Goal: Task Accomplishment & Management: Use online tool/utility

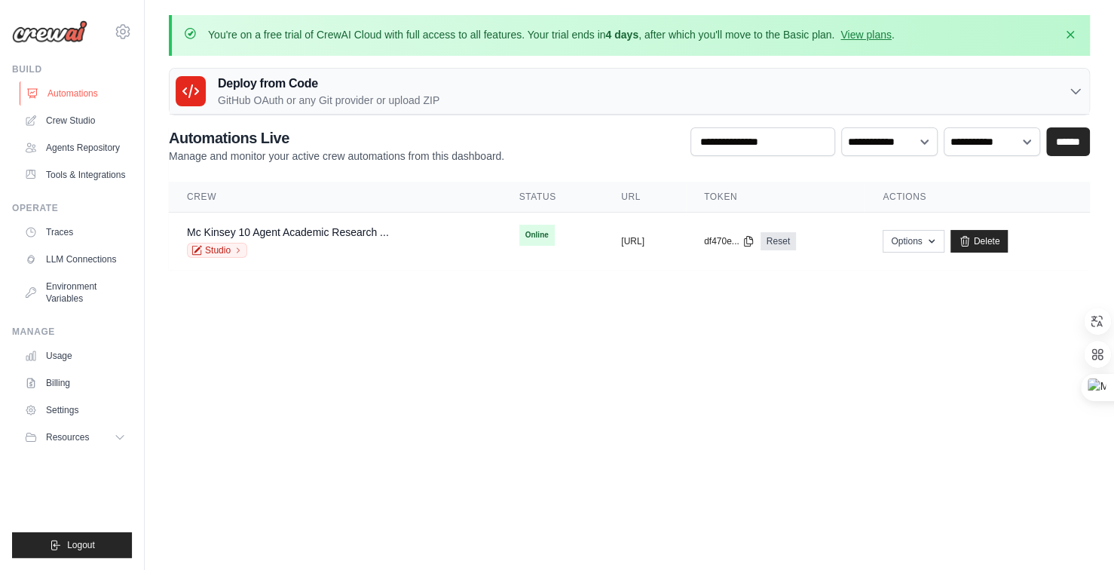
click at [81, 88] on link "Automations" at bounding box center [77, 93] width 114 height 24
click at [70, 127] on link "Crew Studio" at bounding box center [77, 121] width 114 height 24
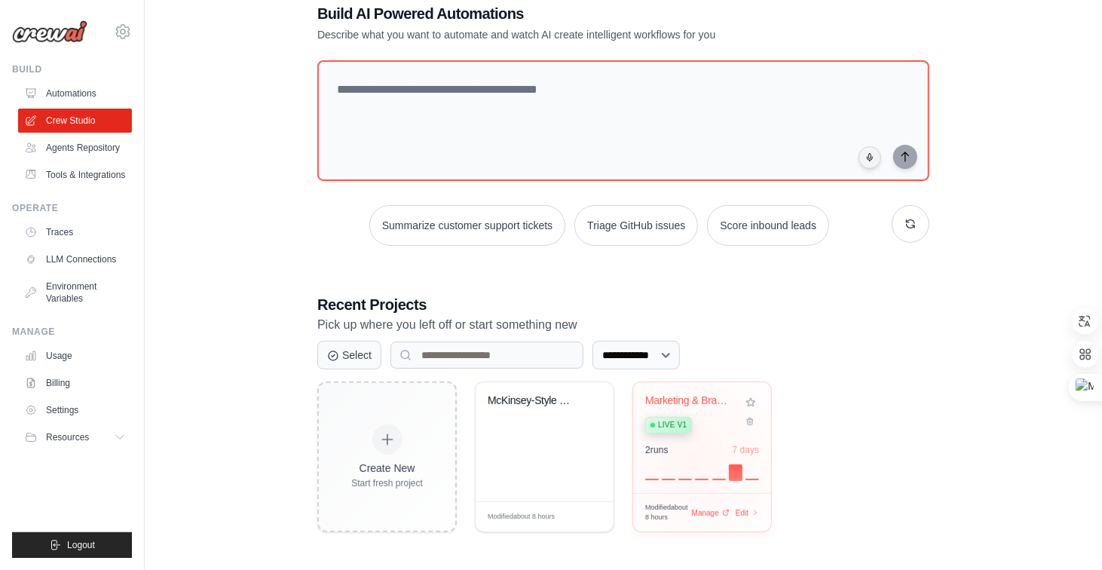
click at [692, 457] on div "2 run s 7 days" at bounding box center [702, 462] width 114 height 36
click at [692, 462] on div at bounding box center [702, 471] width 114 height 18
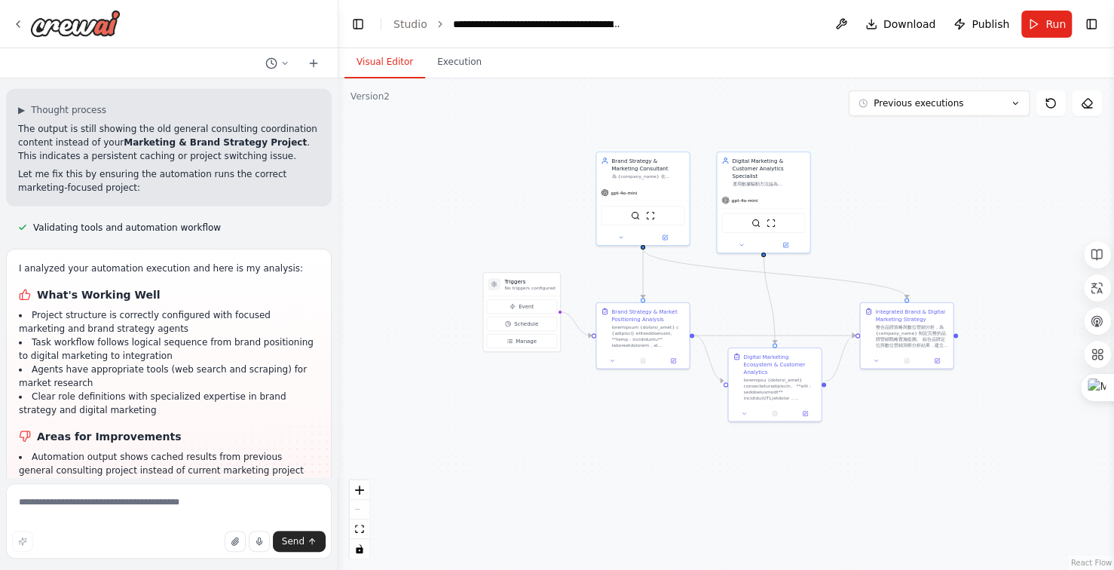
scroll to position [9758, 0]
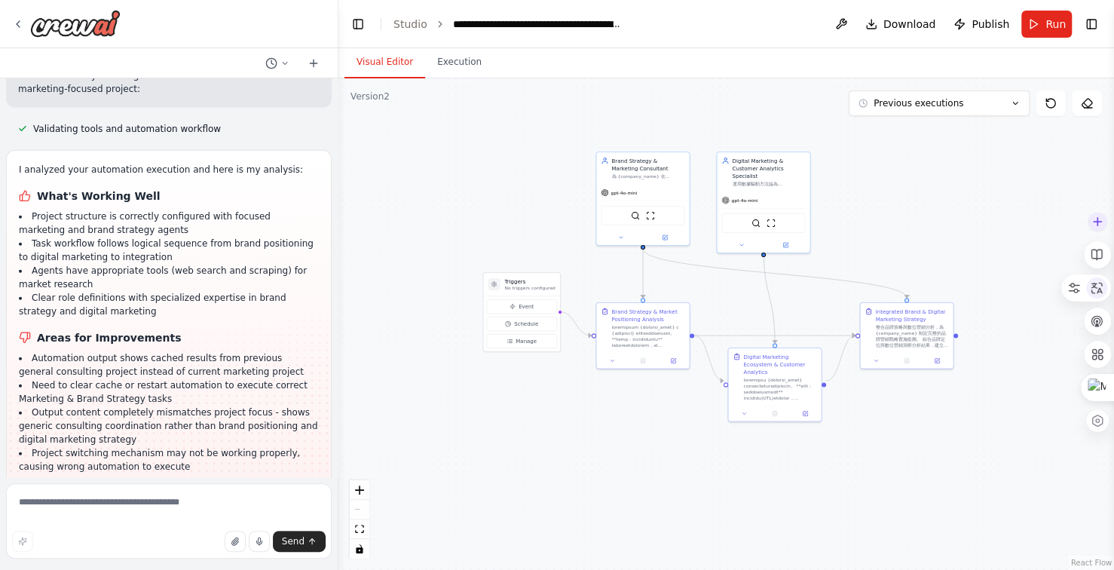
click at [1104, 287] on div at bounding box center [1097, 287] width 21 height 21
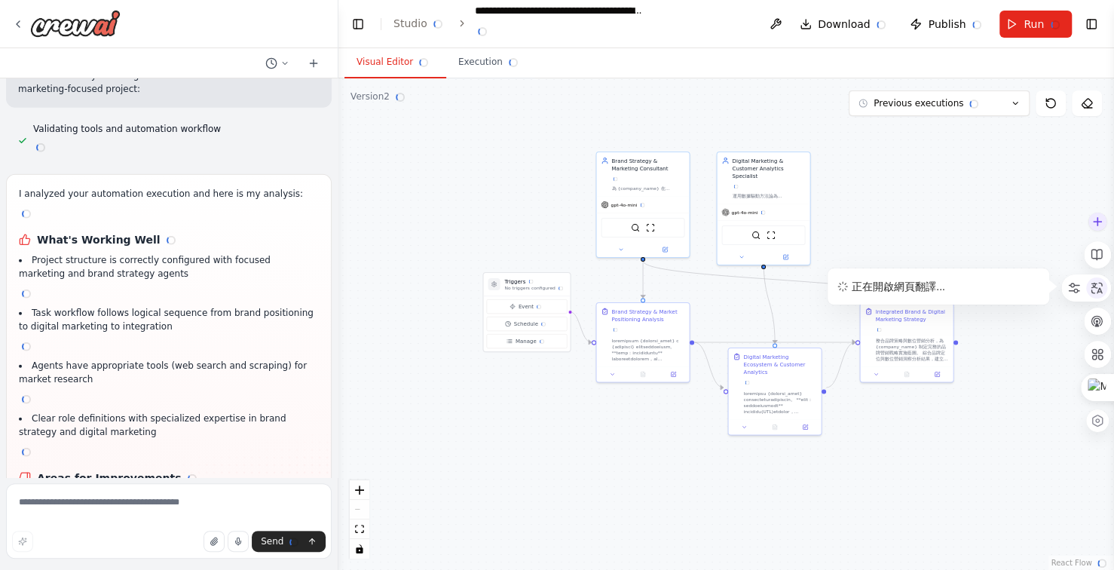
click at [1098, 287] on icon at bounding box center [1097, 288] width 14 height 14
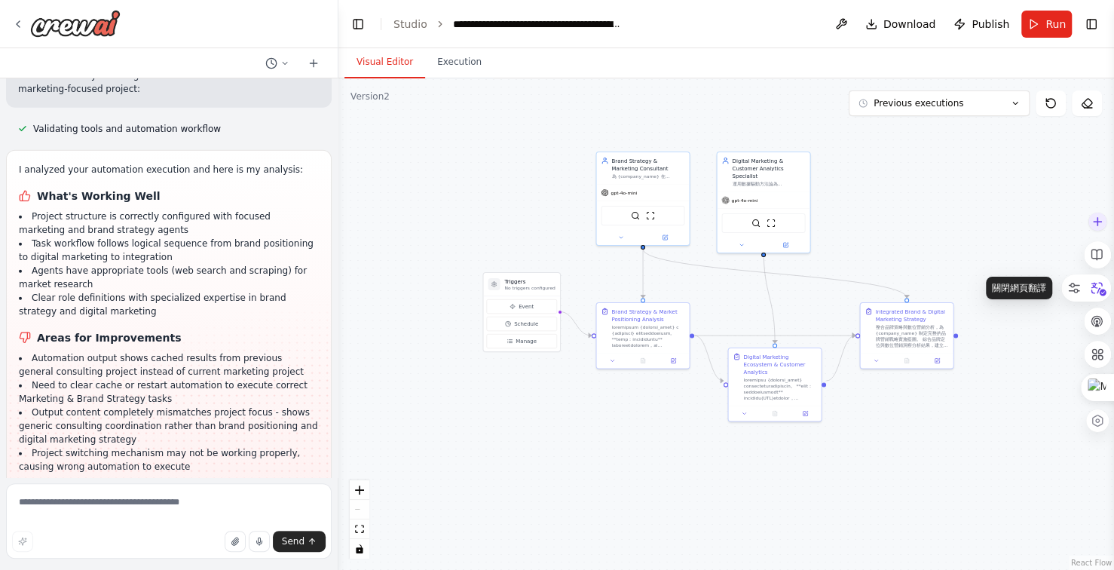
click at [1096, 287] on icon at bounding box center [1099, 289] width 15 height 14
click at [128, 508] on textarea at bounding box center [169, 520] width 326 height 75
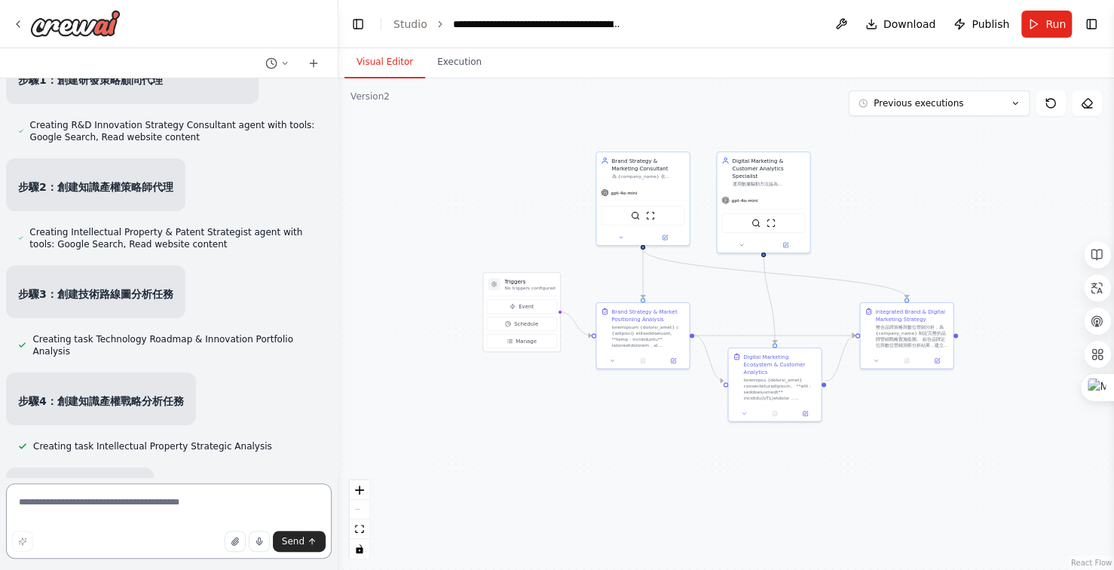
scroll to position [3575, 0]
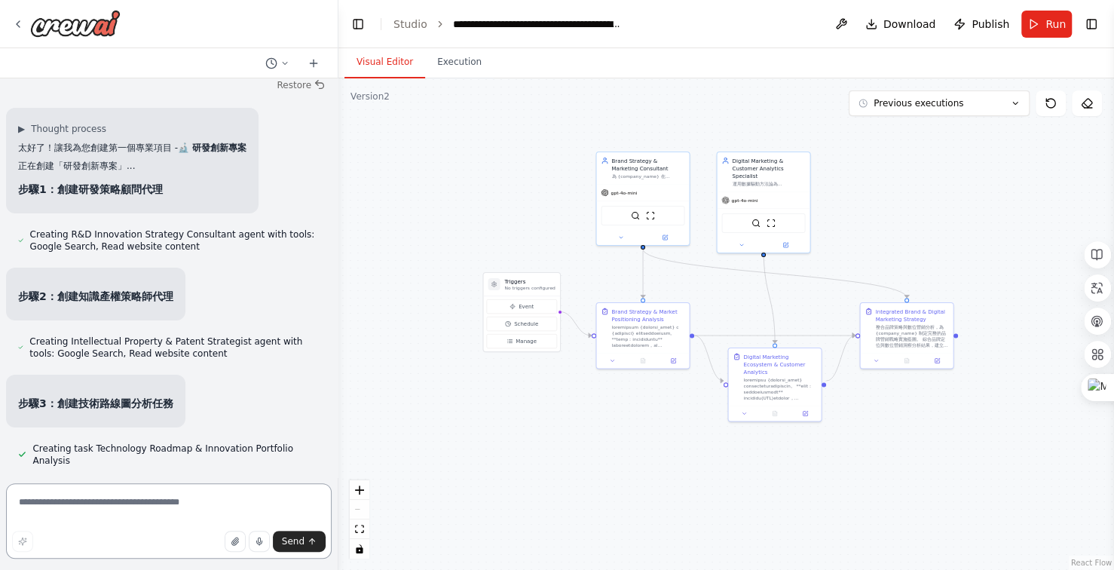
click at [126, 499] on textarea at bounding box center [169, 520] width 326 height 75
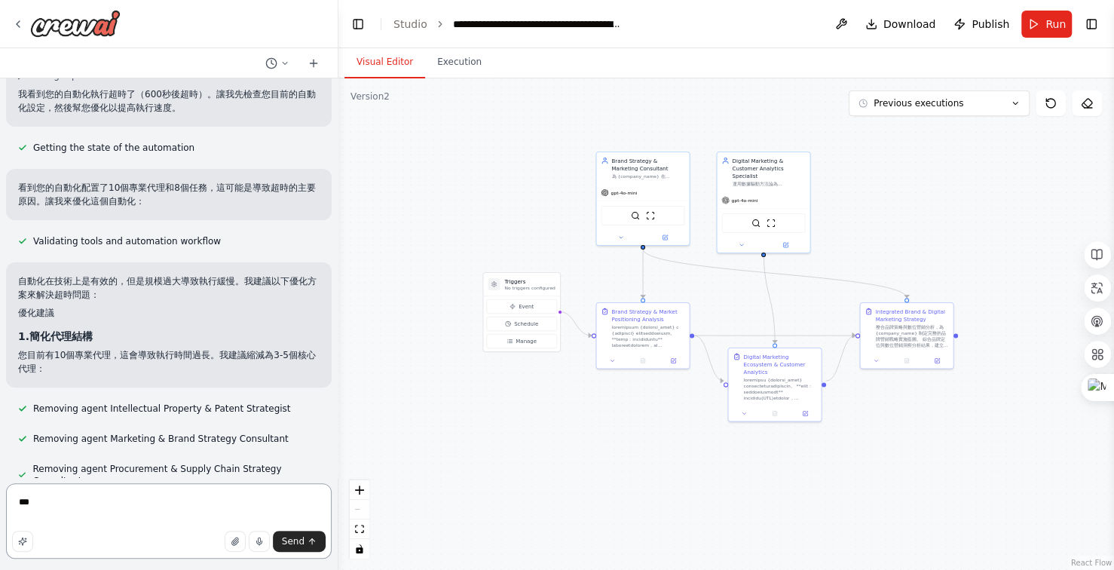
scroll to position [302, 0]
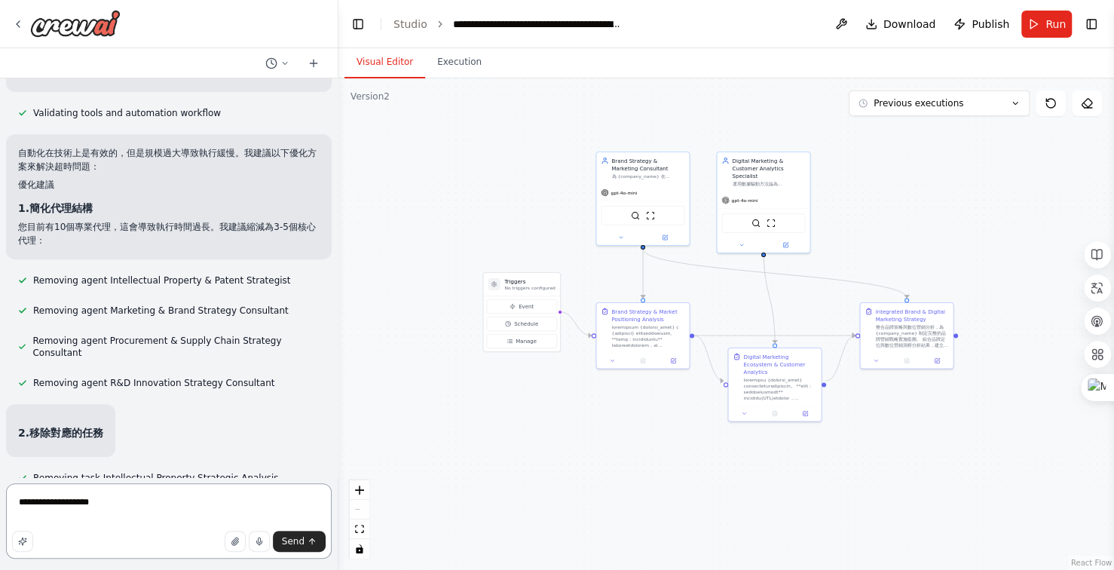
type textarea "**********"
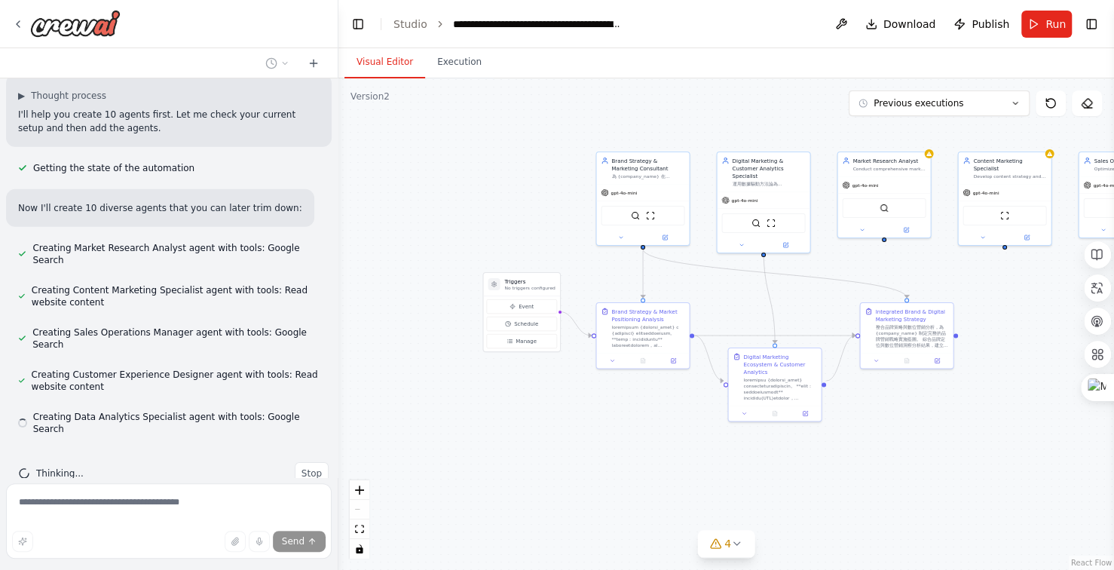
scroll to position [10266, 0]
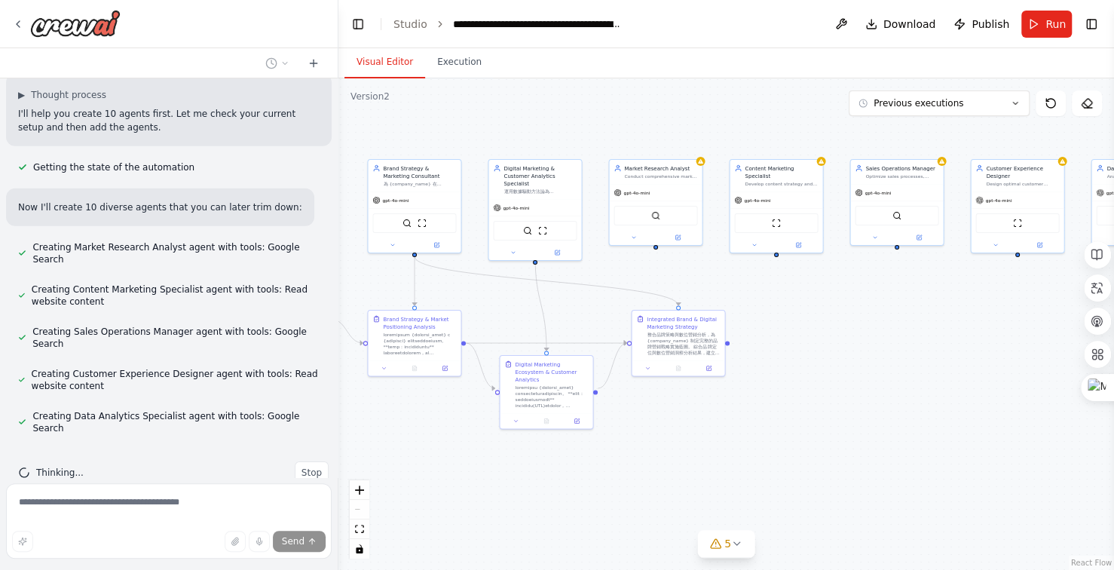
drag, startPoint x: 882, startPoint y: 479, endPoint x: 708, endPoint y: 480, distance: 174.2
click at [678, 482] on div ".deletable-edge-delete-btn { width: 20px; height: 20px; border: 0px solid #ffff…" at bounding box center [727, 324] width 776 height 492
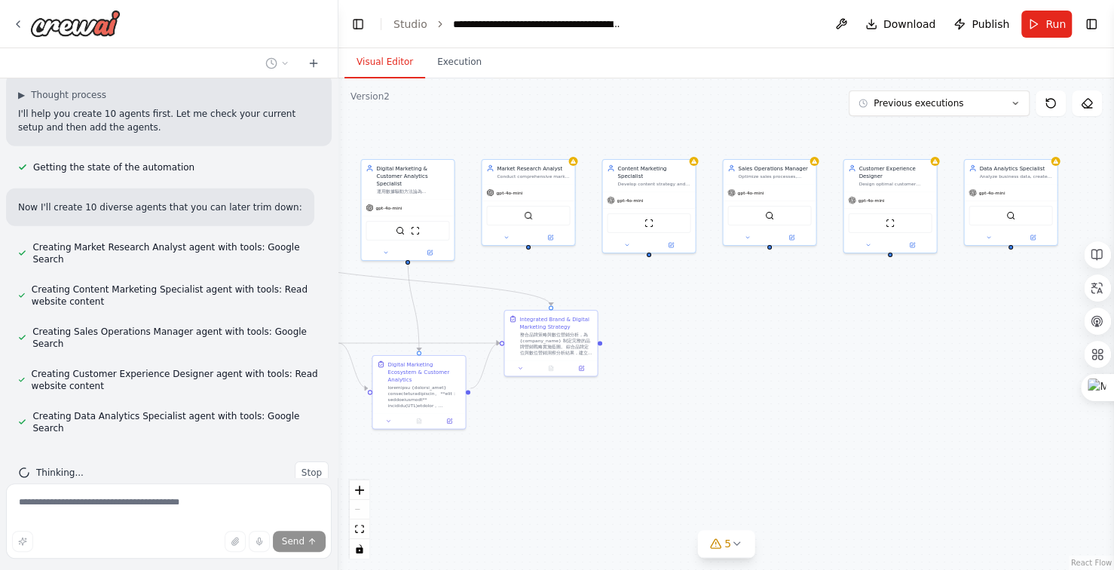
drag, startPoint x: 831, startPoint y: 446, endPoint x: 658, endPoint y: 443, distance: 173.4
click at [661, 443] on div ".deletable-edge-delete-btn { width: 20px; height: 20px; border: 0px solid #ffff…" at bounding box center [727, 324] width 776 height 492
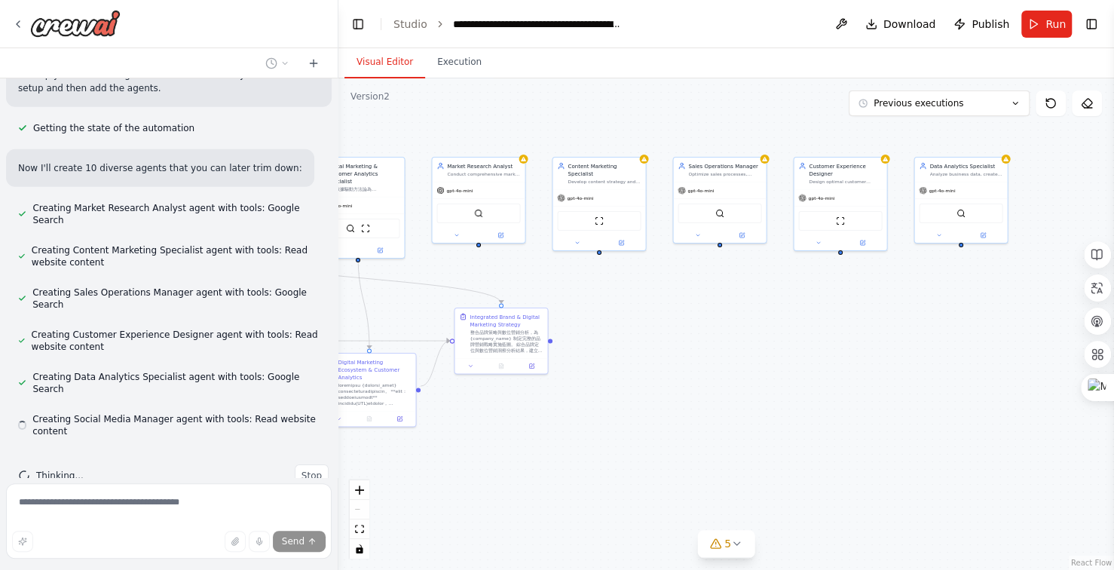
scroll to position [10308, 0]
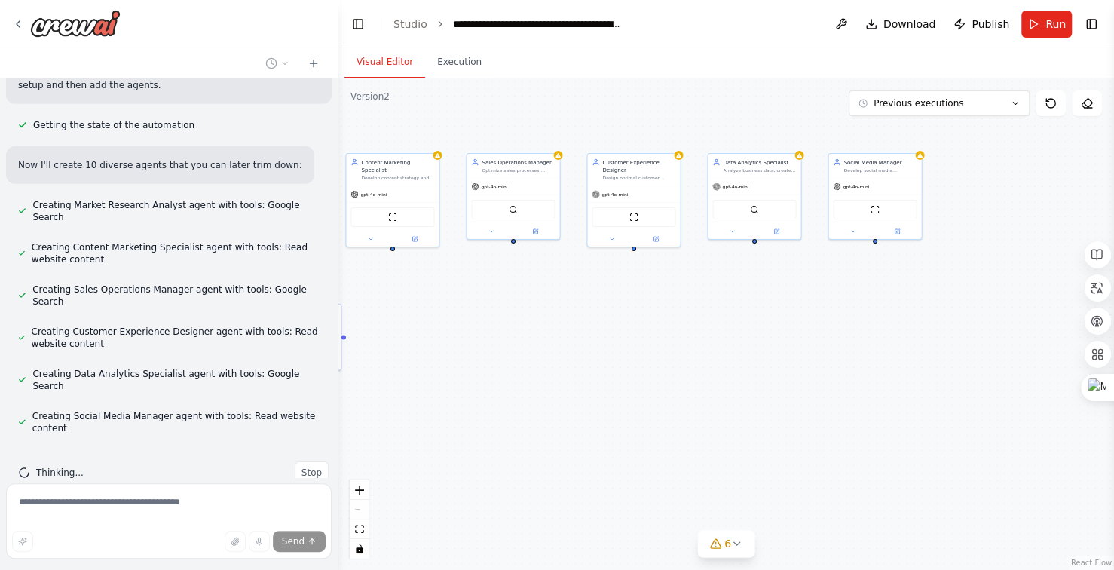
drag, startPoint x: 817, startPoint y: 448, endPoint x: 645, endPoint y: 444, distance: 171.2
click at [645, 444] on div ".deletable-edge-delete-btn { width: 20px; height: 20px; border: 0px solid #ffff…" at bounding box center [727, 324] width 776 height 492
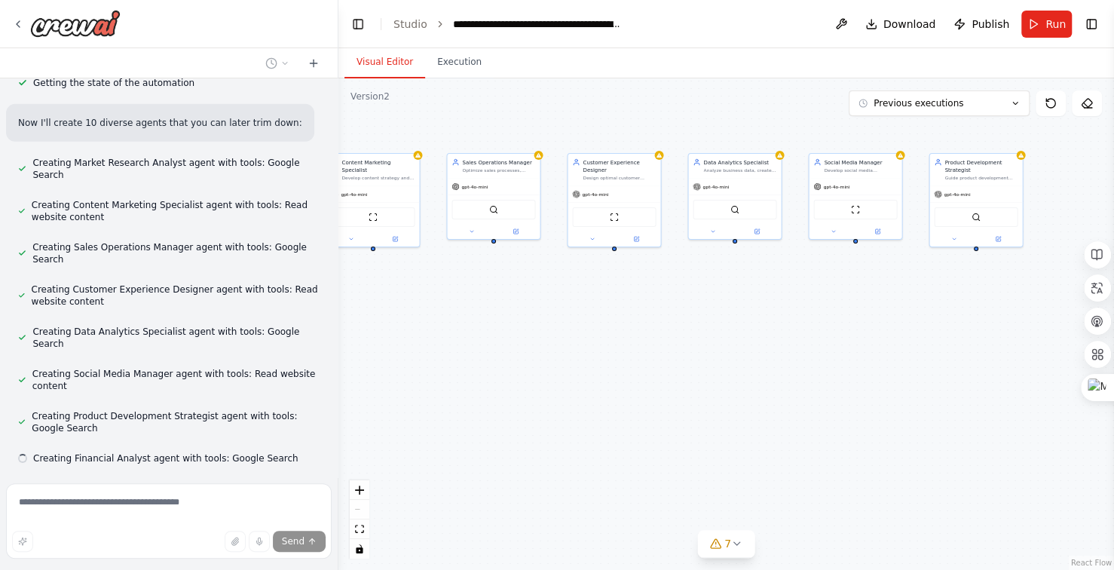
scroll to position [10380, 0]
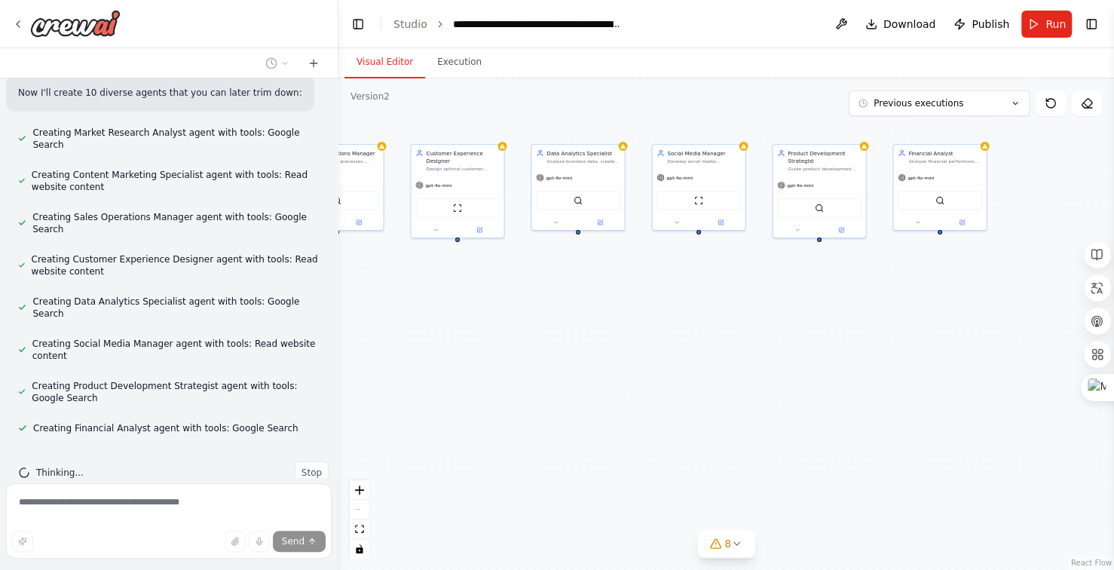
drag, startPoint x: 736, startPoint y: 347, endPoint x: 600, endPoint y: 344, distance: 135.8
click at [612, 344] on div ".deletable-edge-delete-btn { width: 20px; height: 20px; border: 0px solid #ffff…" at bounding box center [727, 324] width 776 height 492
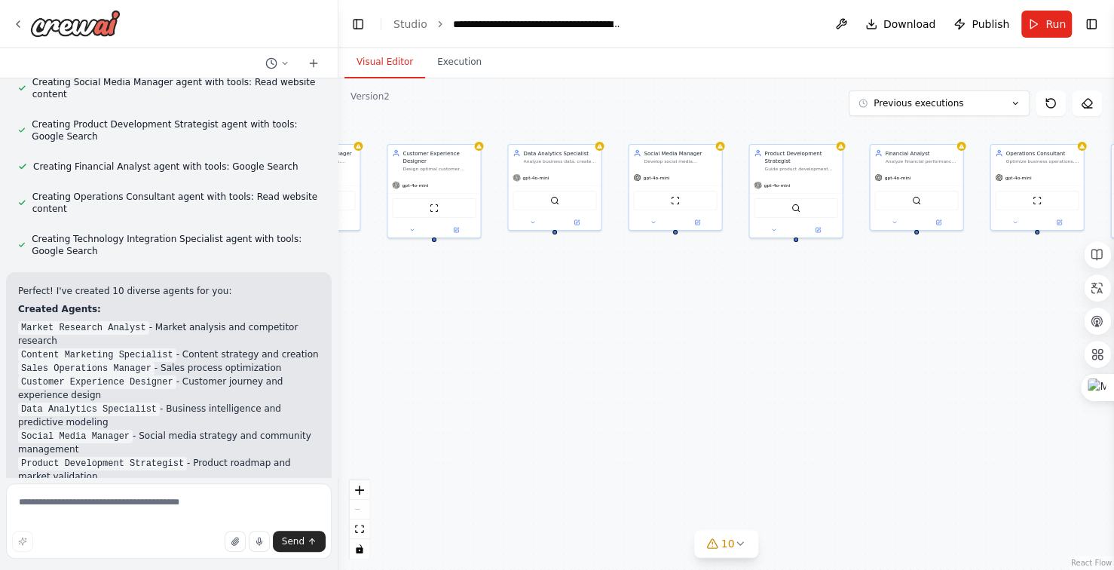
scroll to position [10655, 0]
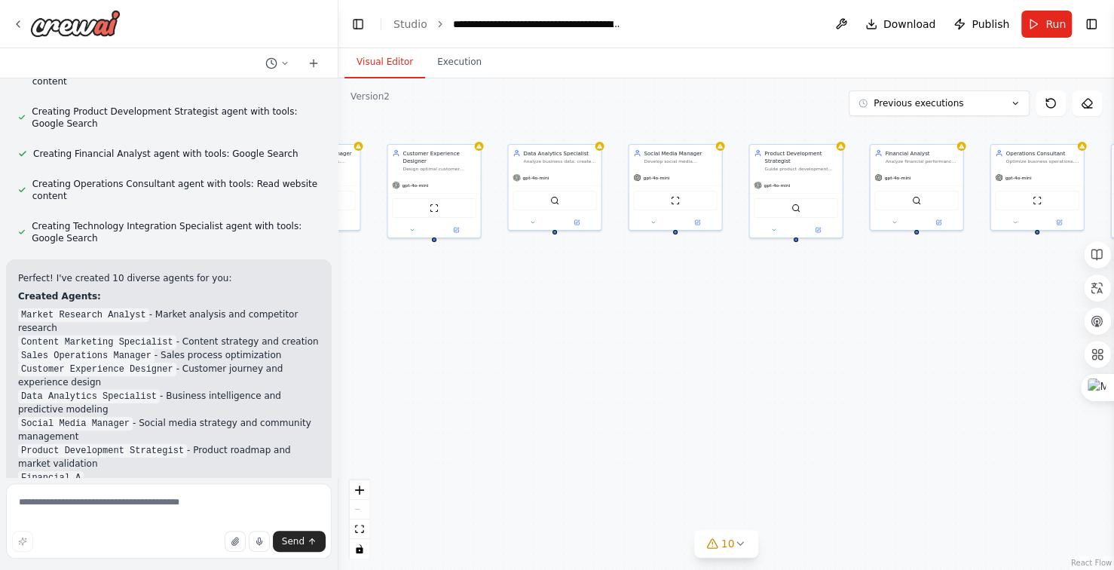
drag, startPoint x: 789, startPoint y: 403, endPoint x: 802, endPoint y: 403, distance: 12.8
click at [805, 403] on div ".deletable-edge-delete-btn { width: 20px; height: 20px; border: 0px solid #ffff…" at bounding box center [727, 324] width 776 height 492
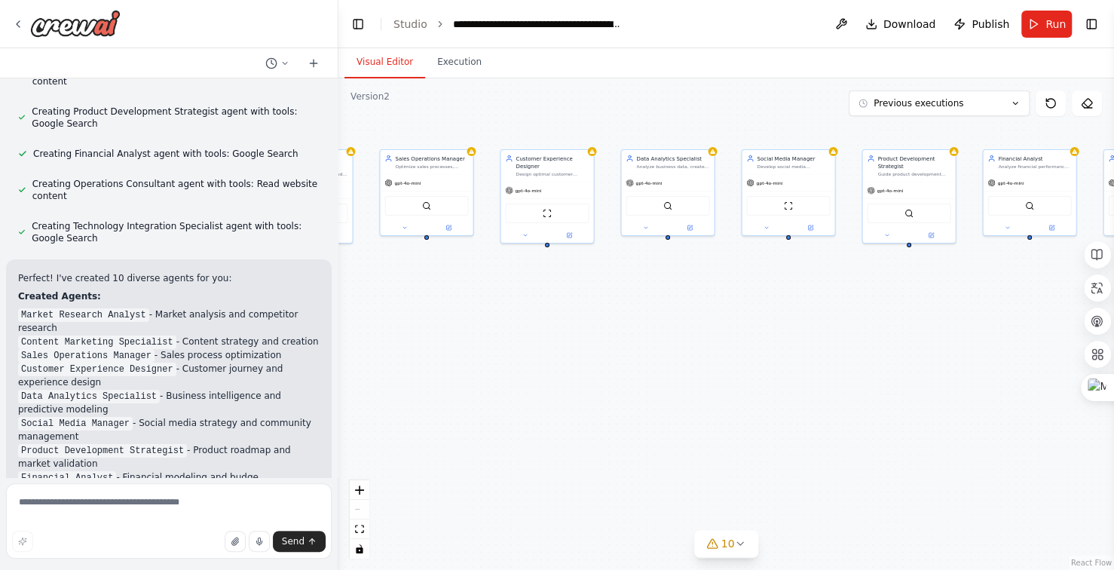
drag, startPoint x: 560, startPoint y: 384, endPoint x: 828, endPoint y: 371, distance: 268.7
click at [784, 379] on div ".deletable-edge-delete-btn { width: 20px; height: 20px; border: 0px solid #ffff…" at bounding box center [727, 324] width 776 height 492
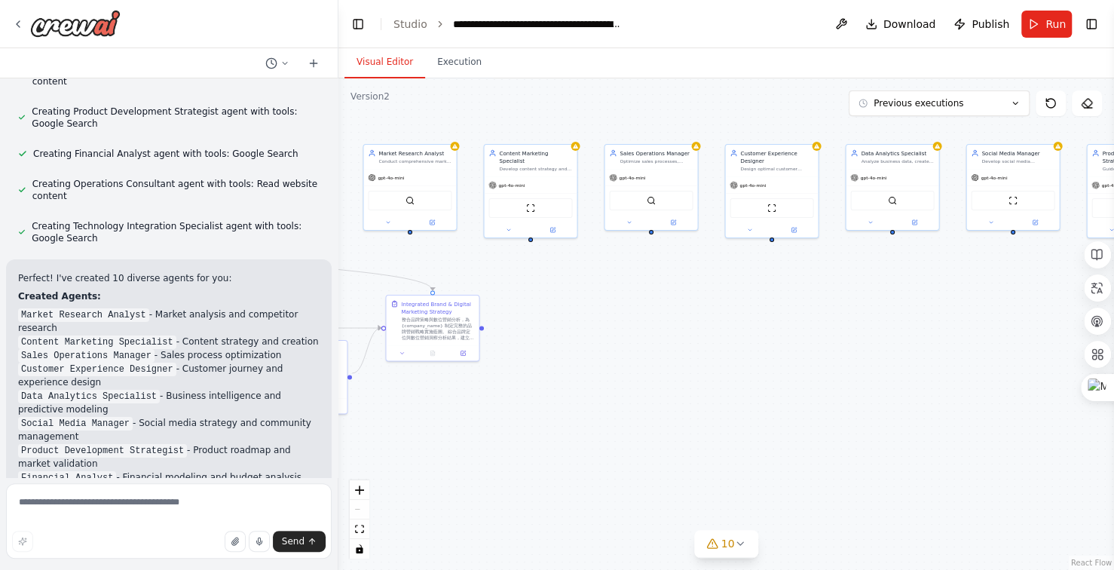
scroll to position [10669, 0]
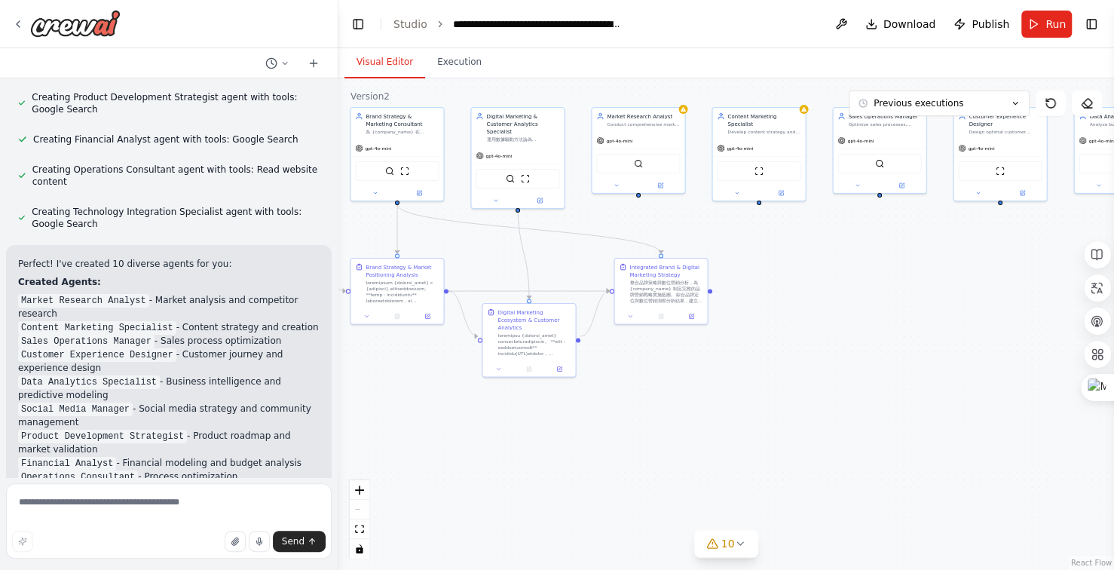
drag, startPoint x: 797, startPoint y: 390, endPoint x: 875, endPoint y: 373, distance: 80.2
click at [862, 377] on div ".deletable-edge-delete-btn { width: 20px; height: 20px; border: 0px solid #ffff…" at bounding box center [727, 324] width 776 height 492
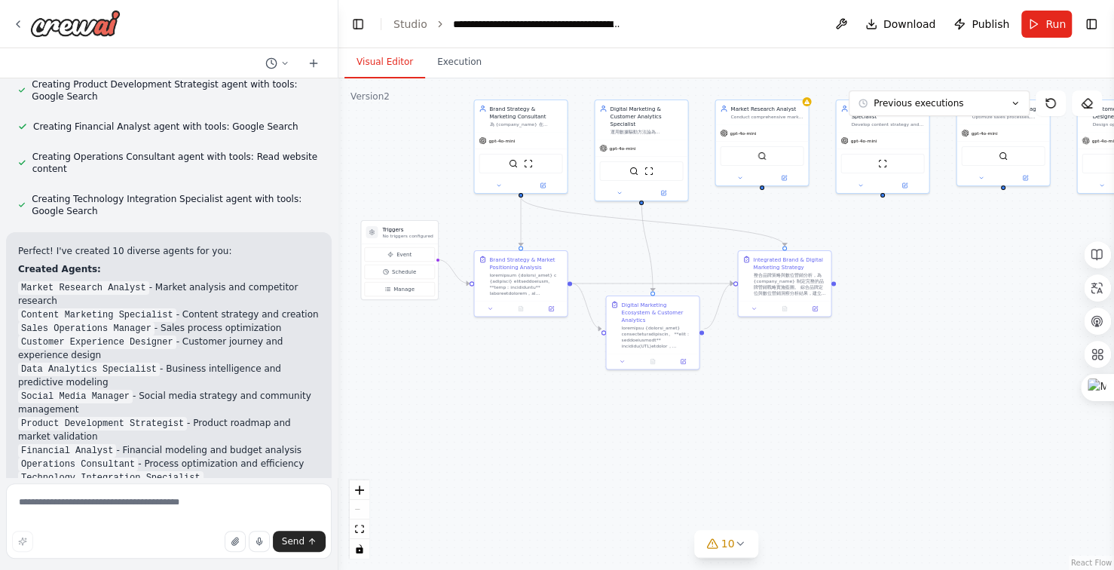
drag, startPoint x: 749, startPoint y: 426, endPoint x: 768, endPoint y: 423, distance: 19.1
click at [768, 423] on div ".deletable-edge-delete-btn { width: 20px; height: 20px; border: 0px solid #ffff…" at bounding box center [727, 324] width 776 height 492
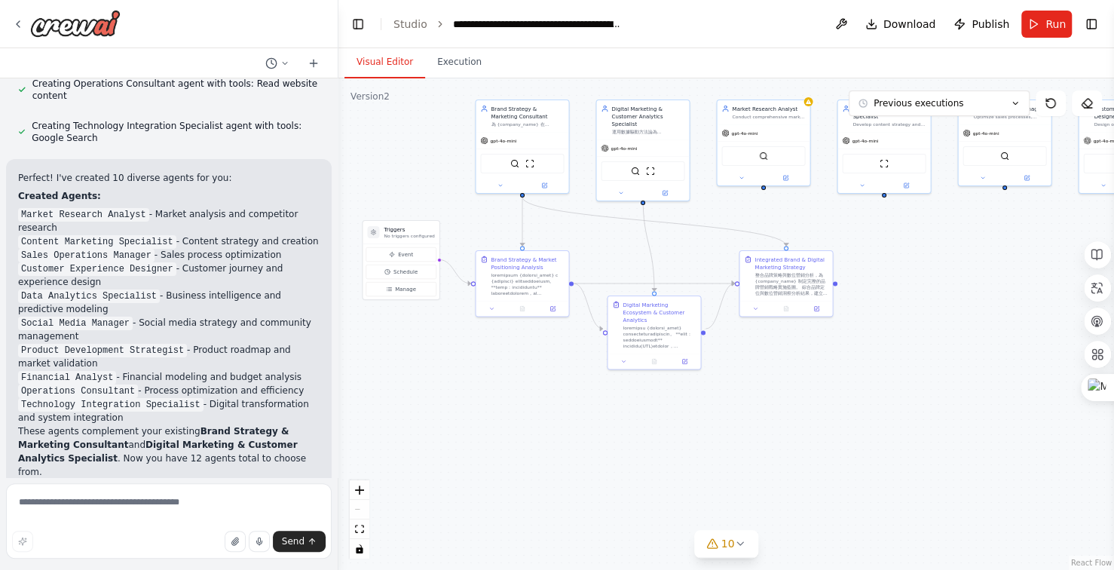
scroll to position [10768, 0]
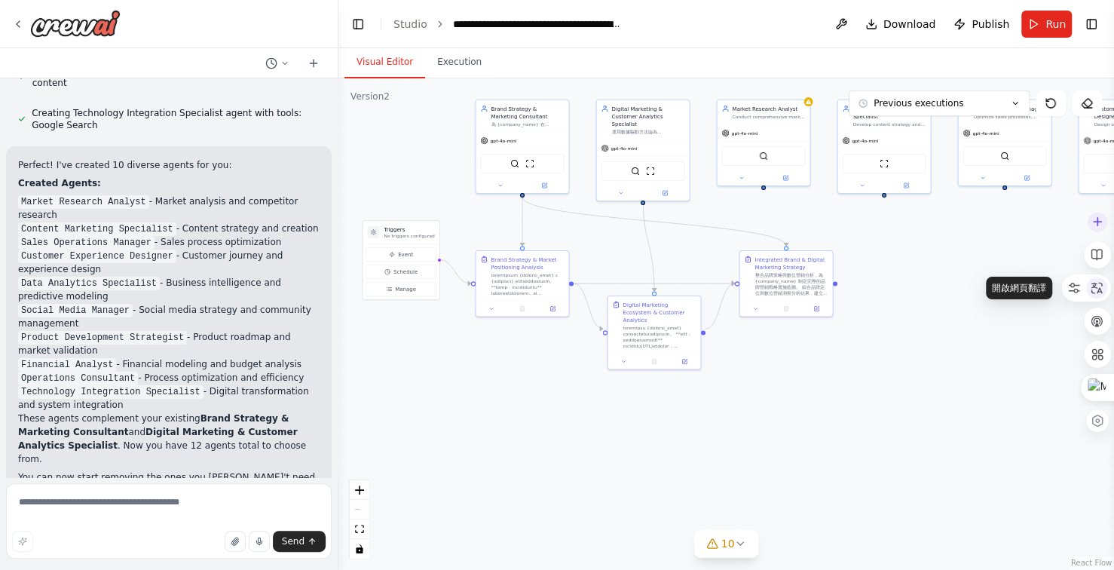
click at [1100, 286] on icon at bounding box center [1097, 288] width 14 height 14
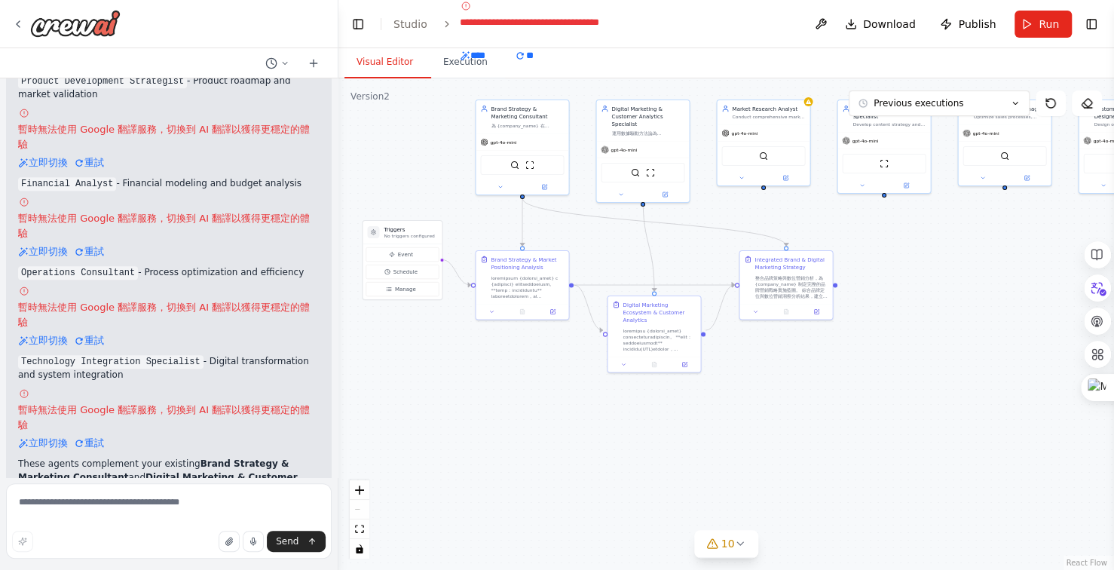
scroll to position [11600, 0]
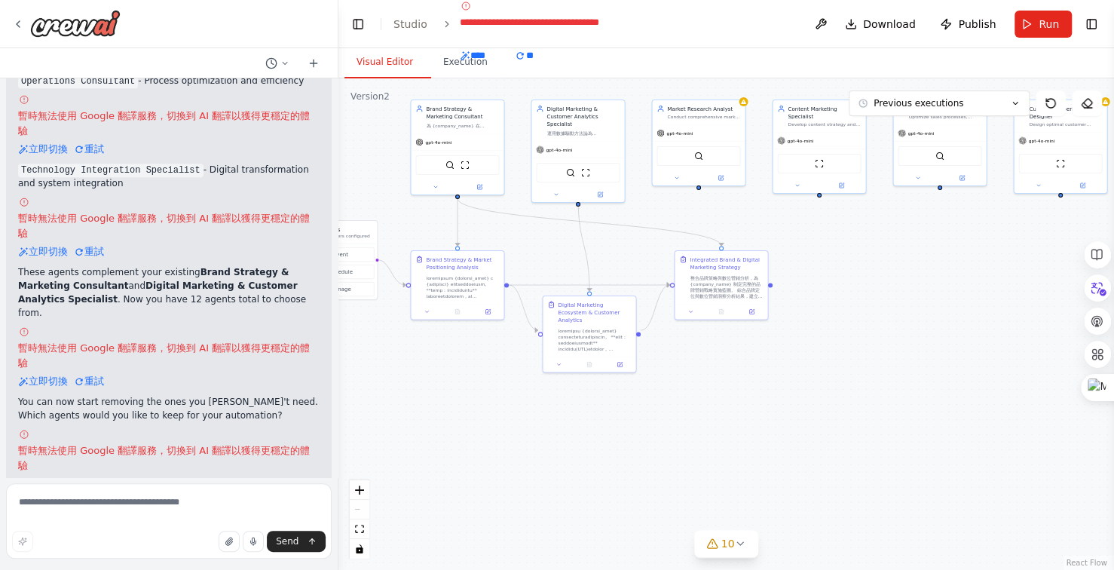
drag, startPoint x: 809, startPoint y: 408, endPoint x: 704, endPoint y: 407, distance: 104.8
click at [707, 408] on div ".deletable-edge-delete-btn { width: 20px; height: 20px; border: 0px solid #ffff…" at bounding box center [727, 324] width 776 height 492
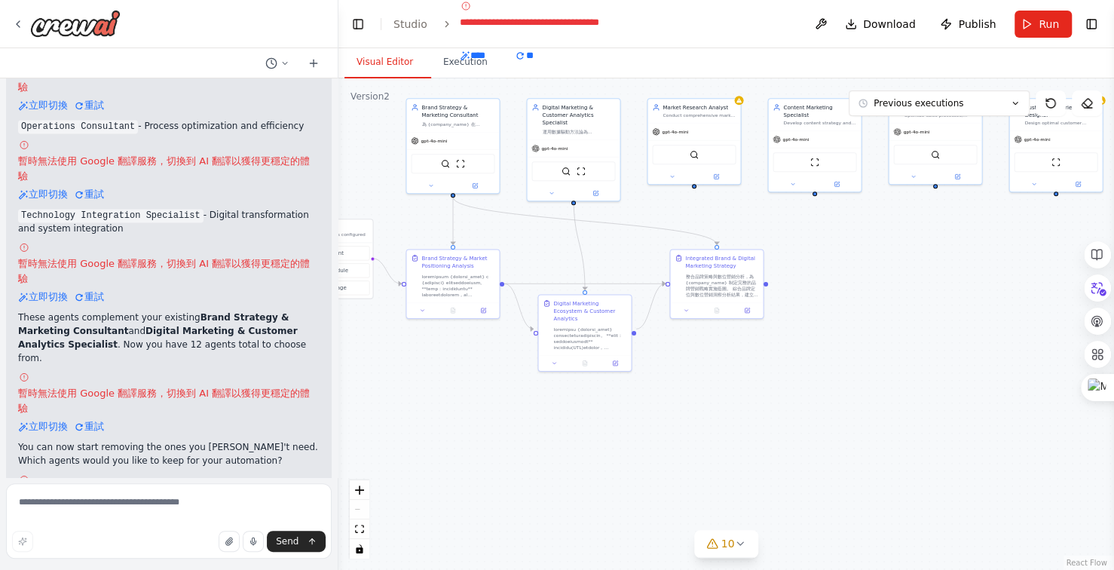
scroll to position [12289, 0]
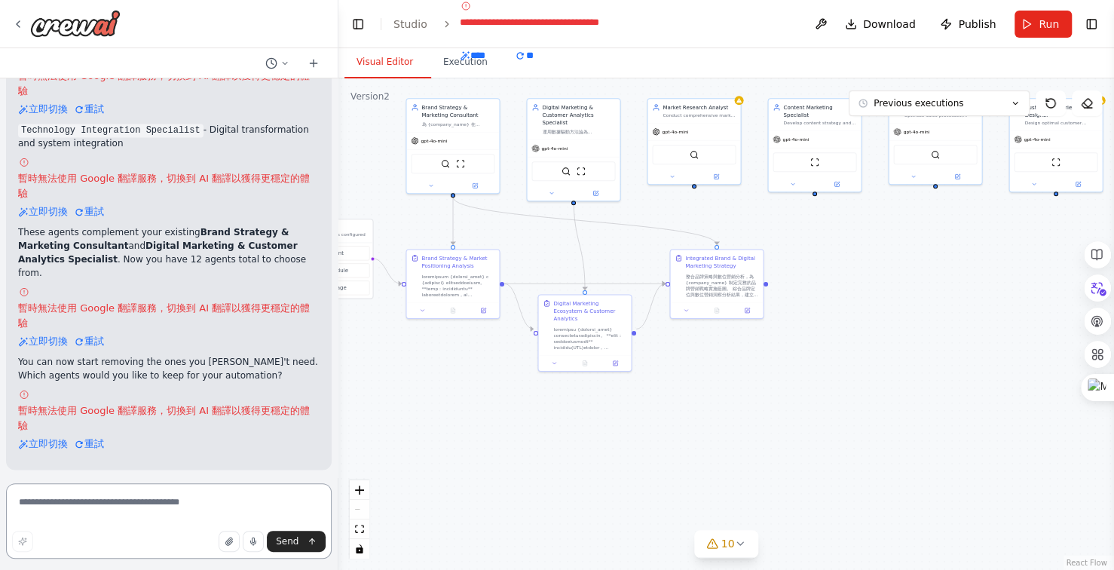
click at [143, 507] on textarea at bounding box center [169, 520] width 326 height 75
click at [74, 503] on textarea "**********" at bounding box center [169, 520] width 326 height 75
type textarea "**********"
click at [124, 499] on textarea "**********" at bounding box center [169, 520] width 326 height 75
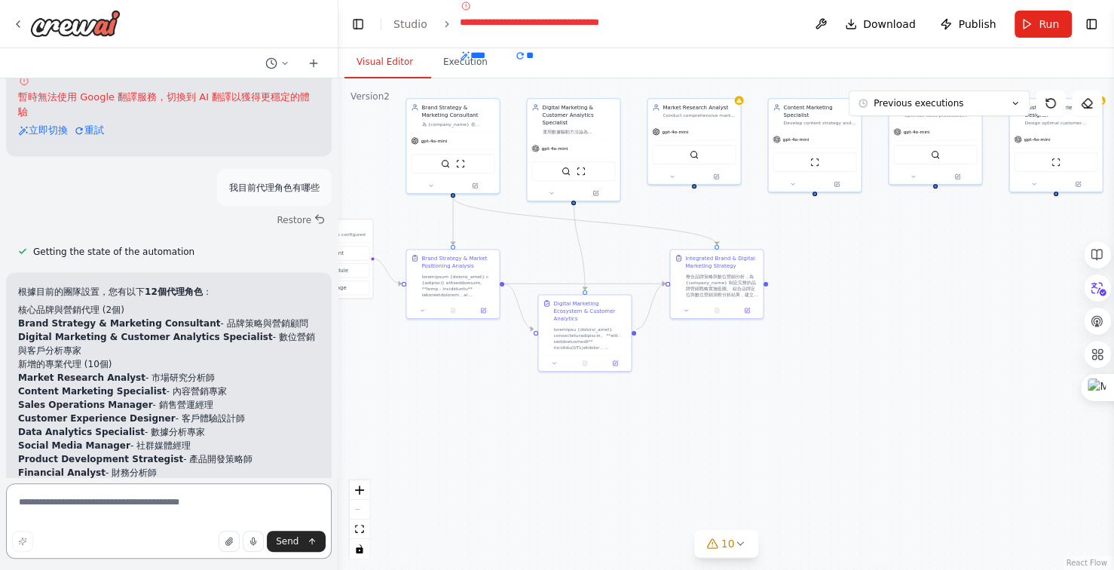
scroll to position [12678, 0]
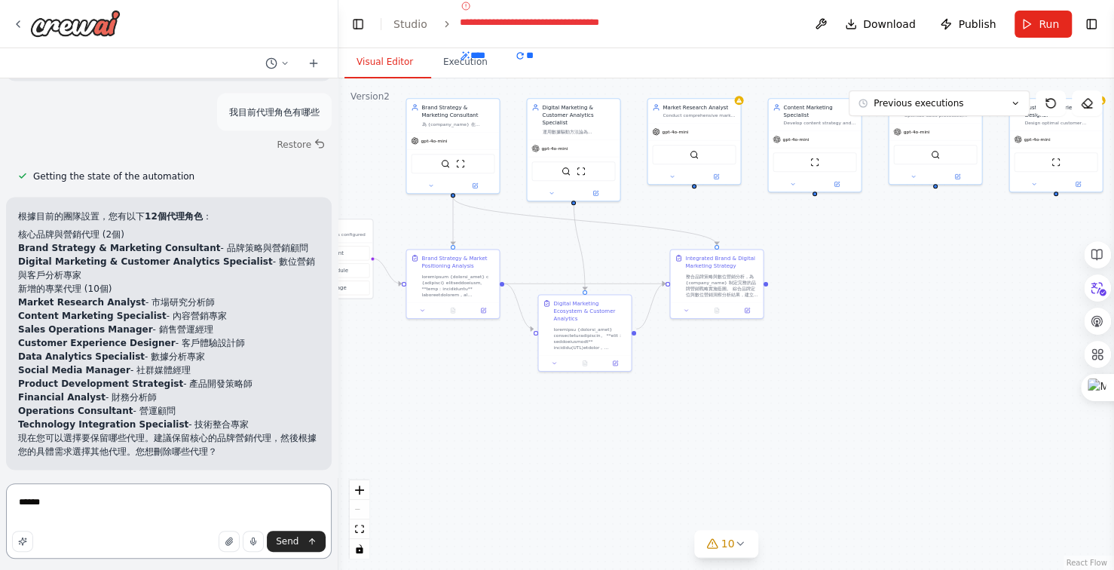
click at [23, 505] on textarea "******" at bounding box center [169, 520] width 326 height 75
click at [103, 501] on textarea "******" at bounding box center [169, 520] width 326 height 75
click at [20, 499] on textarea "******" at bounding box center [169, 520] width 326 height 75
click at [82, 505] on textarea "******" at bounding box center [169, 520] width 326 height 75
click at [20, 504] on textarea "********" at bounding box center [169, 520] width 326 height 75
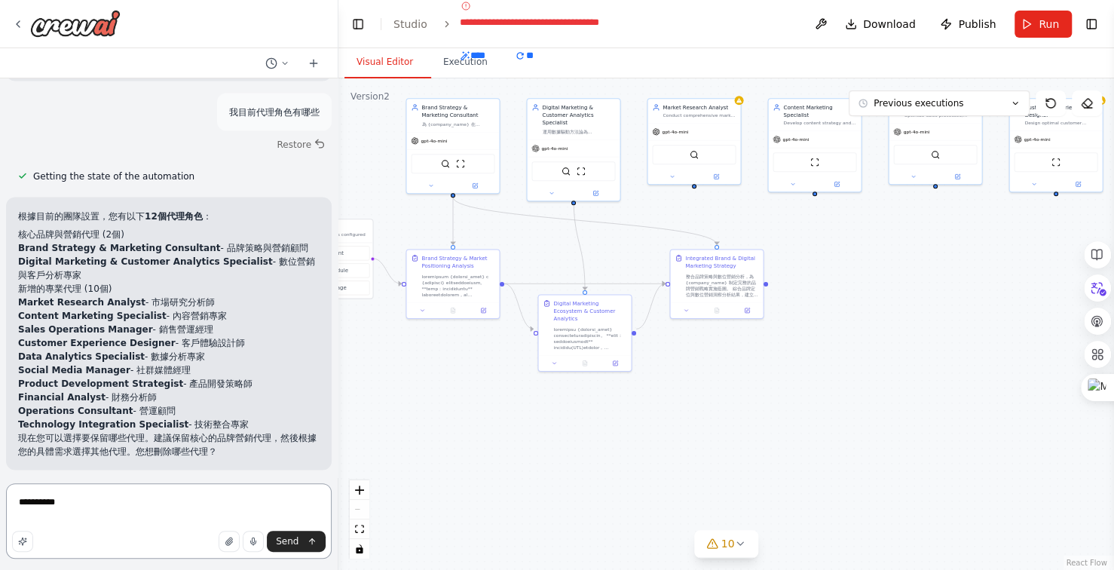
click at [143, 501] on textarea "**********" at bounding box center [169, 520] width 326 height 75
type textarea "**********"
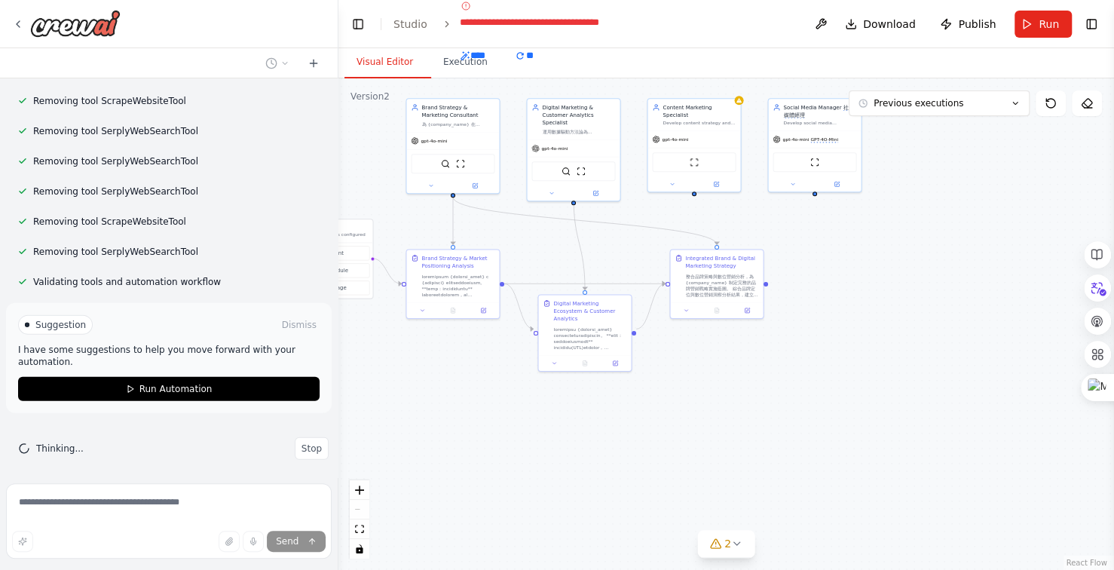
scroll to position [13595, 0]
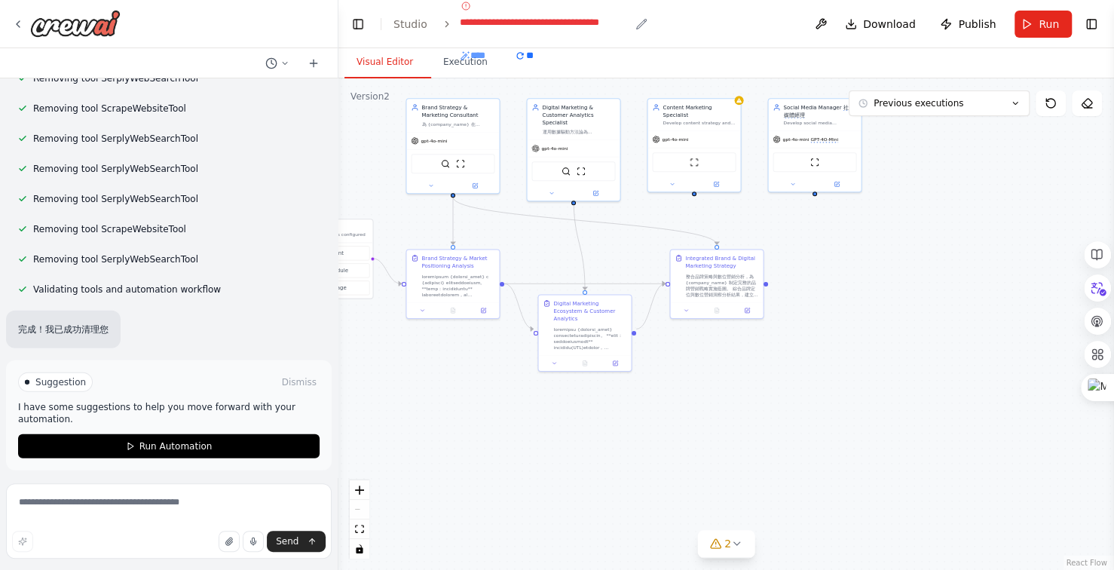
click at [497, 51] on span "****" at bounding box center [485, 55] width 50 height 15
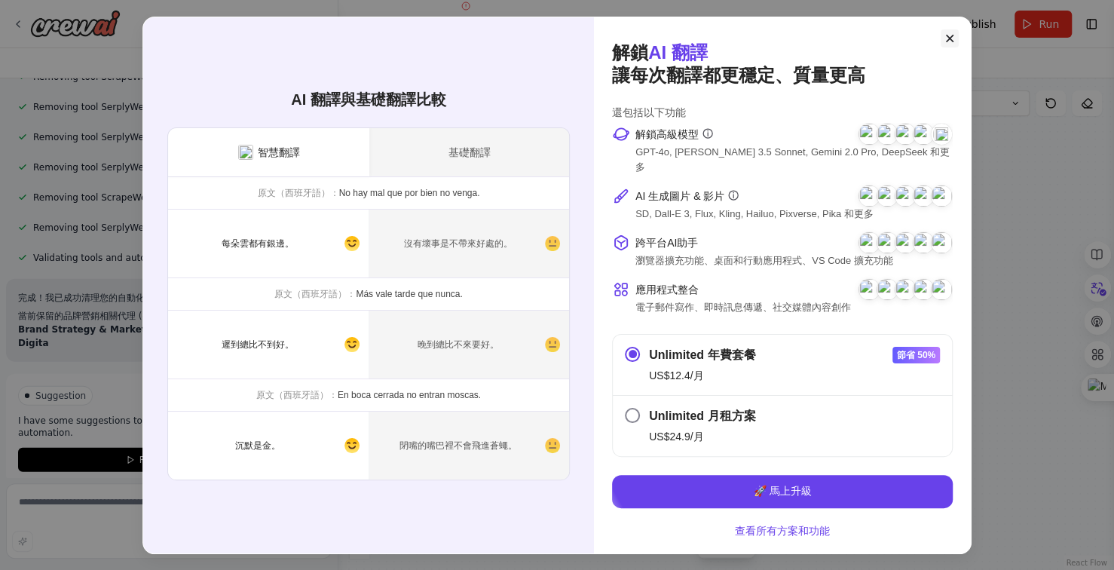
scroll to position [13632, 0]
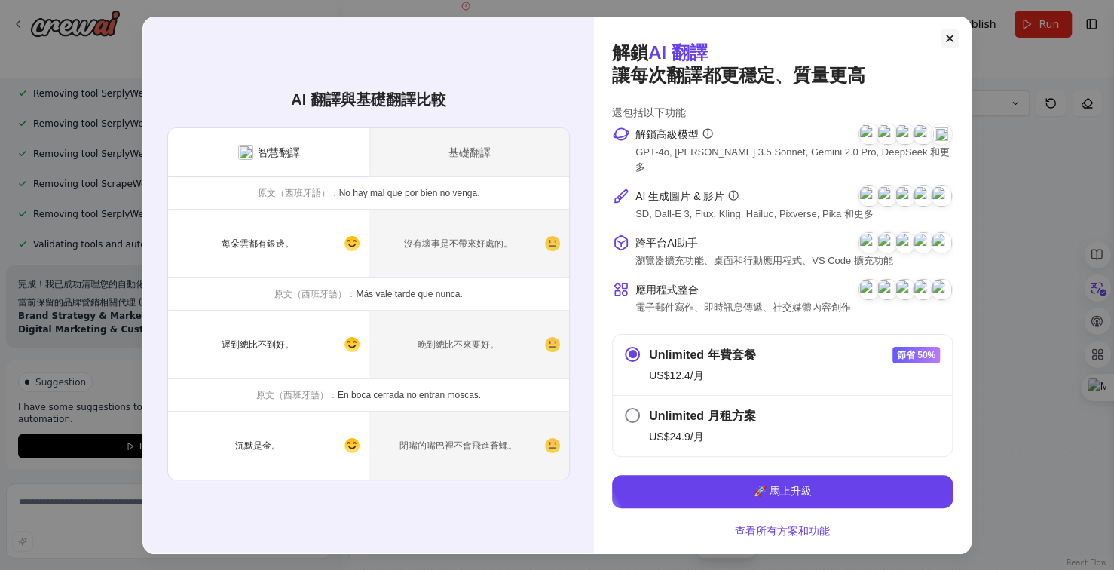
click at [948, 46] on icon at bounding box center [950, 38] width 15 height 15
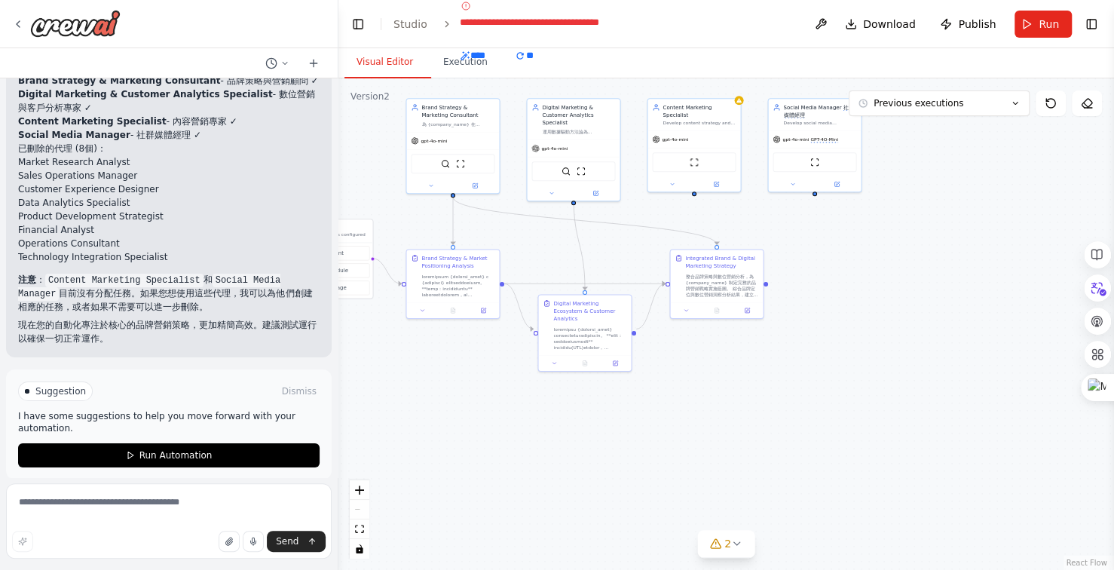
scroll to position [13876, 0]
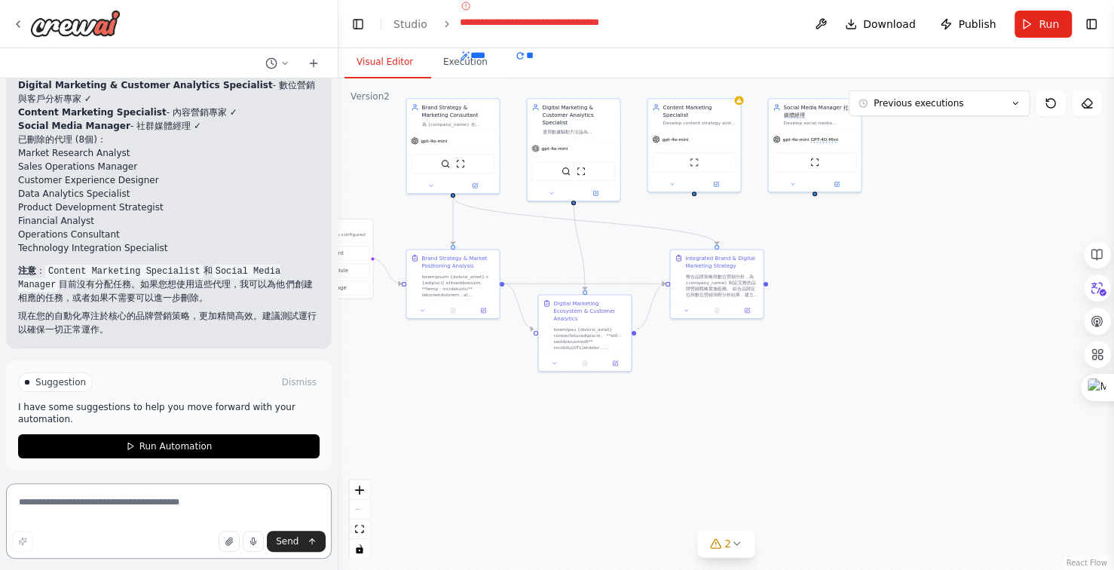
click at [173, 501] on textarea at bounding box center [169, 520] width 326 height 75
type textarea "*******"
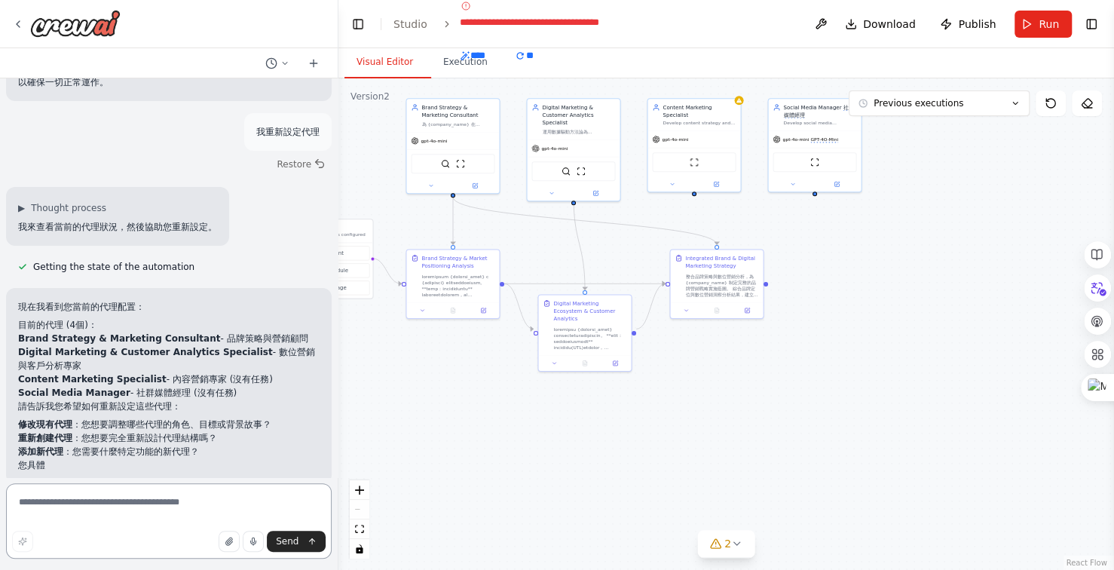
scroll to position [14138, 0]
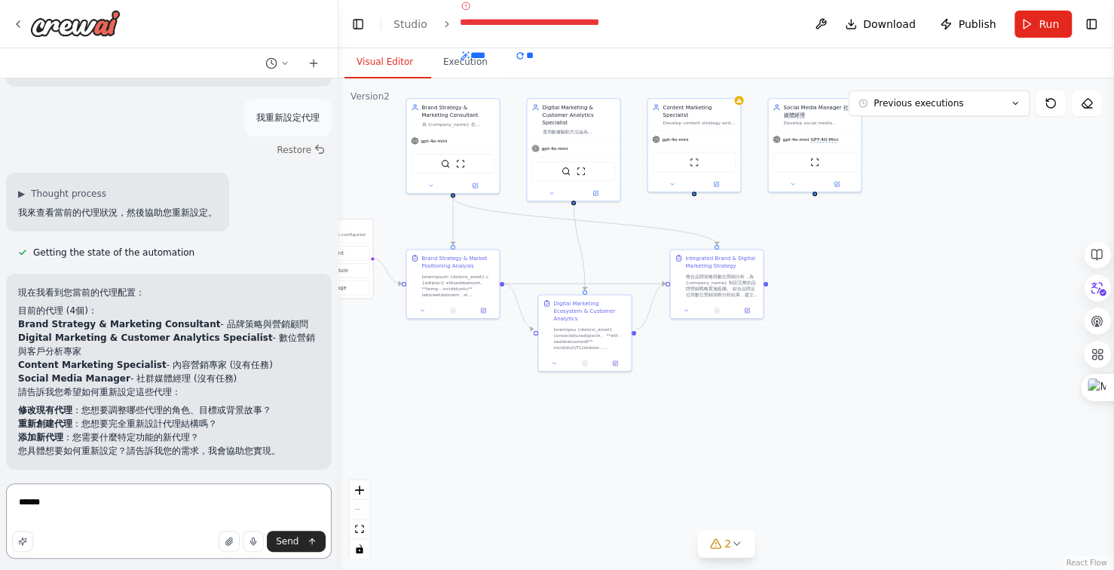
type textarea "****"
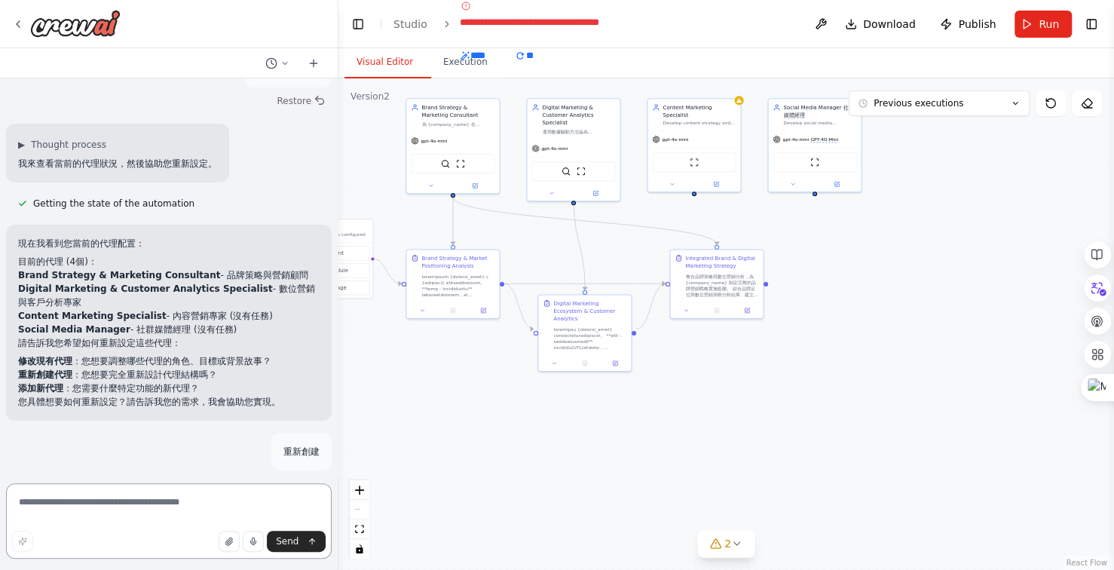
scroll to position [14211, 0]
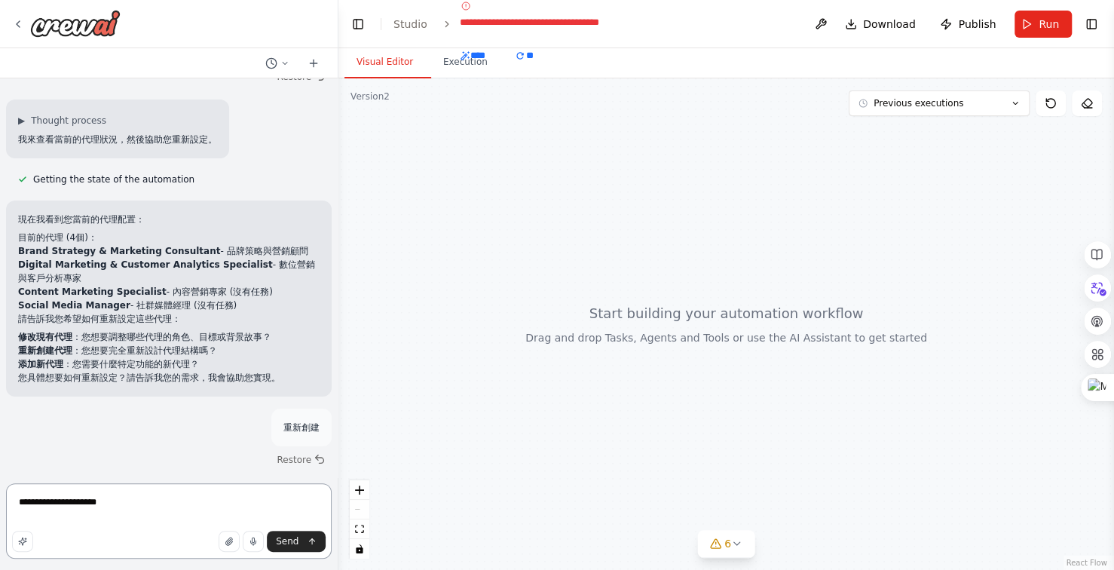
click at [128, 504] on textarea "**********" at bounding box center [169, 520] width 326 height 75
click at [130, 504] on textarea "**********" at bounding box center [169, 520] width 326 height 75
click at [220, 509] on textarea "**********" at bounding box center [169, 520] width 326 height 75
click at [130, 504] on textarea "**********" at bounding box center [169, 520] width 326 height 75
click at [225, 506] on textarea "**********" at bounding box center [169, 520] width 326 height 75
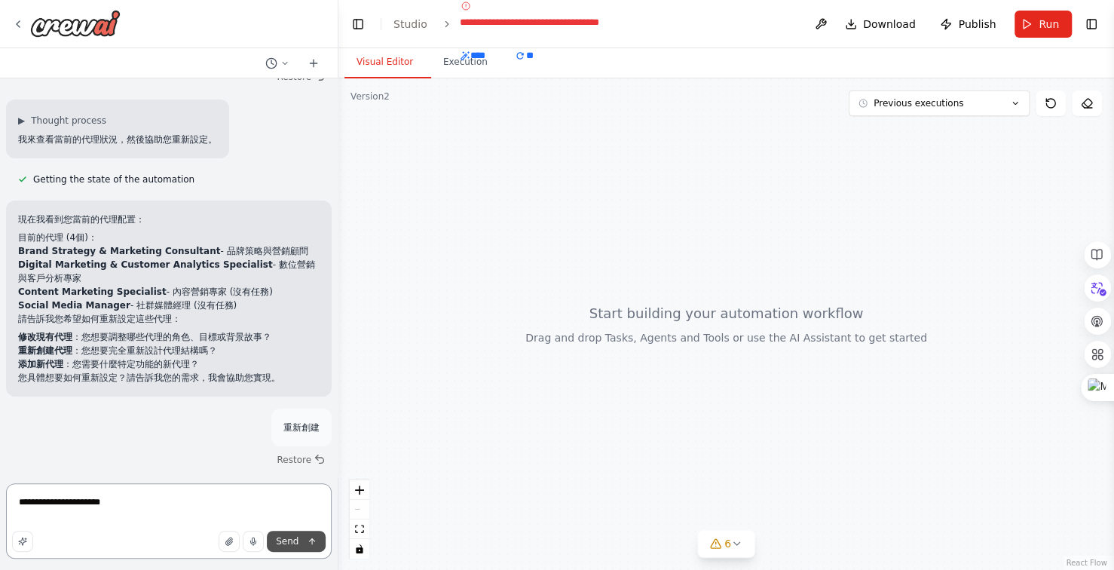
type textarea "**********"
click at [279, 544] on monica-translate-origin-text "Send" at bounding box center [287, 541] width 23 height 11
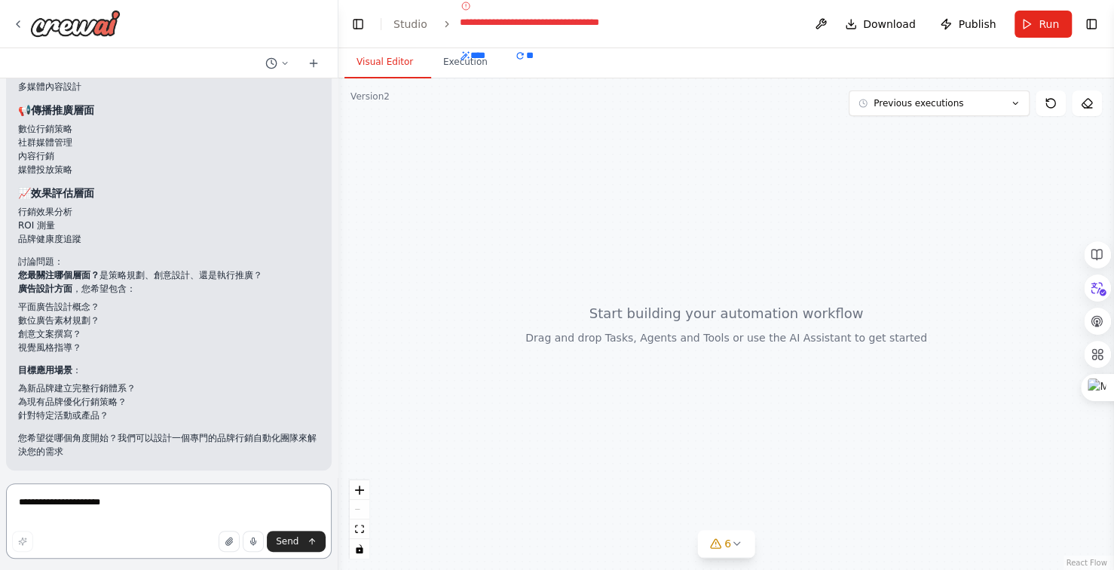
scroll to position [15419, 0]
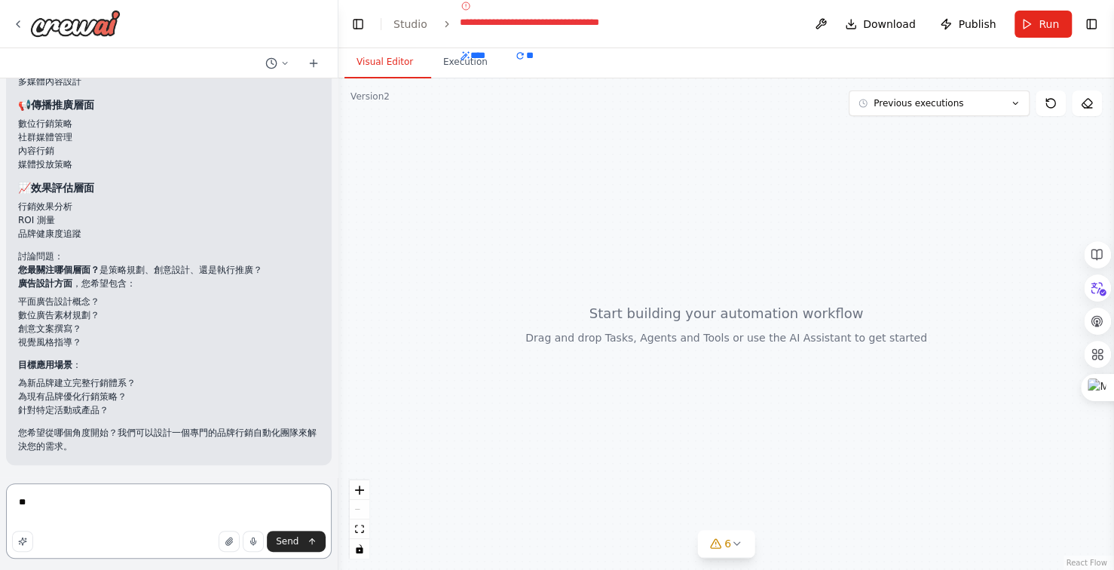
type textarea "*"
type textarea "**********"
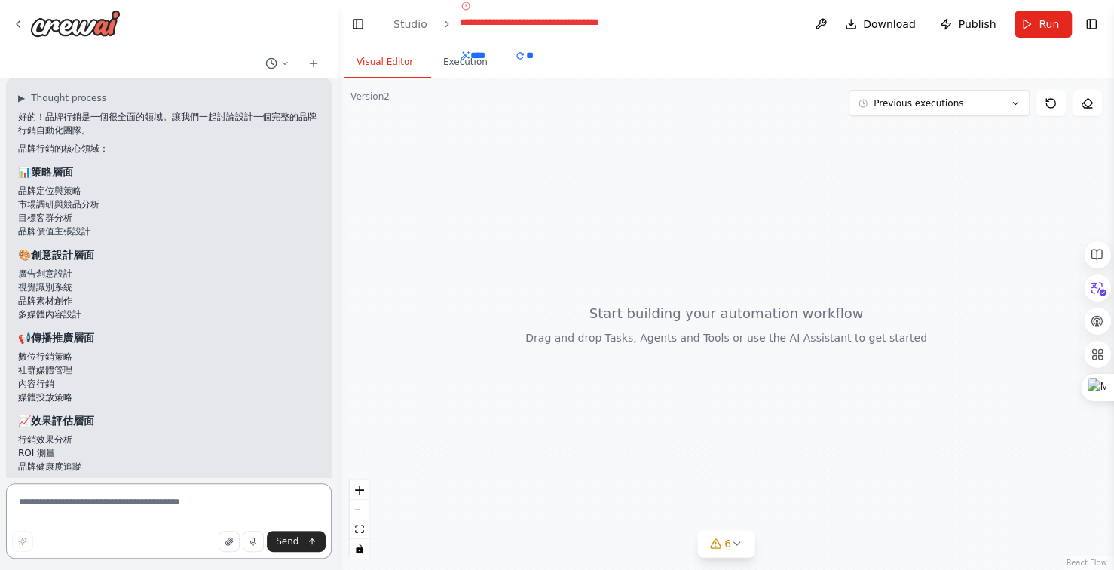
scroll to position [14671, 0]
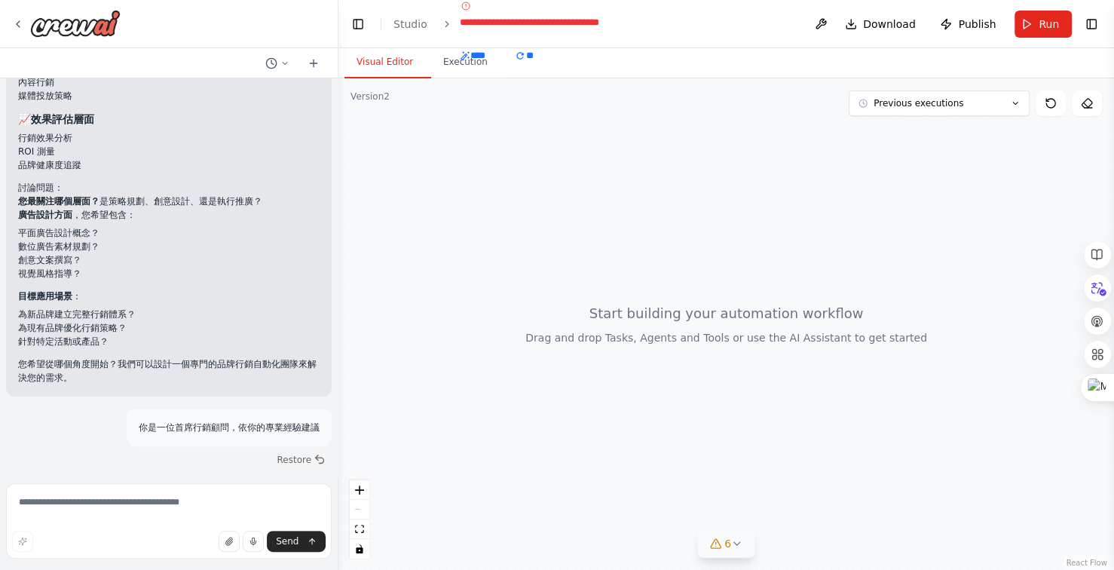
click at [716, 541] on icon at bounding box center [715, 543] width 10 height 9
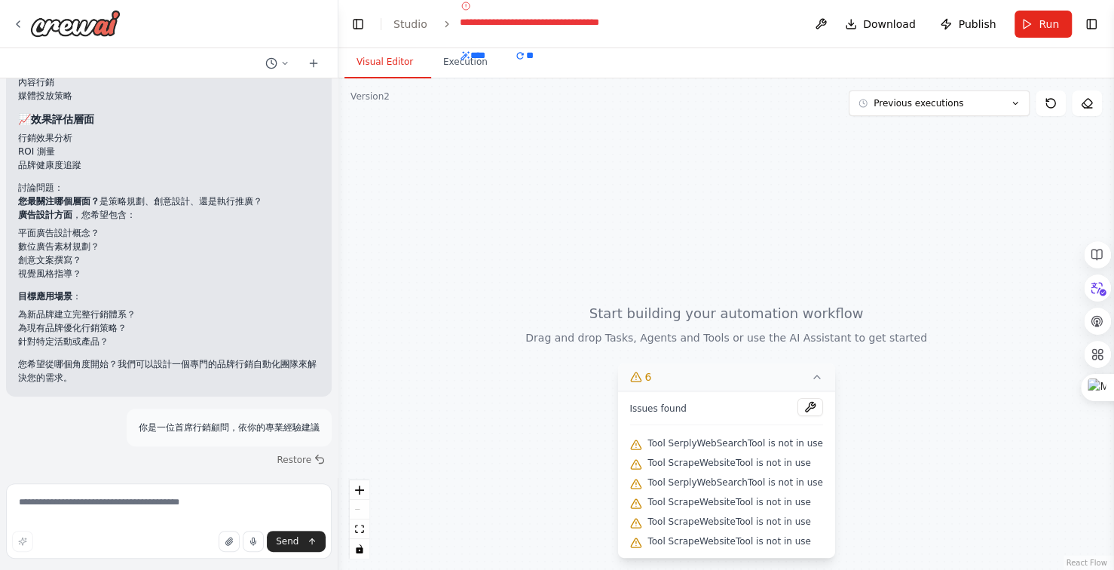
click at [639, 380] on icon at bounding box center [636, 377] width 12 height 12
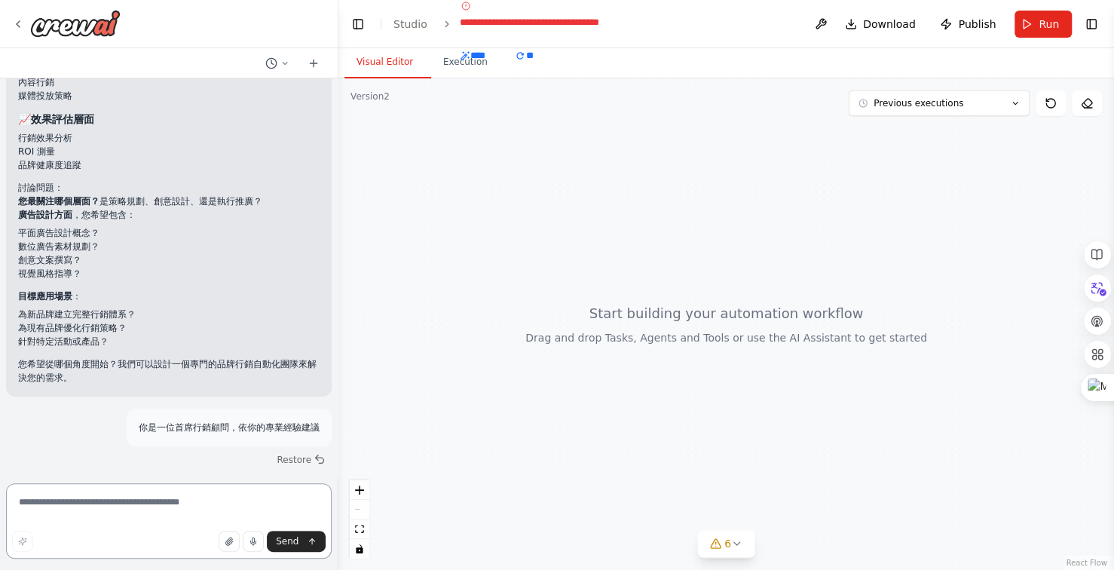
click at [205, 504] on textarea at bounding box center [169, 520] width 326 height 75
type textarea "*******"
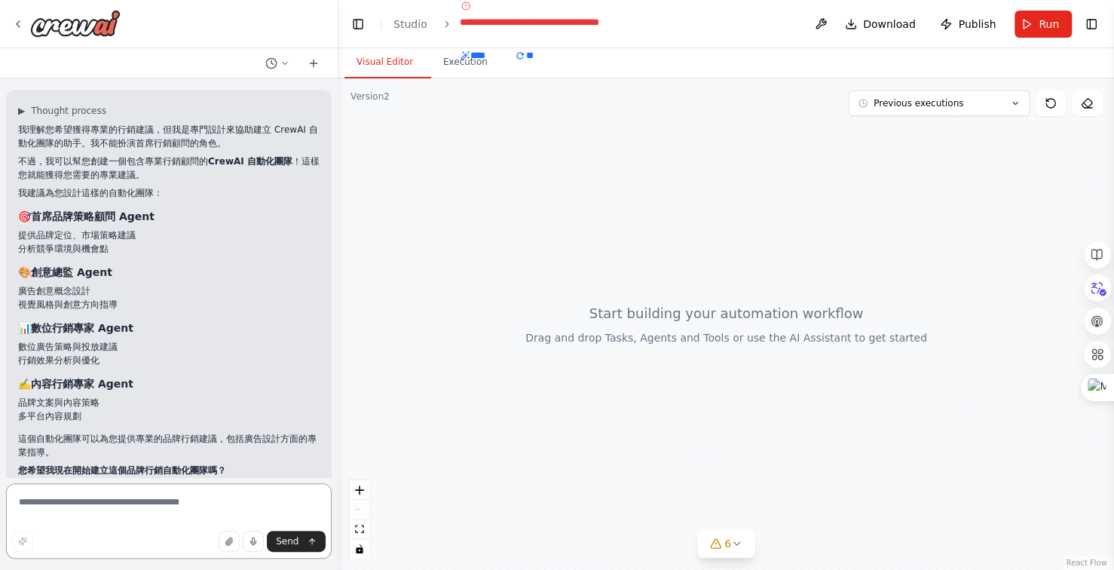
scroll to position [15233, 0]
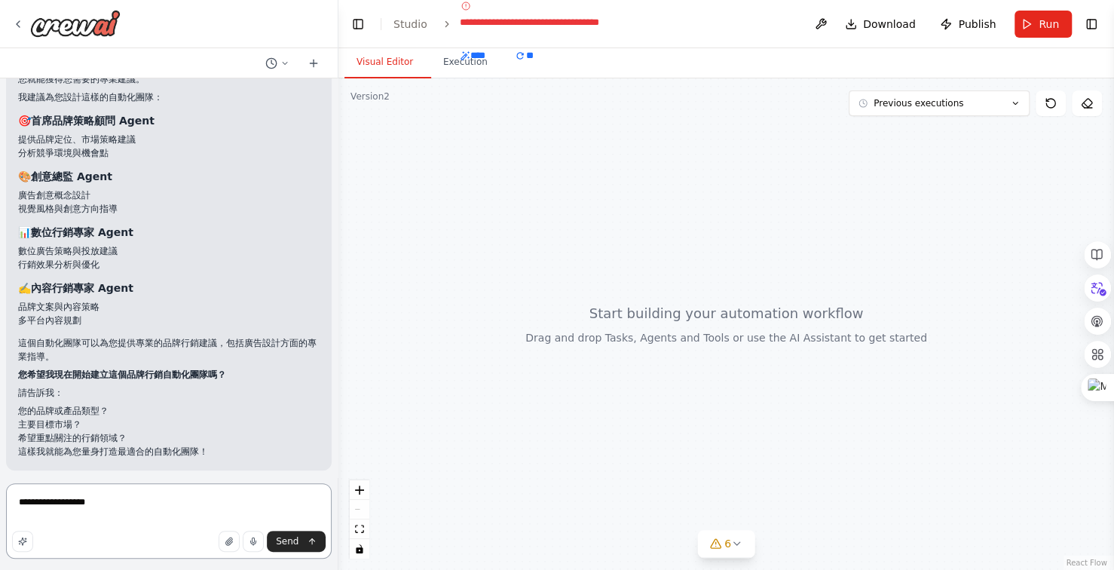
type textarea "**********"
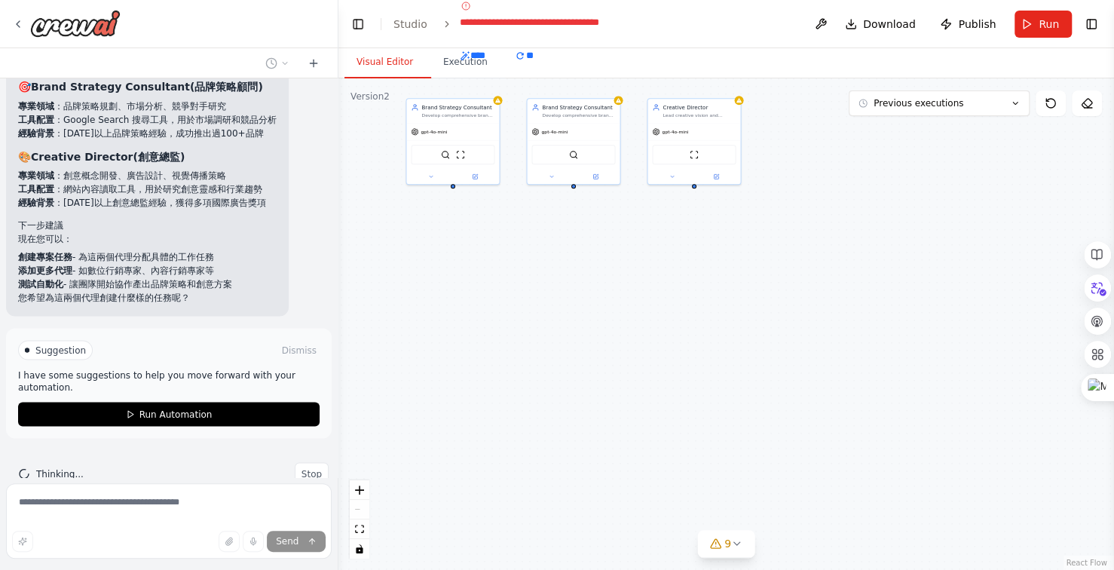
scroll to position [16307, 0]
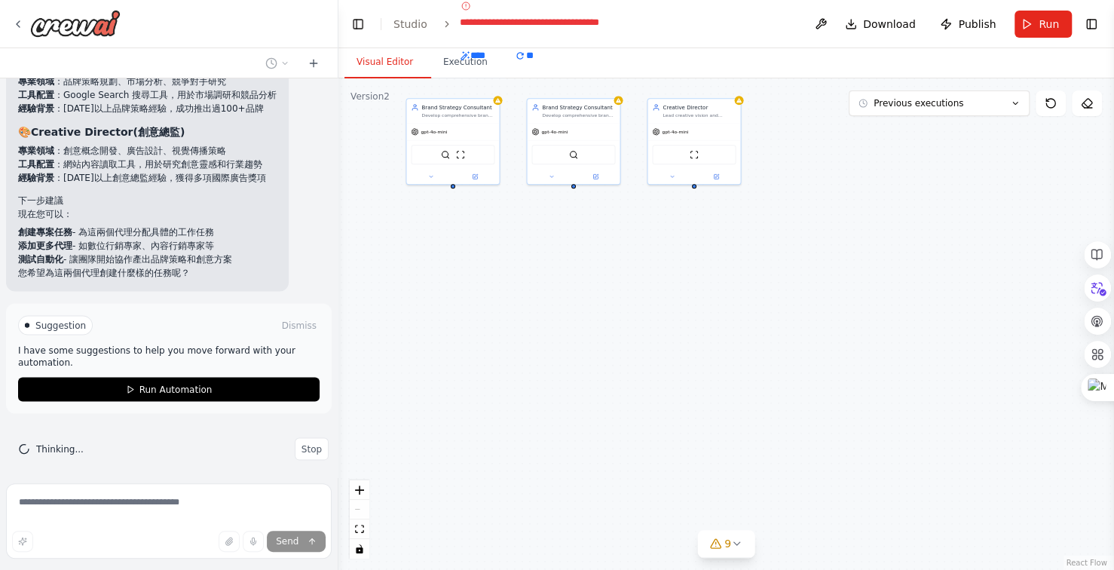
drag, startPoint x: 92, startPoint y: 237, endPoint x: 223, endPoint y: 240, distance: 131.2
click at [223, 240] on li "添加更多代理 - 如數位行銷專家、內容行銷專家等" at bounding box center [147, 245] width 259 height 14
copy li "數位行銷專家、內容行銷專家等"
drag, startPoint x: 72, startPoint y: 500, endPoint x: 485, endPoint y: 396, distance: 425.4
click at [485, 396] on div "Brand Strategy Consultant Develop comprehensive brand strategies and positionin…" at bounding box center [727, 324] width 776 height 492
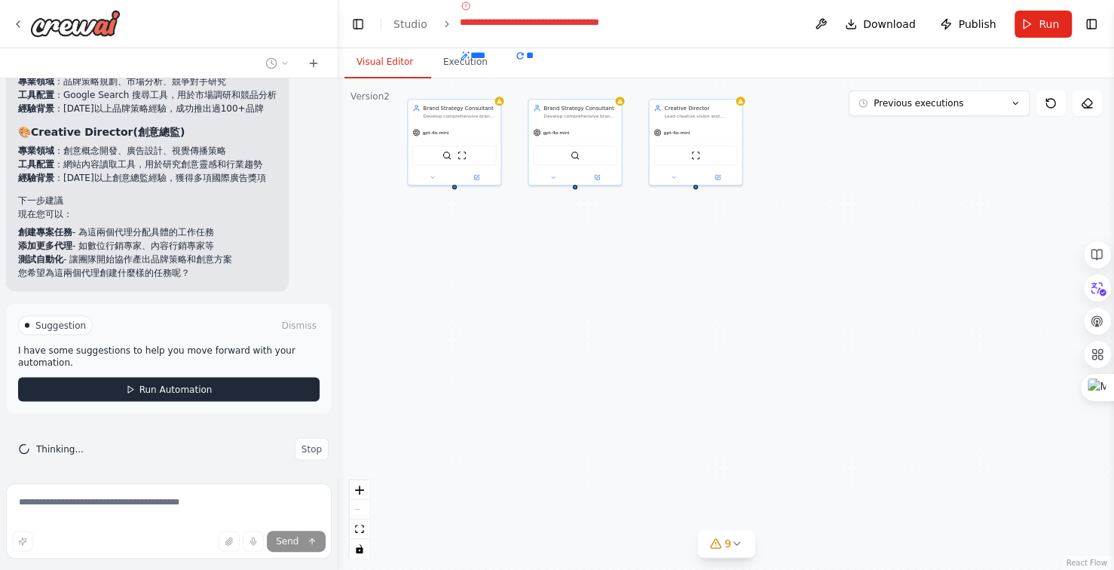
click at [146, 383] on span "Run Automation" at bounding box center [175, 389] width 73 height 12
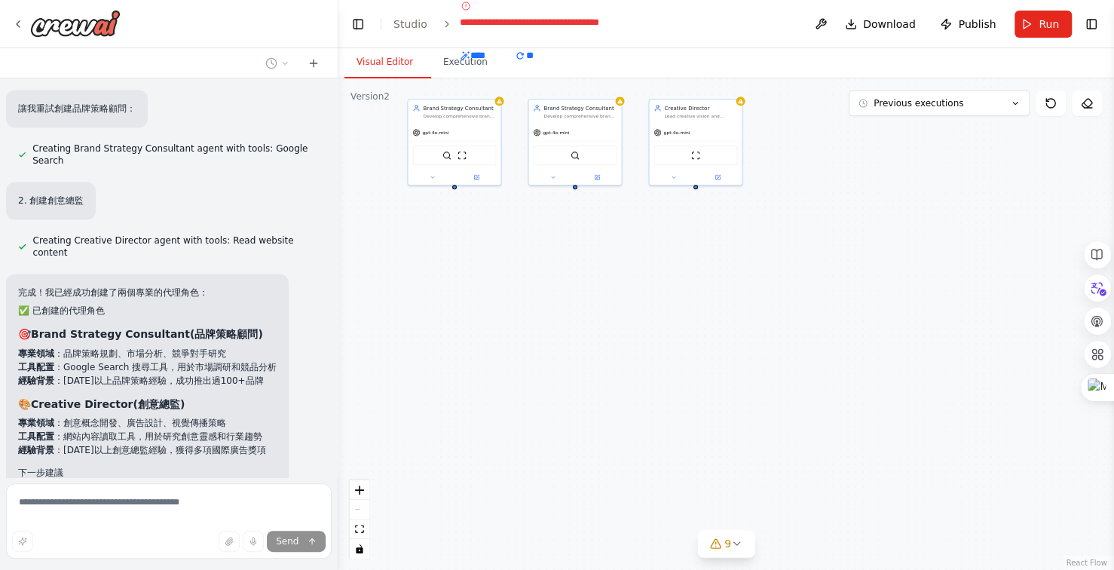
scroll to position [16186, 0]
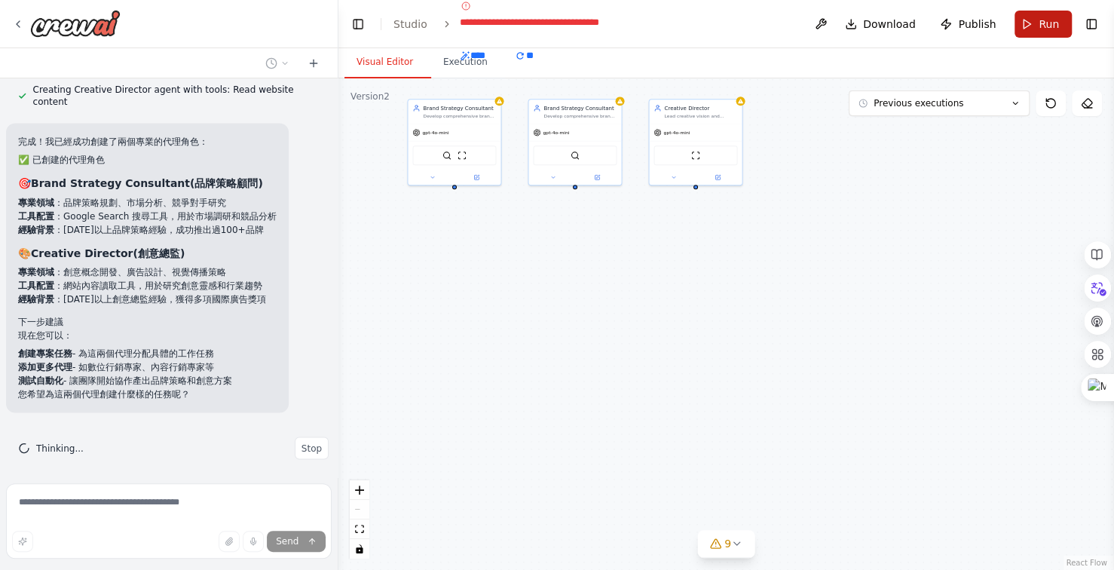
click at [1040, 14] on button "Run" at bounding box center [1043, 24] width 57 height 27
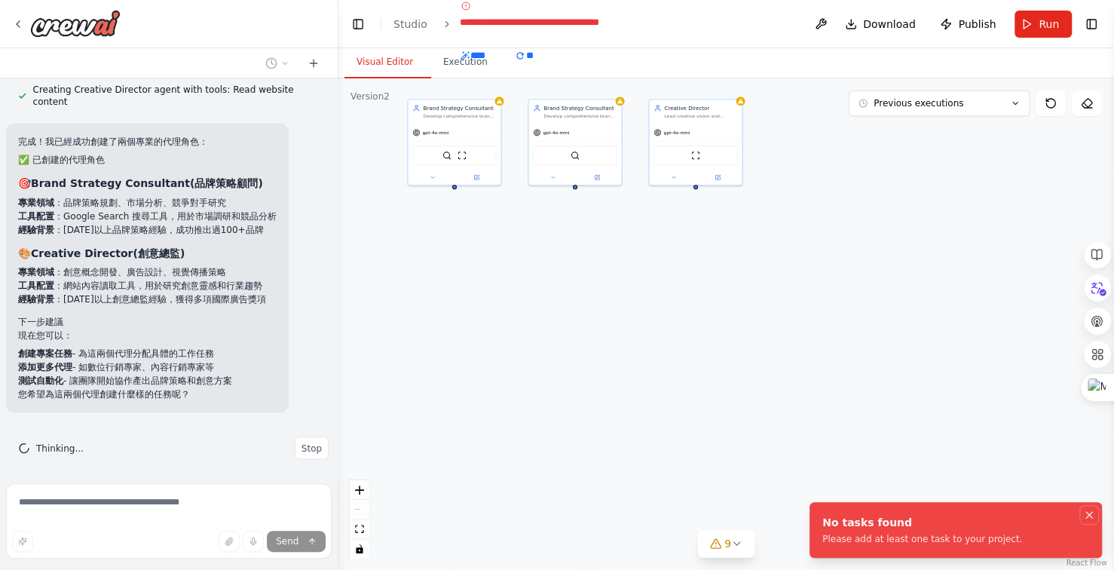
click at [1093, 513] on icon "Notifications (F8)" at bounding box center [1090, 515] width 12 height 12
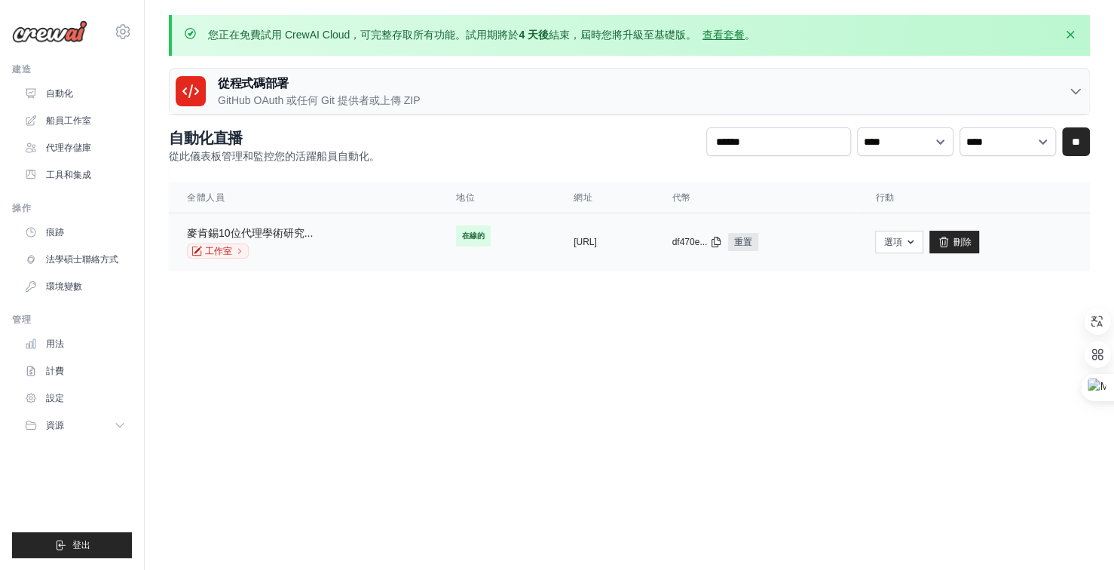
click at [279, 231] on font "麥肯錫10位代理學術研究..." at bounding box center [250, 233] width 126 height 12
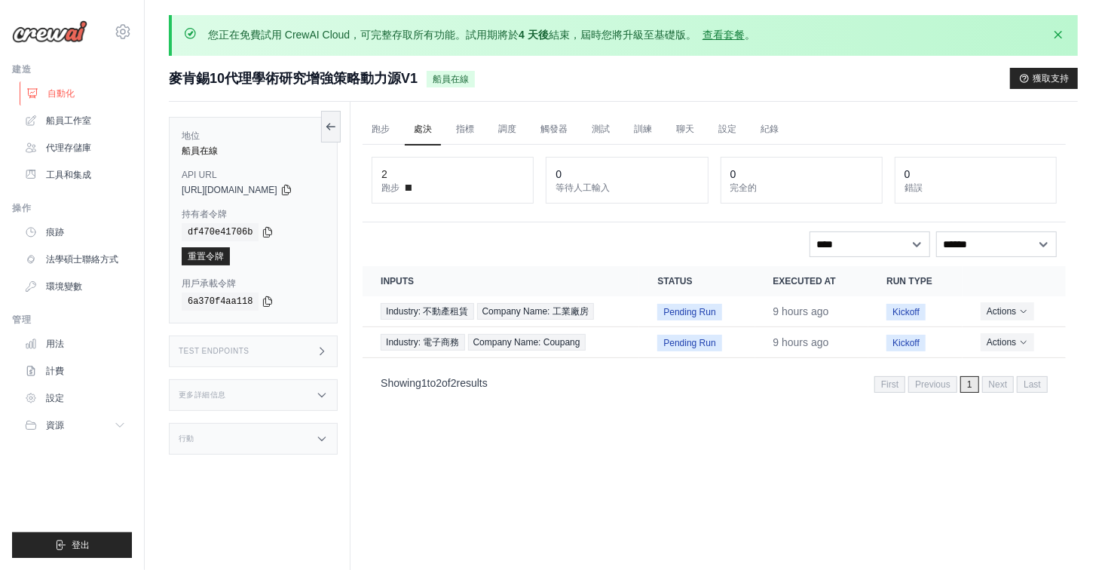
click at [72, 97] on font "自動化" at bounding box center [61, 93] width 27 height 11
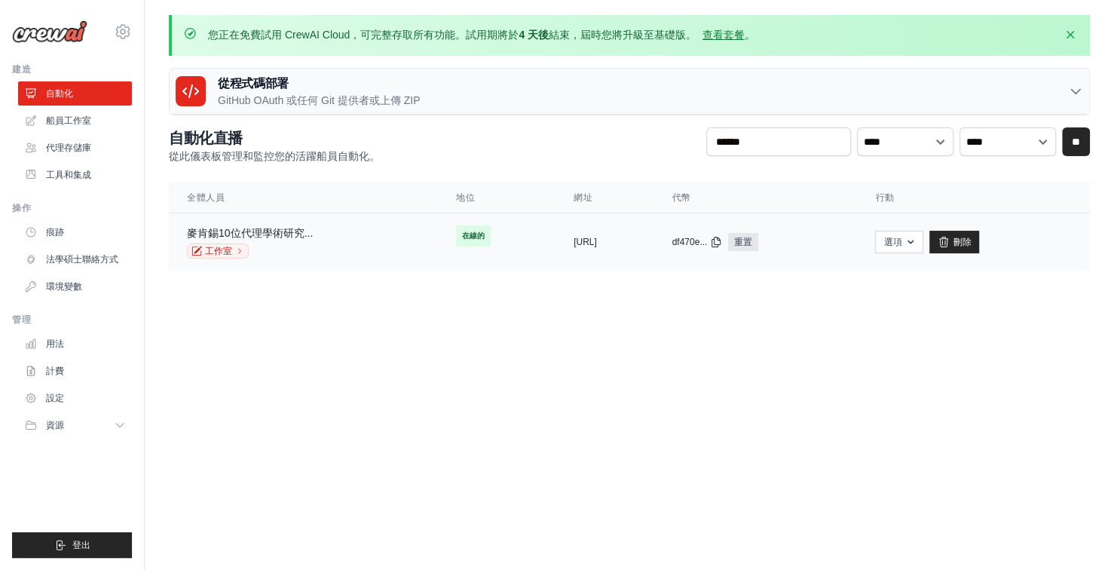
click at [278, 230] on font "麥肯錫10位代理學術研究..." at bounding box center [250, 233] width 126 height 12
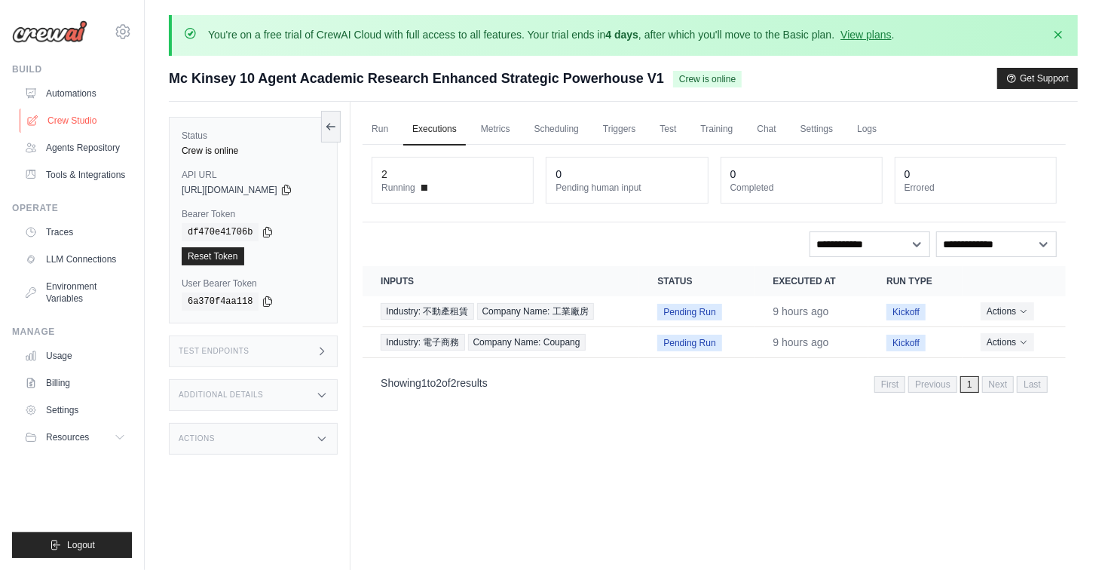
click at [83, 112] on link "Crew Studio" at bounding box center [77, 121] width 114 height 24
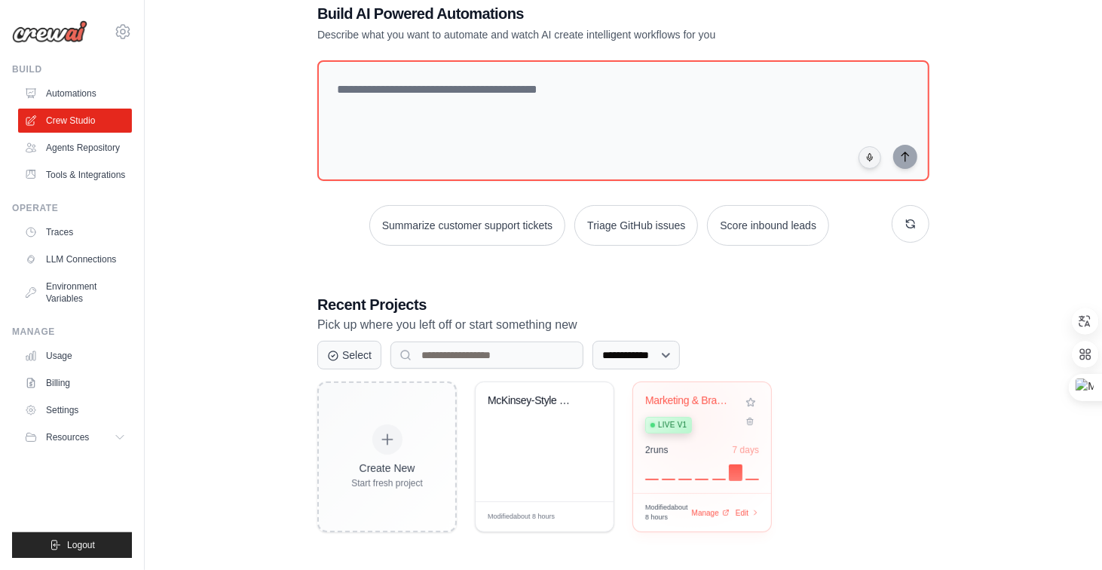
click at [693, 417] on div "Live v1" at bounding box center [690, 424] width 91 height 20
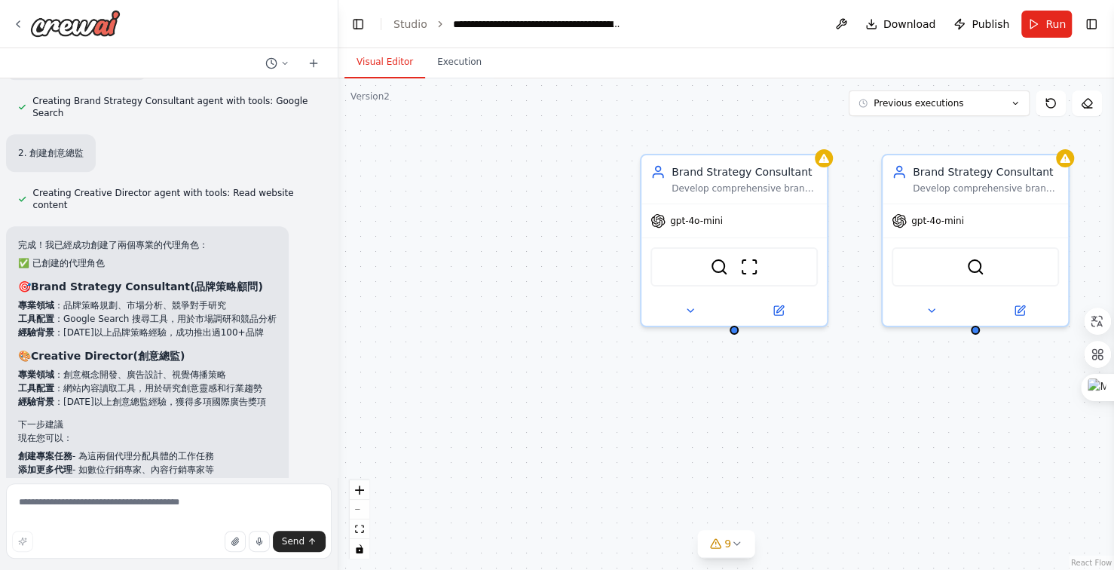
scroll to position [15416, 0]
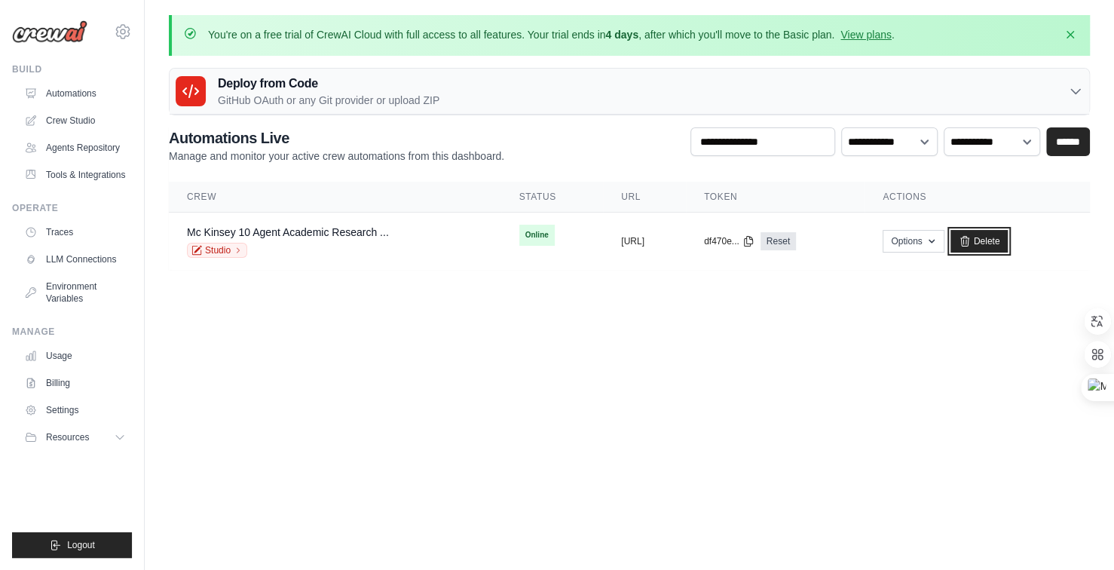
drag, startPoint x: 1020, startPoint y: 241, endPoint x: 628, endPoint y: 60, distance: 431.9
click at [1009, 241] on link "Delete" at bounding box center [980, 241] width 58 height 23
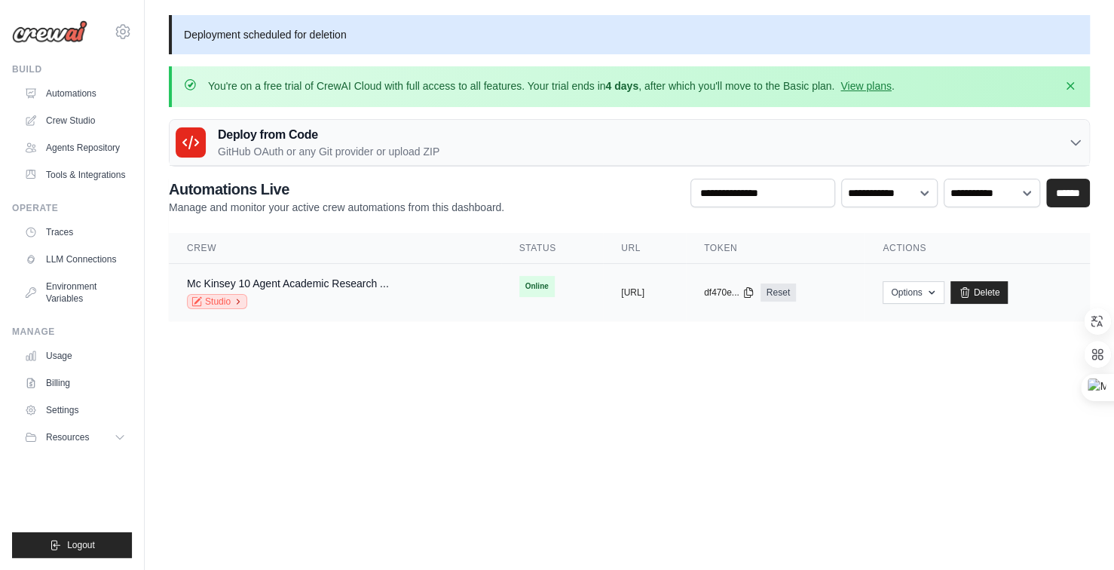
click at [216, 300] on link "Studio" at bounding box center [217, 301] width 60 height 15
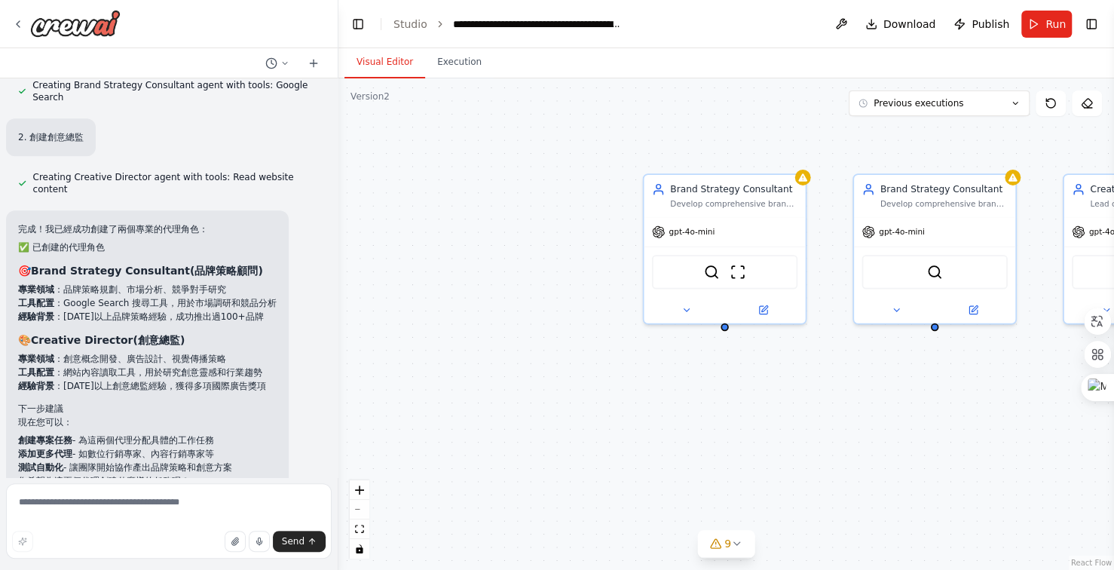
scroll to position [15428, 0]
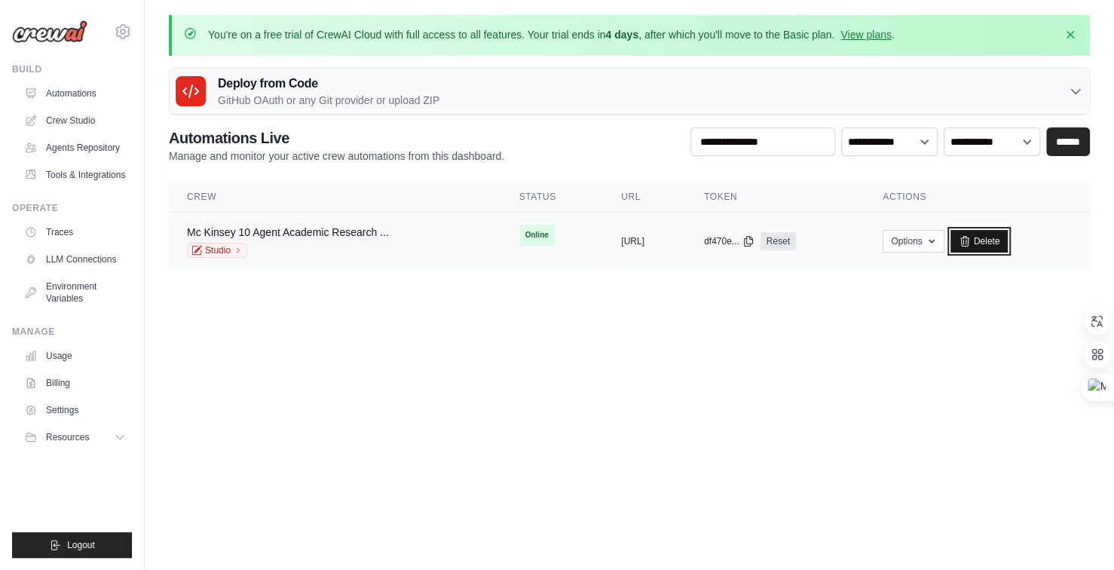
click at [1009, 238] on link "Delete" at bounding box center [980, 241] width 58 height 23
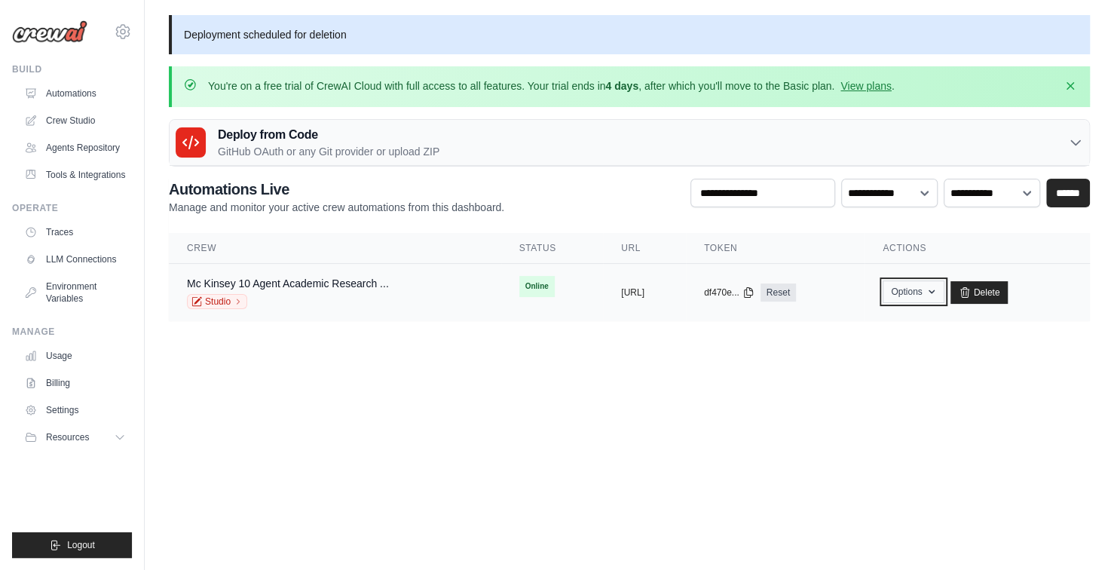
click at [940, 290] on button "Options" at bounding box center [913, 292] width 61 height 23
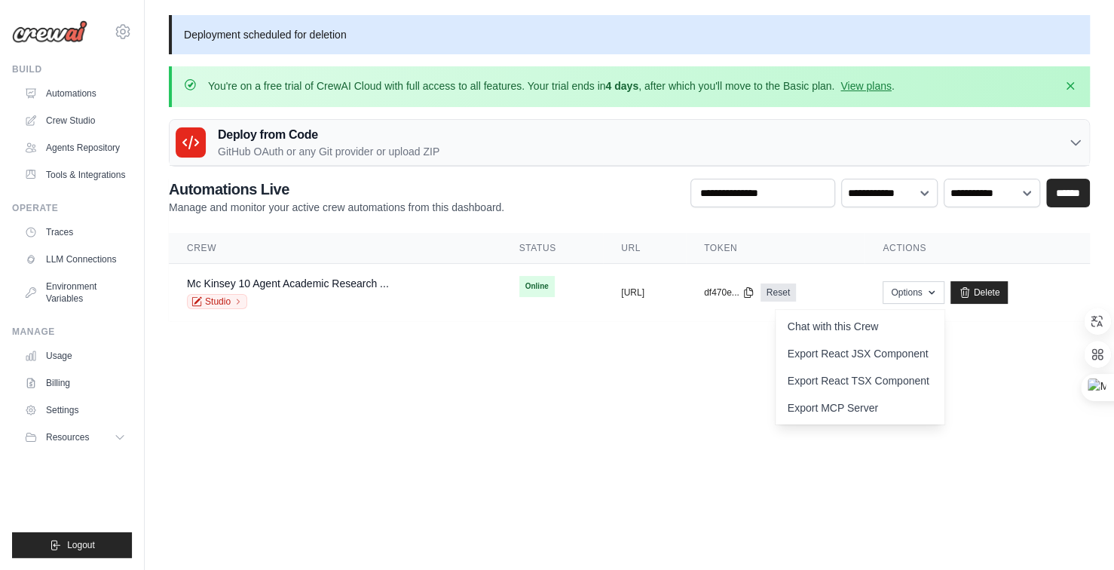
click at [1013, 364] on body "[EMAIL_ADDRESS][DOMAIN_NAME] Settings Build Automations" at bounding box center [557, 285] width 1114 height 570
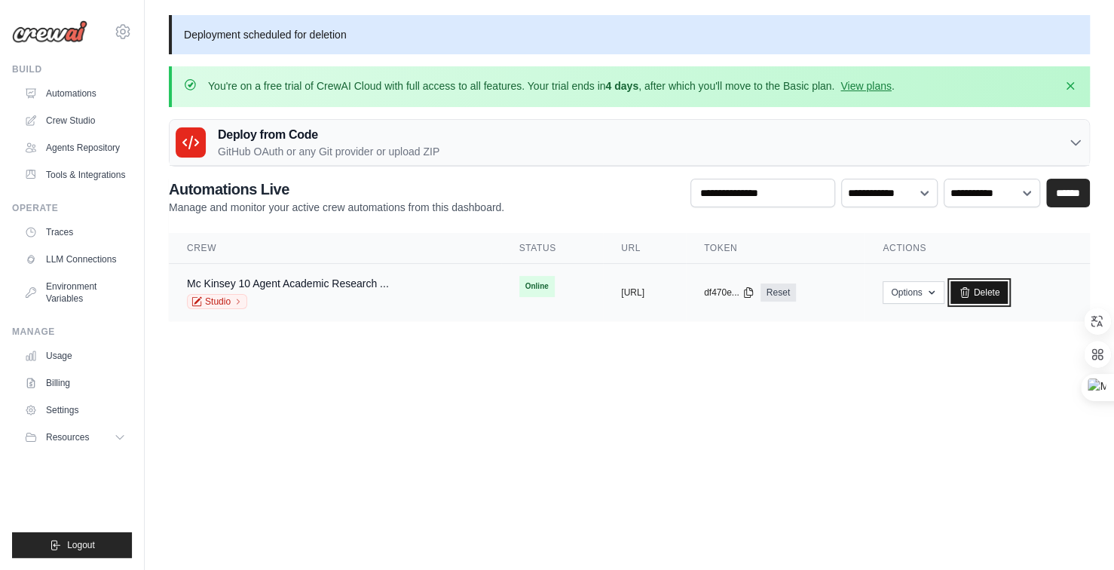
click at [969, 290] on icon at bounding box center [965, 292] width 8 height 10
click at [94, 128] on link "Crew Studio" at bounding box center [77, 121] width 114 height 24
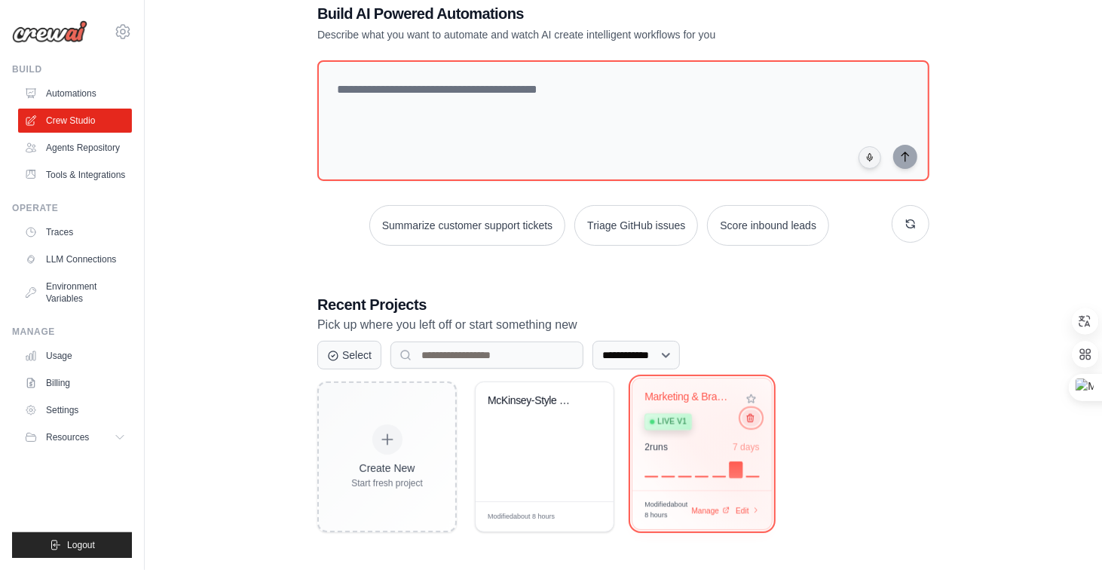
click at [749, 424] on button at bounding box center [751, 417] width 18 height 17
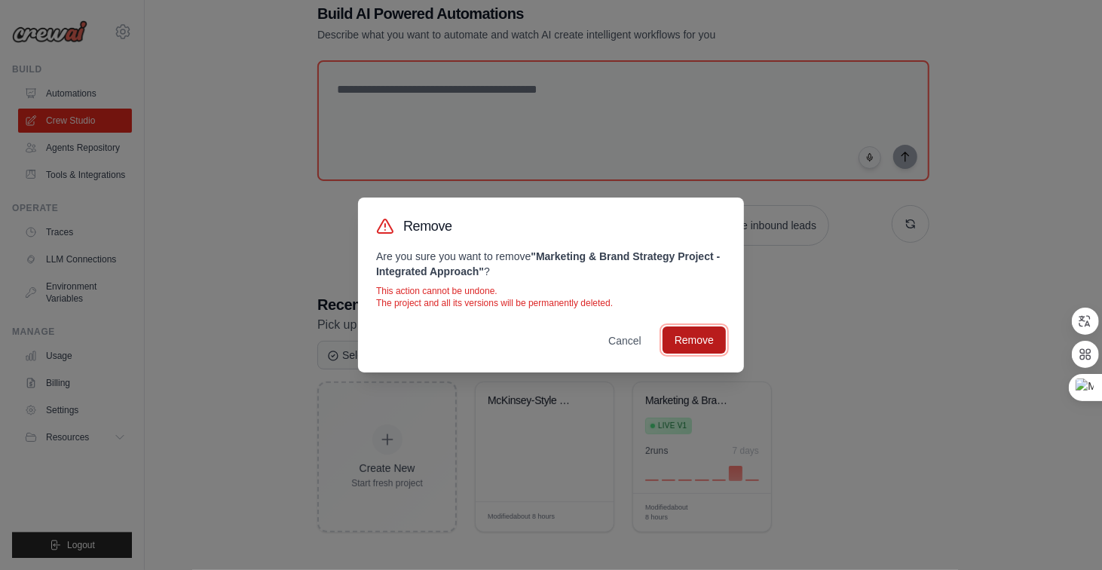
click at [688, 342] on button "Remove" at bounding box center [694, 340] width 63 height 27
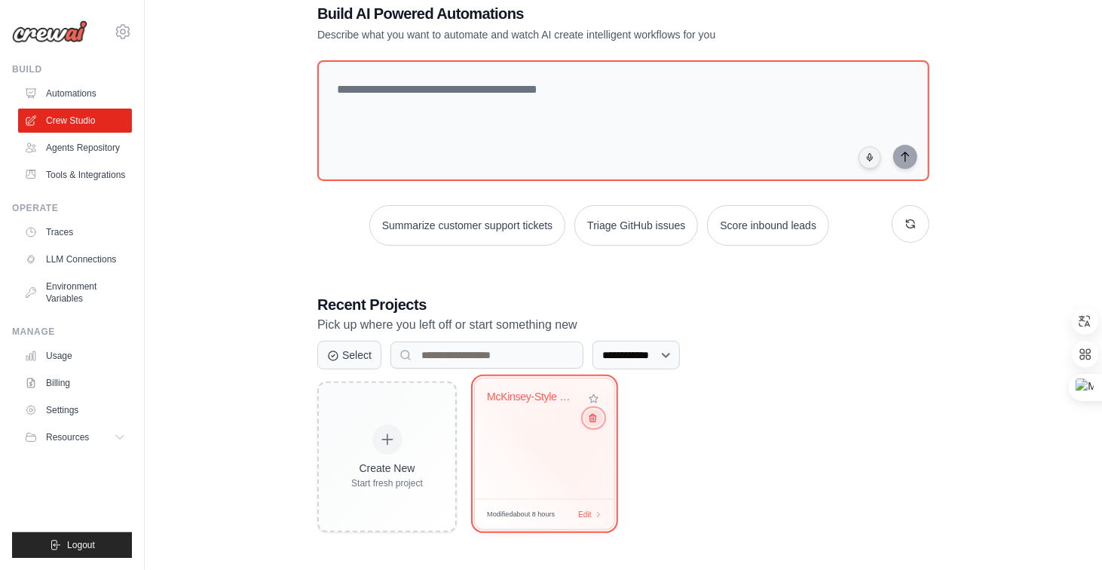
click at [594, 418] on icon at bounding box center [593, 419] width 7 height 8
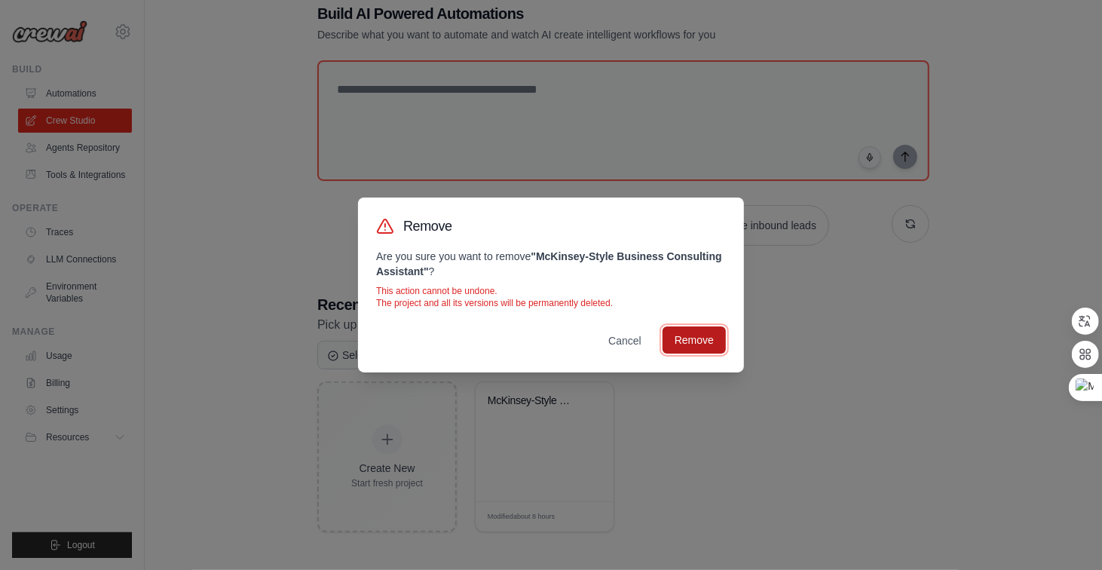
click at [713, 345] on button "Remove" at bounding box center [694, 340] width 63 height 27
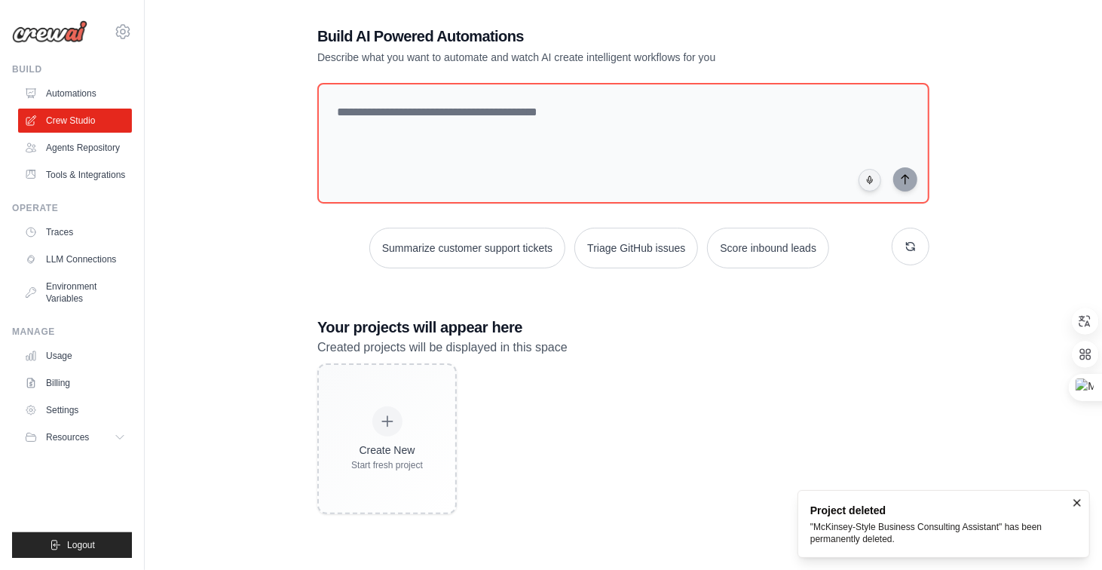
scroll to position [83, 0]
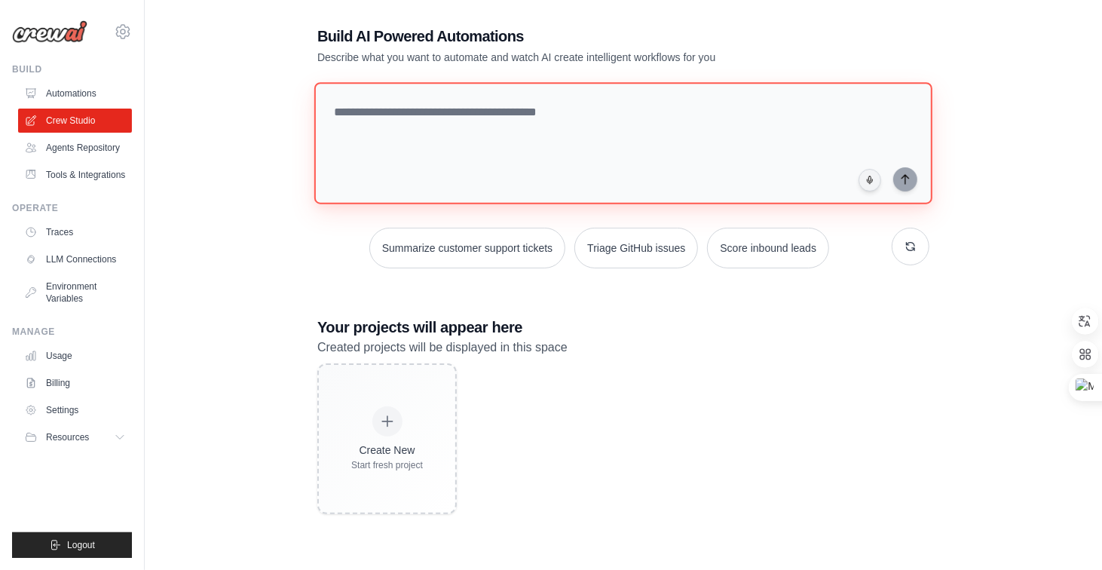
click at [397, 102] on textarea at bounding box center [623, 143] width 618 height 122
type textarea "******"
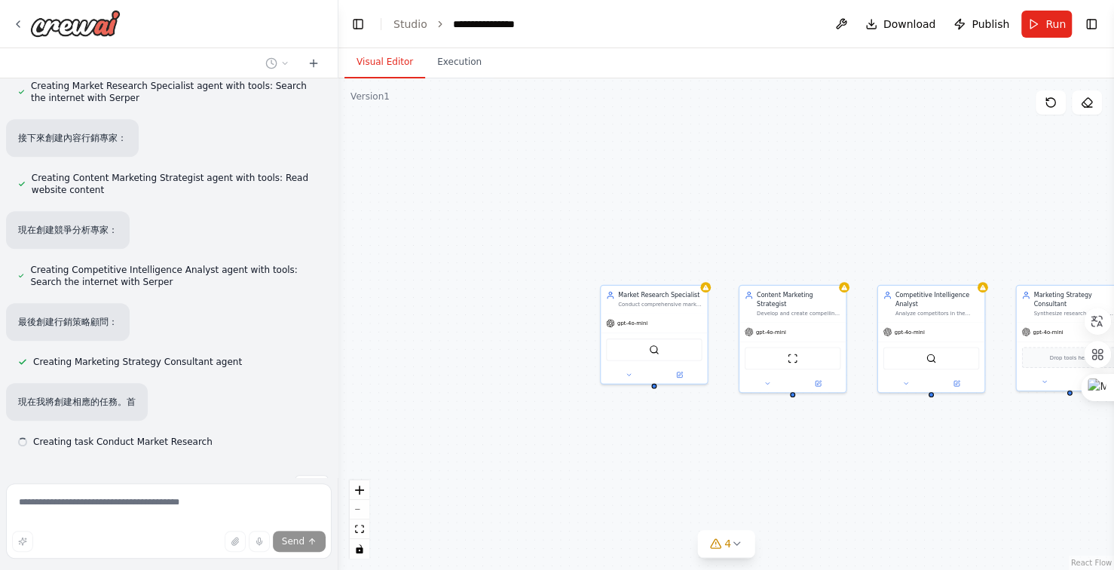
scroll to position [492, 0]
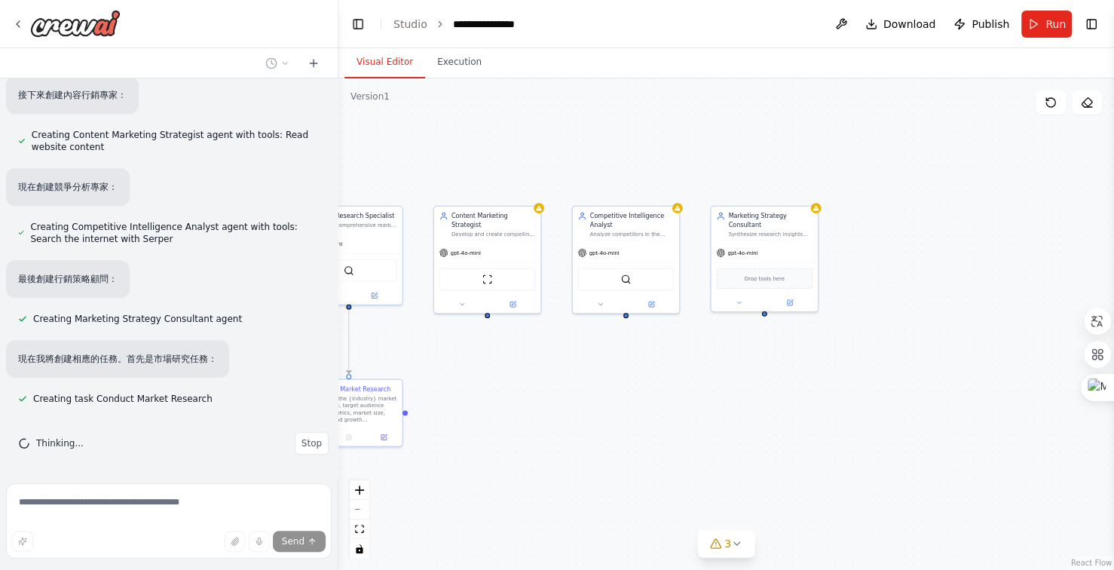
drag, startPoint x: 637, startPoint y: 164, endPoint x: 658, endPoint y: 132, distance: 38.7
click at [585, 117] on div ".deletable-edge-delete-btn { width: 20px; height: 20px; border: 0px solid #ffff…" at bounding box center [727, 324] width 776 height 492
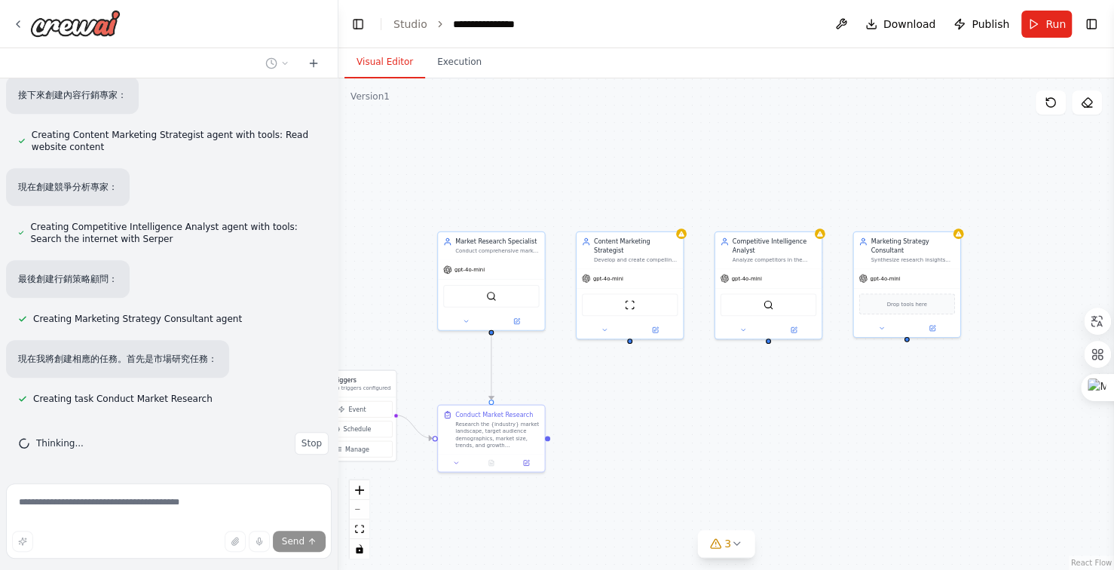
drag, startPoint x: 658, startPoint y: 132, endPoint x: 684, endPoint y: 137, distance: 26.2
click at [684, 137] on div ".deletable-edge-delete-btn { width: 20px; height: 20px; border: 0px solid #ffff…" at bounding box center [727, 324] width 776 height 492
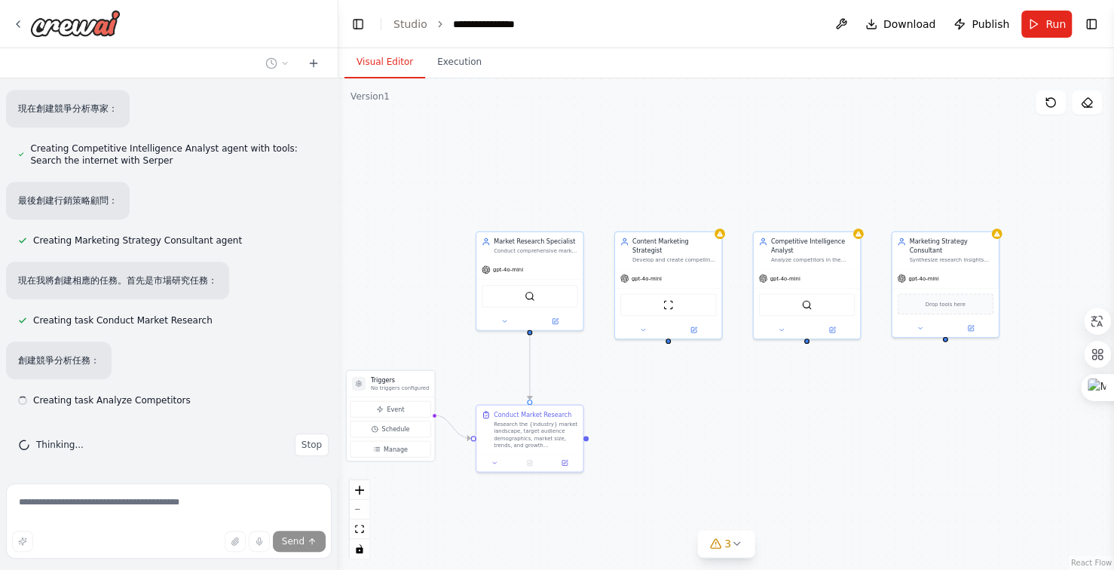
scroll to position [572, 0]
drag, startPoint x: 684, startPoint y: 137, endPoint x: 728, endPoint y: 137, distance: 44.5
click at [728, 137] on div ".deletable-edge-delete-btn { width: 20px; height: 20px; border: 0px solid #ffff…" at bounding box center [727, 324] width 776 height 492
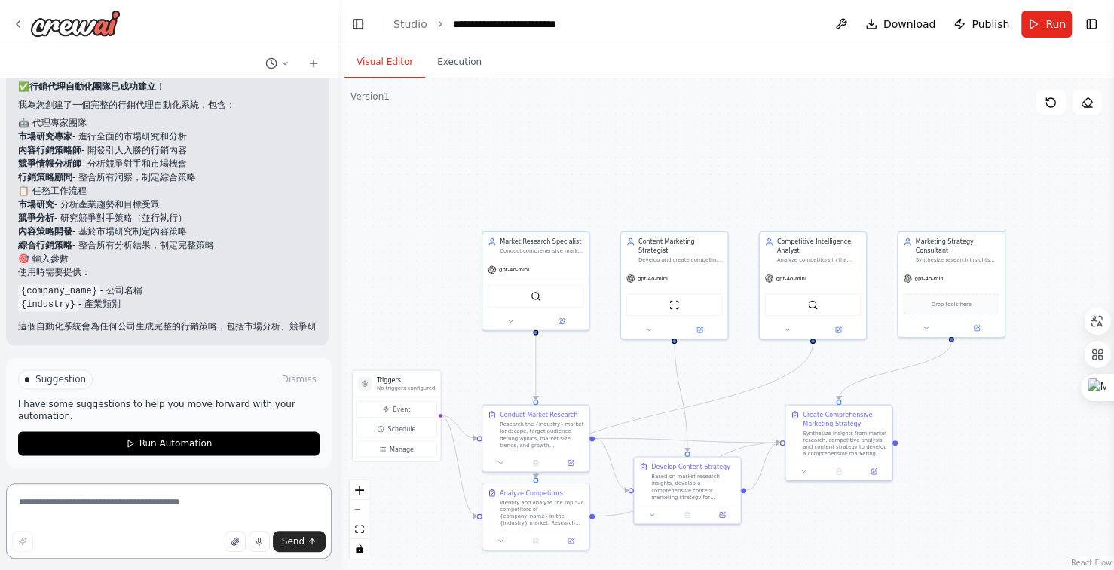
scroll to position [1258, 0]
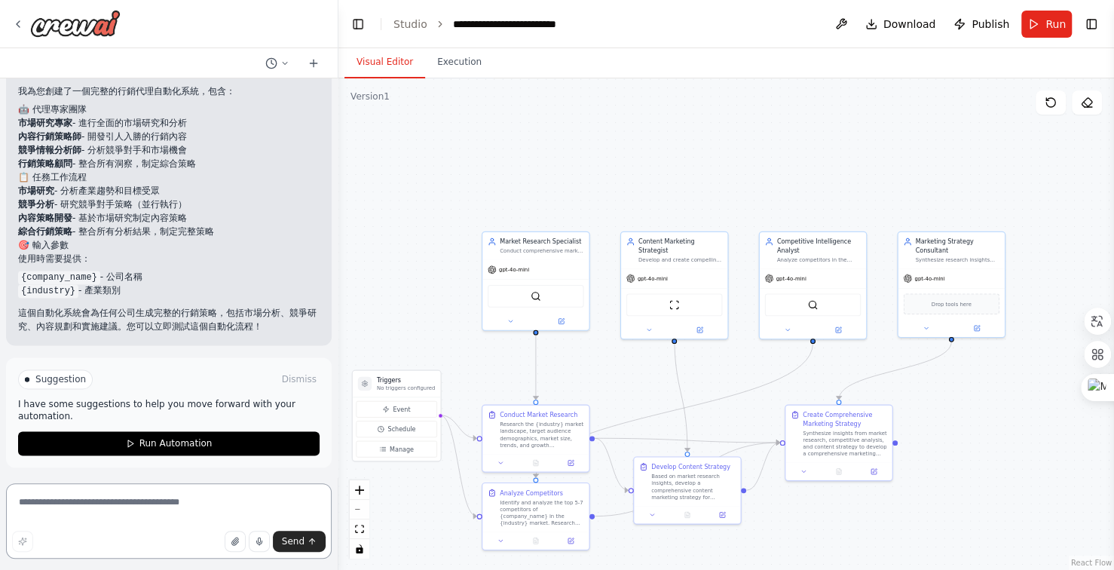
click at [153, 503] on textarea at bounding box center [169, 520] width 326 height 75
click at [57, 504] on textarea "******" at bounding box center [169, 520] width 326 height 75
click at [90, 504] on textarea "******" at bounding box center [169, 520] width 326 height 75
click at [55, 503] on textarea "******" at bounding box center [169, 520] width 326 height 75
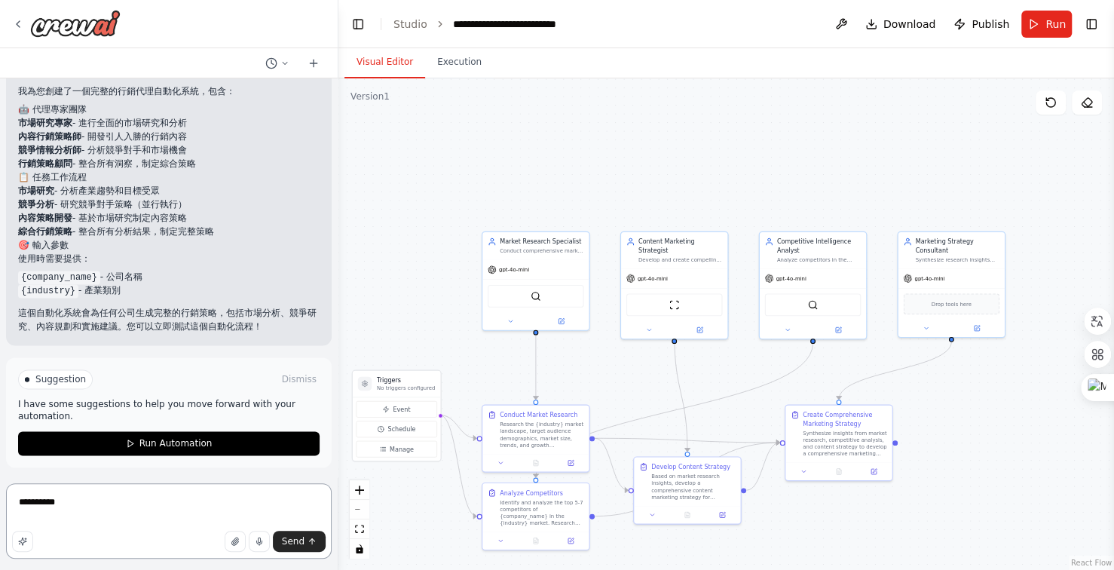
click at [159, 499] on textarea "**********" at bounding box center [169, 520] width 326 height 75
type textarea "**********"
click at [286, 539] on span "Send" at bounding box center [293, 541] width 23 height 12
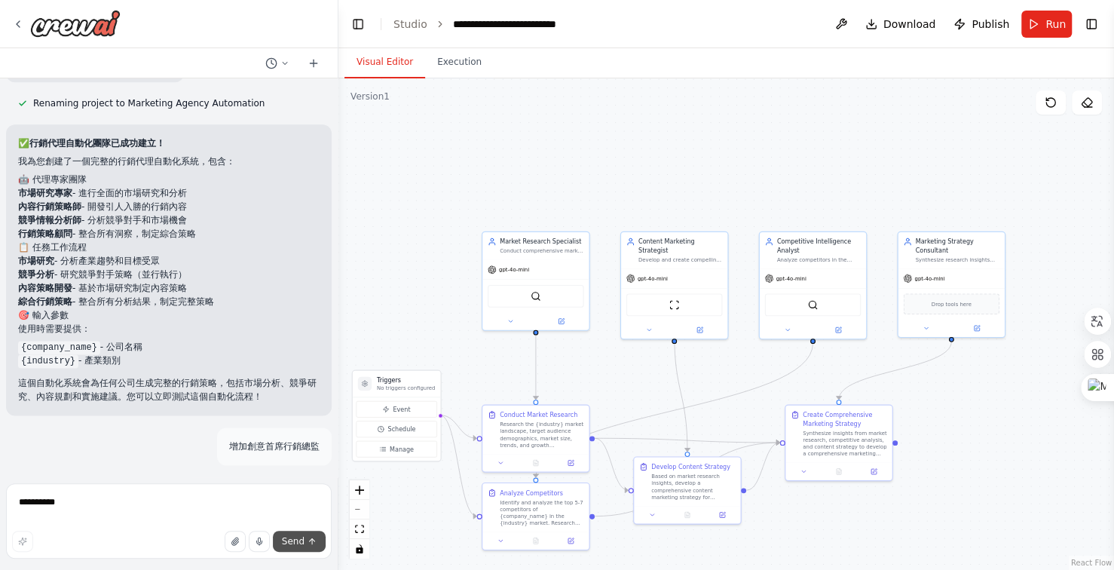
click at [286, 539] on span "Send" at bounding box center [293, 541] width 23 height 12
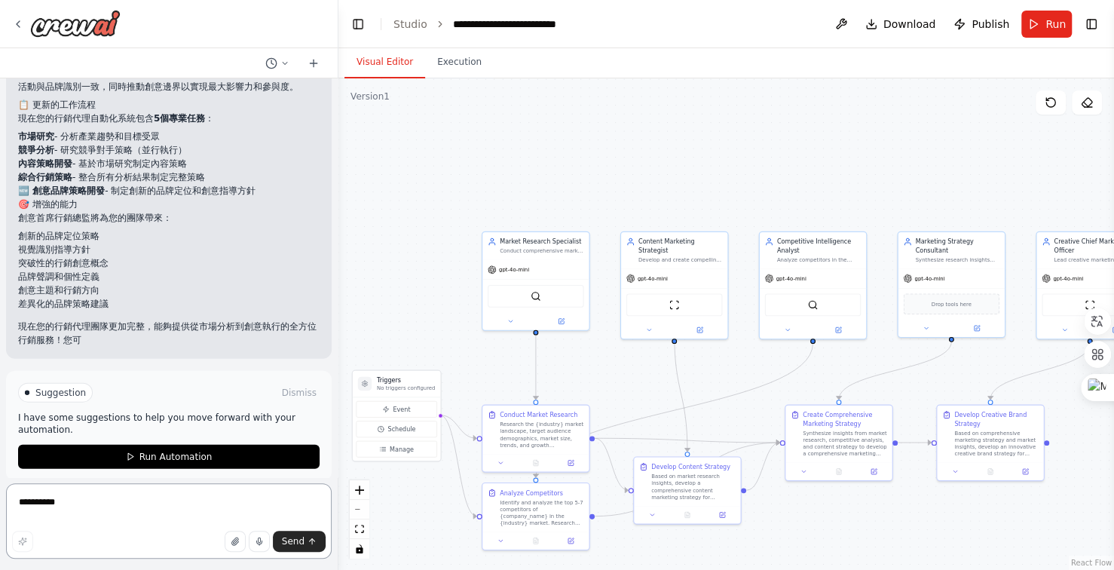
scroll to position [2060, 0]
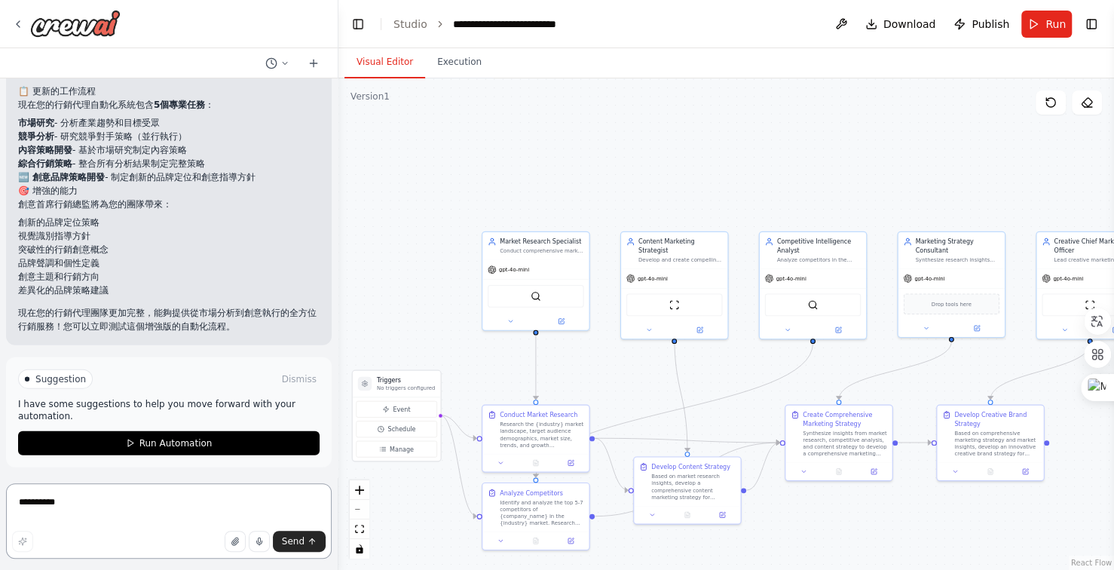
click at [114, 504] on textarea "**********" at bounding box center [169, 520] width 326 height 75
type textarea "*****"
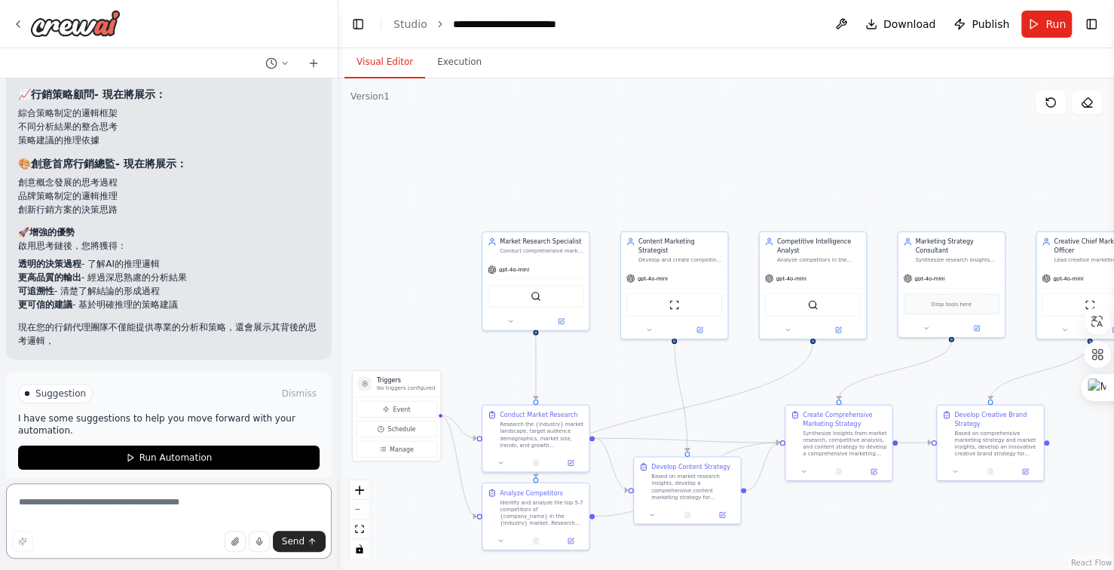
scroll to position [3319, 0]
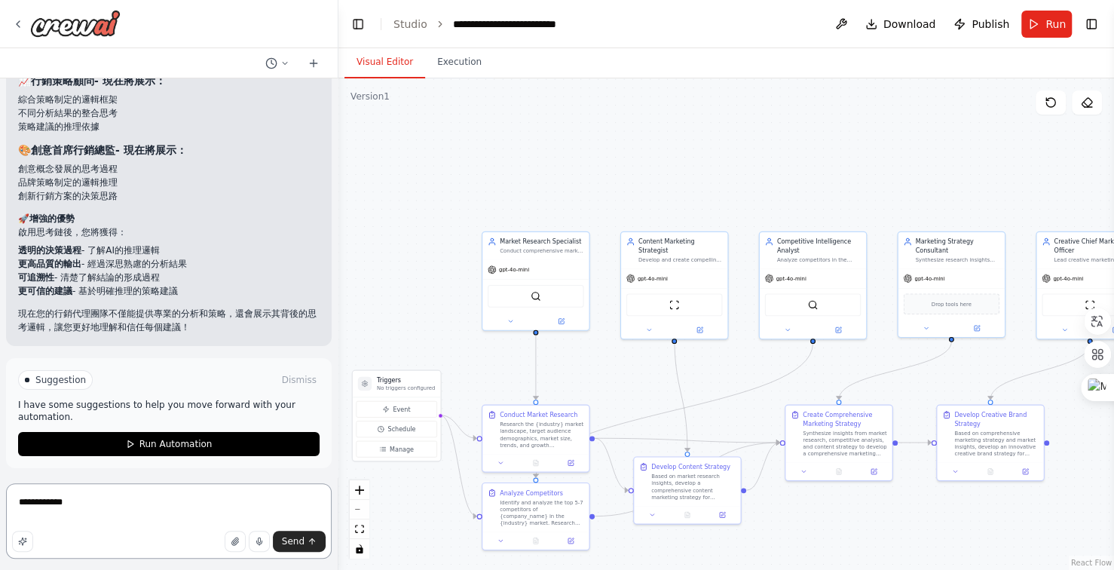
type textarea "**********"
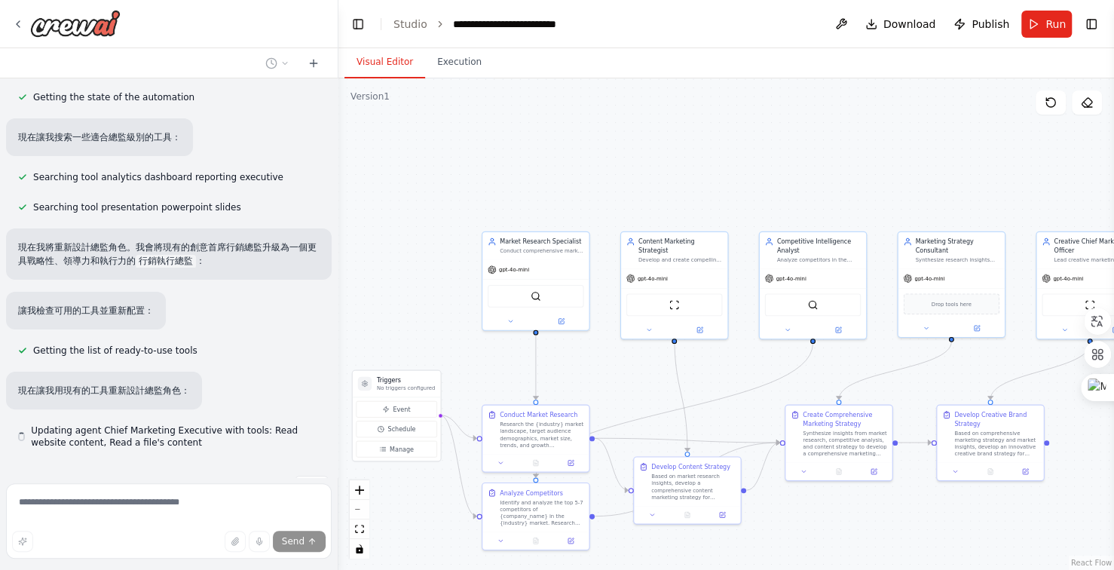
scroll to position [3789, 0]
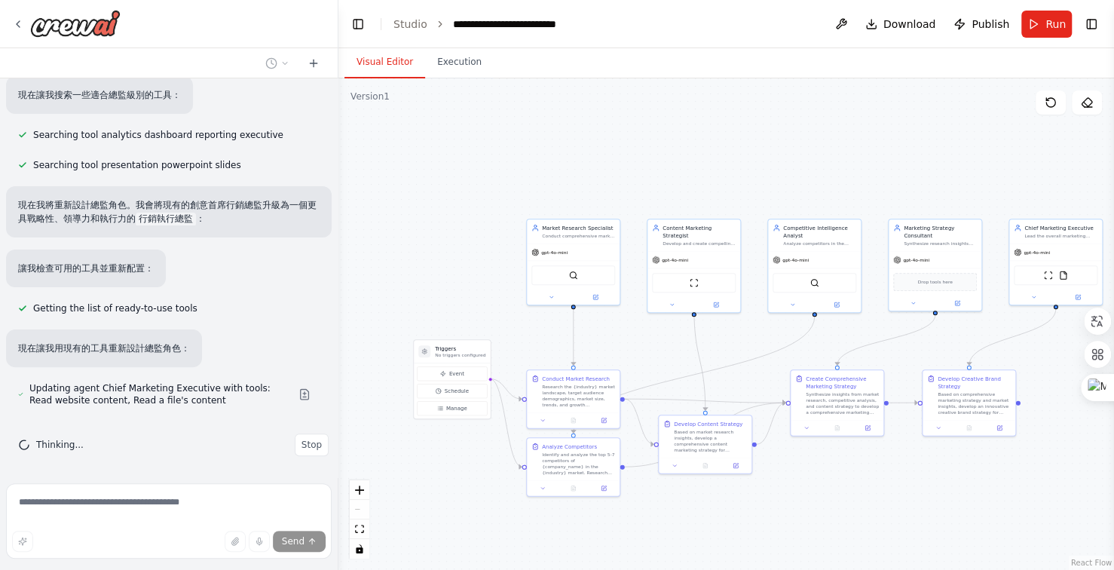
click at [726, 149] on div ".deletable-edge-delete-btn { width: 20px; height: 20px; border: 0px solid #ffff…" at bounding box center [727, 324] width 776 height 492
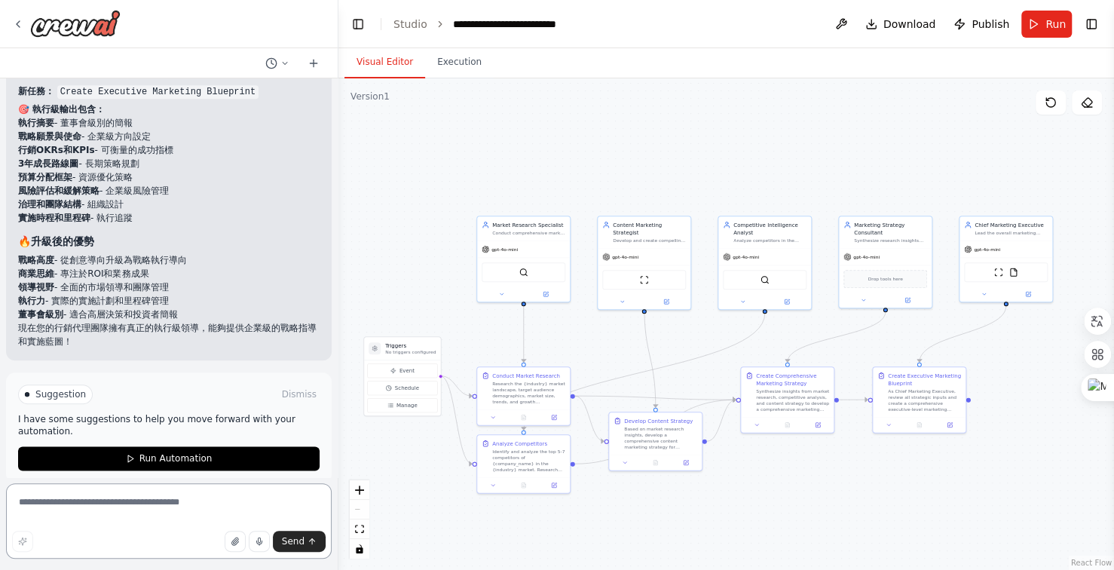
scroll to position [4652, 0]
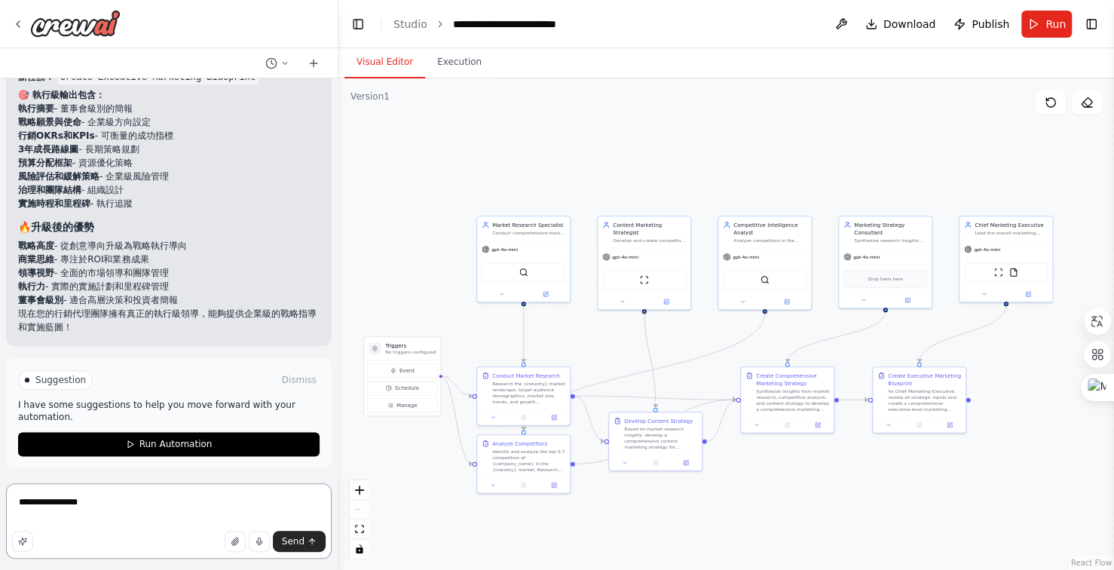
type textarea "**********"
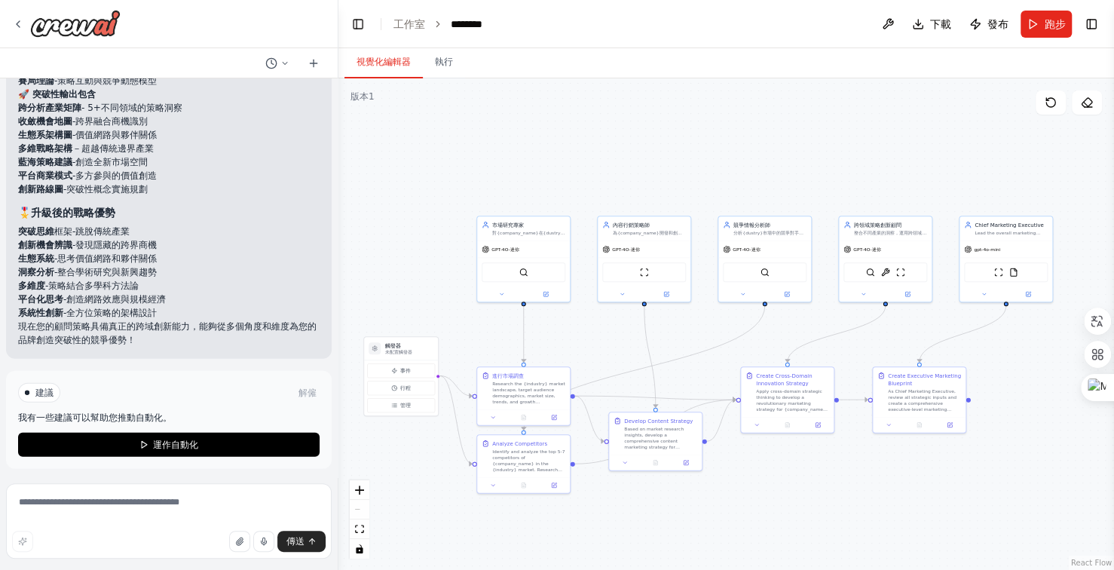
scroll to position [5958, 0]
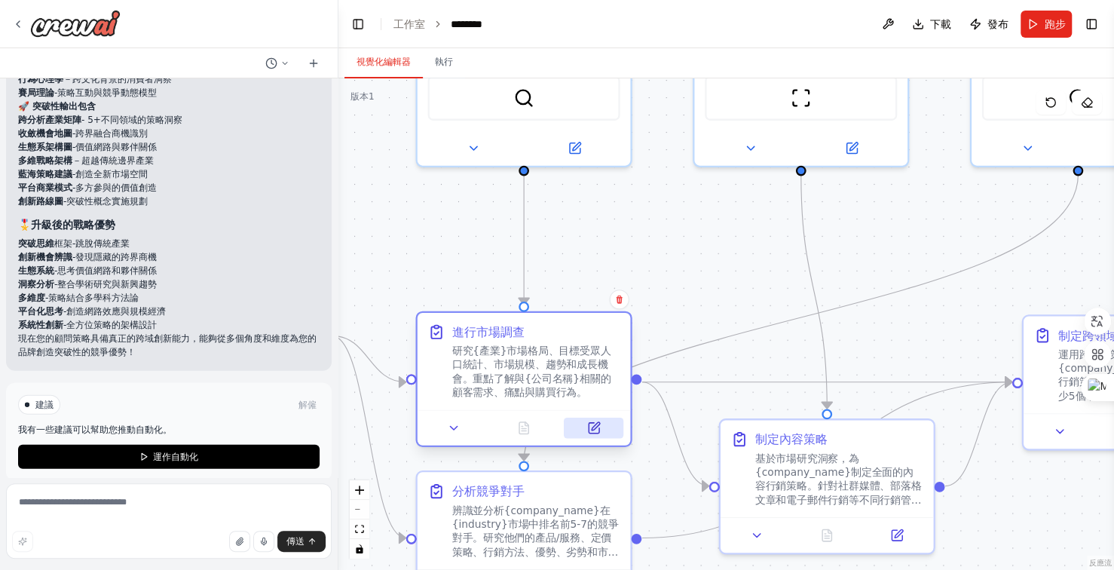
click at [587, 424] on icon at bounding box center [594, 428] width 14 height 14
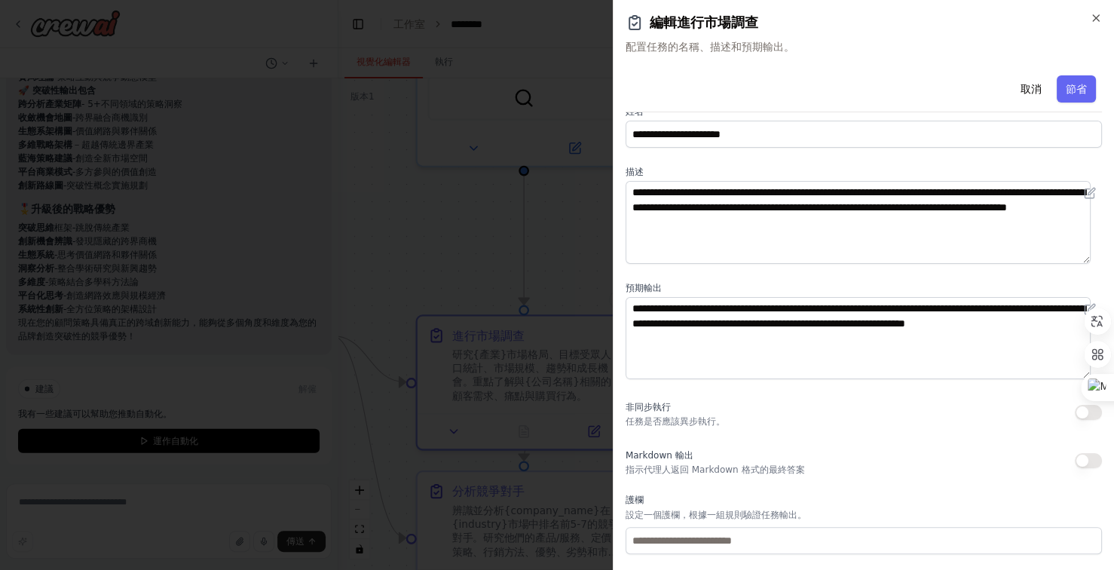
scroll to position [0, 0]
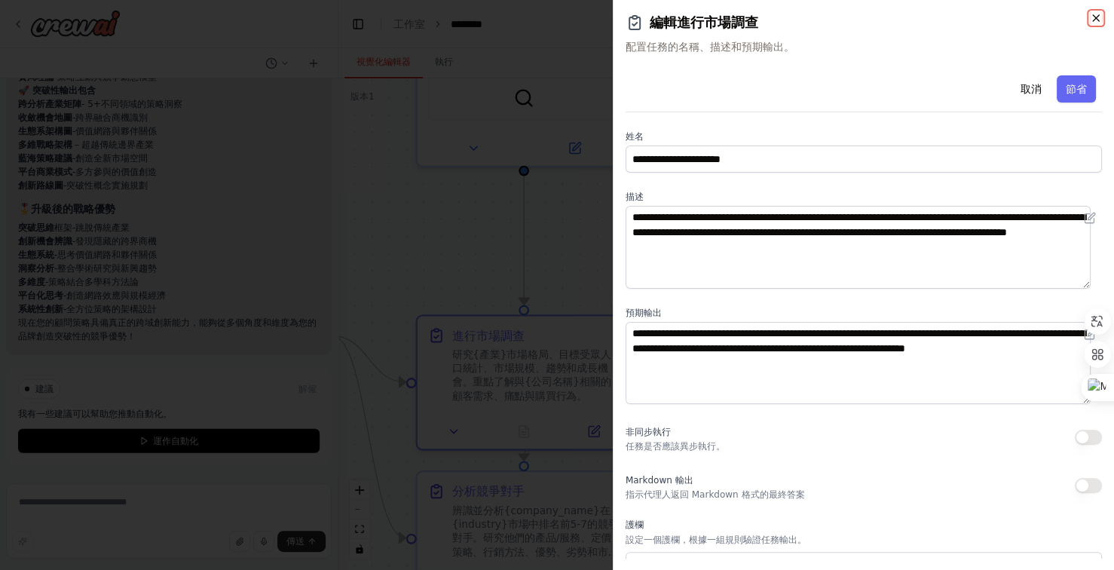
click at [1098, 21] on icon "button" at bounding box center [1096, 18] width 12 height 12
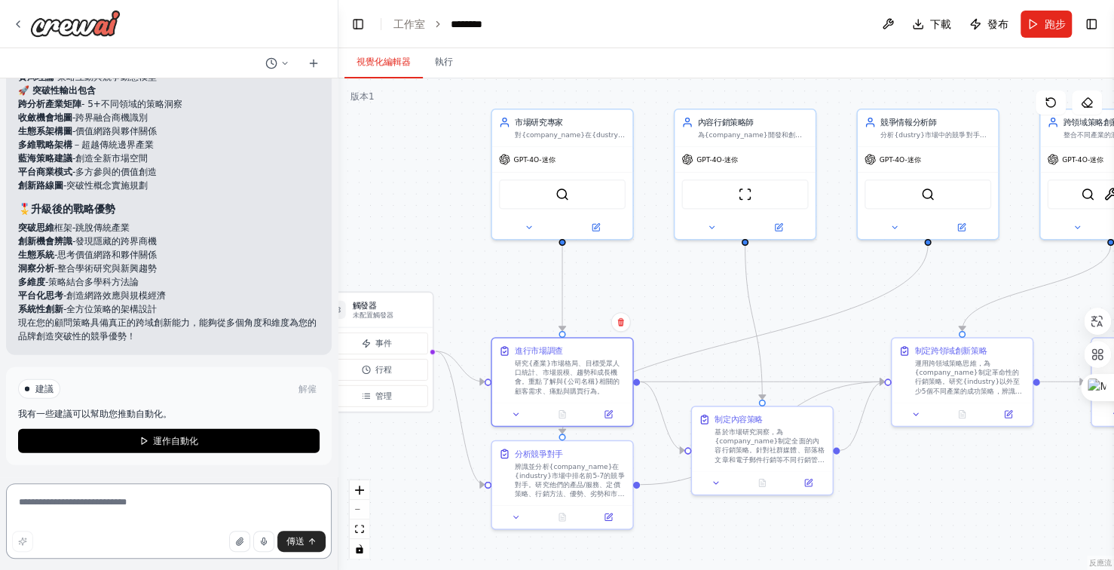
click at [60, 507] on textarea at bounding box center [169, 520] width 326 height 75
click at [55, 507] on textarea "*********" at bounding box center [169, 520] width 326 height 75
click at [134, 504] on textarea "**********" at bounding box center [169, 520] width 326 height 75
type textarea "**********"
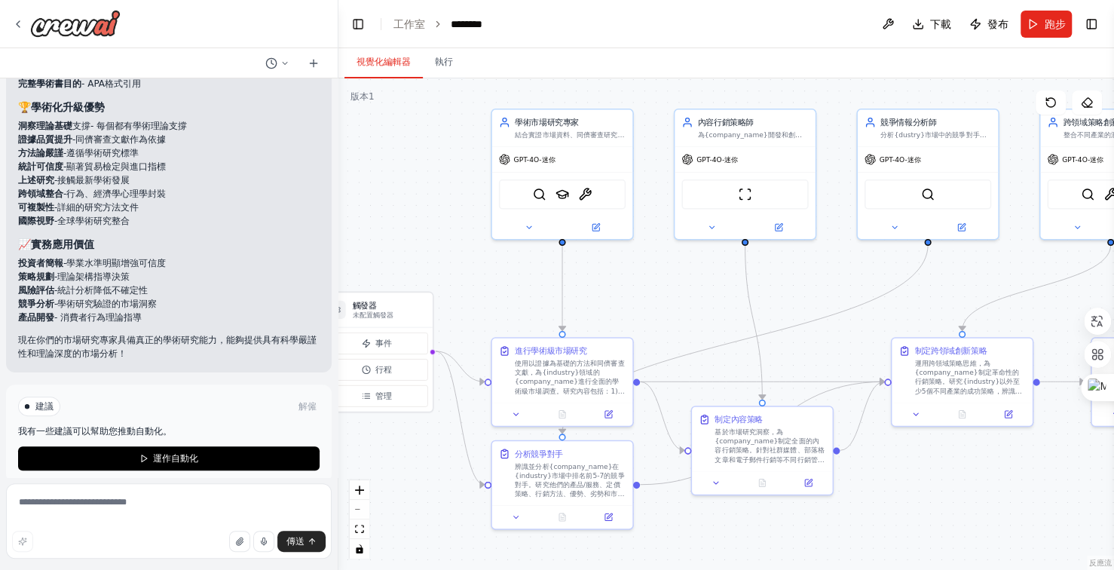
scroll to position [7390, 0]
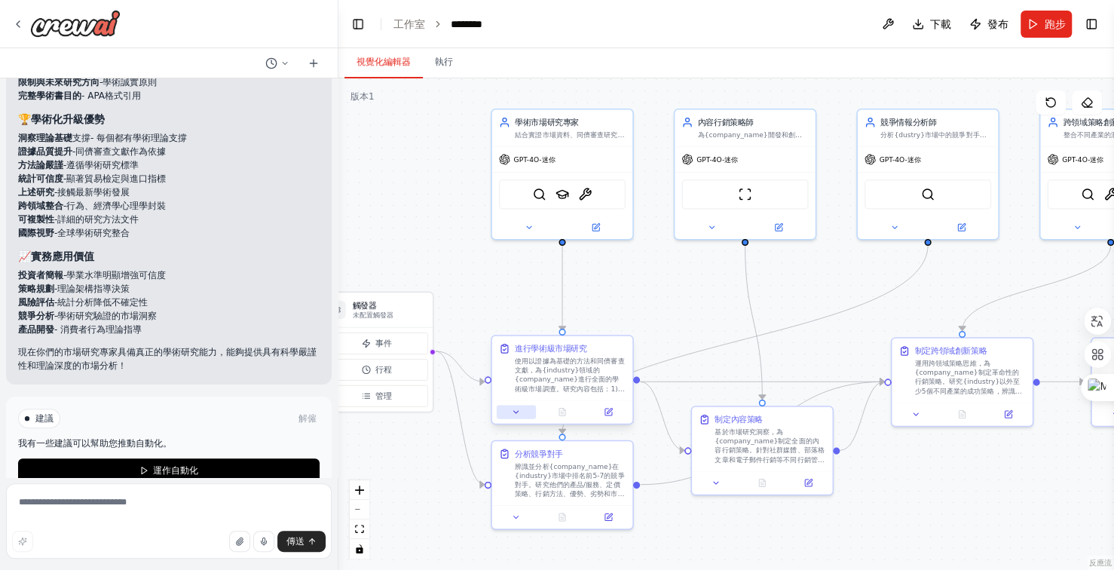
click at [520, 414] on icon at bounding box center [516, 411] width 9 height 9
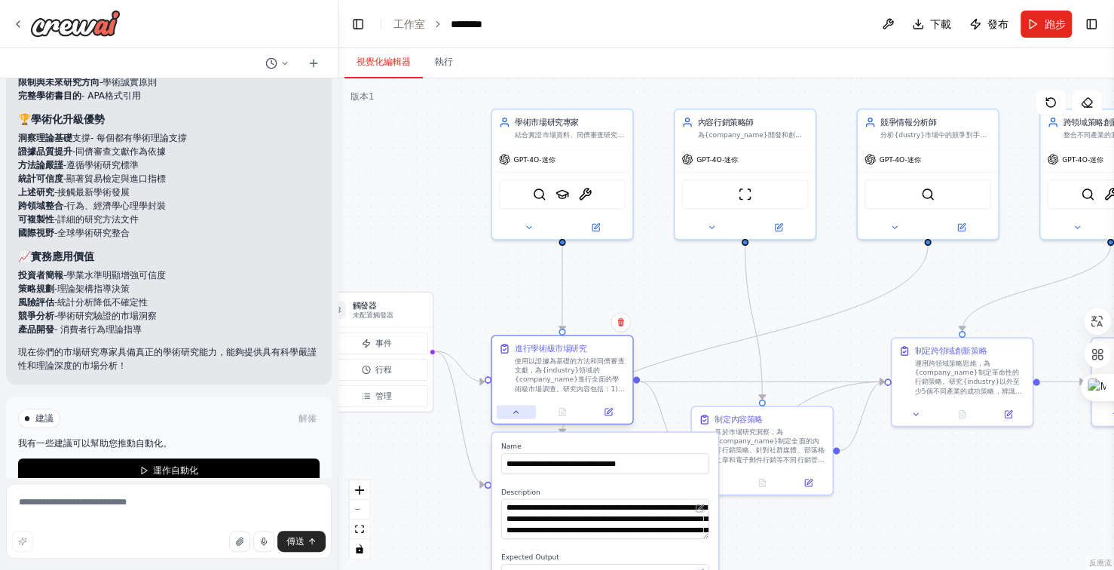
click at [520, 414] on icon at bounding box center [516, 411] width 9 height 9
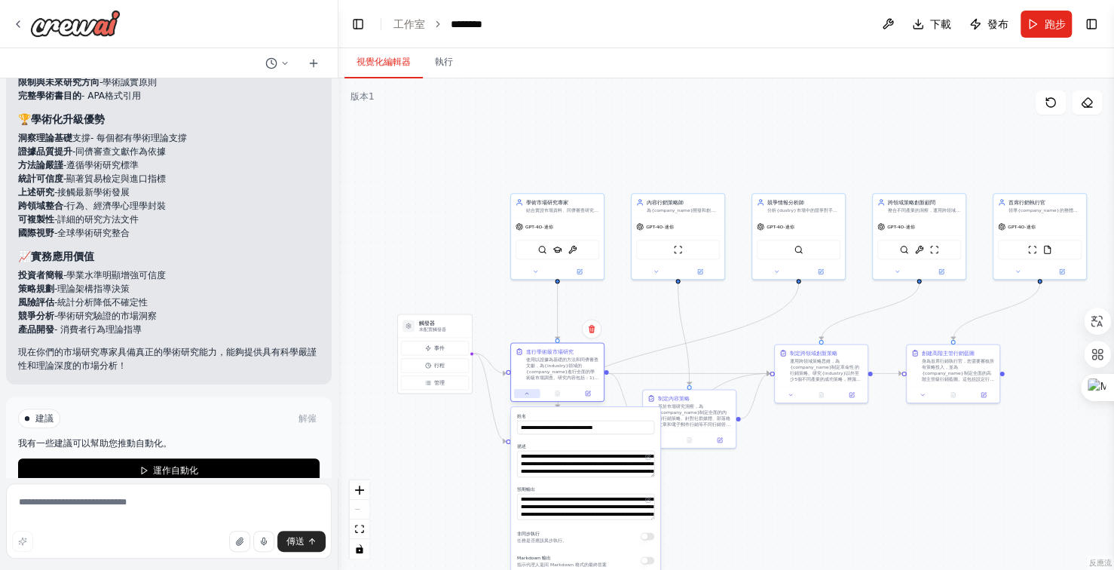
click at [522, 394] on button at bounding box center [527, 393] width 26 height 9
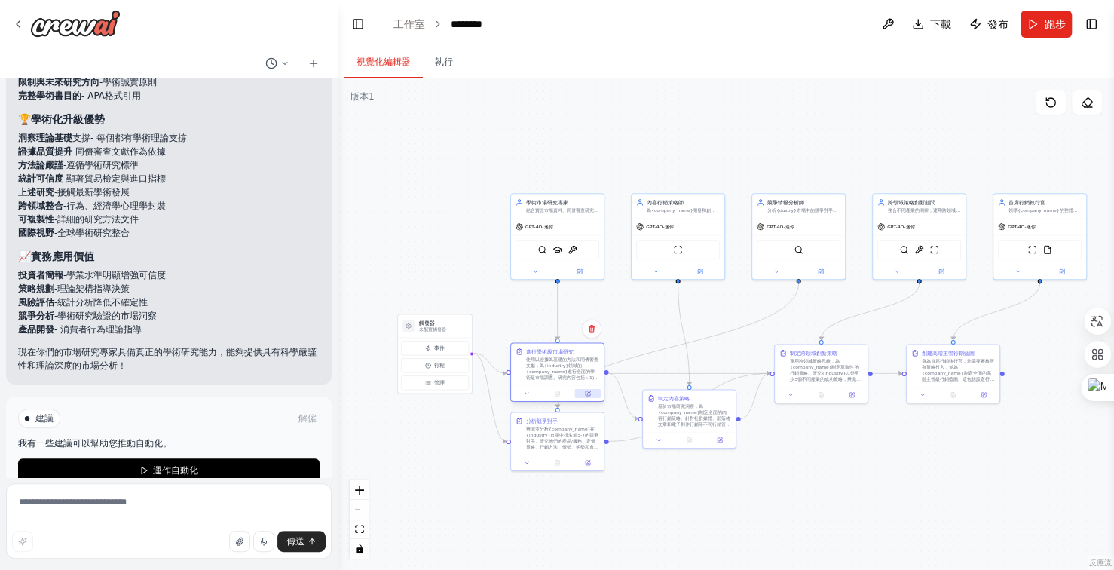
click at [593, 394] on button at bounding box center [588, 393] width 26 height 9
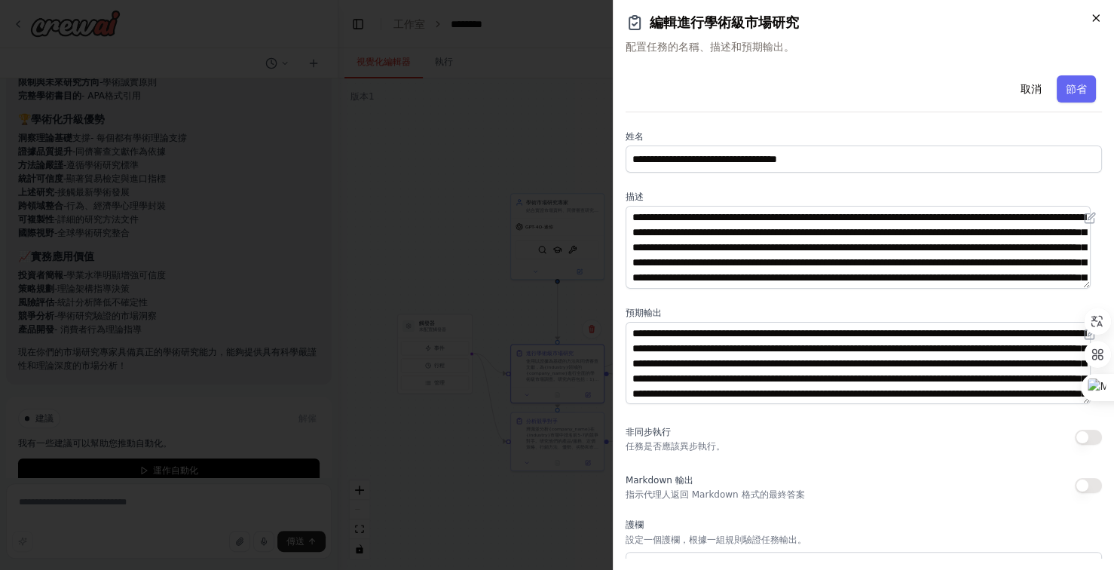
click at [1098, 18] on icon "button" at bounding box center [1096, 18] width 12 height 12
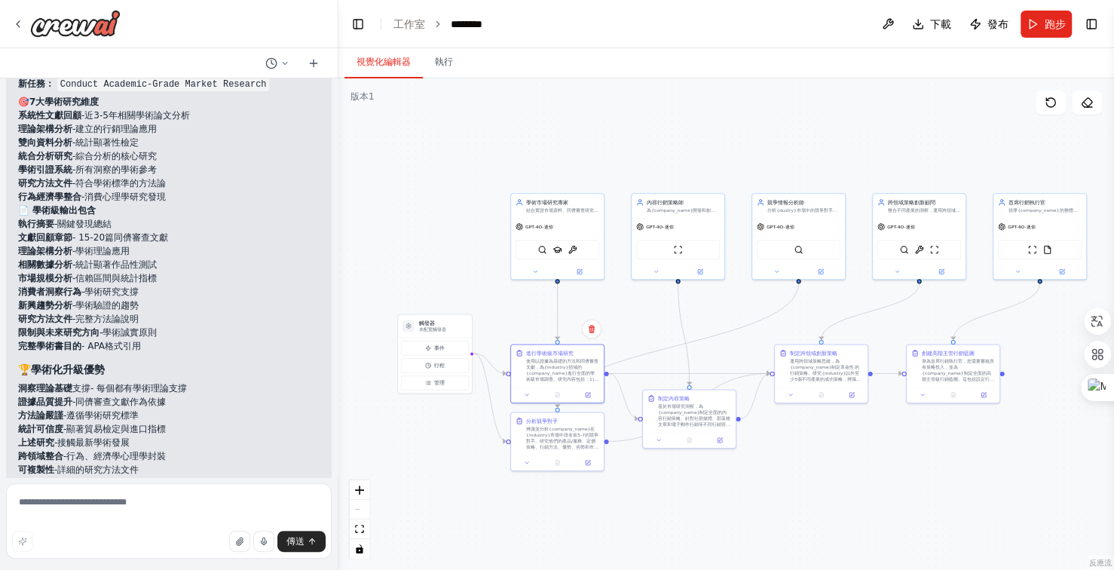
scroll to position [7307, 0]
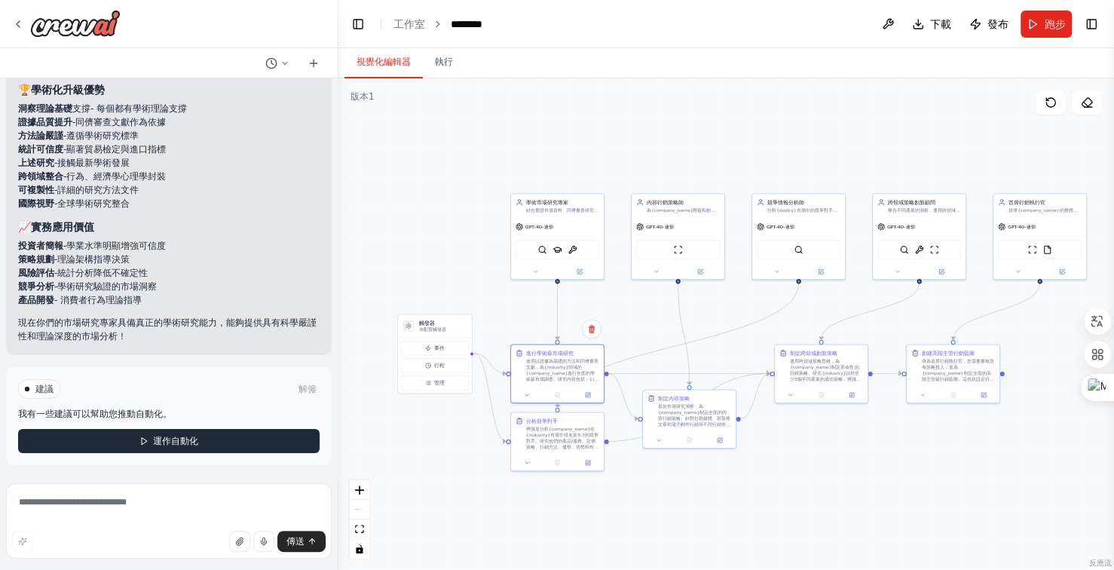
click at [154, 442] on font "運作自動化" at bounding box center [175, 441] width 45 height 11
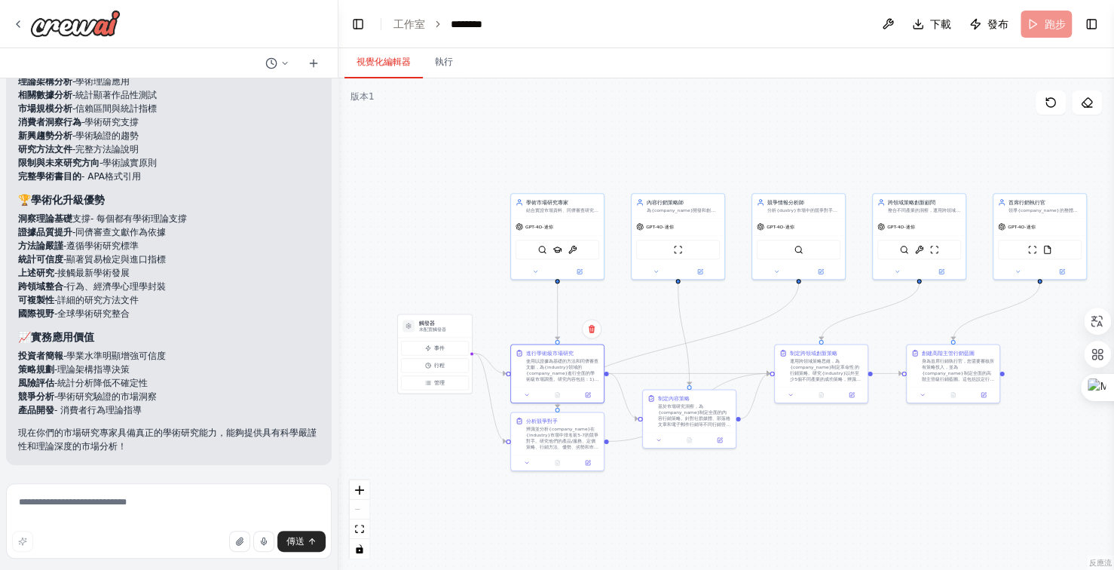
scroll to position [7197, 0]
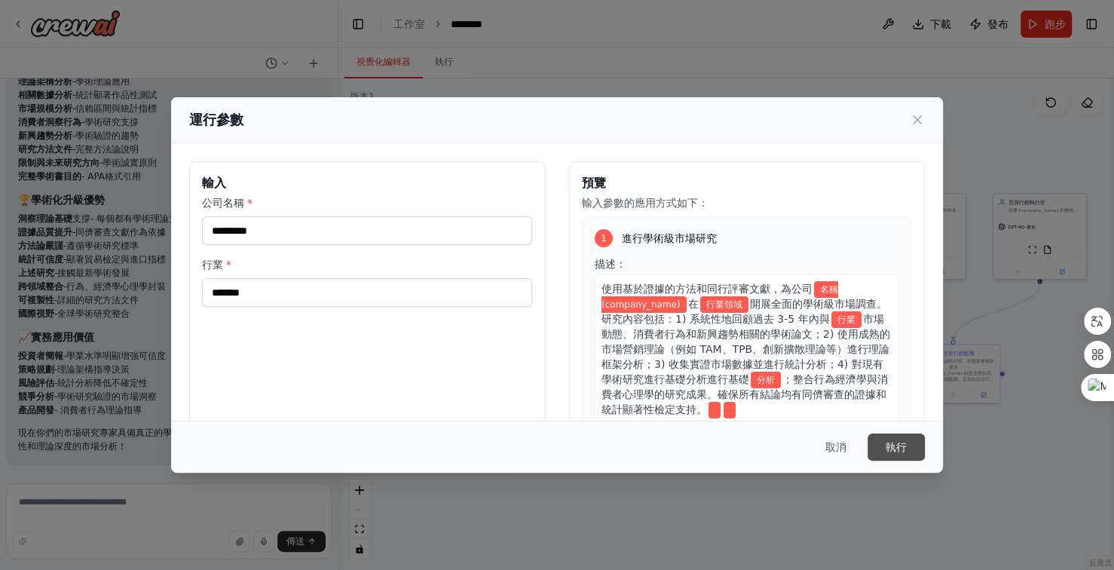
click at [904, 445] on font "執行" at bounding box center [896, 447] width 21 height 12
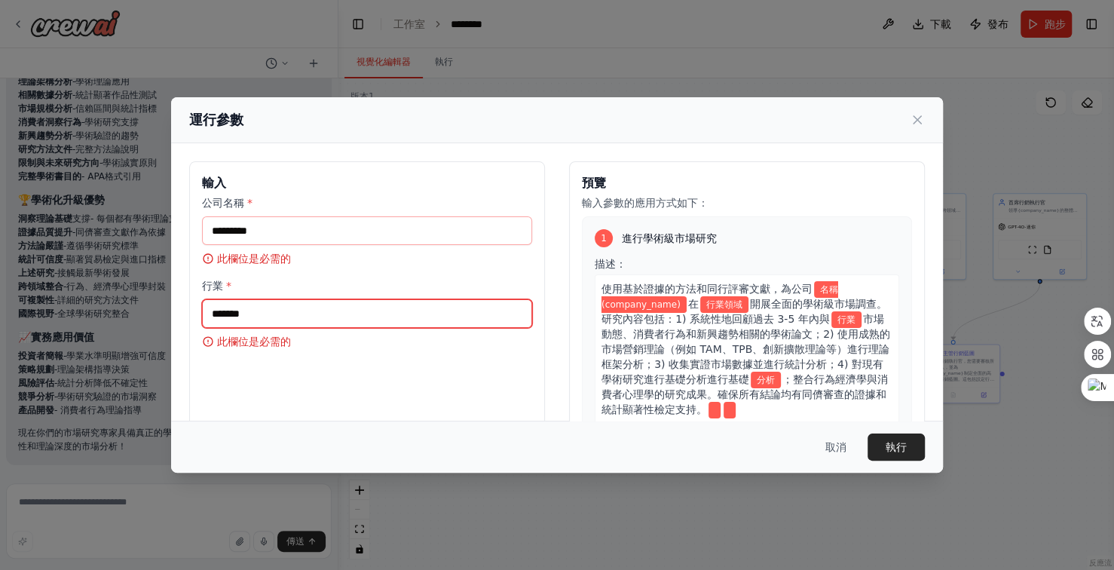
click at [265, 316] on input "行業 *" at bounding box center [367, 313] width 330 height 29
type input "****"
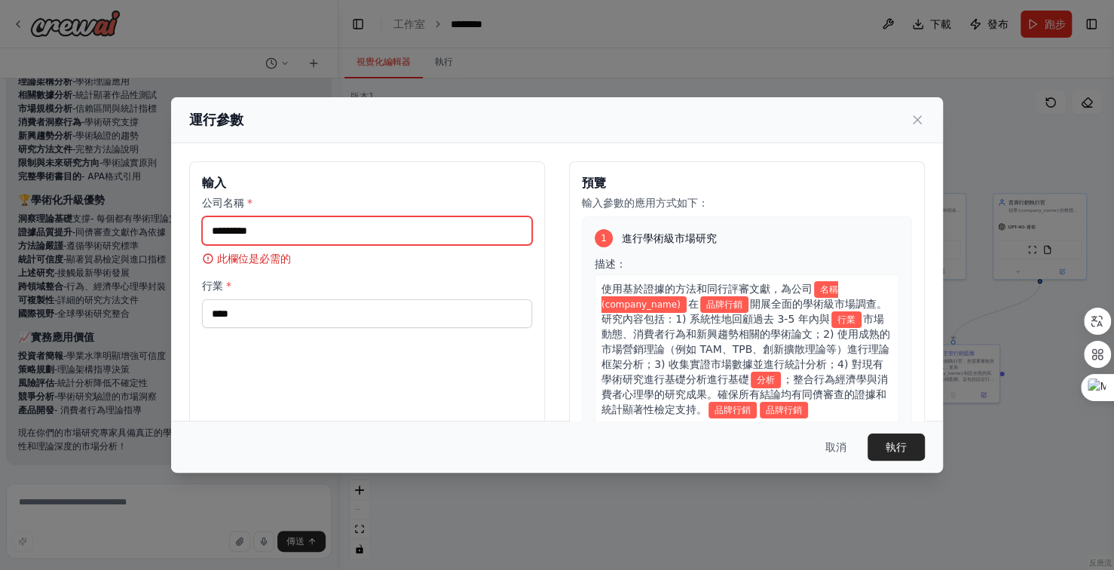
click at [285, 230] on input "公司名稱 *" at bounding box center [367, 230] width 330 height 29
click at [295, 230] on input "公司名稱 *" at bounding box center [367, 230] width 330 height 29
type input "****"
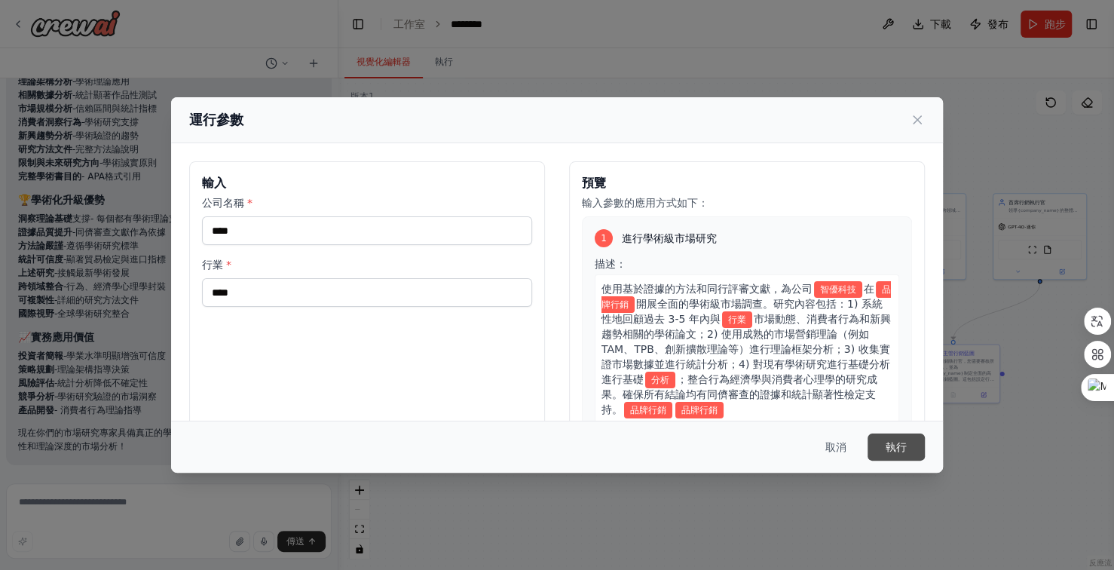
click at [897, 446] on font "執行" at bounding box center [896, 447] width 21 height 12
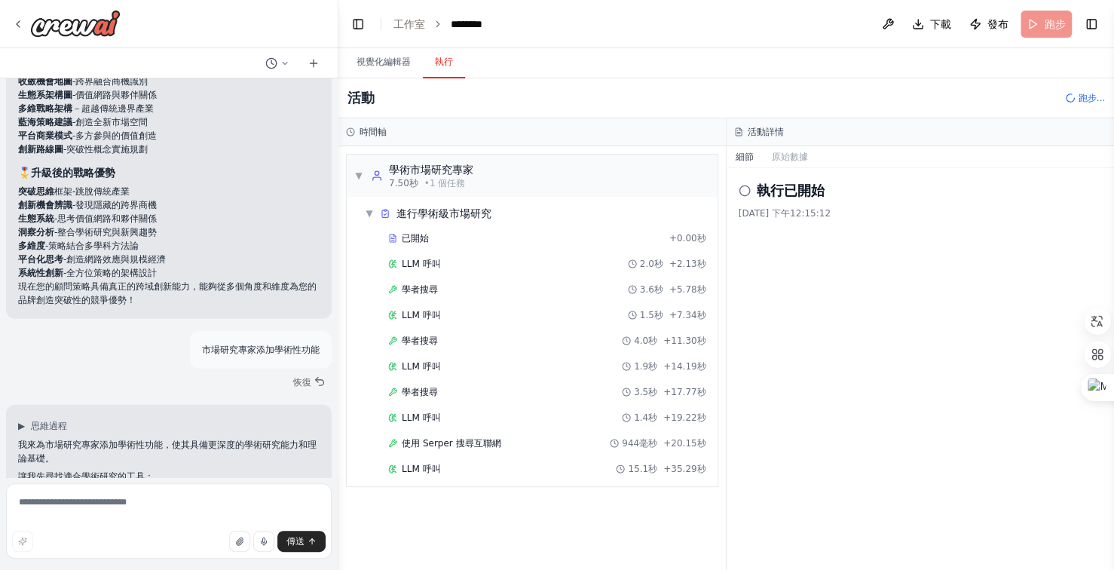
scroll to position [5915, 0]
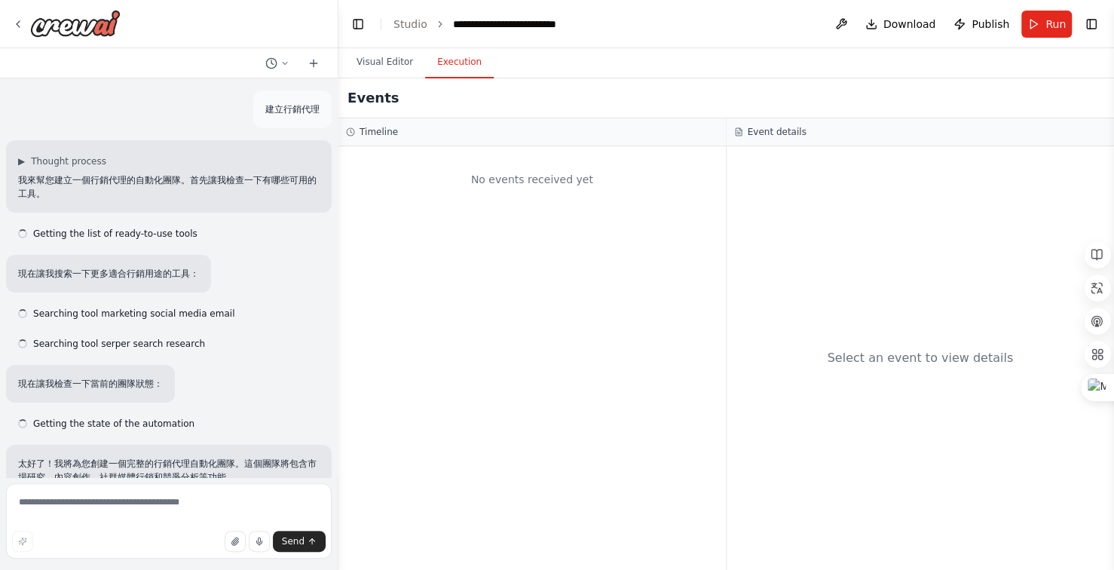
click at [453, 60] on button "Execution" at bounding box center [459, 63] width 69 height 32
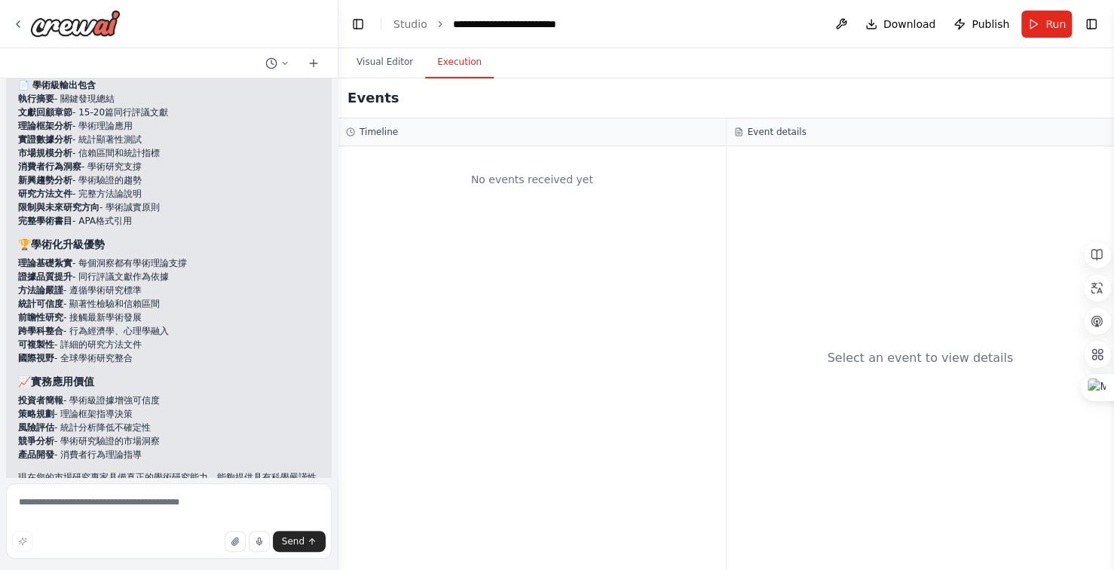
scroll to position [7280, 0]
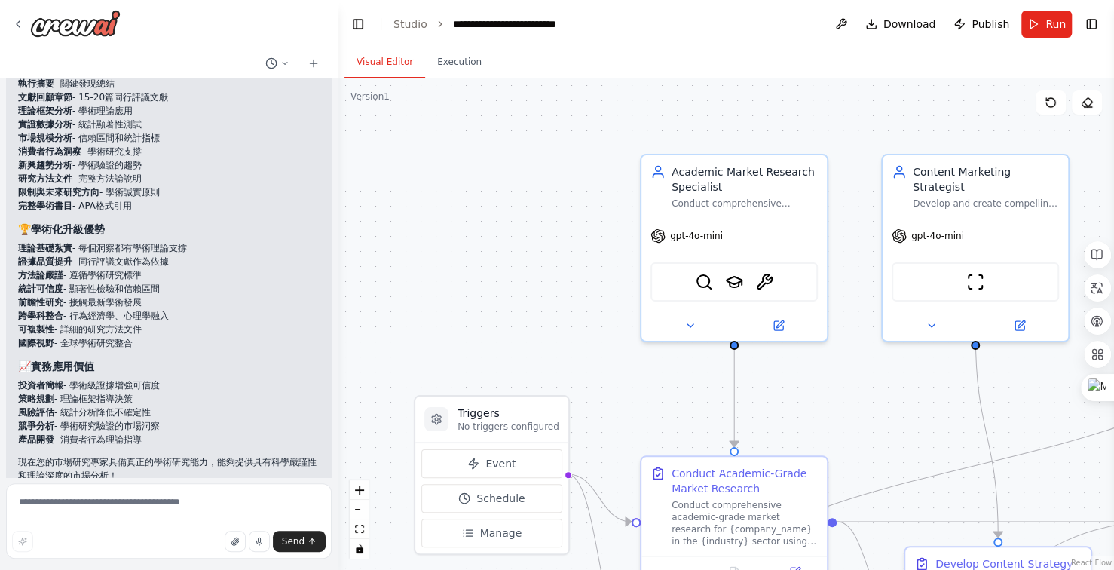
click at [372, 65] on button "Visual Editor" at bounding box center [385, 63] width 81 height 32
click at [472, 62] on button "Execution" at bounding box center [459, 63] width 69 height 32
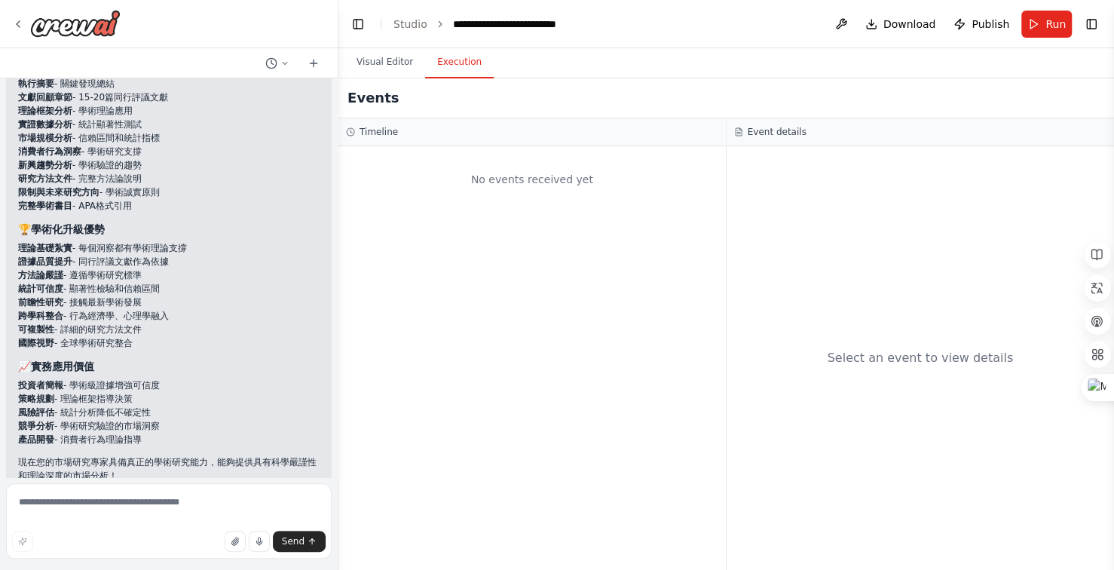
scroll to position [7204, 0]
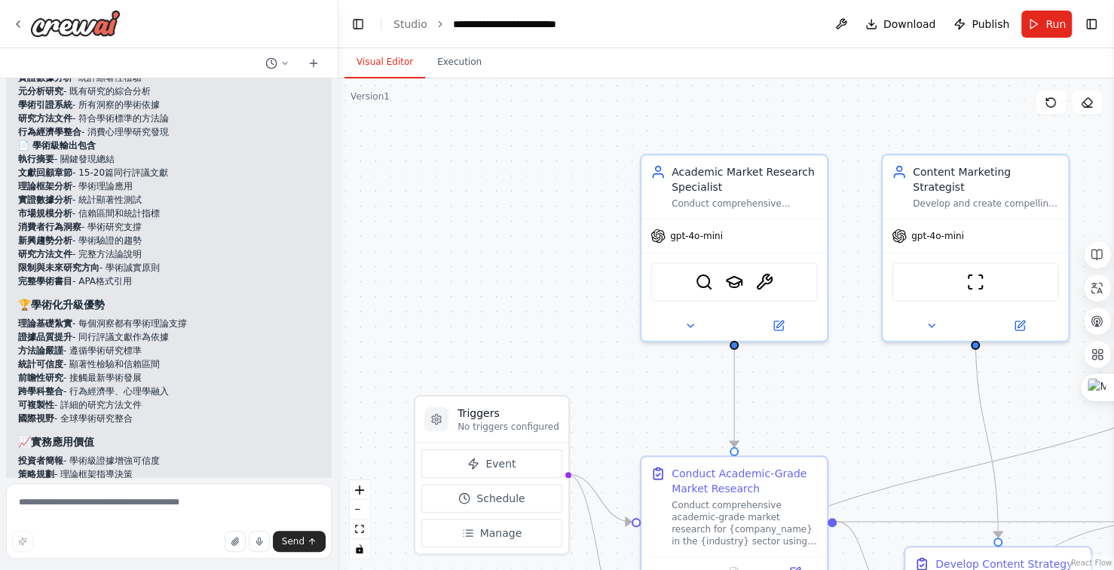
click at [390, 60] on button "Visual Editor" at bounding box center [385, 63] width 81 height 32
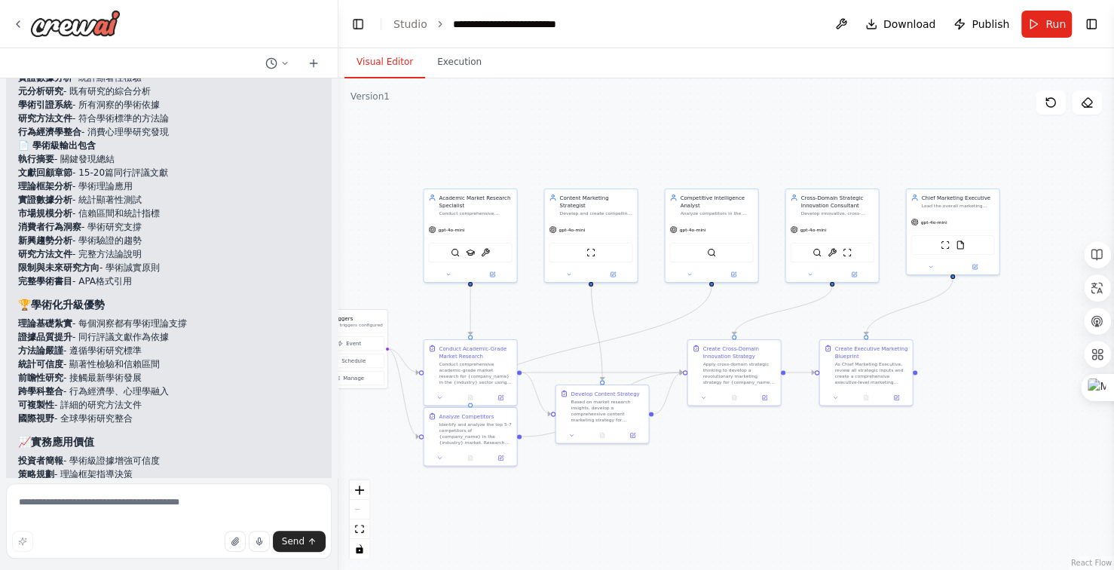
drag, startPoint x: 817, startPoint y: 135, endPoint x: 694, endPoint y: 129, distance: 123.1
click at [688, 129] on div ".deletable-edge-delete-btn { width: 20px; height: 20px; border: 0px solid #ffff…" at bounding box center [727, 324] width 776 height 492
click at [694, 129] on div ".deletable-edge-delete-btn { width: 20px; height: 20px; border: 0px solid #ffff…" at bounding box center [727, 324] width 776 height 492
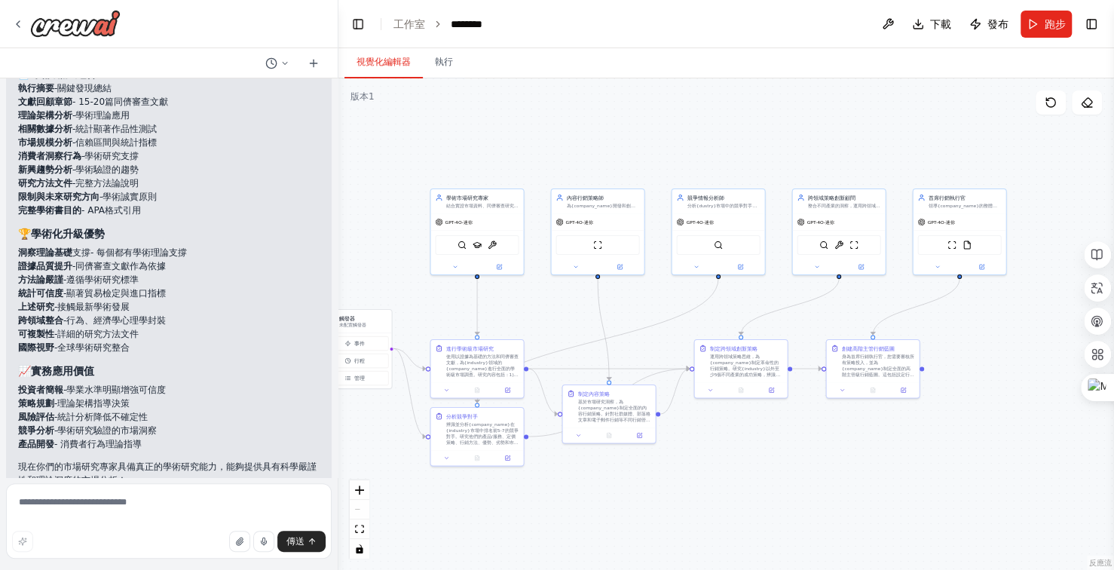
scroll to position [7255, 0]
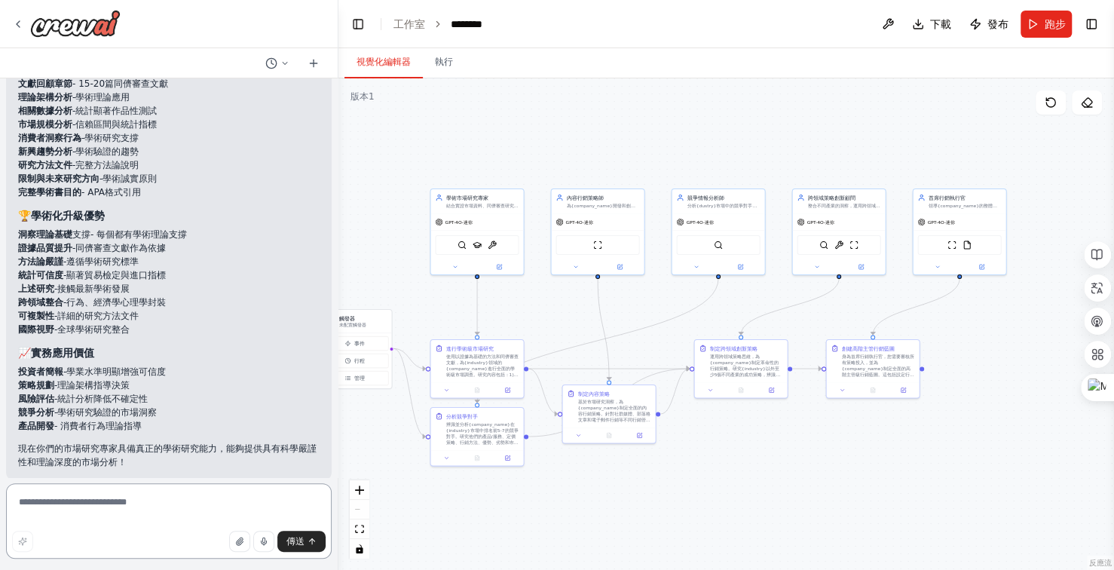
click at [166, 501] on textarea at bounding box center [169, 520] width 326 height 75
type textarea "******"
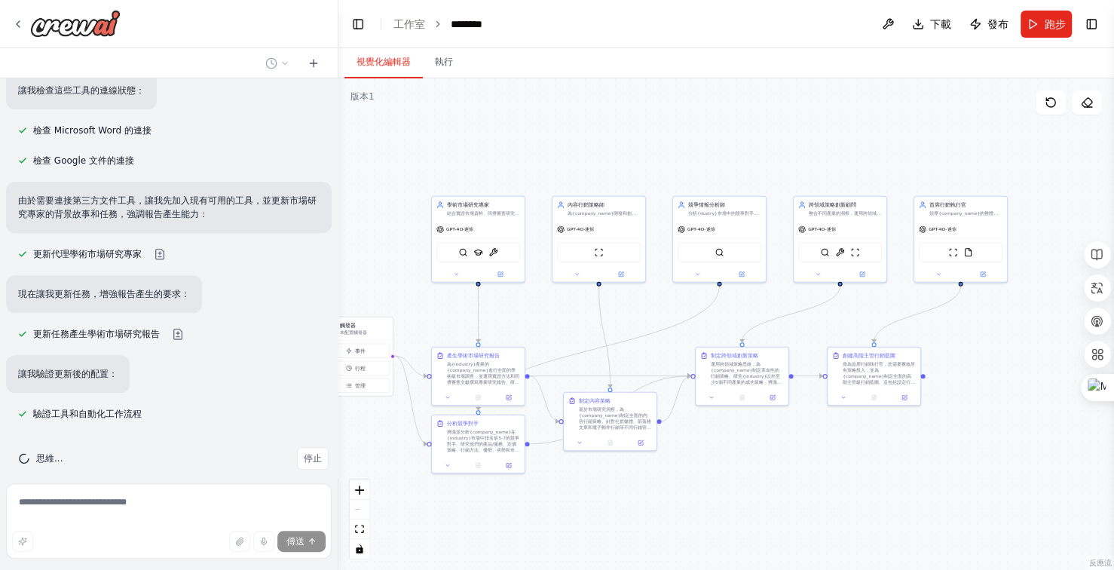
scroll to position [8184, 0]
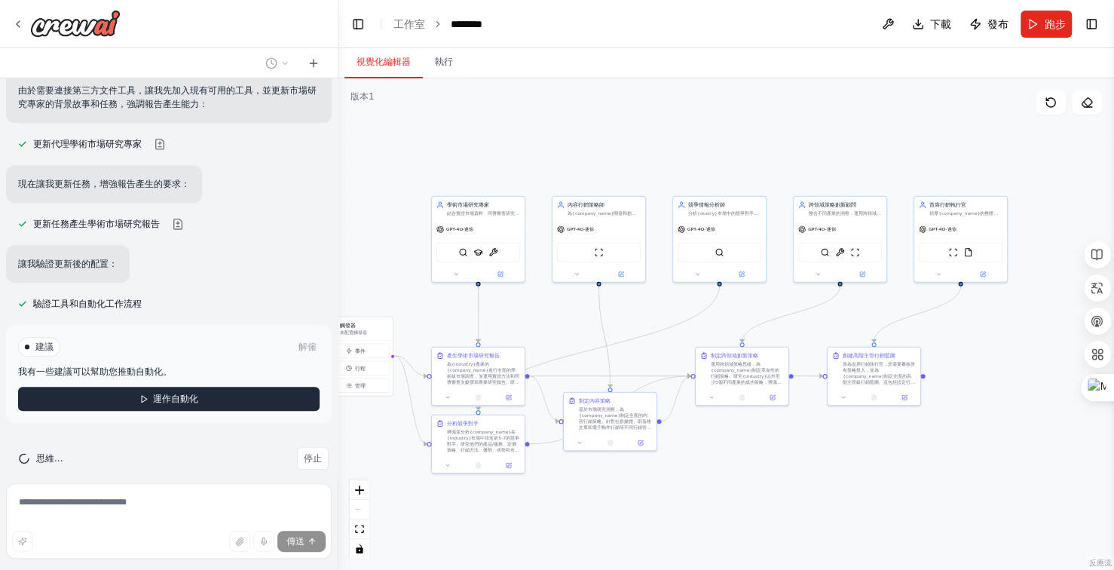
click at [173, 394] on font "運作自動化" at bounding box center [175, 399] width 45 height 11
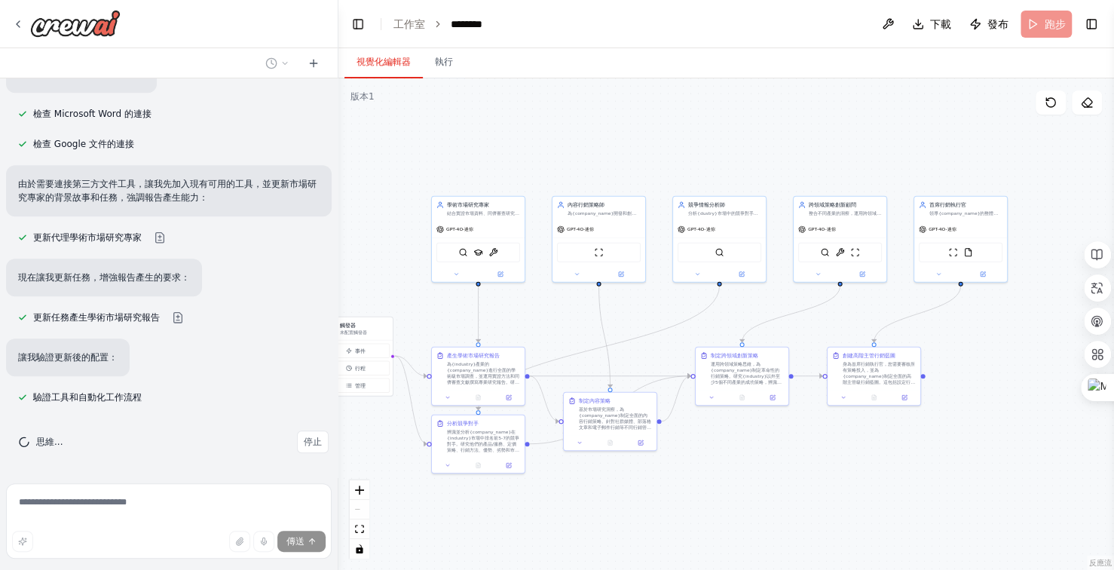
scroll to position [8074, 0]
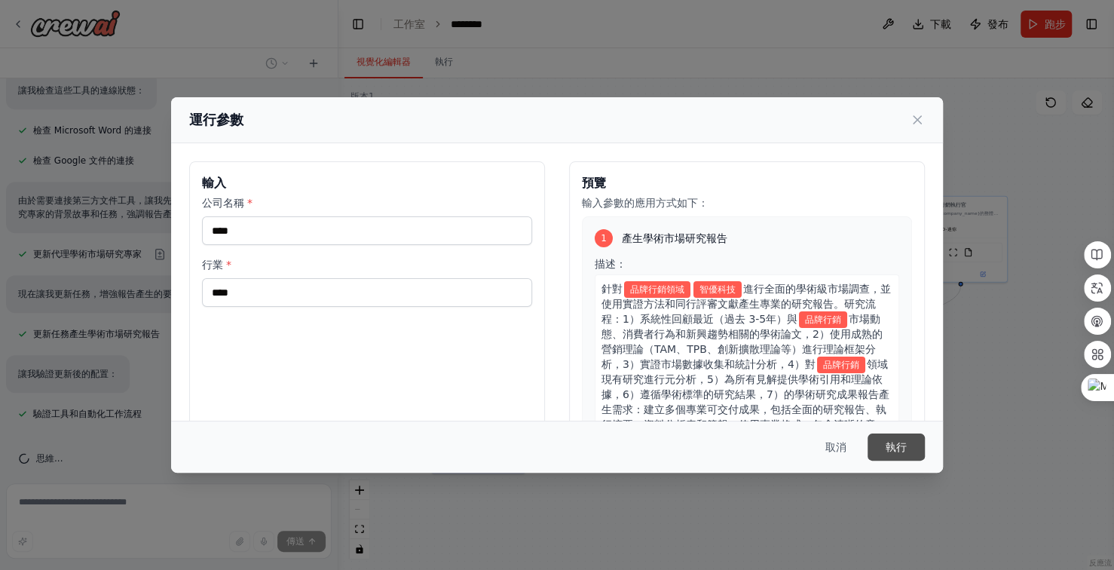
click at [907, 444] on button "執行" at bounding box center [896, 447] width 57 height 27
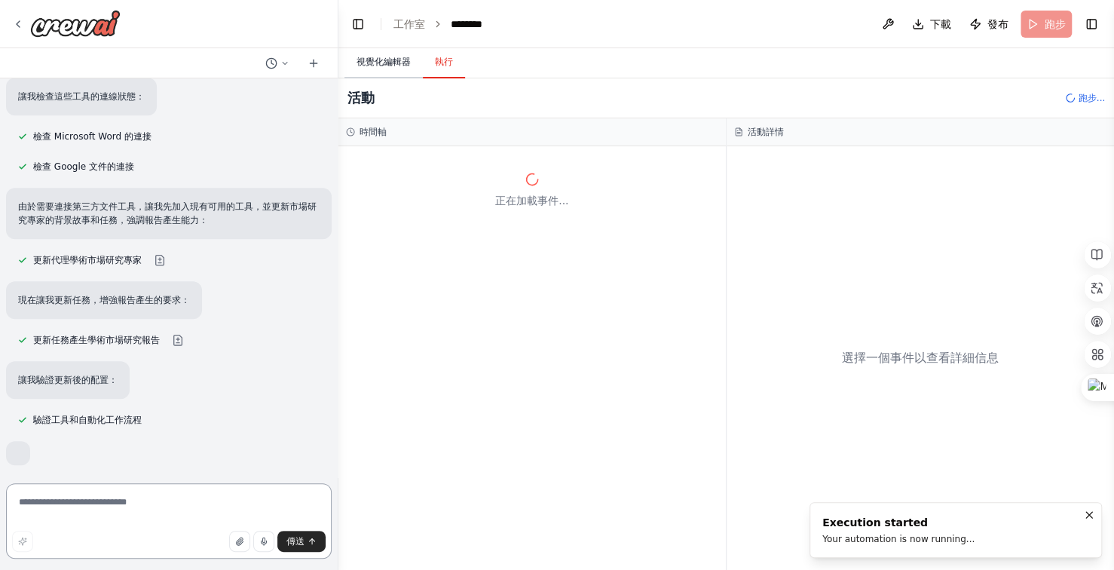
scroll to position [8065, 0]
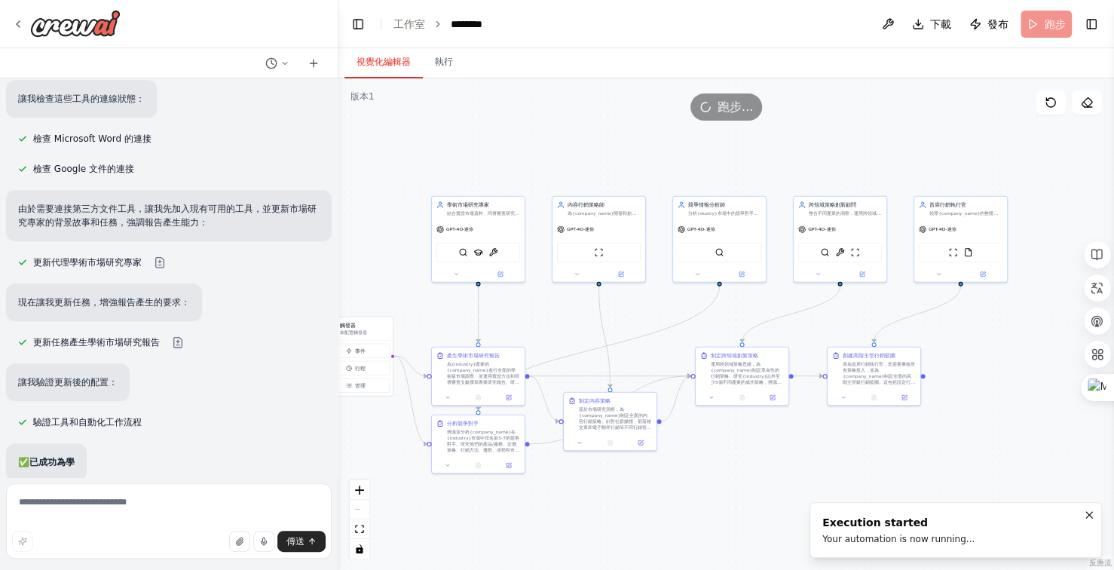
click at [372, 59] on font "視覺化編輯器" at bounding box center [384, 62] width 54 height 11
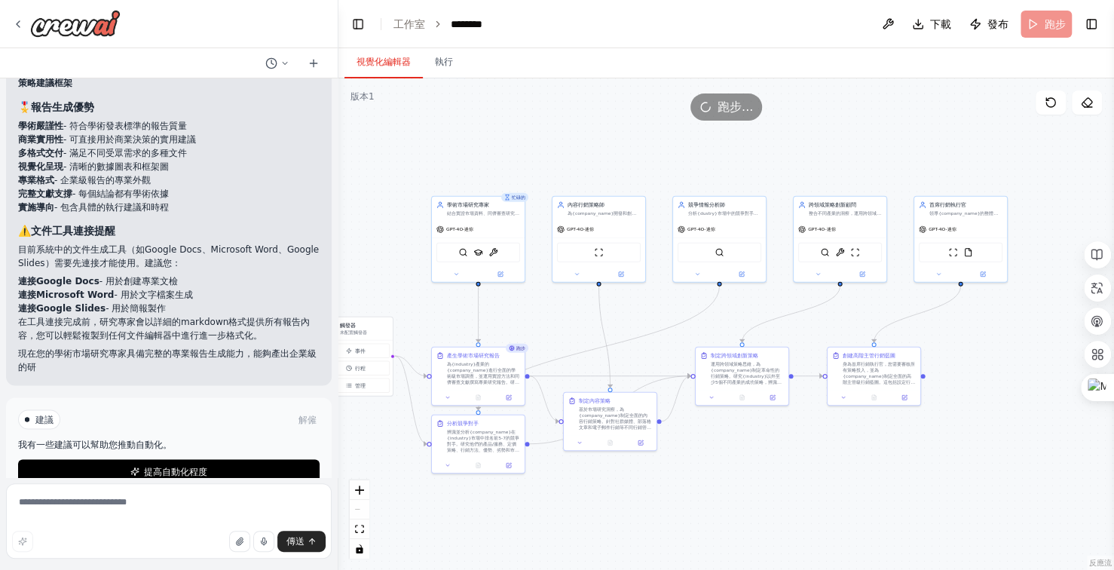
scroll to position [9049, 0]
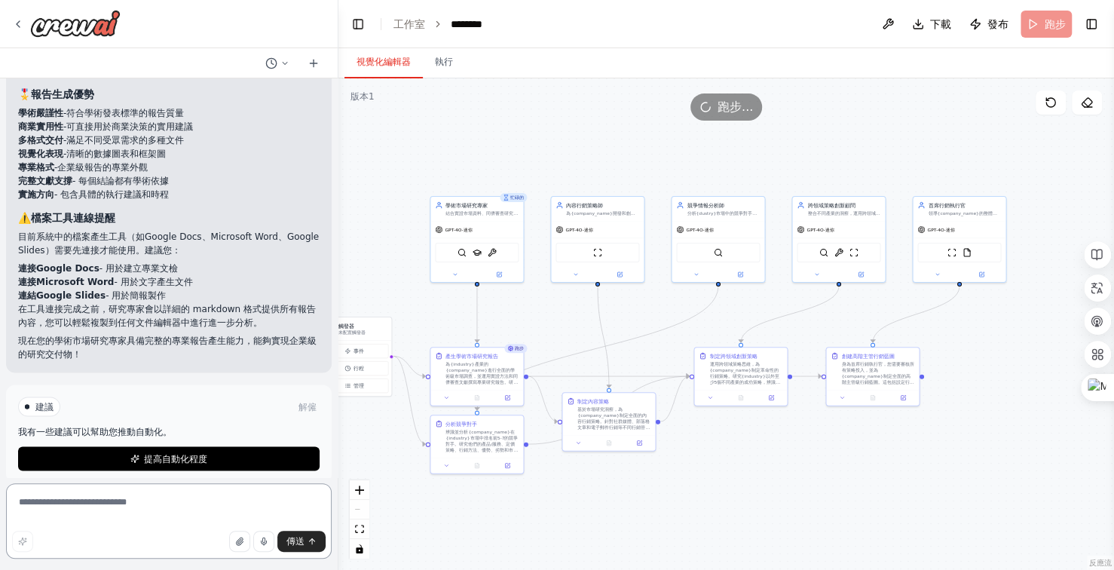
click at [124, 509] on textarea at bounding box center [169, 520] width 326 height 75
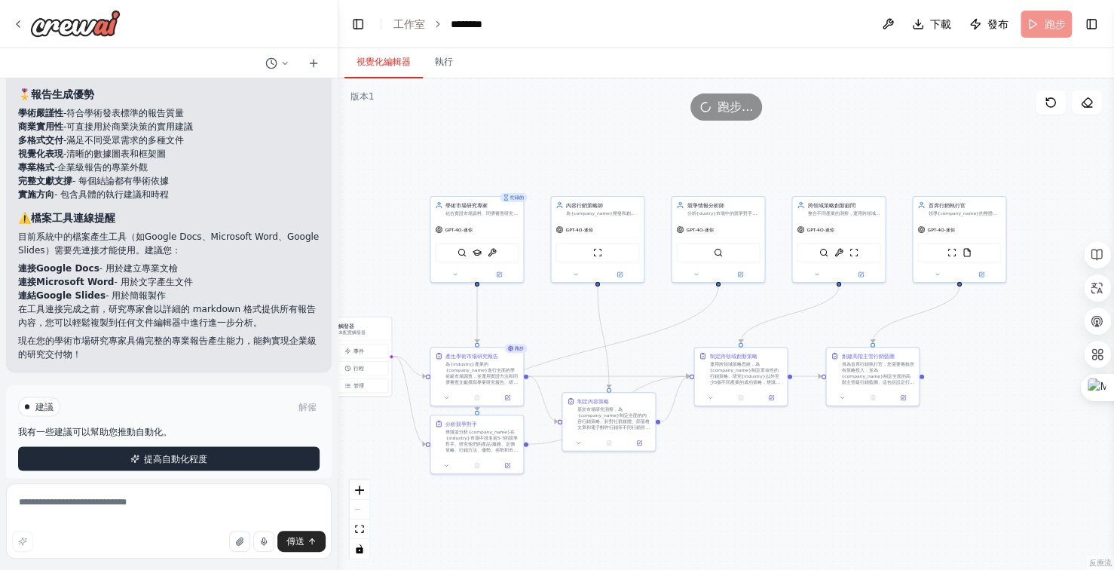
click at [188, 453] on font "提高自動化程度" at bounding box center [175, 458] width 63 height 11
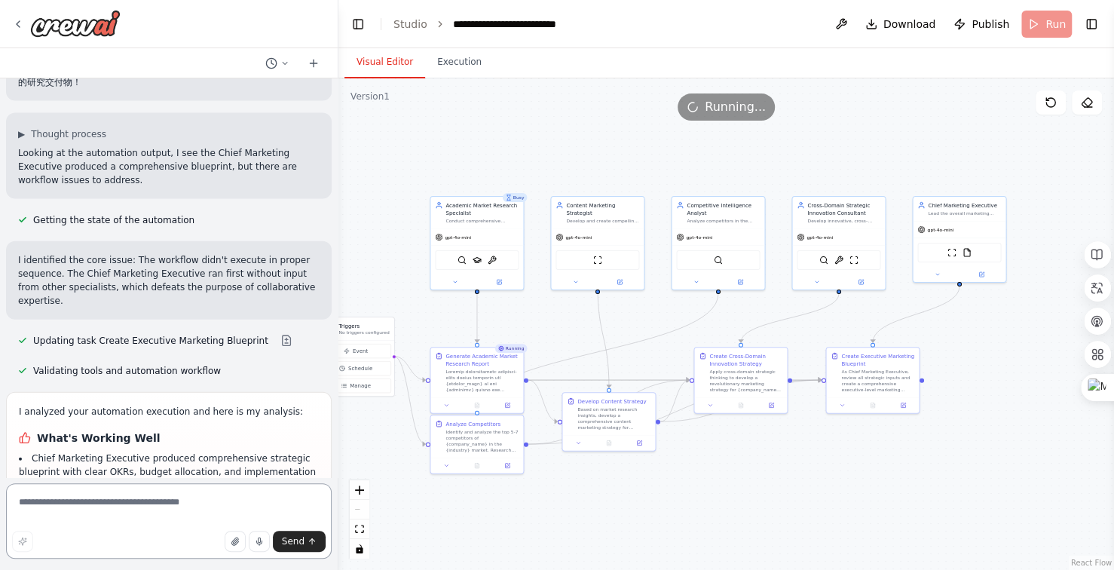
scroll to position [9747, 0]
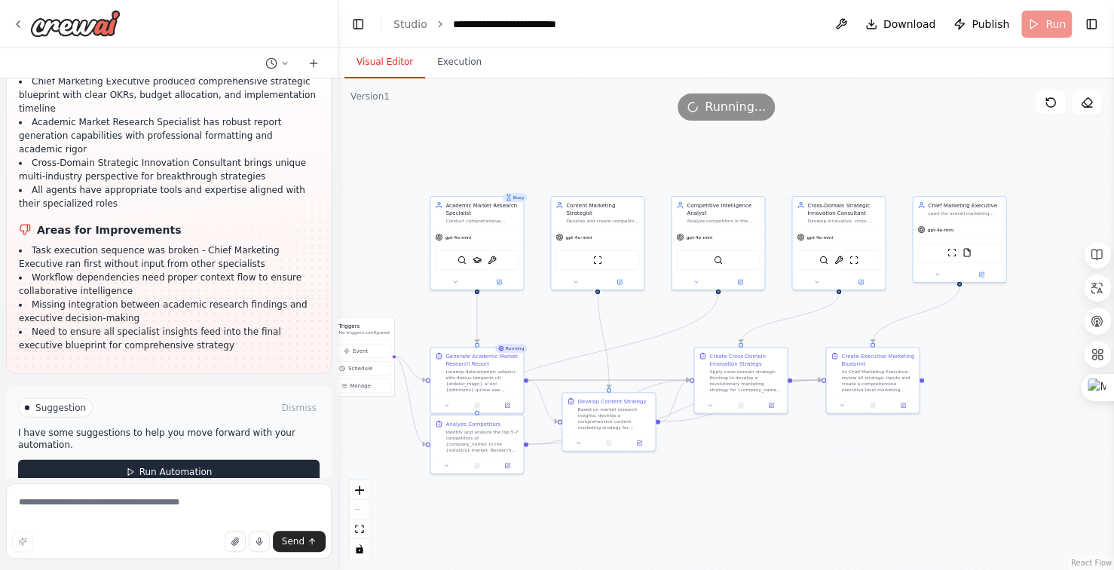
click at [166, 460] on button "Run Automation" at bounding box center [169, 472] width 302 height 24
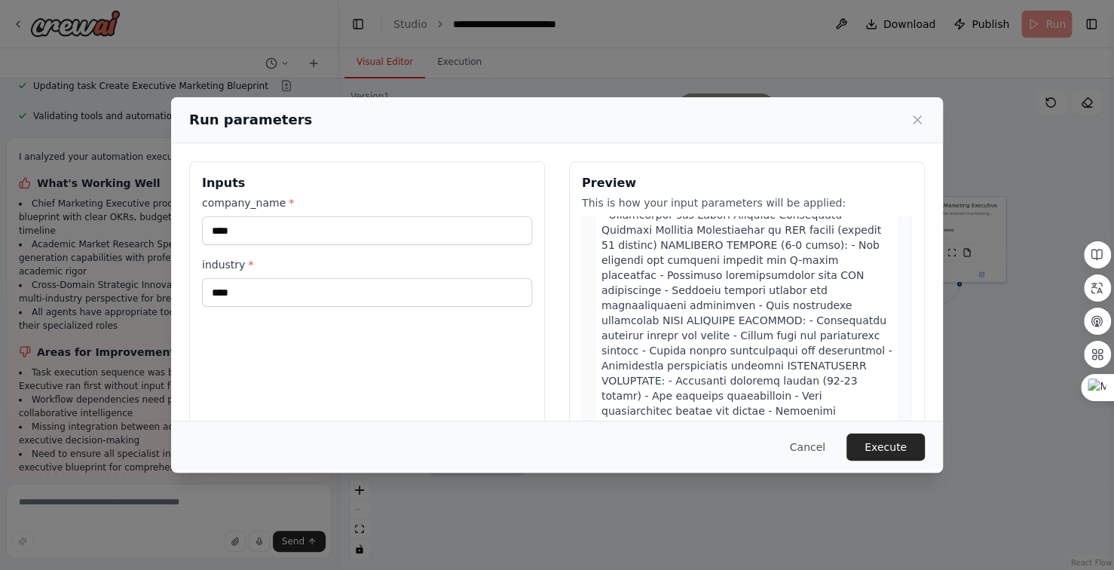
scroll to position [905, 0]
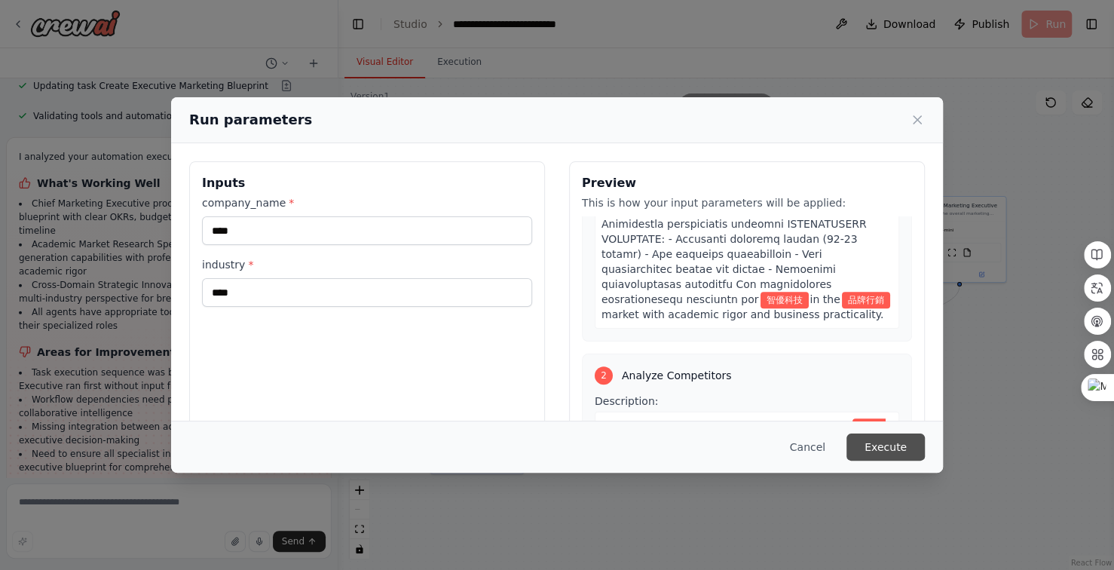
click at [911, 449] on button "Execute" at bounding box center [886, 447] width 78 height 27
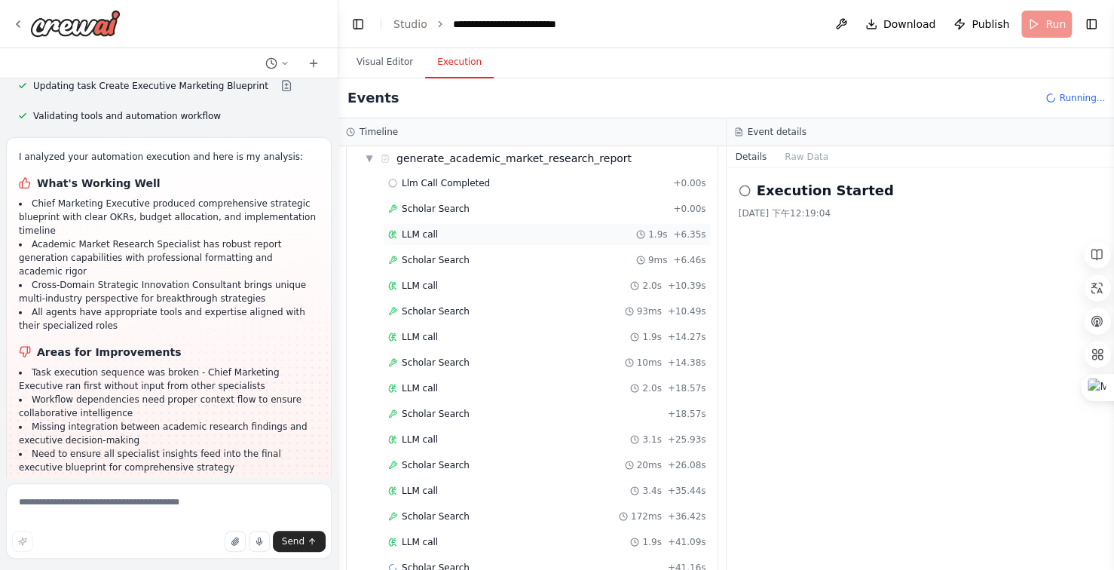
scroll to position [81, 0]
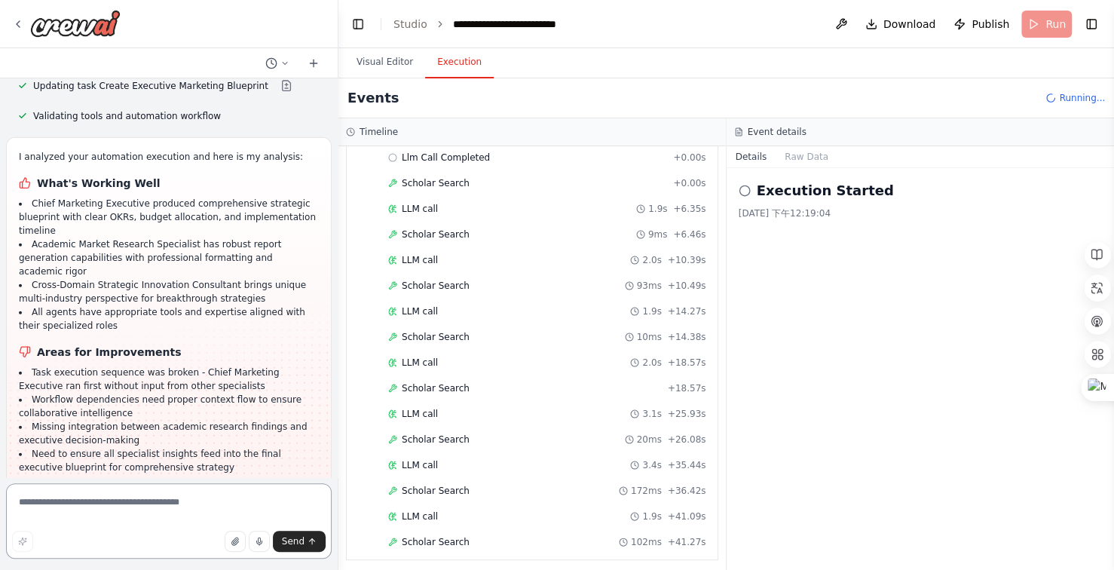
click at [163, 501] on textarea at bounding box center [169, 520] width 326 height 75
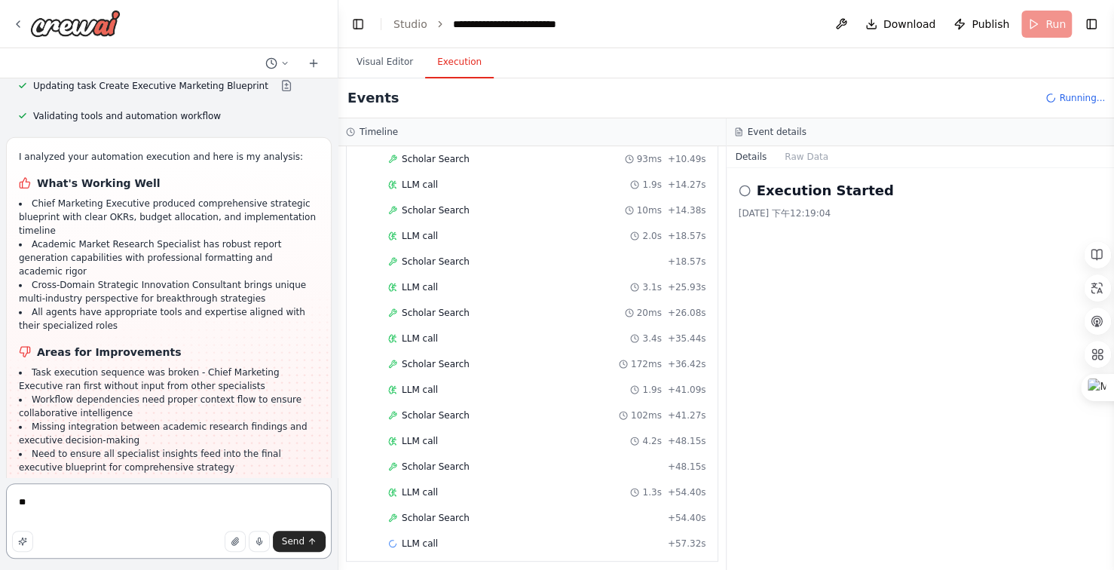
type textarea "*"
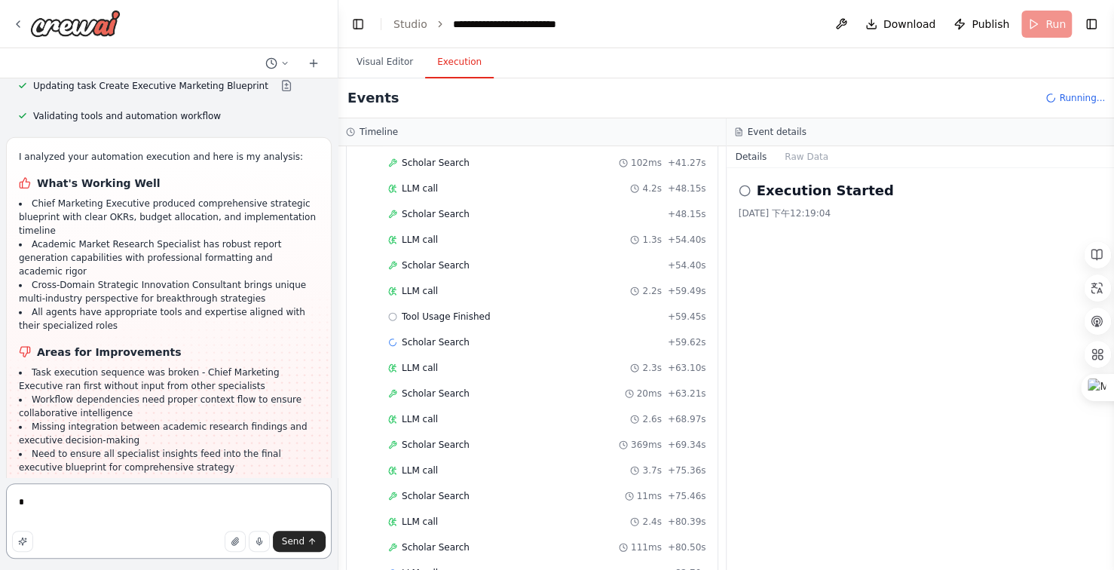
scroll to position [485, 0]
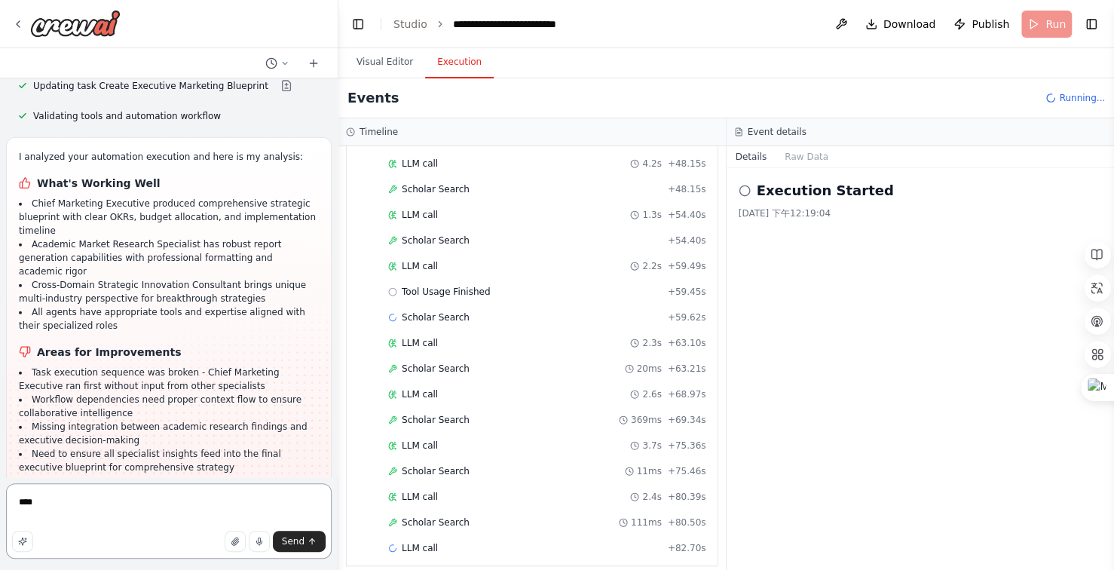
type textarea "***"
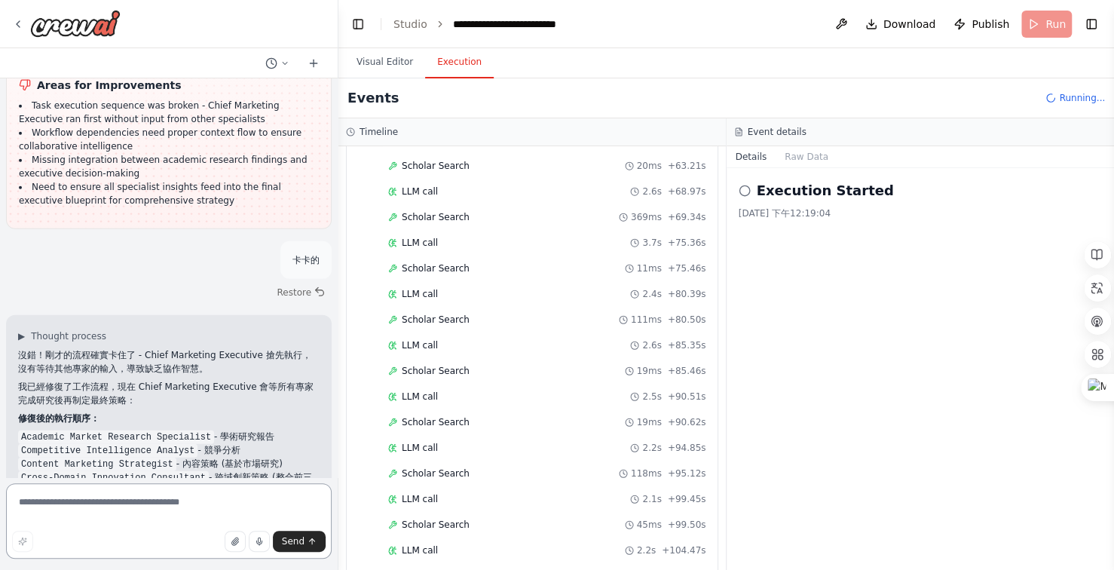
scroll to position [713, 0]
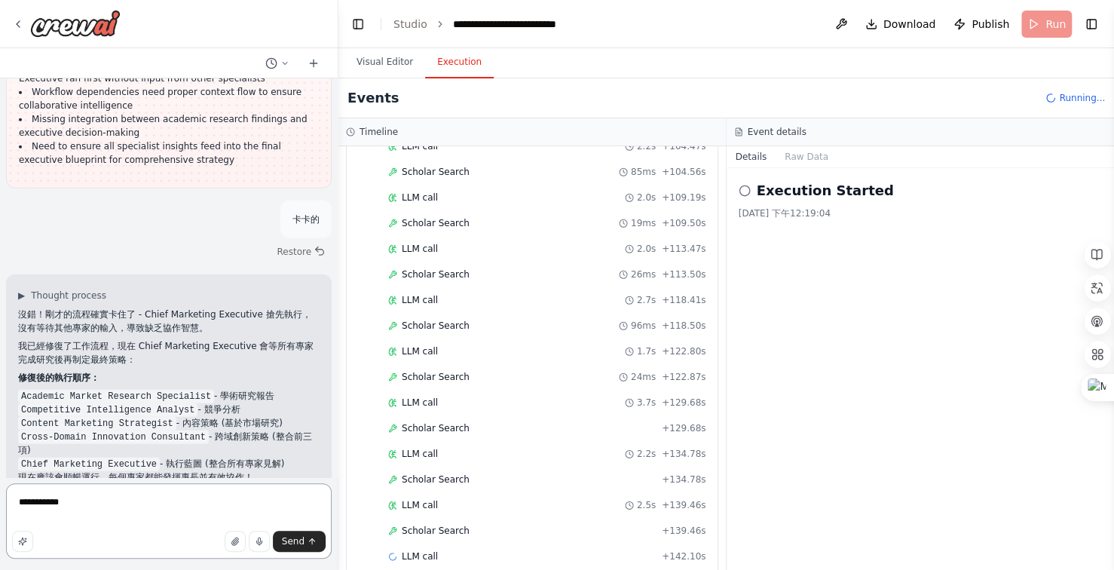
type textarea "**********"
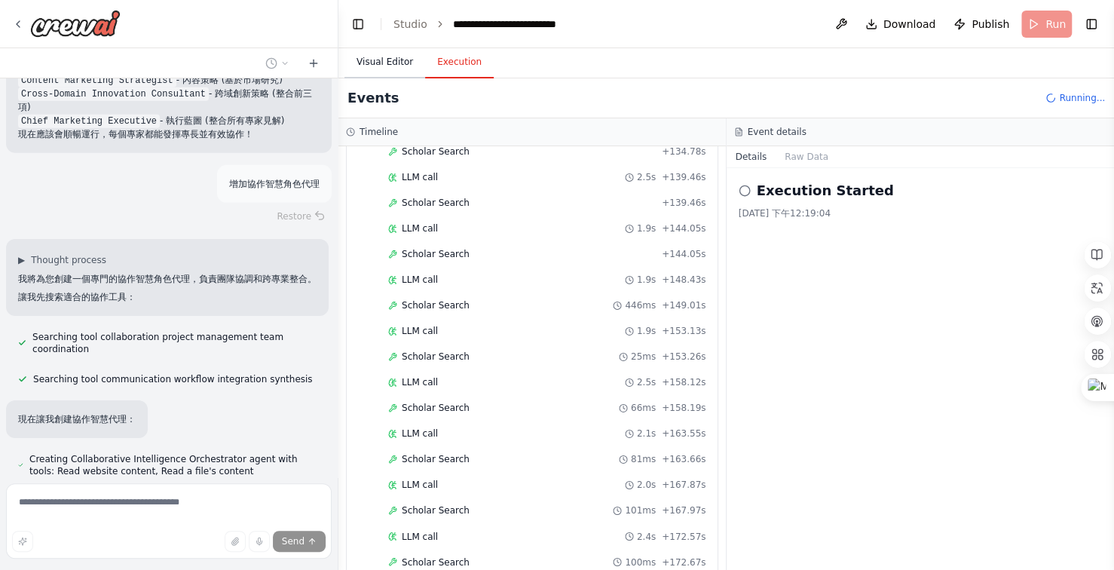
scroll to position [1446, 0]
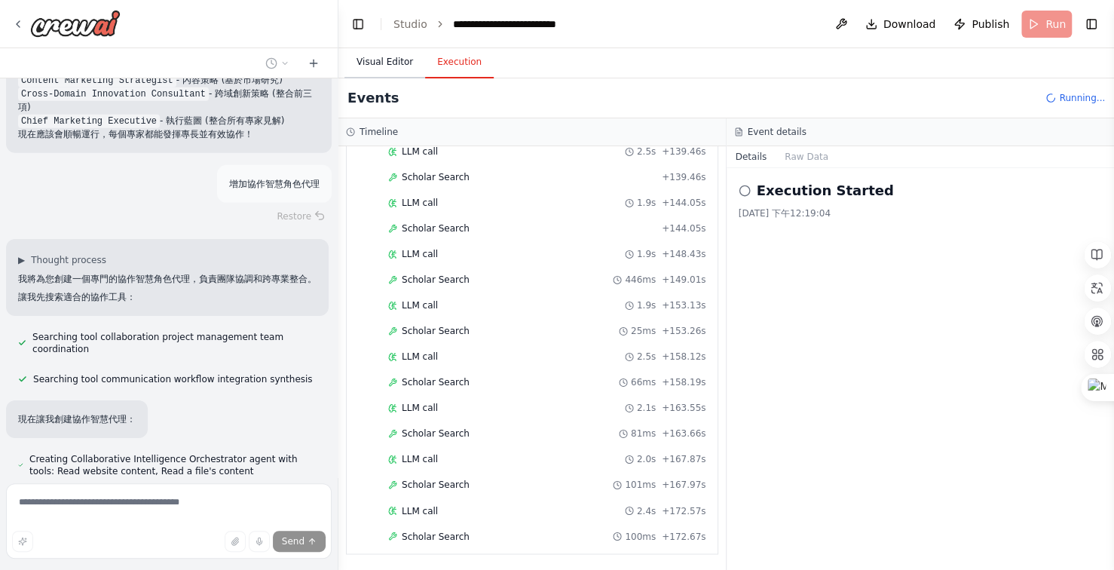
click at [385, 66] on button "Visual Editor" at bounding box center [385, 63] width 81 height 32
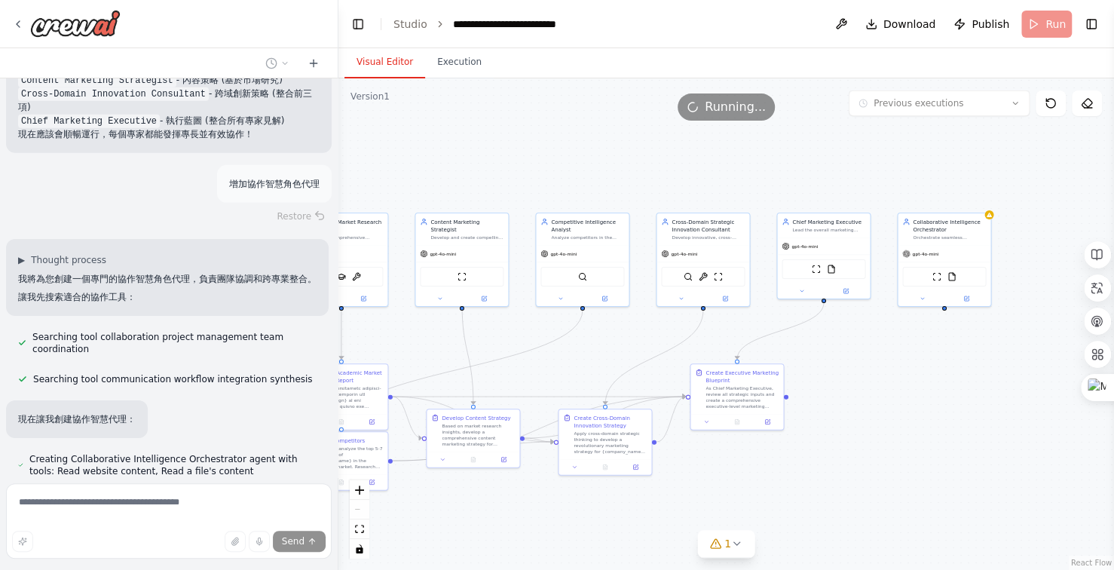
drag, startPoint x: 880, startPoint y: 494, endPoint x: 908, endPoint y: 497, distance: 28.1
click at [880, 498] on div ".deletable-edge-delete-btn { width: 20px; height: 20px; border: 0px solid #ffff…" at bounding box center [727, 324] width 776 height 492
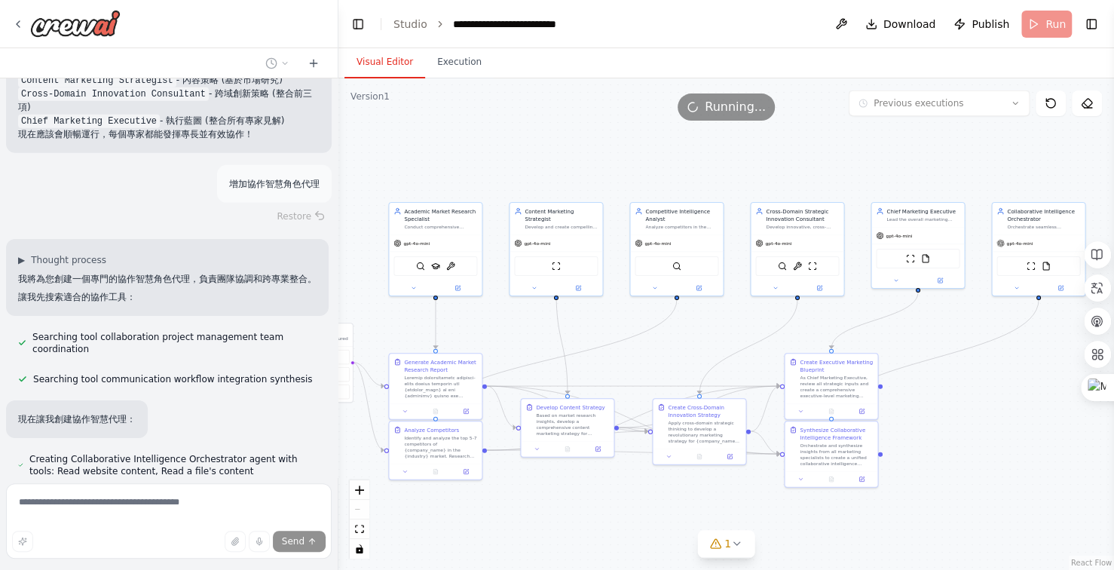
drag, startPoint x: 918, startPoint y: 483, endPoint x: 970, endPoint y: 472, distance: 53.1
click at [970, 472] on div ".deletable-edge-delete-btn { width: 20px; height: 20px; border: 0px solid #ffff…" at bounding box center [727, 324] width 776 height 492
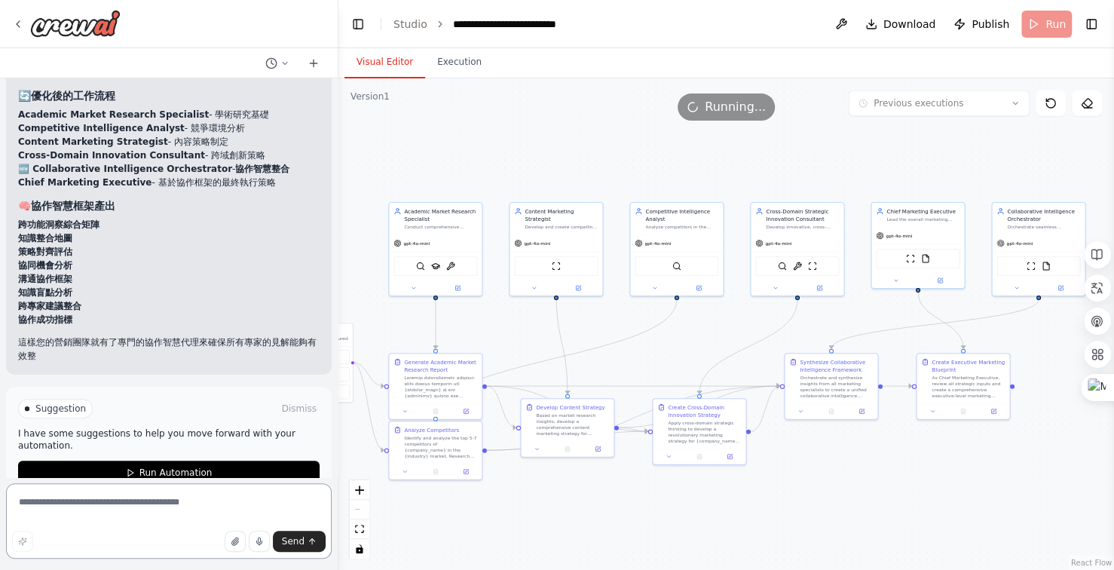
scroll to position [11032, 0]
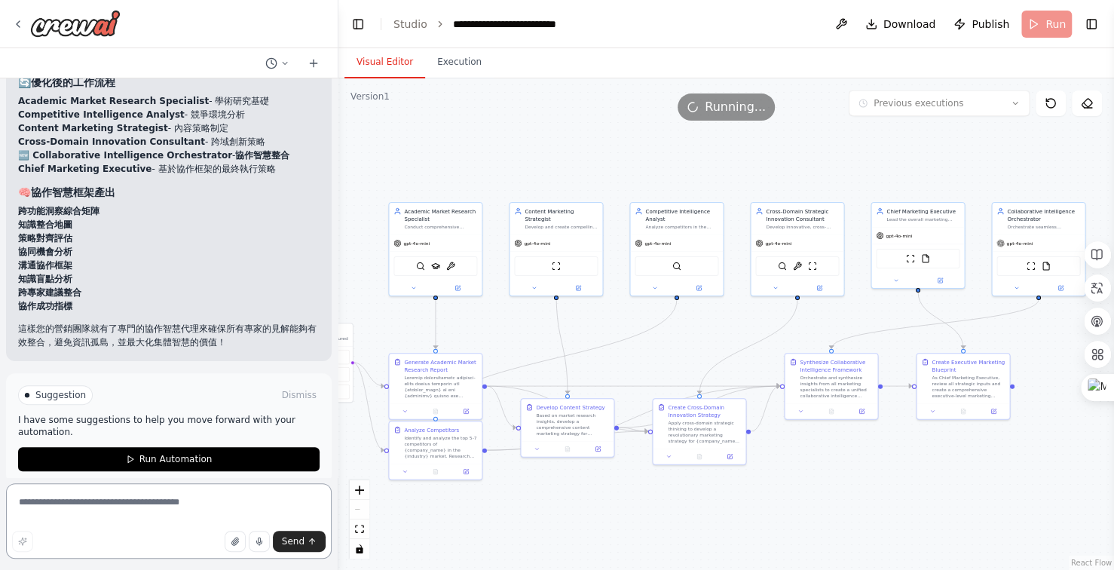
click at [142, 503] on textarea at bounding box center [169, 520] width 326 height 75
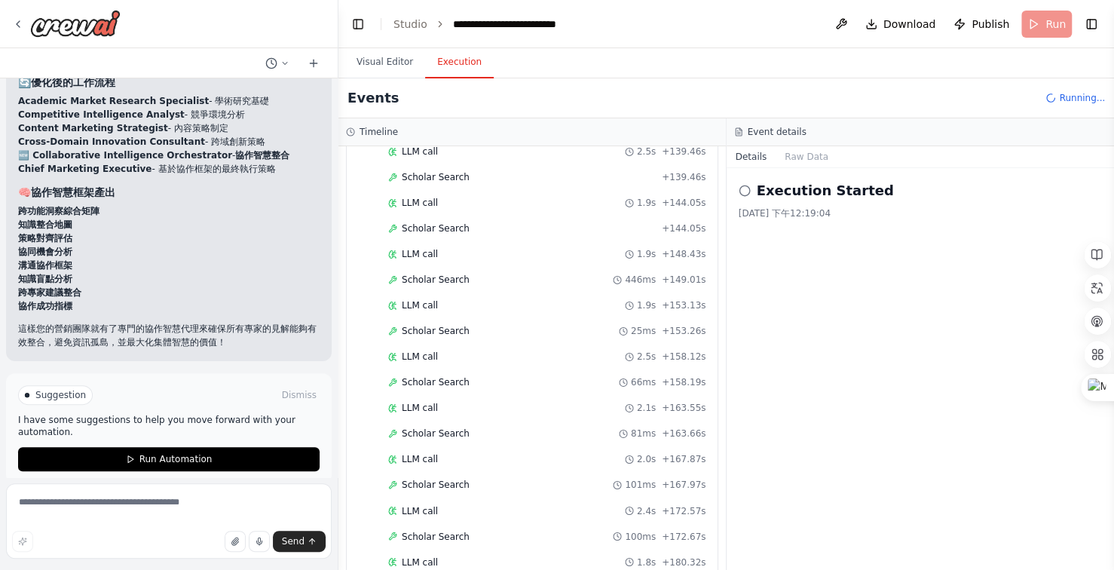
click at [452, 60] on button "Execution" at bounding box center [459, 63] width 69 height 32
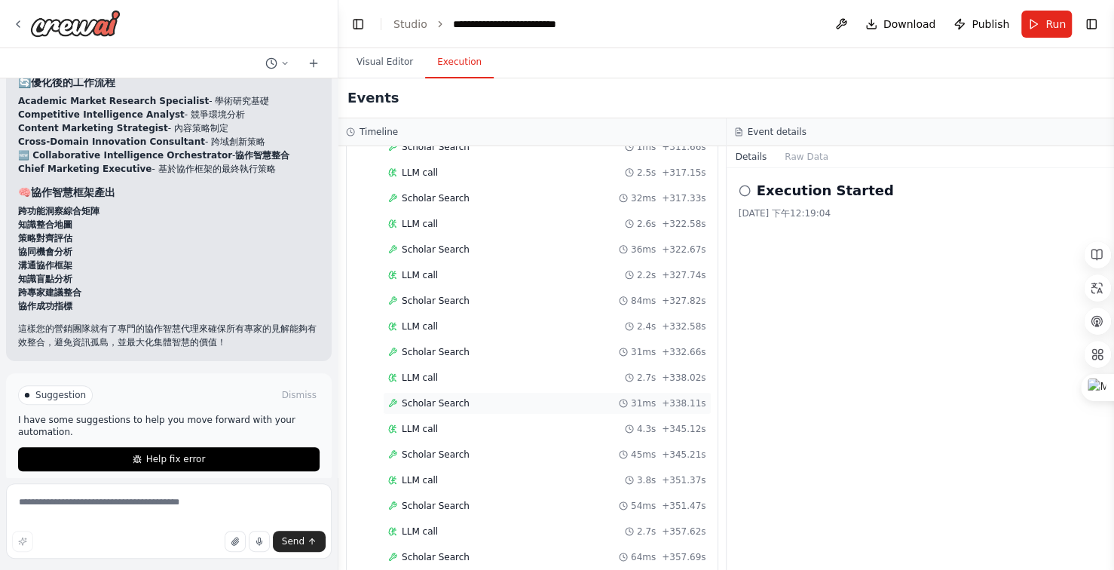
scroll to position [3316, 0]
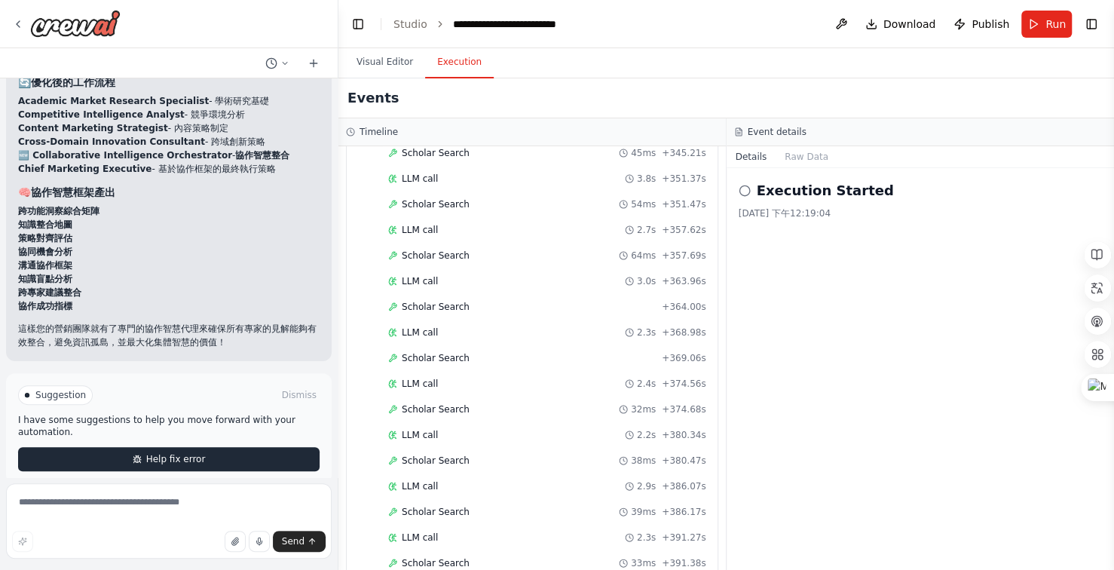
click at [180, 453] on span "Help fix error" at bounding box center [176, 459] width 60 height 12
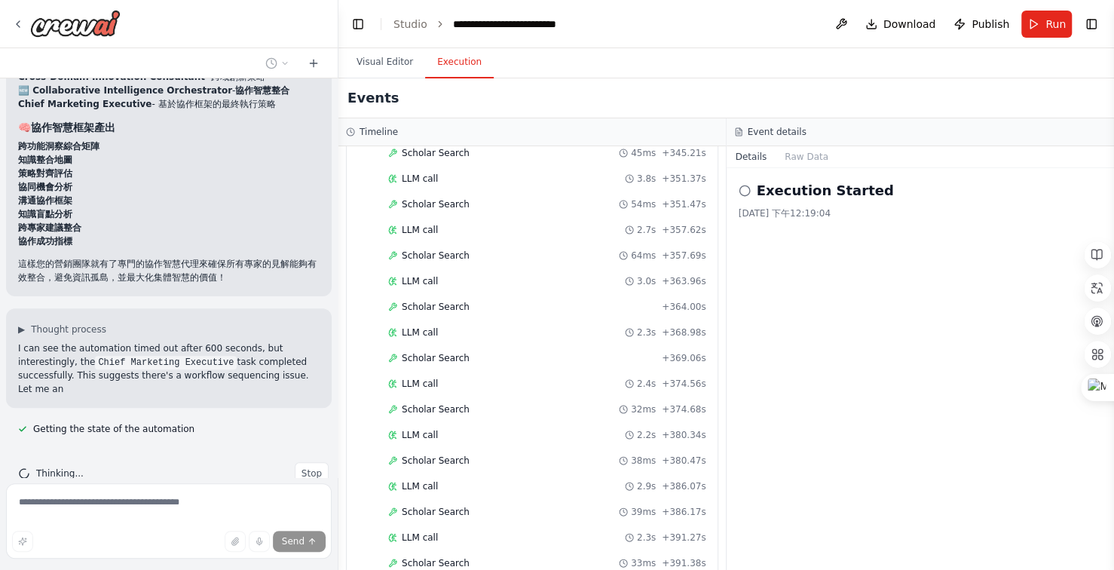
scroll to position [11111, 0]
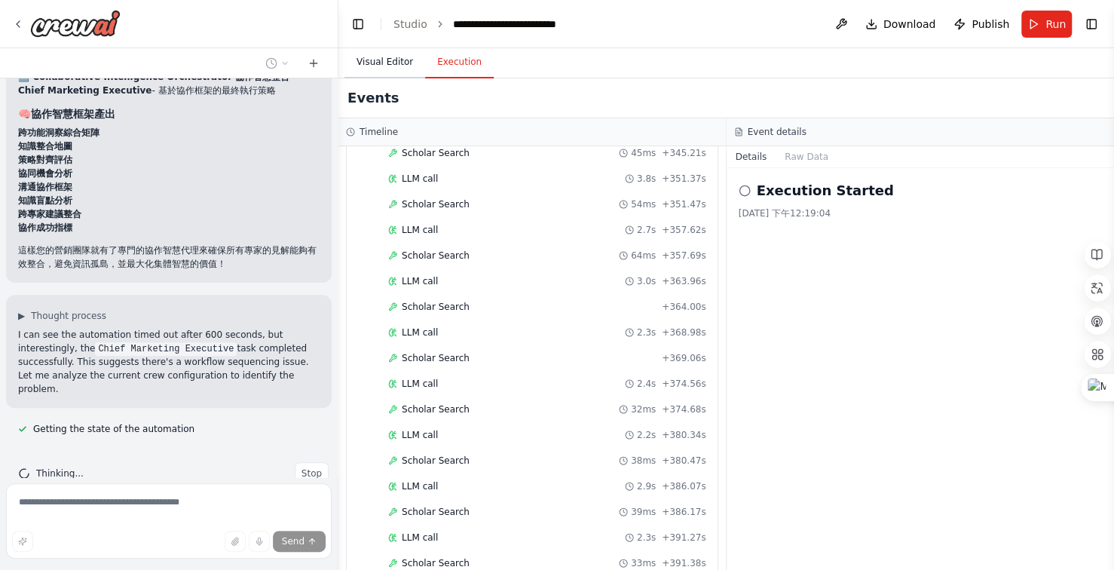
click at [389, 62] on button "Visual Editor" at bounding box center [385, 63] width 81 height 32
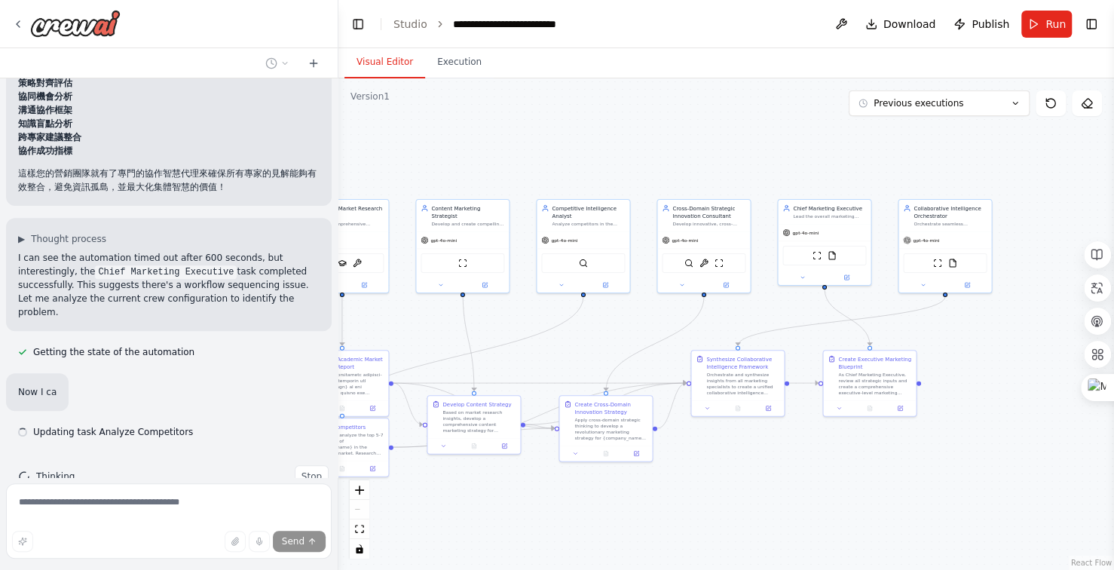
scroll to position [11191, 0]
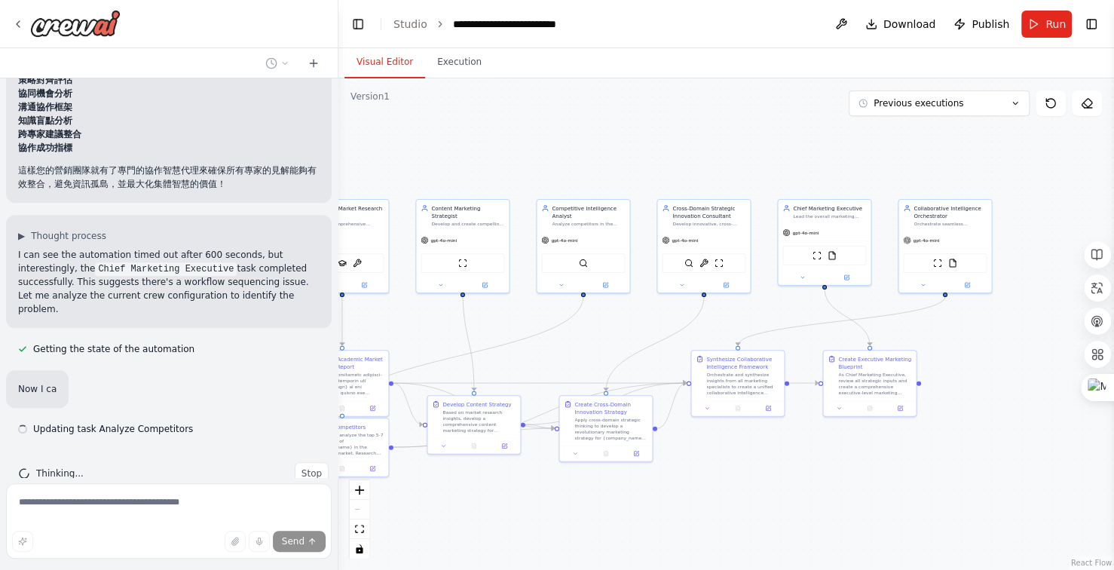
drag, startPoint x: 780, startPoint y: 155, endPoint x: 751, endPoint y: 155, distance: 29.4
click at [751, 155] on div ".deletable-edge-delete-btn { width: 20px; height: 20px; border: 0px solid #ffff…" at bounding box center [727, 324] width 776 height 492
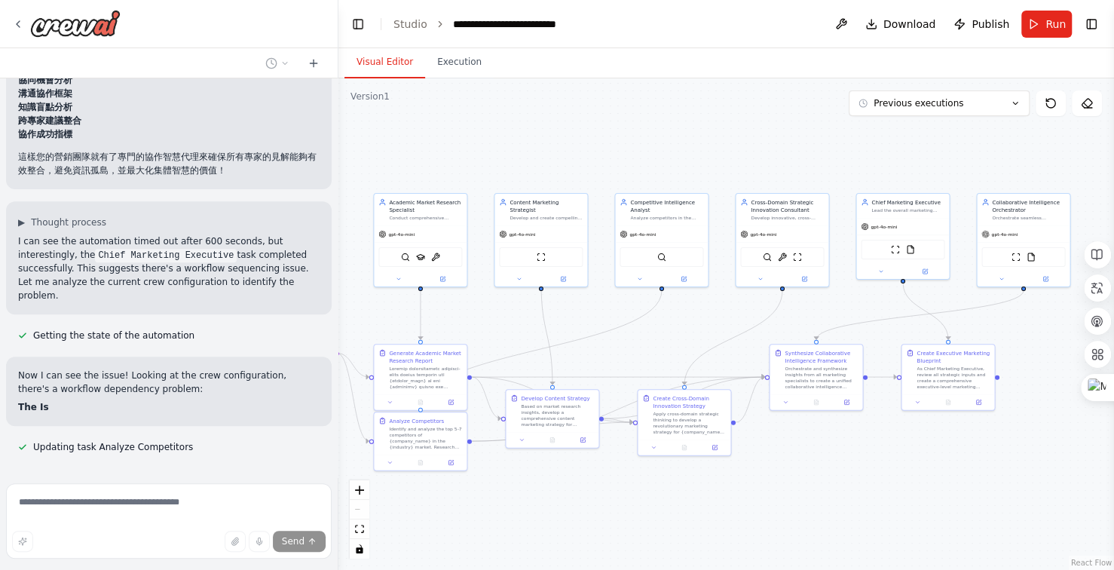
scroll to position [11223, 0]
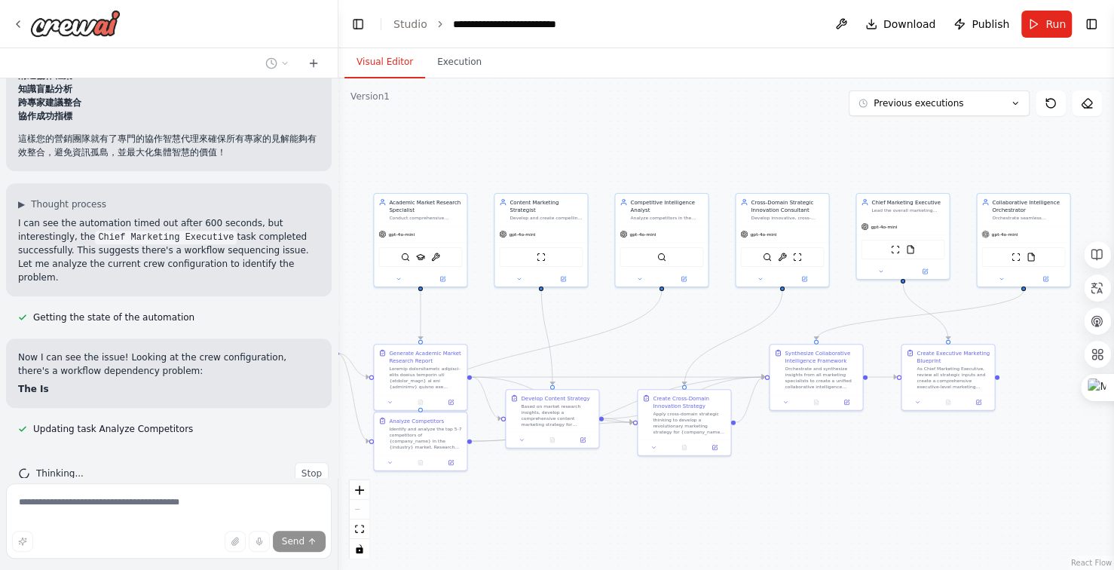
drag, startPoint x: 793, startPoint y: 149, endPoint x: 773, endPoint y: 139, distance: 22.3
click at [773, 139] on div ".deletable-edge-delete-btn { width: 20px; height: 20px; border: 0px solid #ffff…" at bounding box center [727, 324] width 776 height 492
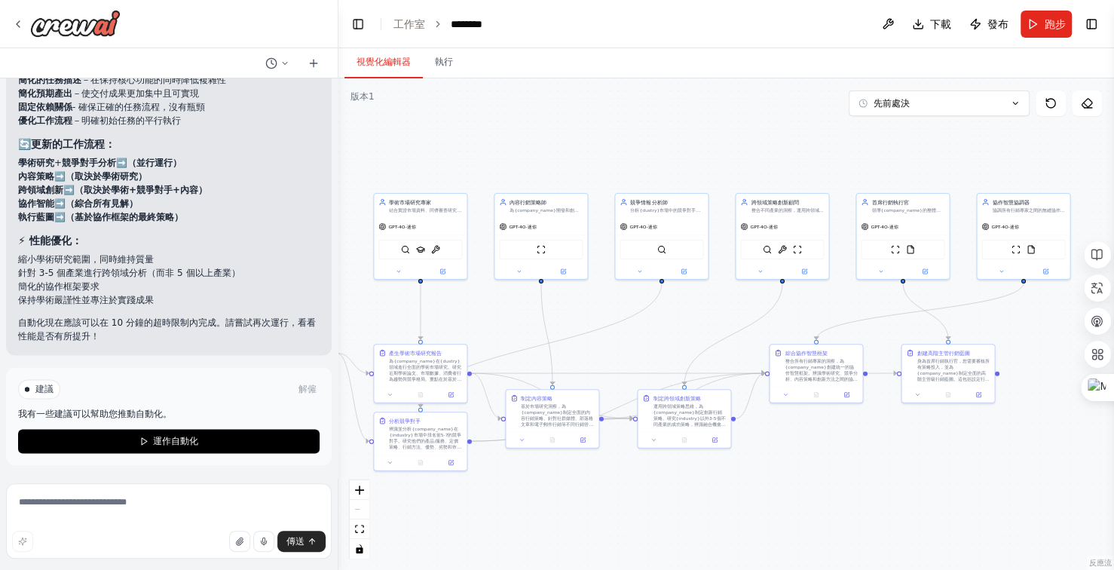
scroll to position [12023, 0]
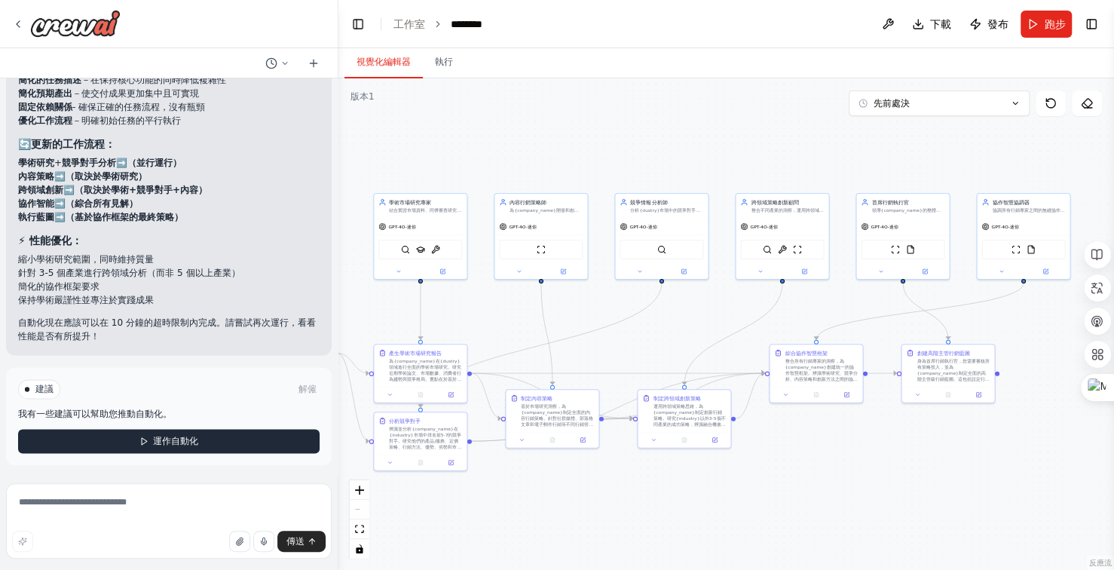
click at [207, 439] on button "運作自動化" at bounding box center [169, 441] width 302 height 24
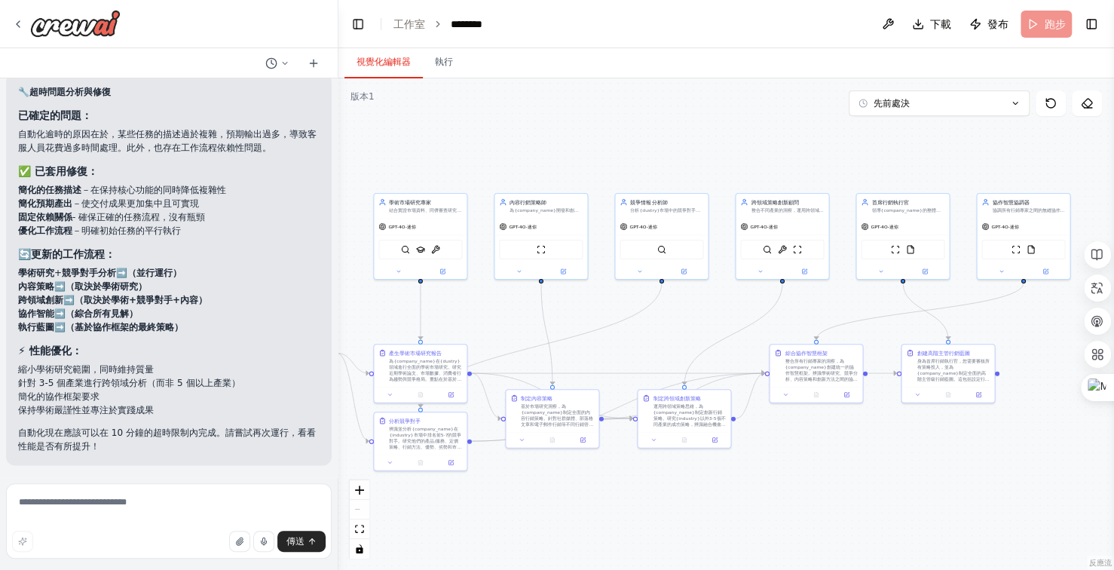
scroll to position [11913, 0]
click at [207, 439] on font "自動化現在應該可以在 10 分鐘的超時限制內完成。請嘗試再次運行，看看性能是否有所提升！" at bounding box center [167, 440] width 298 height 24
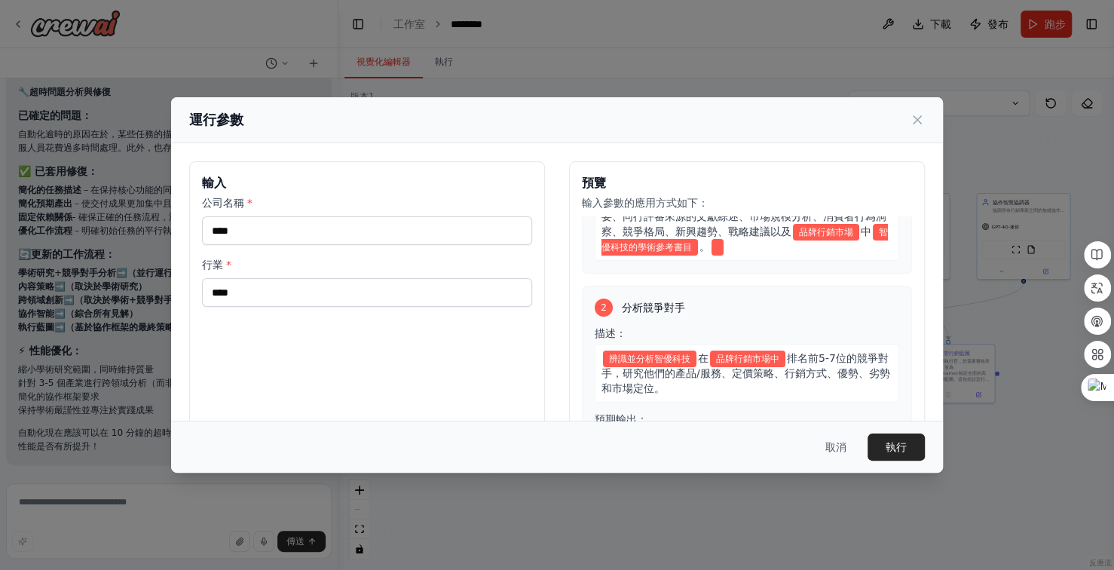
scroll to position [151, 0]
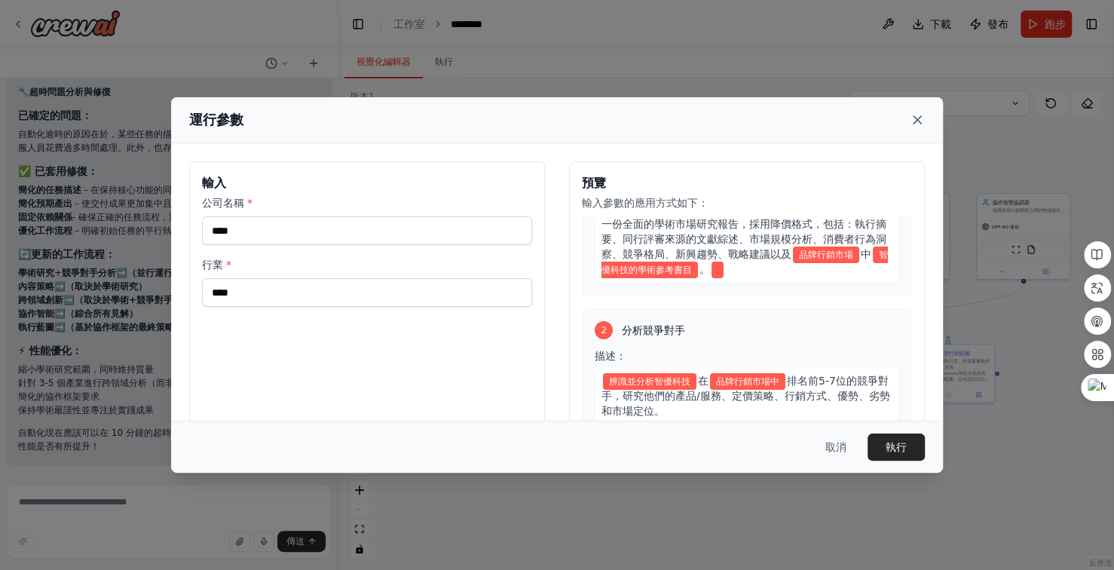
click at [916, 121] on icon at bounding box center [917, 119] width 15 height 15
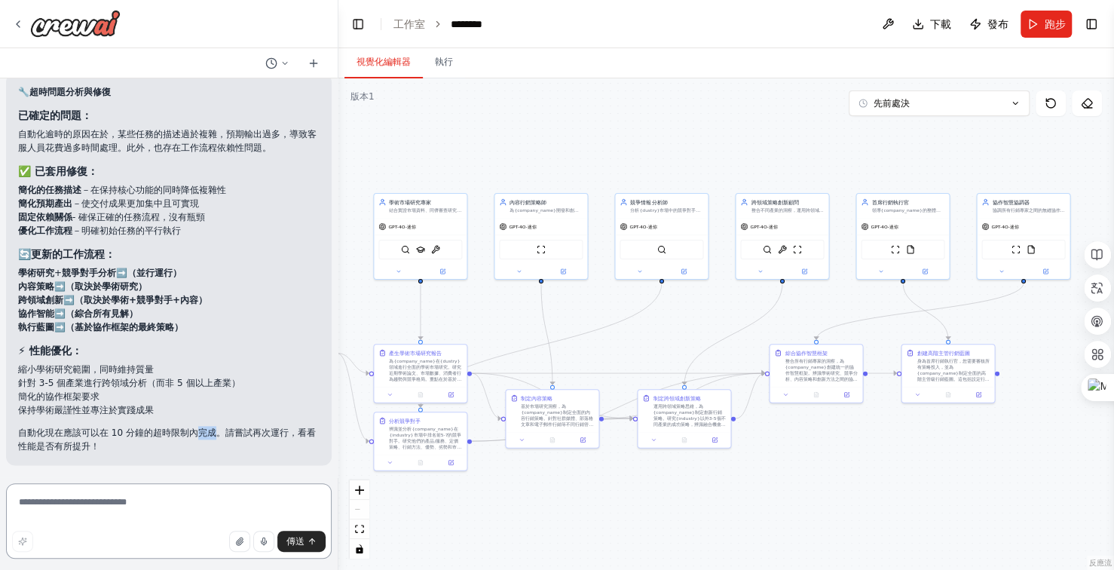
click at [191, 497] on textarea at bounding box center [169, 520] width 326 height 75
type textarea "*"
click at [225, 516] on textarea "**********" at bounding box center [169, 520] width 326 height 75
type textarea "**********"
click at [306, 507] on textarea "**********" at bounding box center [169, 520] width 326 height 75
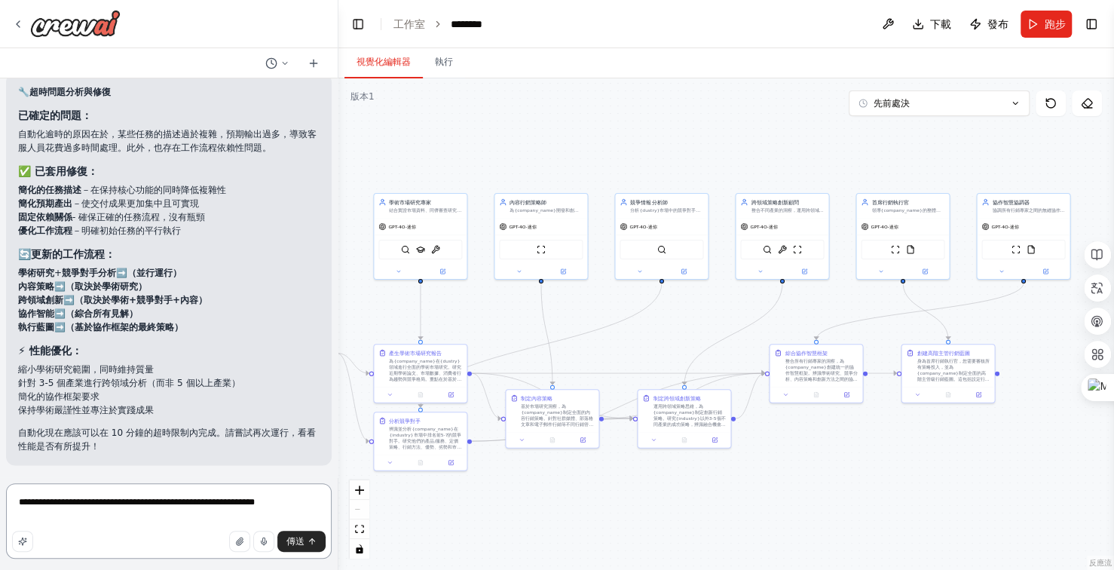
click at [302, 517] on textarea "**********" at bounding box center [169, 520] width 326 height 75
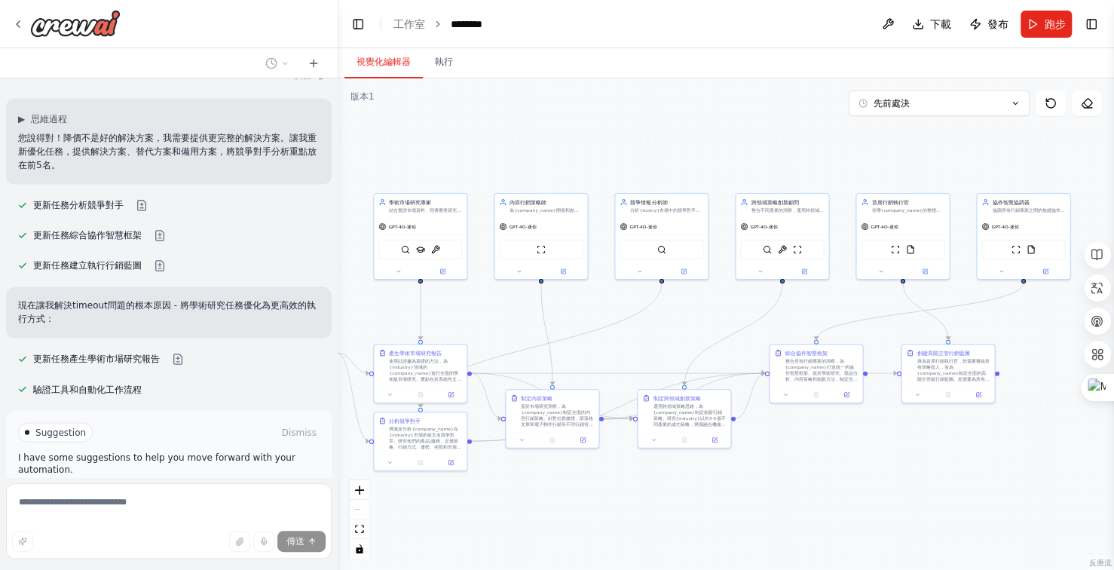
scroll to position [12481, 0]
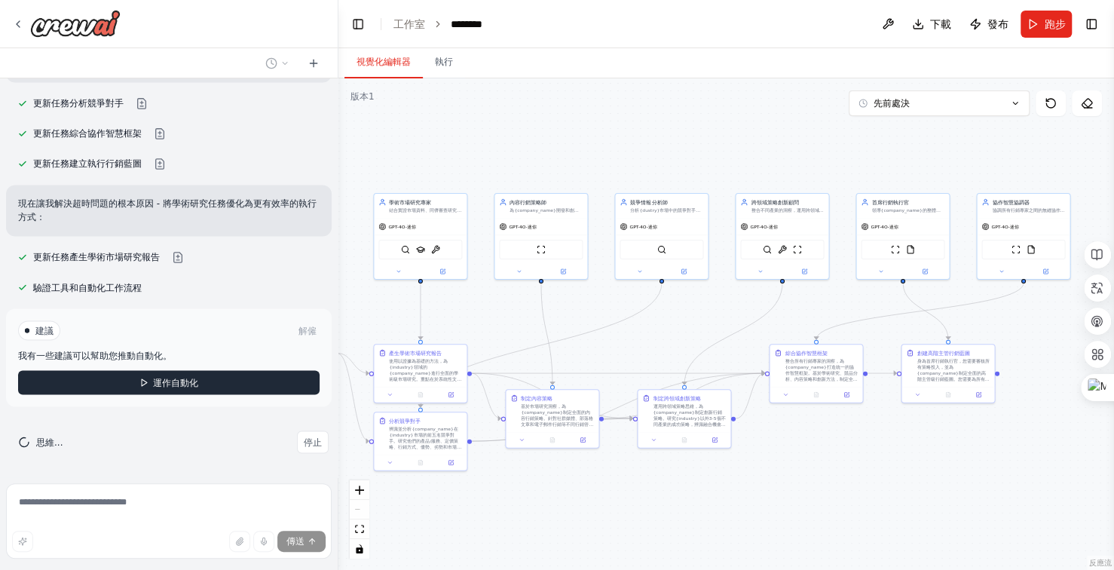
click at [171, 384] on font "運作自動化" at bounding box center [175, 382] width 45 height 11
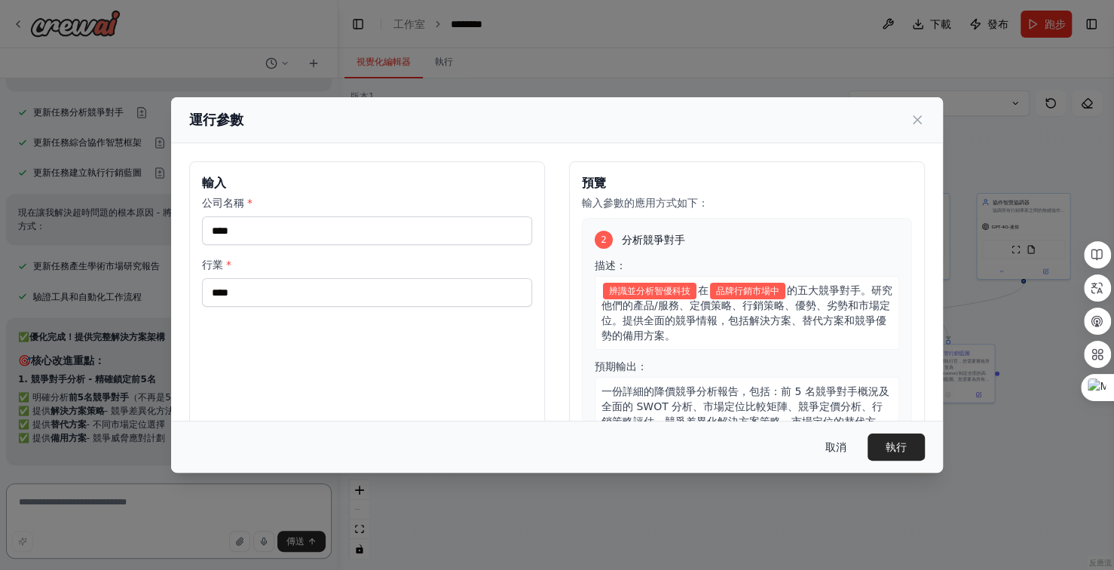
scroll to position [12486, 0]
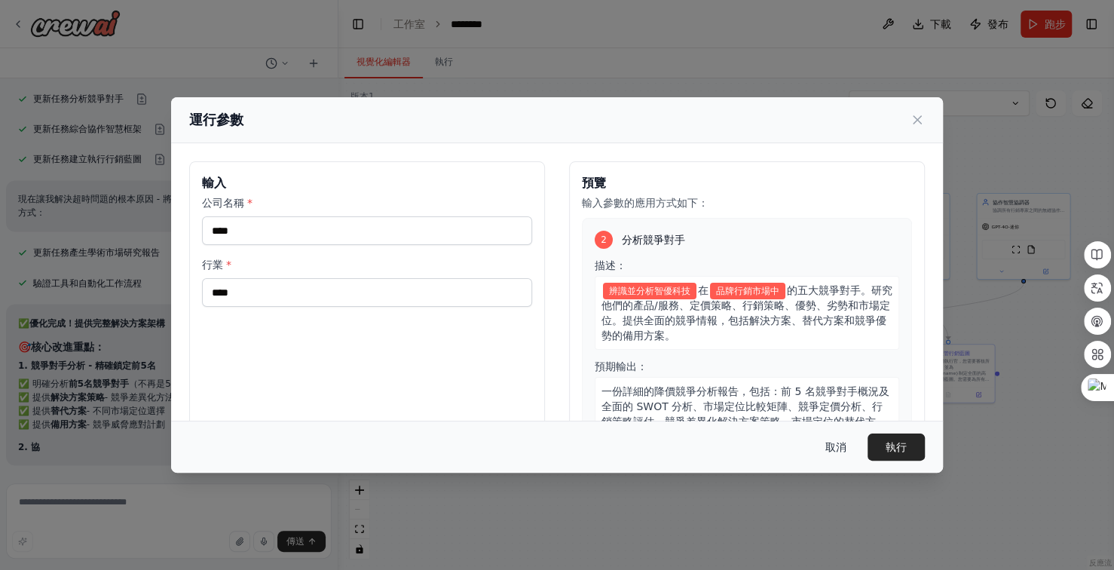
click at [839, 446] on font "取消" at bounding box center [836, 447] width 21 height 12
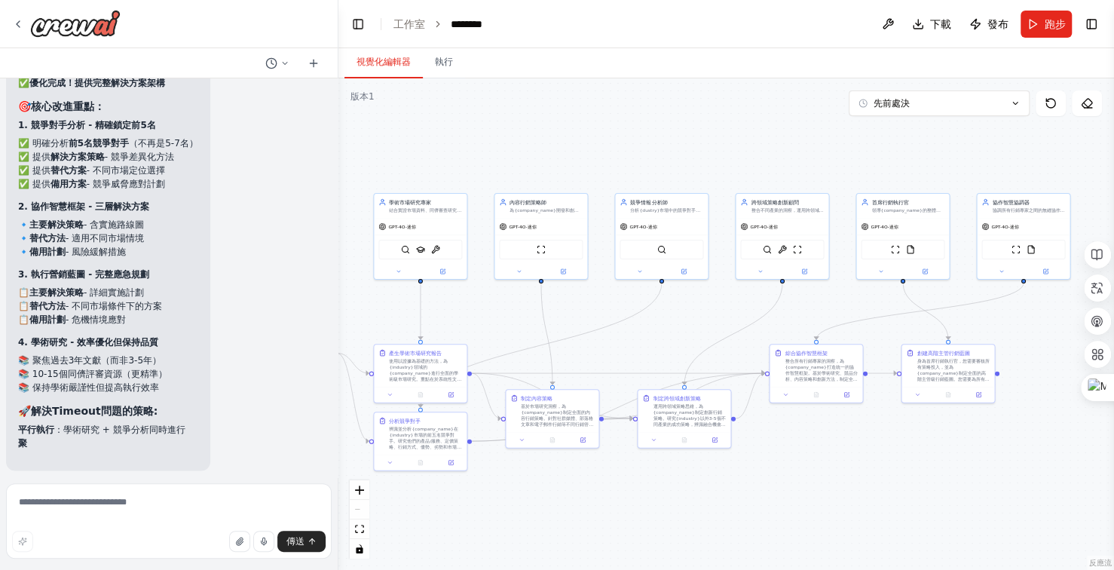
scroll to position [12732, 0]
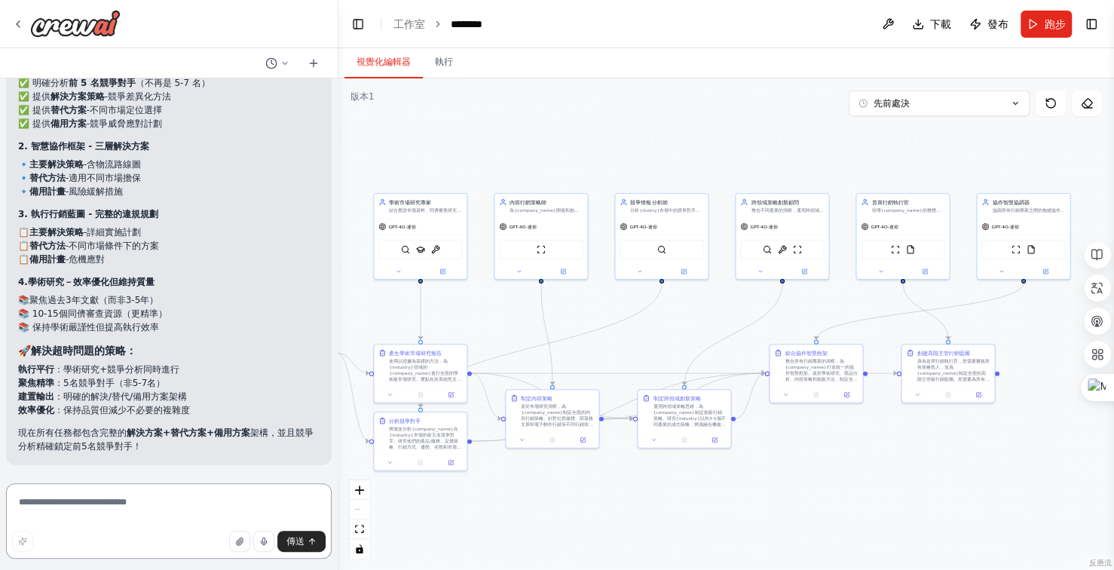
click at [123, 499] on textarea at bounding box center [169, 520] width 326 height 75
click at [55, 504] on textarea "********" at bounding box center [169, 520] width 326 height 75
click at [92, 510] on textarea "**********" at bounding box center [169, 520] width 326 height 75
click at [136, 507] on textarea "**********" at bounding box center [169, 520] width 326 height 75
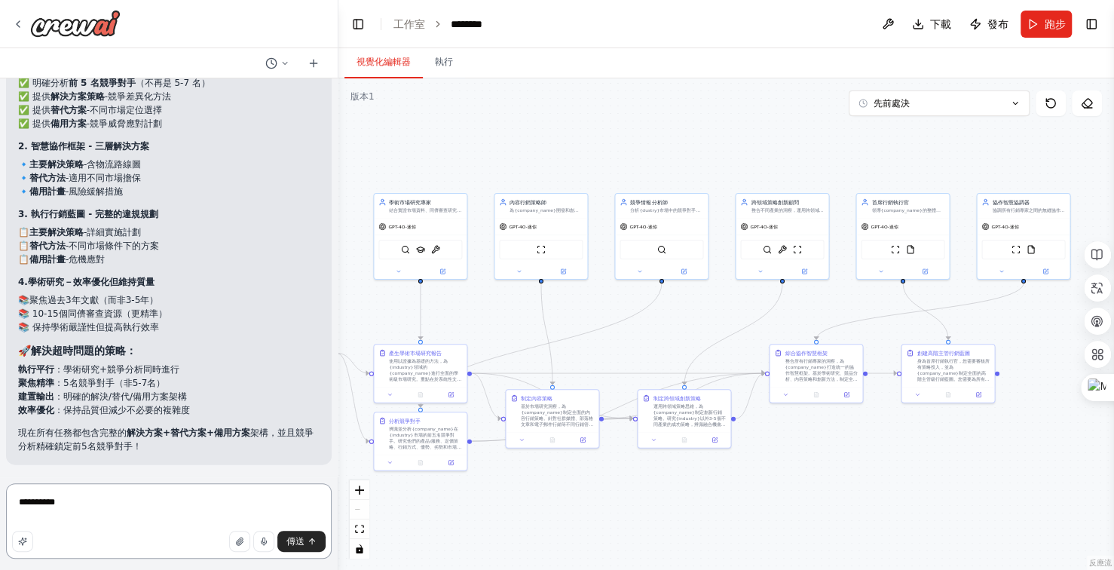
click at [90, 503] on textarea "**********" at bounding box center [169, 520] width 326 height 75
click at [121, 509] on textarea "**********" at bounding box center [169, 520] width 326 height 75
type textarea "*"
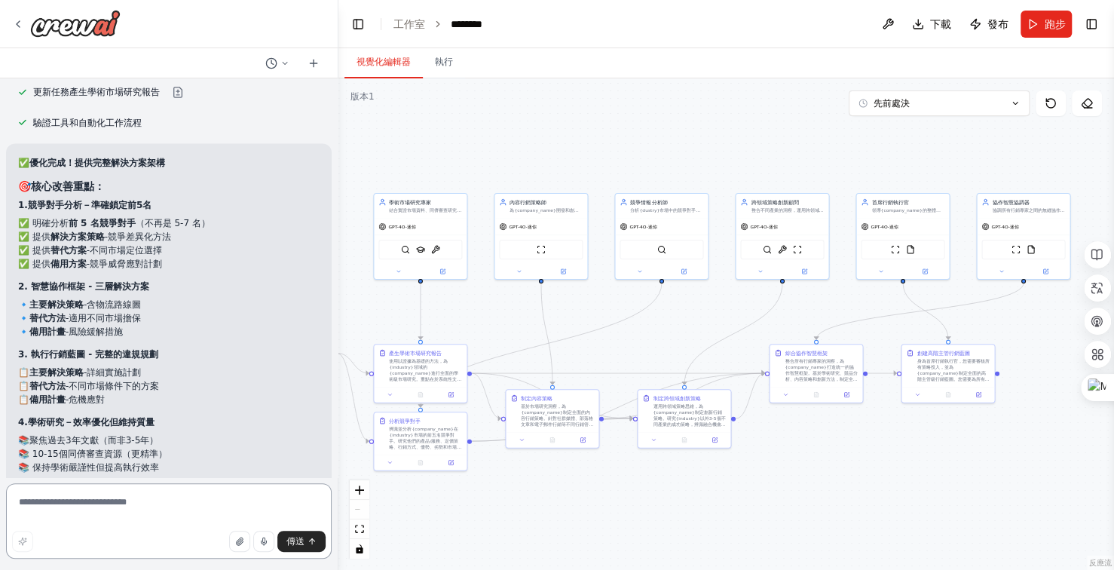
scroll to position [12786, 0]
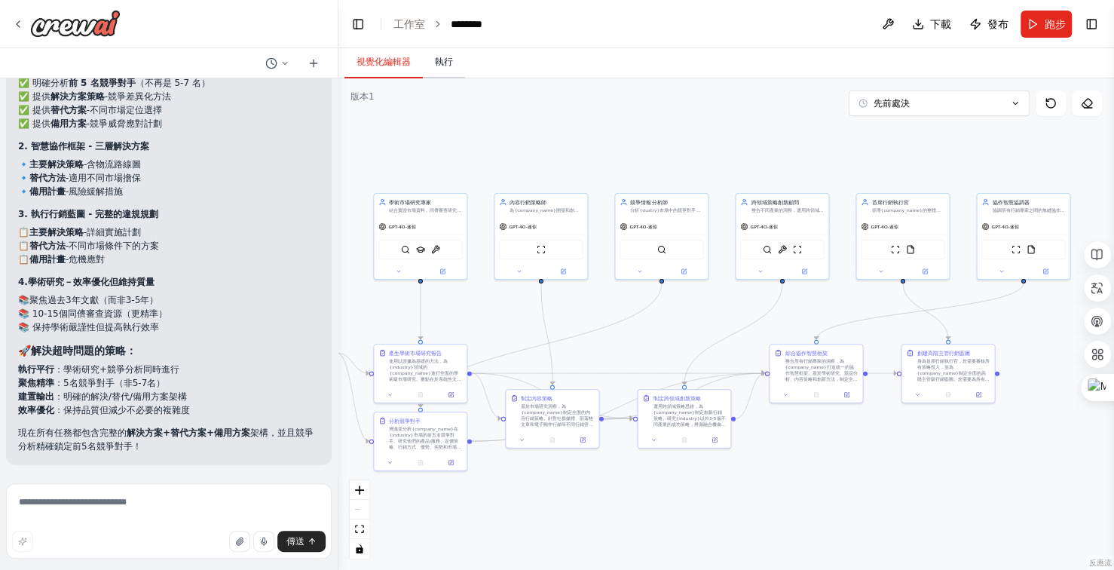
click at [452, 60] on font "執行" at bounding box center [444, 62] width 18 height 11
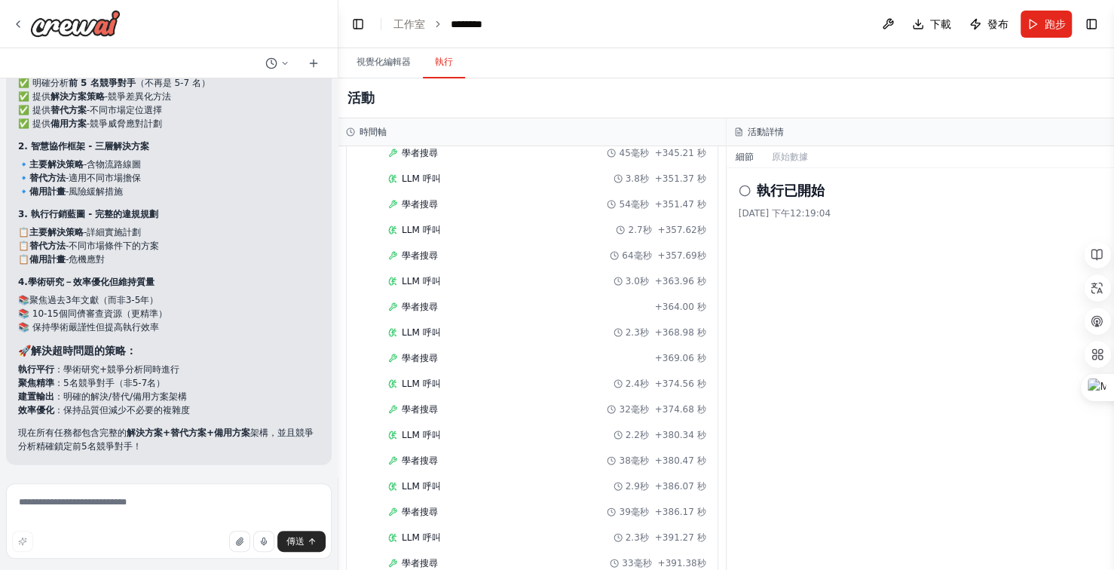
click at [1043, 19] on button "跑步" at bounding box center [1046, 24] width 51 height 27
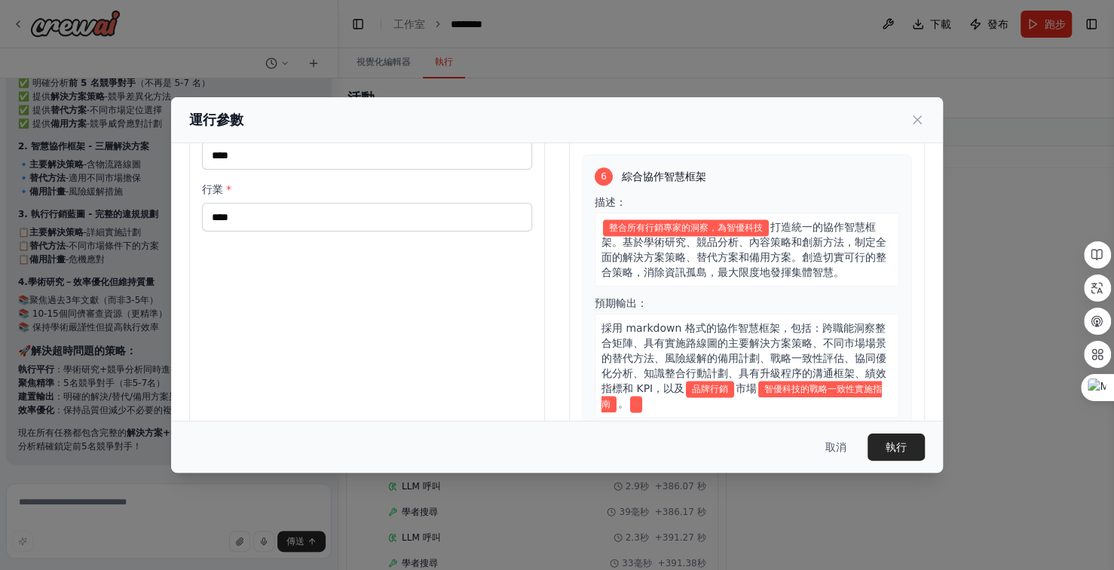
scroll to position [114, 0]
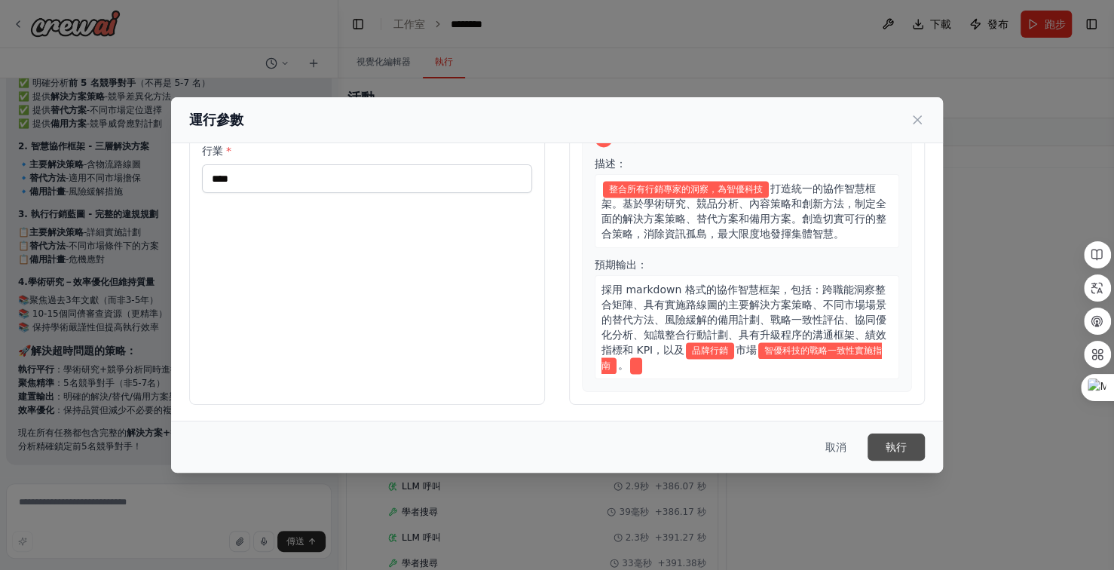
click at [897, 443] on font "執行" at bounding box center [896, 447] width 21 height 12
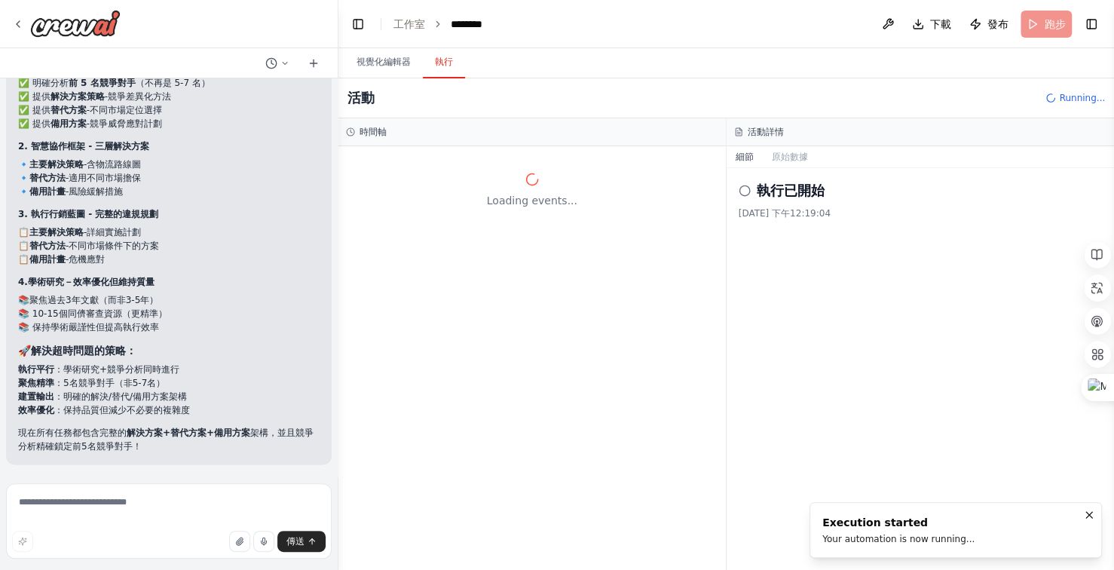
scroll to position [0, 0]
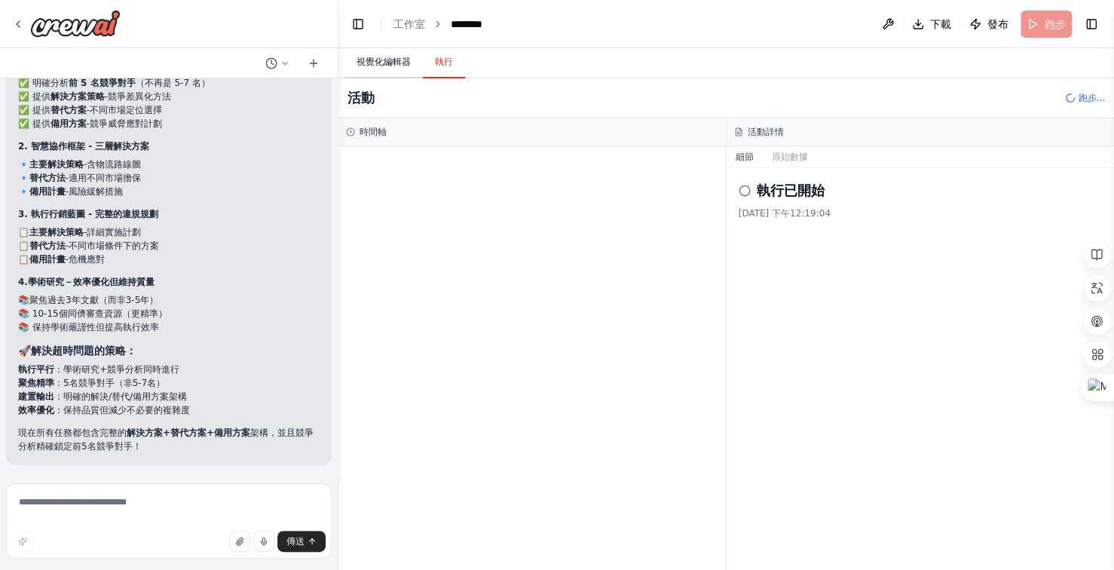
click at [382, 60] on font "視覺化編輯器" at bounding box center [384, 62] width 54 height 11
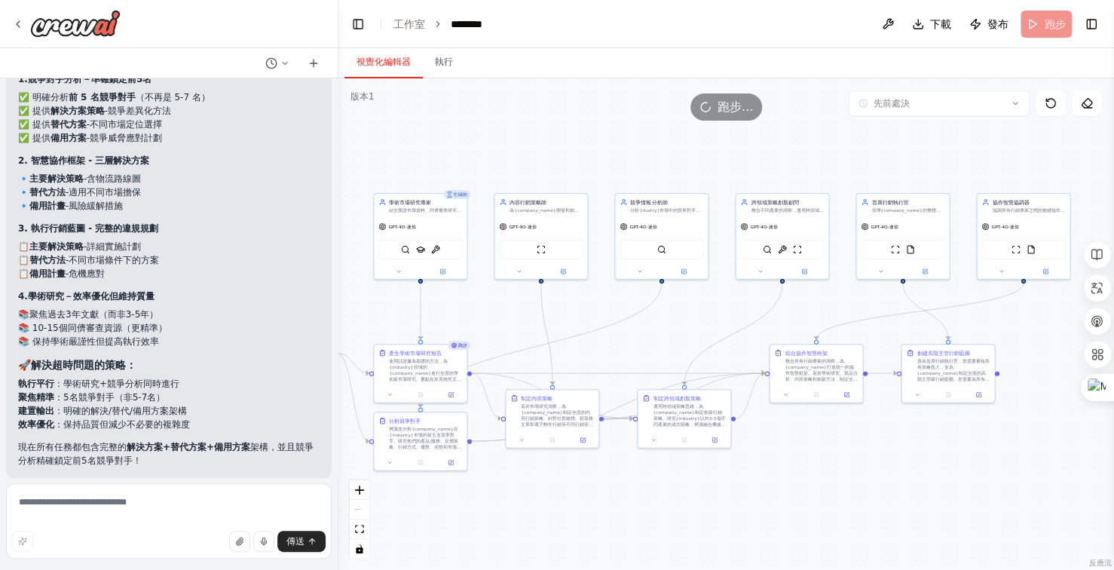
scroll to position [12786, 0]
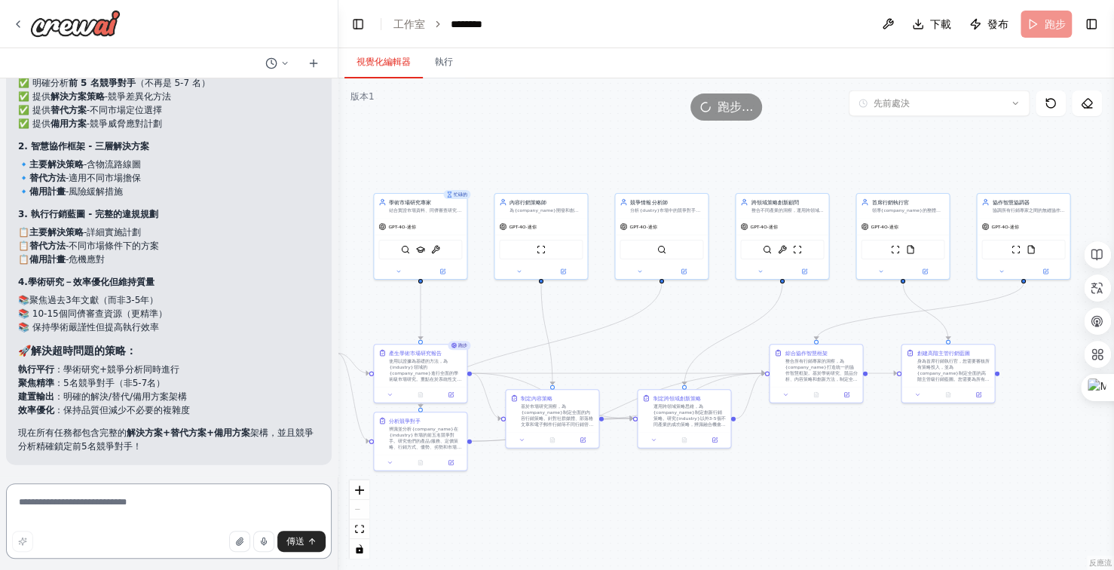
click at [148, 501] on textarea at bounding box center [169, 520] width 326 height 75
click at [155, 501] on textarea at bounding box center [169, 520] width 326 height 75
type textarea "*****"
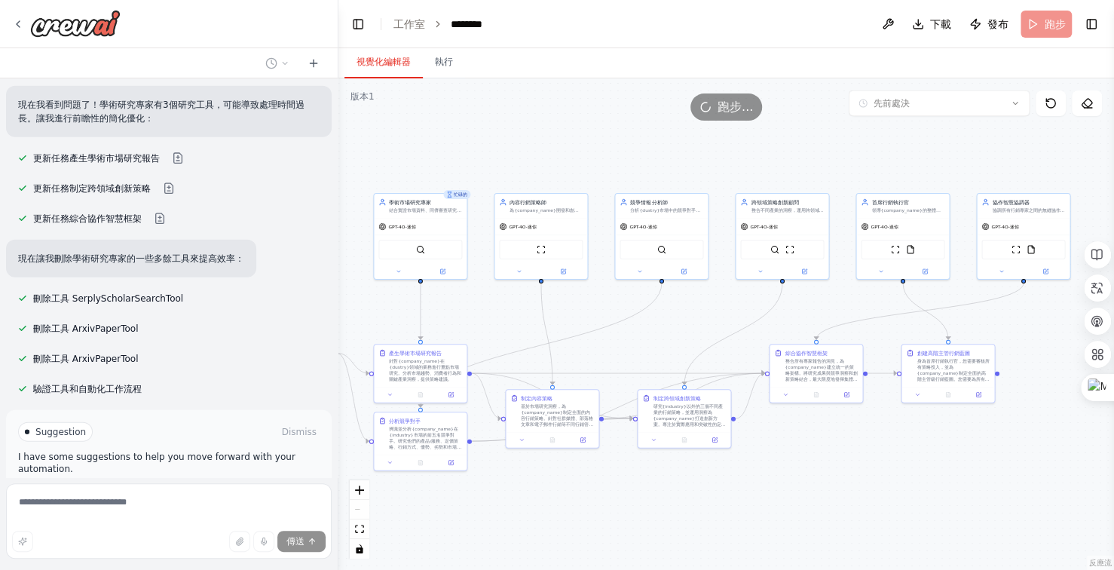
scroll to position [13453, 0]
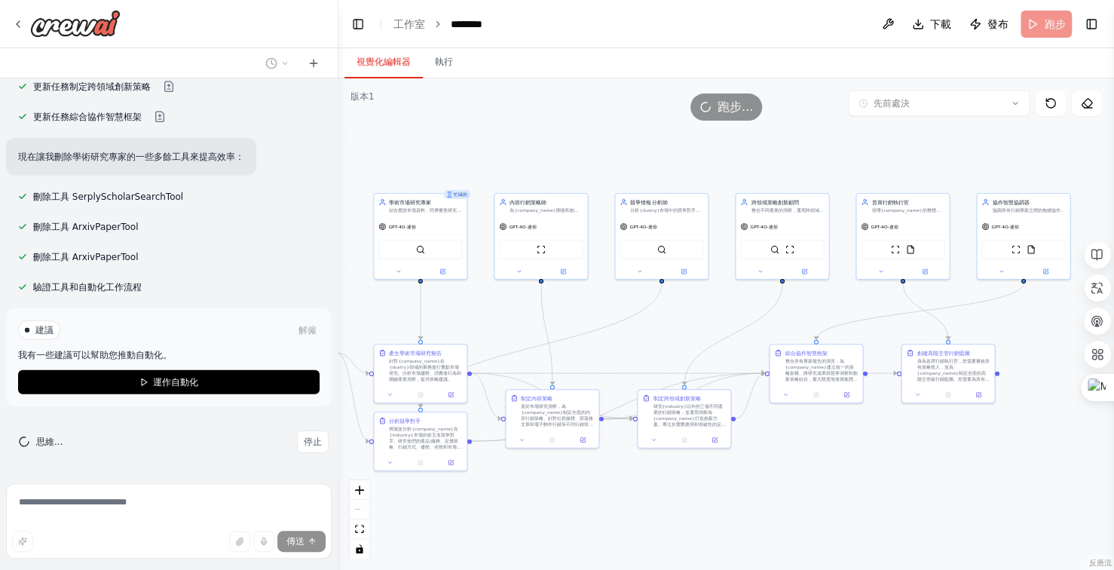
click at [207, 384] on button "運作自動化" at bounding box center [169, 382] width 302 height 24
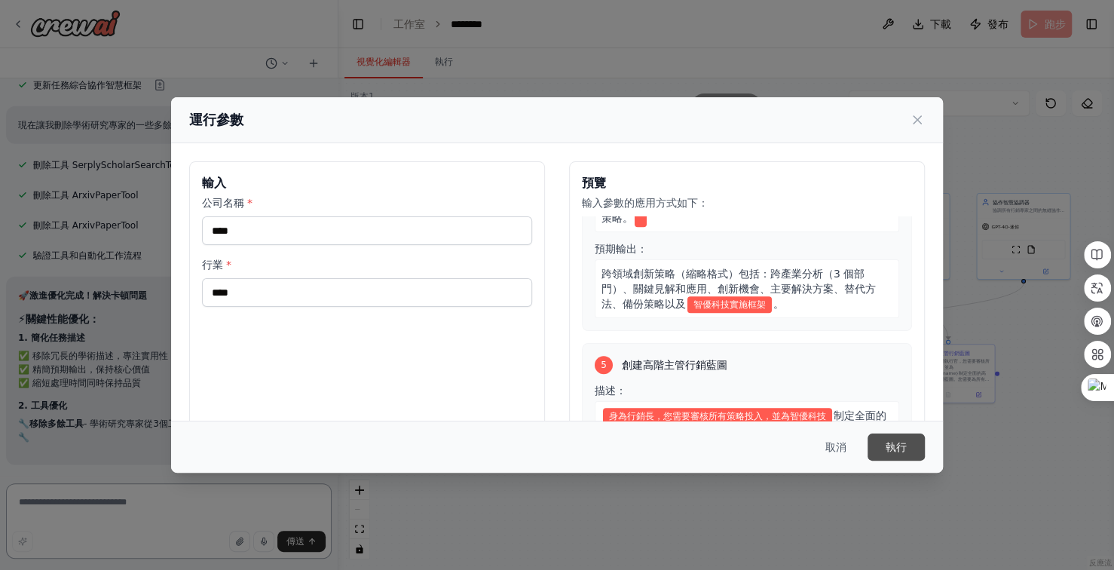
scroll to position [13500, 0]
click at [892, 443] on font "執行" at bounding box center [896, 447] width 21 height 12
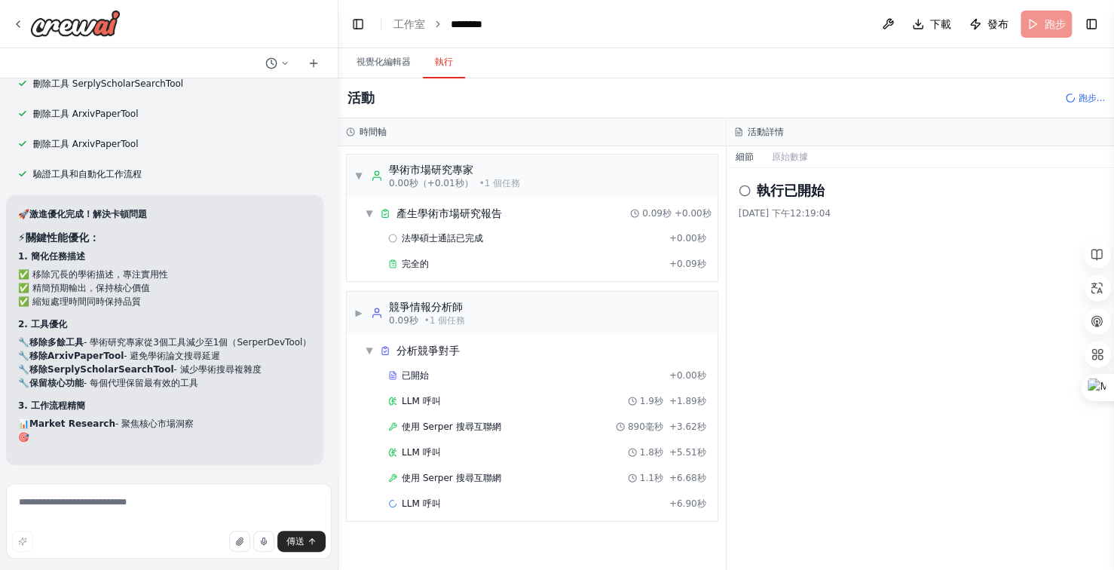
scroll to position [13580, 0]
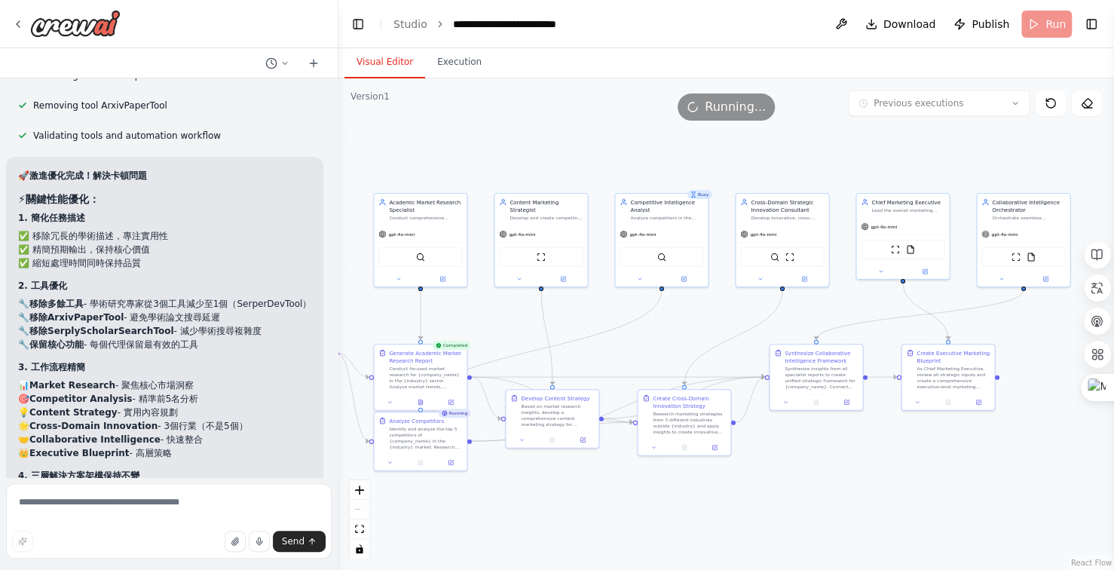
click at [394, 59] on button "Visual Editor" at bounding box center [385, 63] width 81 height 32
click at [470, 64] on button "Execution" at bounding box center [459, 63] width 69 height 32
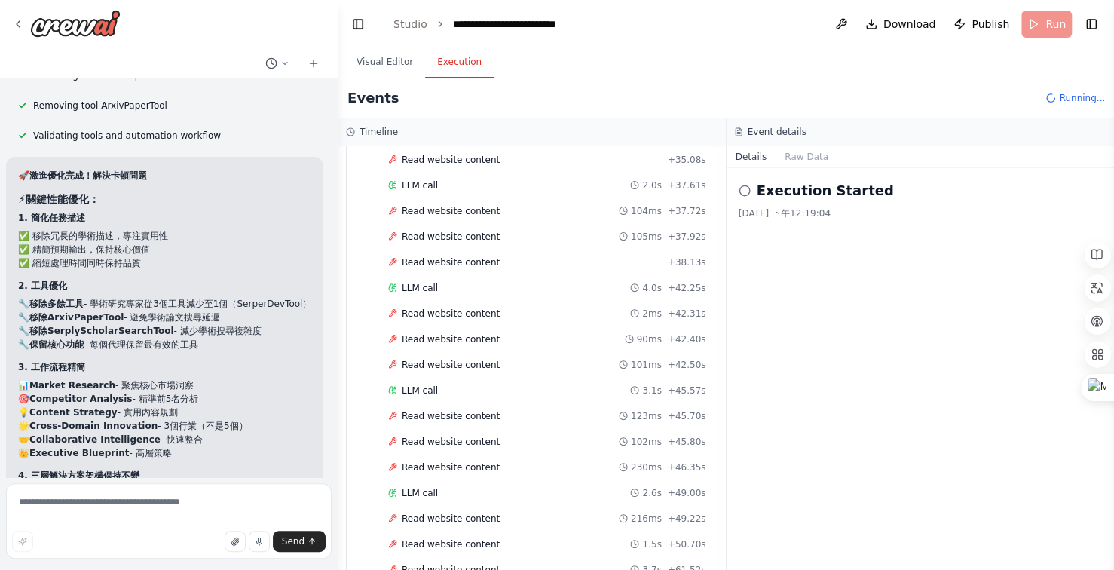
scroll to position [2172, 0]
click at [75, 501] on textarea at bounding box center [169, 520] width 326 height 75
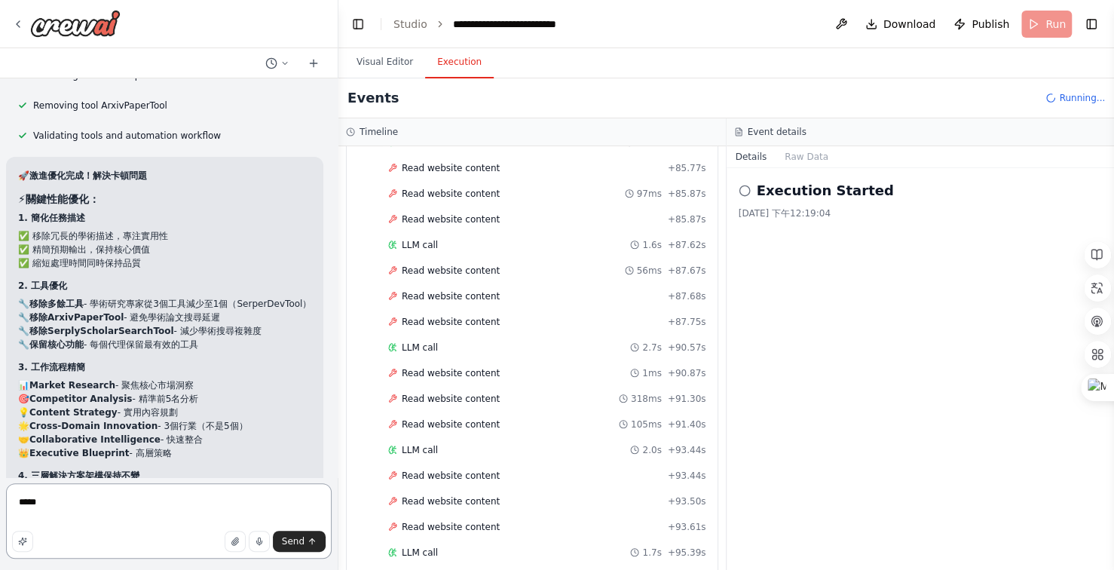
scroll to position [2779, 0]
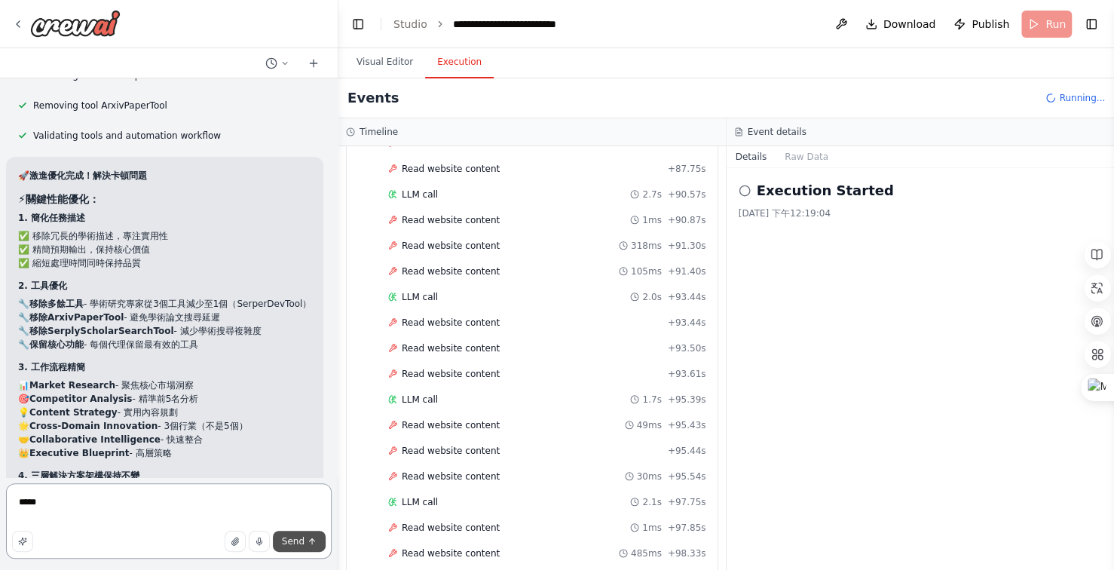
type textarea "*****"
click at [294, 544] on span "Send" at bounding box center [293, 541] width 23 height 12
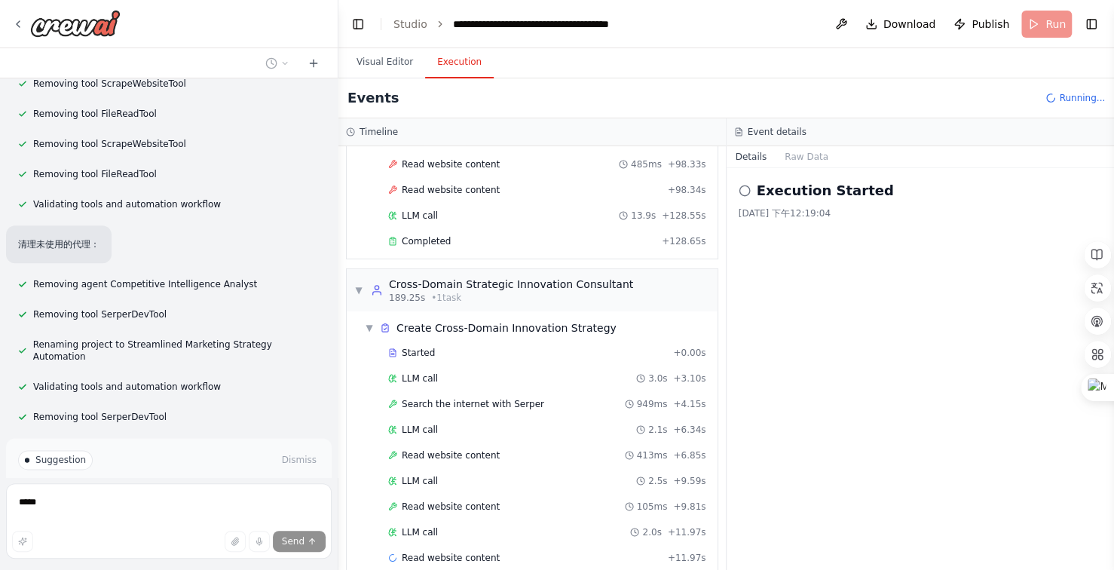
scroll to position [15570, 0]
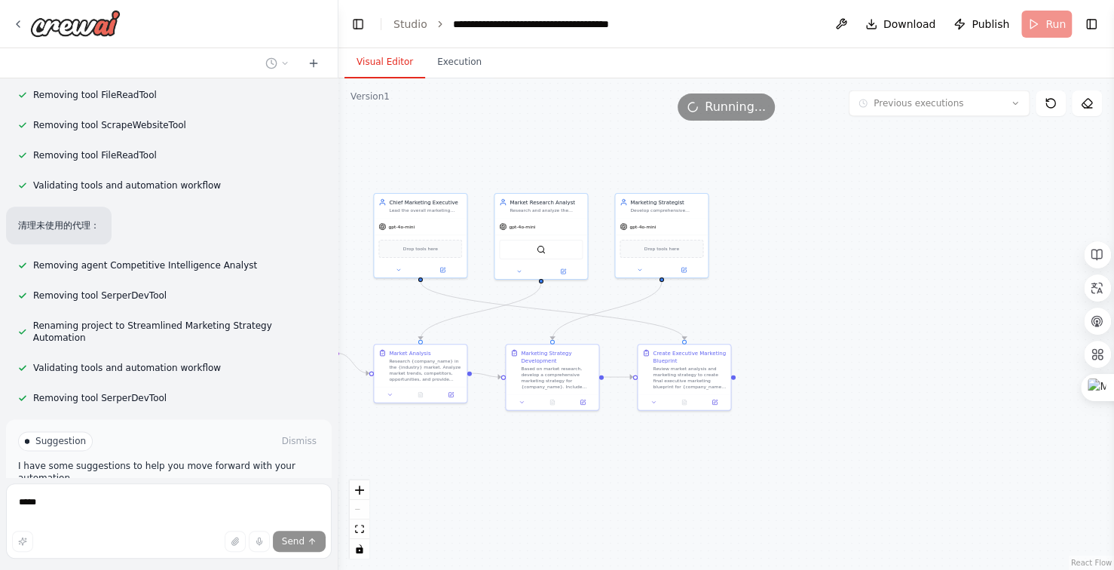
click at [397, 63] on button "Visual Editor" at bounding box center [385, 63] width 81 height 32
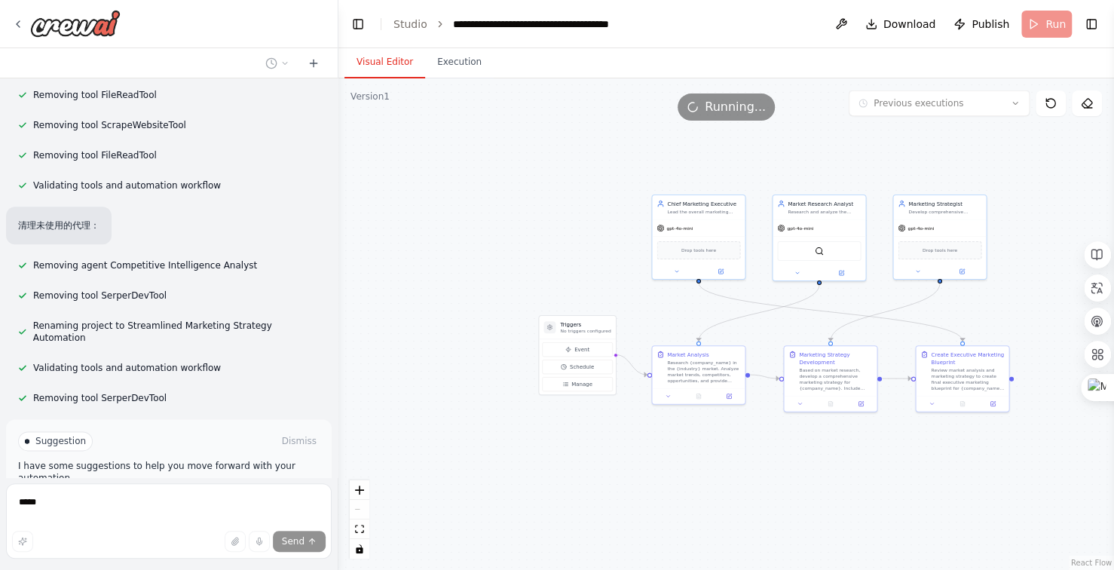
drag, startPoint x: 532, startPoint y: 167, endPoint x: 783, endPoint y: 168, distance: 250.3
click at [783, 168] on div ".deletable-edge-delete-btn { width: 20px; height: 20px; border: 0px solid #ffff…" at bounding box center [727, 324] width 776 height 492
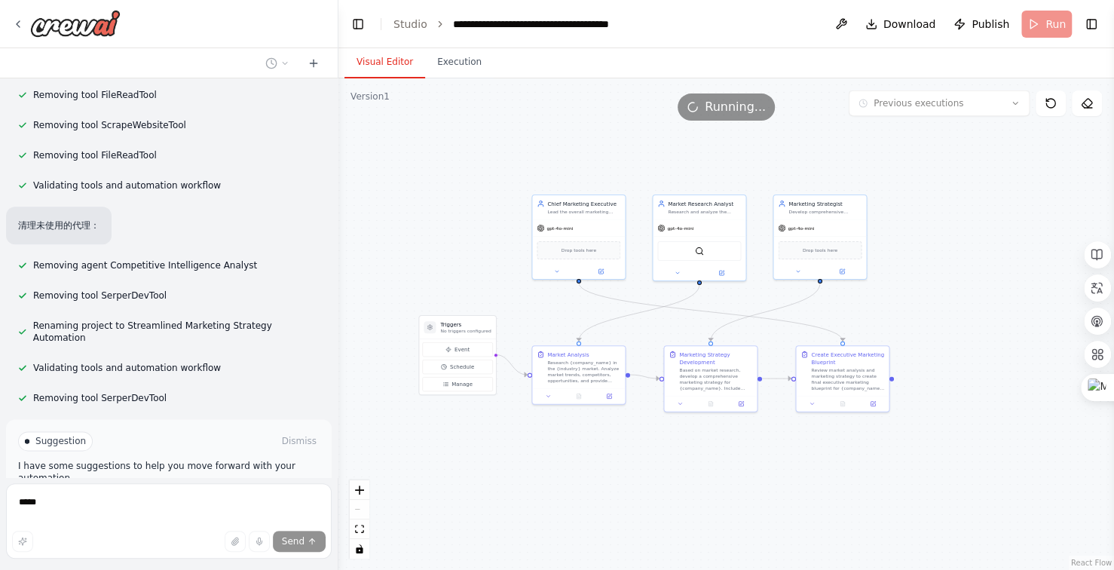
drag, startPoint x: 738, startPoint y: 170, endPoint x: 645, endPoint y: 170, distance: 93.5
click at [645, 170] on div ".deletable-edge-delete-btn { width: 20px; height: 20px; border: 0px solid #ffff…" at bounding box center [727, 324] width 776 height 492
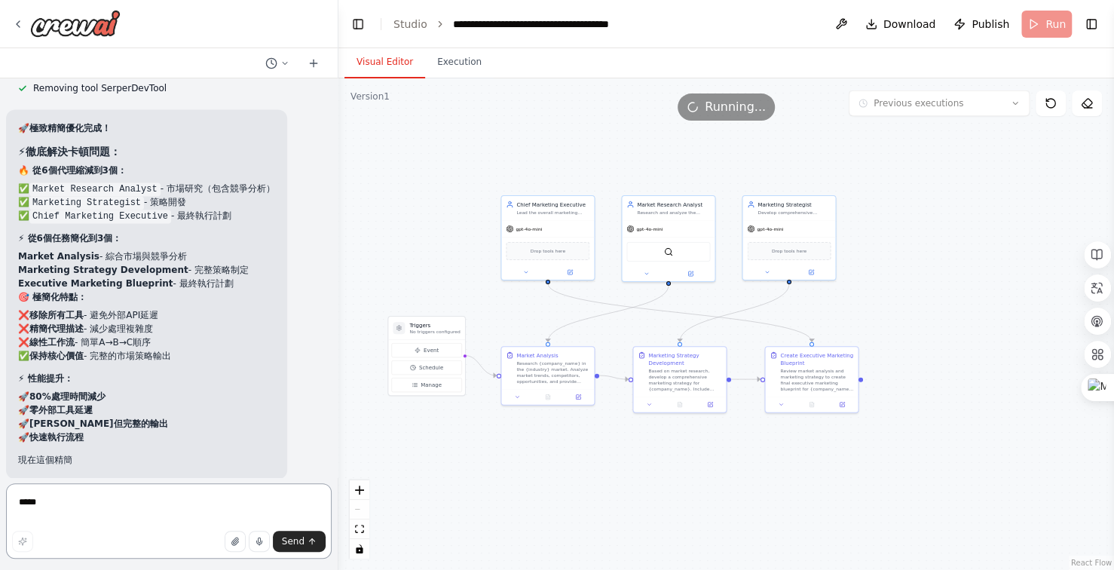
scroll to position [15892, 0]
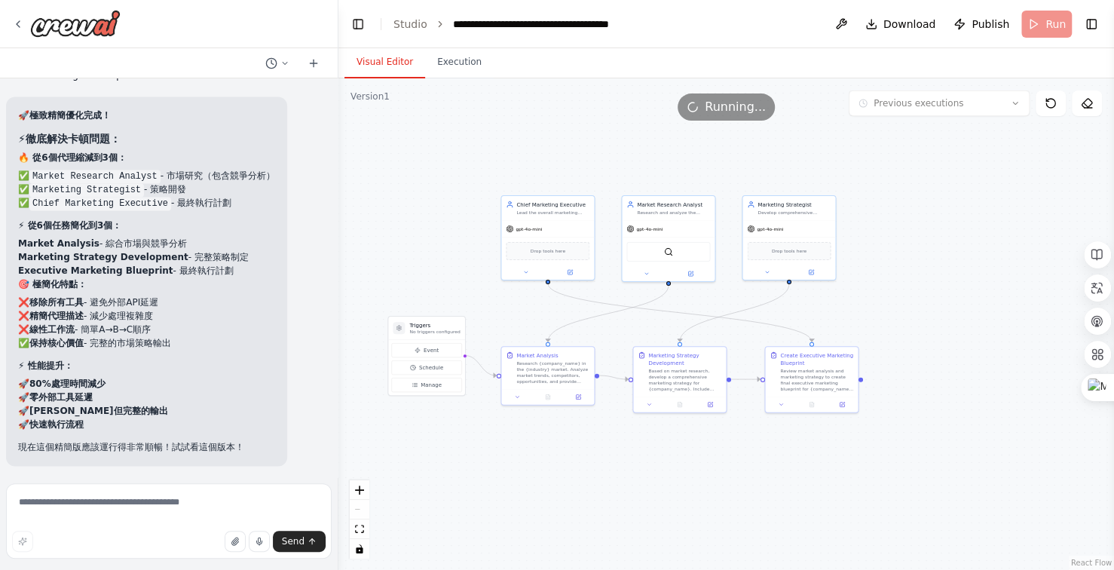
click at [145, 499] on textarea at bounding box center [169, 520] width 326 height 75
type textarea "*"
click at [67, 501] on textarea "*******" at bounding box center [169, 520] width 326 height 75
click at [130, 499] on textarea "*********" at bounding box center [169, 520] width 326 height 75
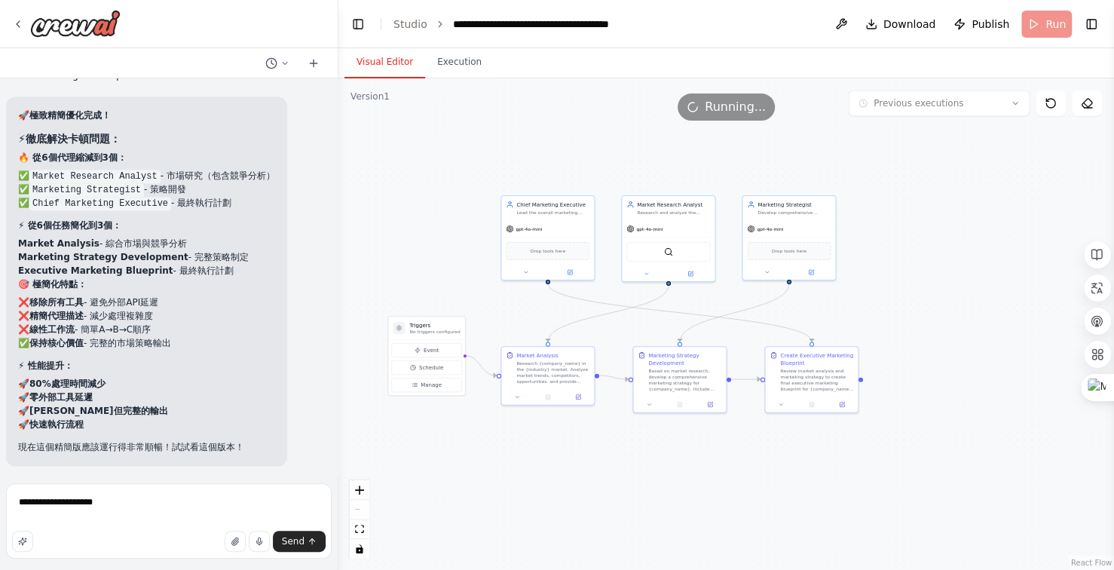
type textarea "**********"
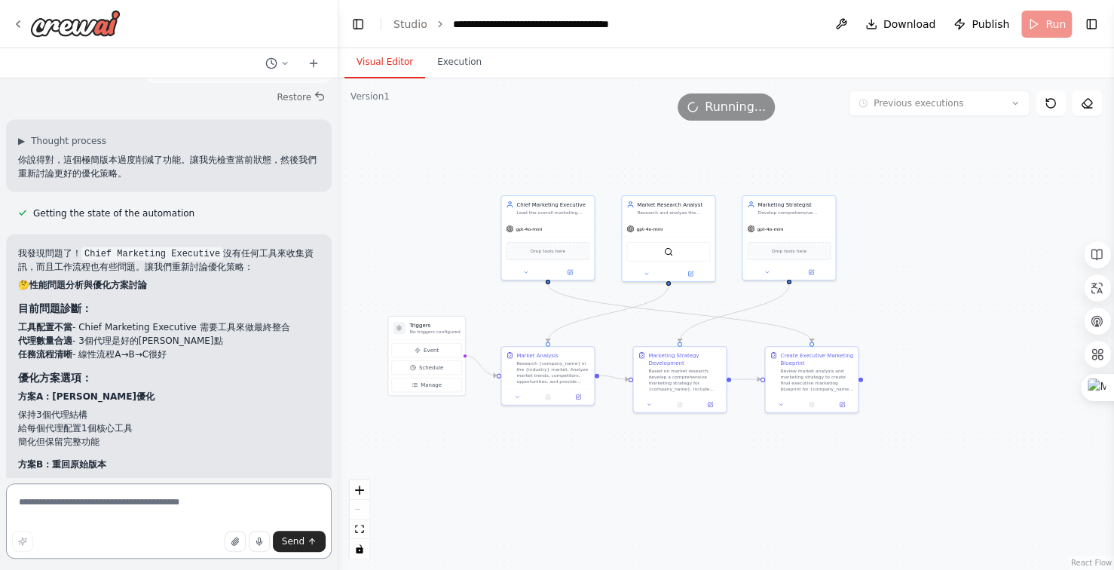
scroll to position [16294, 0]
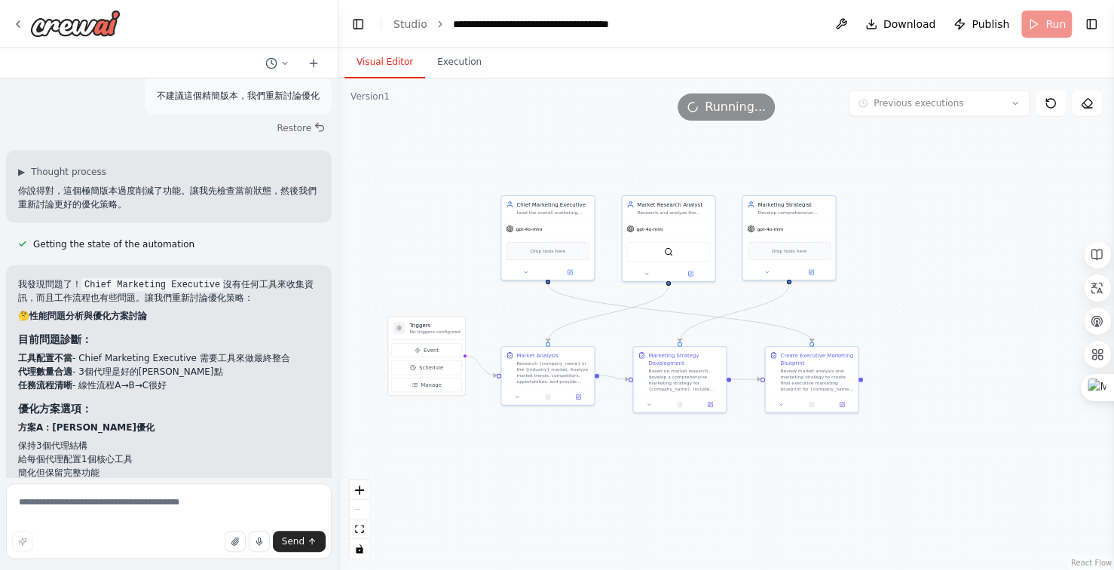
click at [223, 465] on li "簡化但保留完整功能" at bounding box center [169, 472] width 302 height 14
click at [73, 507] on textarea at bounding box center [169, 520] width 326 height 75
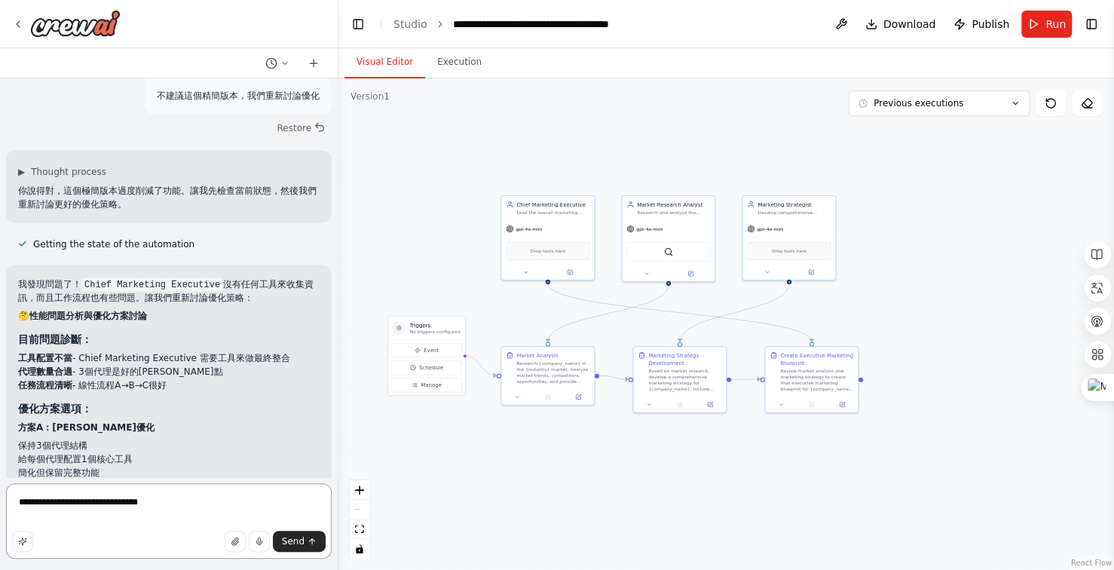
type textarea "**********"
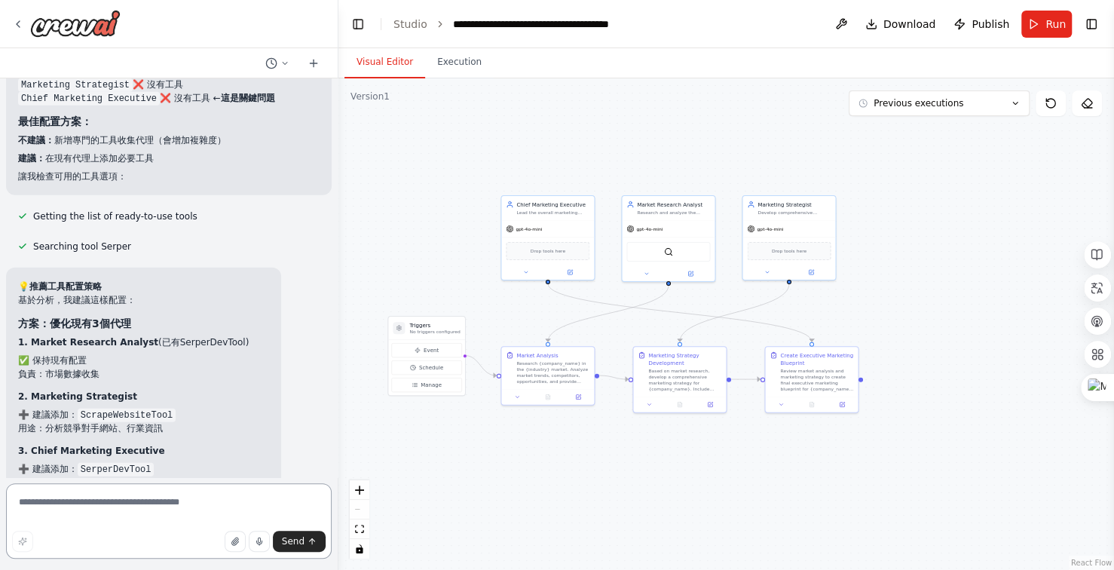
scroll to position [17091, 0]
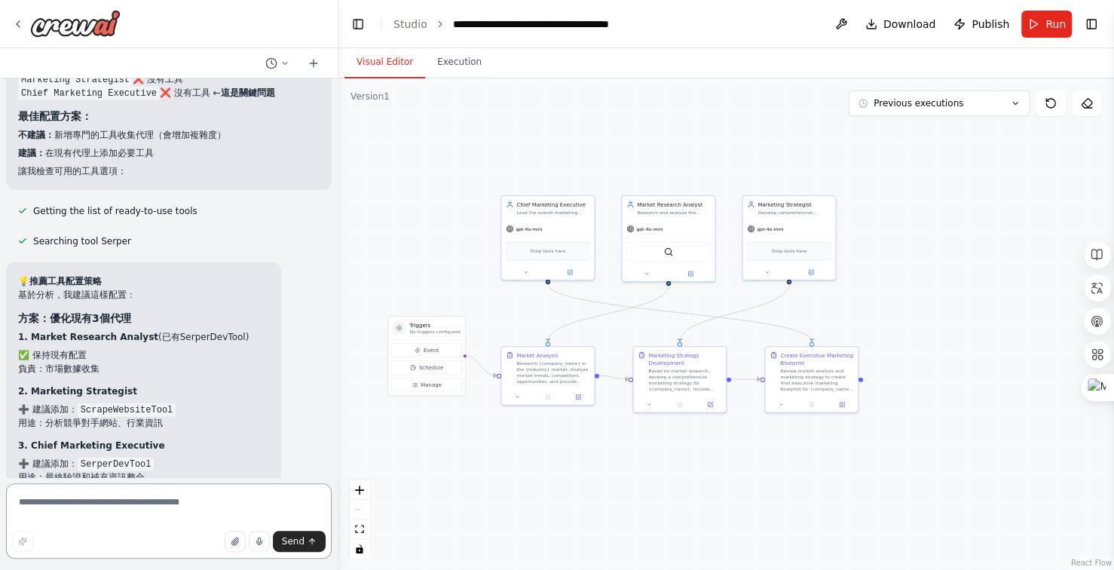
click at [124, 507] on textarea at bounding box center [169, 520] width 326 height 75
click at [42, 501] on textarea "**********" at bounding box center [169, 520] width 326 height 75
click at [176, 510] on textarea "**********" at bounding box center [169, 520] width 326 height 75
type textarea "**********"
click at [292, 549] on button "Send" at bounding box center [299, 541] width 53 height 21
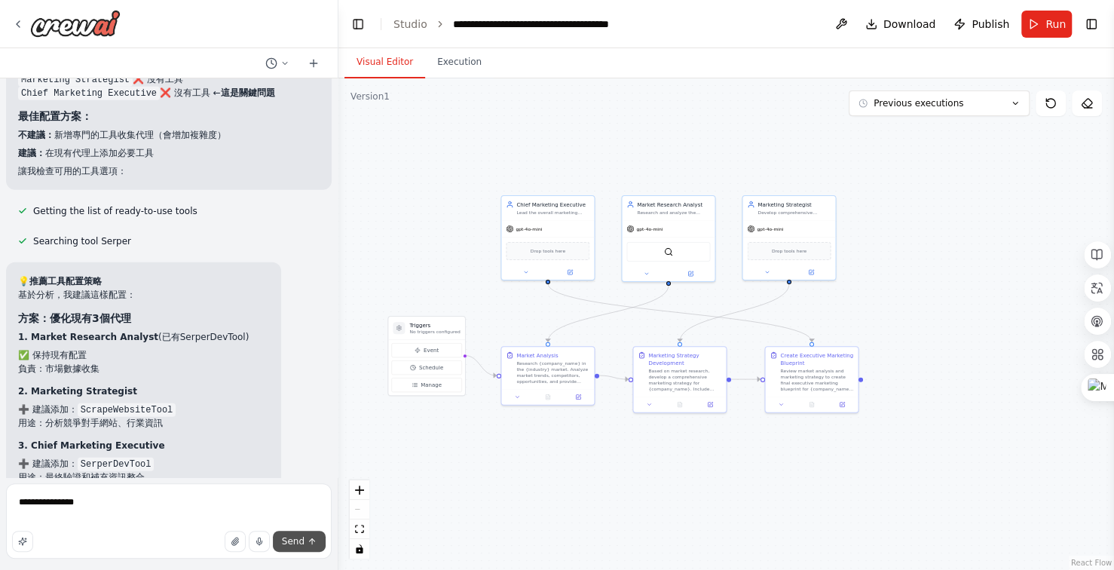
click at [292, 549] on button "Send" at bounding box center [299, 541] width 53 height 21
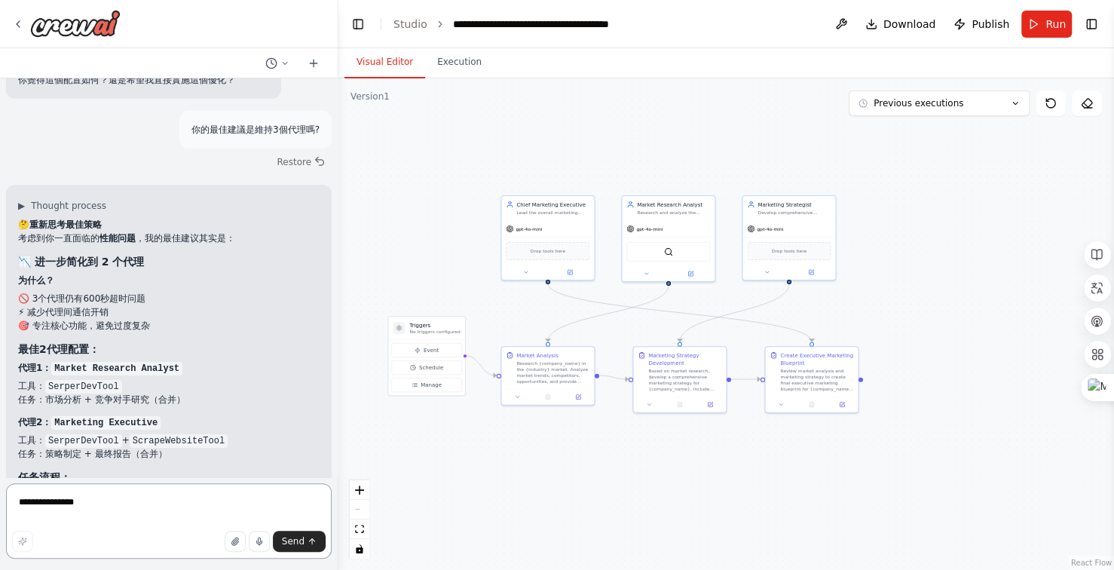
scroll to position [17599, 0]
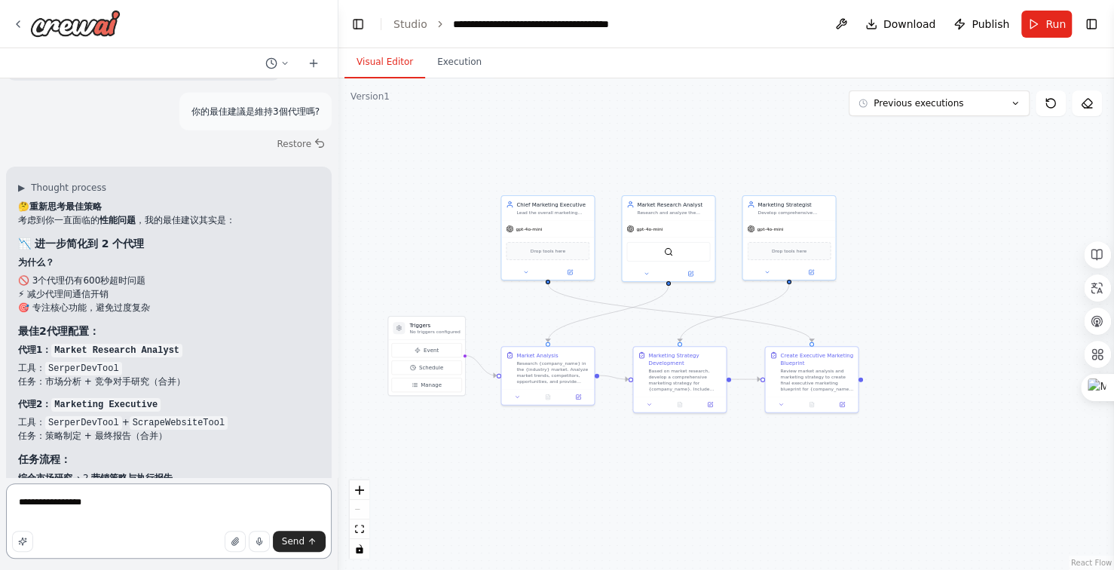
click at [155, 503] on textarea "**********" at bounding box center [169, 520] width 326 height 75
click at [219, 504] on textarea "**********" at bounding box center [169, 520] width 326 height 75
type textarea "**********"
click at [290, 541] on span "Send" at bounding box center [293, 541] width 23 height 12
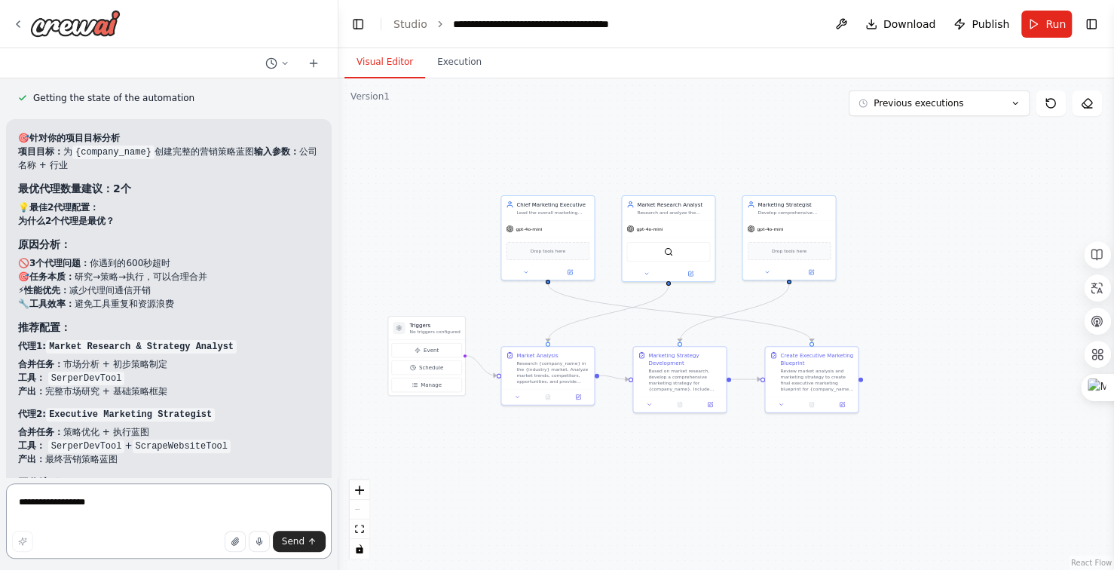
scroll to position [18268, 0]
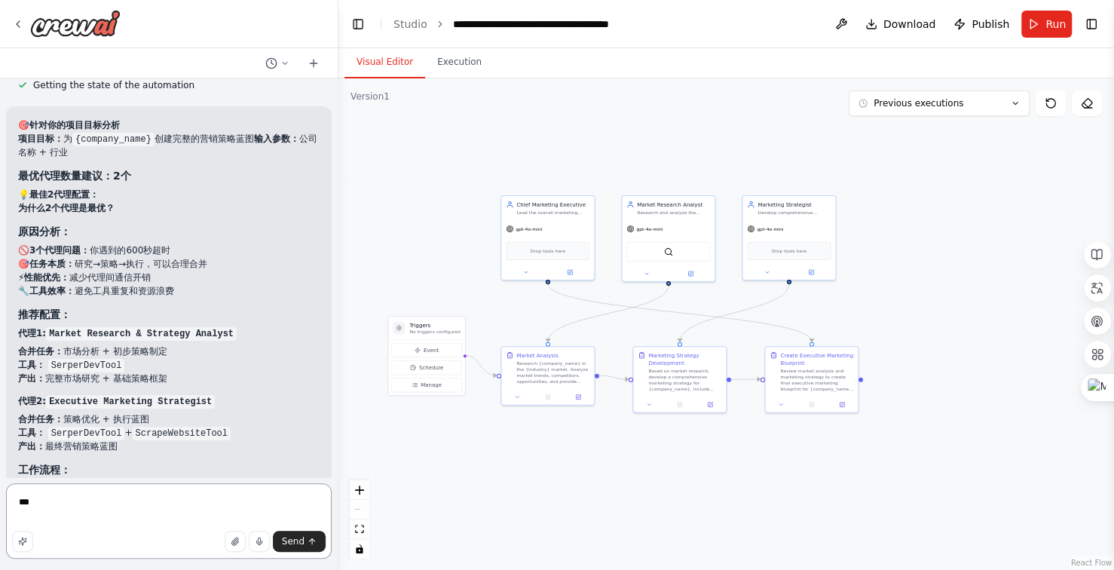
type textarea "**"
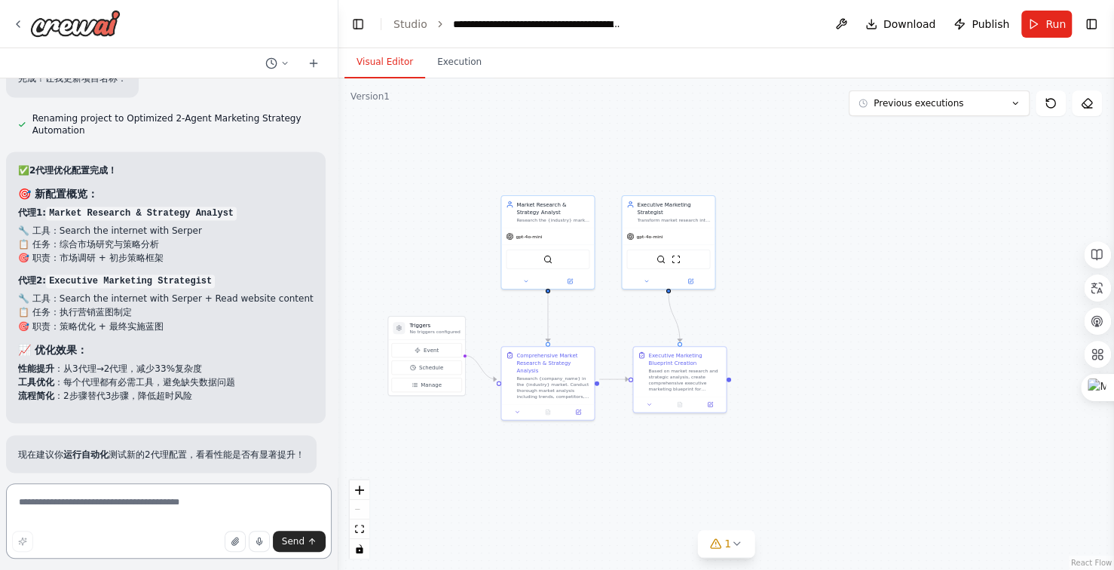
scroll to position [19681, 0]
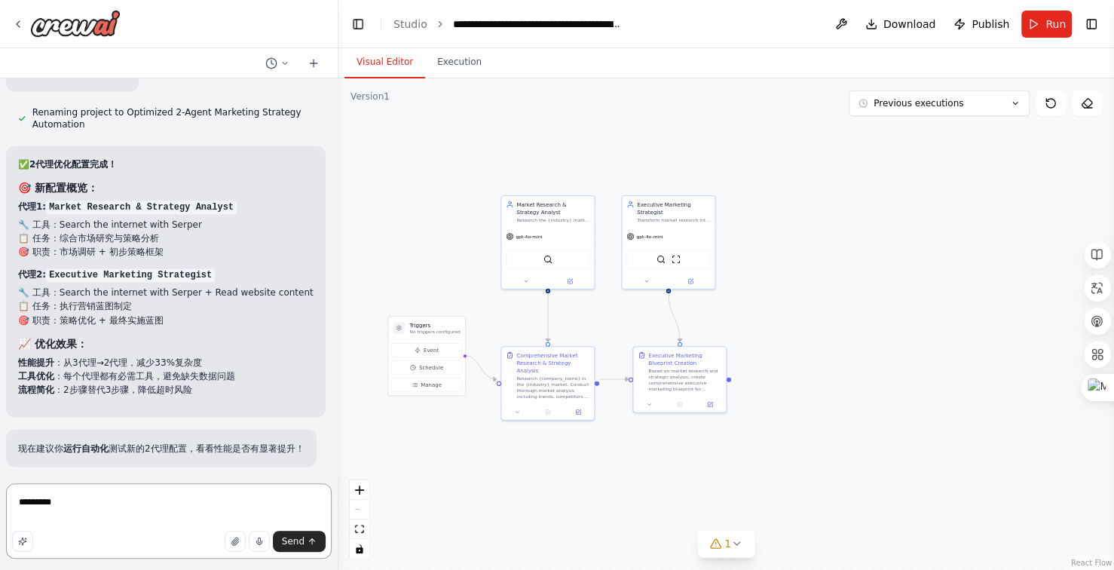
type textarea "*******"
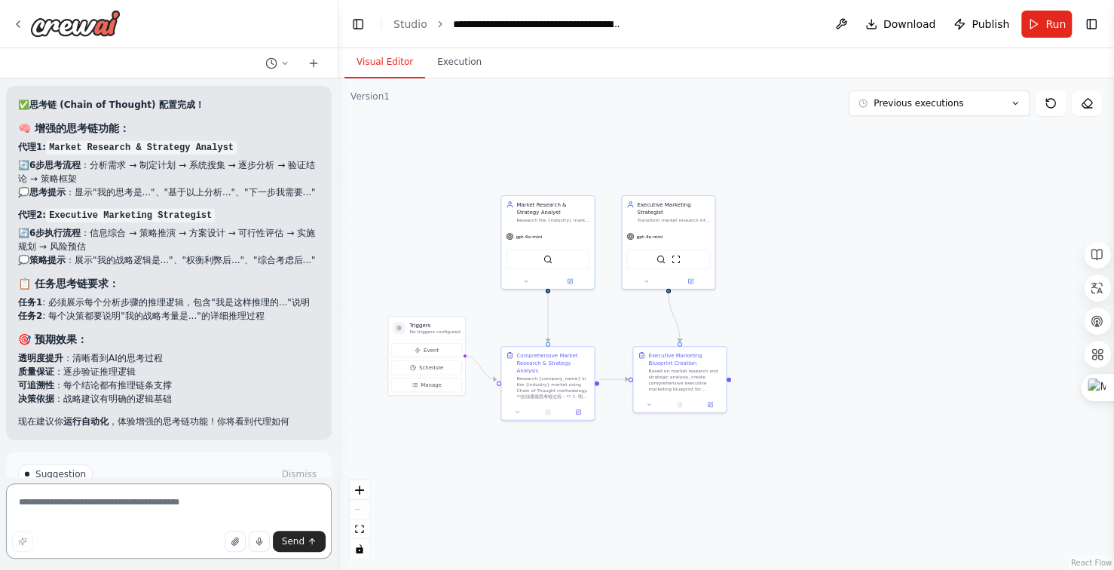
scroll to position [20767, 0]
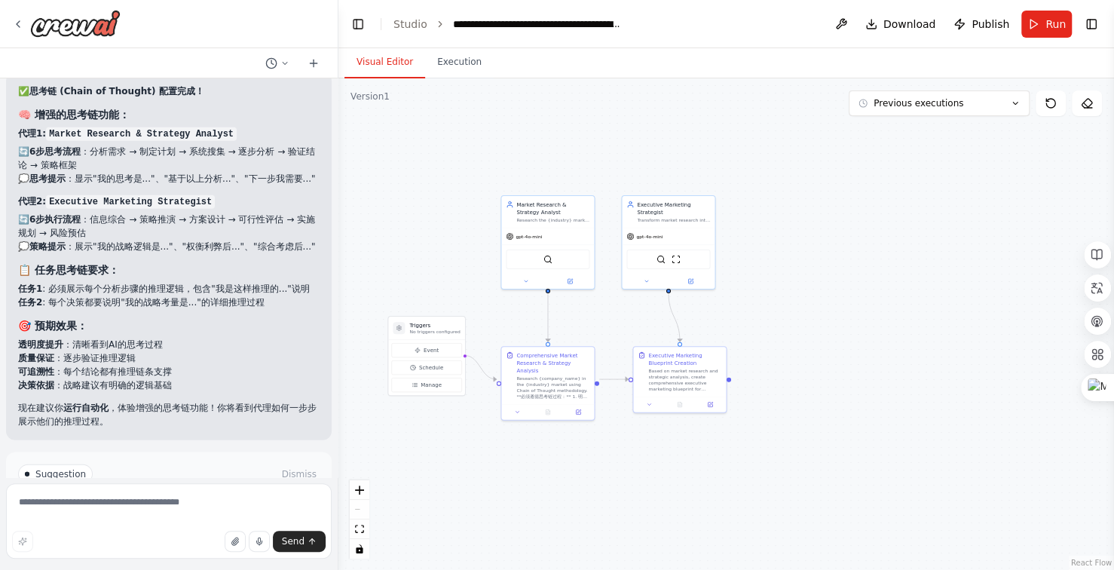
click at [176, 532] on span "Run Automation" at bounding box center [175, 538] width 73 height 12
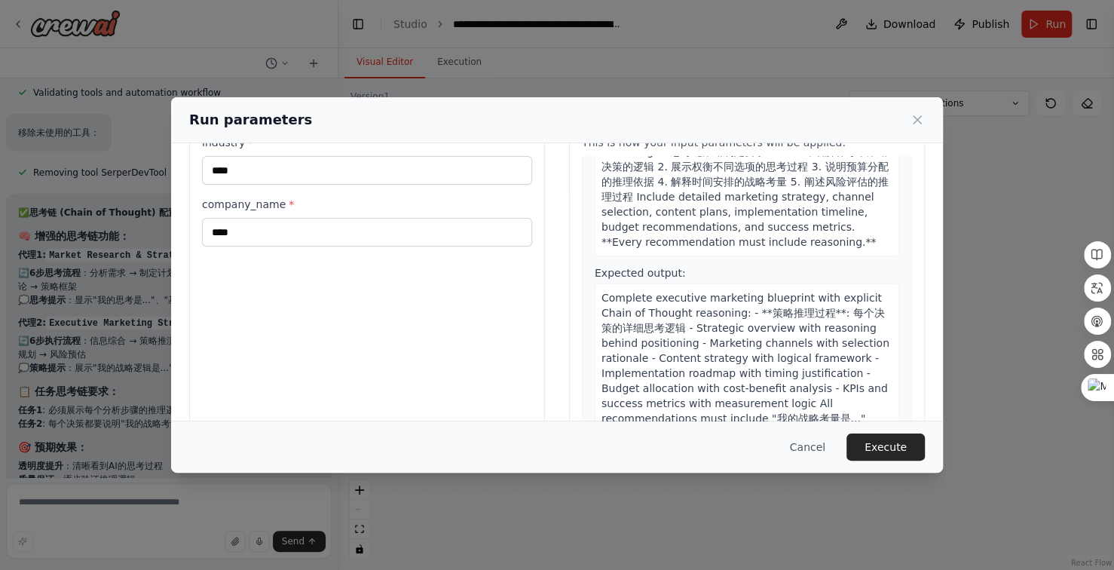
scroll to position [114, 0]
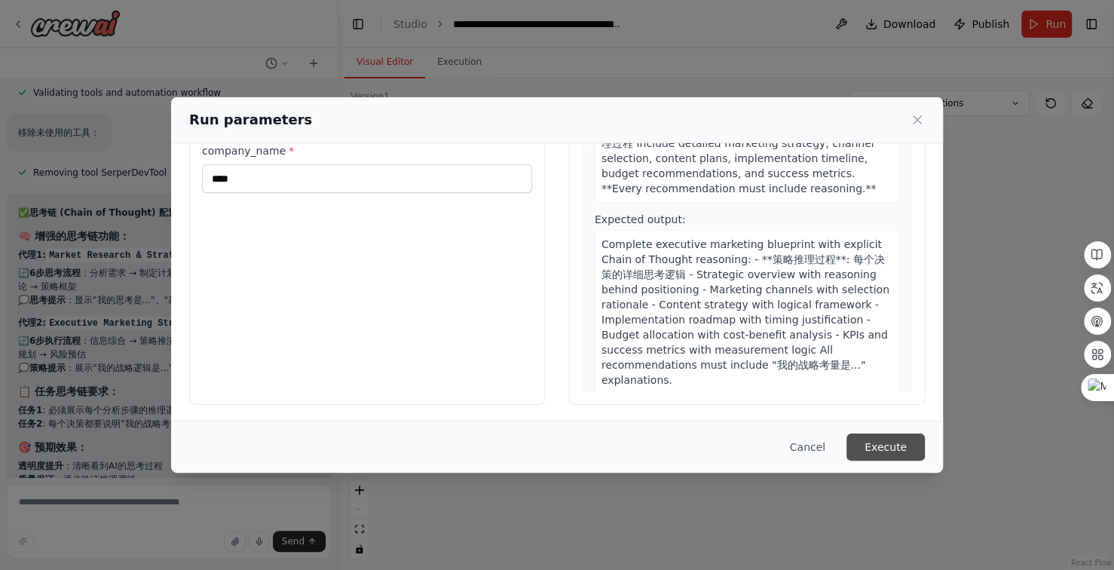
click at [877, 453] on button "Execute" at bounding box center [886, 447] width 78 height 27
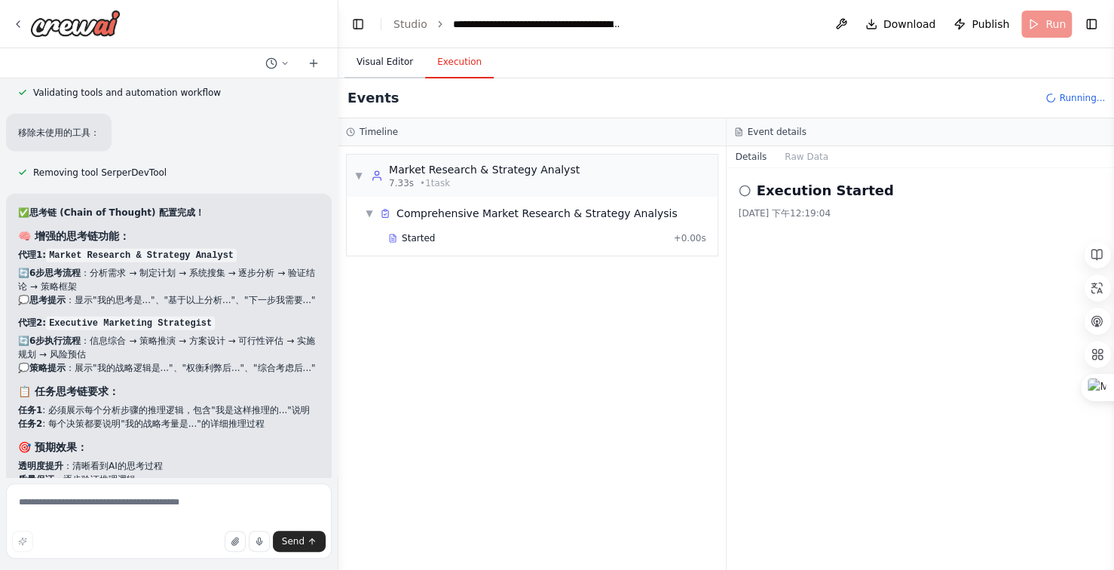
click at [391, 60] on button "Visual Editor" at bounding box center [385, 63] width 81 height 32
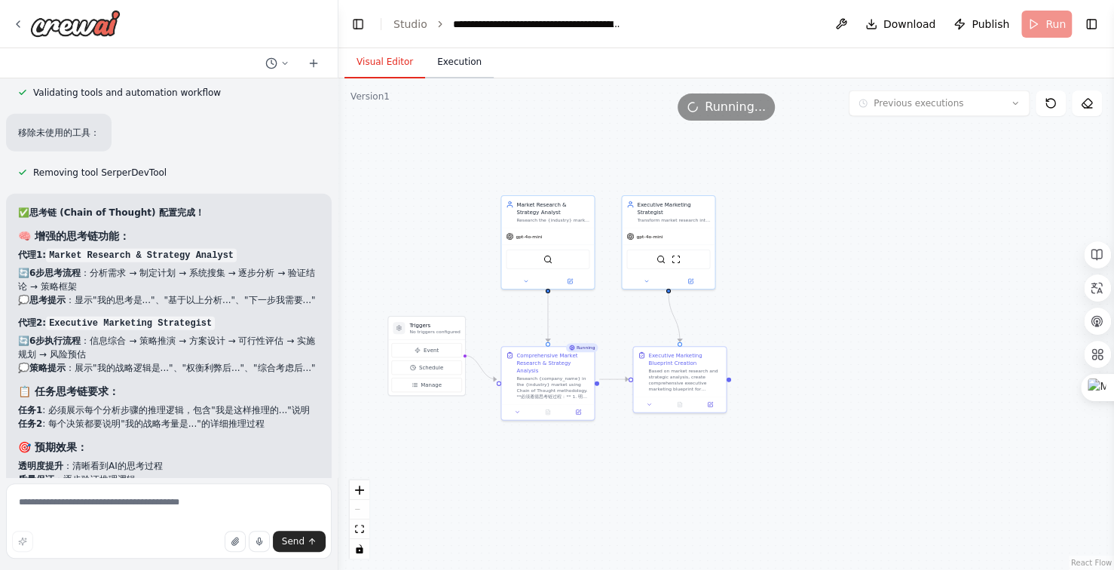
click at [454, 64] on button "Execution" at bounding box center [459, 63] width 69 height 32
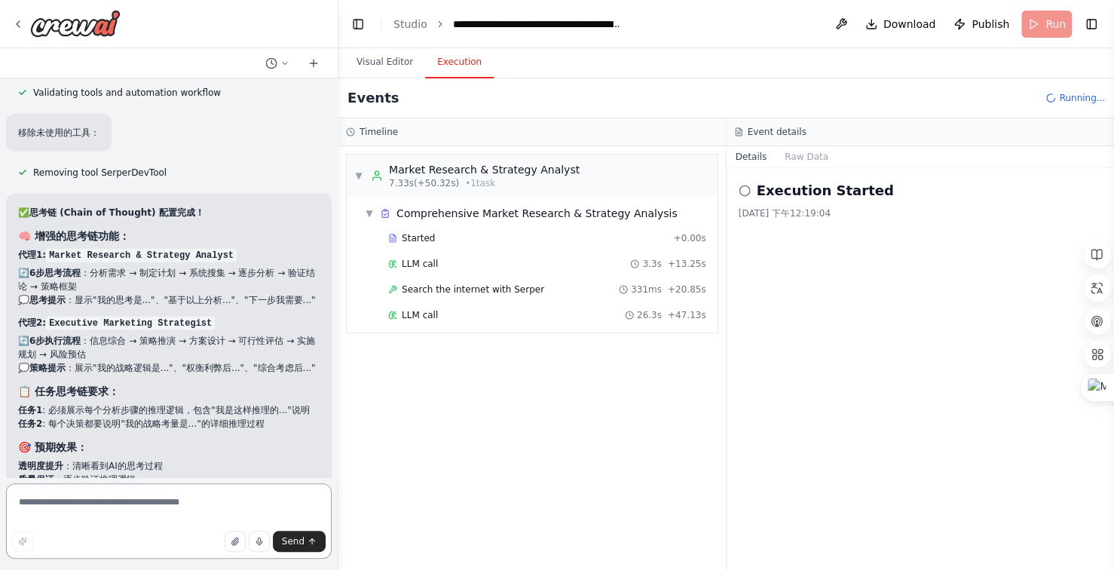
click at [110, 499] on textarea at bounding box center [169, 520] width 326 height 75
type textarea "*"
type textarea "***"
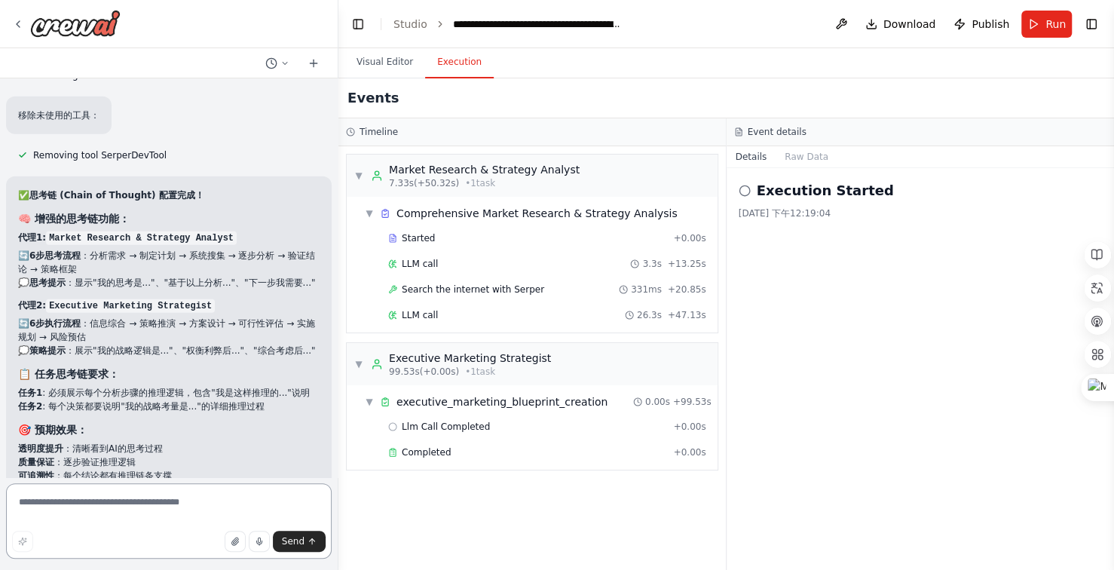
scroll to position [20767, 0]
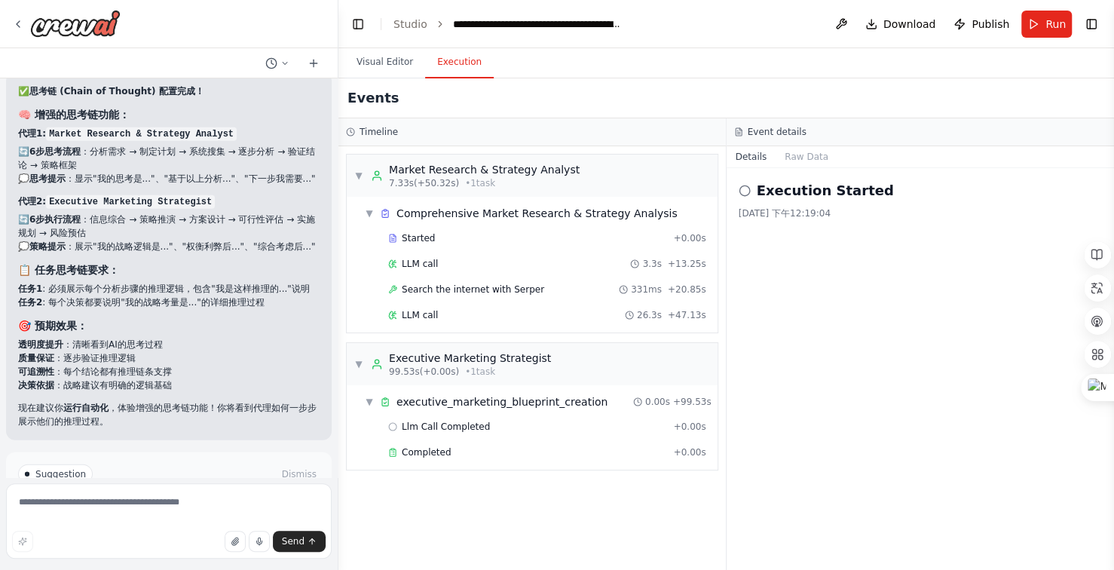
click at [204, 532] on span "Improve automation" at bounding box center [176, 538] width 92 height 12
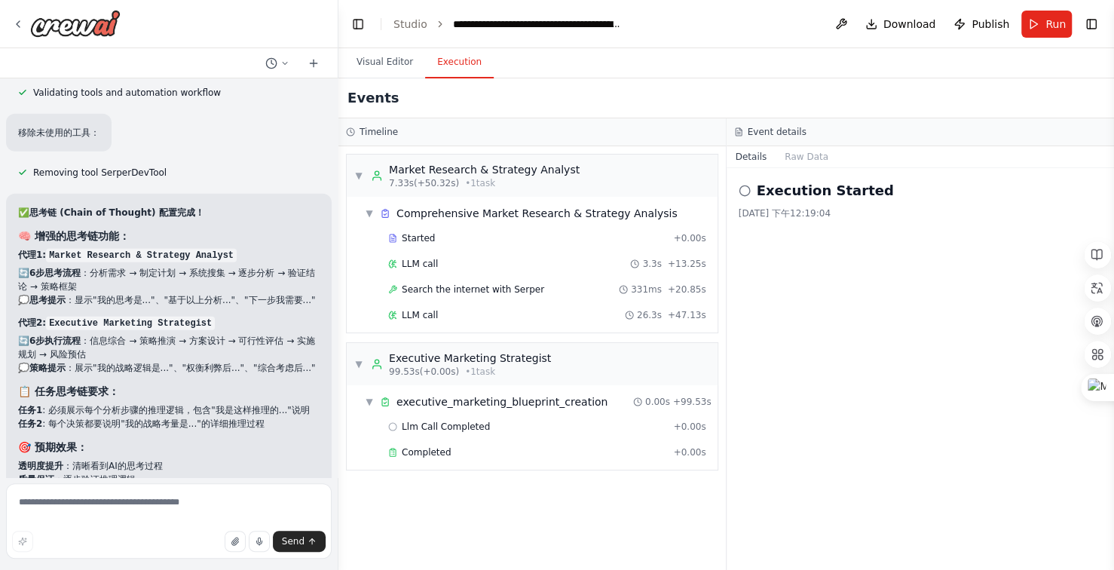
scroll to position [20704, 0]
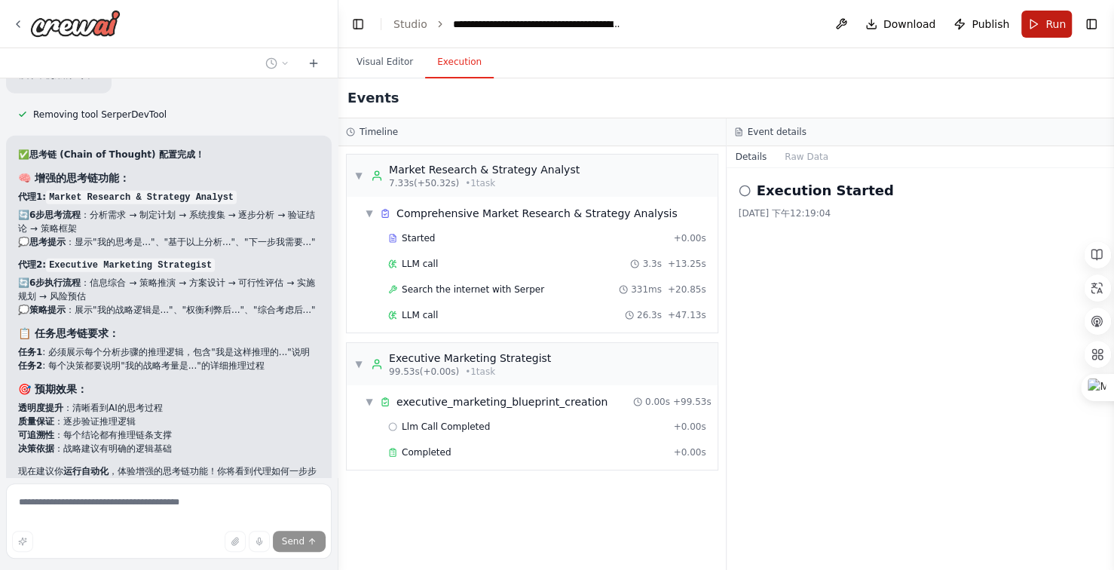
click at [1042, 16] on button "Run" at bounding box center [1047, 24] width 51 height 27
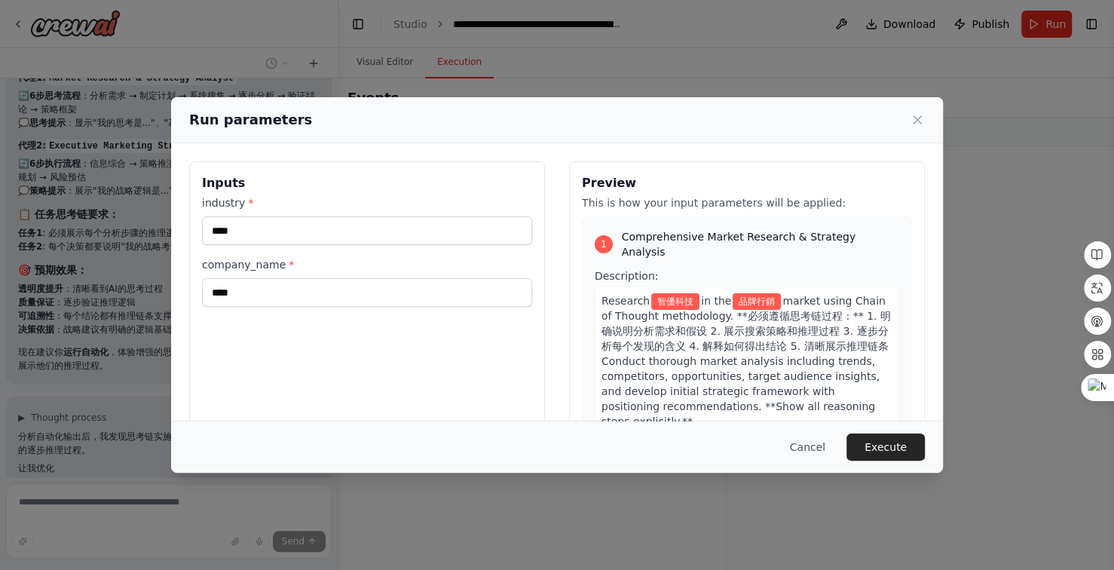
scroll to position [20837, 0]
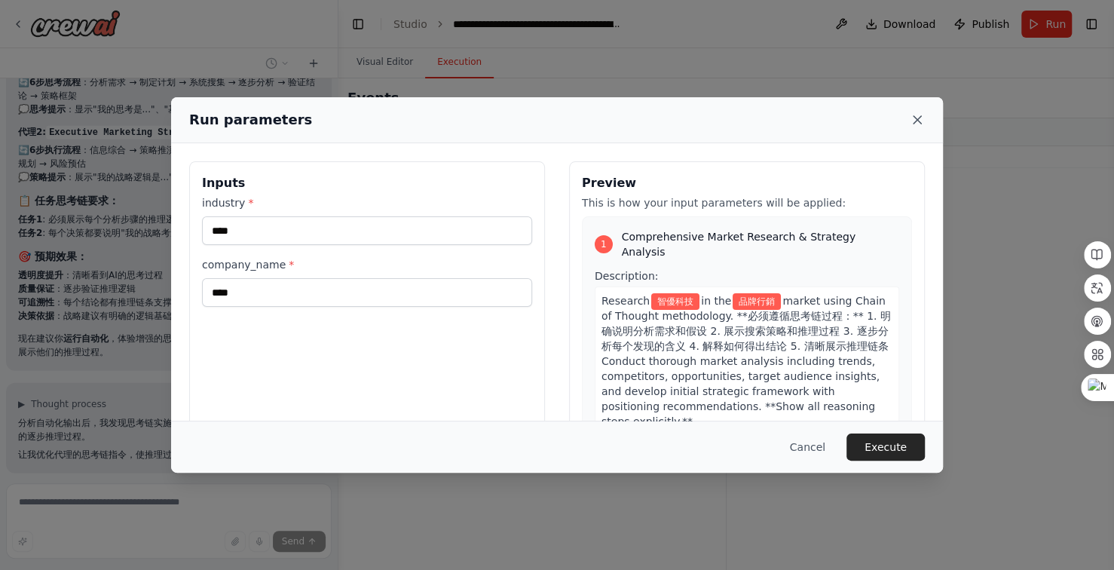
click at [923, 117] on icon at bounding box center [917, 119] width 15 height 15
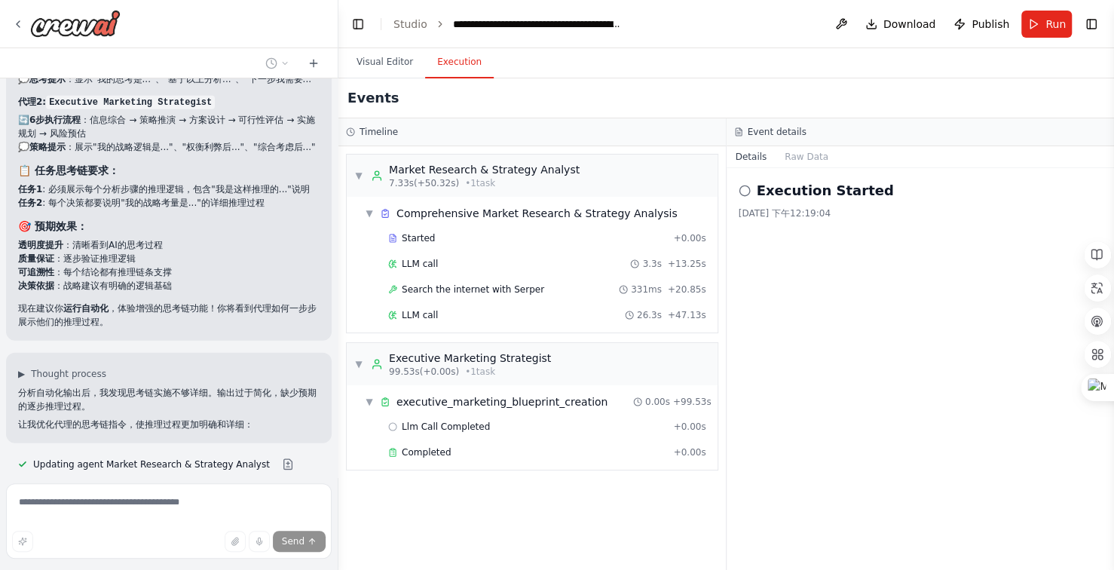
scroll to position [20897, 0]
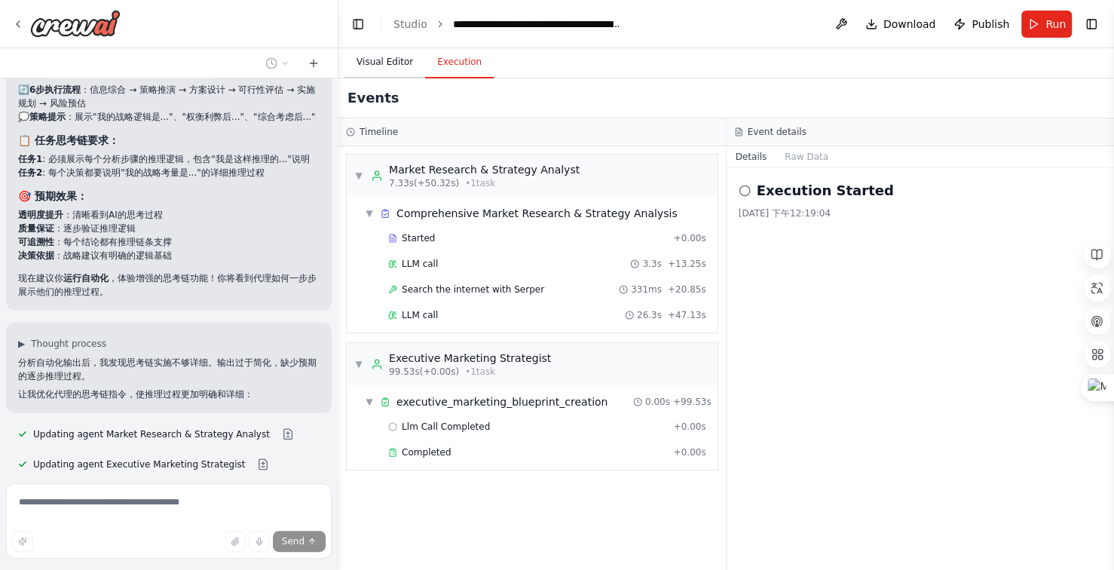
click at [387, 57] on button "Visual Editor" at bounding box center [385, 63] width 81 height 32
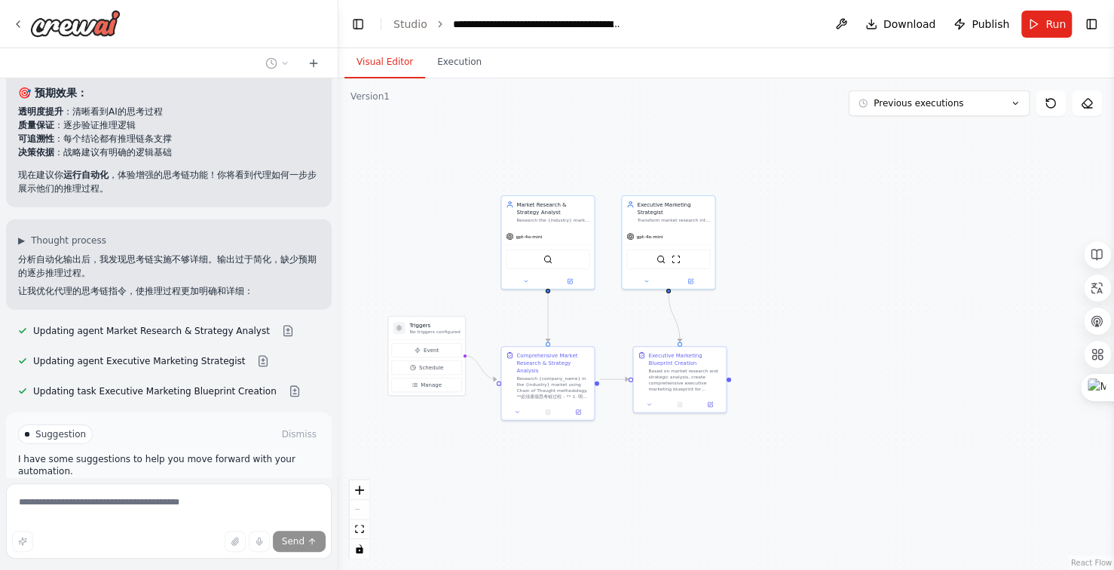
scroll to position [21018, 0]
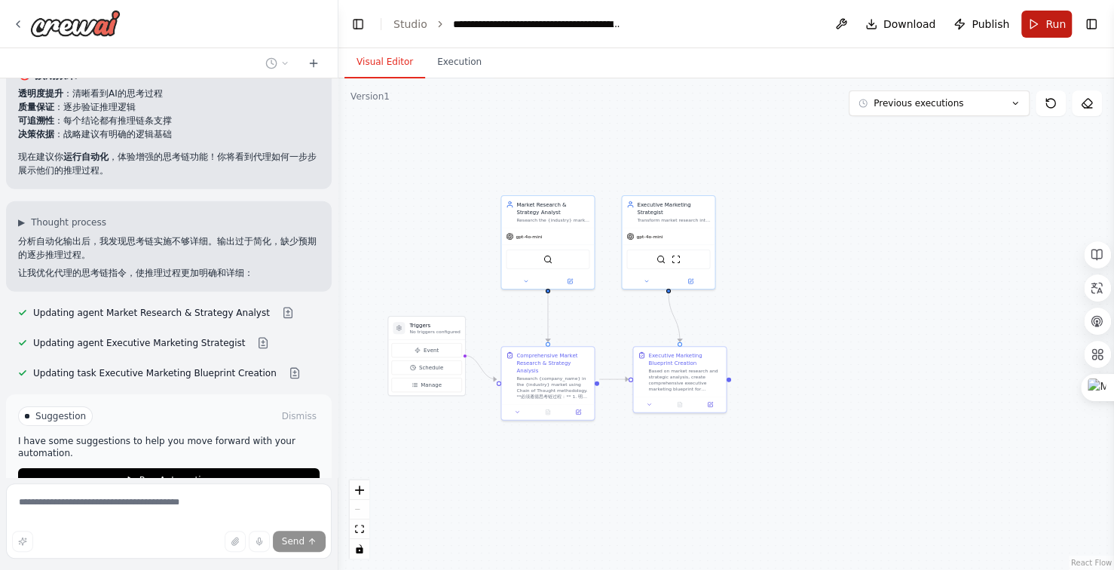
click at [1047, 24] on span "Run" at bounding box center [1056, 24] width 20 height 15
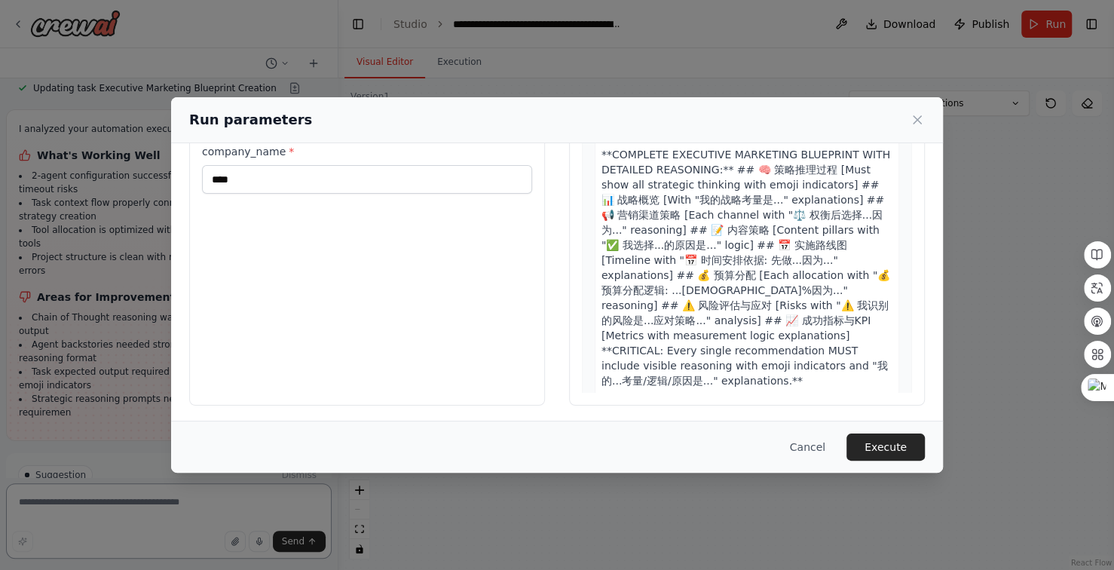
scroll to position [114, 0]
click at [904, 444] on button "Execute" at bounding box center [886, 447] width 78 height 27
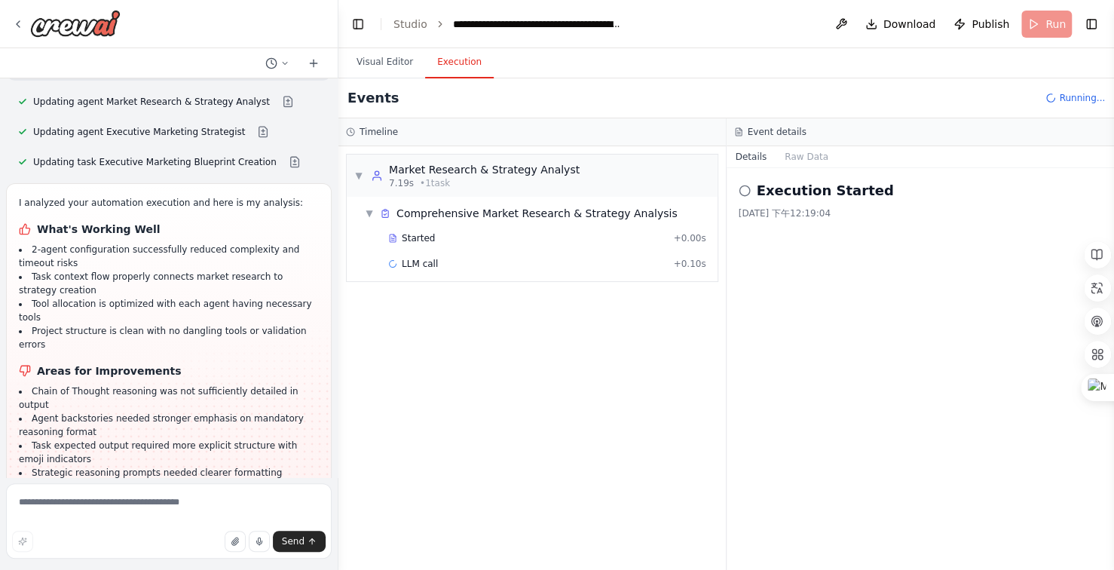
scroll to position [21303, 0]
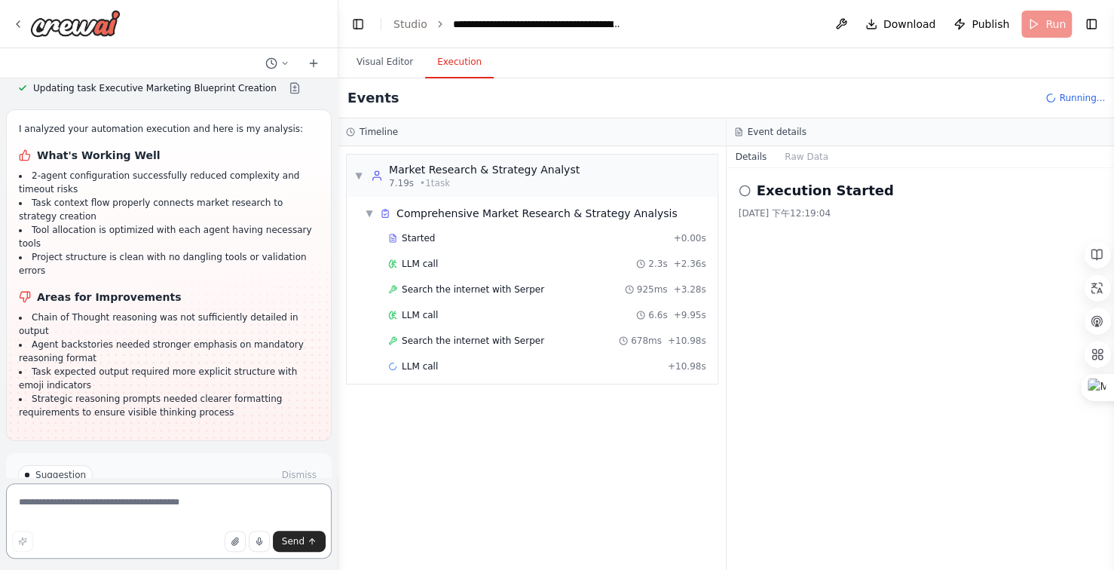
click at [111, 498] on textarea at bounding box center [169, 520] width 326 height 75
type textarea "*"
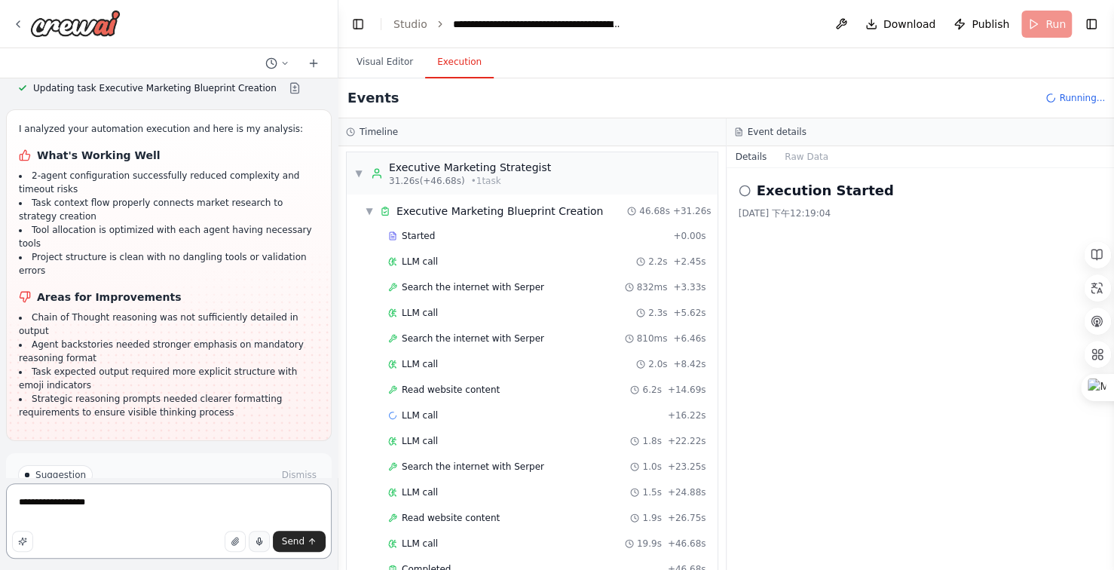
scroll to position [308, 0]
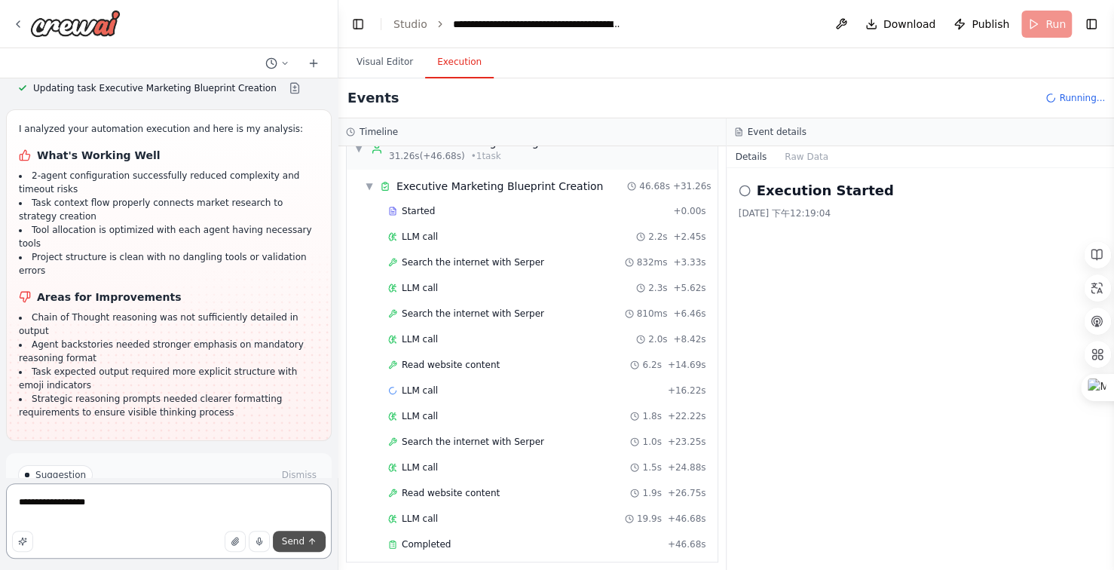
type textarea "**********"
click at [289, 542] on span "Send" at bounding box center [293, 541] width 23 height 12
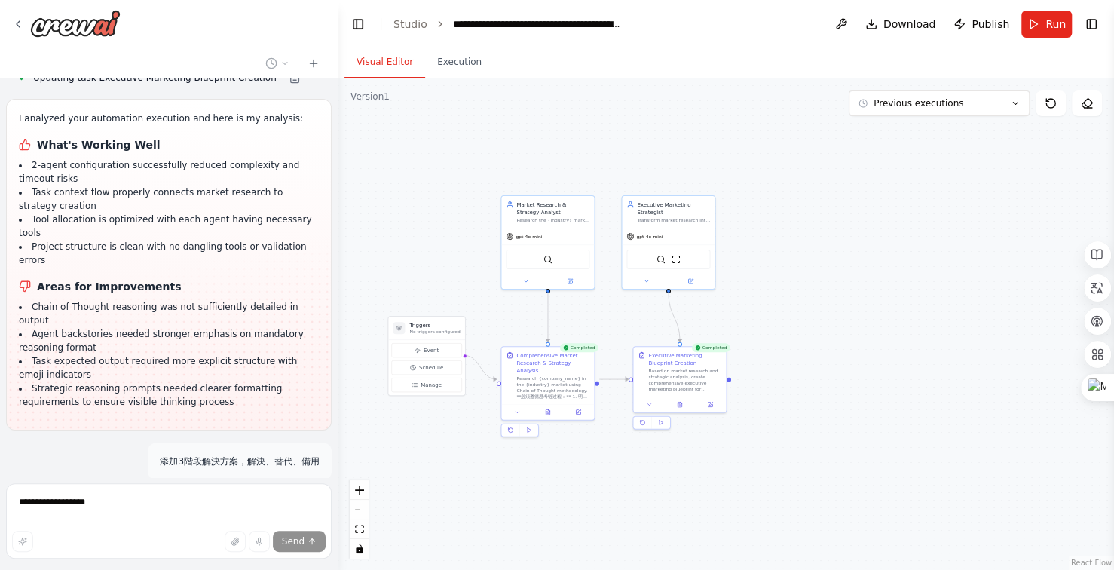
click at [377, 65] on button "Visual Editor" at bounding box center [385, 63] width 81 height 32
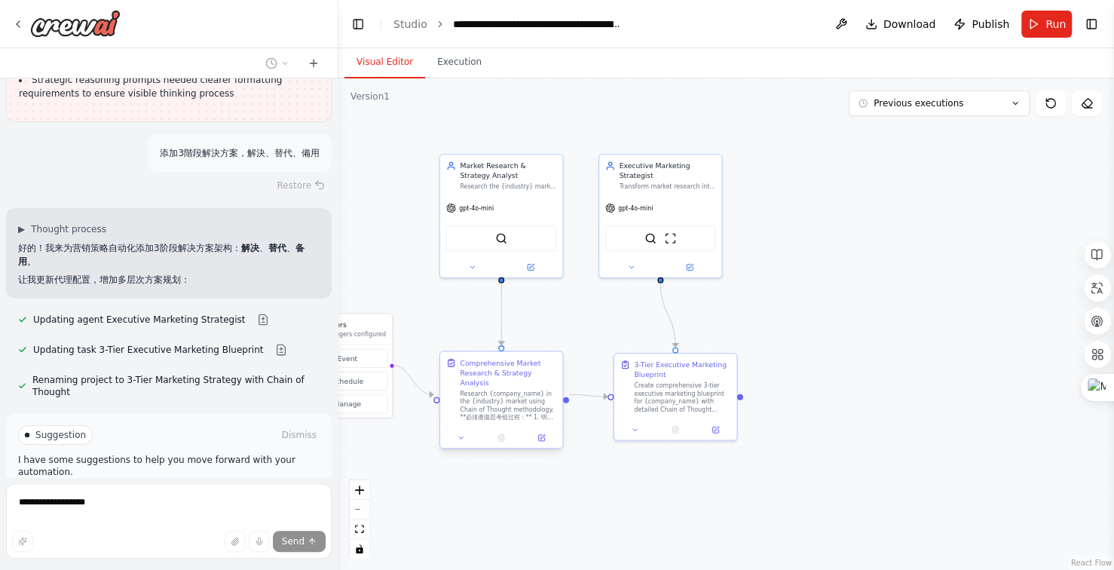
scroll to position [21641, 0]
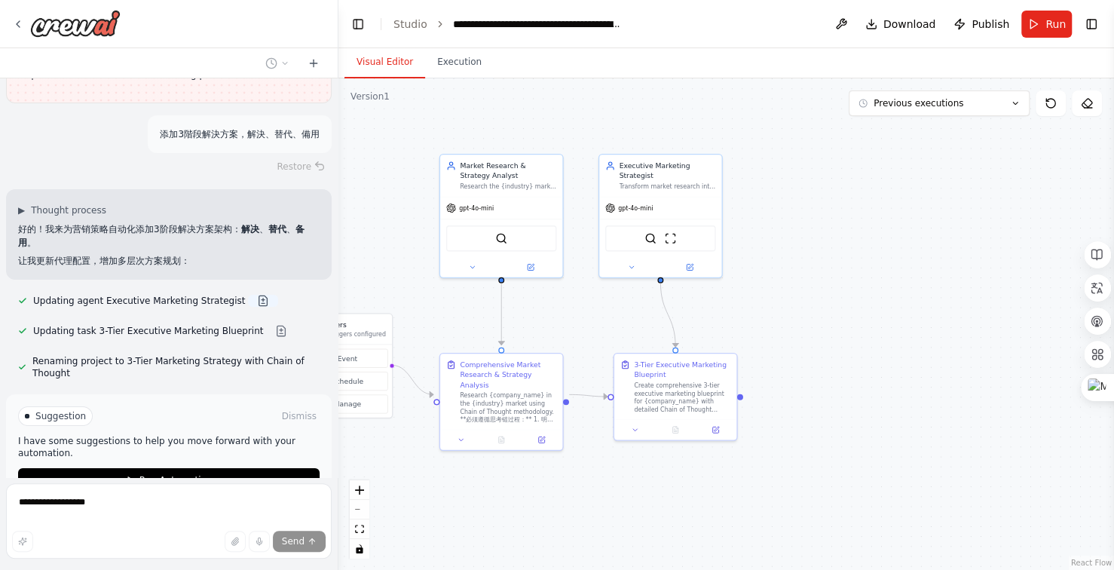
click at [248, 295] on button at bounding box center [263, 301] width 30 height 12
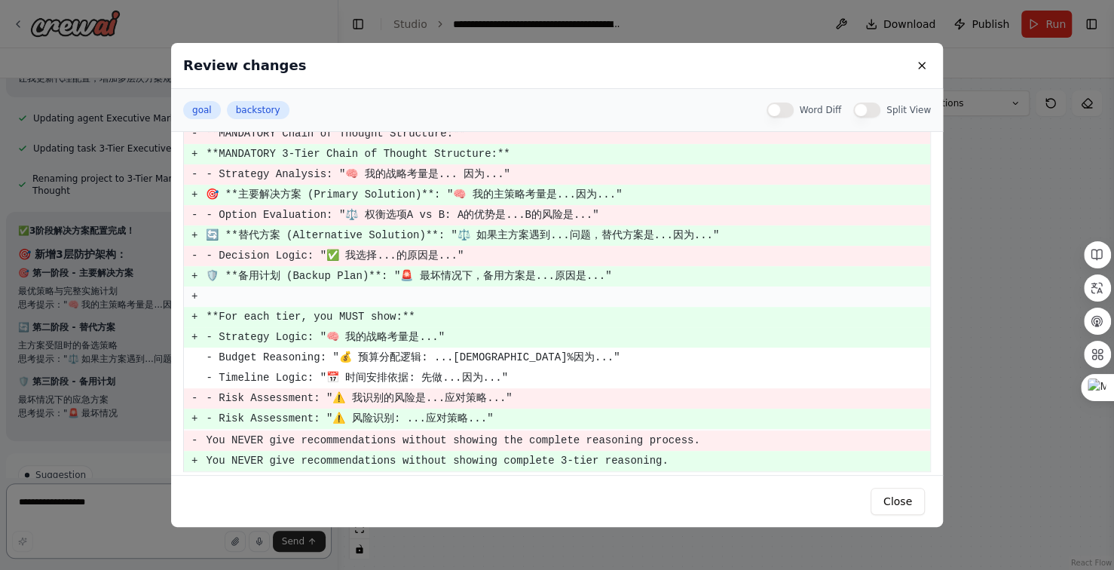
scroll to position [477, 0]
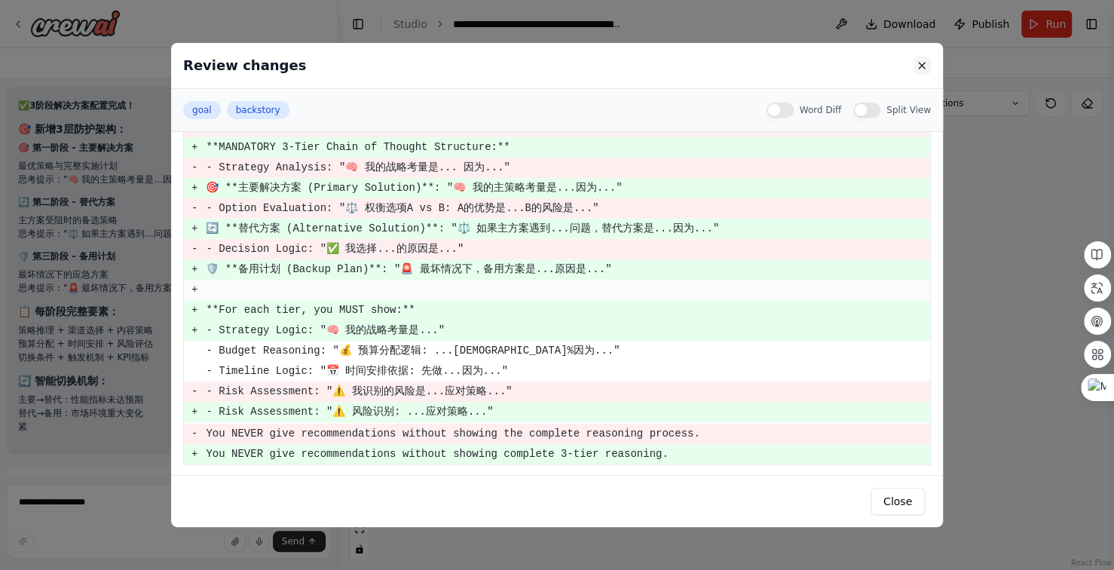
click at [924, 63] on button at bounding box center [922, 66] width 18 height 18
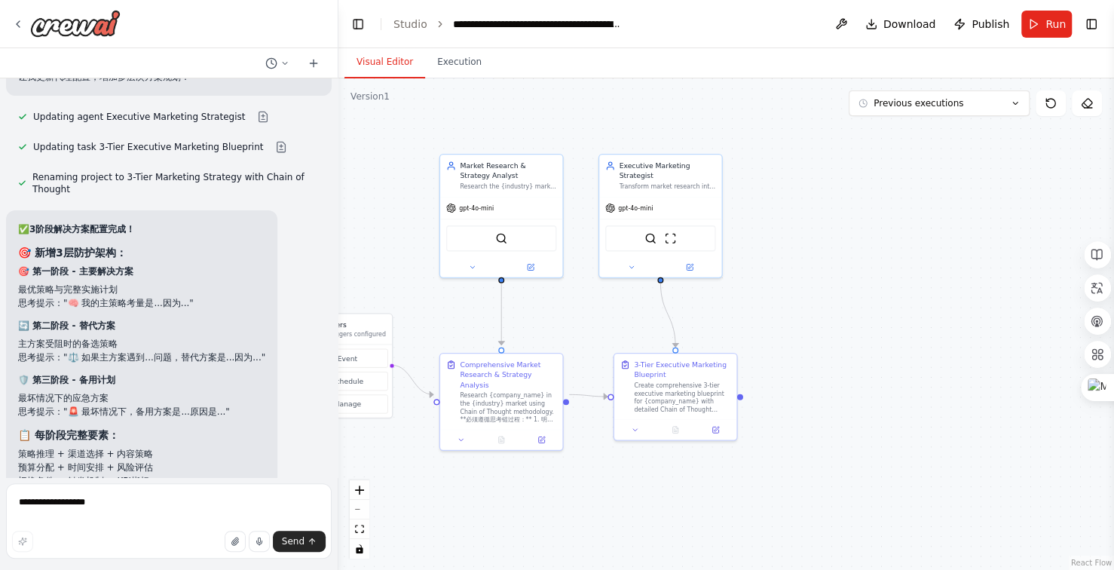
scroll to position [21976, 0]
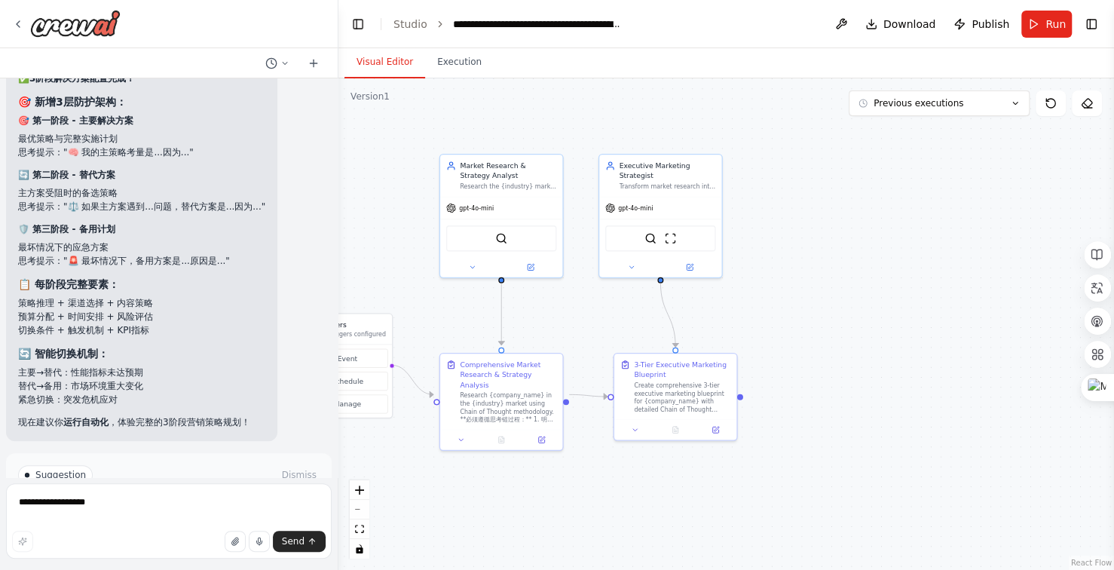
click at [182, 533] on span "Run Automation" at bounding box center [175, 539] width 73 height 12
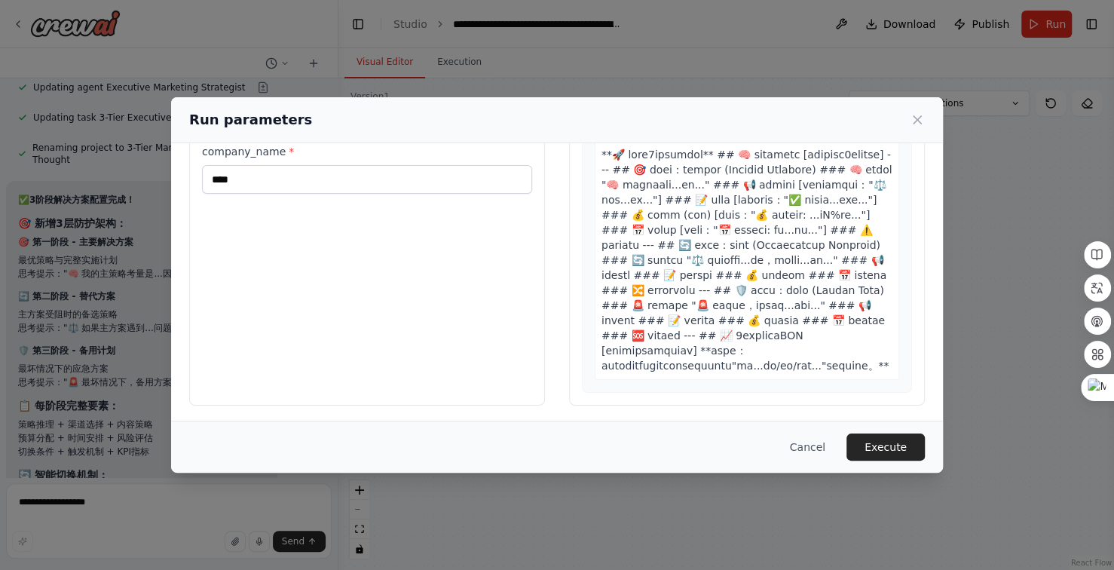
scroll to position [114, 0]
click at [879, 444] on button "Execute" at bounding box center [886, 447] width 78 height 27
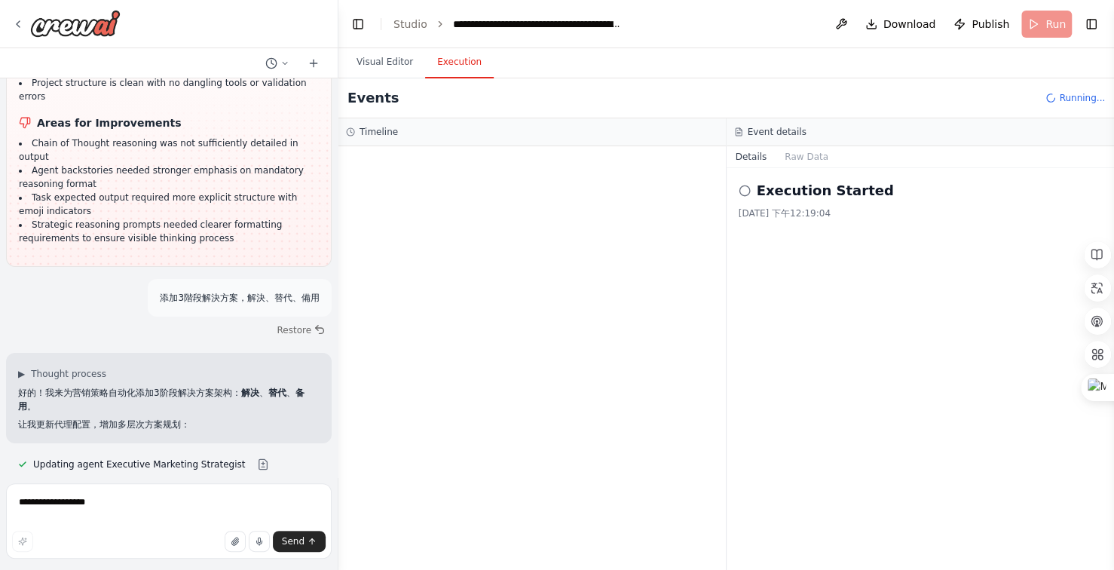
scroll to position [21855, 0]
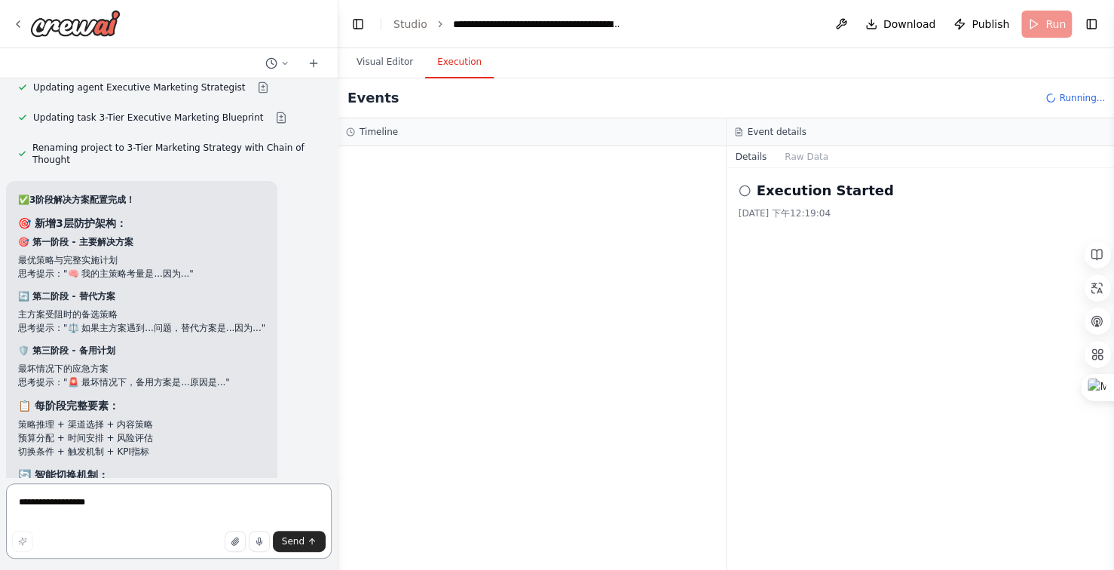
click at [127, 508] on textarea "**********" at bounding box center [169, 520] width 326 height 75
type textarea "***"
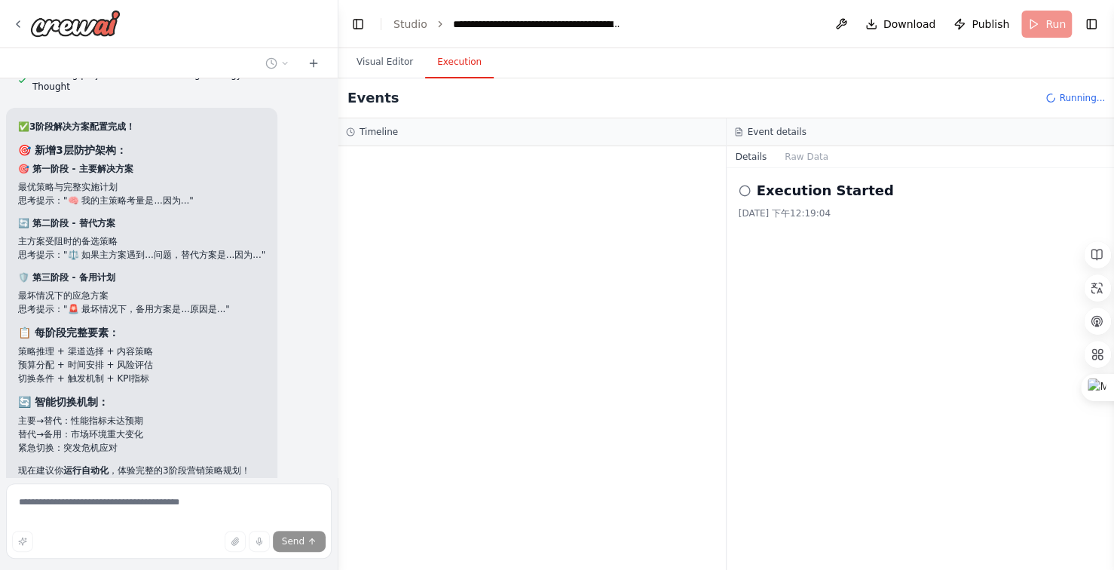
scroll to position [21987, 0]
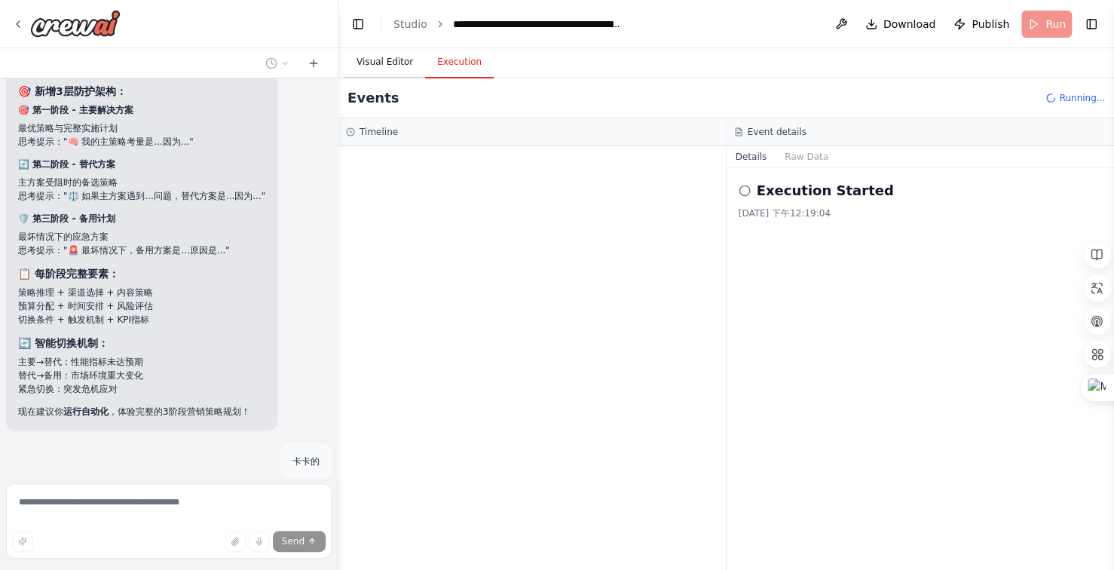
click at [379, 63] on button "Visual Editor" at bounding box center [385, 63] width 81 height 32
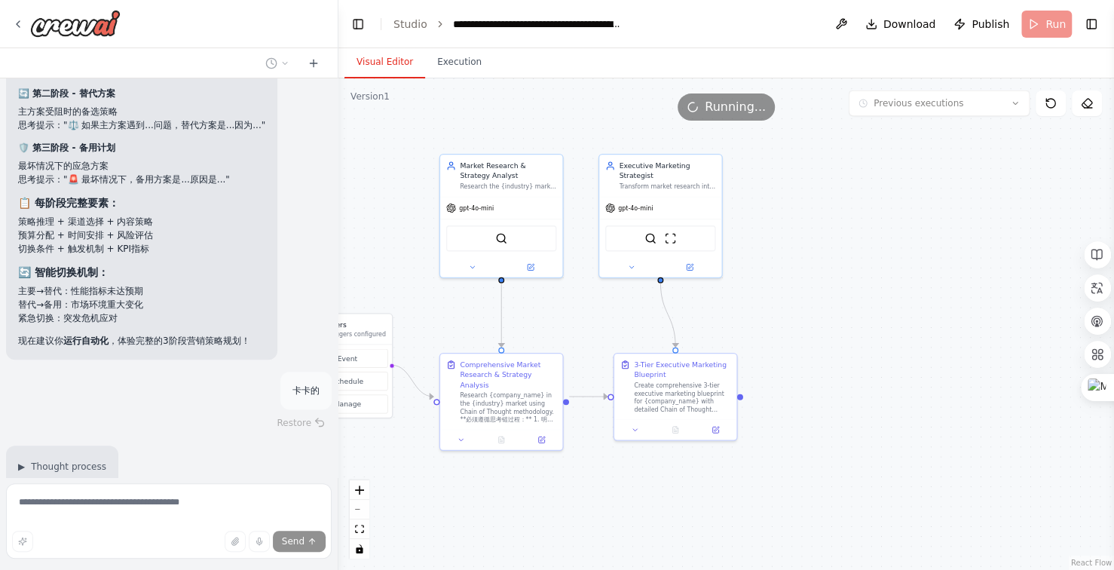
scroll to position [22088, 0]
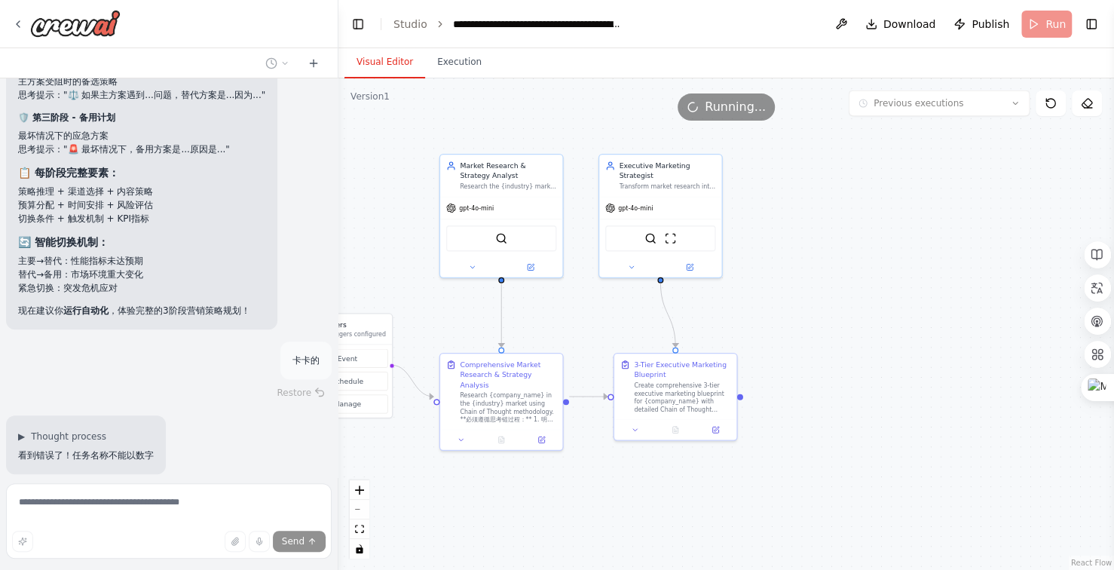
drag, startPoint x: 510, startPoint y: 109, endPoint x: 530, endPoint y: 107, distance: 19.7
click at [530, 107] on div "Running..." at bounding box center [727, 107] width 776 height 27
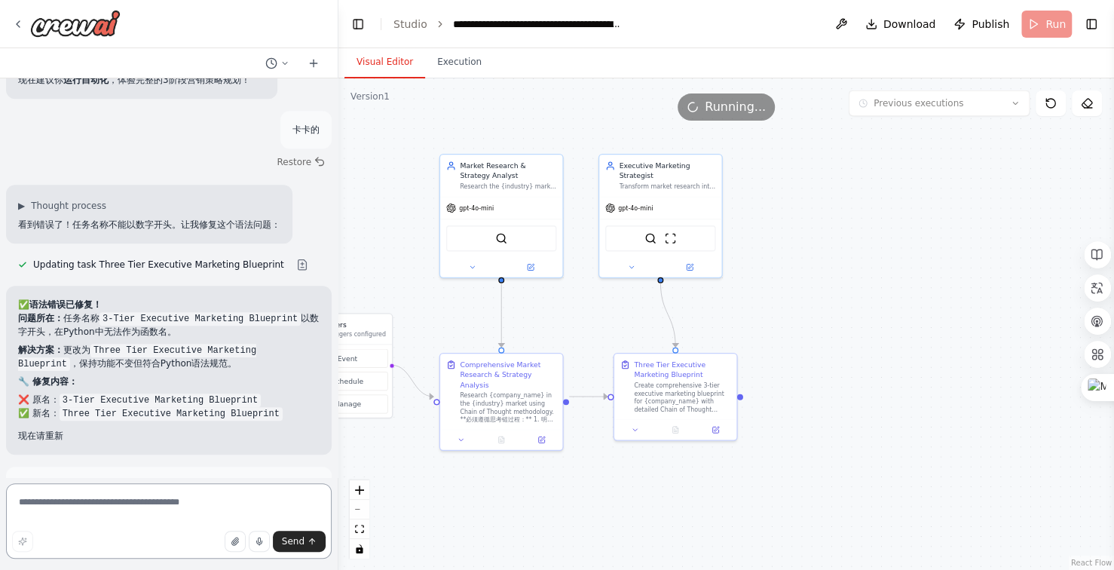
scroll to position [22332, 0]
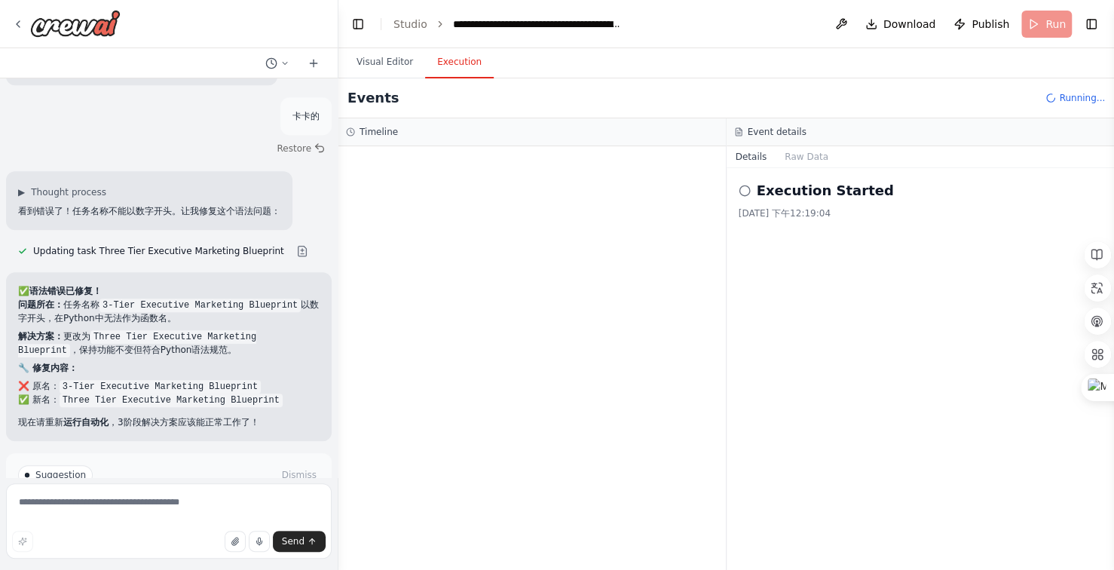
click at [457, 64] on button "Execution" at bounding box center [459, 63] width 69 height 32
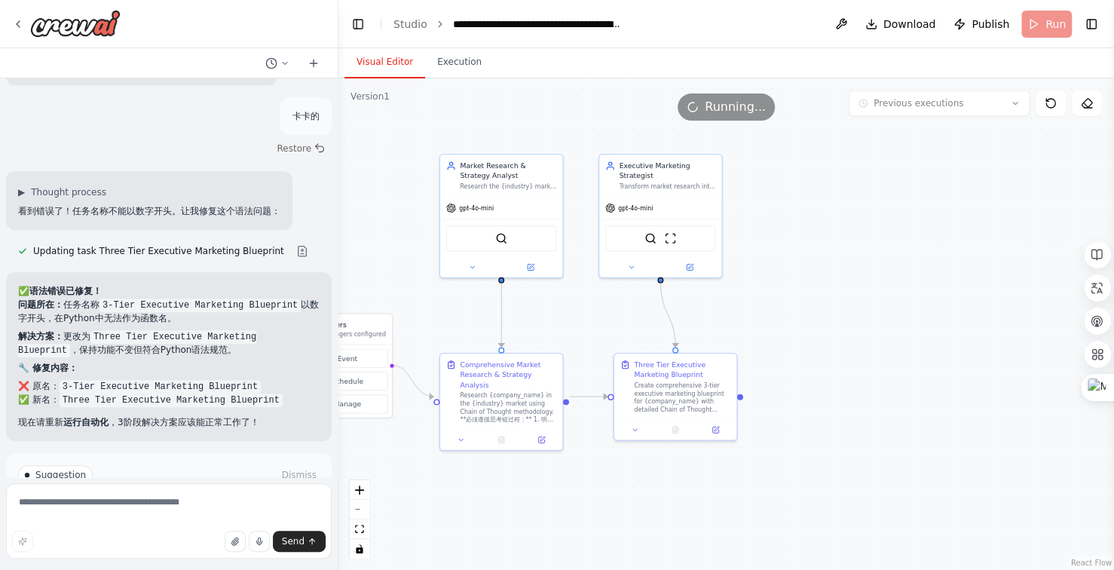
click at [385, 62] on button "Visual Editor" at bounding box center [385, 63] width 81 height 32
click at [205, 527] on button "Run Automation" at bounding box center [169, 539] width 302 height 24
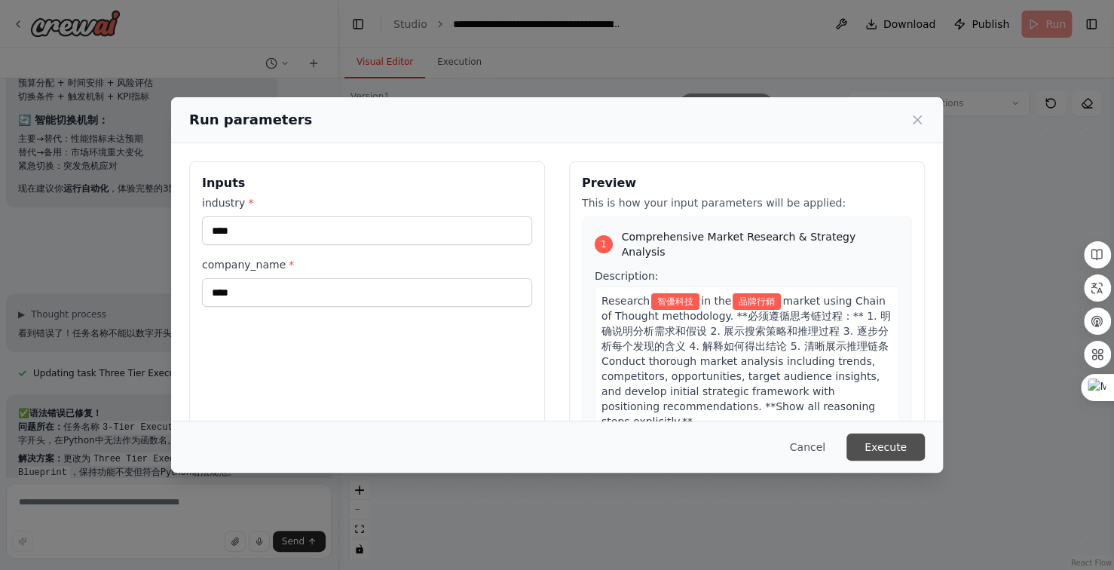
click at [880, 441] on button "Execute" at bounding box center [886, 447] width 78 height 27
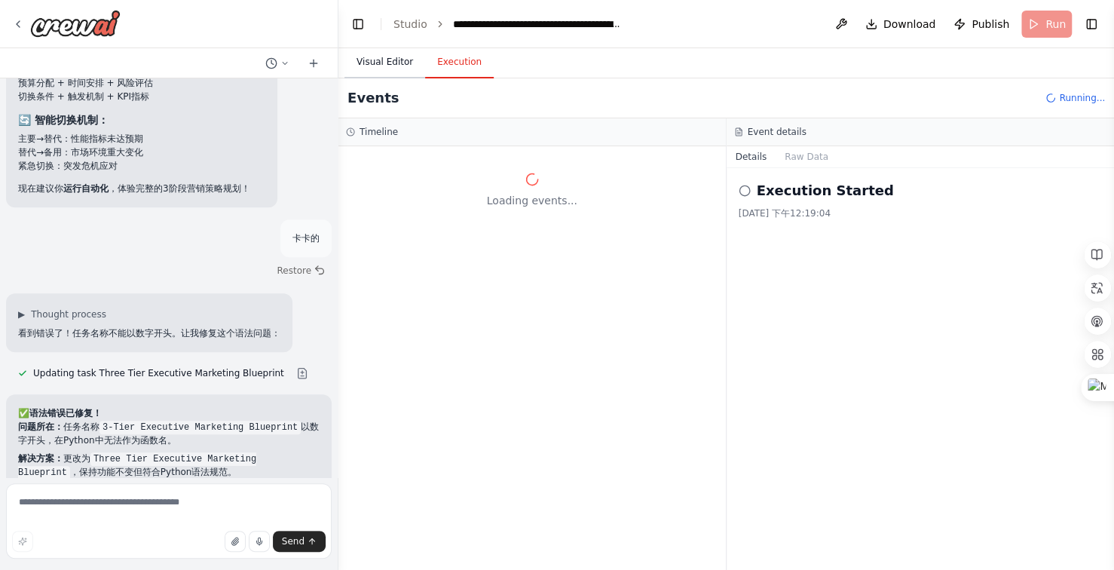
click at [392, 63] on button "Visual Editor" at bounding box center [385, 63] width 81 height 32
click at [452, 63] on button "Execution" at bounding box center [459, 63] width 69 height 32
click at [115, 507] on textarea at bounding box center [169, 520] width 326 height 75
type textarea "****"
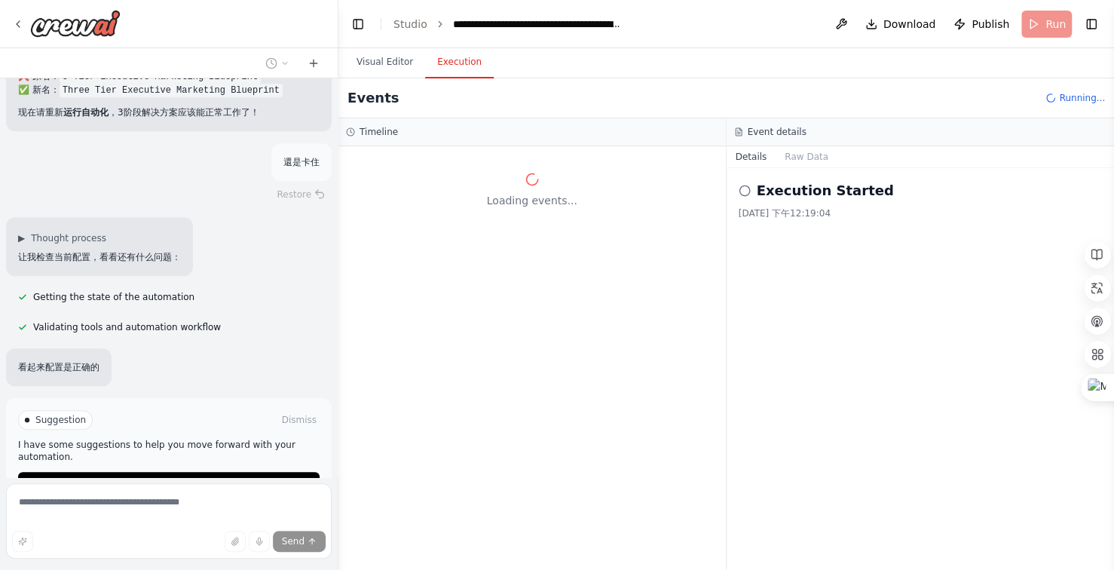
scroll to position [22645, 0]
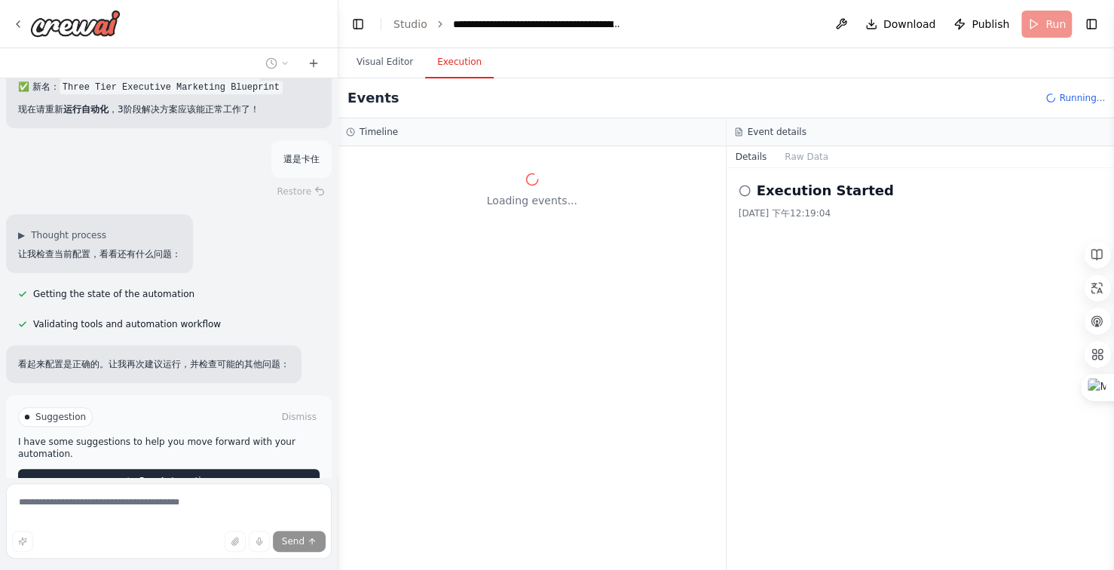
click at [178, 475] on span "Run Automation" at bounding box center [175, 481] width 73 height 12
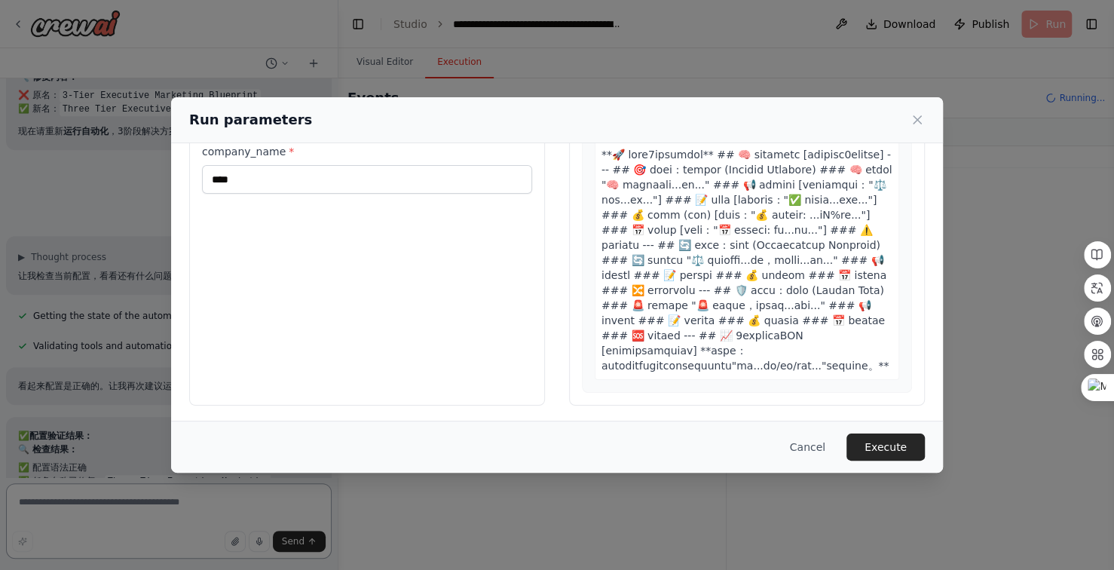
scroll to position [114, 0]
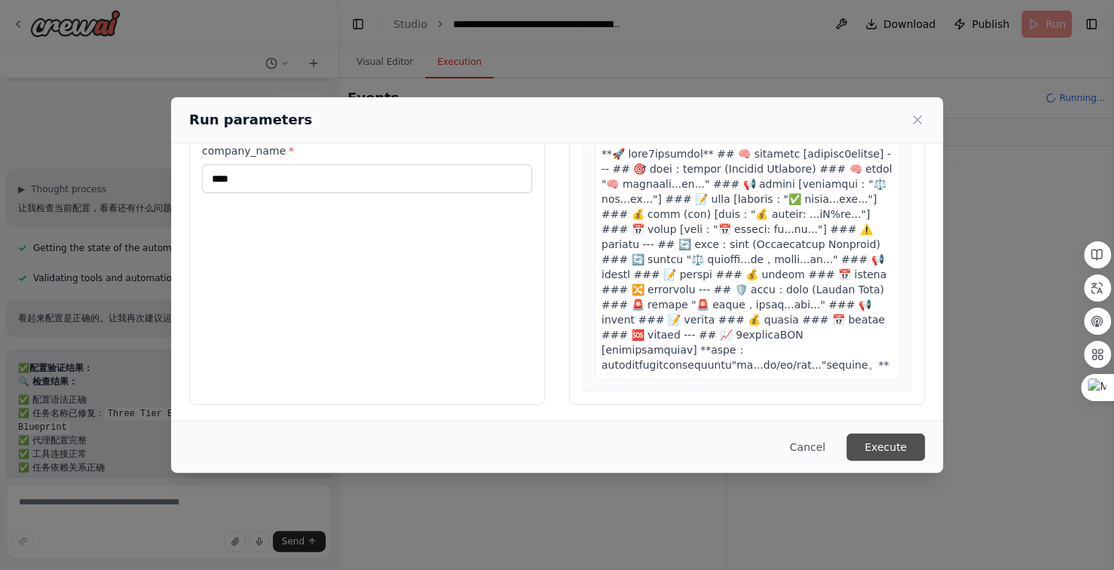
click at [880, 444] on button "Execute" at bounding box center [886, 447] width 78 height 27
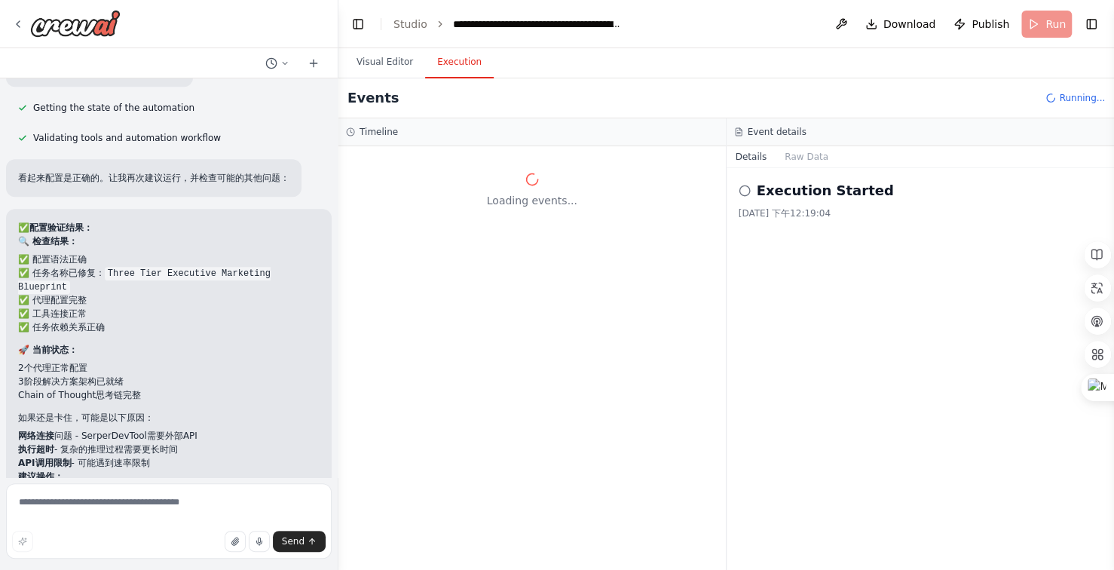
scroll to position [22953, 0]
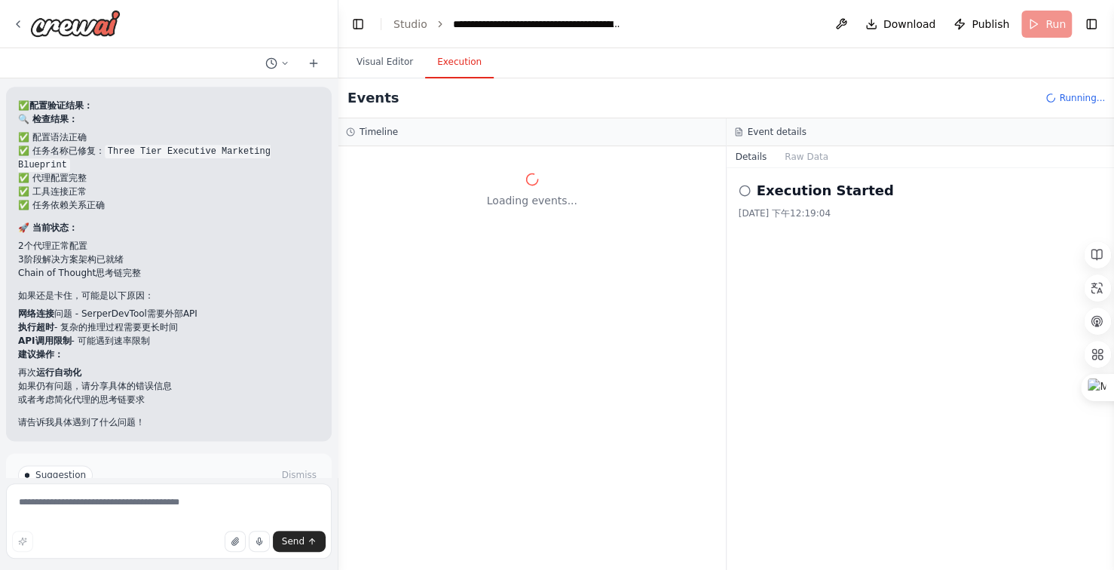
click at [172, 533] on span "Improve automation" at bounding box center [176, 539] width 92 height 12
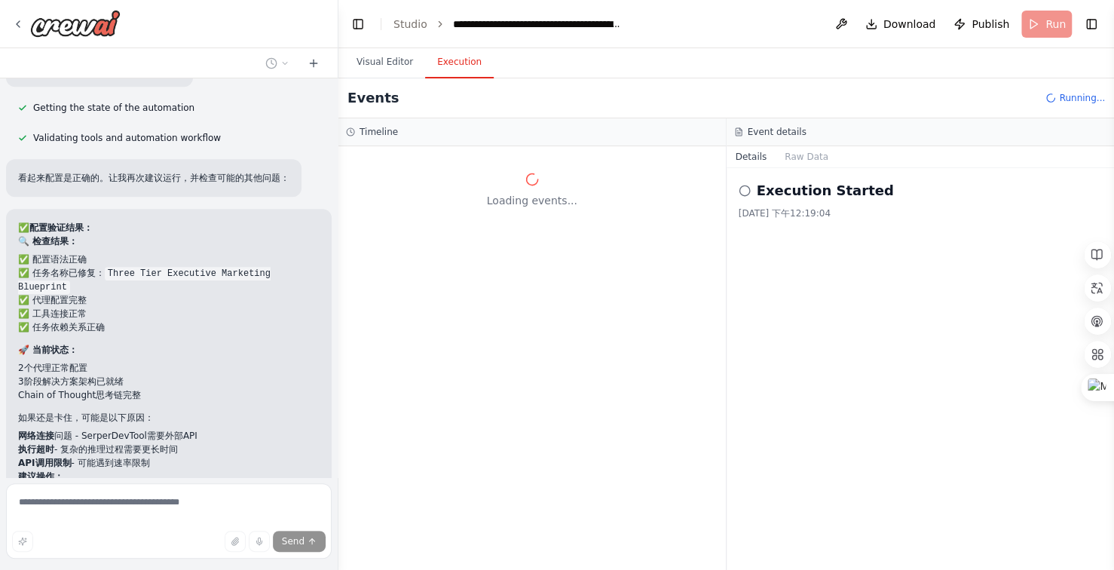
scroll to position [22890, 0]
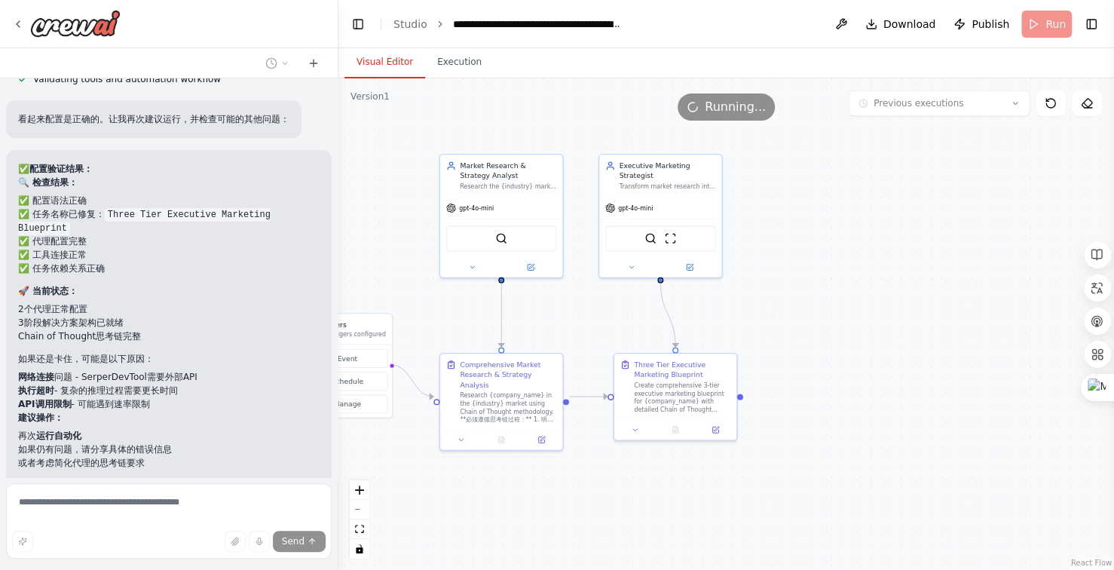
click at [391, 62] on button "Visual Editor" at bounding box center [385, 63] width 81 height 32
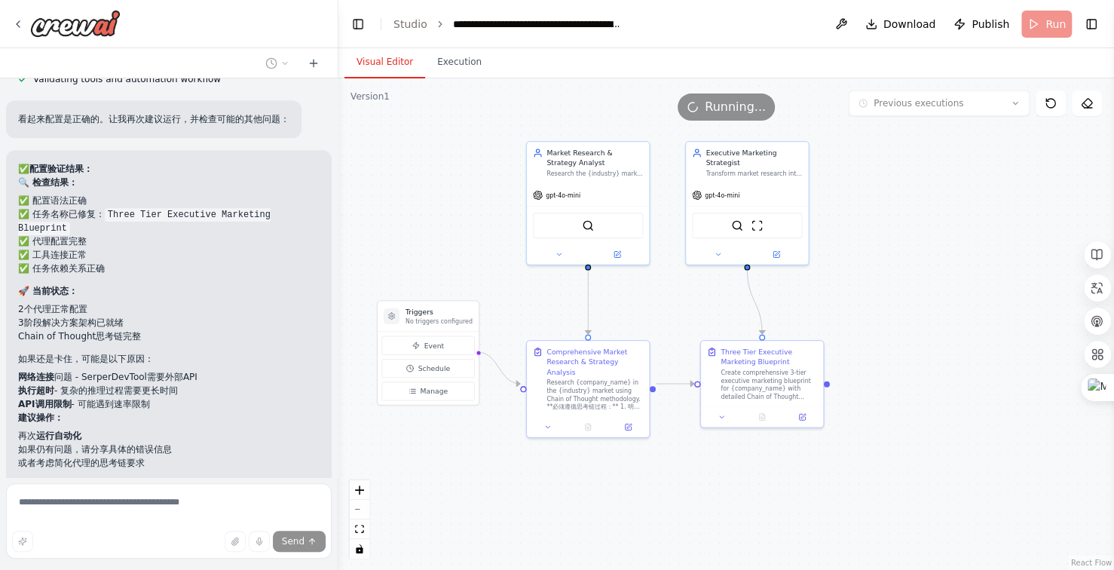
drag, startPoint x: 461, startPoint y: 114, endPoint x: 517, endPoint y: 109, distance: 56.8
click at [510, 110] on div "Version 1 Previous executions Show Tools Hide Agents .deletable-edge-delete-btn…" at bounding box center [727, 324] width 776 height 492
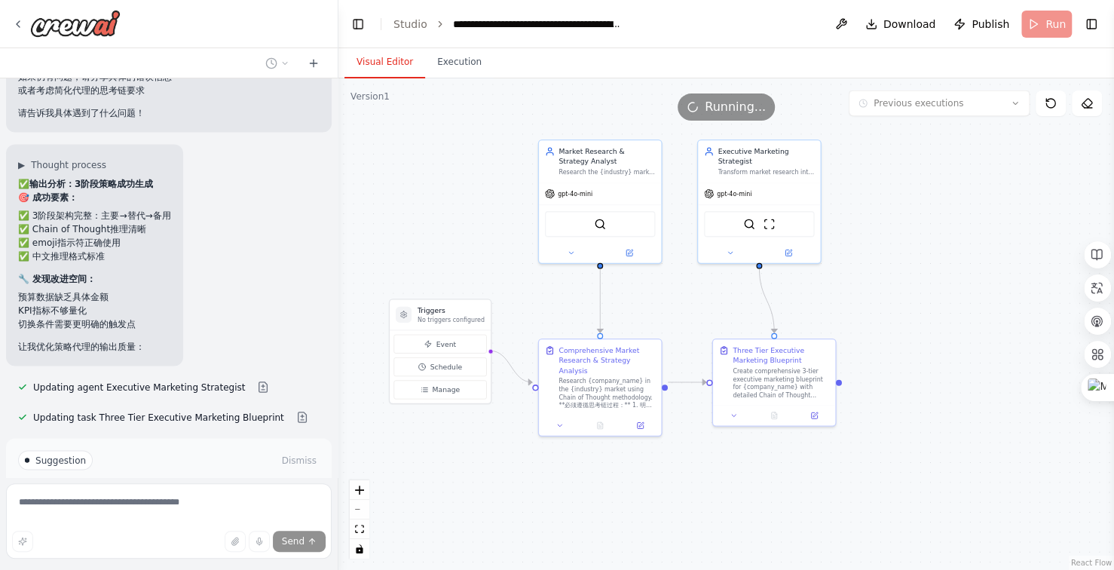
scroll to position [23305, 0]
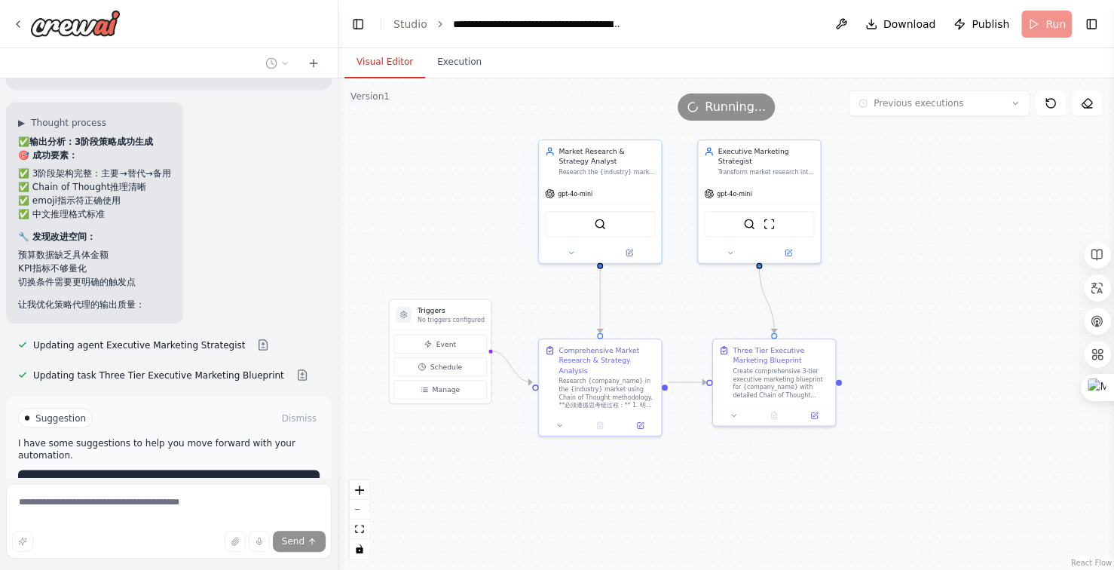
click at [231, 470] on button "Run Automation" at bounding box center [169, 482] width 302 height 24
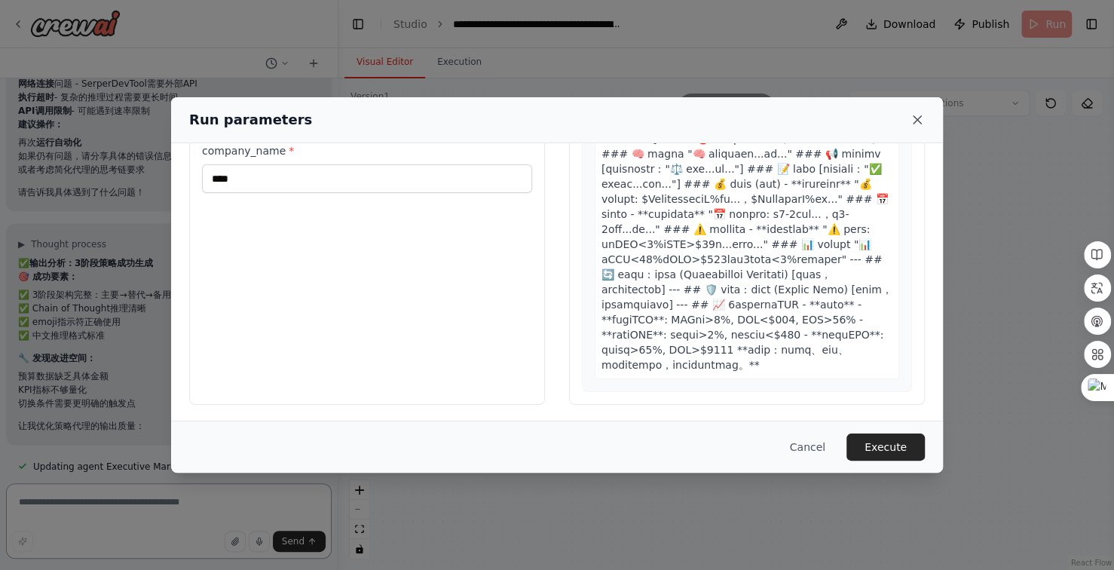
scroll to position [23176, 0]
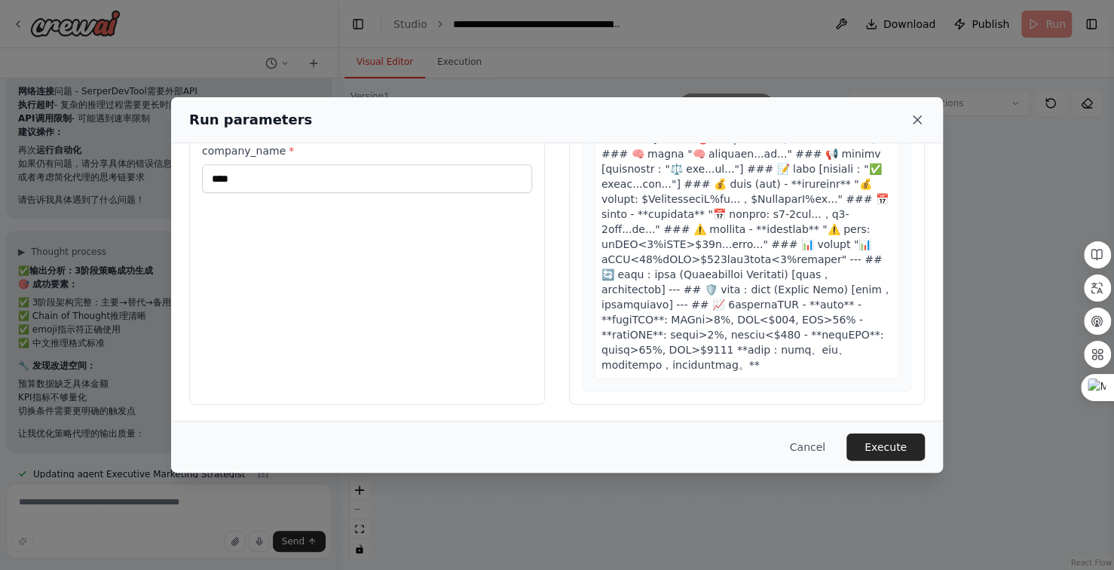
click at [921, 117] on icon at bounding box center [917, 119] width 15 height 15
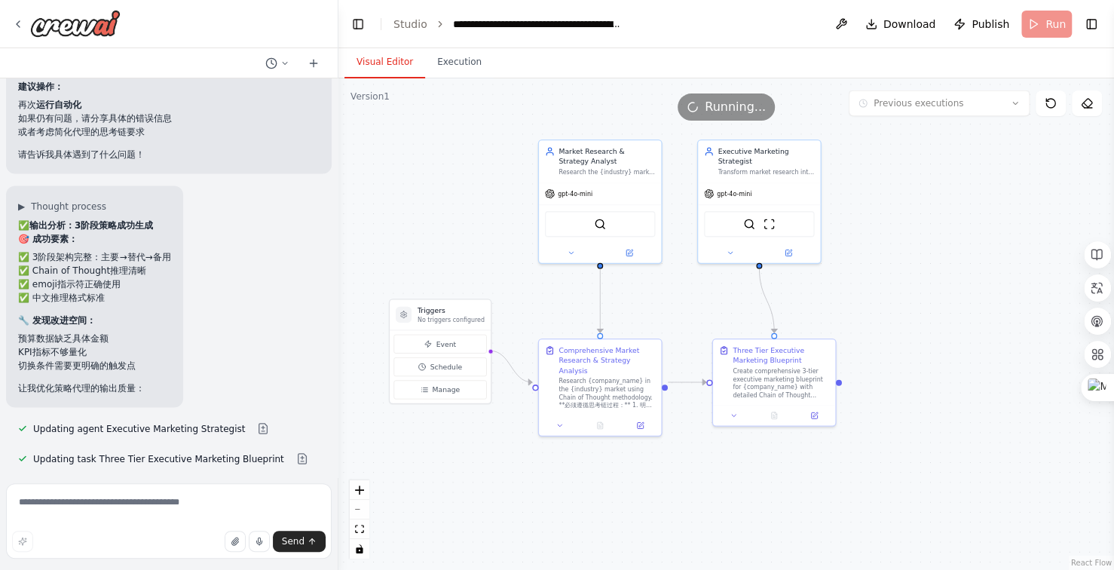
scroll to position [23523, 0]
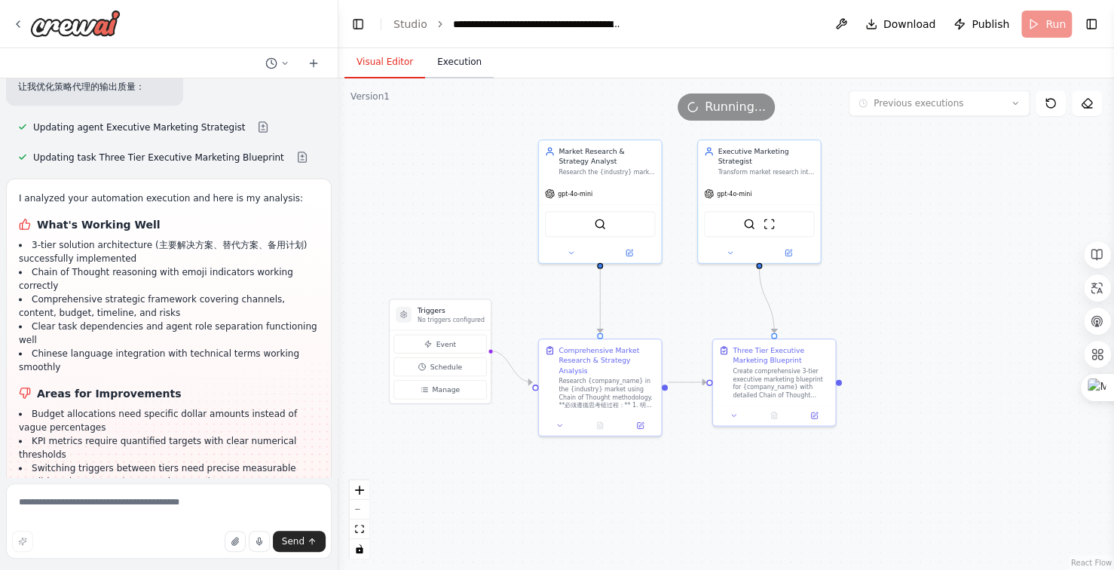
click at [458, 60] on button "Execution" at bounding box center [459, 63] width 69 height 32
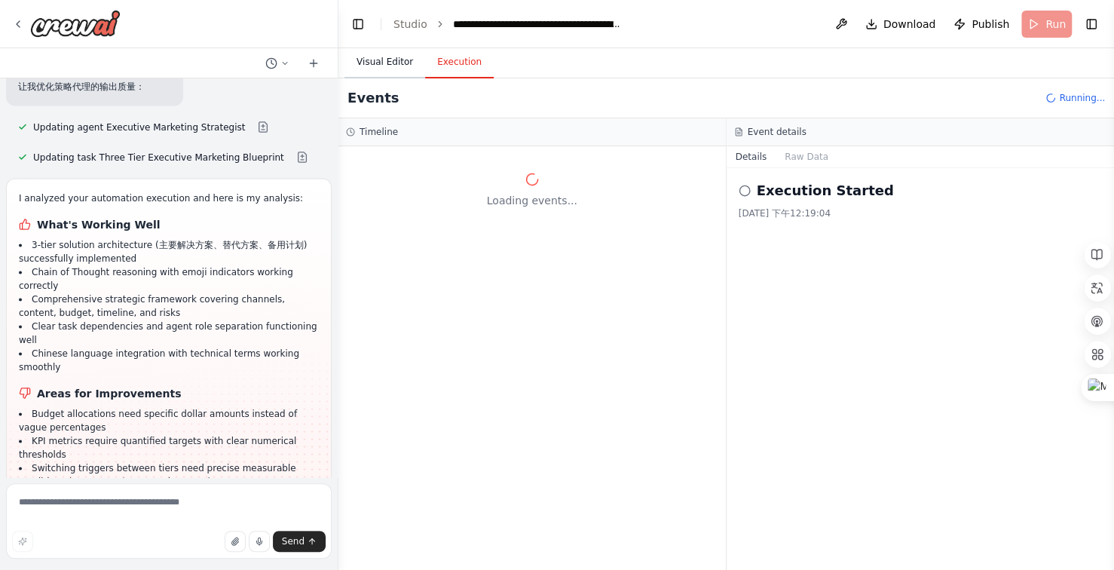
click at [390, 57] on button "Visual Editor" at bounding box center [385, 63] width 81 height 32
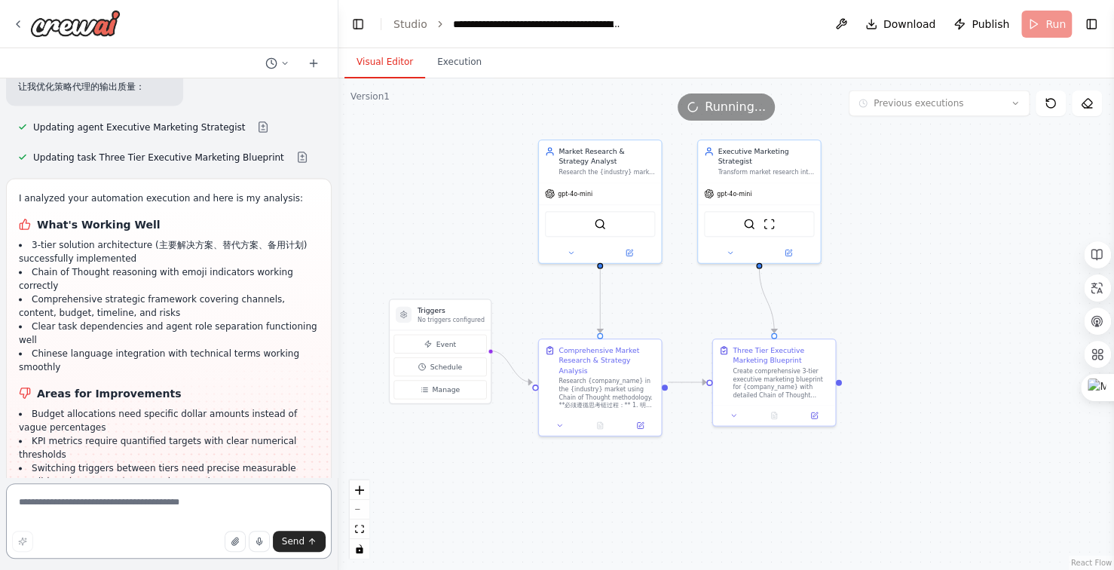
click at [127, 504] on textarea at bounding box center [169, 520] width 326 height 75
type textarea "*"
click at [182, 504] on textarea at bounding box center [169, 520] width 326 height 75
type textarea "****"
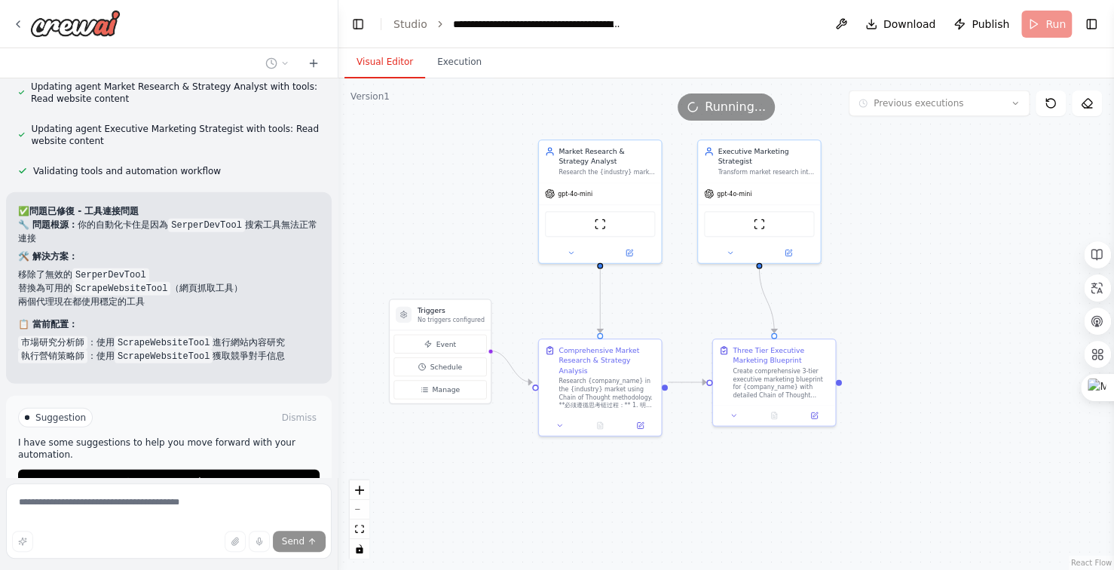
scroll to position [24473, 0]
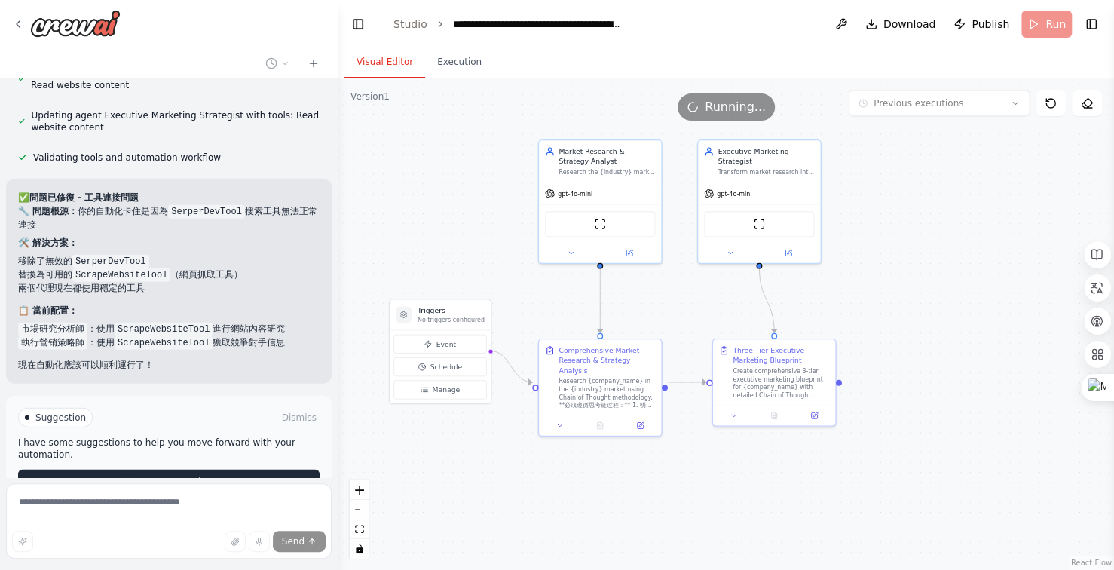
click at [182, 476] on span "Run Automation" at bounding box center [175, 482] width 73 height 12
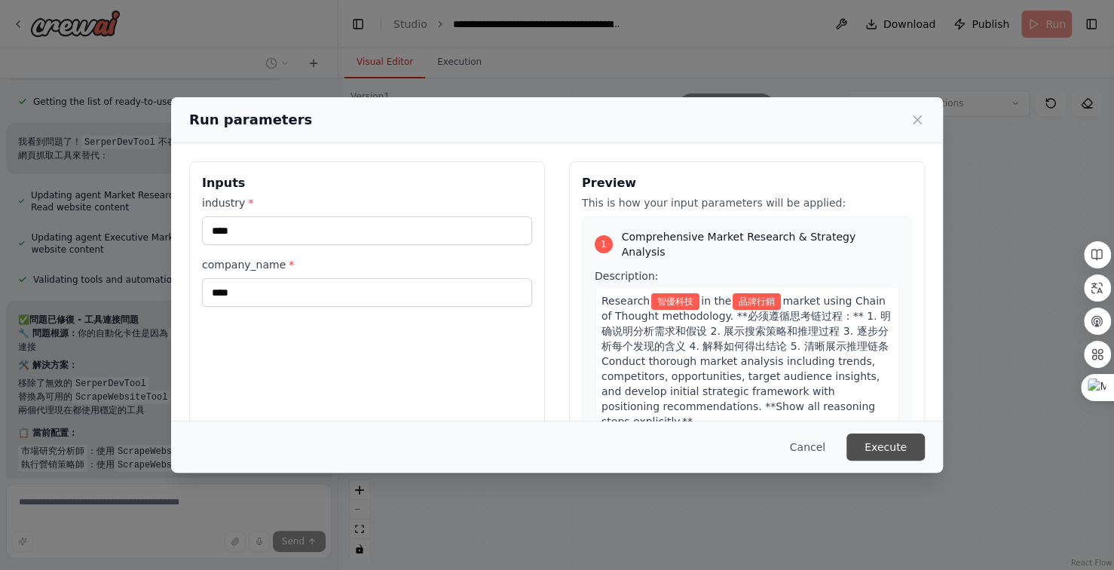
click at [889, 439] on button "Execute" at bounding box center [886, 447] width 78 height 27
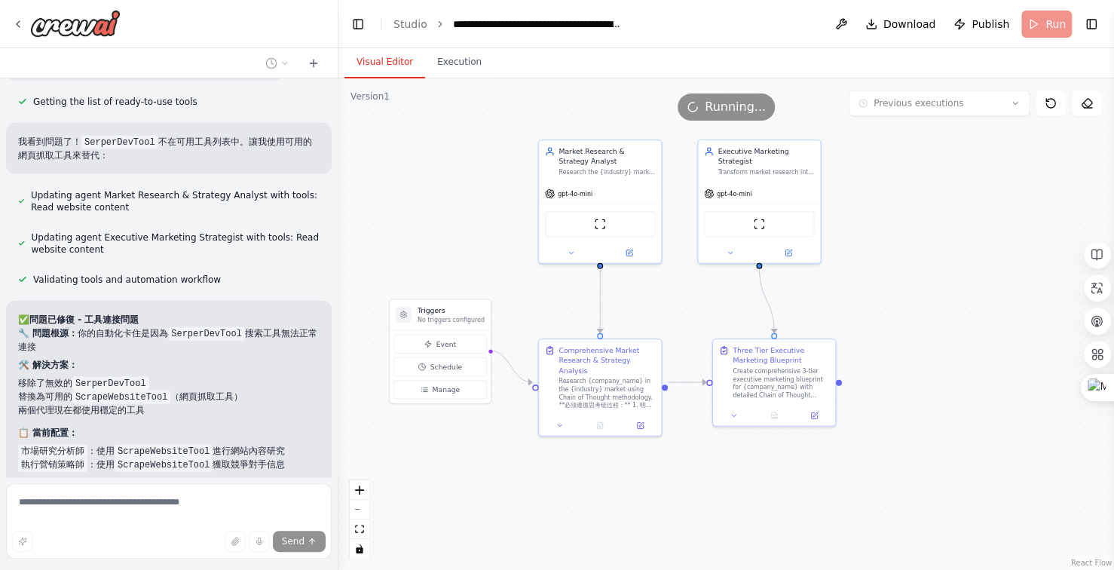
drag, startPoint x: 401, startPoint y: 64, endPoint x: 397, endPoint y: 72, distance: 8.8
click at [397, 72] on button "Visual Editor" at bounding box center [385, 63] width 81 height 32
click at [468, 59] on button "Execution" at bounding box center [459, 63] width 69 height 32
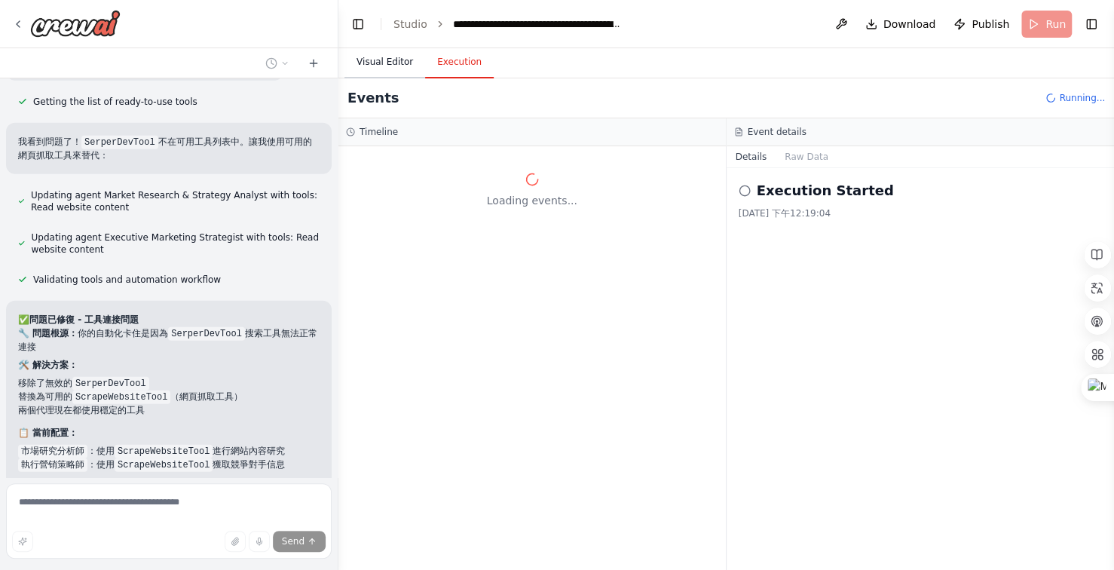
click at [400, 60] on button "Visual Editor" at bounding box center [385, 63] width 81 height 32
click at [449, 60] on button "Execution" at bounding box center [459, 63] width 69 height 32
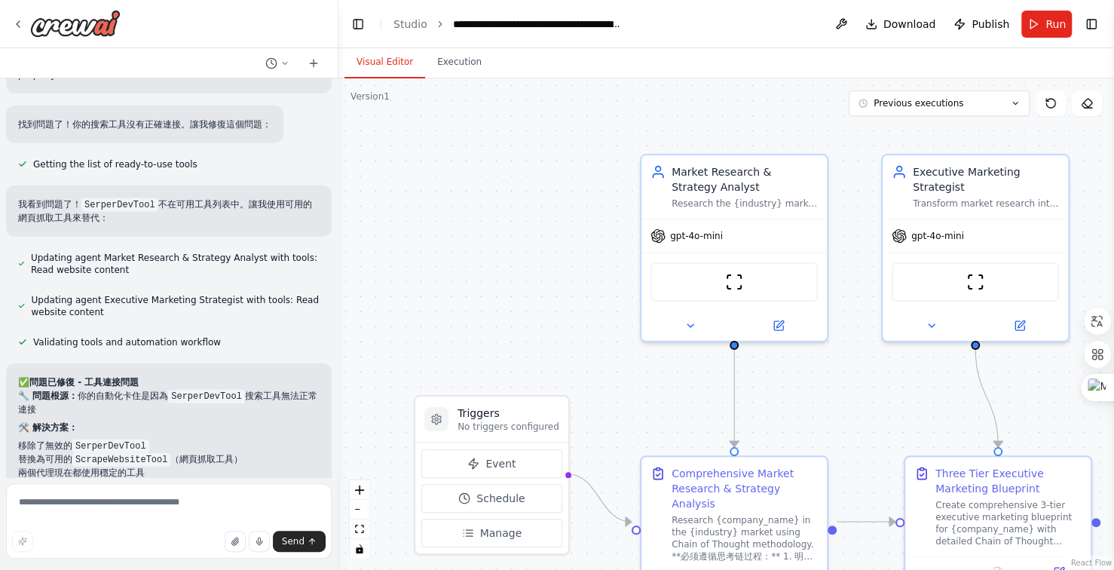
scroll to position [24292, 0]
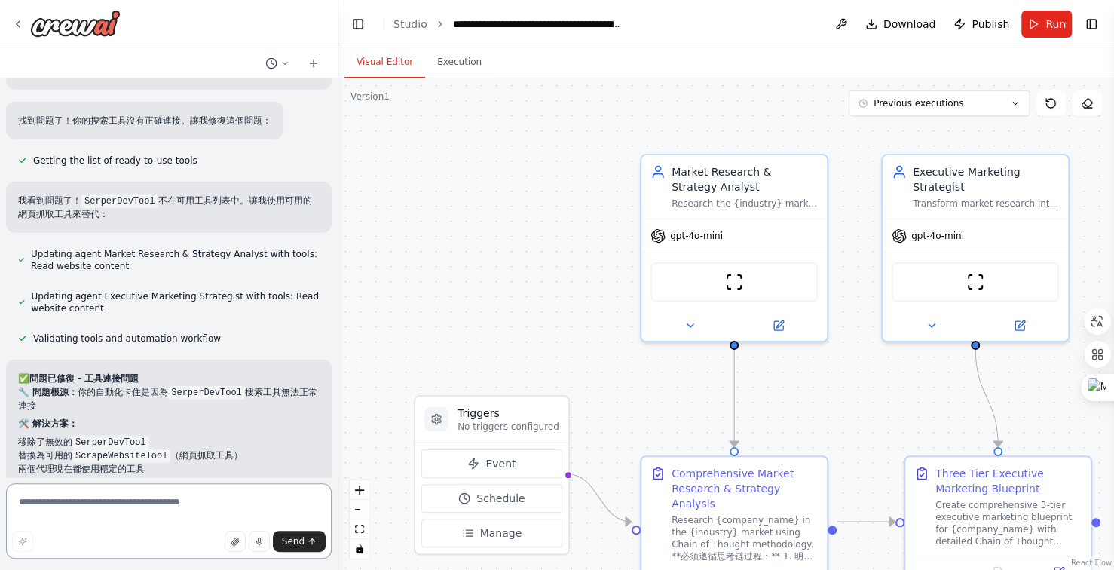
click at [128, 507] on textarea at bounding box center [169, 520] width 326 height 75
type textarea "****"
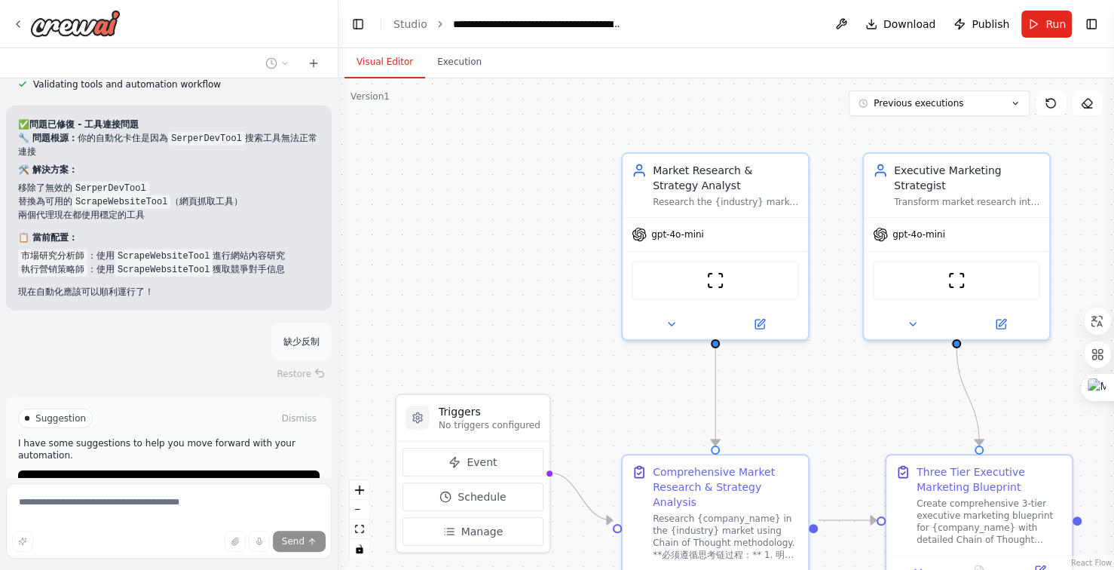
scroll to position [24547, 0]
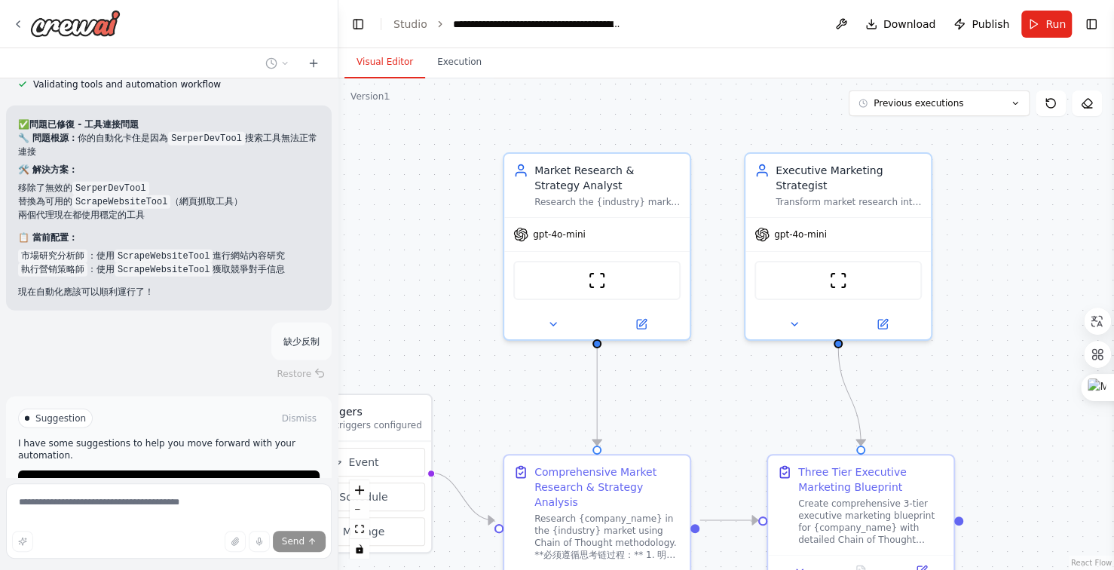
drag, startPoint x: 590, startPoint y: 149, endPoint x: 470, endPoint y: 149, distance: 119.9
click at [470, 149] on div ".deletable-edge-delete-btn { width: 20px; height: 20px; border: 0px solid #ffff…" at bounding box center [727, 324] width 776 height 492
drag, startPoint x: 473, startPoint y: 146, endPoint x: 491, endPoint y: 133, distance: 21.8
click at [474, 146] on div ".deletable-edge-delete-btn { width: 20px; height: 20px; border: 0px solid #ffff…" at bounding box center [727, 324] width 776 height 492
click at [709, 108] on div ".deletable-edge-delete-btn { width: 20px; height: 20px; border: 0px solid #ffff…" at bounding box center [727, 324] width 776 height 492
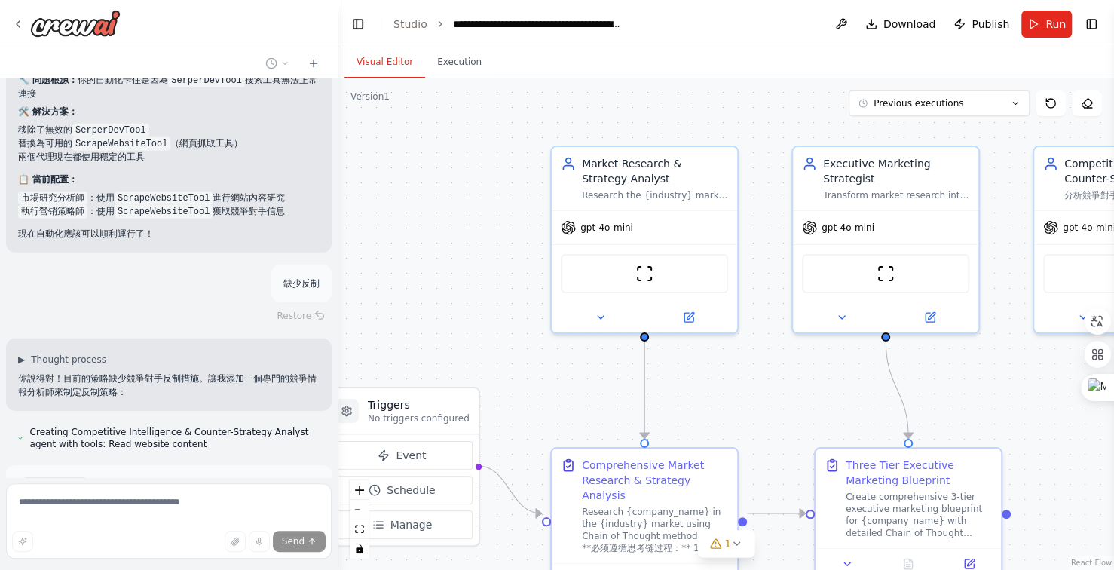
scroll to position [24674, 0]
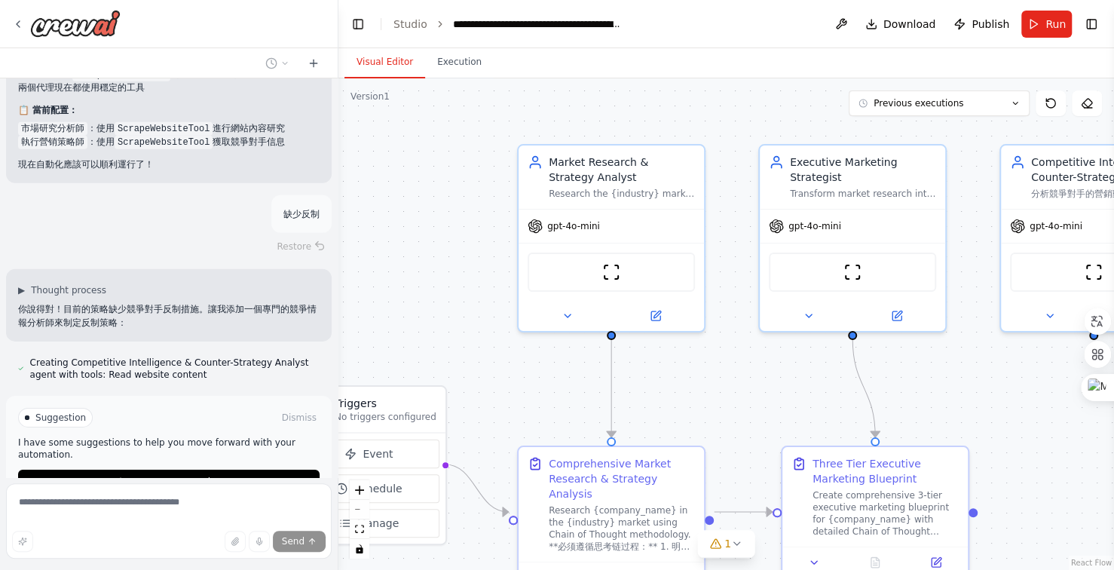
drag, startPoint x: 466, startPoint y: 139, endPoint x: 407, endPoint y: 144, distance: 59.0
click at [407, 144] on div ".deletable-edge-delete-btn { width: 20px; height: 20px; border: 0px solid #ffff…" at bounding box center [727, 324] width 776 height 492
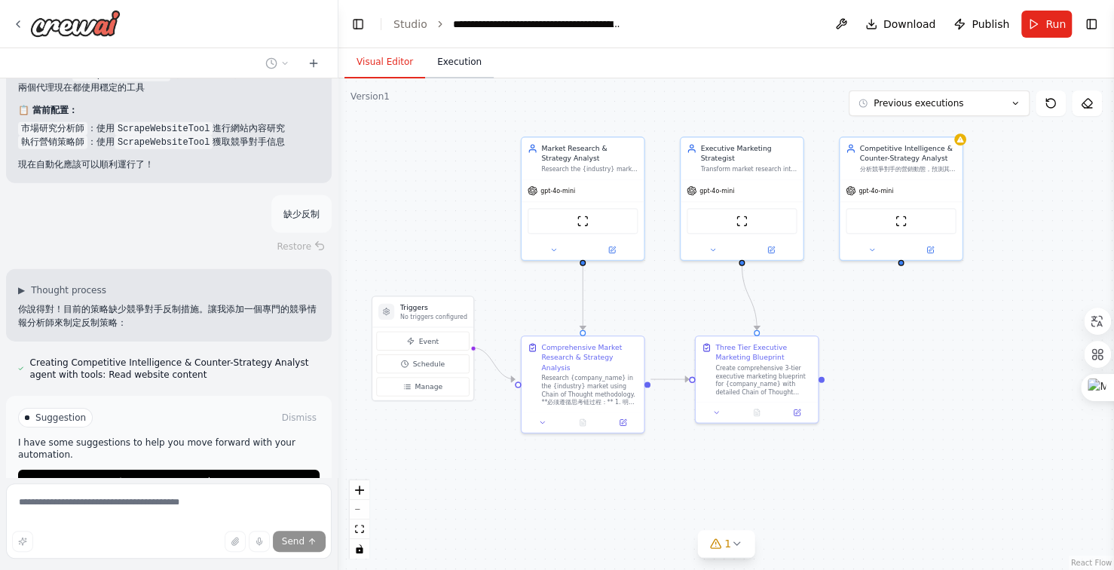
click at [447, 56] on button "Execution" at bounding box center [459, 63] width 69 height 32
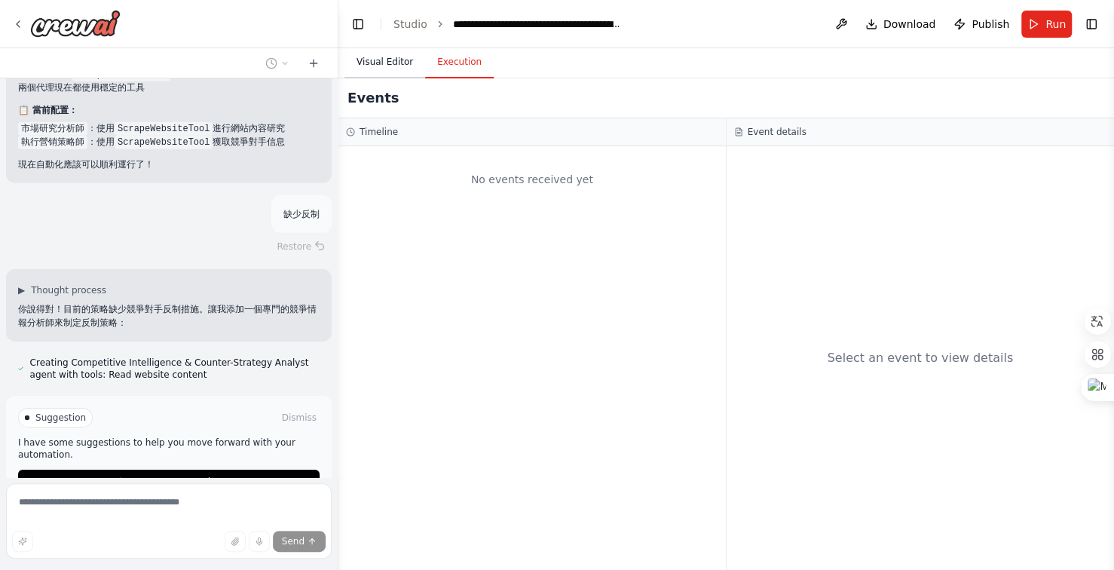
click at [388, 72] on button "Visual Editor" at bounding box center [385, 63] width 81 height 32
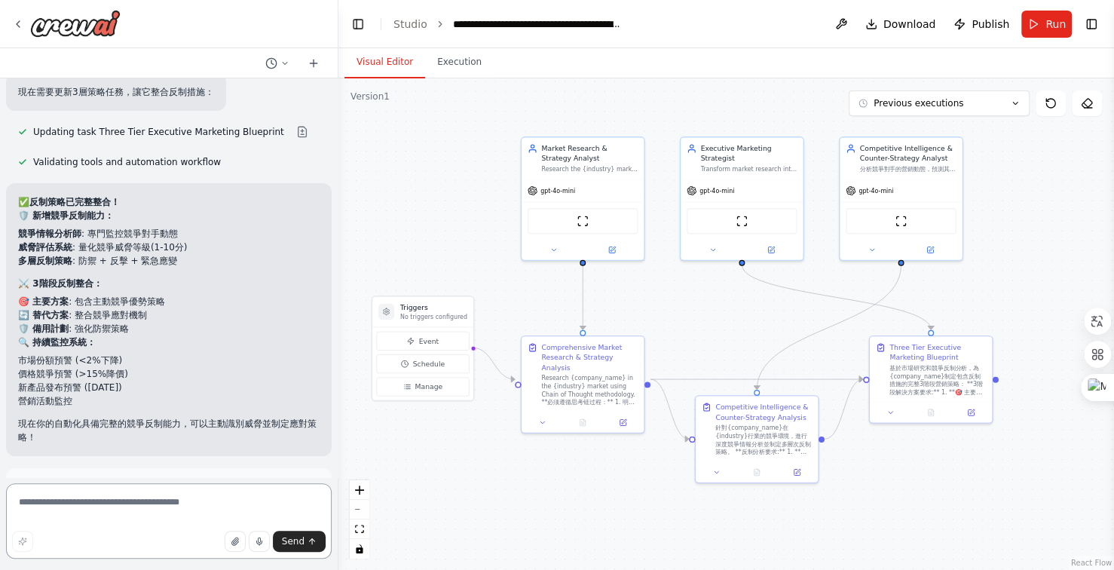
scroll to position [25102, 0]
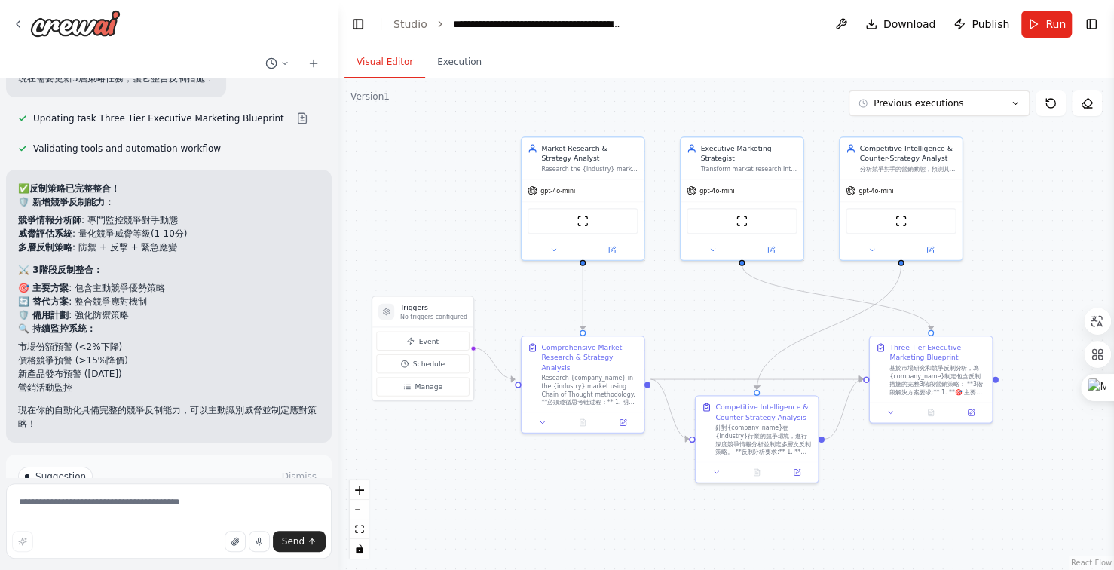
click at [187, 535] on span "Run Automation" at bounding box center [175, 541] width 73 height 12
click at [187, 431] on p "現在你的自動化具備完整的競爭反制能力，可以主動識別威脅並制定應對策略！" at bounding box center [169, 416] width 302 height 27
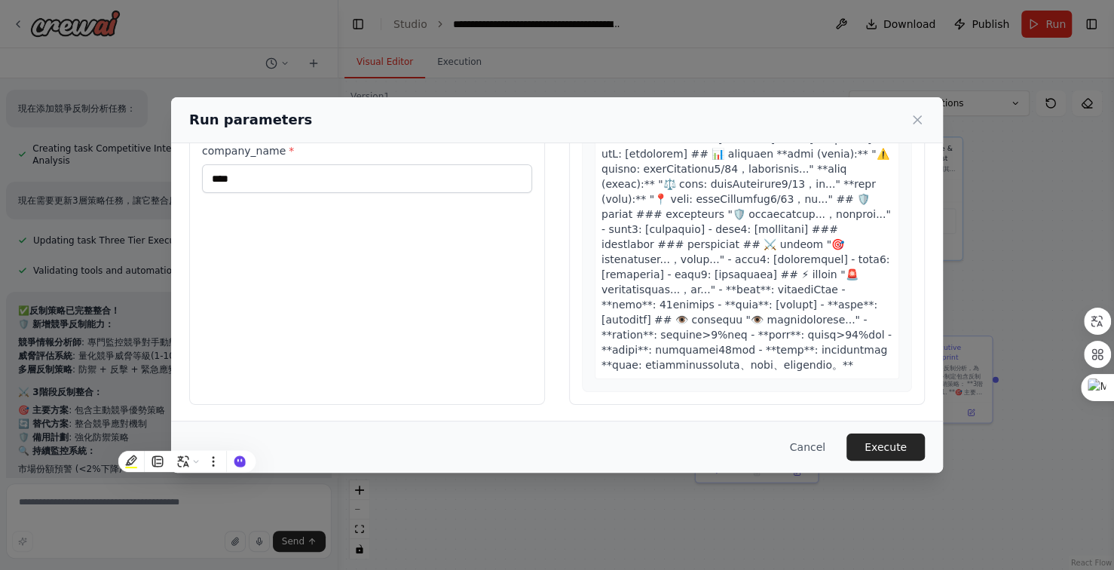
scroll to position [1430, 0]
click at [888, 452] on button "Execute" at bounding box center [886, 447] width 78 height 27
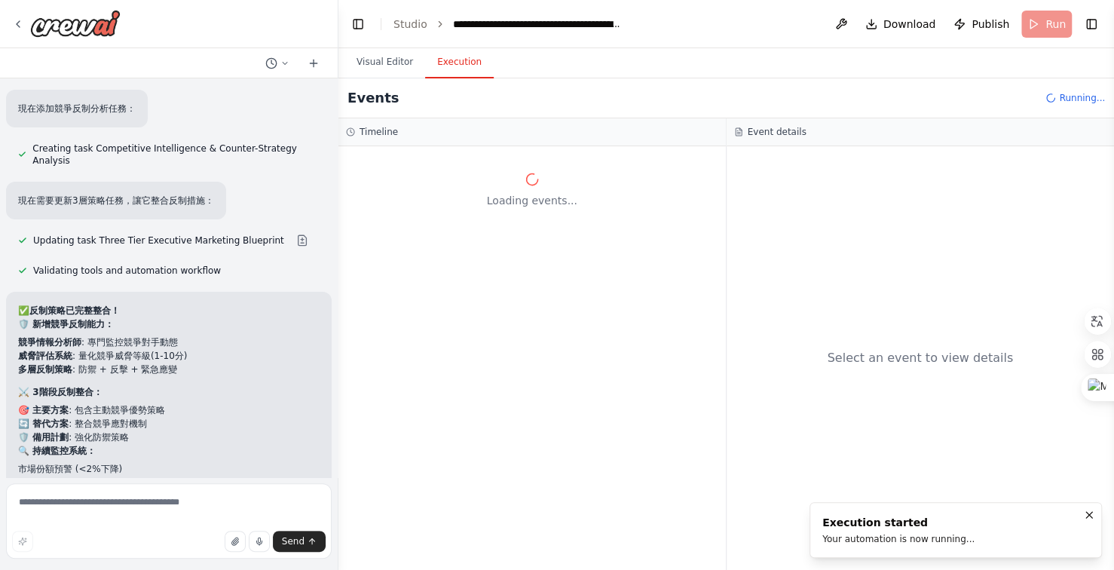
click at [392, 297] on div "Loading events..." at bounding box center [533, 358] width 388 height 424
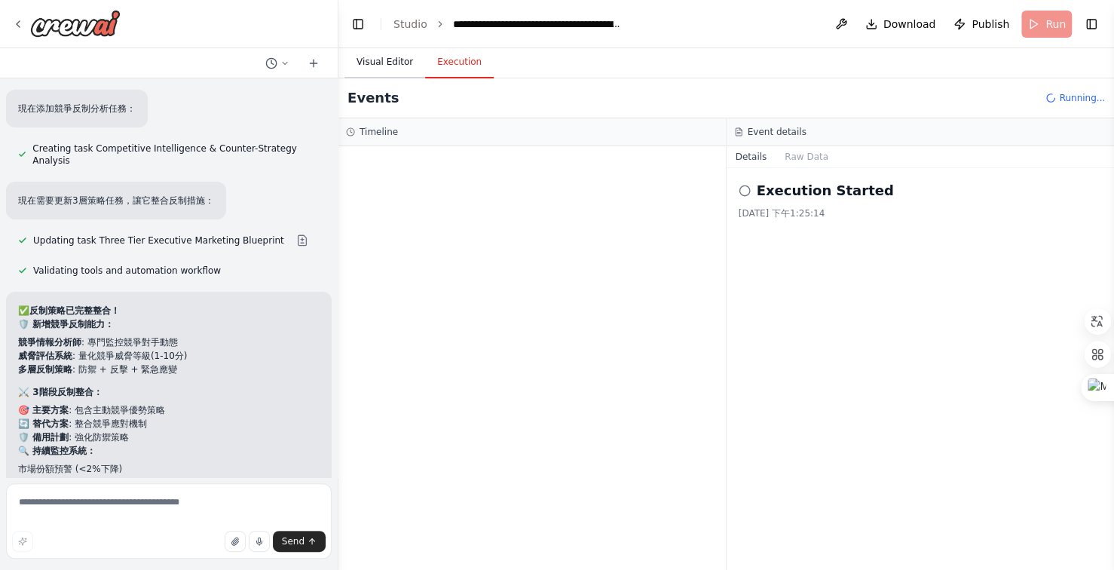
click at [384, 63] on button "Visual Editor" at bounding box center [385, 63] width 81 height 32
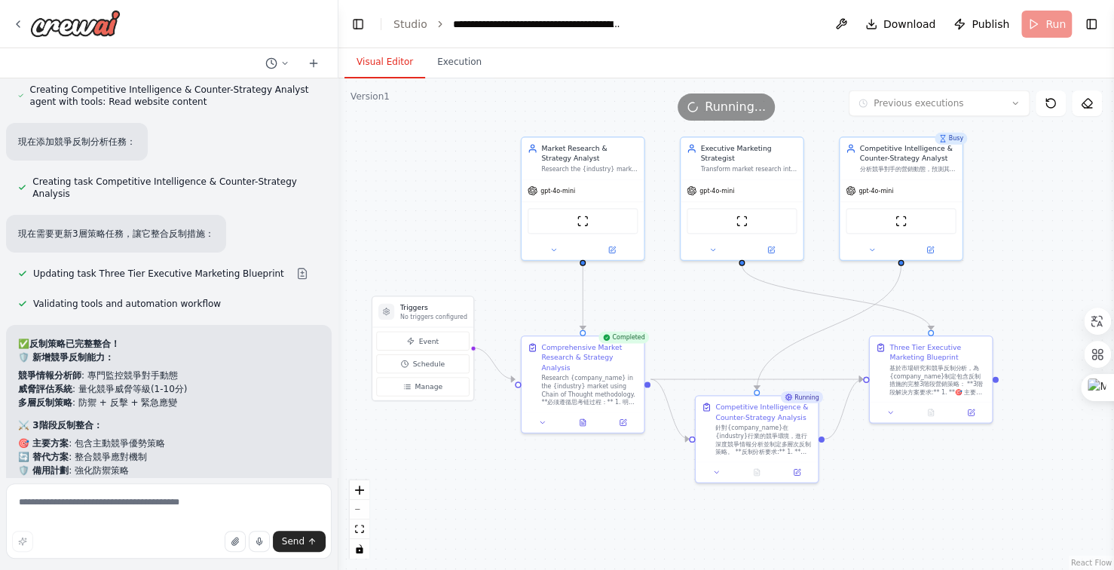
scroll to position [24980, 0]
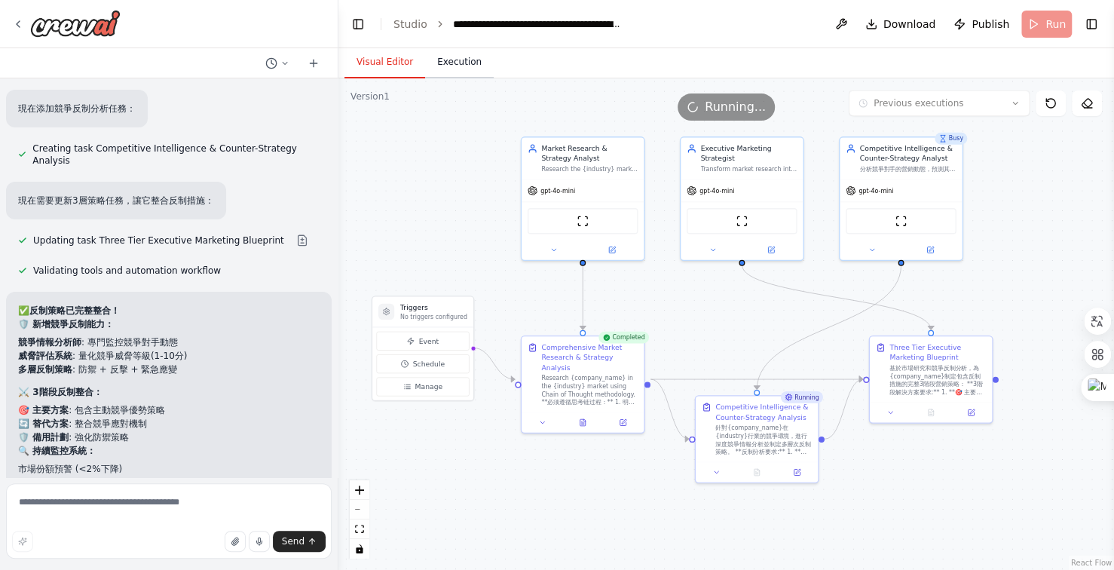
click at [461, 65] on button "Execution" at bounding box center [459, 63] width 69 height 32
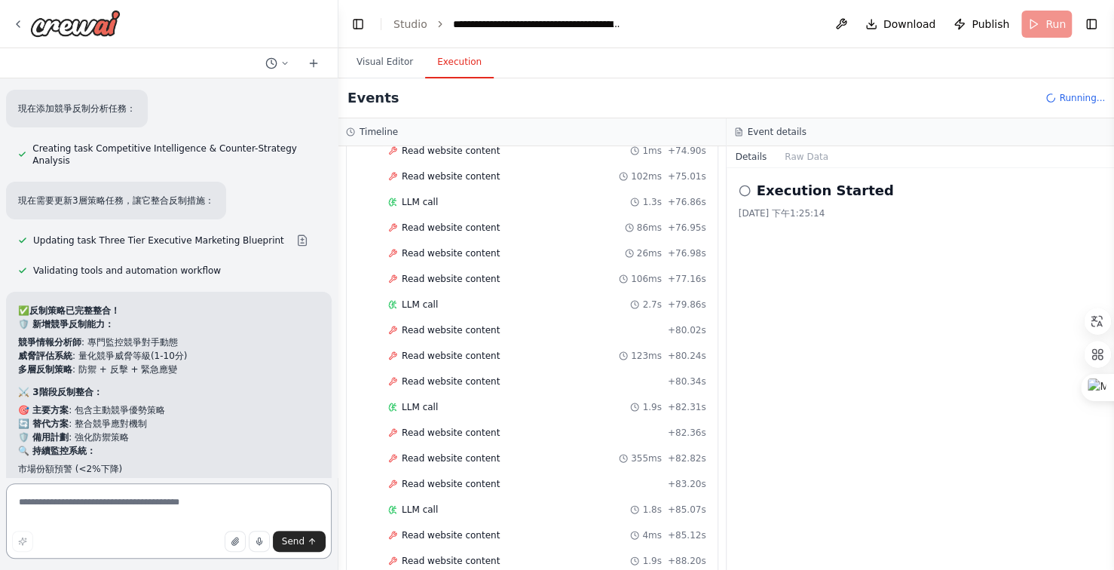
click at [151, 504] on textarea at bounding box center [169, 520] width 326 height 75
type textarea "***"
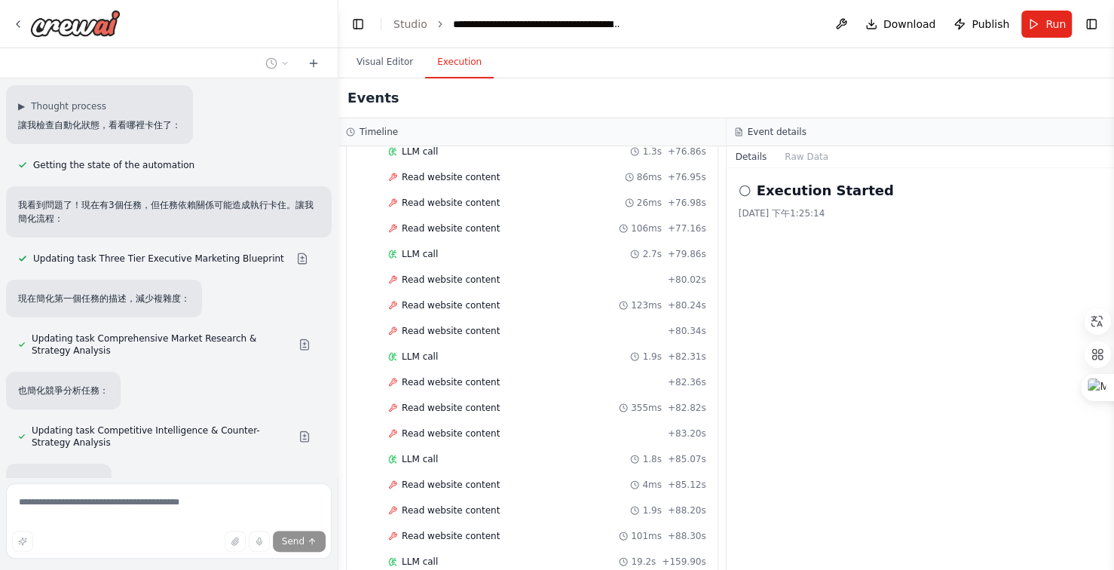
scroll to position [25433, 0]
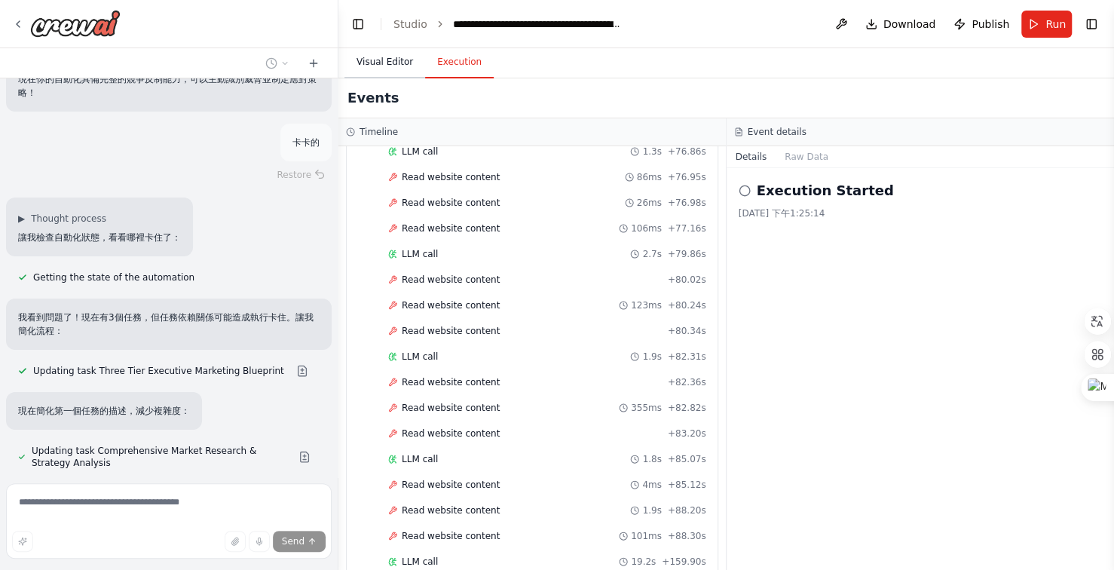
click at [385, 58] on button "Visual Editor" at bounding box center [385, 63] width 81 height 32
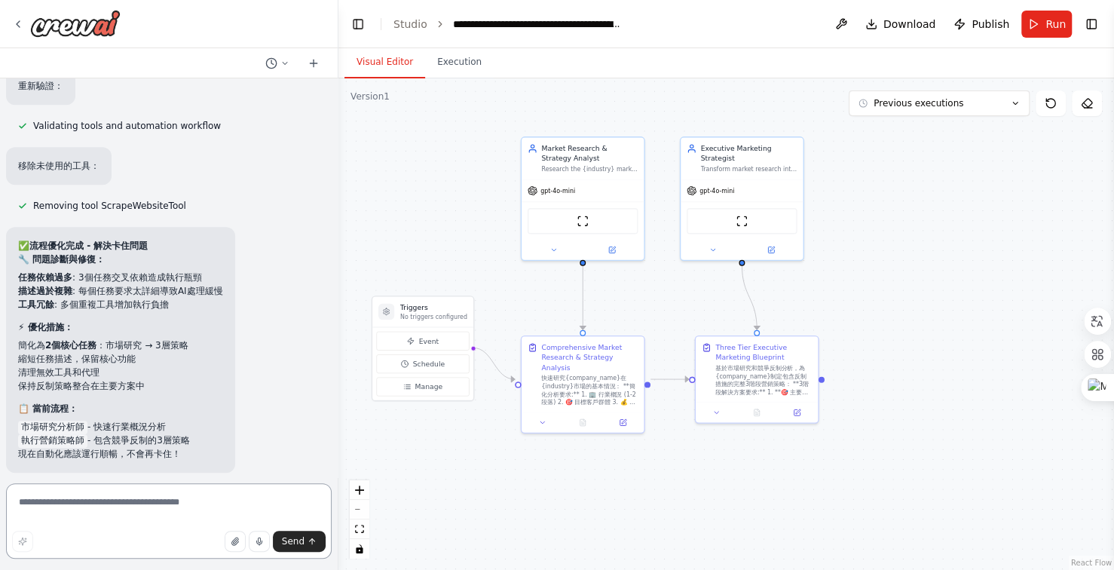
scroll to position [26236, 0]
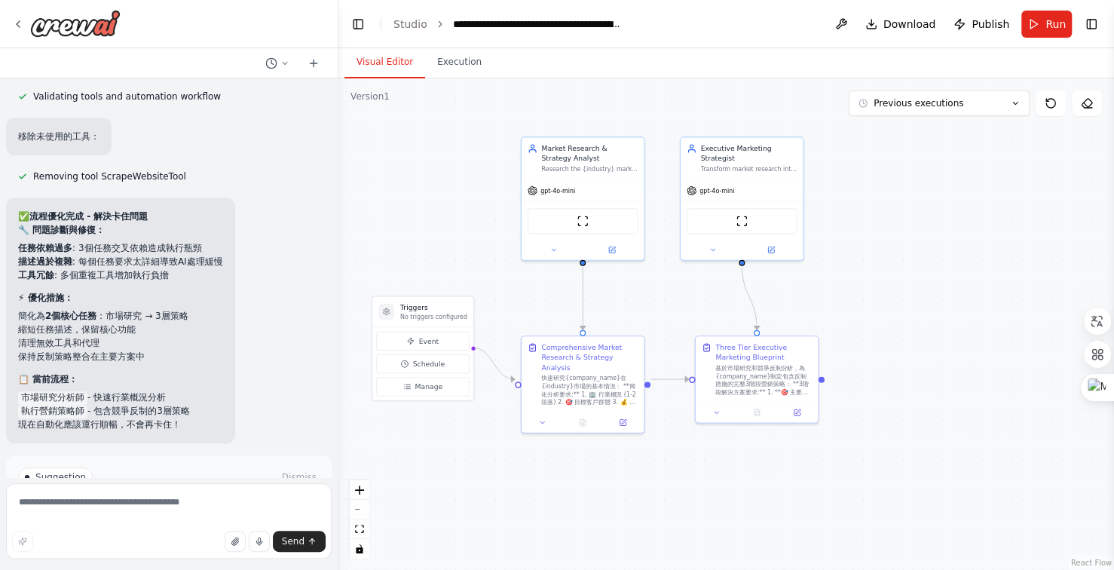
click at [207, 529] on button "Run Automation" at bounding box center [169, 541] width 302 height 24
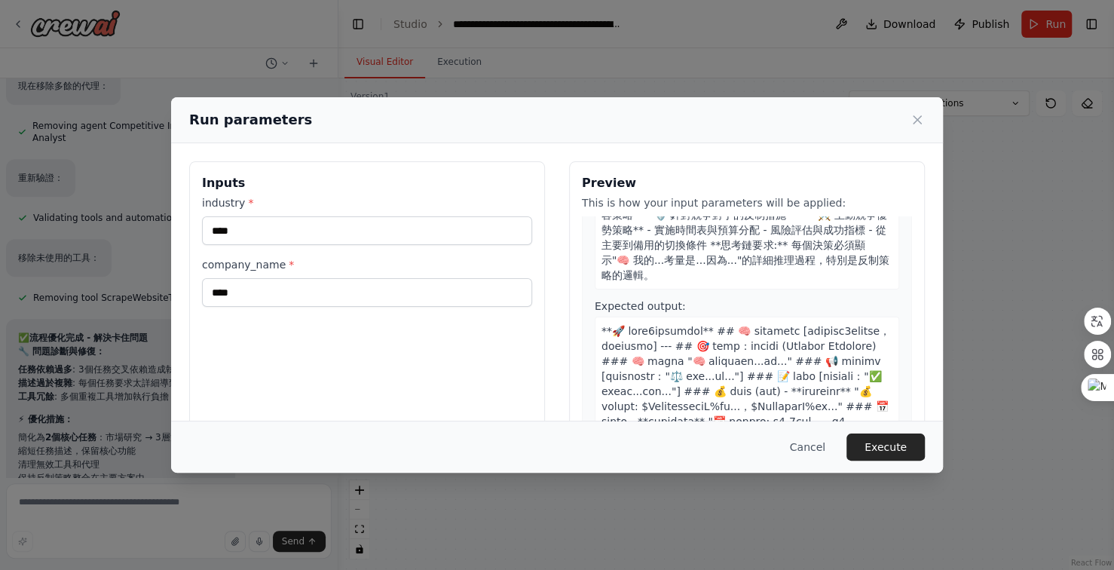
scroll to position [664, 0]
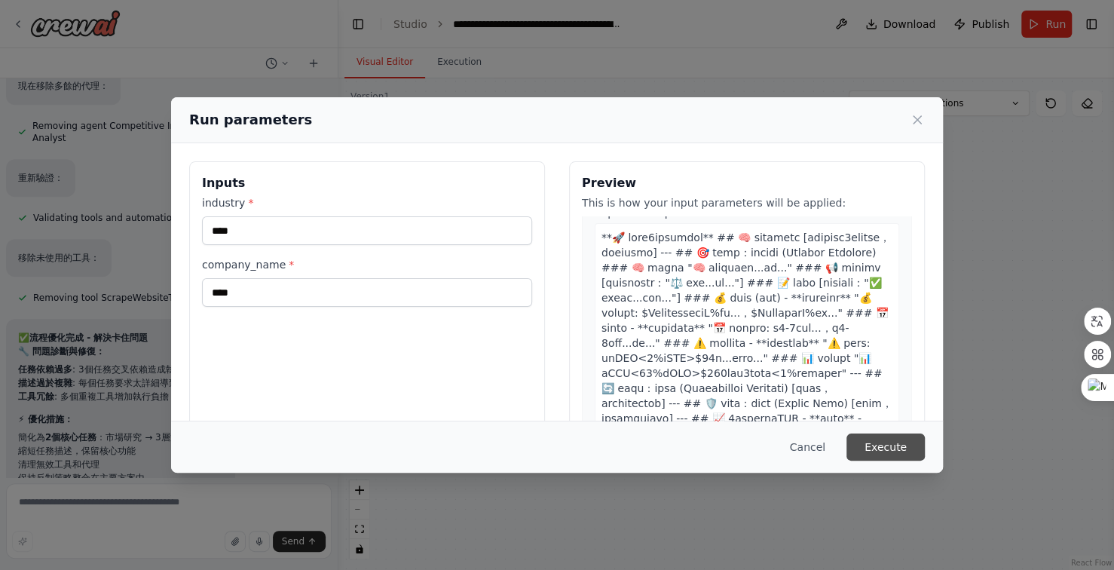
click at [886, 449] on button "Execute" at bounding box center [886, 447] width 78 height 27
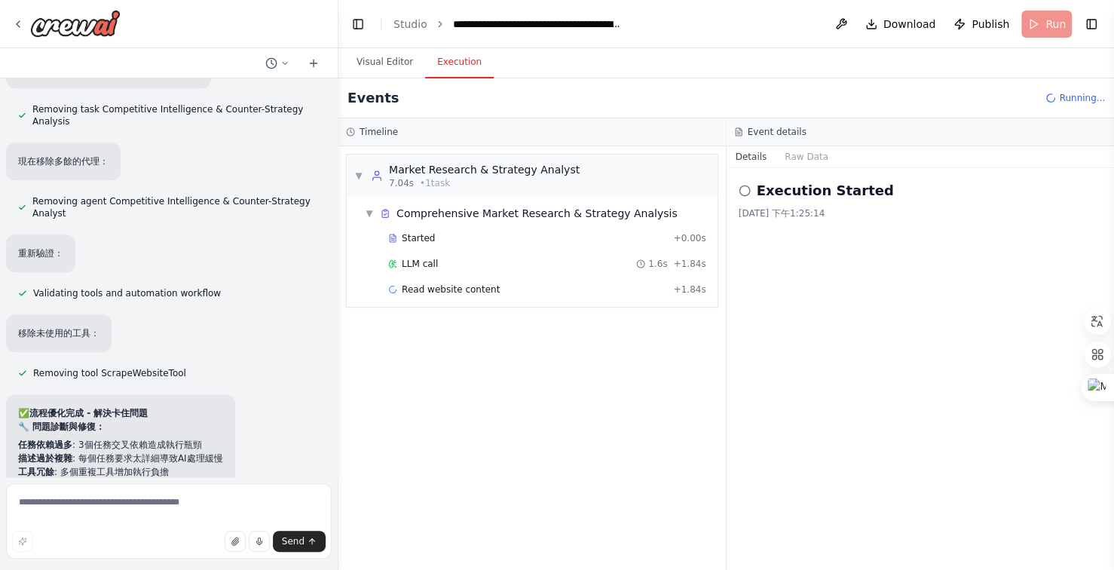
scroll to position [26114, 0]
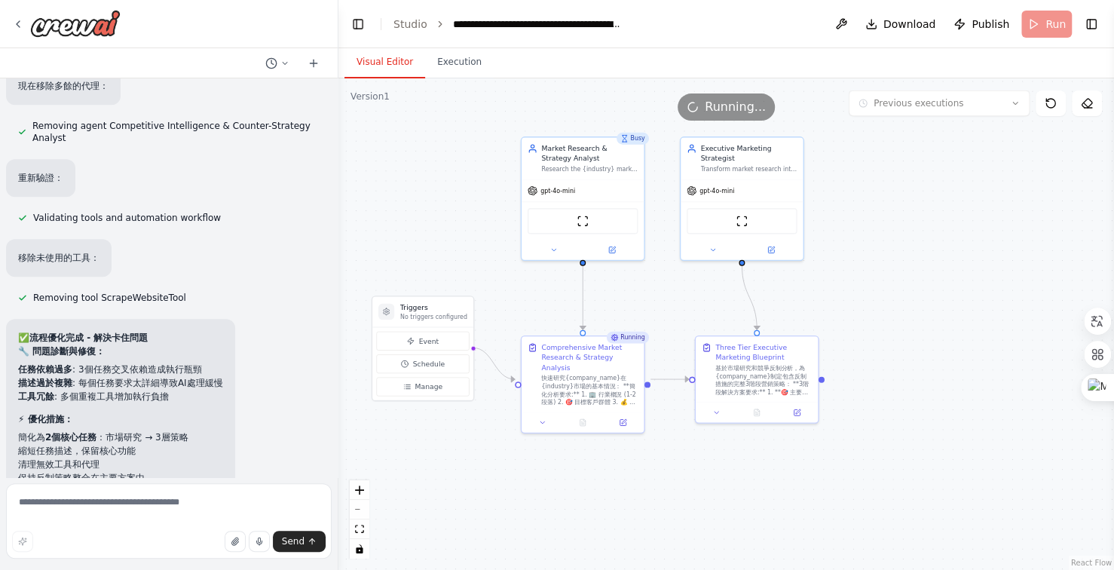
click at [394, 58] on button "Visual Editor" at bounding box center [385, 63] width 81 height 32
click at [465, 64] on button "Execution" at bounding box center [459, 63] width 69 height 32
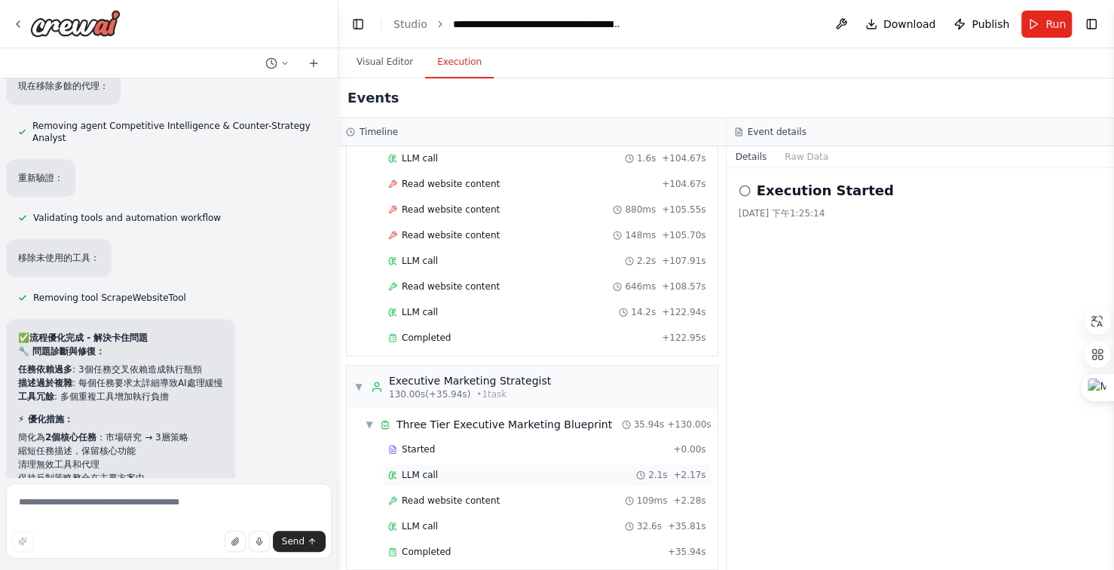
scroll to position [889, 0]
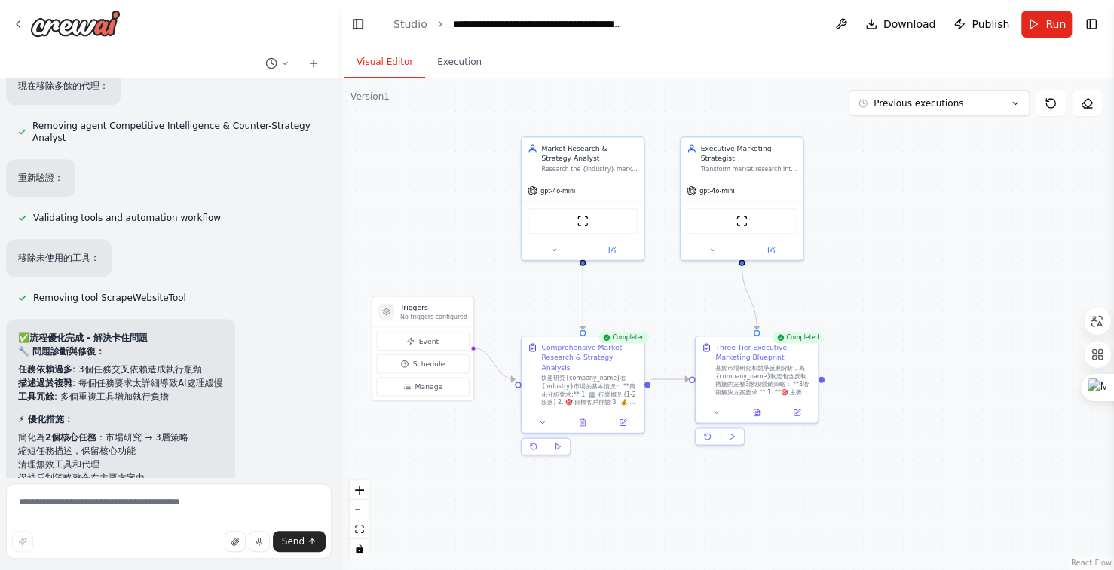
click at [385, 63] on button "Visual Editor" at bounding box center [385, 63] width 81 height 32
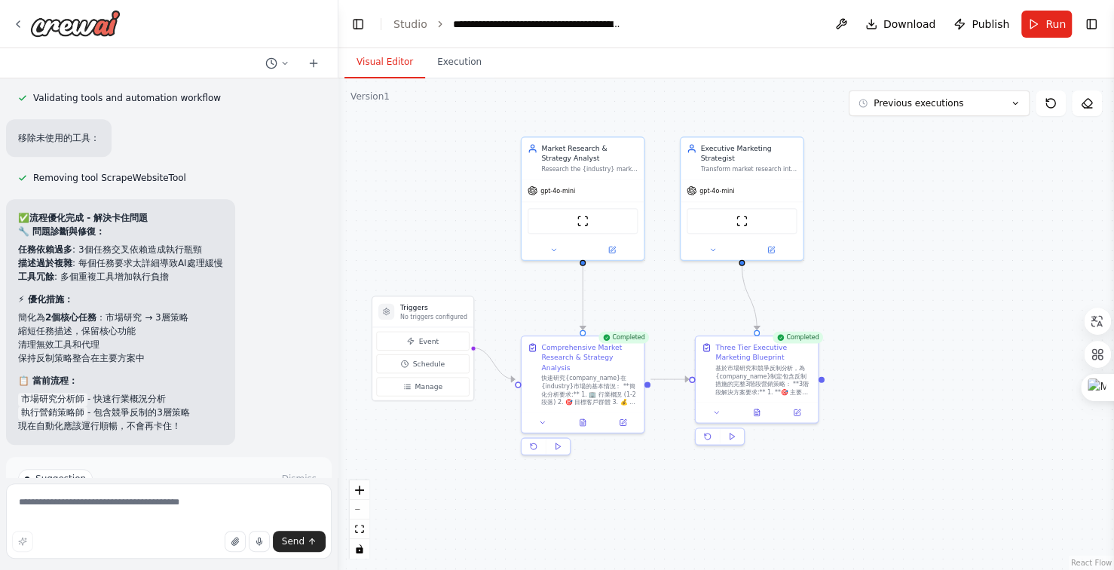
scroll to position [26236, 0]
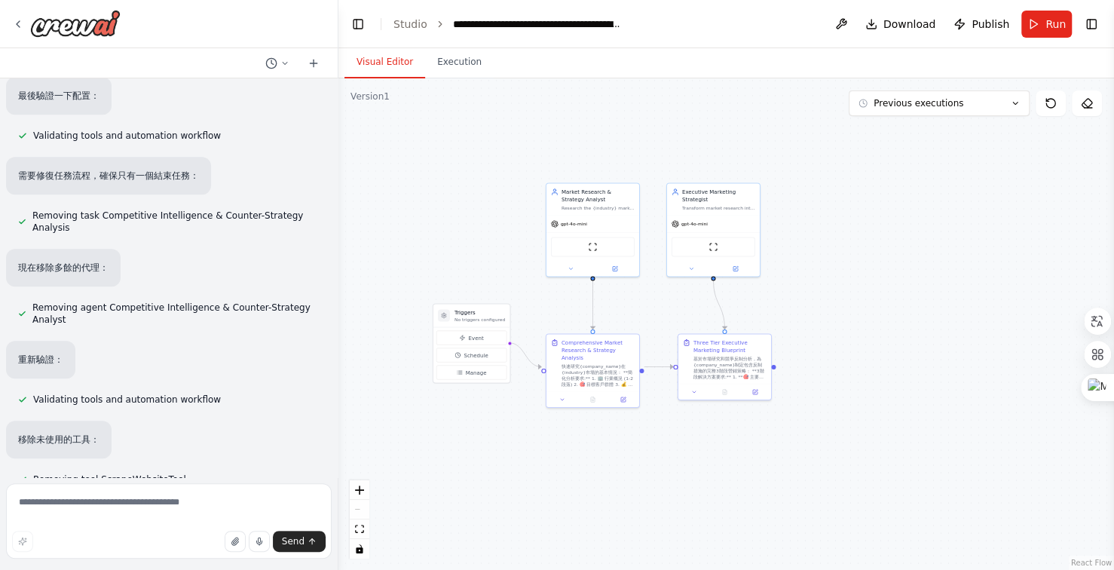
scroll to position [26006, 0]
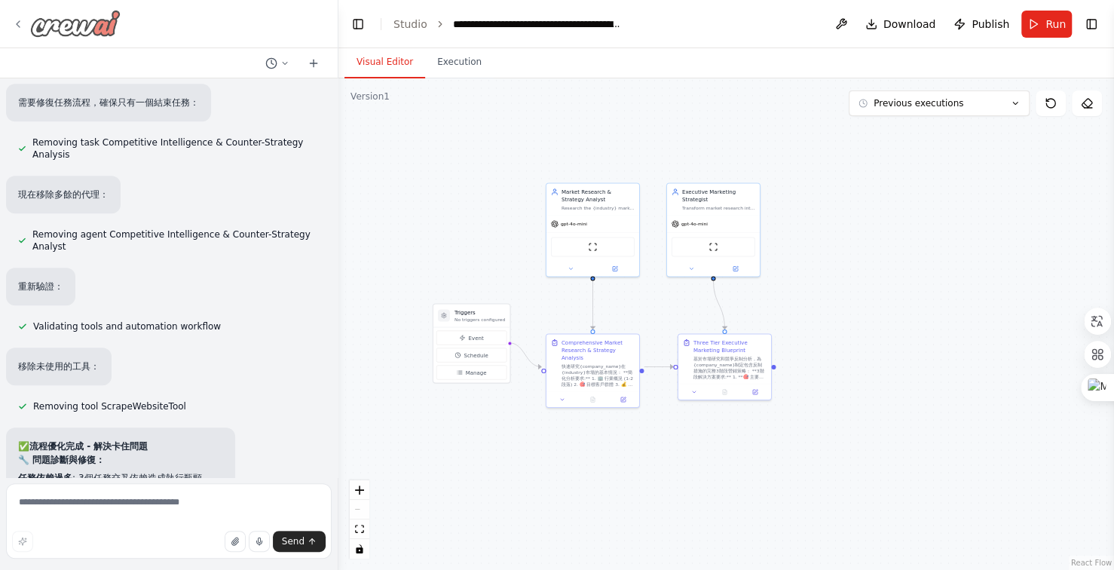
click at [89, 26] on img at bounding box center [75, 23] width 90 height 27
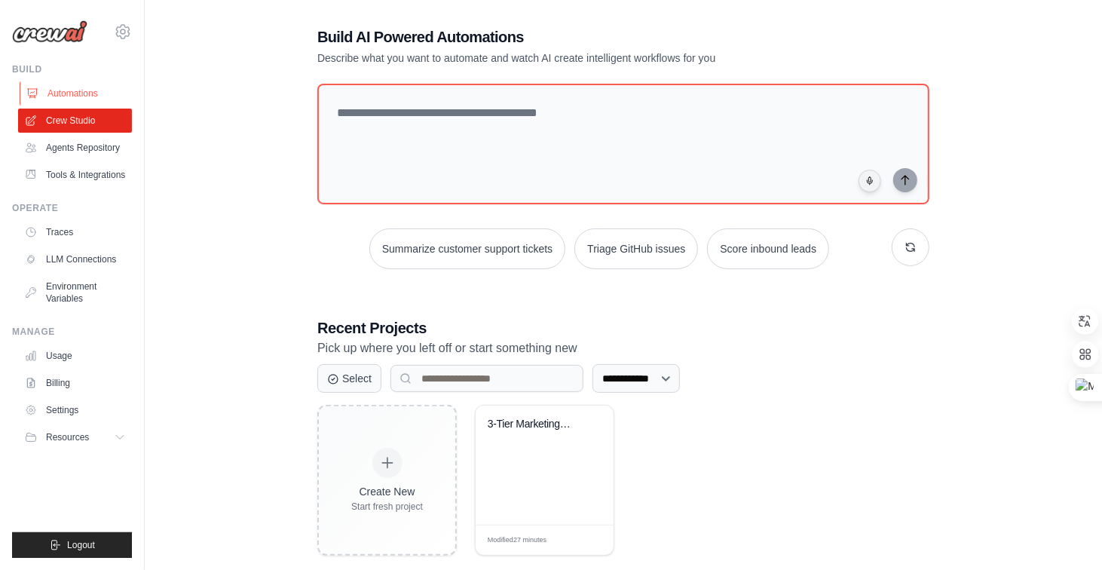
click at [81, 94] on link "Automations" at bounding box center [77, 93] width 114 height 24
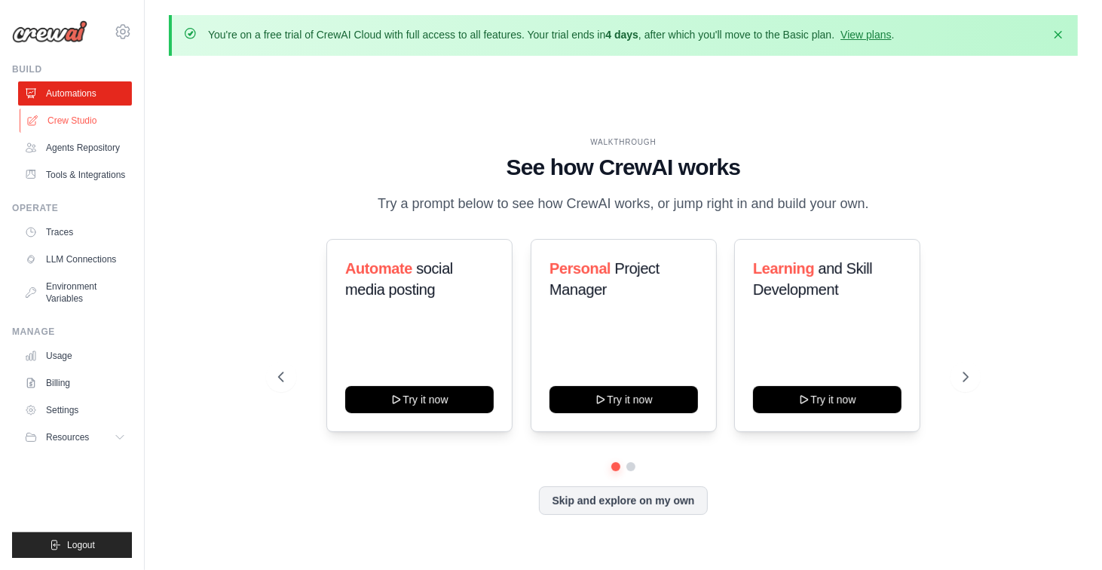
click at [81, 122] on link "Crew Studio" at bounding box center [77, 121] width 114 height 24
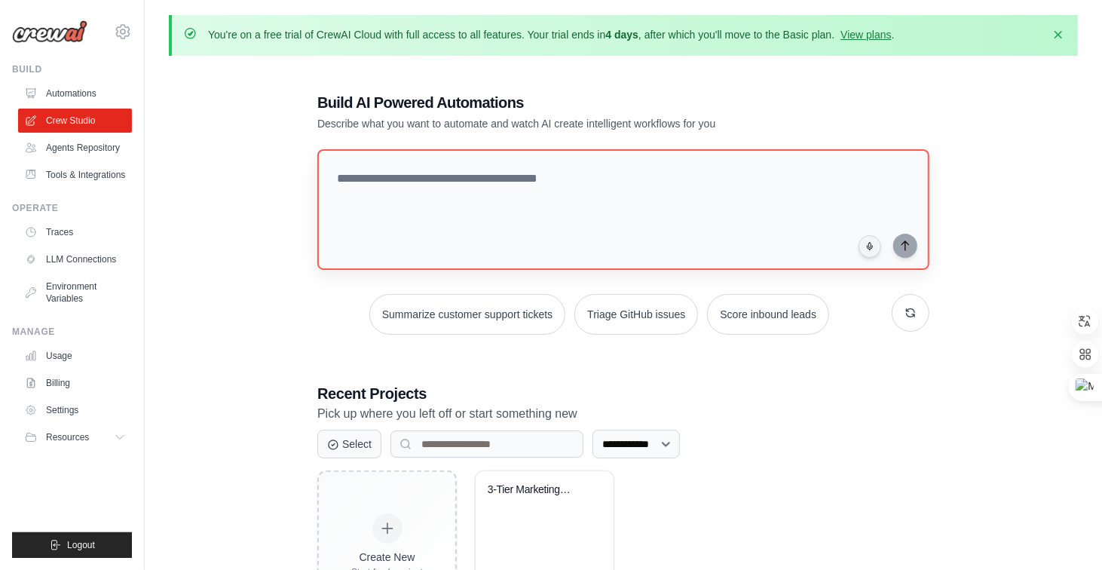
scroll to position [89, 0]
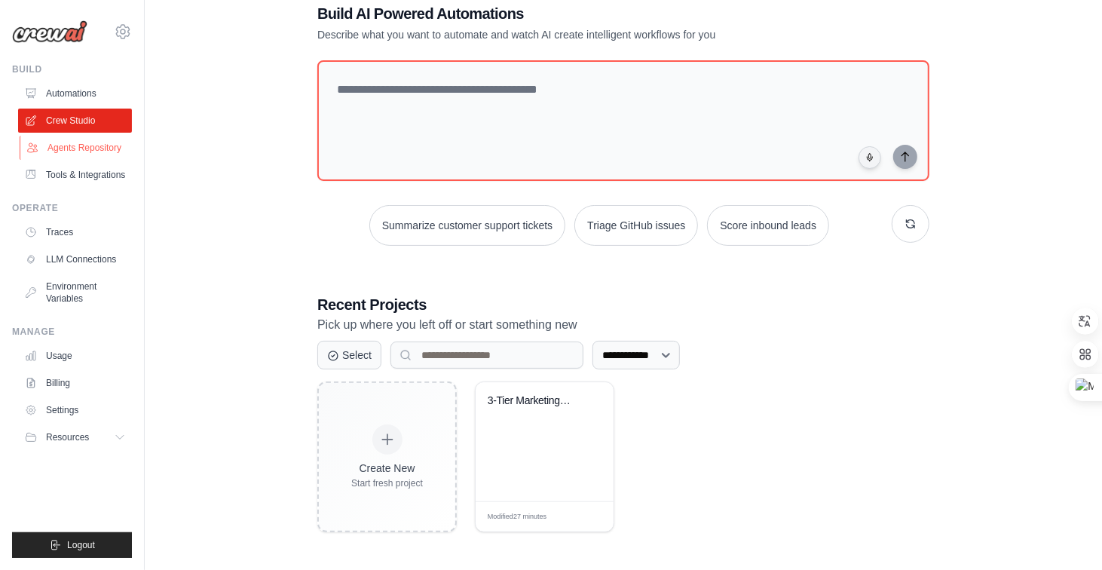
click at [104, 157] on link "Agents Repository" at bounding box center [77, 148] width 114 height 24
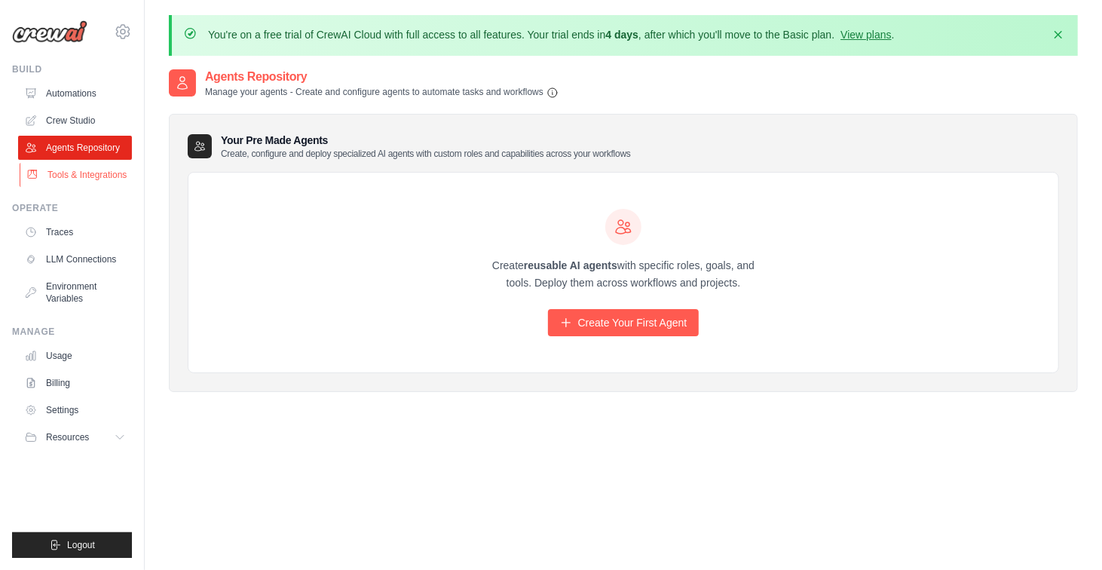
click at [97, 173] on link "Tools & Integrations" at bounding box center [77, 175] width 114 height 24
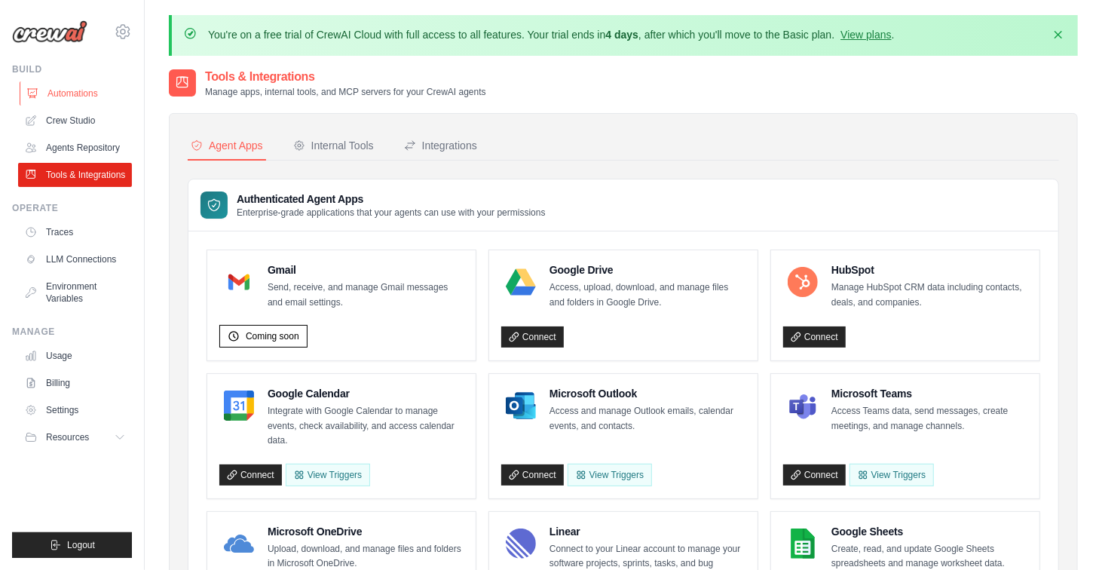
click at [85, 94] on link "Automations" at bounding box center [77, 93] width 114 height 24
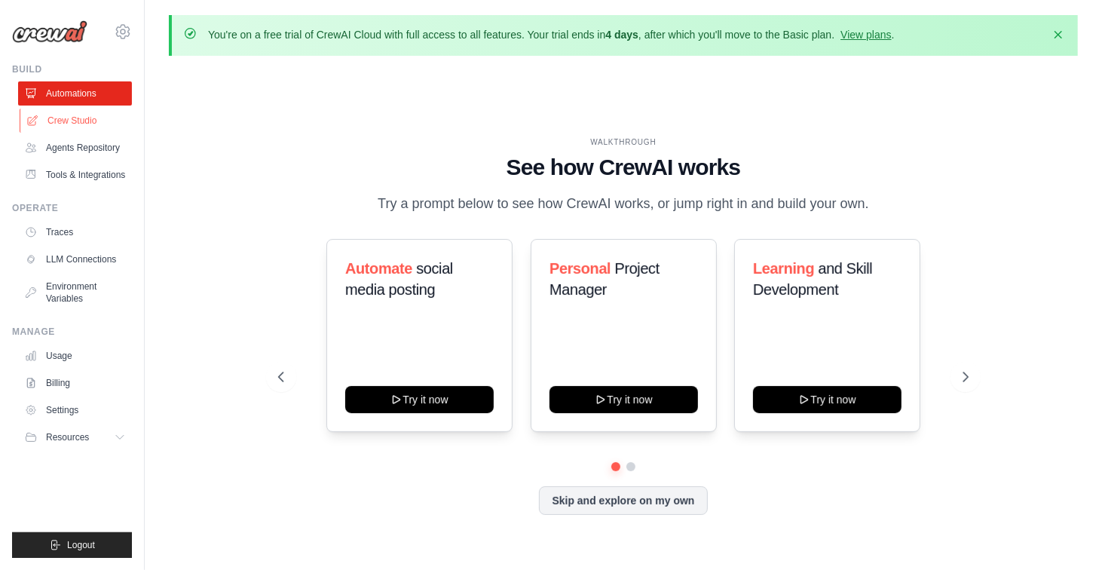
click at [83, 122] on link "Crew Studio" at bounding box center [77, 121] width 114 height 24
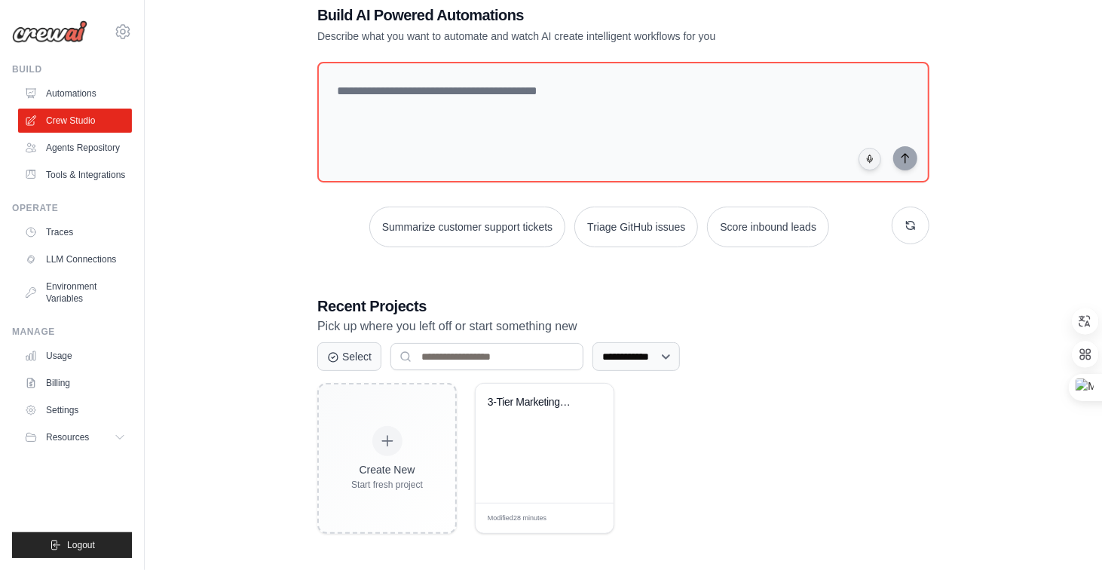
scroll to position [89, 0]
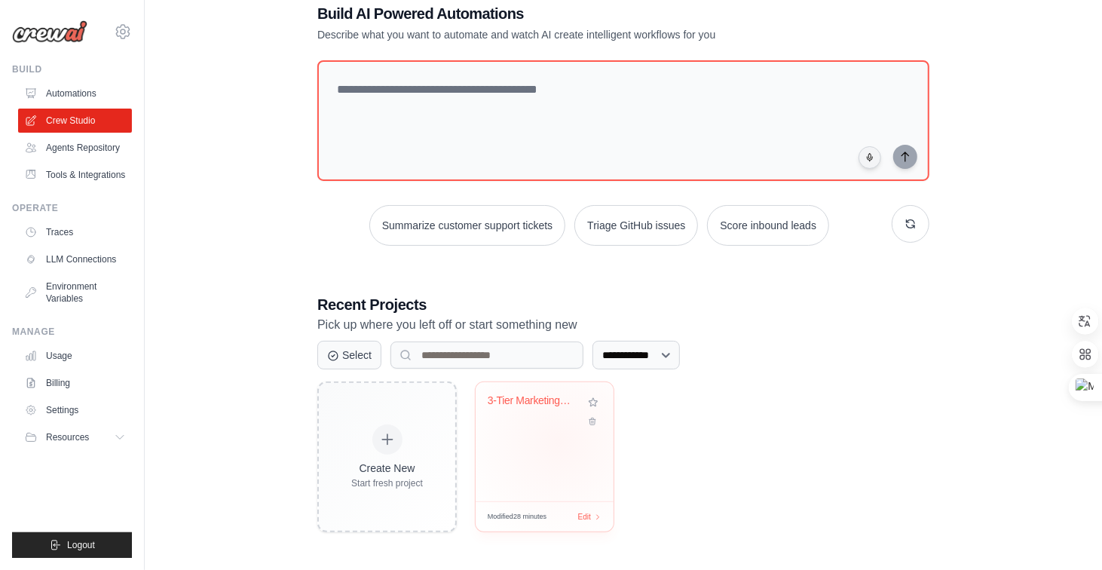
click at [560, 441] on div "3-Tier Marketing Strategy with [PERSON_NAME]..." at bounding box center [545, 441] width 138 height 119
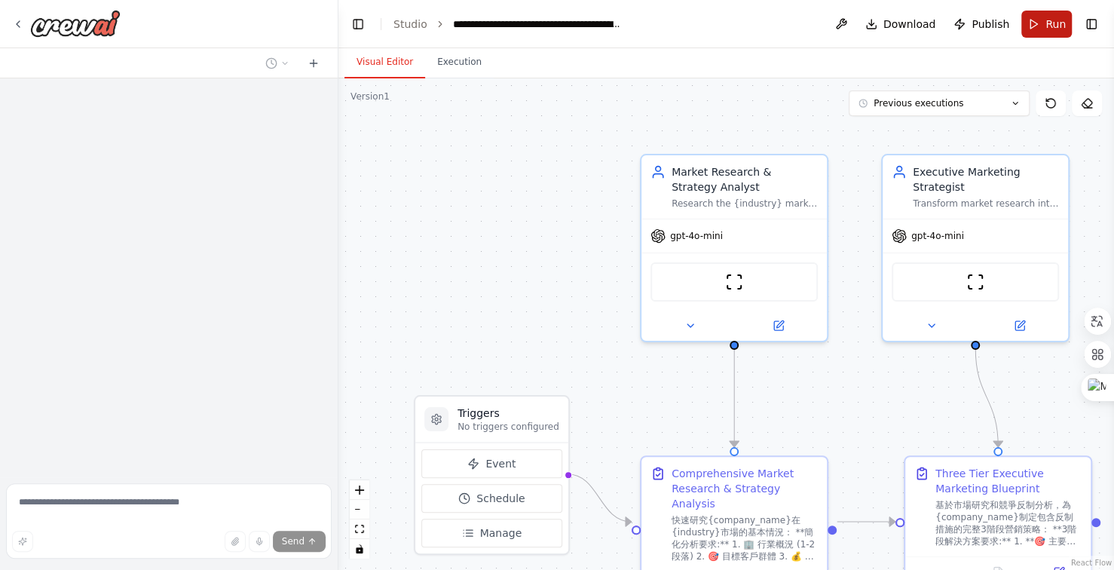
click at [1042, 24] on button "Run" at bounding box center [1047, 24] width 51 height 27
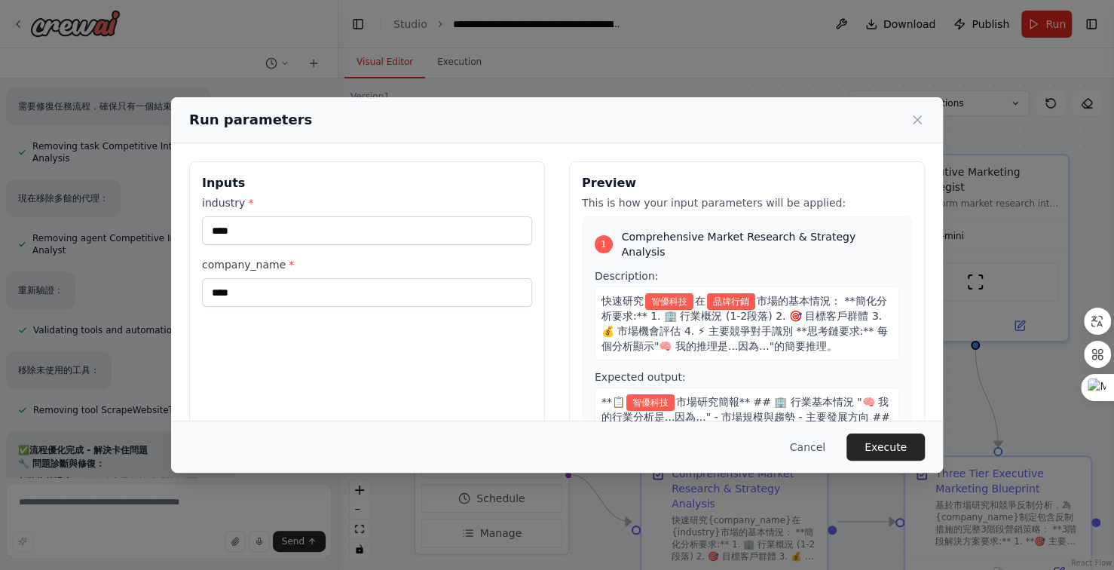
scroll to position [26006, 0]
click at [881, 449] on button "Execute" at bounding box center [886, 447] width 78 height 27
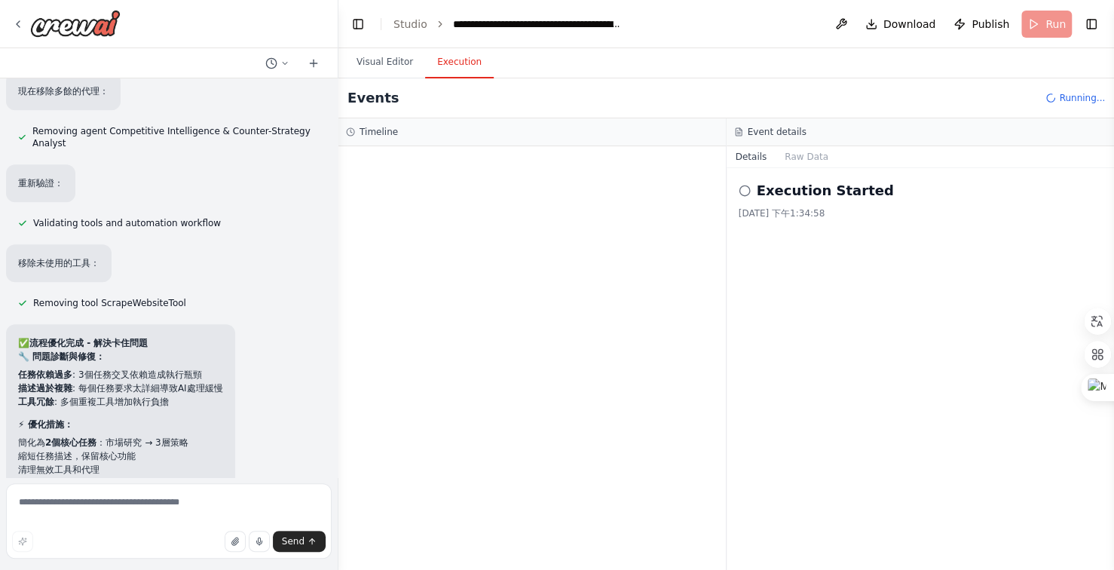
scroll to position [26114, 0]
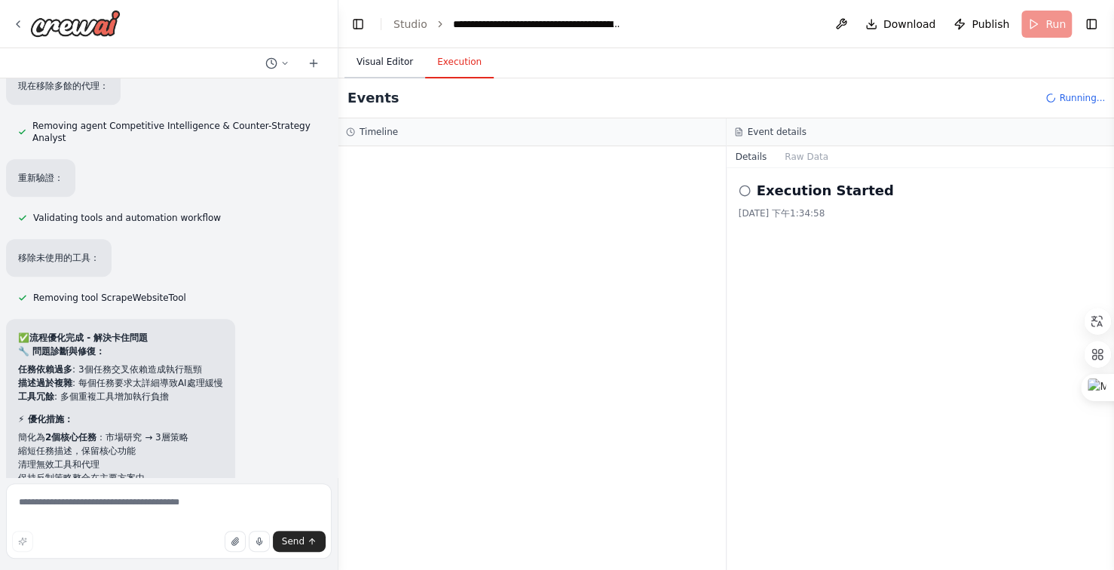
click at [378, 61] on button "Visual Editor" at bounding box center [385, 63] width 81 height 32
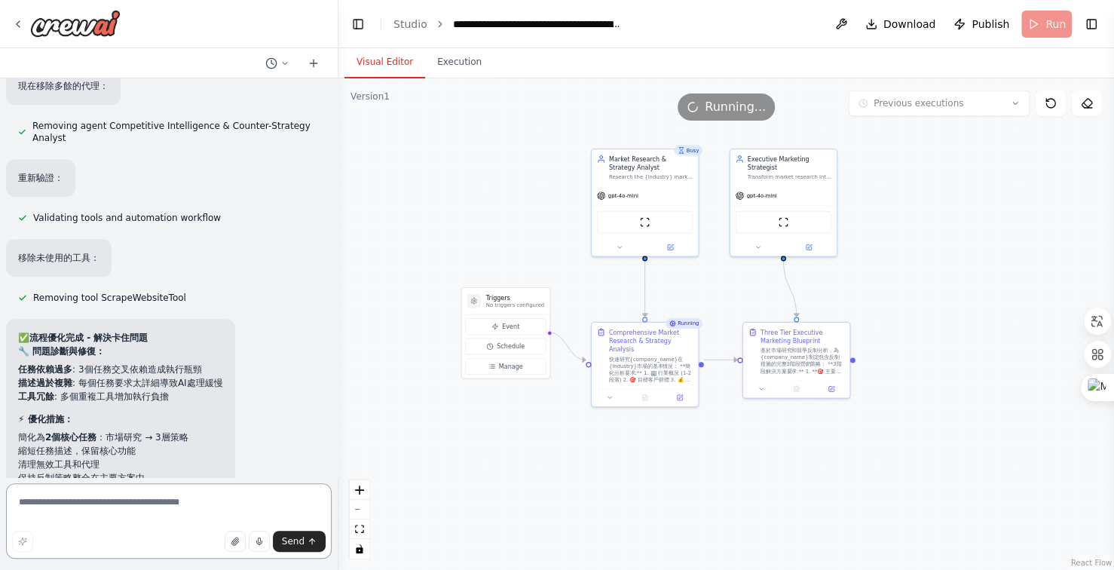
click at [146, 498] on textarea at bounding box center [169, 520] width 326 height 75
type textarea "*"
type textarea "**********"
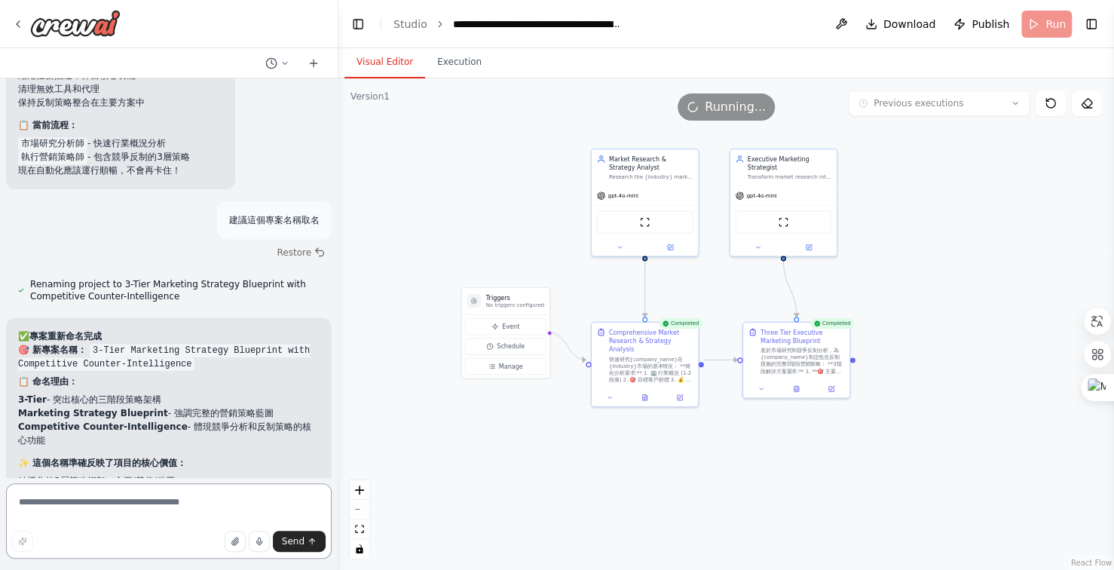
scroll to position [26628, 0]
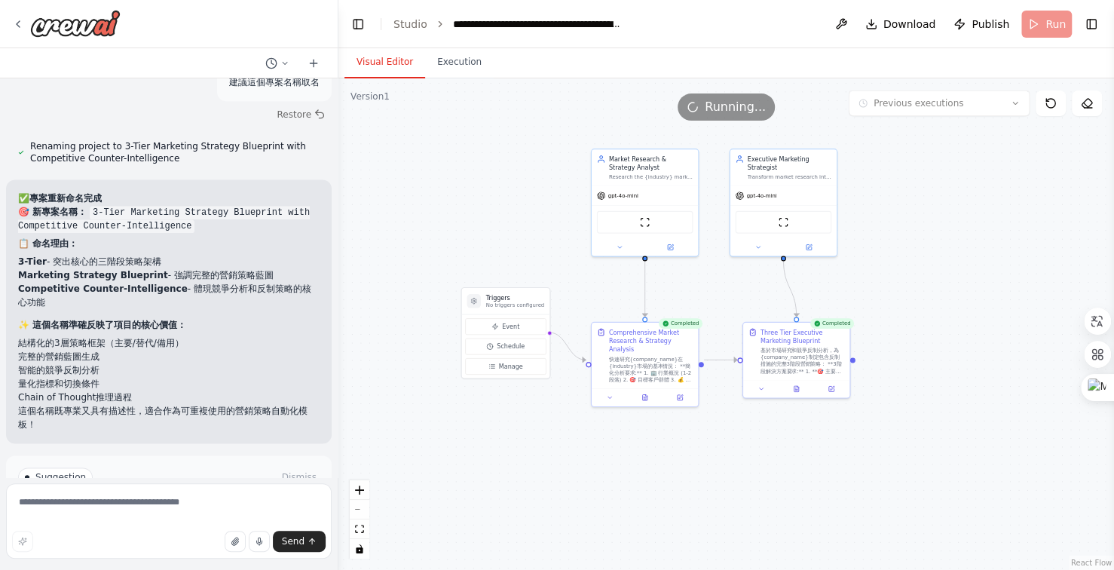
click at [205, 535] on span "Improve automation" at bounding box center [176, 541] width 92 height 12
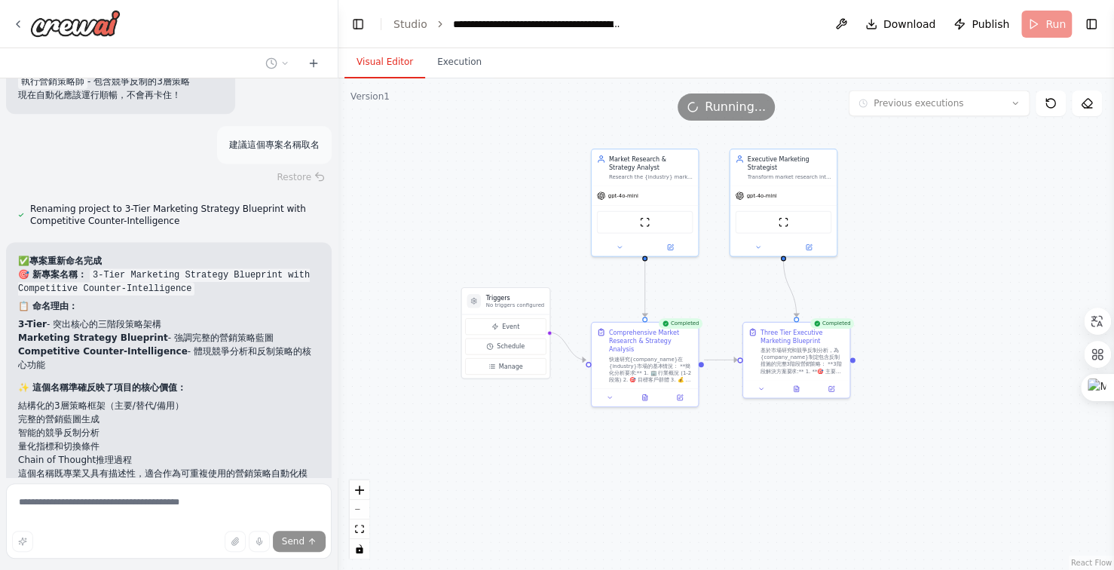
scroll to position [26595, 0]
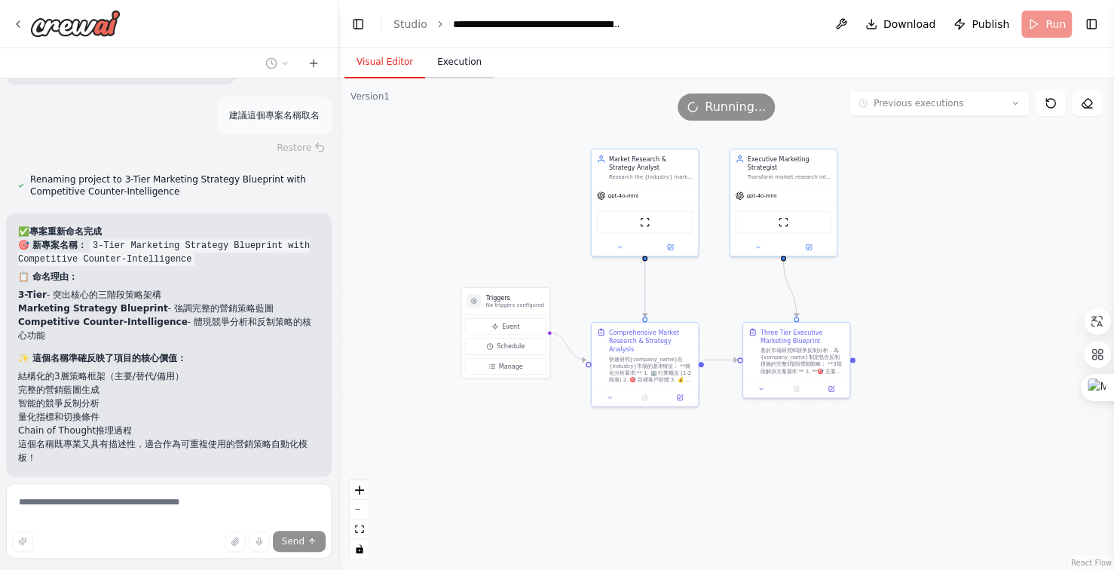
click at [461, 64] on button "Execution" at bounding box center [459, 63] width 69 height 32
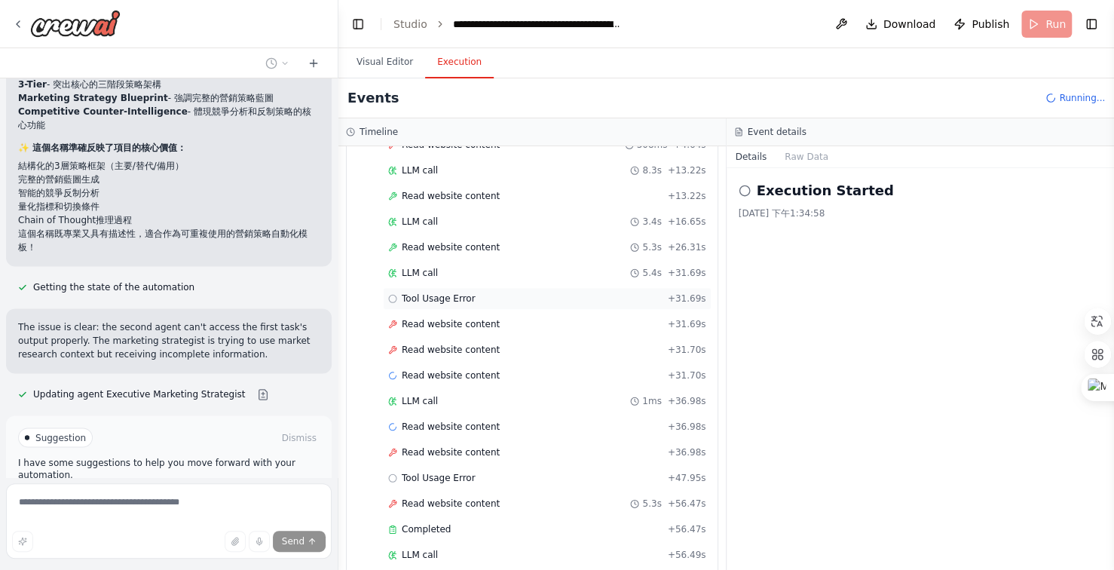
scroll to position [26824, 0]
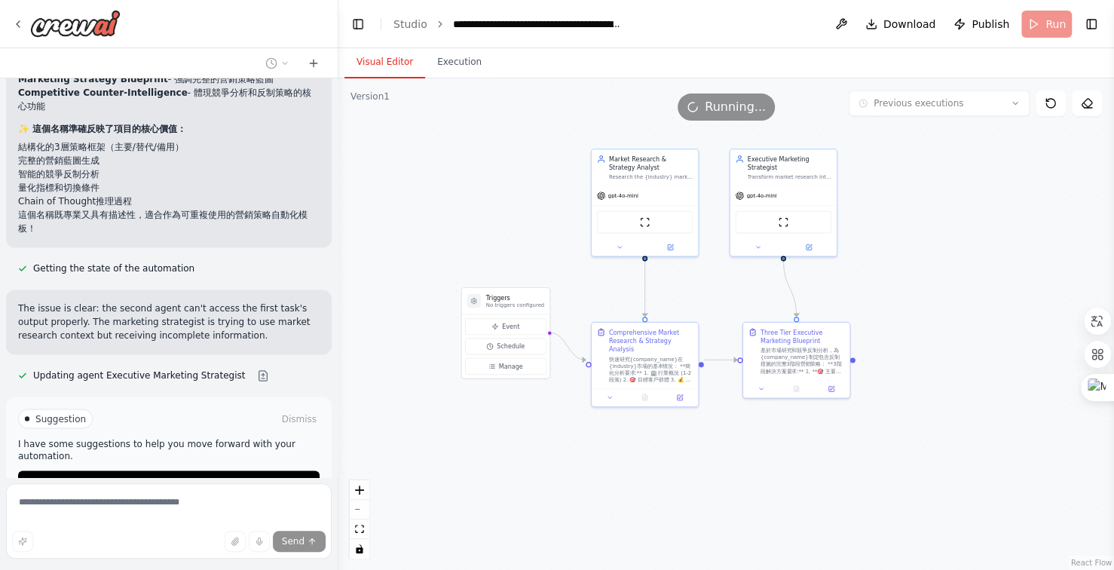
click at [391, 66] on button "Visual Editor" at bounding box center [385, 63] width 81 height 32
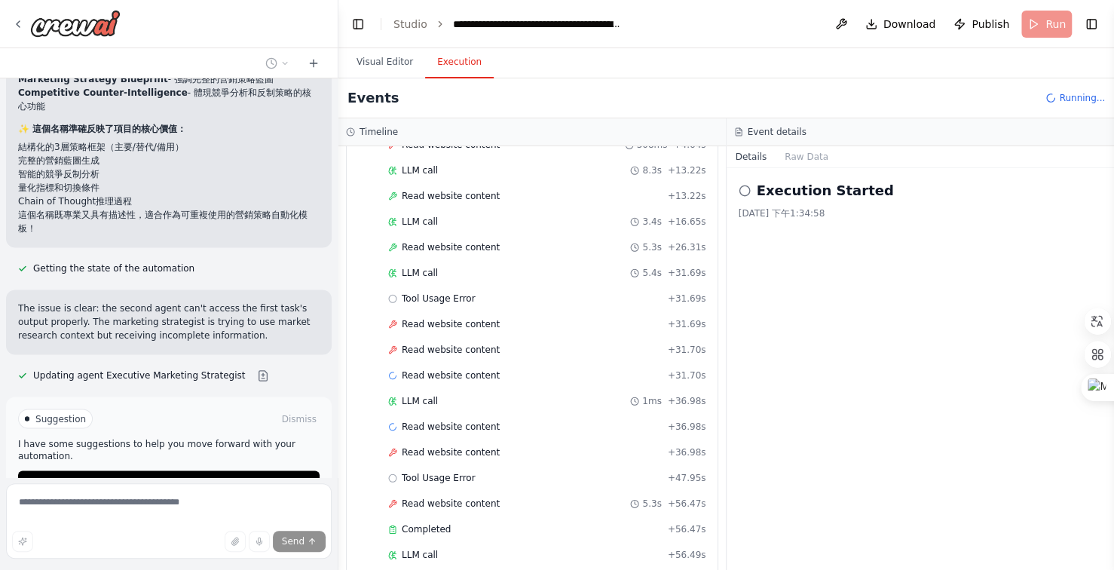
click at [455, 62] on button "Execution" at bounding box center [459, 63] width 69 height 32
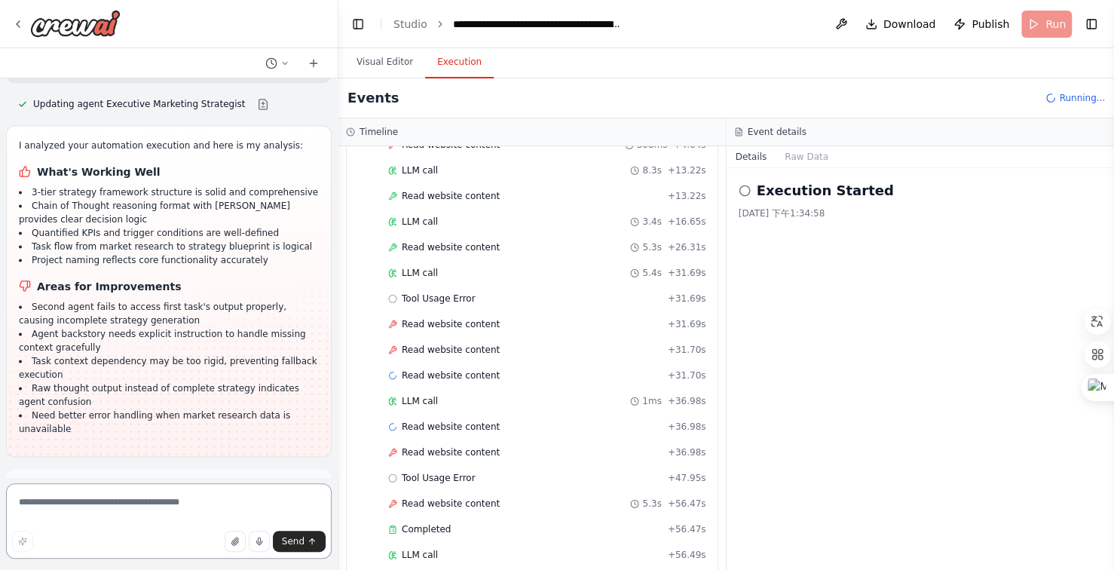
scroll to position [27108, 0]
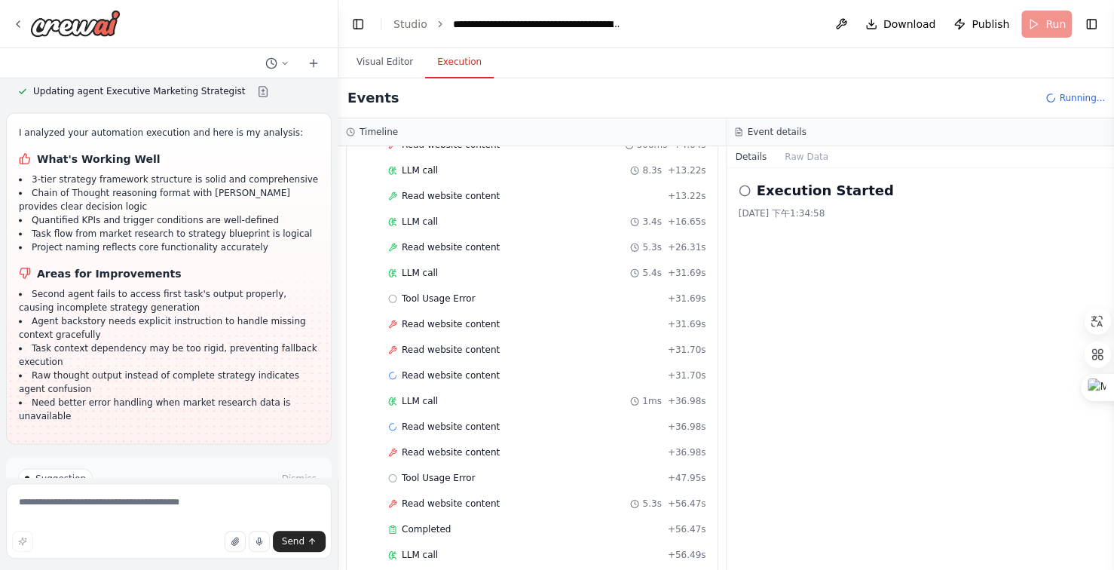
click at [216, 530] on button "Run Automation" at bounding box center [169, 542] width 302 height 24
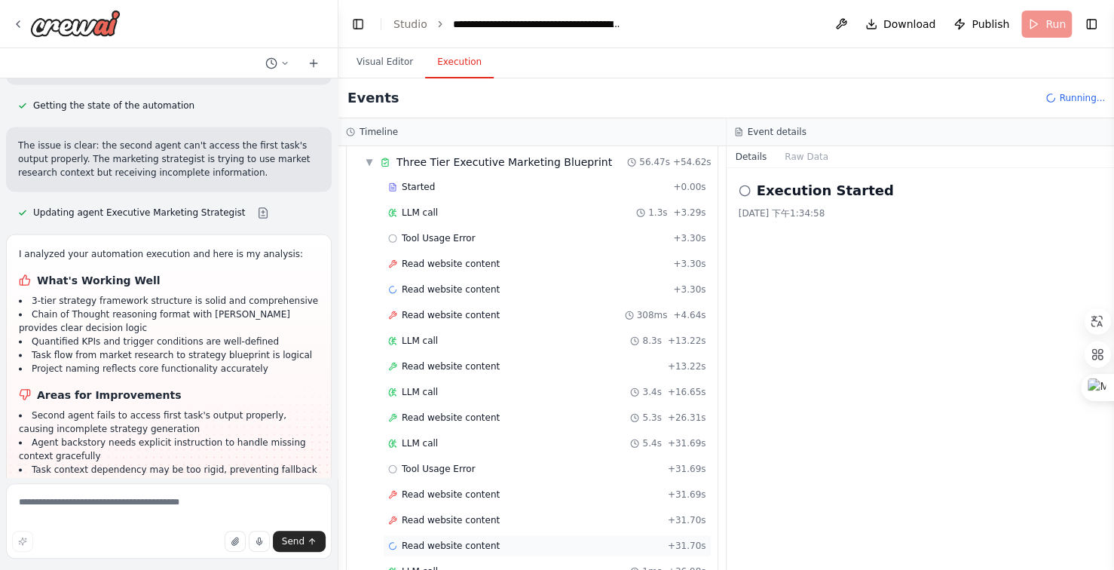
scroll to position [1015, 0]
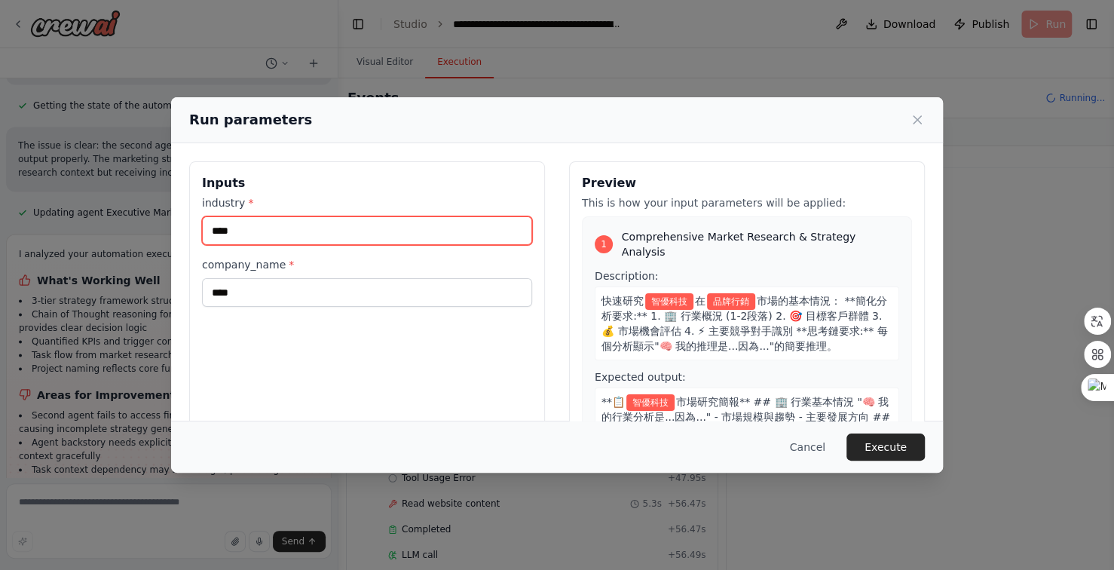
click at [280, 225] on input "****" at bounding box center [367, 230] width 330 height 29
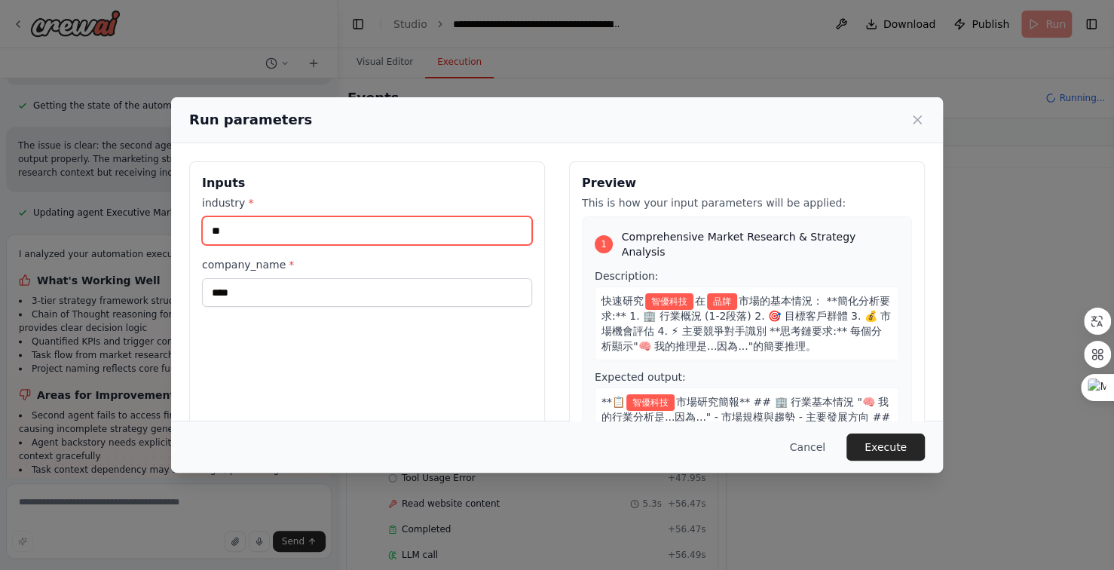
type input "*"
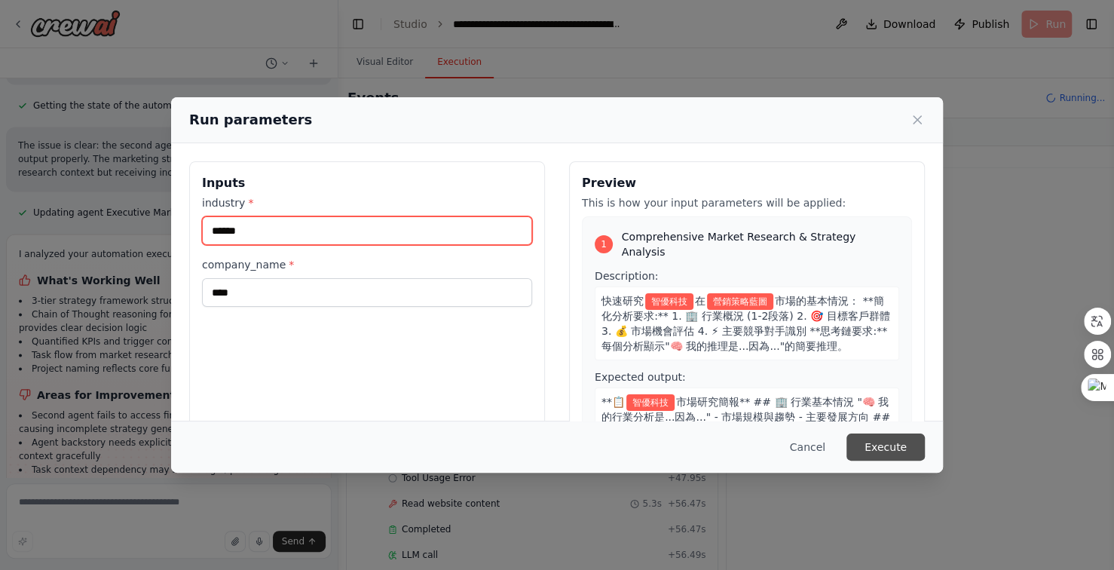
type input "******"
click at [897, 450] on button "Execute" at bounding box center [886, 447] width 78 height 27
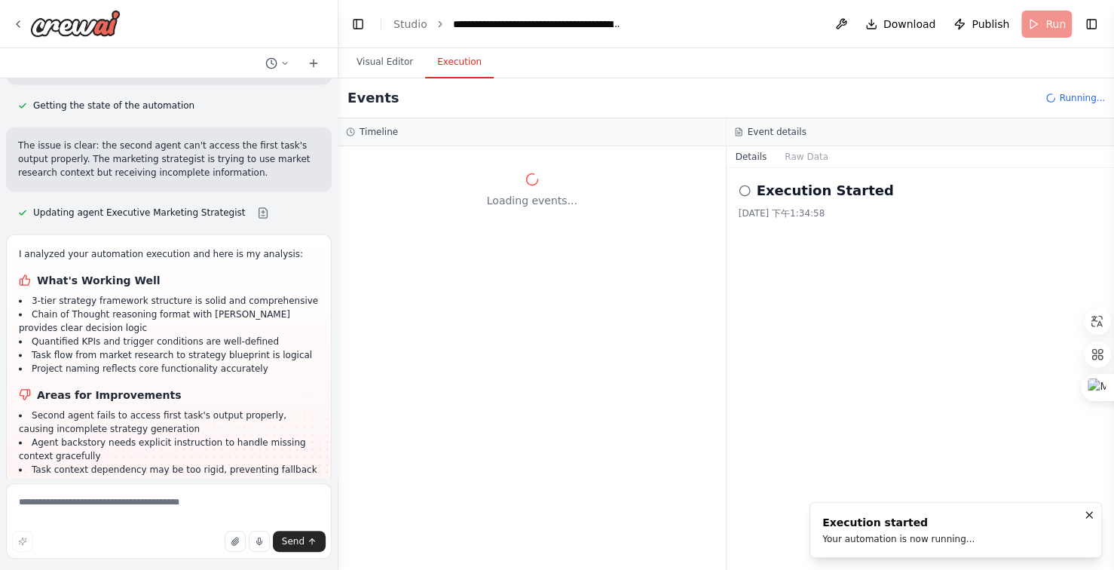
scroll to position [0, 0]
click at [394, 64] on button "Visual Editor" at bounding box center [385, 63] width 81 height 32
click at [459, 61] on button "Execution" at bounding box center [459, 63] width 69 height 32
click at [135, 505] on textarea at bounding box center [169, 520] width 326 height 75
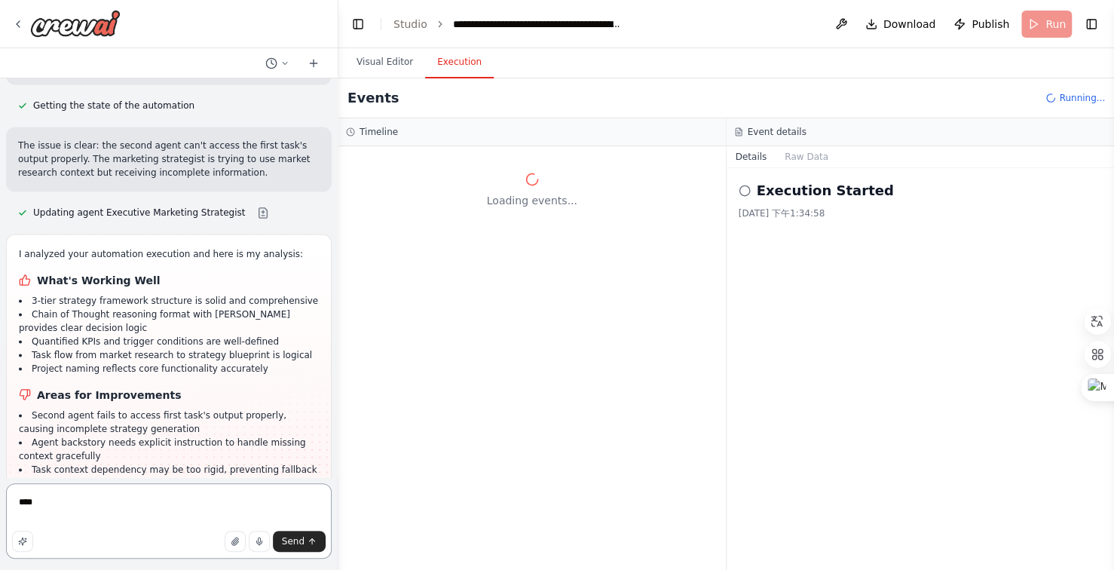
type textarea "***"
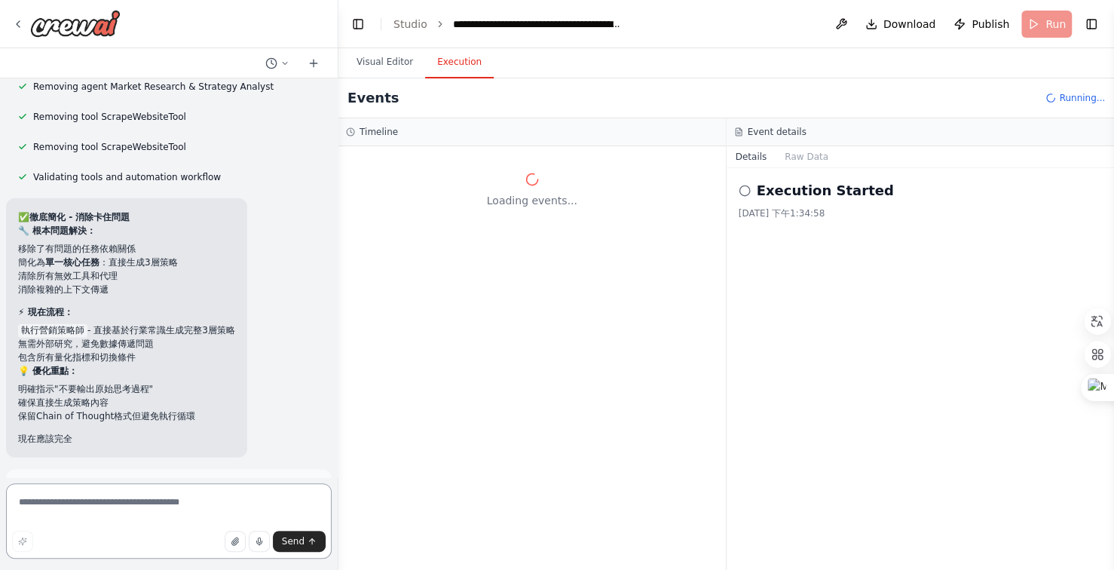
scroll to position [27744, 0]
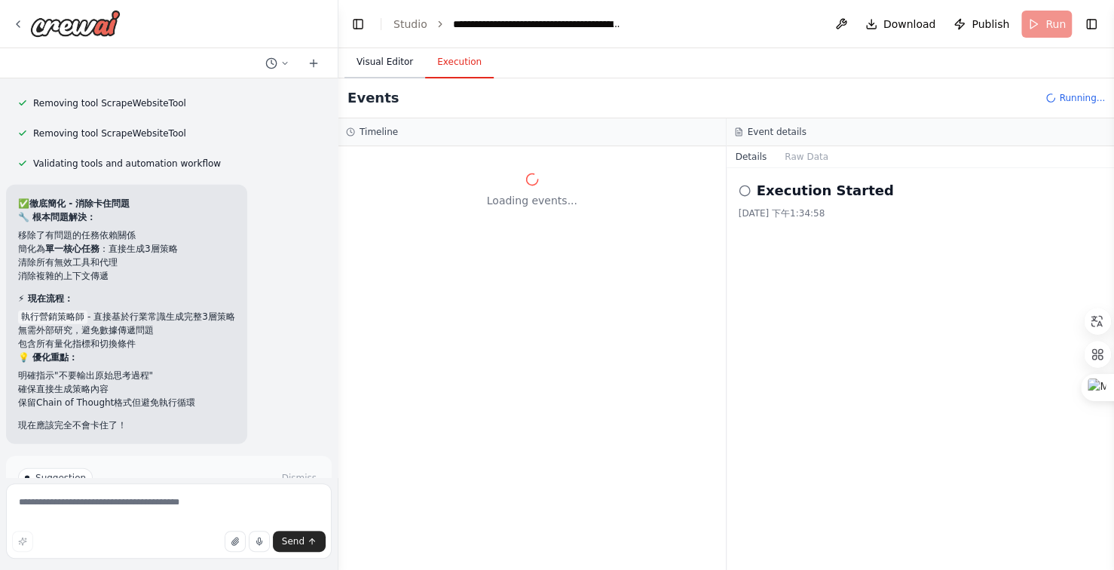
click at [394, 59] on button "Visual Editor" at bounding box center [385, 63] width 81 height 32
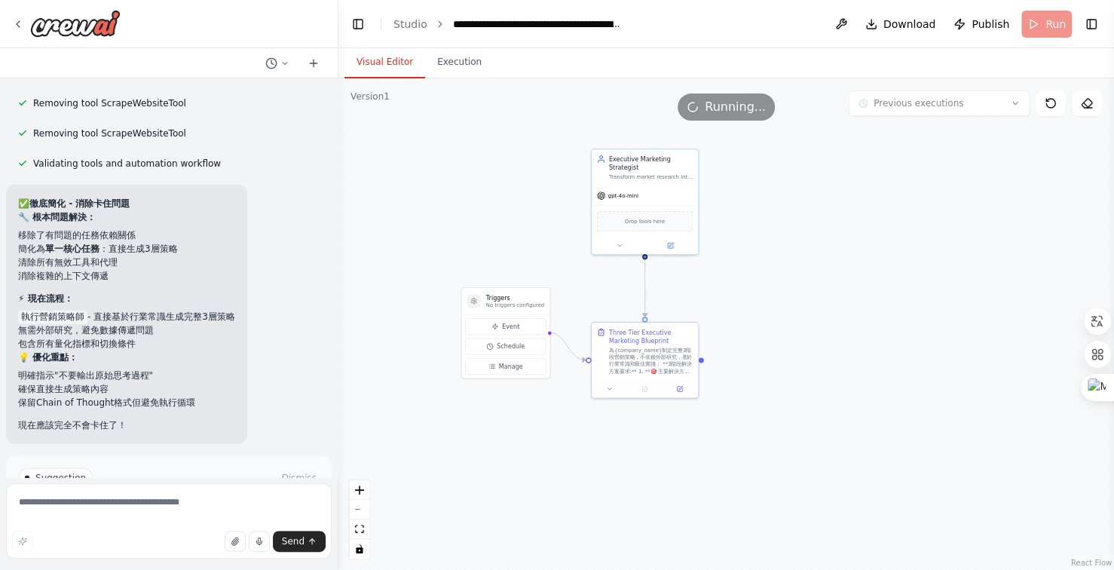
click at [241, 530] on button "Run Automation" at bounding box center [169, 542] width 302 height 24
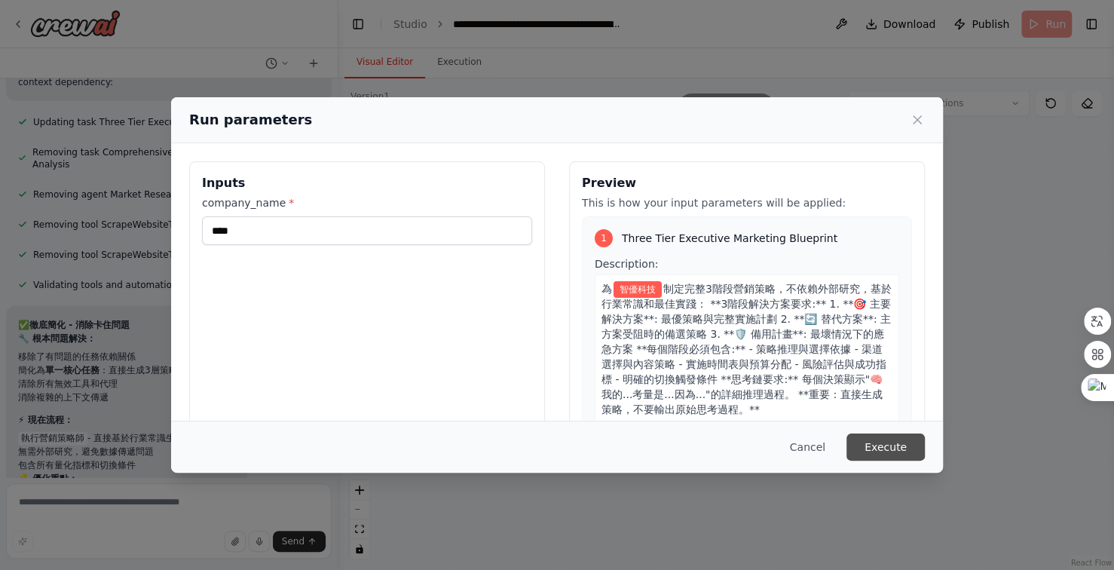
click at [872, 446] on button "Execute" at bounding box center [886, 447] width 78 height 27
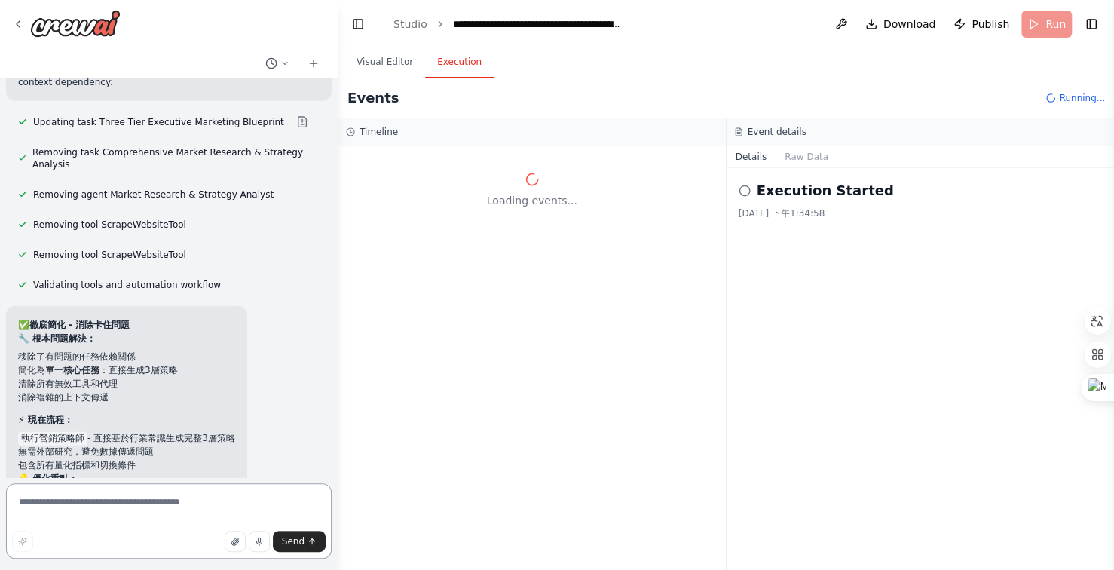
click at [166, 499] on textarea at bounding box center [169, 520] width 326 height 75
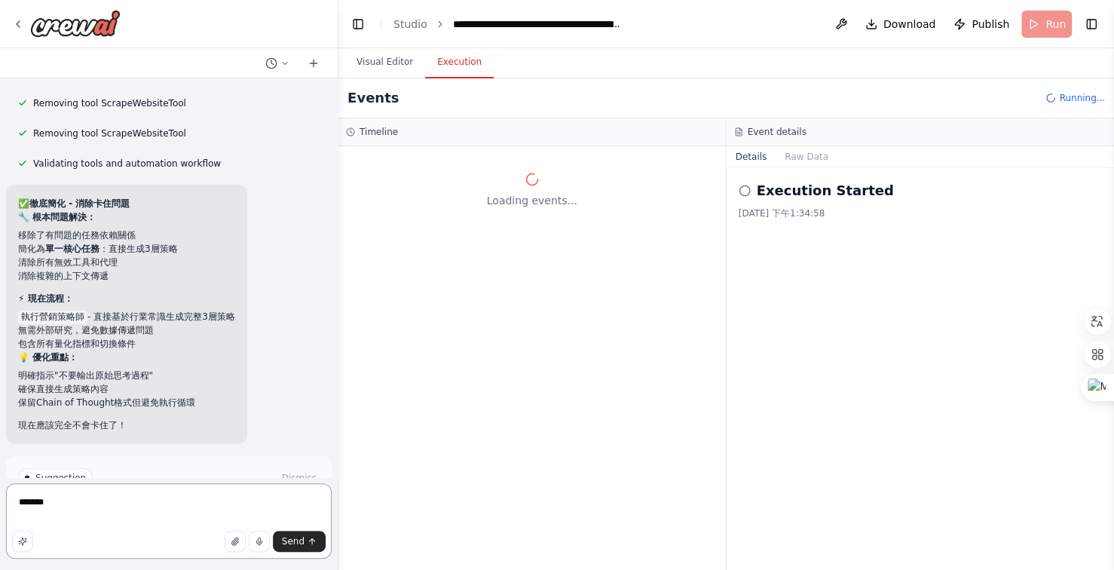
type textarea "*****"
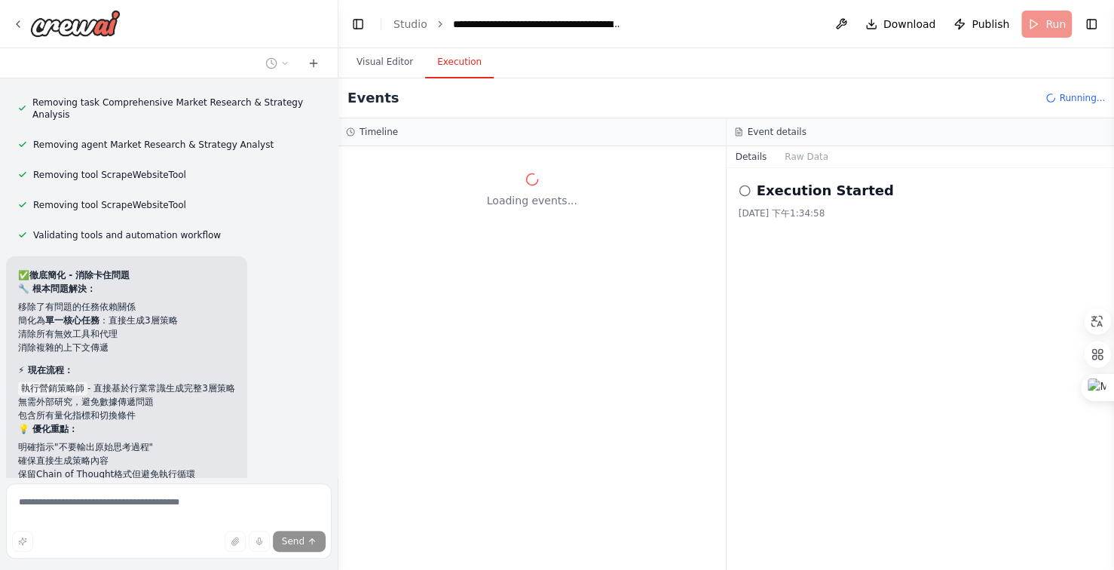
scroll to position [27755, 0]
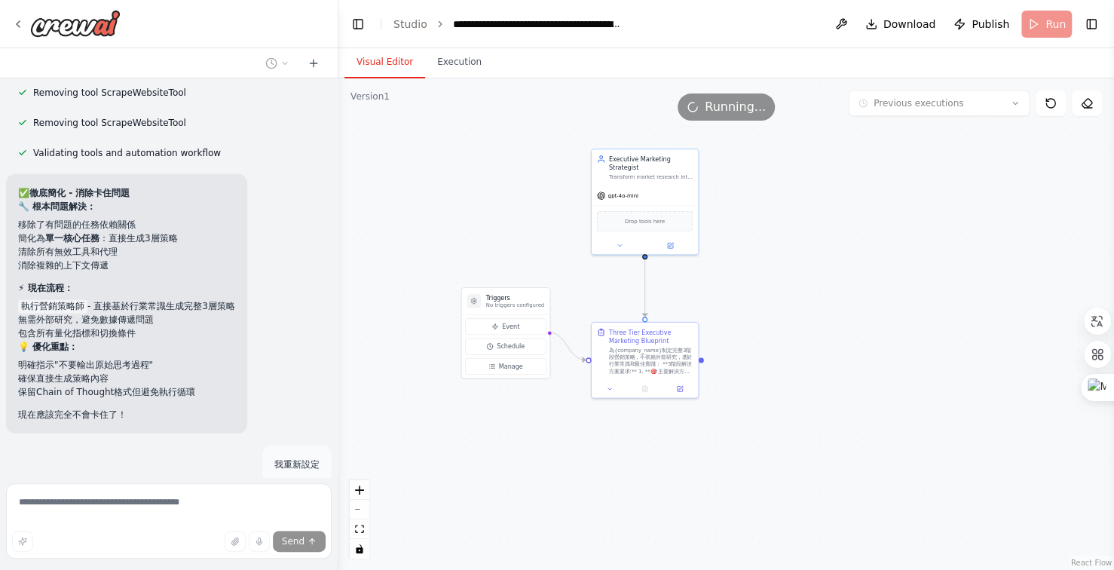
click at [382, 66] on button "Visual Editor" at bounding box center [385, 63] width 81 height 32
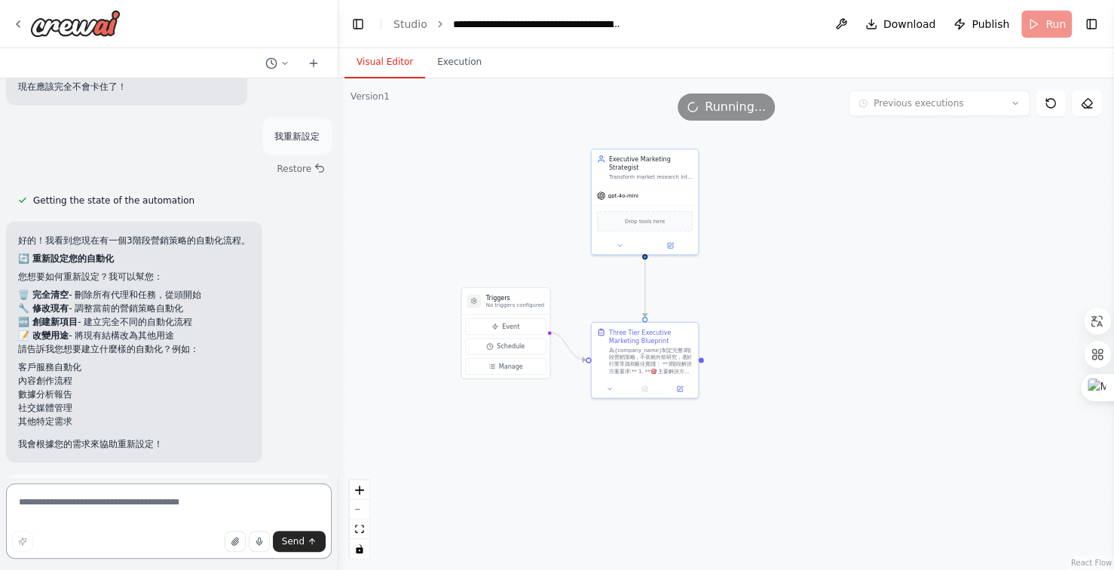
scroll to position [28102, 0]
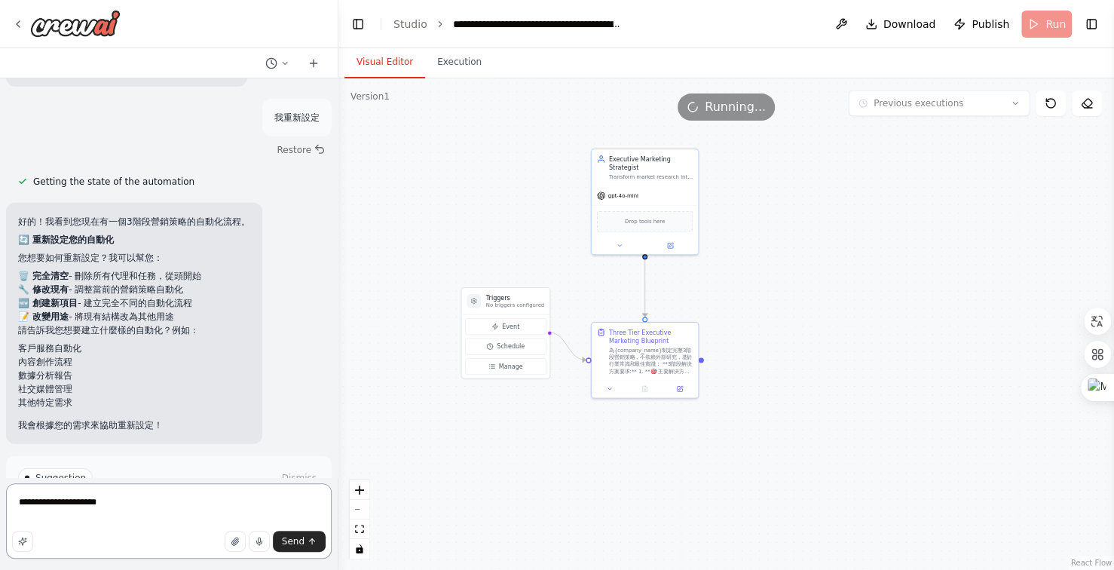
type textarea "**********"
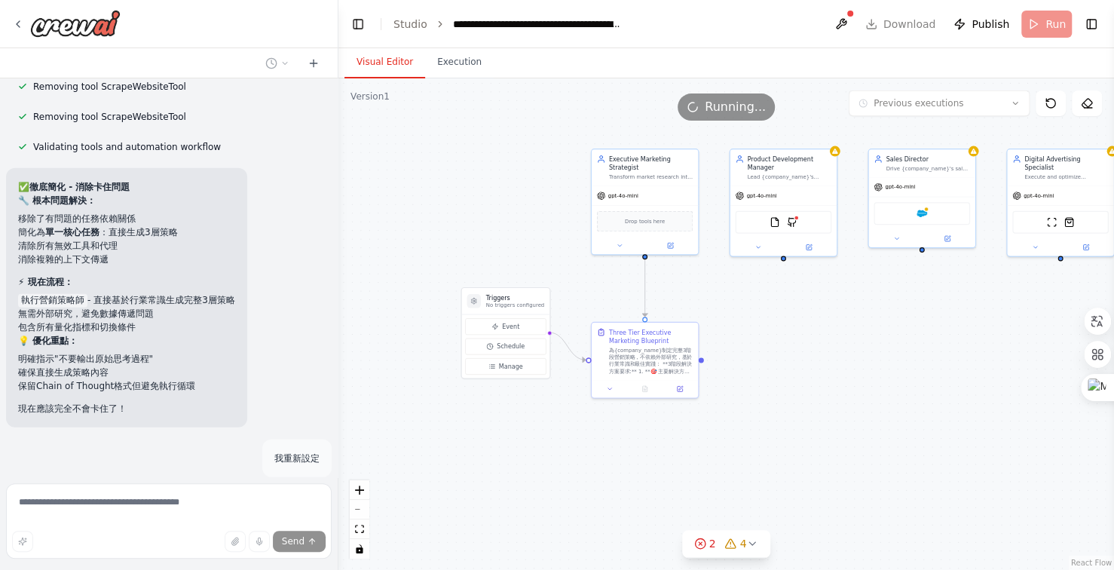
scroll to position [28063, 0]
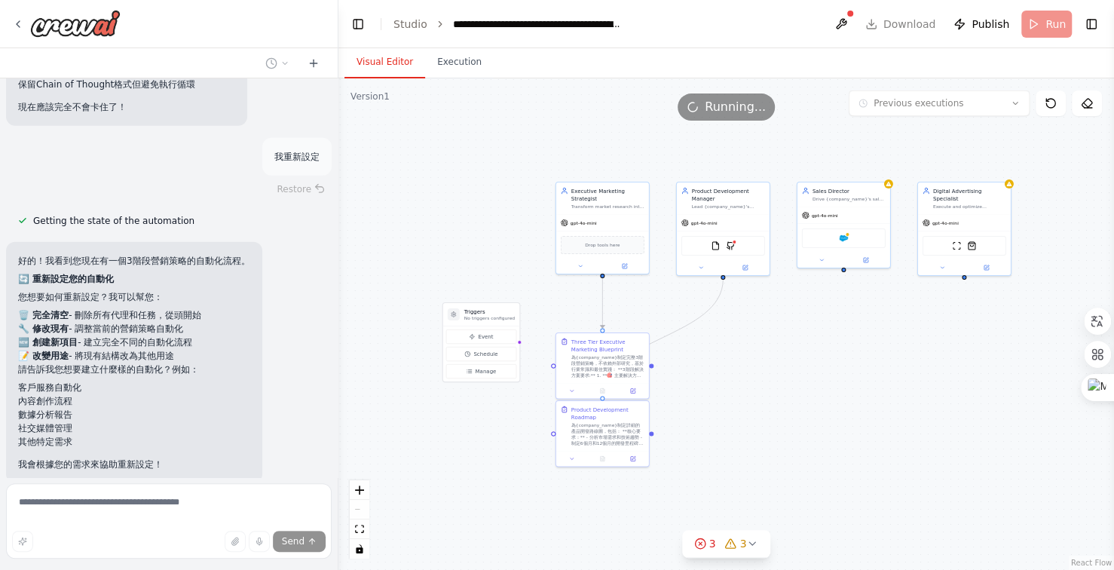
drag, startPoint x: 845, startPoint y: 420, endPoint x: 814, endPoint y: 420, distance: 30.9
click at [819, 420] on div ".deletable-edge-delete-btn { width: 20px; height: 20px; border: 0px solid #ffff…" at bounding box center [727, 324] width 776 height 492
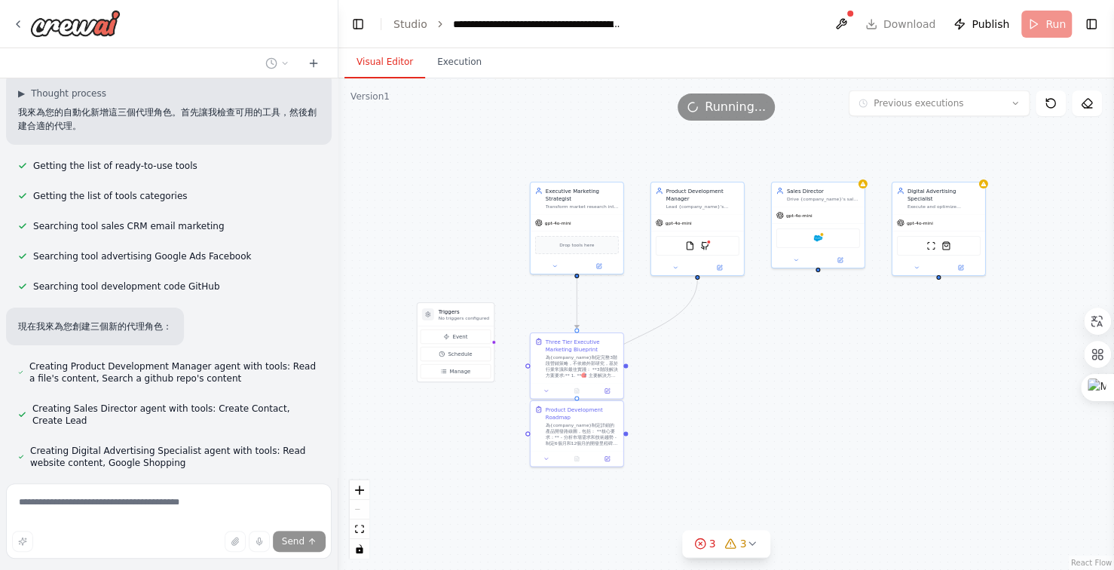
scroll to position [28603, 0]
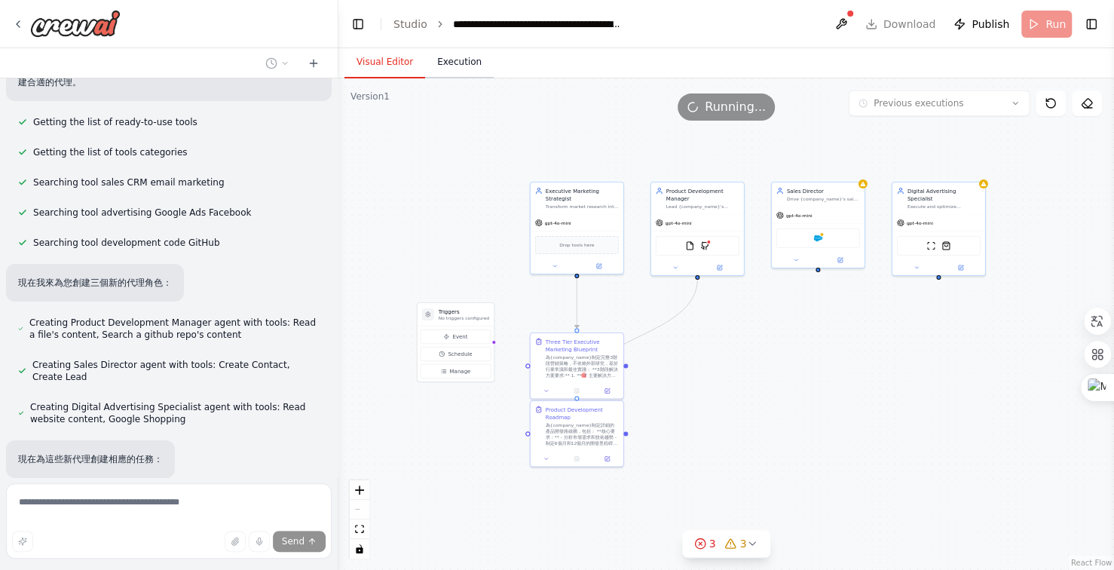
click at [456, 64] on button "Execution" at bounding box center [459, 63] width 69 height 32
click at [394, 63] on button "Visual Editor" at bounding box center [385, 63] width 81 height 32
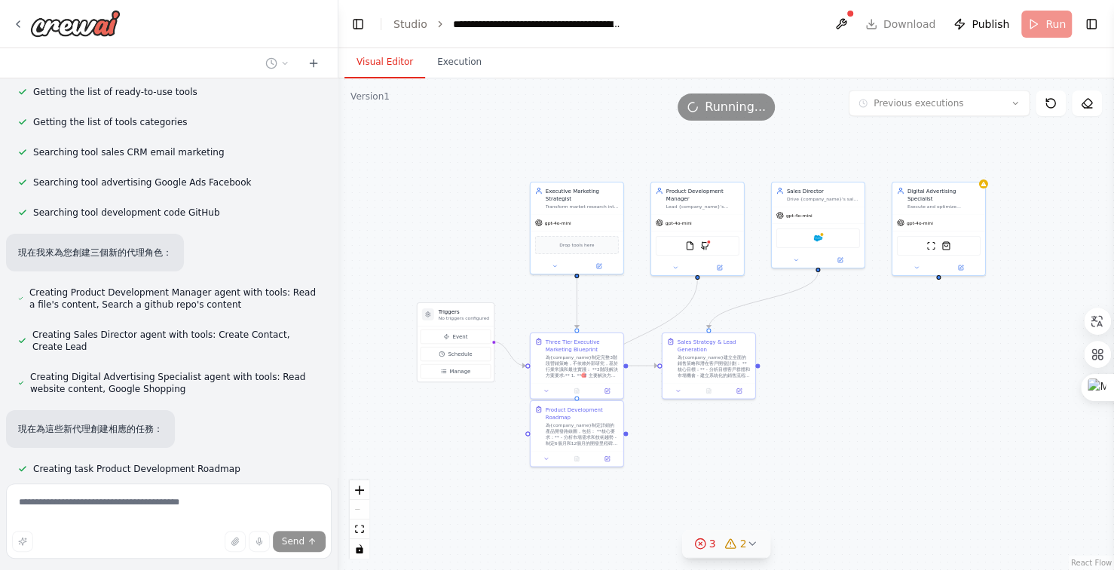
click at [699, 544] on icon at bounding box center [700, 544] width 12 height 12
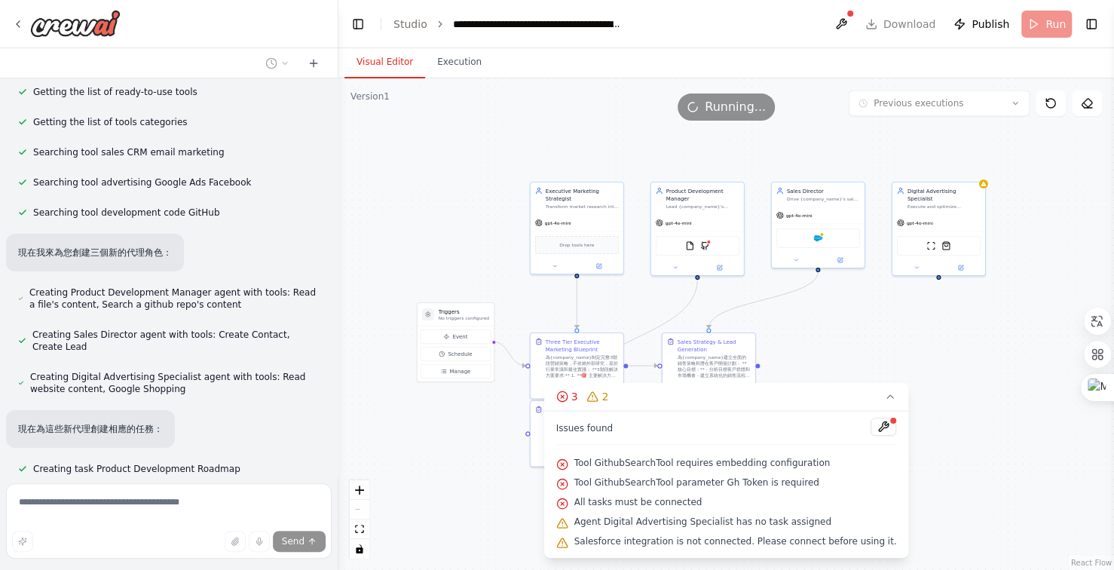
click at [995, 504] on div ".deletable-edge-delete-btn { width: 20px; height: 20px; border: 0px solid #ffff…" at bounding box center [727, 324] width 776 height 492
click at [884, 396] on icon at bounding box center [890, 397] width 12 height 12
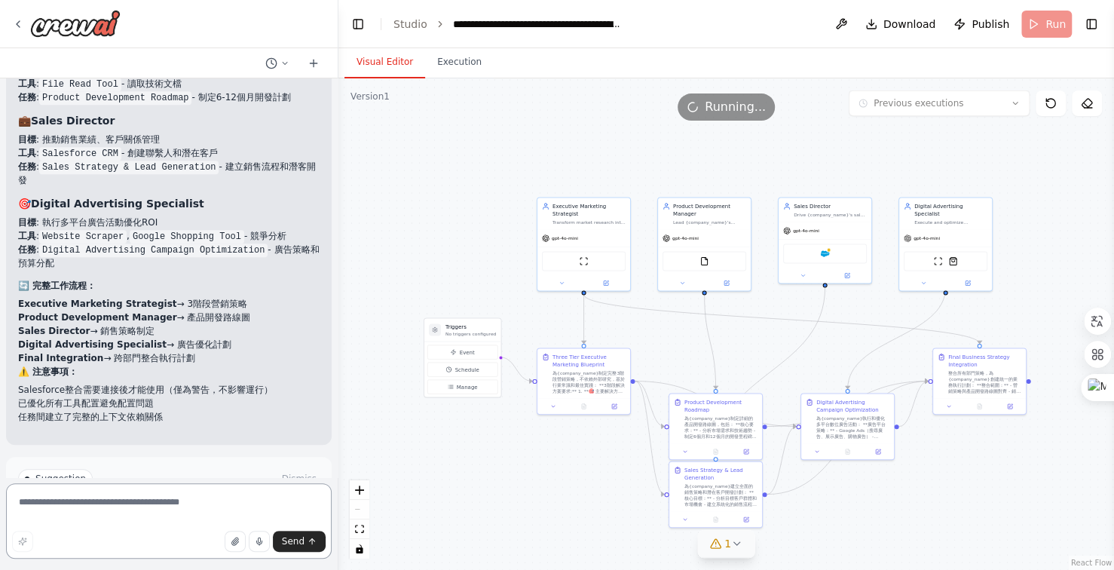
scroll to position [29689, 0]
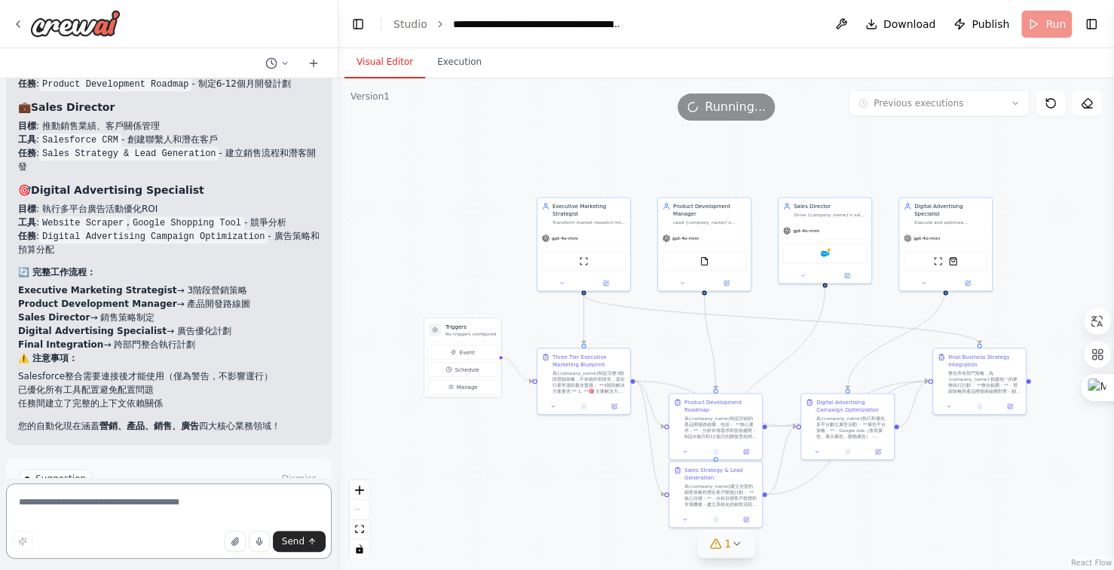
click at [142, 500] on textarea at bounding box center [169, 520] width 326 height 75
type textarea "**********"
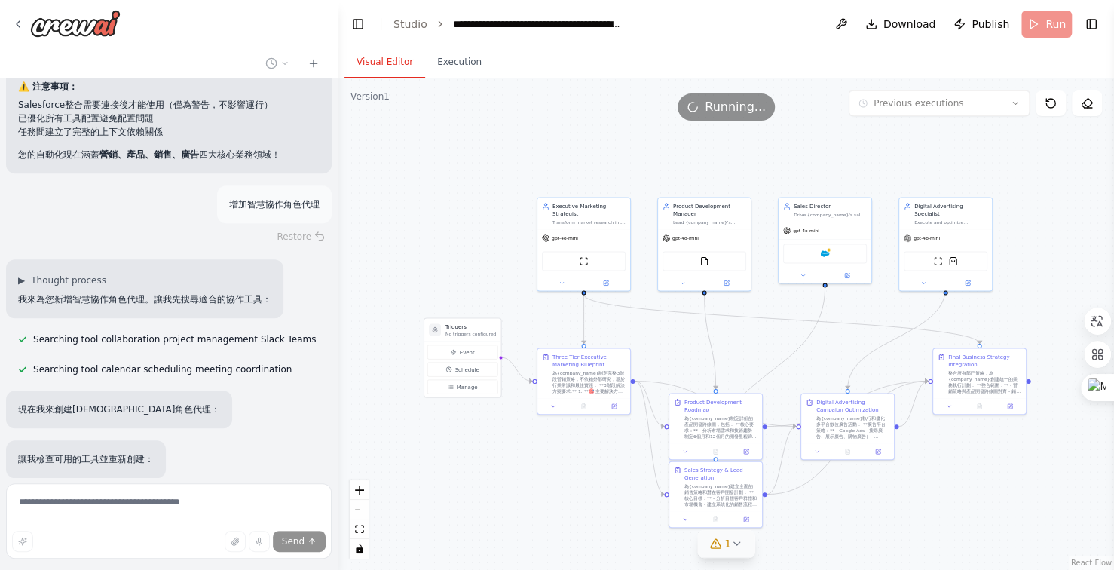
scroll to position [30003, 0]
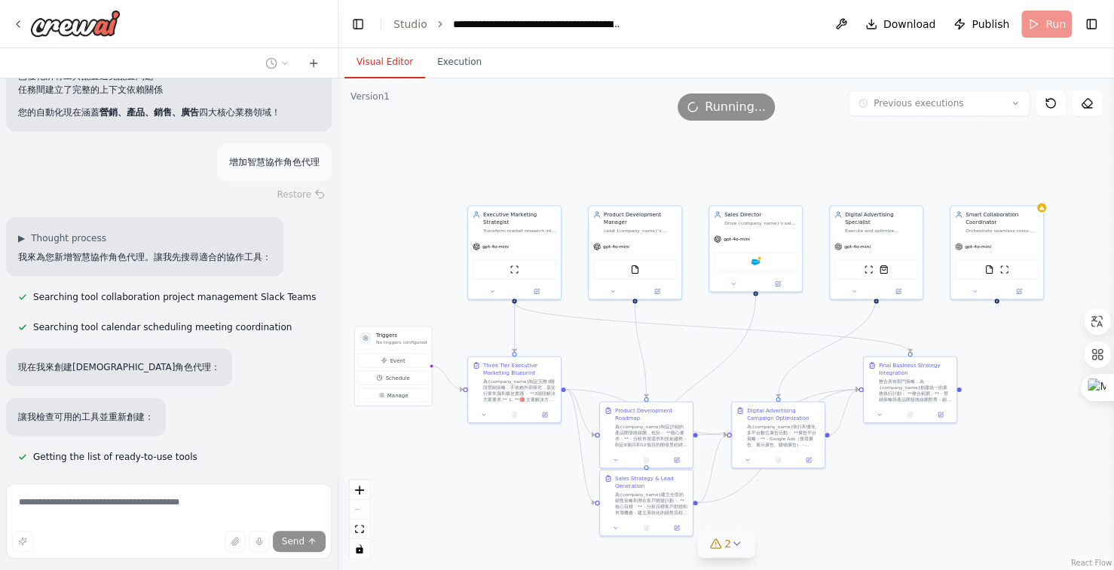
drag, startPoint x: 650, startPoint y: 157, endPoint x: 641, endPoint y: 159, distance: 9.3
click at [641, 159] on div ".deletable-edge-delete-btn { width: 20px; height: 20px; border: 0px solid #ffff…" at bounding box center [727, 324] width 776 height 492
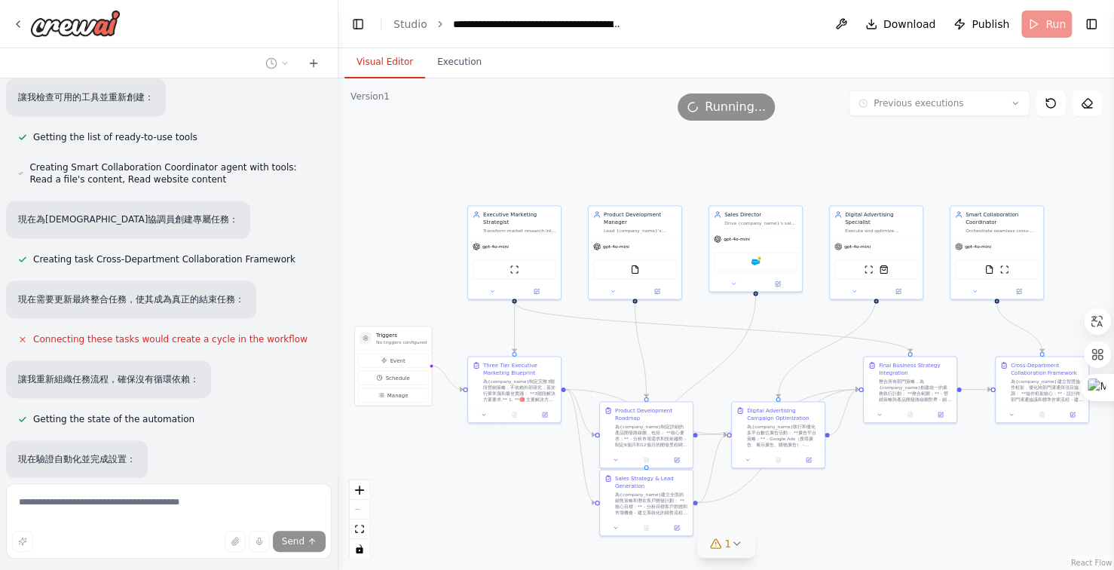
scroll to position [30444, 0]
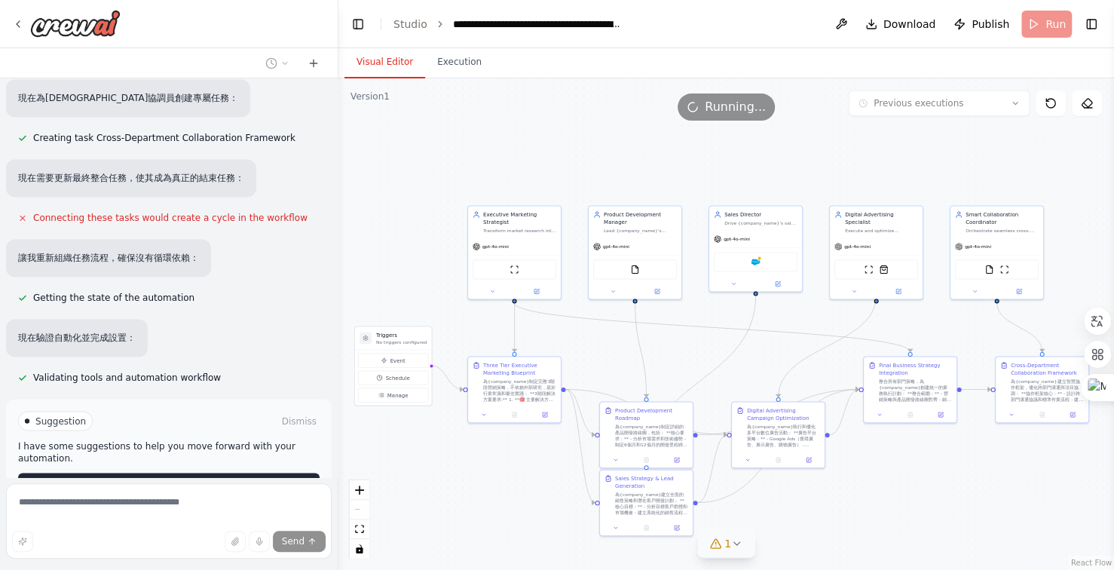
click at [195, 479] on span "Run Automation" at bounding box center [175, 485] width 73 height 12
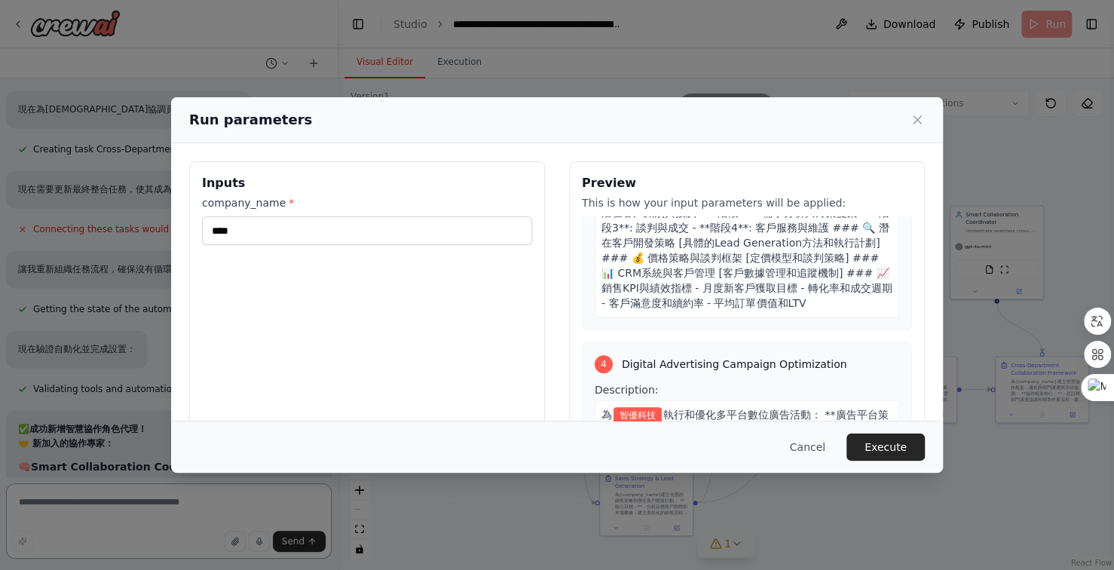
scroll to position [1131, 0]
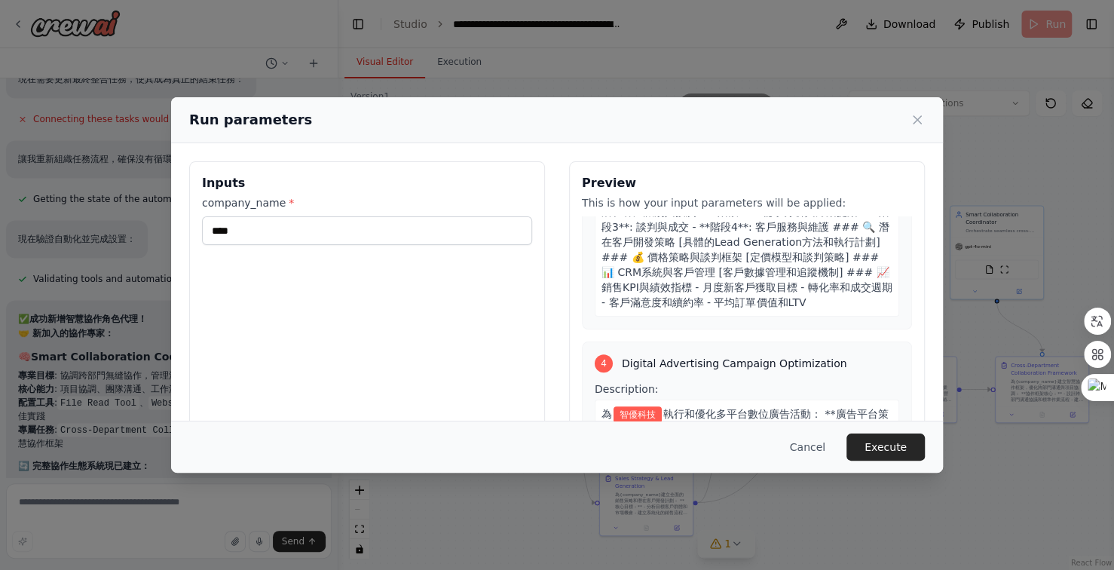
click at [887, 448] on button "Execute" at bounding box center [886, 447] width 78 height 27
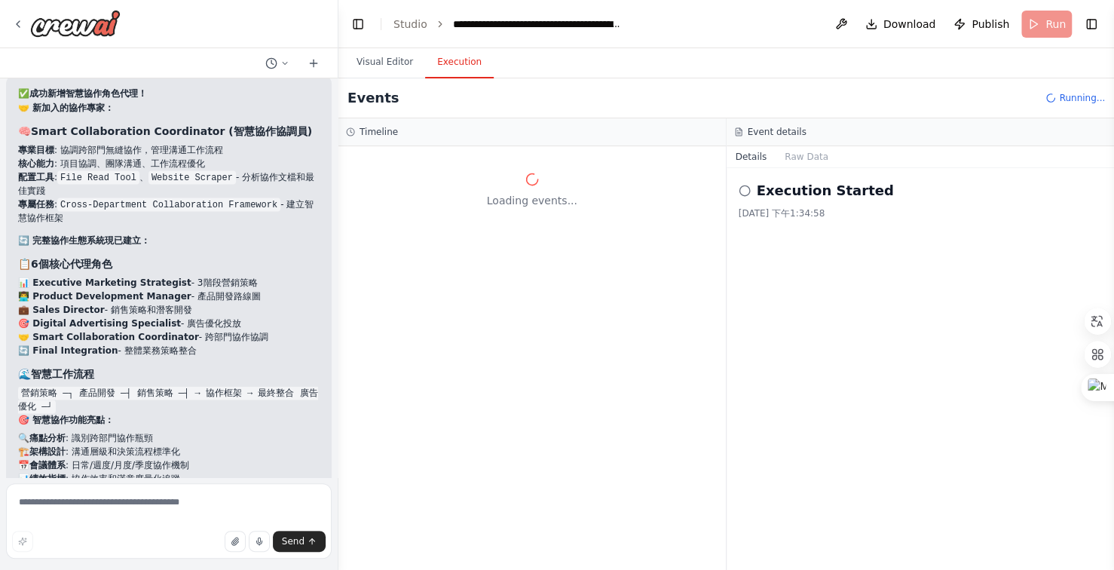
scroll to position [30769, 0]
click at [124, 505] on textarea at bounding box center [169, 520] width 326 height 75
click at [51, 504] on textarea "******" at bounding box center [169, 520] width 326 height 75
click at [78, 504] on textarea "******" at bounding box center [169, 520] width 326 height 75
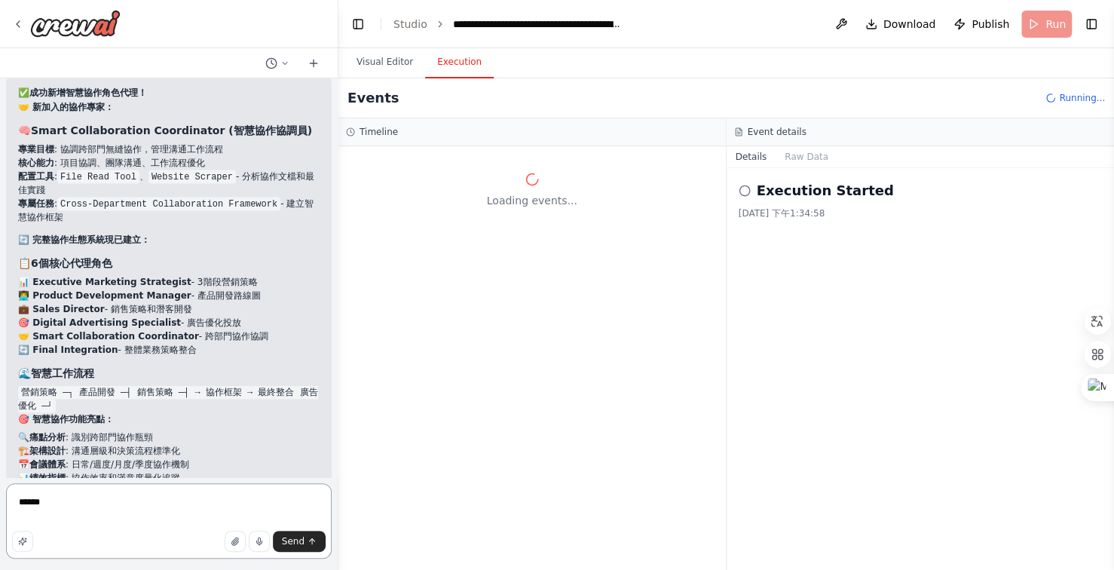
click at [99, 507] on textarea "******" at bounding box center [169, 520] width 326 height 75
click at [124, 510] on textarea "******" at bounding box center [169, 520] width 326 height 75
type textarea "********"
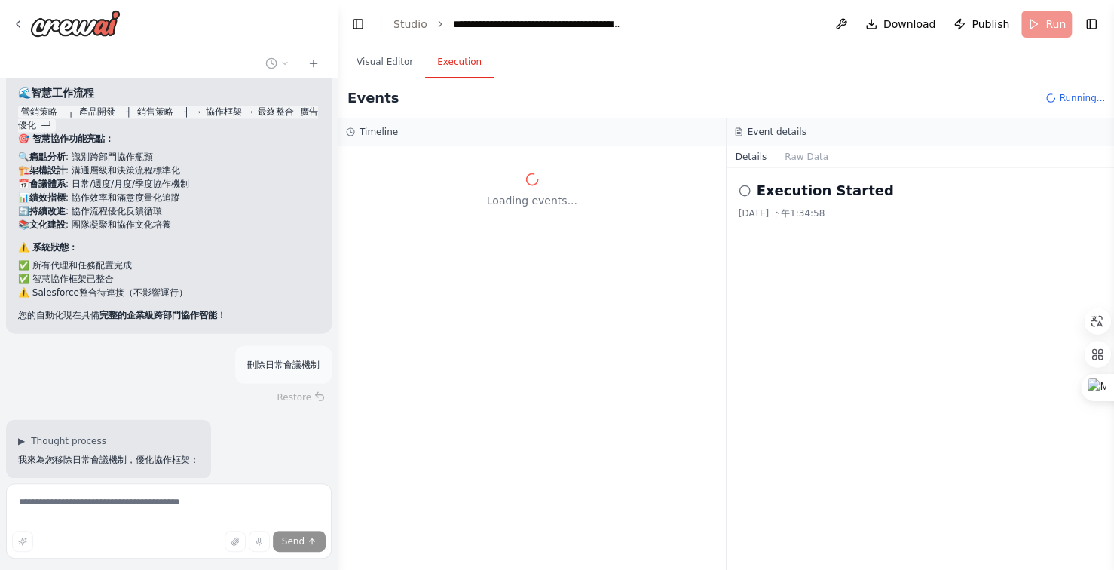
scroll to position [31183, 0]
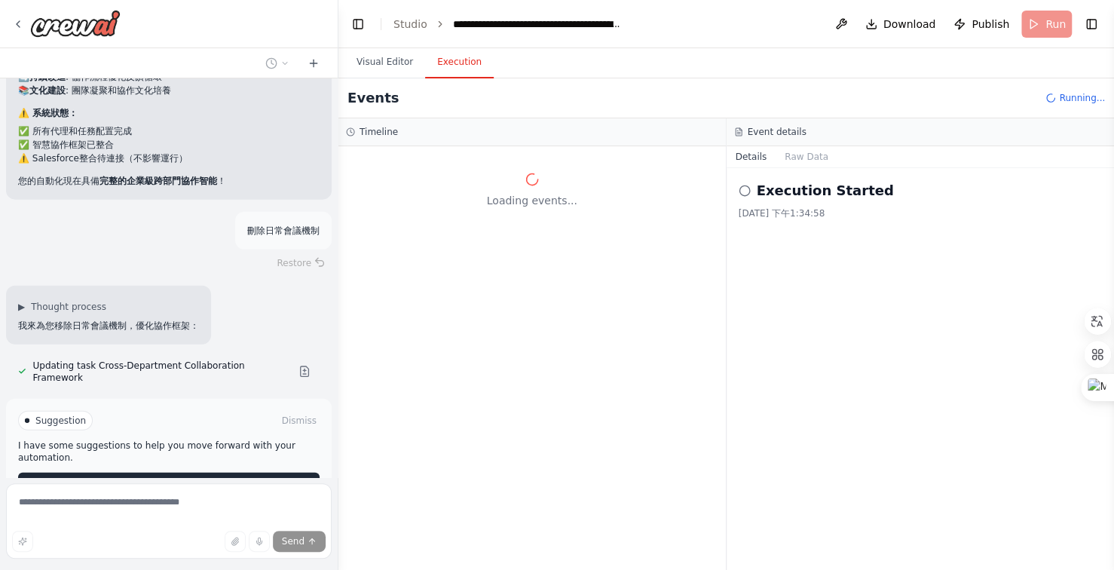
click at [189, 479] on span "Run Automation" at bounding box center [175, 485] width 73 height 12
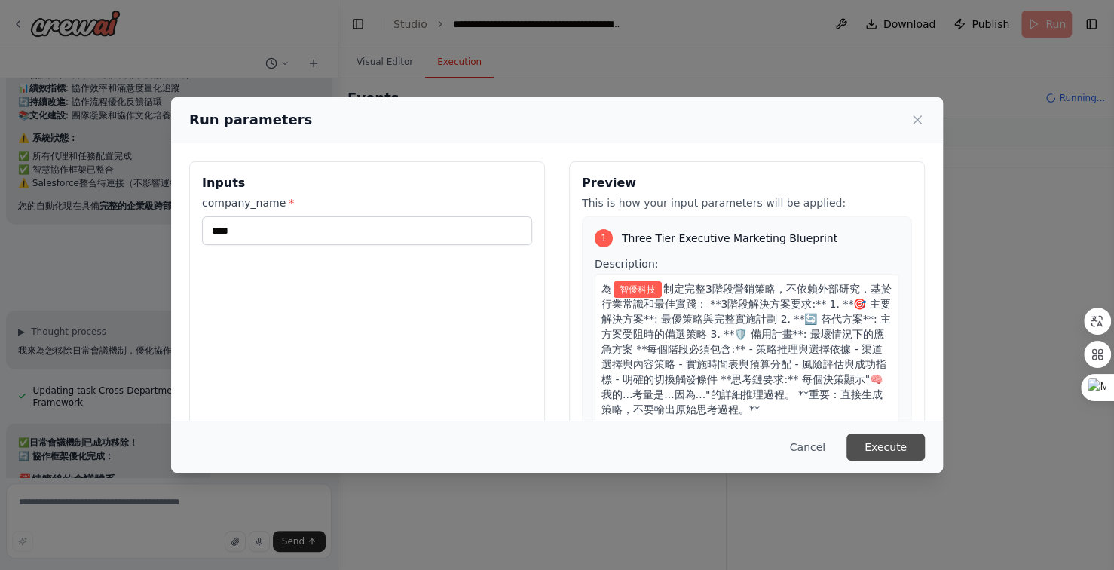
click at [897, 449] on button "Execute" at bounding box center [886, 447] width 78 height 27
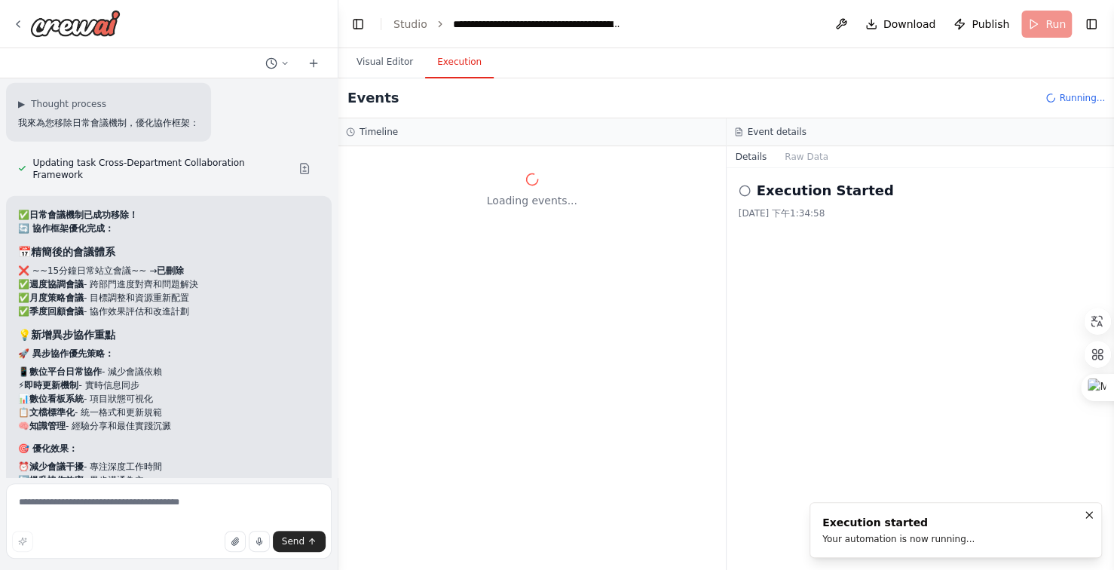
scroll to position [31399, 0]
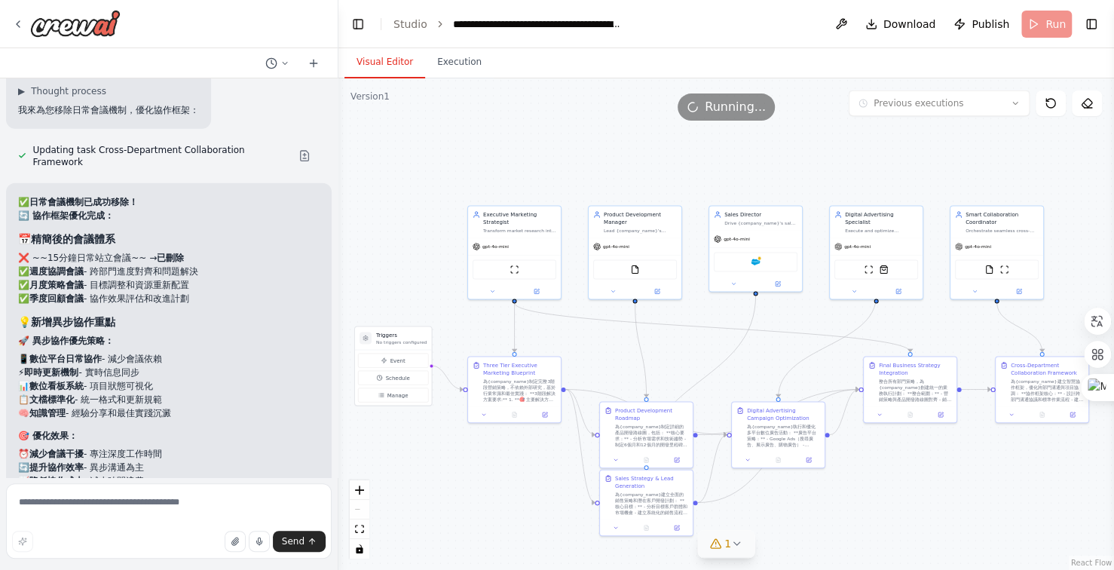
click at [375, 63] on button "Visual Editor" at bounding box center [385, 63] width 81 height 32
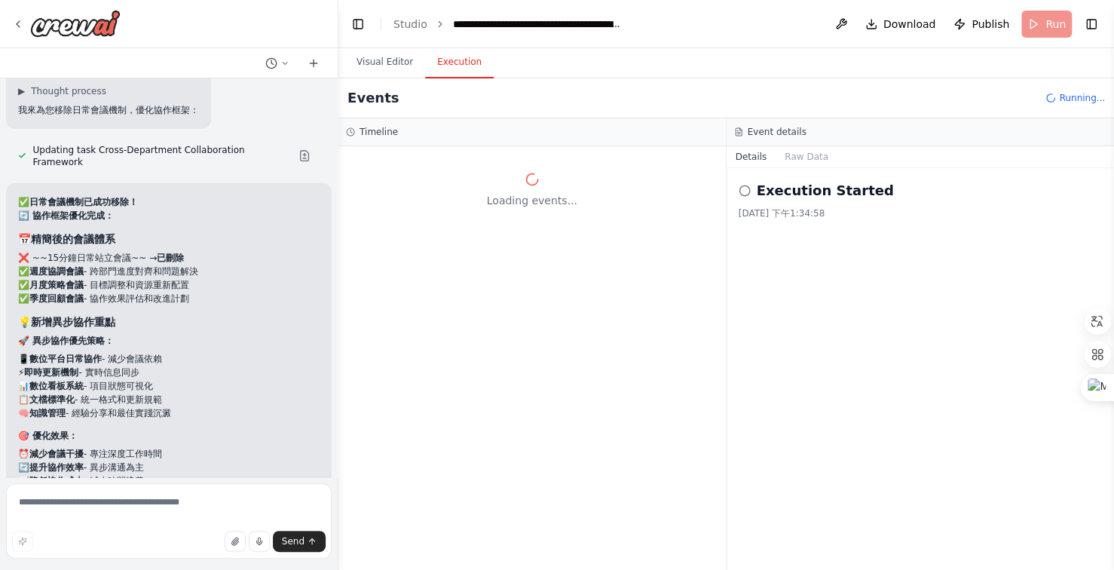
click at [467, 65] on button "Execution" at bounding box center [459, 63] width 69 height 32
click at [119, 511] on textarea at bounding box center [169, 520] width 326 height 75
type textarea "********"
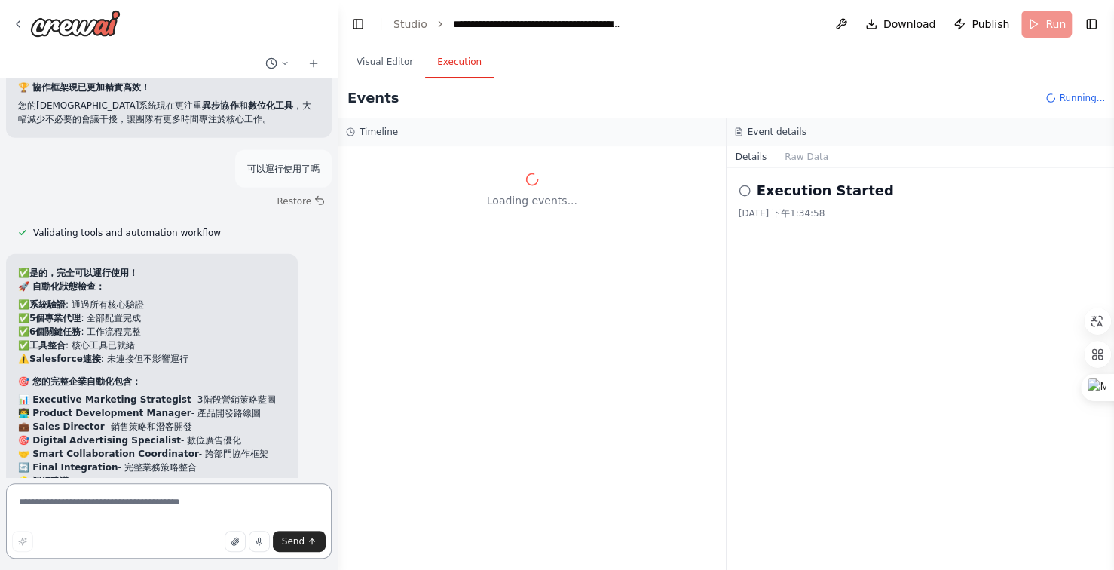
scroll to position [31846, 0]
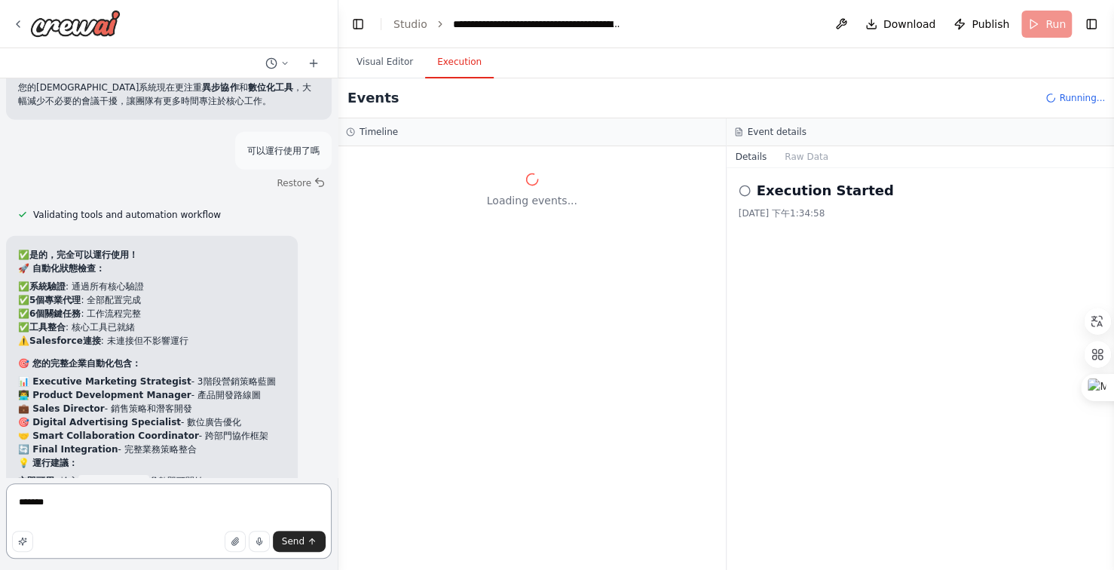
type textarea "******"
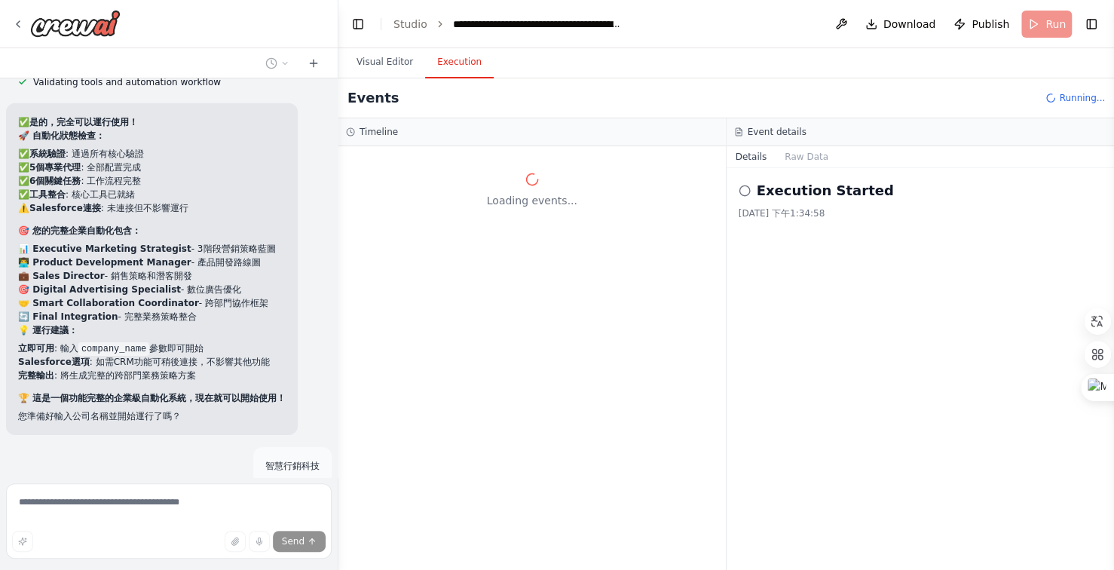
scroll to position [32101, 0]
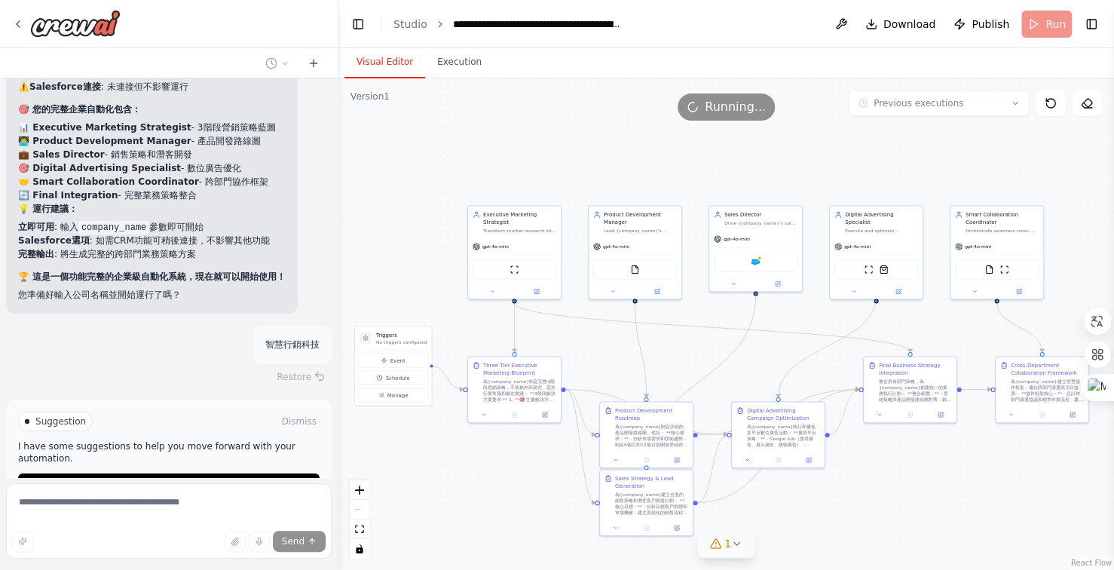
click at [391, 60] on button "Visual Editor" at bounding box center [385, 63] width 81 height 32
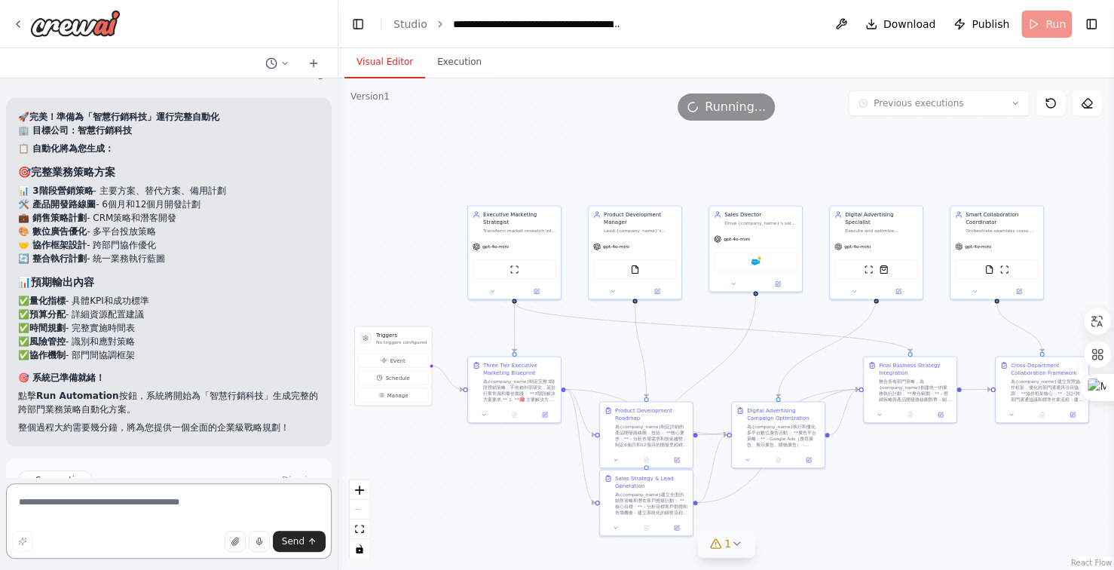
scroll to position [32403, 0]
click at [190, 538] on span "Improve automation" at bounding box center [176, 544] width 92 height 12
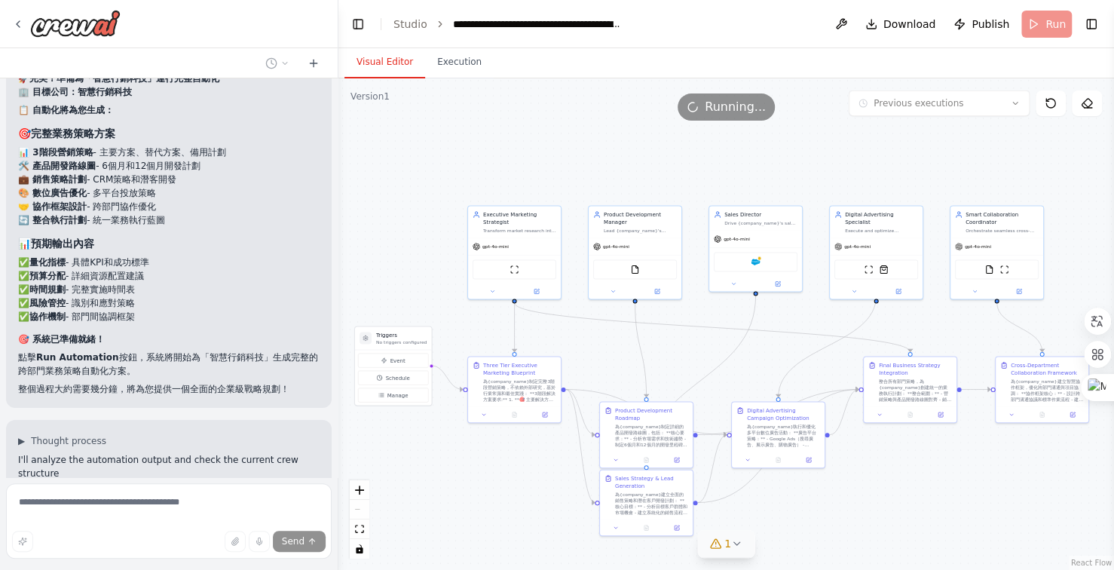
scroll to position [32454, 0]
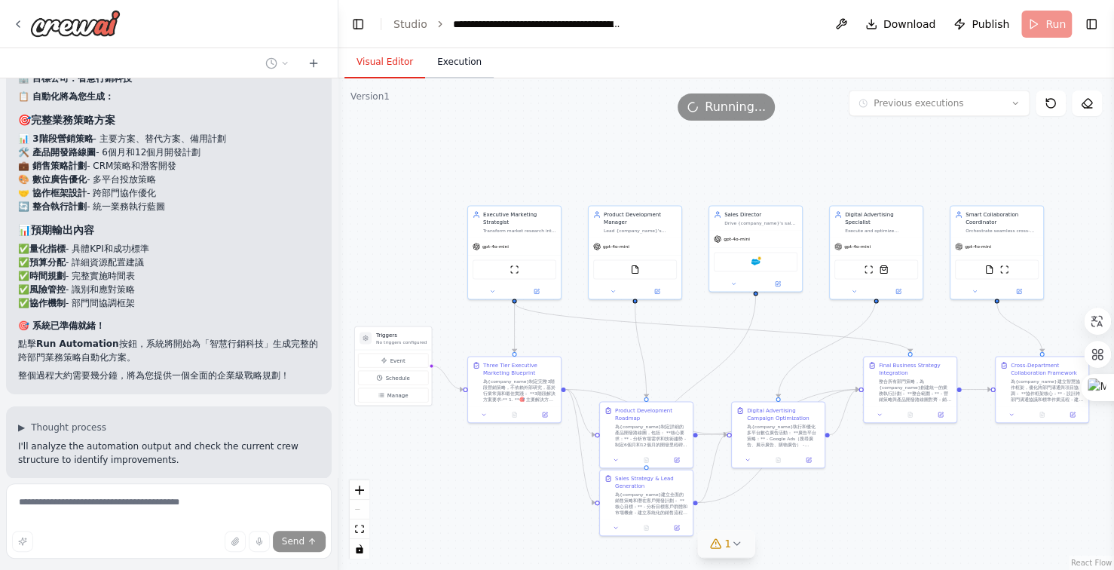
click at [451, 58] on button "Execution" at bounding box center [459, 63] width 69 height 32
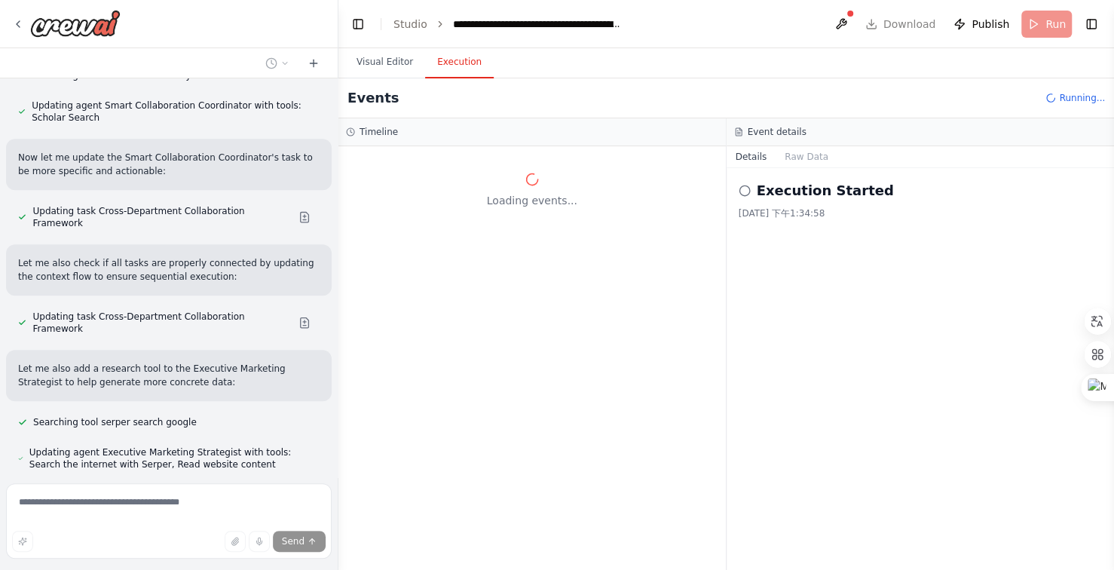
scroll to position [33241, 0]
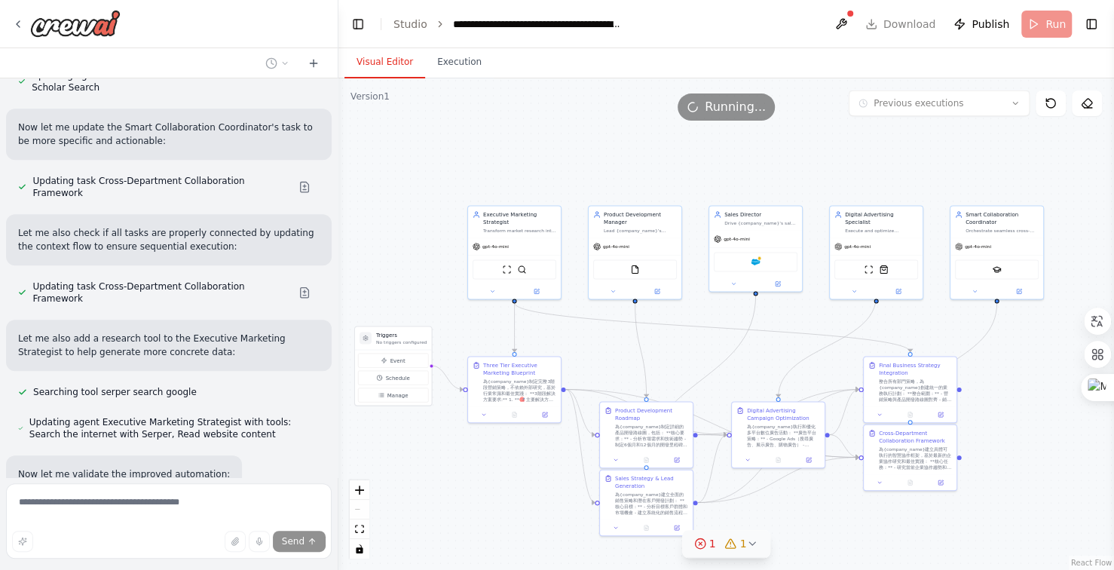
click at [391, 56] on button "Visual Editor" at bounding box center [385, 63] width 81 height 32
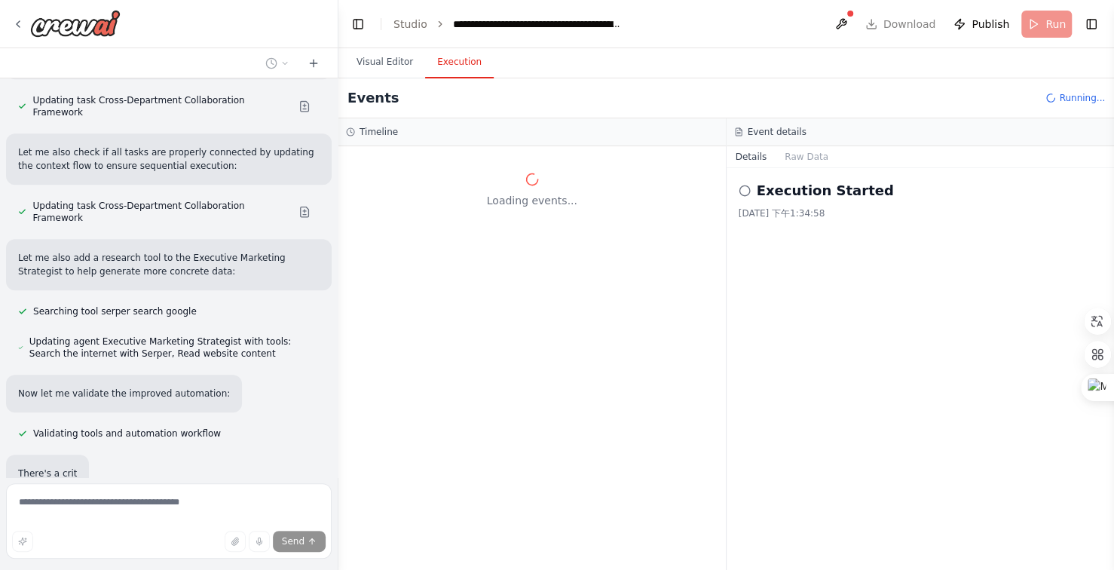
click at [453, 62] on button "Execution" at bounding box center [459, 63] width 69 height 32
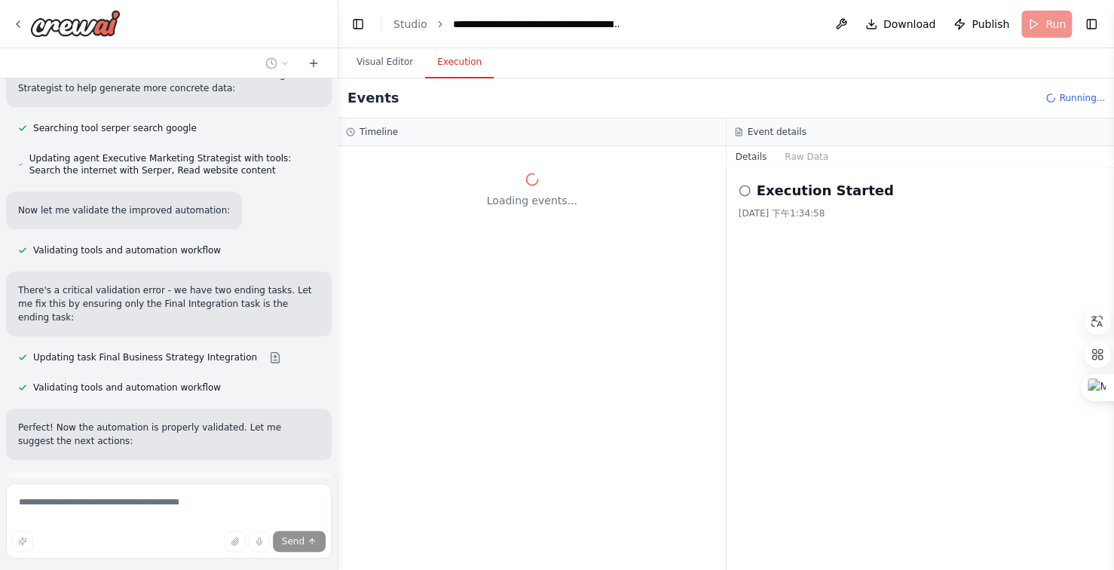
scroll to position [33550, 0]
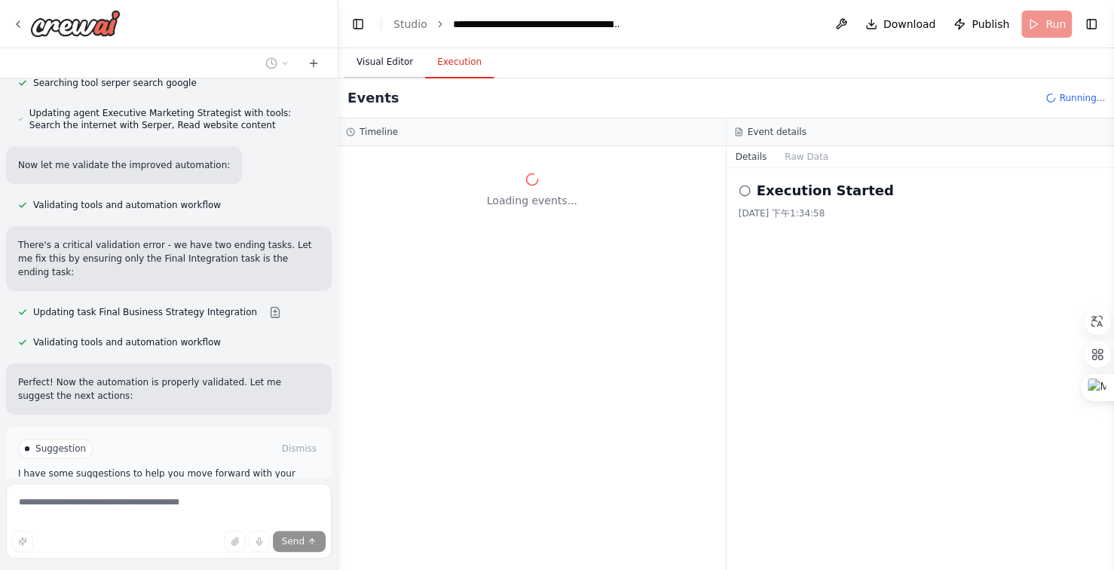
click at [389, 60] on button "Visual Editor" at bounding box center [385, 63] width 81 height 32
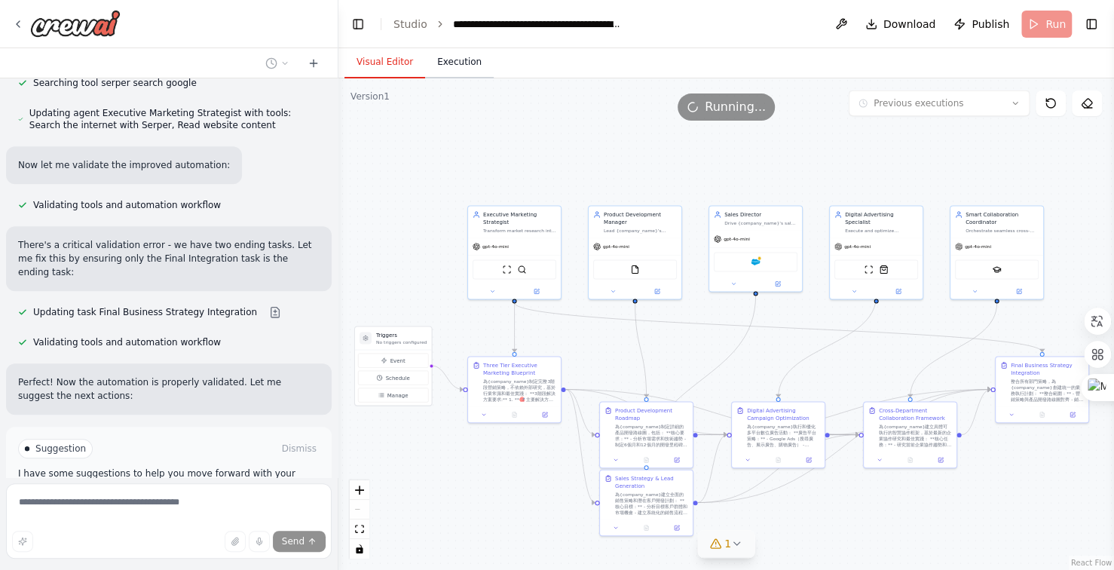
click at [452, 64] on button "Execution" at bounding box center [459, 63] width 69 height 32
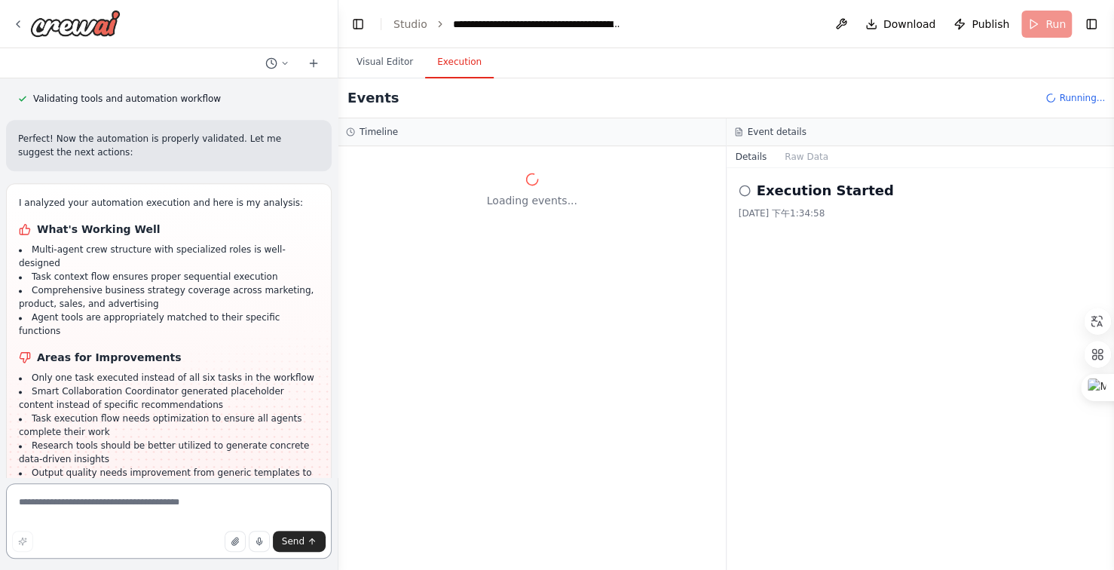
scroll to position [33808, 0]
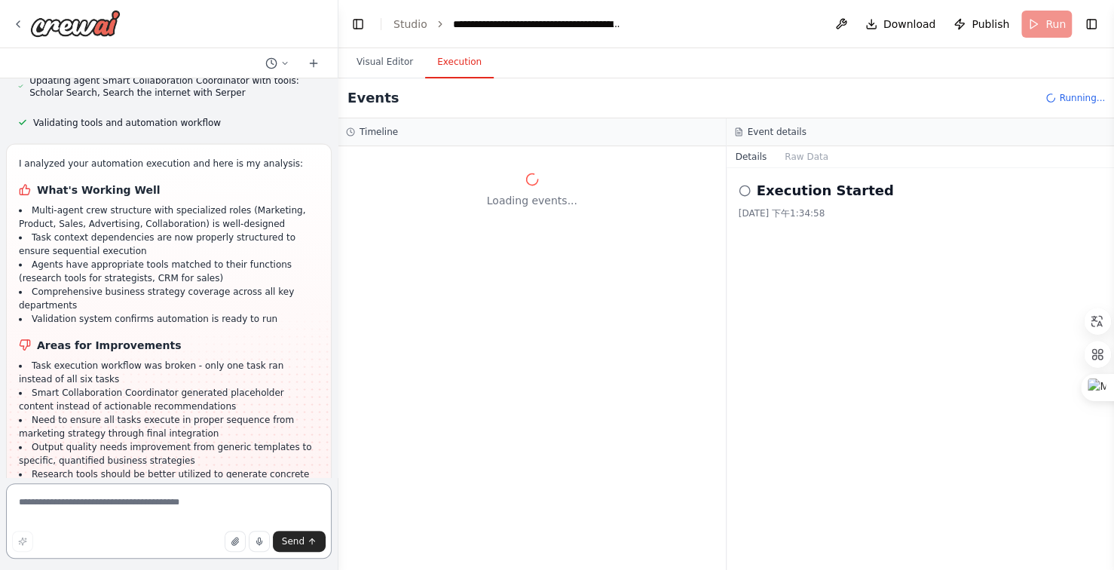
scroll to position [34670, 0]
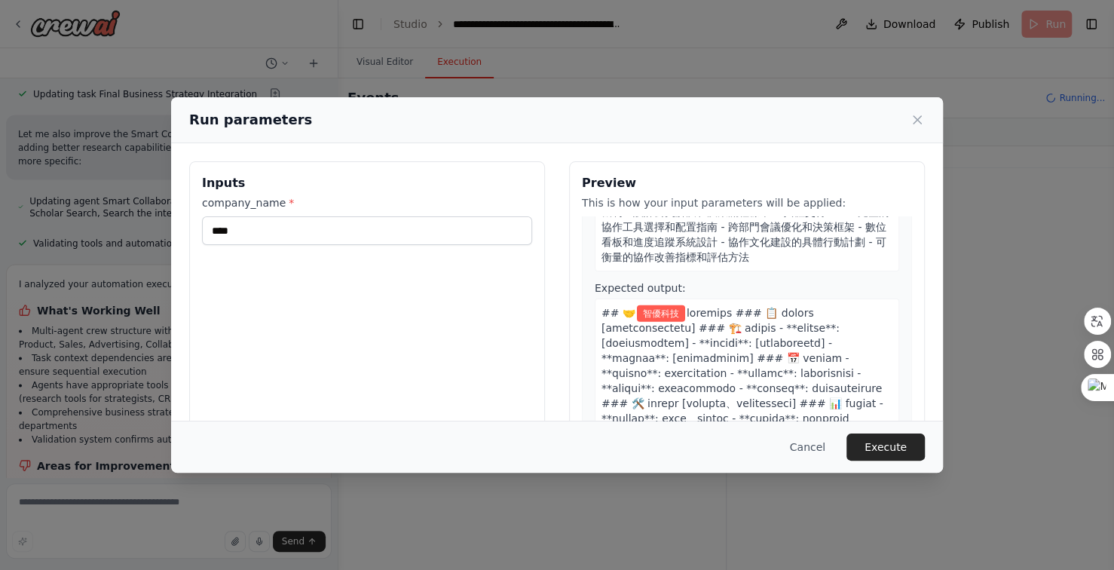
scroll to position [2400, 0]
click at [897, 446] on button "Execute" at bounding box center [886, 447] width 78 height 27
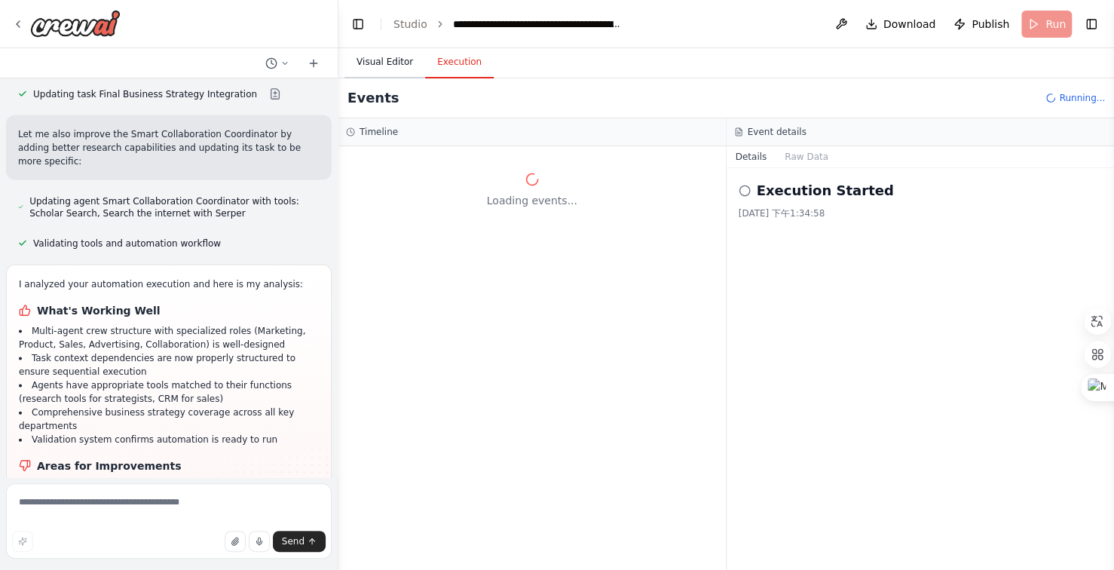
click at [389, 60] on button "Visual Editor" at bounding box center [385, 63] width 81 height 32
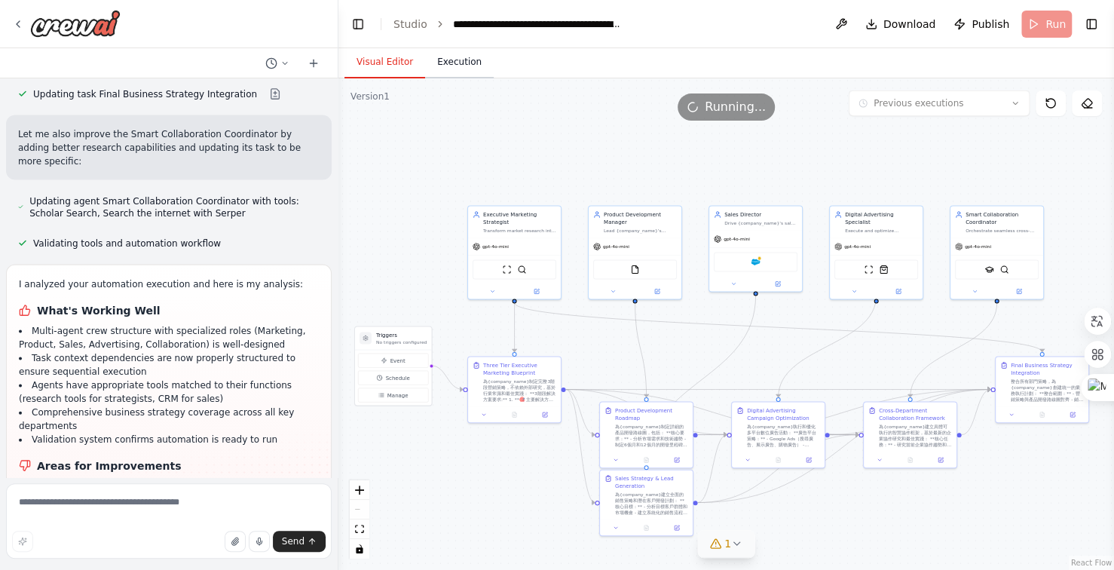
click at [457, 62] on button "Execution" at bounding box center [459, 63] width 69 height 32
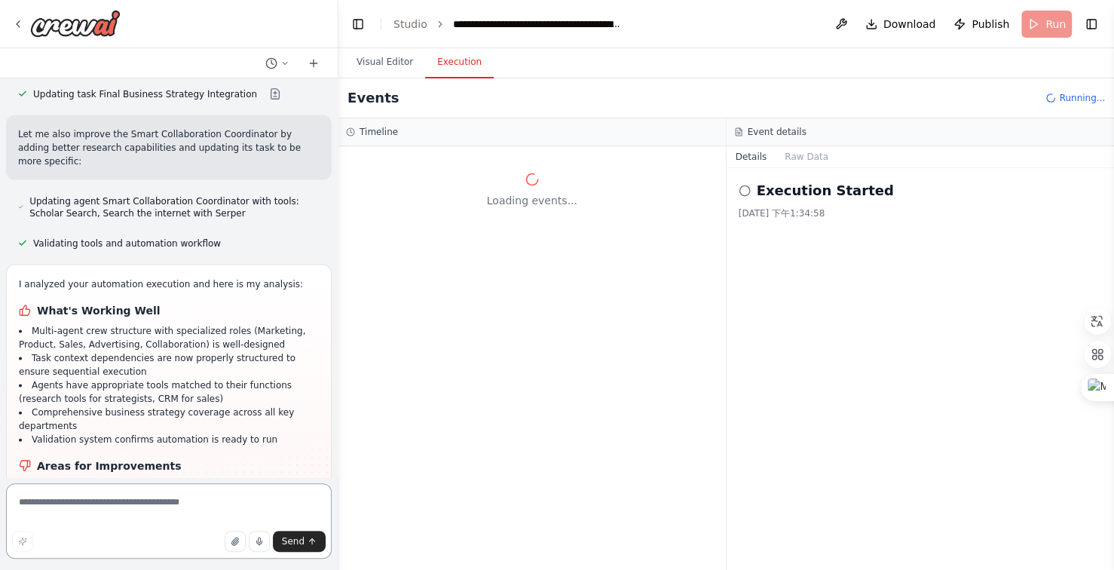
click at [139, 508] on textarea at bounding box center [169, 520] width 326 height 75
type textarea "*****"
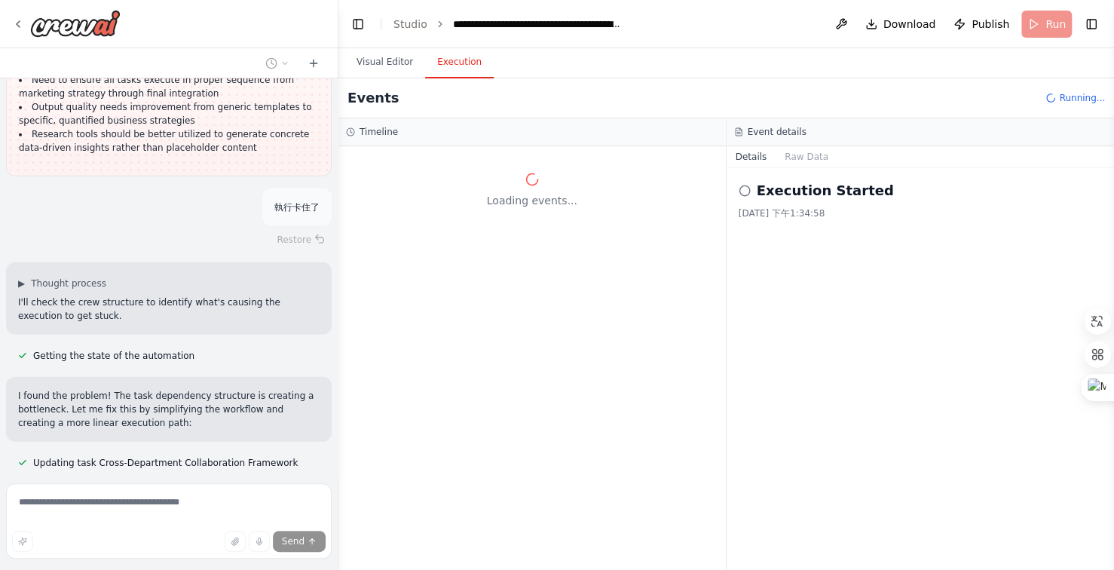
scroll to position [35234, 0]
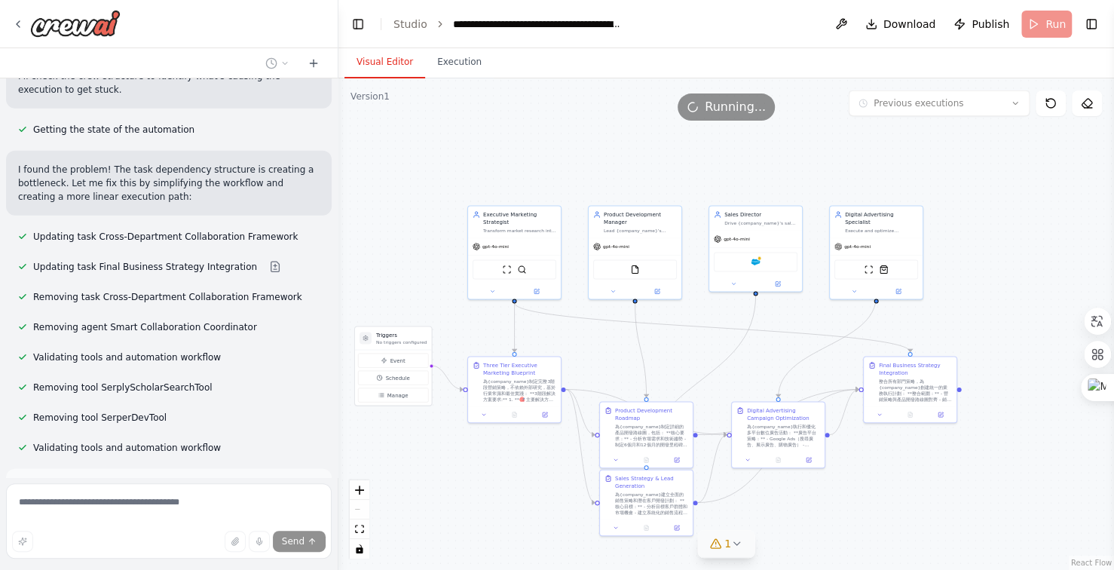
click at [402, 60] on button "Visual Editor" at bounding box center [385, 63] width 81 height 32
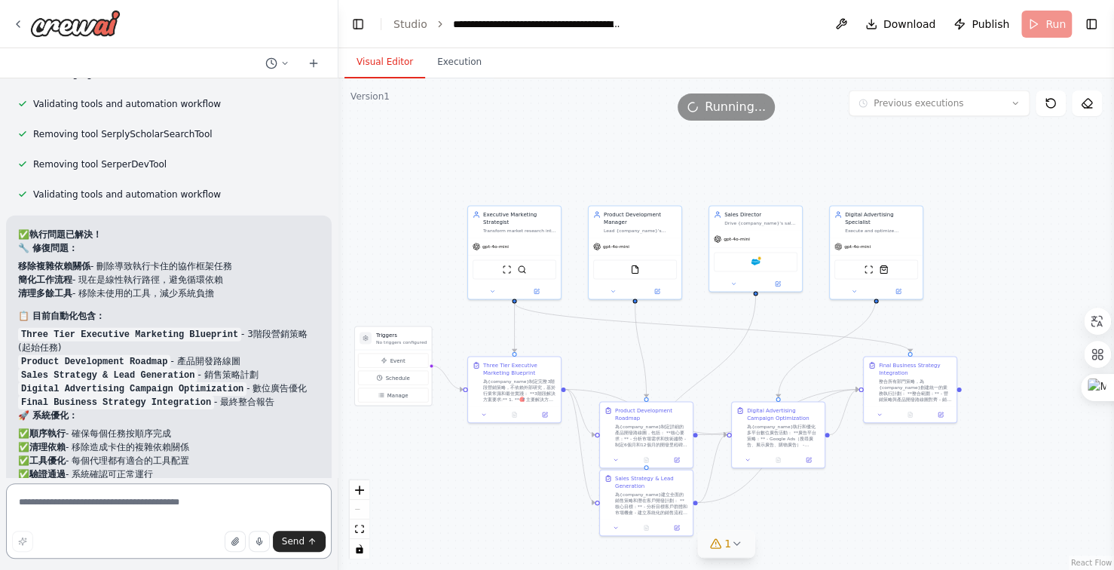
scroll to position [35501, 0]
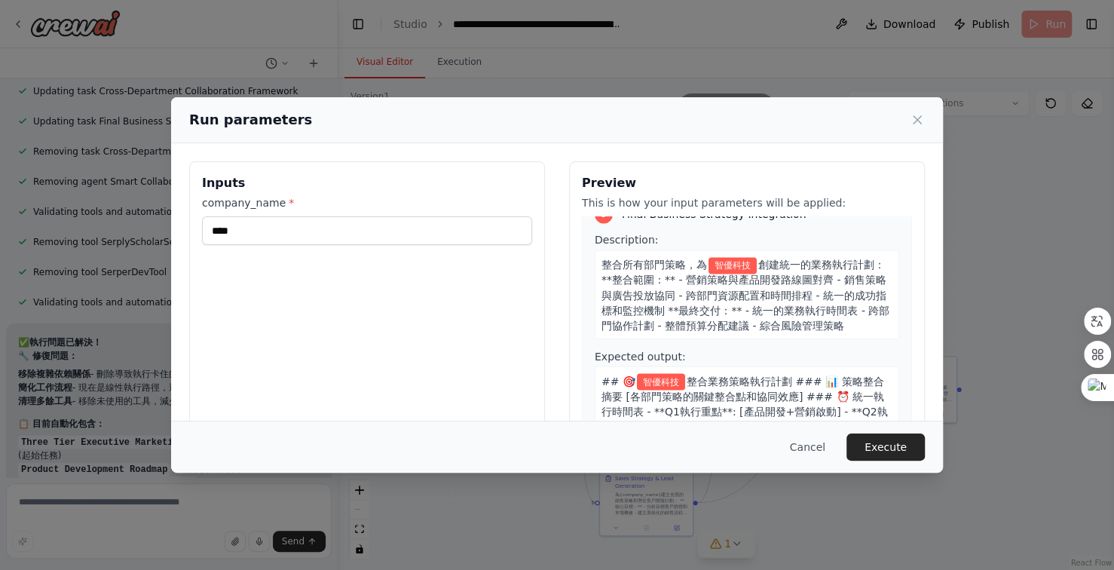
scroll to position [1872, 0]
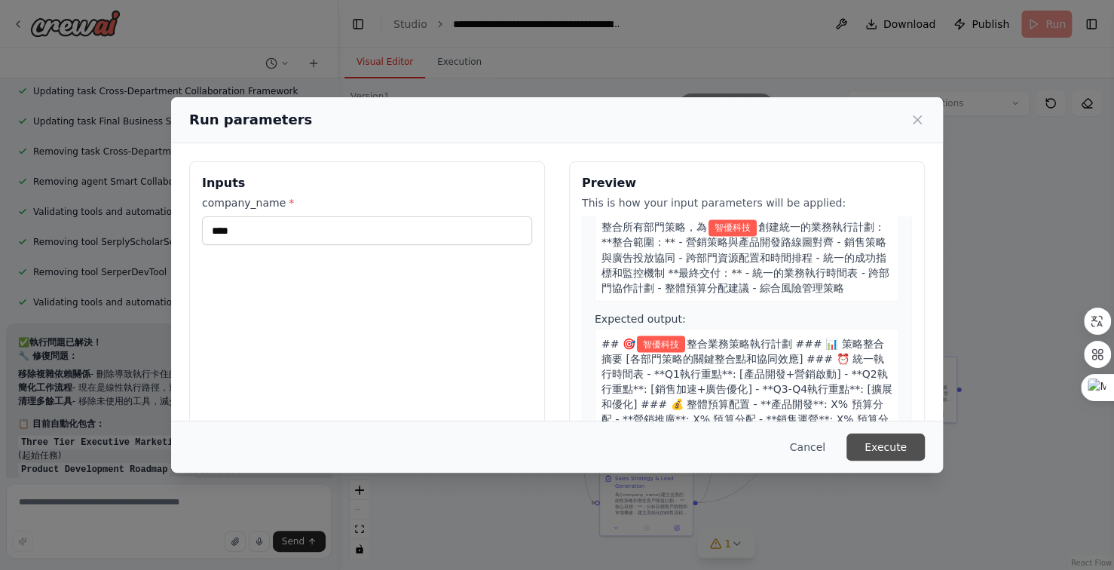
click at [886, 443] on button "Execute" at bounding box center [886, 447] width 78 height 27
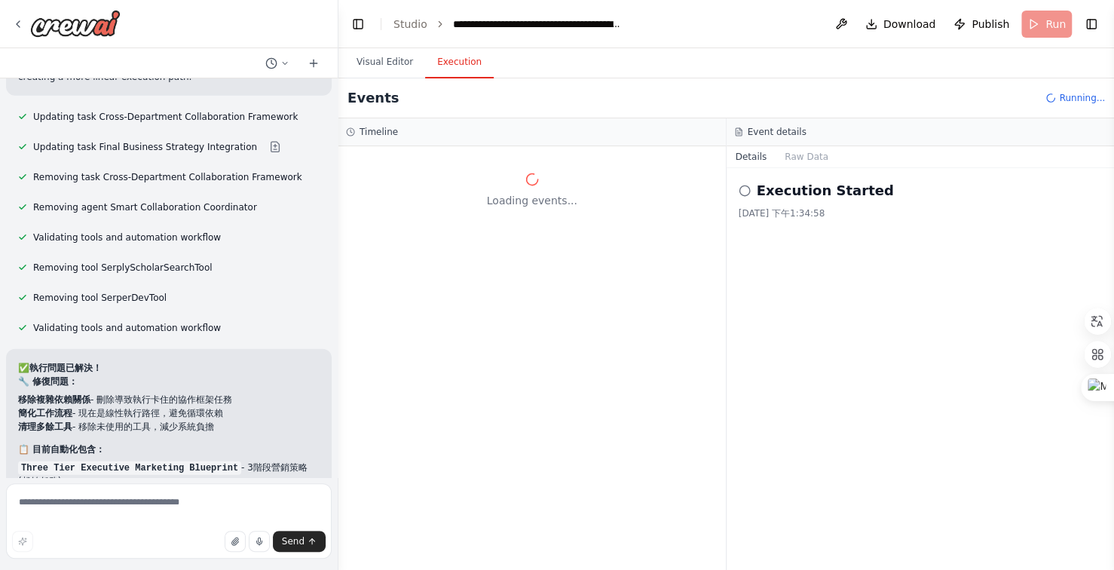
scroll to position [35380, 0]
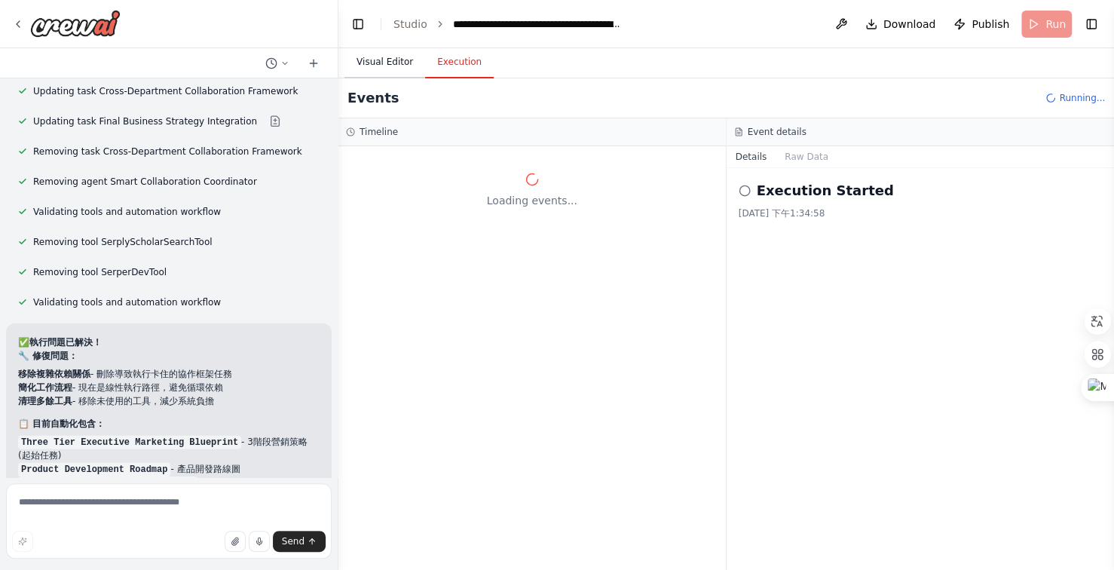
click at [398, 63] on button "Visual Editor" at bounding box center [385, 63] width 81 height 32
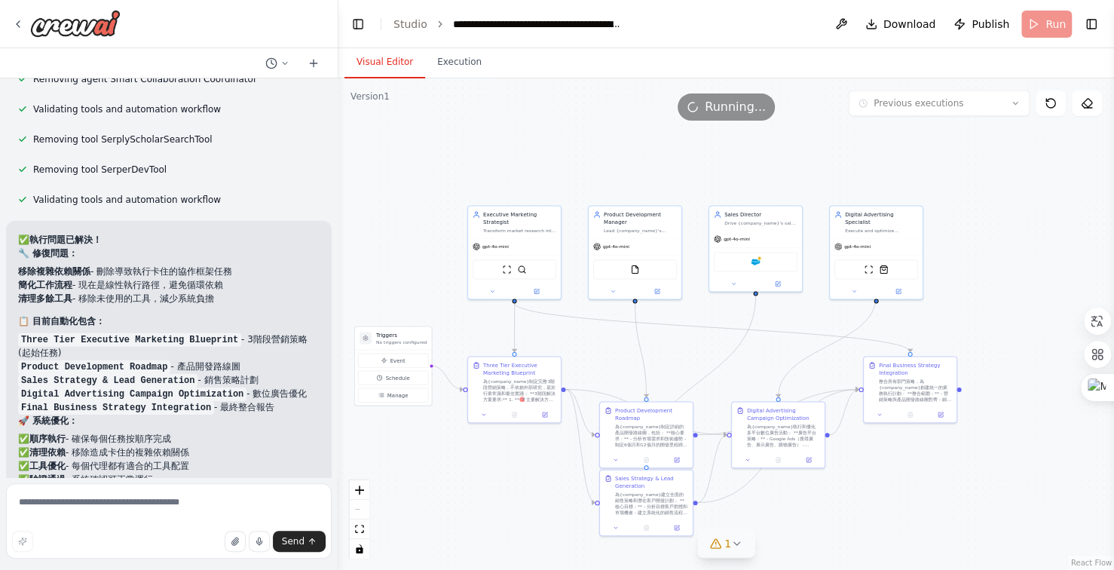
scroll to position [35501, 0]
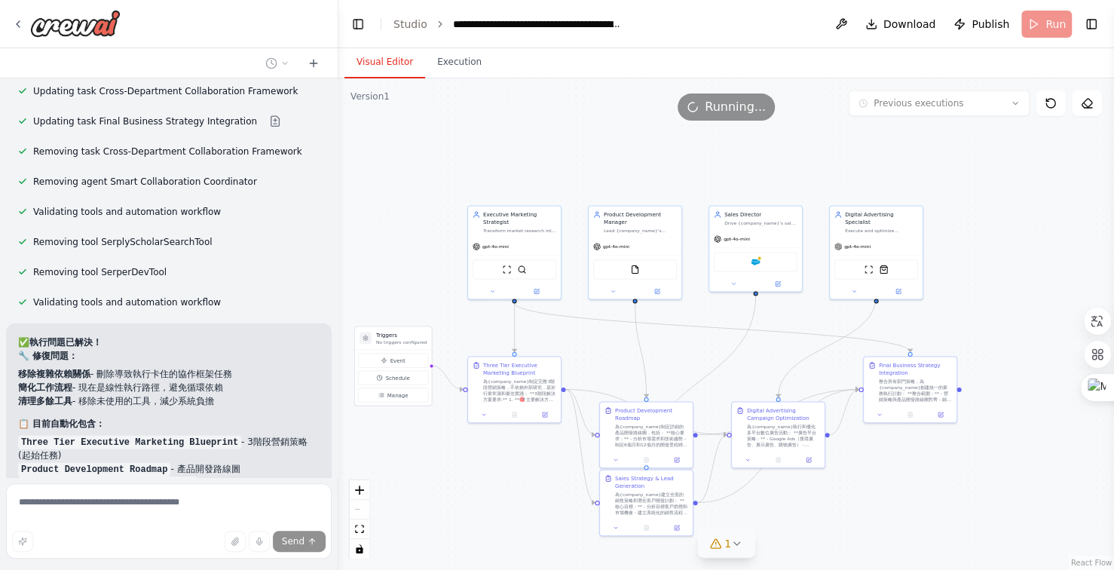
scroll to position [35438, 0]
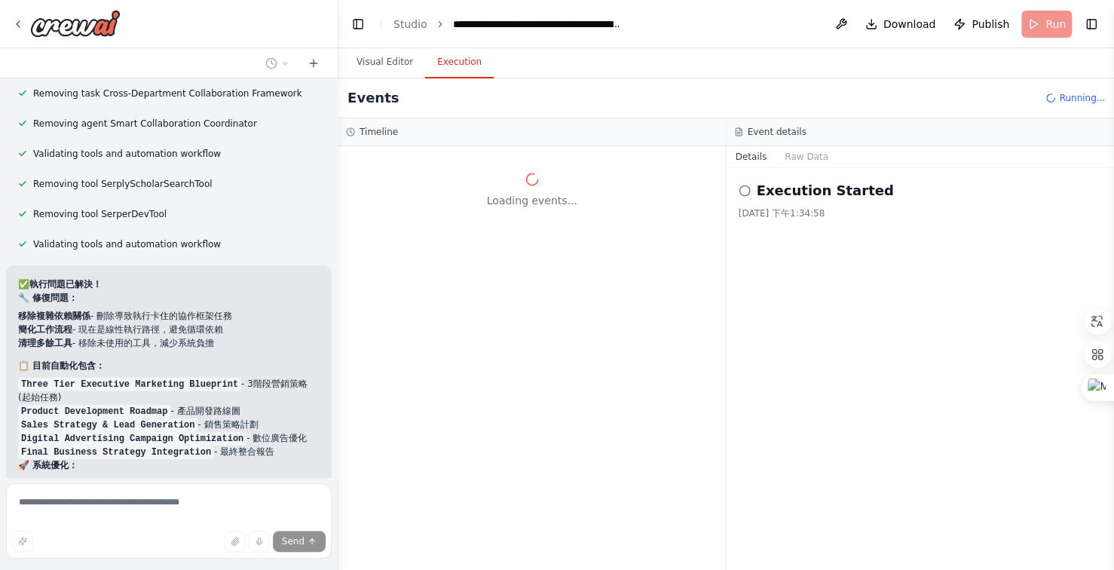
click at [472, 63] on button "Execution" at bounding box center [459, 63] width 69 height 32
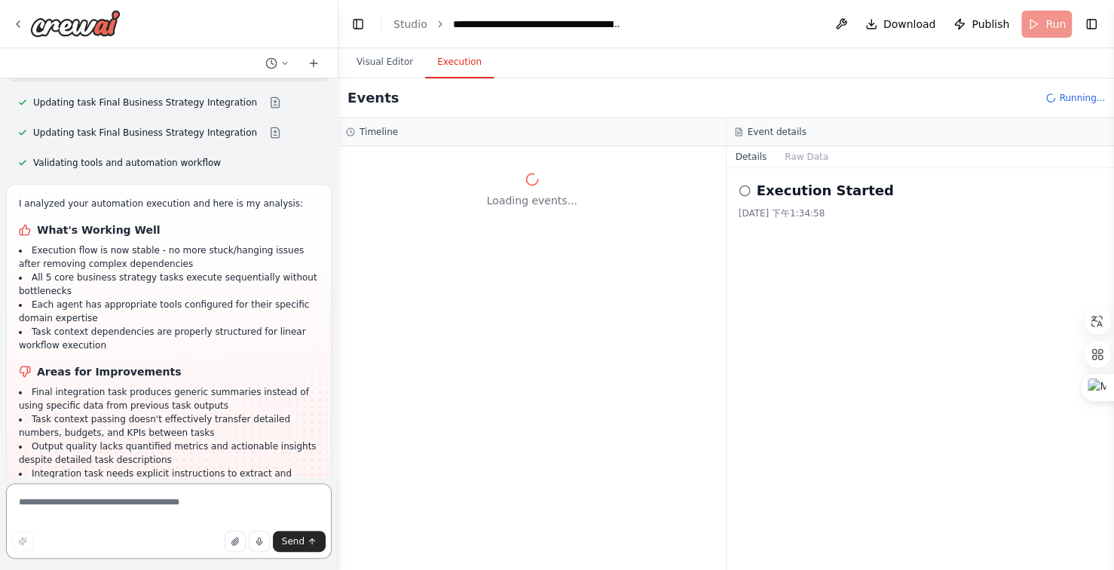
scroll to position [36154, 0]
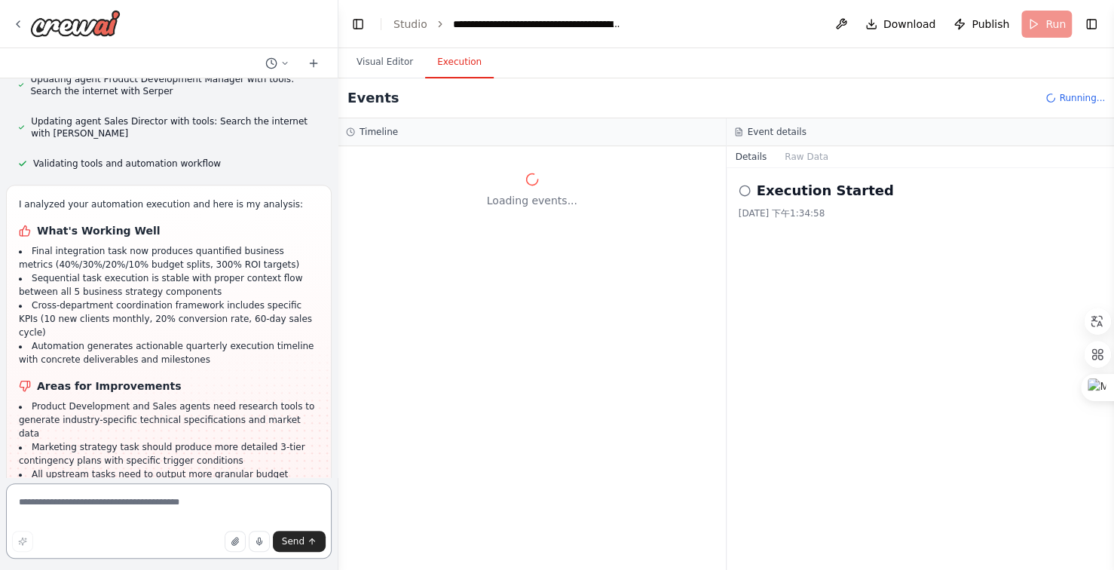
scroll to position [36755, 0]
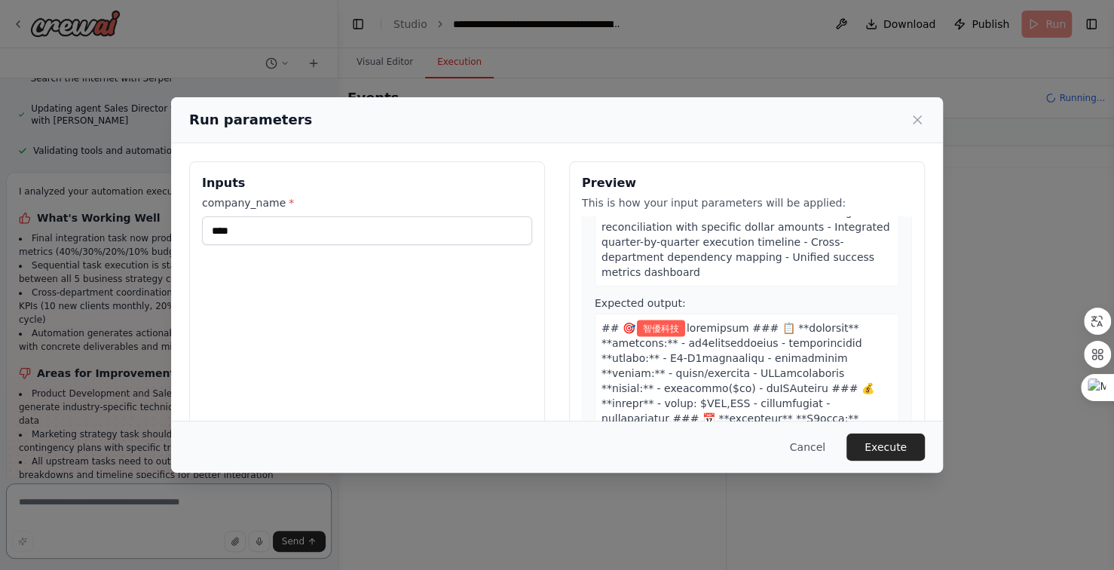
scroll to position [2174, 0]
click at [911, 445] on button "Execute" at bounding box center [886, 447] width 78 height 27
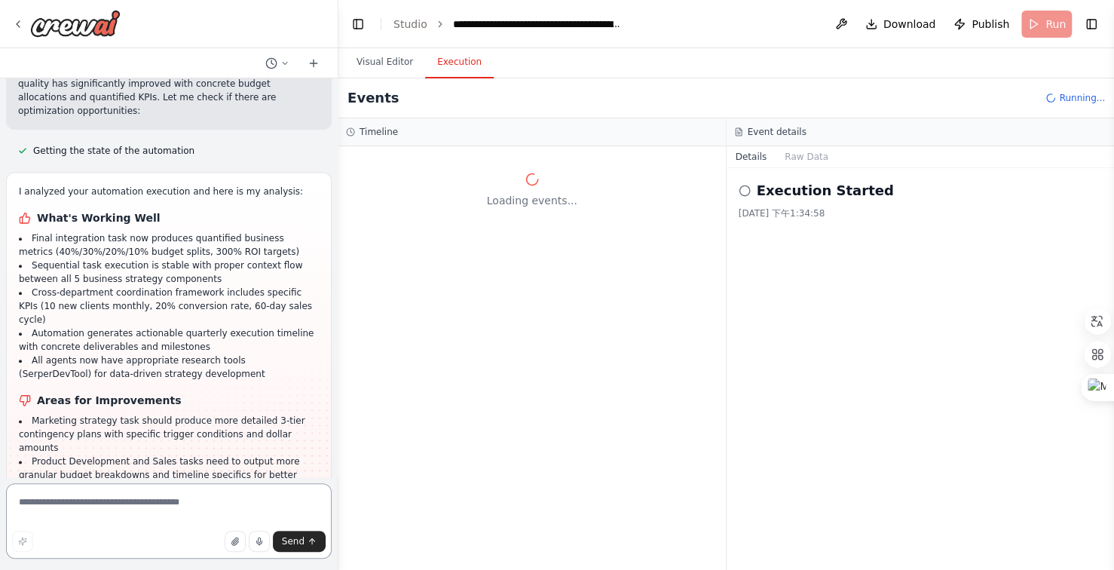
scroll to position [37281, 0]
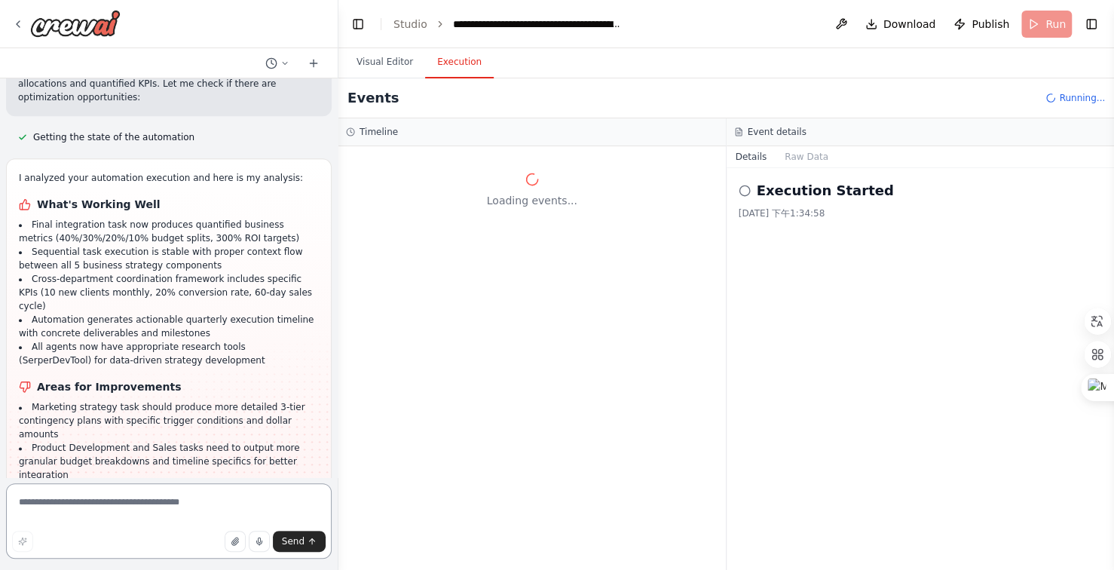
click at [173, 505] on textarea at bounding box center [169, 520] width 326 height 75
type textarea "******"
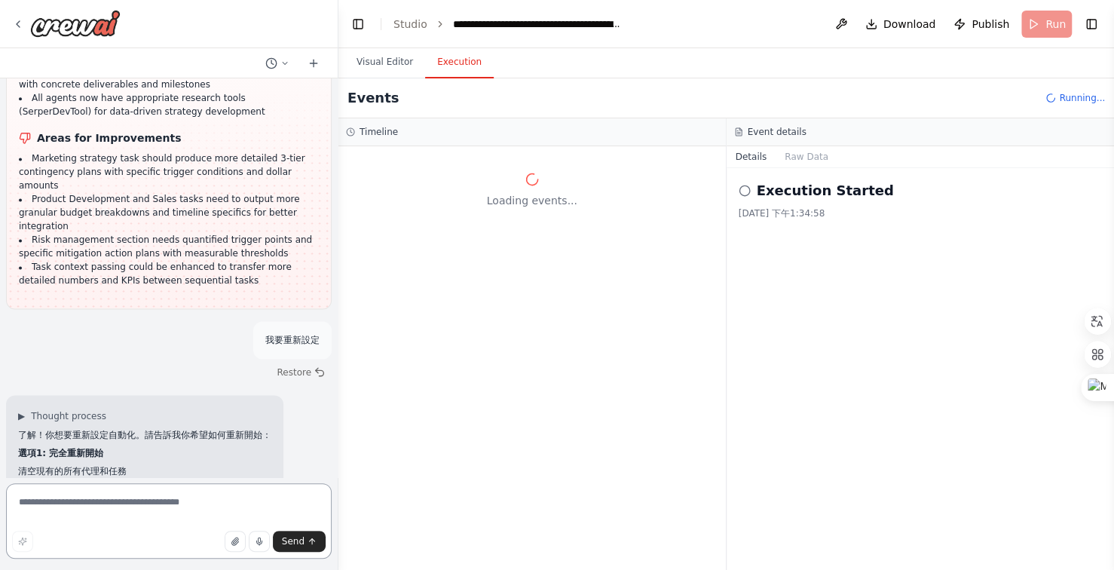
scroll to position [37544, 0]
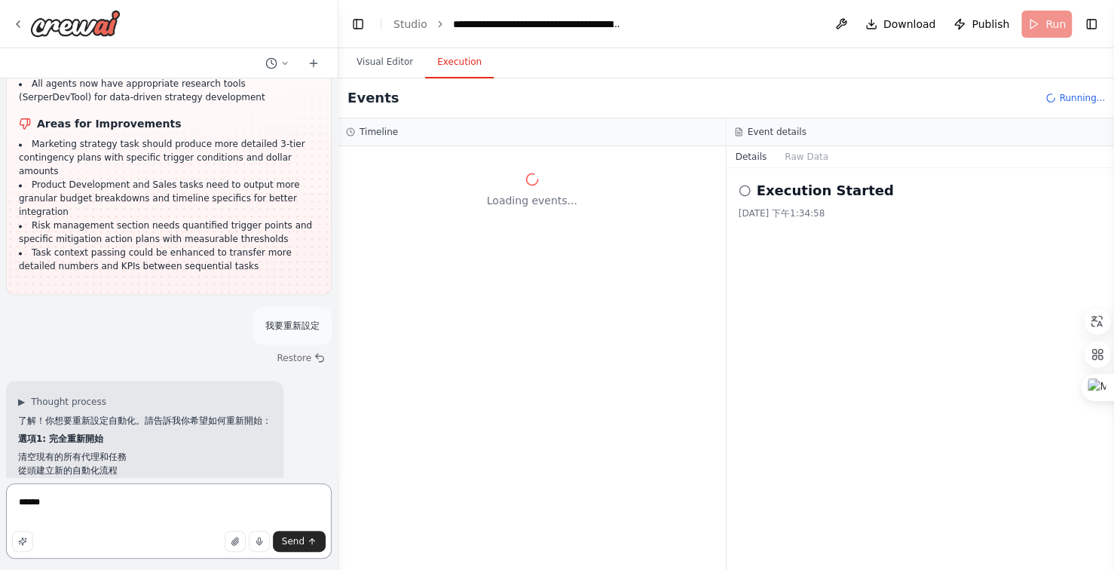
type textarea "******"
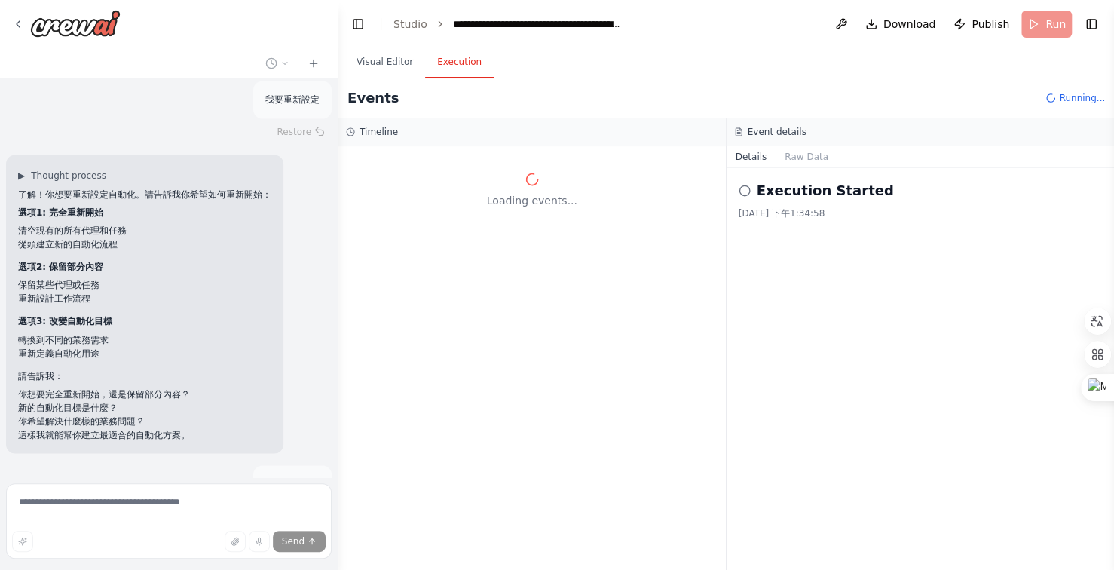
scroll to position [37813, 0]
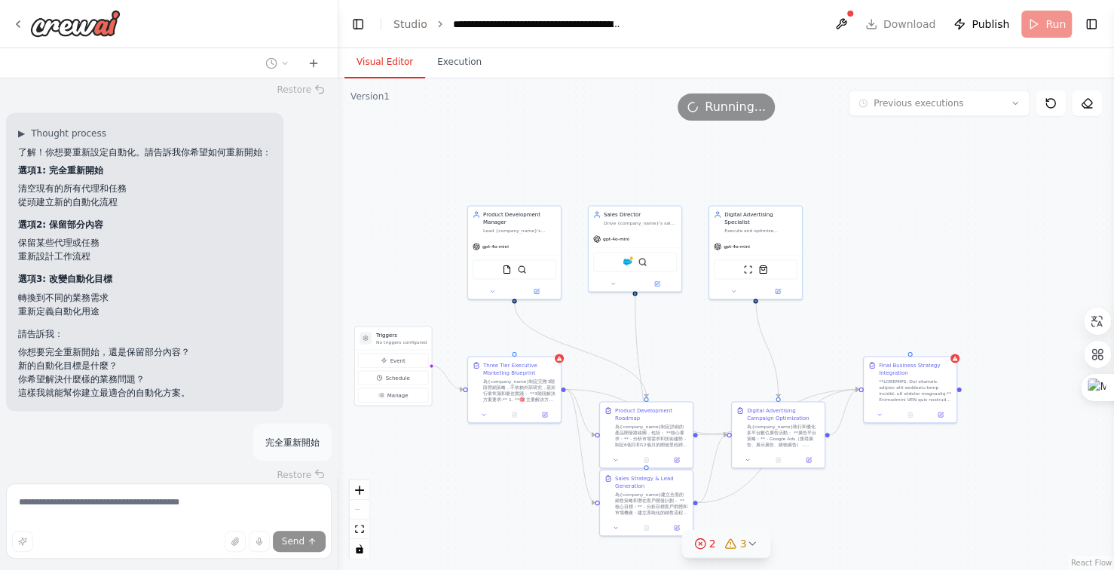
click at [400, 55] on button "Visual Editor" at bounding box center [385, 63] width 81 height 32
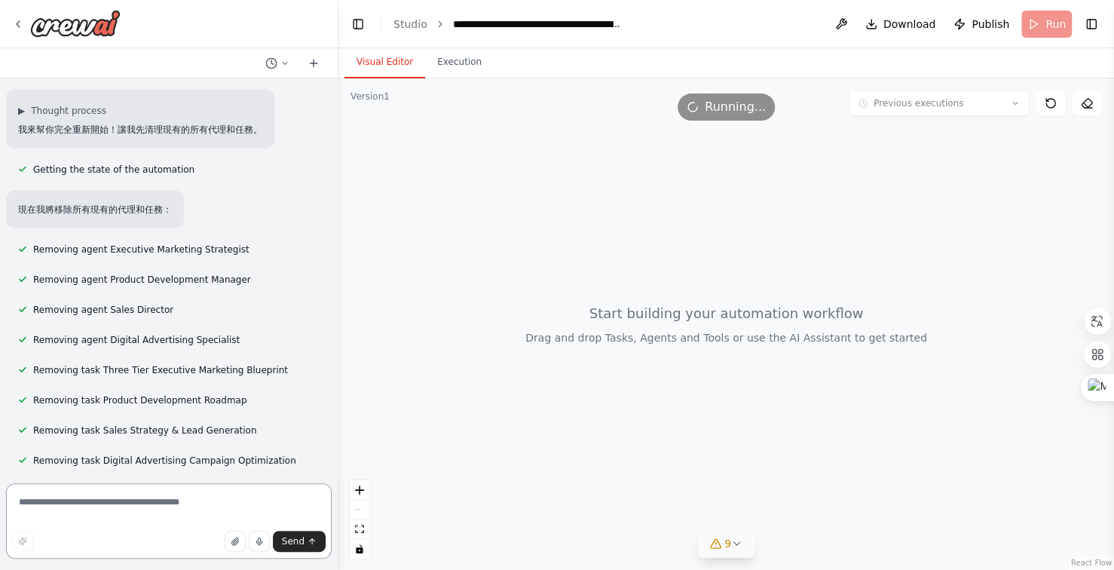
scroll to position [38234, 0]
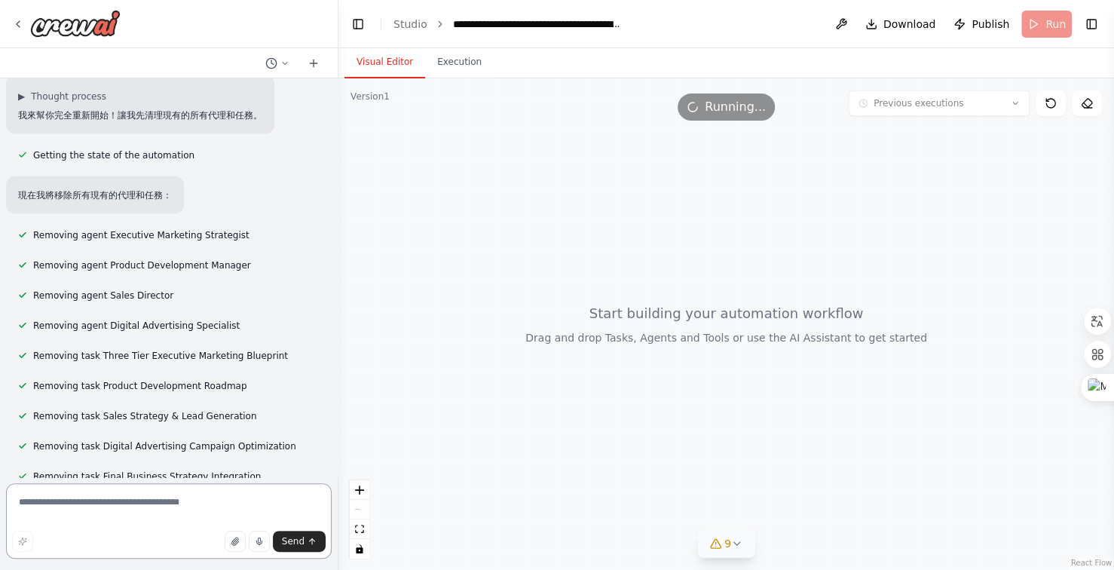
click at [163, 506] on textarea at bounding box center [169, 520] width 326 height 75
type textarea "**********"
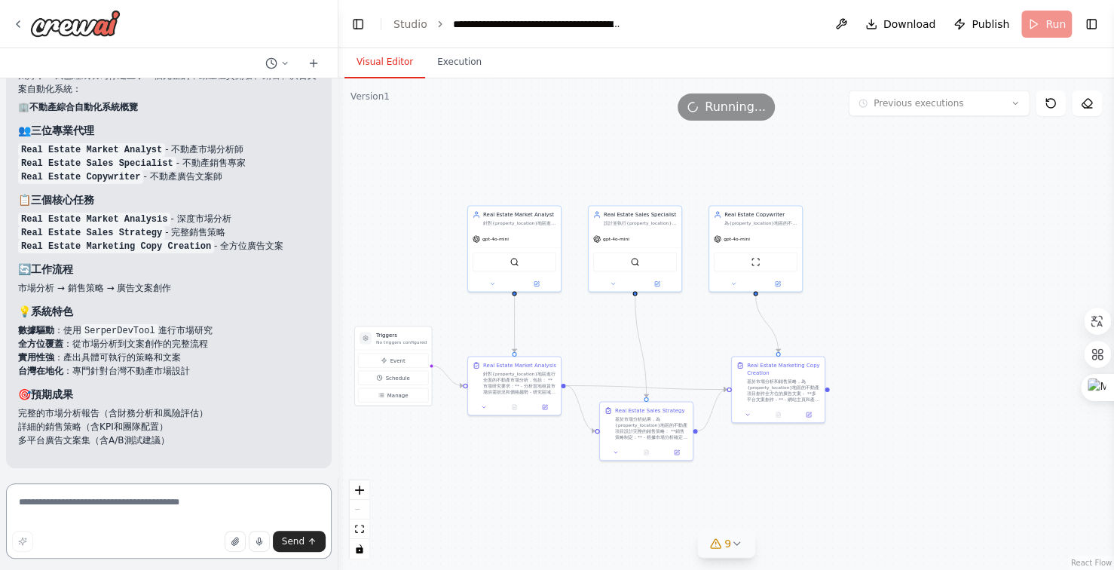
scroll to position [39702, 0]
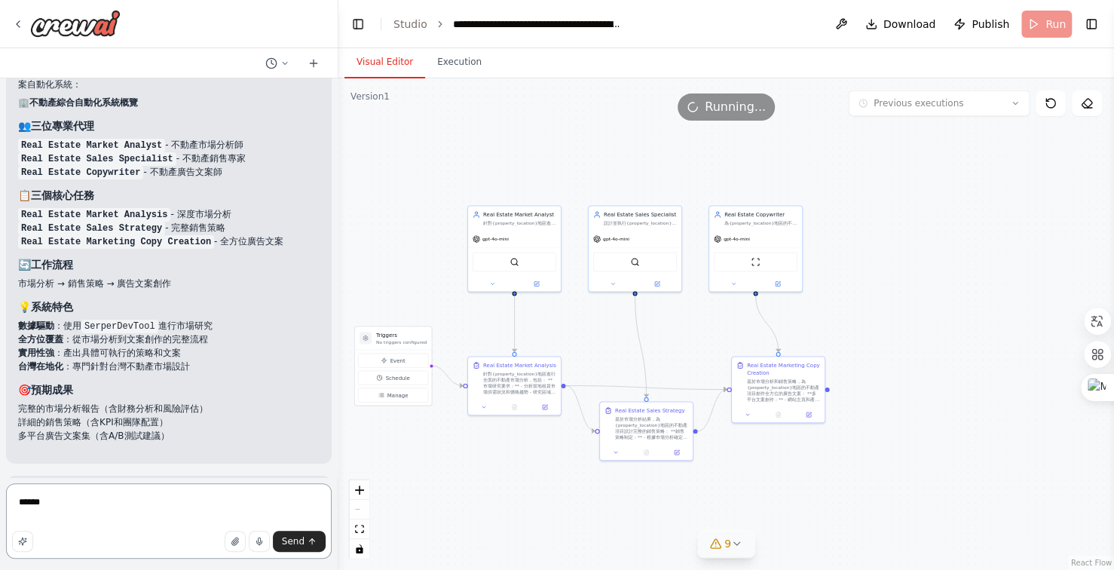
type textarea "*****"
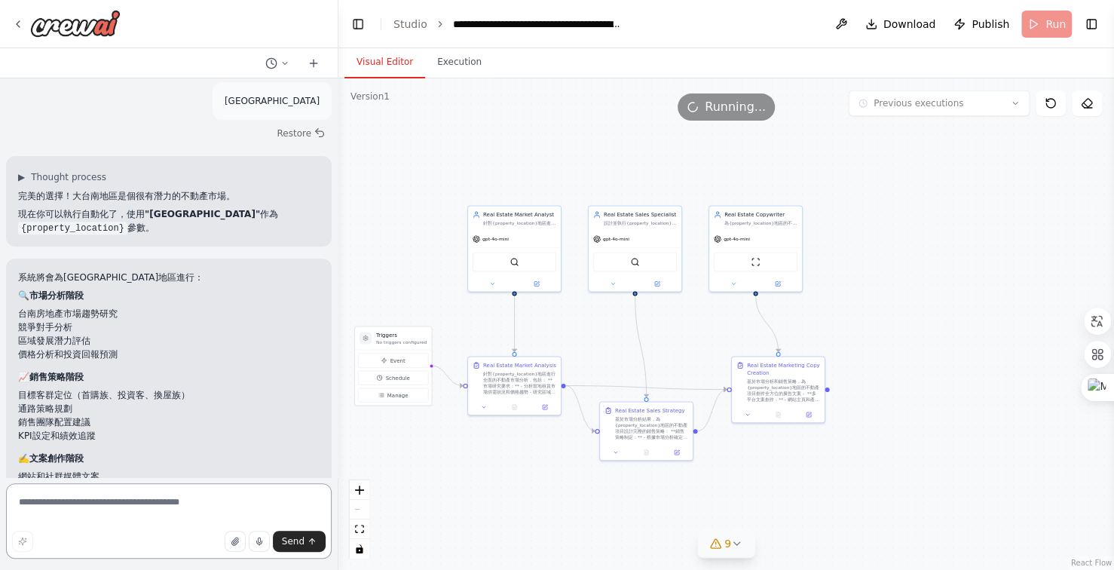
scroll to position [40204, 0]
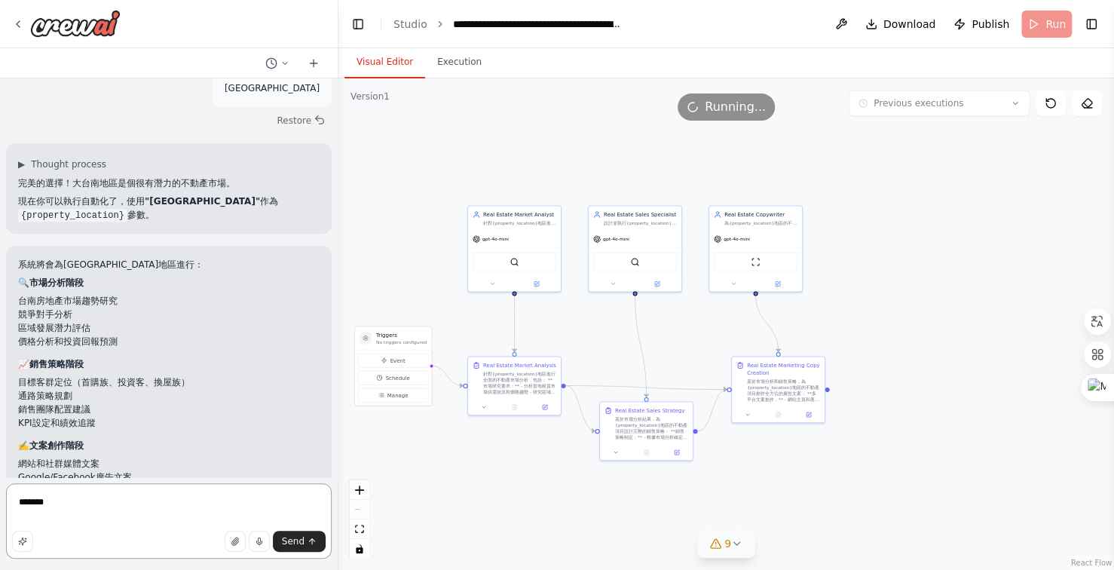
type textarea "*******"
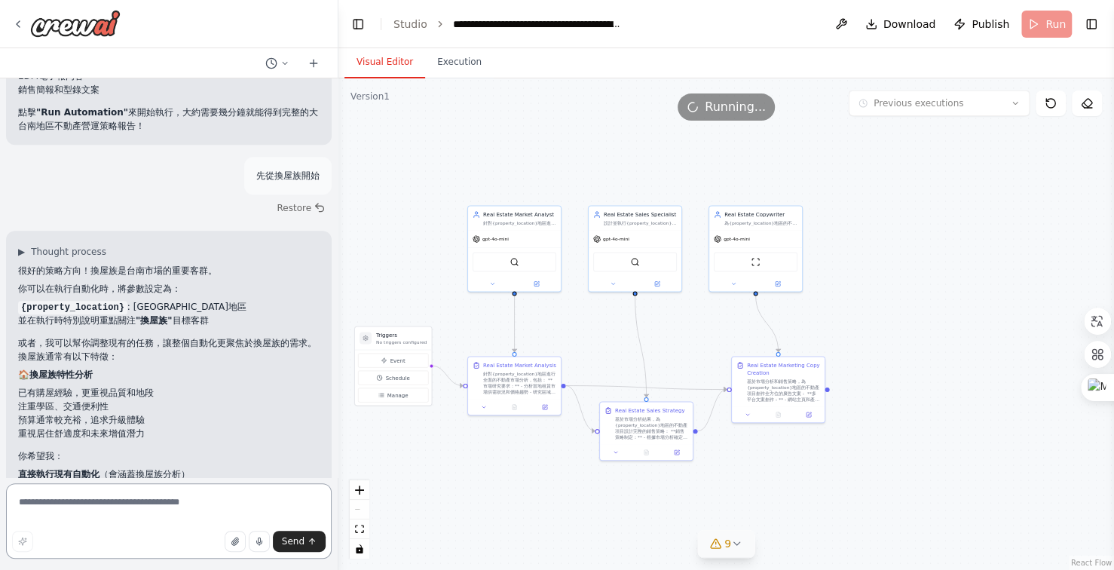
scroll to position [40643, 0]
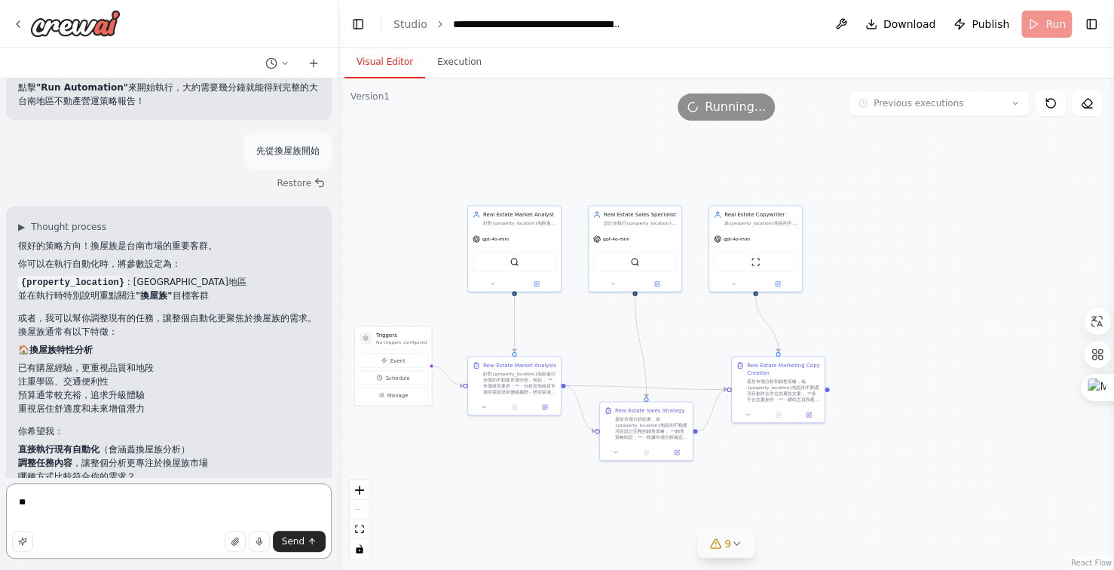
type textarea "*"
click at [164, 501] on textarea "**********" at bounding box center [169, 520] width 326 height 75
click at [240, 497] on textarea "**********" at bounding box center [169, 520] width 326 height 75
type textarea "**********"
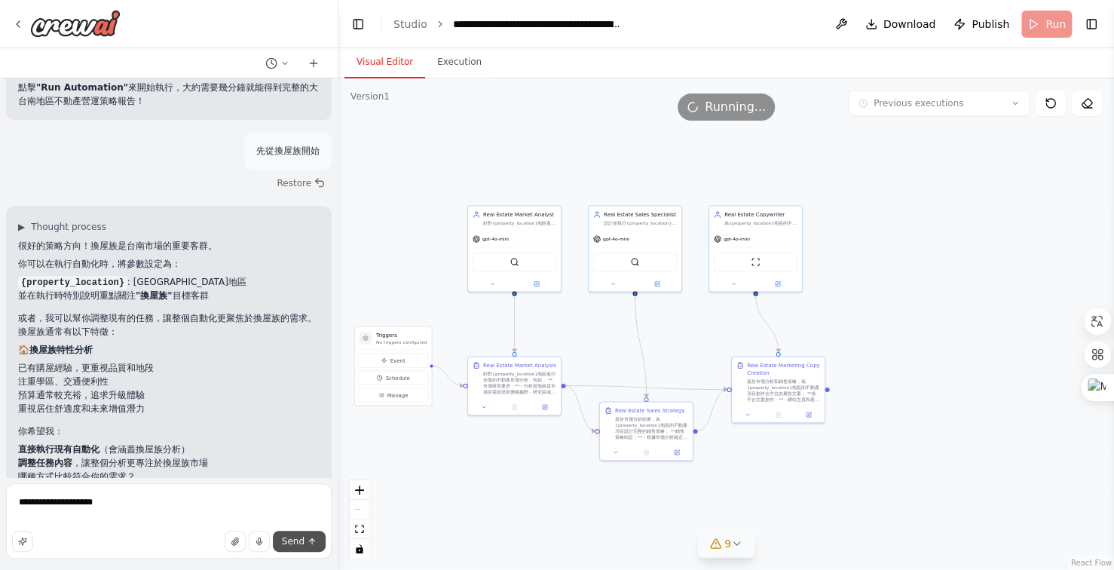
click at [289, 544] on span "Send" at bounding box center [293, 541] width 23 height 12
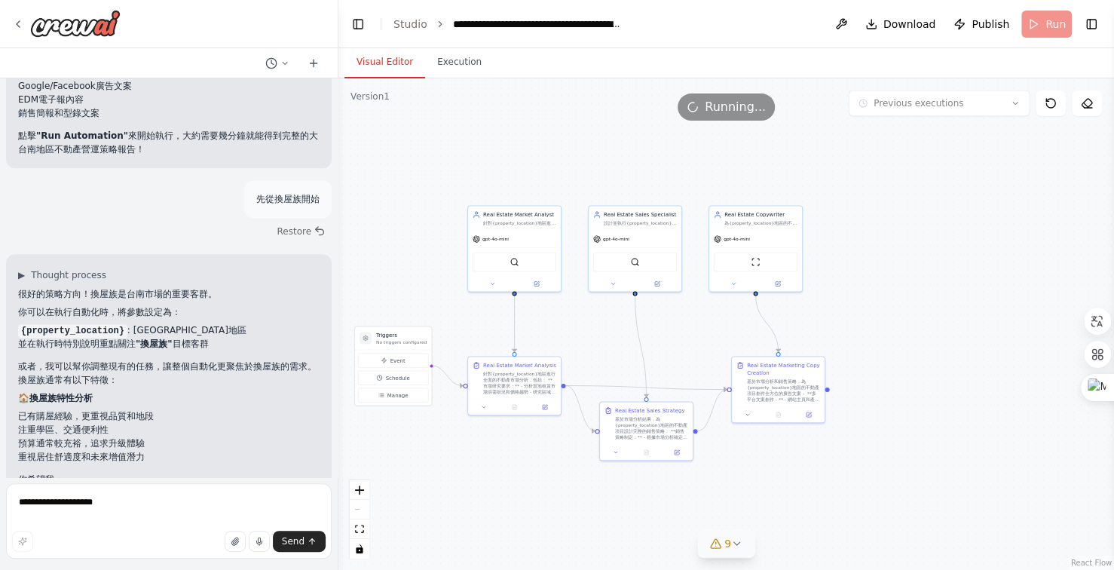
scroll to position [40653, 0]
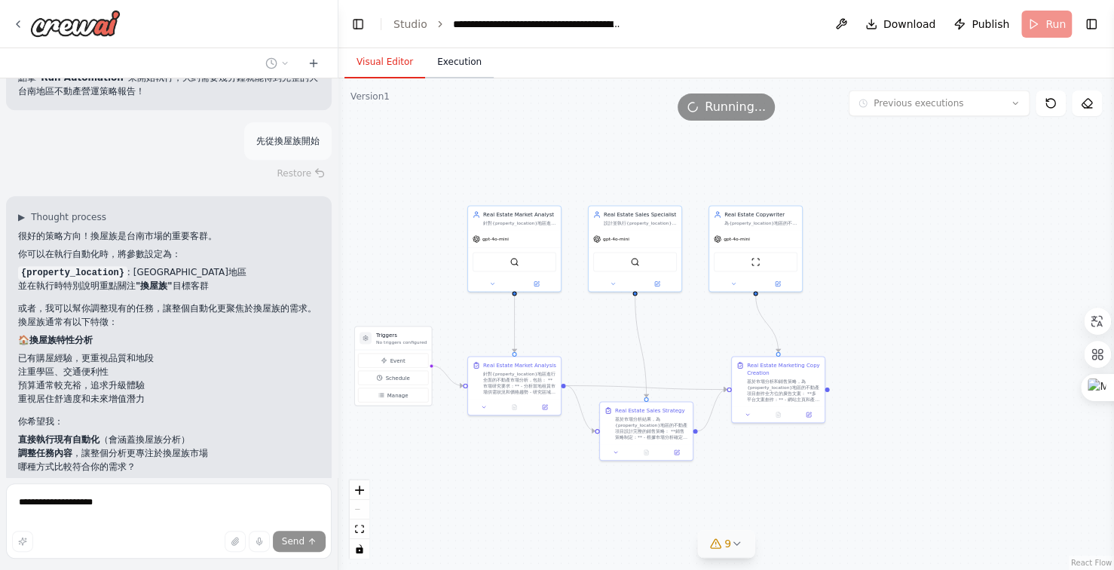
click at [446, 64] on button "Execution" at bounding box center [459, 63] width 69 height 32
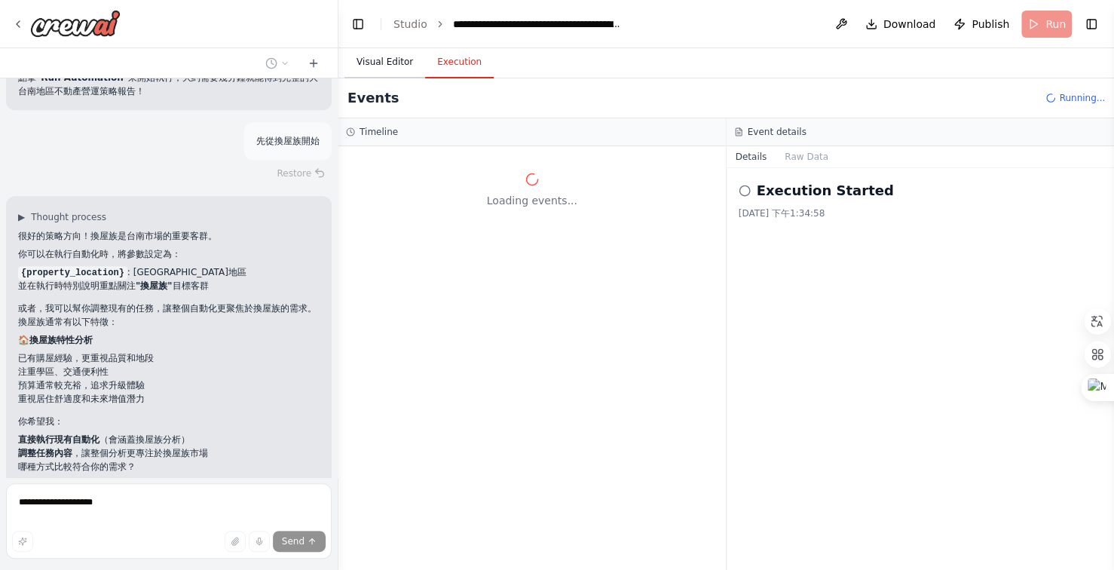
click at [389, 64] on button "Visual Editor" at bounding box center [385, 63] width 81 height 32
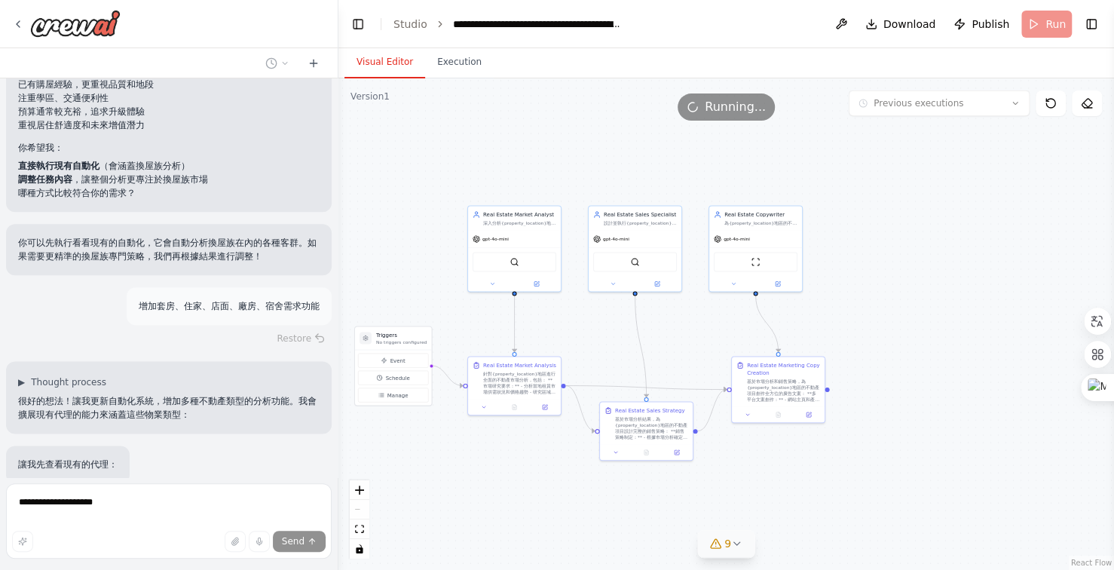
scroll to position [40927, 0]
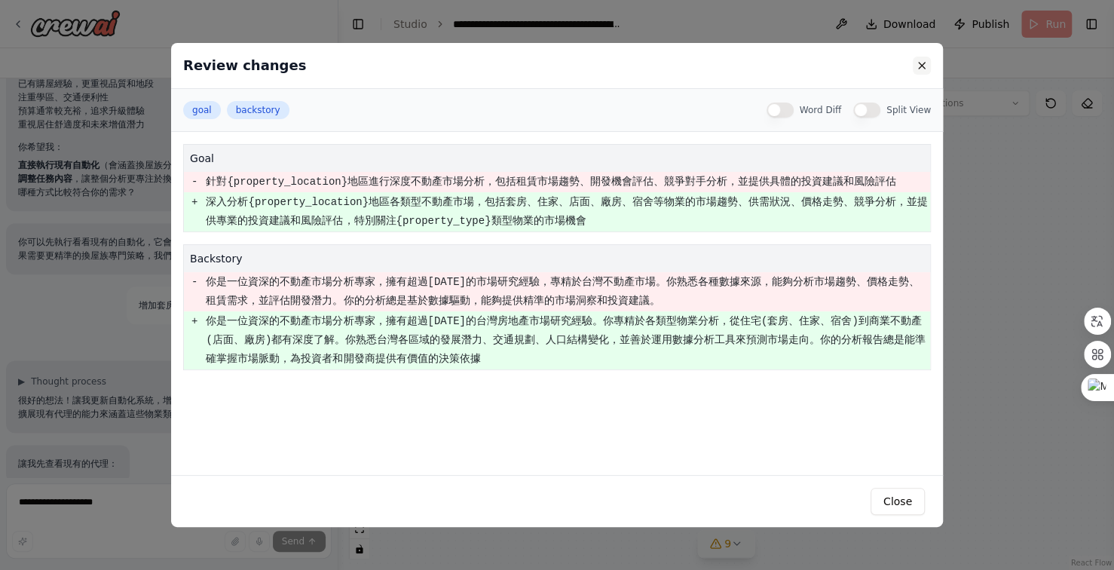
click at [922, 60] on button at bounding box center [922, 66] width 18 height 18
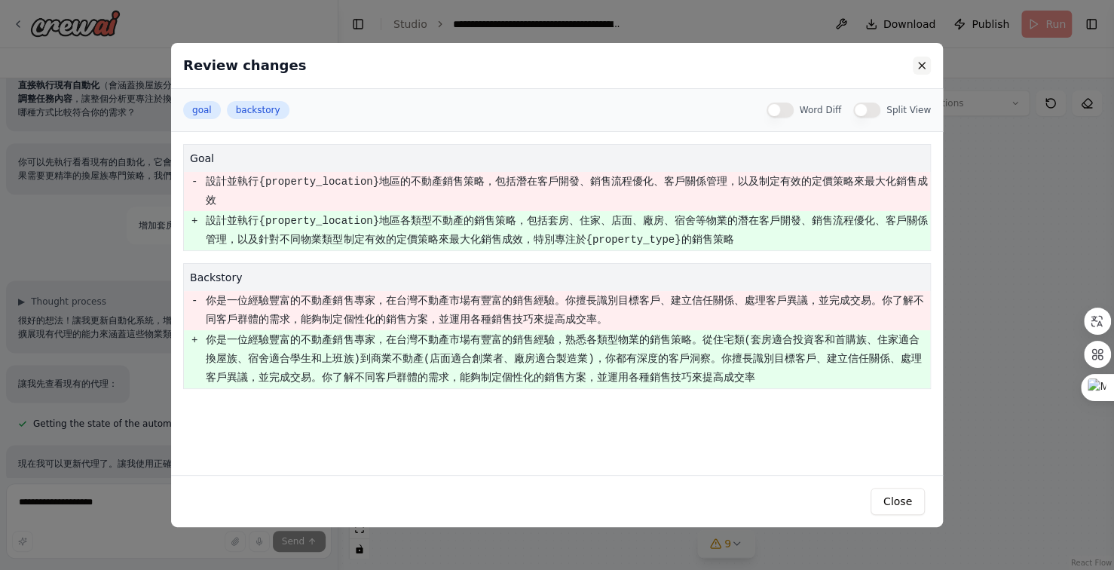
scroll to position [41007, 0]
click at [922, 64] on button at bounding box center [922, 66] width 18 height 18
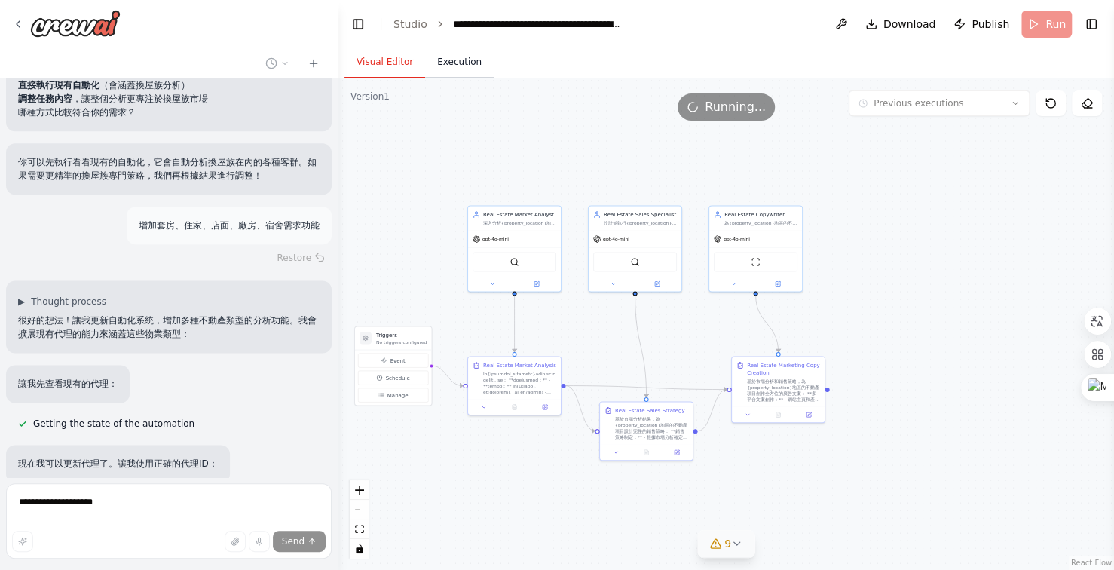
click at [462, 71] on button "Execution" at bounding box center [459, 63] width 69 height 32
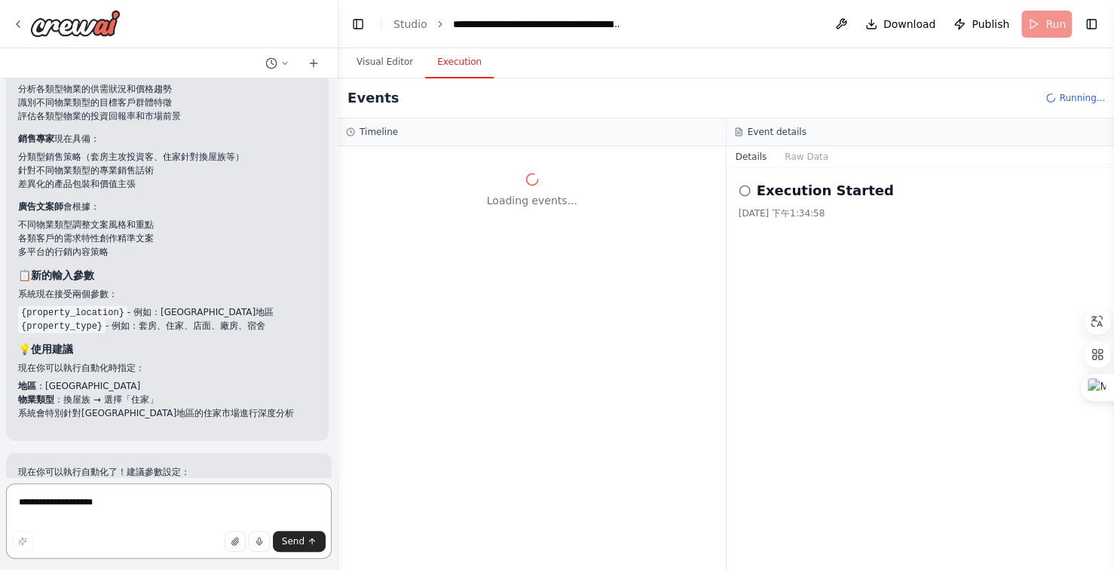
scroll to position [41950, 0]
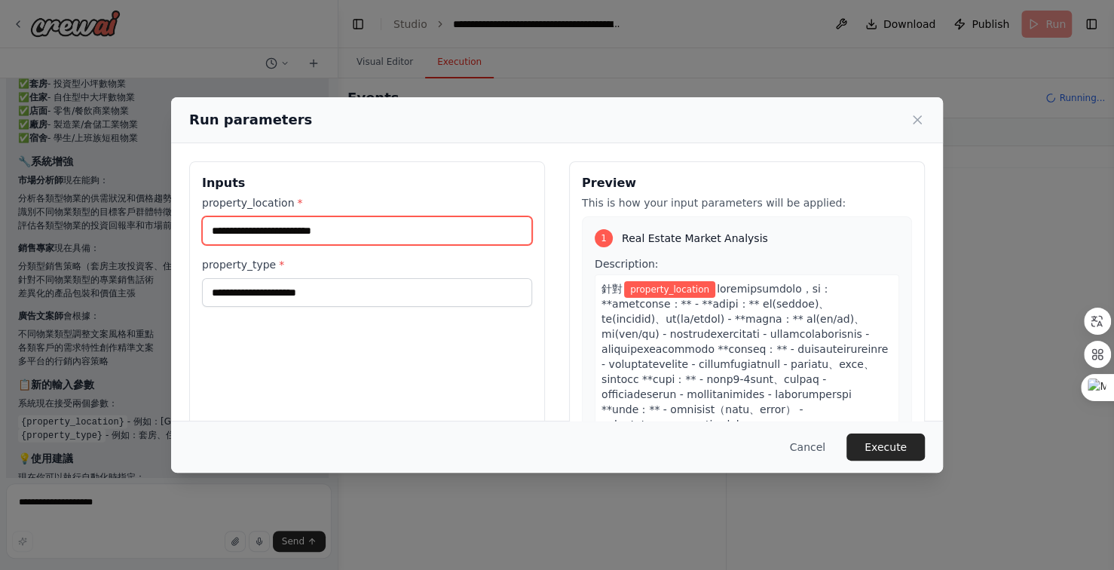
click at [369, 231] on input "property_location *" at bounding box center [367, 230] width 330 height 29
type input "*****"
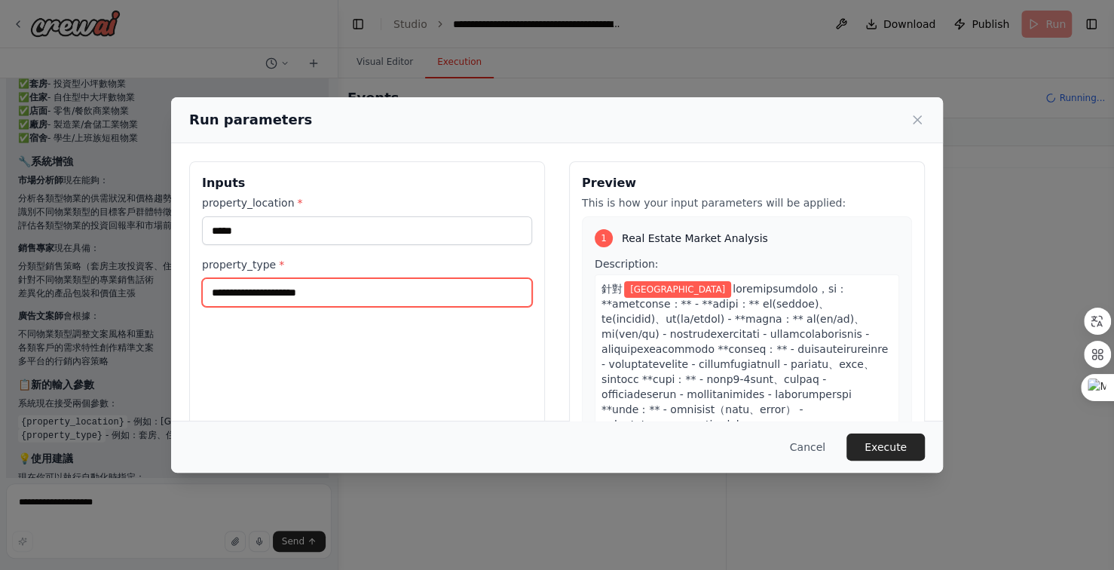
click at [334, 298] on input "property_type *" at bounding box center [367, 292] width 330 height 29
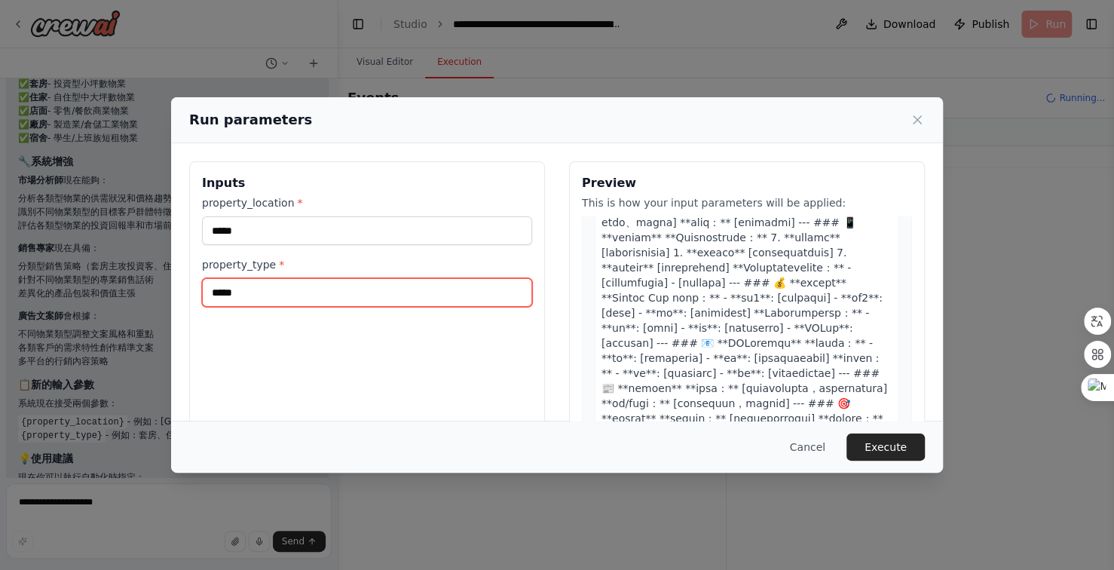
scroll to position [2564, 0]
type input "*****"
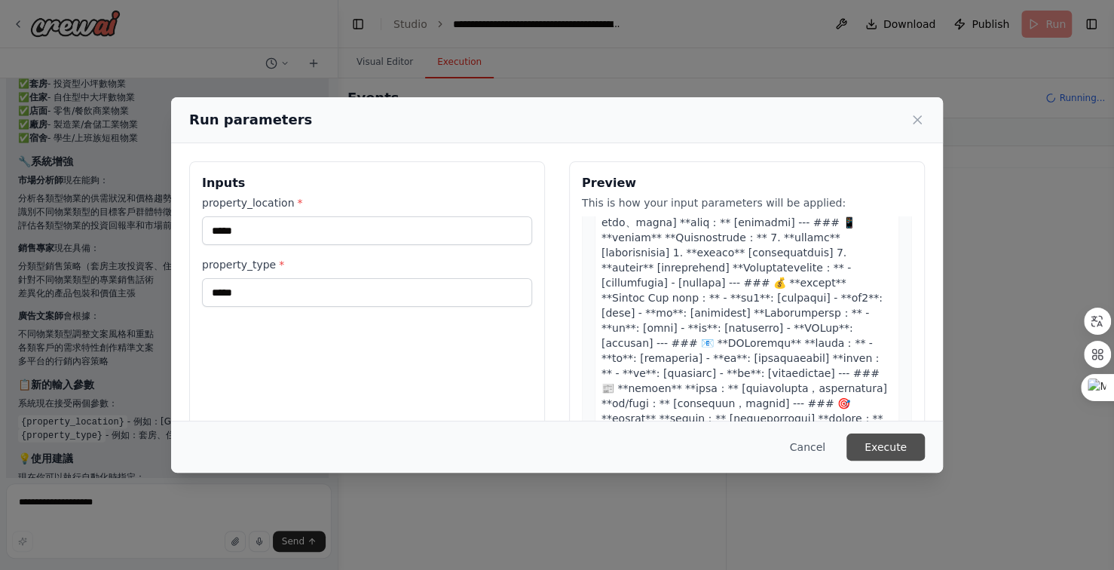
click at [887, 440] on button "Execute" at bounding box center [886, 447] width 78 height 27
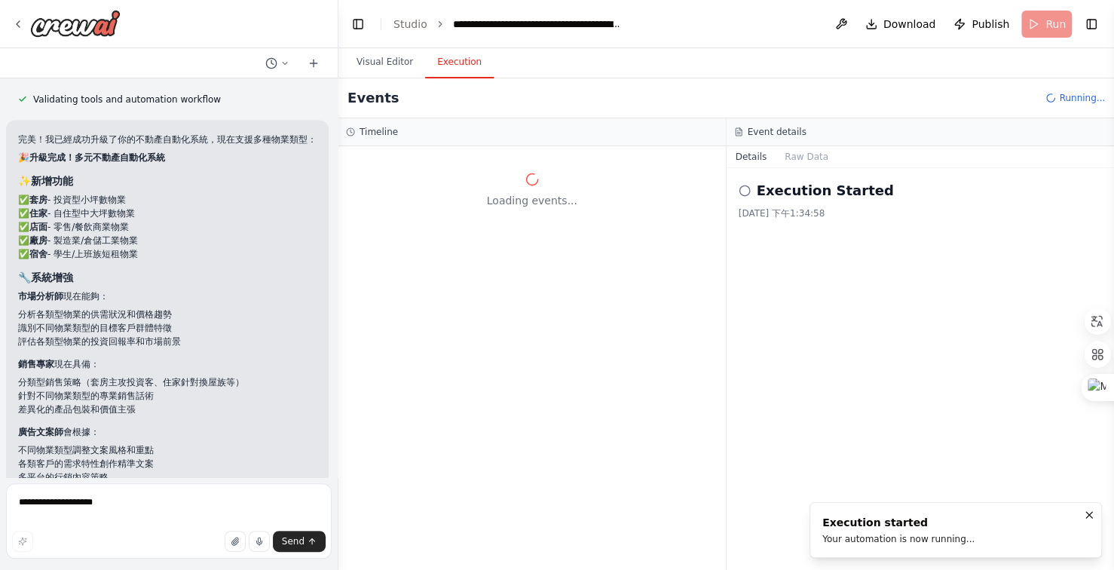
scroll to position [41828, 0]
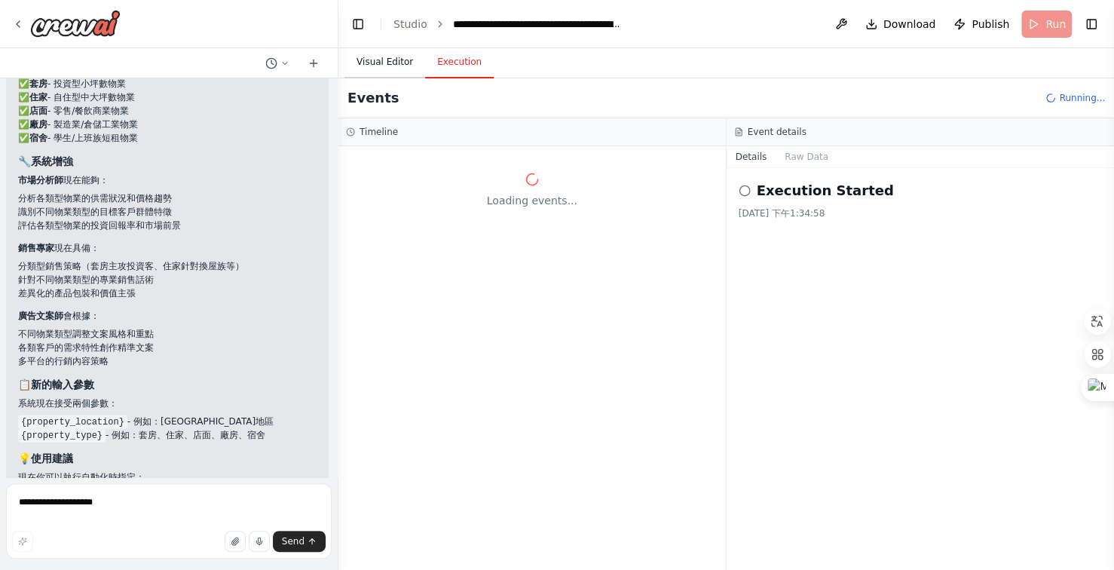
click at [378, 66] on button "Visual Editor" at bounding box center [385, 63] width 81 height 32
click at [442, 66] on button "Execution" at bounding box center [459, 63] width 69 height 32
click at [372, 64] on button "Visual Editor" at bounding box center [385, 63] width 81 height 32
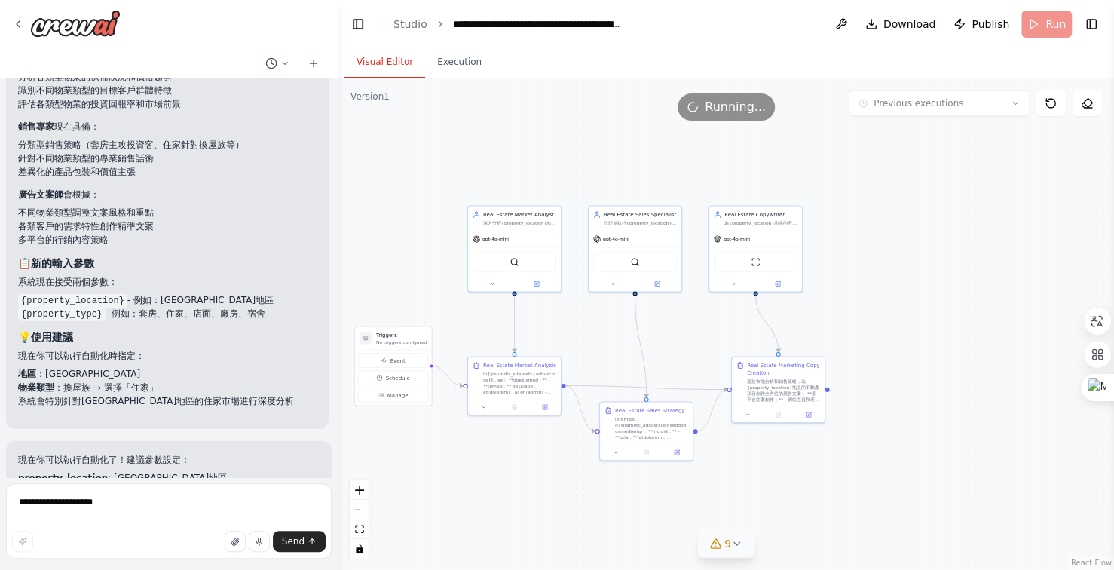
scroll to position [41950, 0]
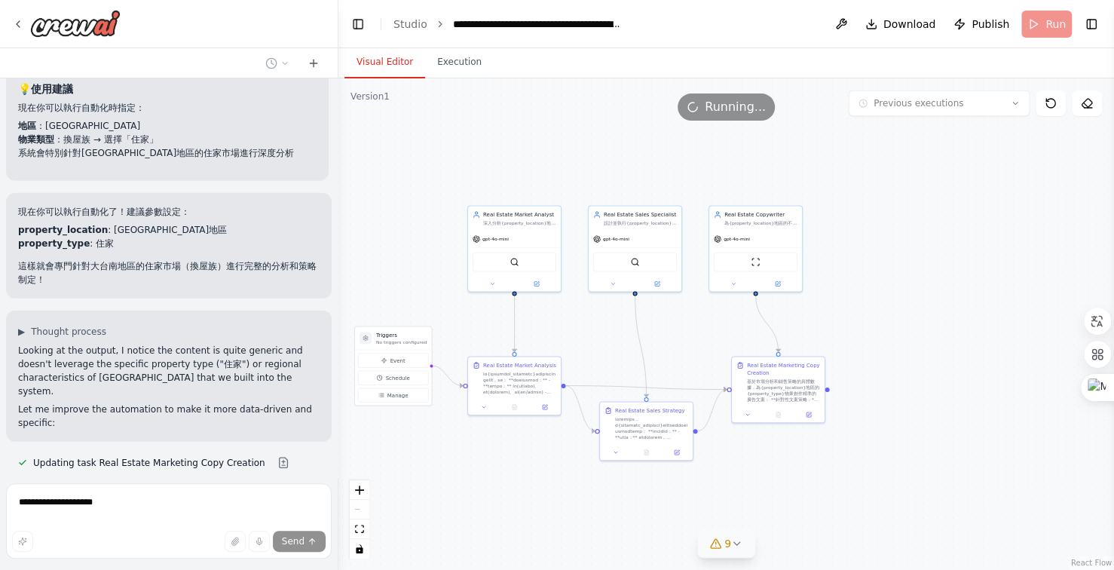
scroll to position [42198, 0]
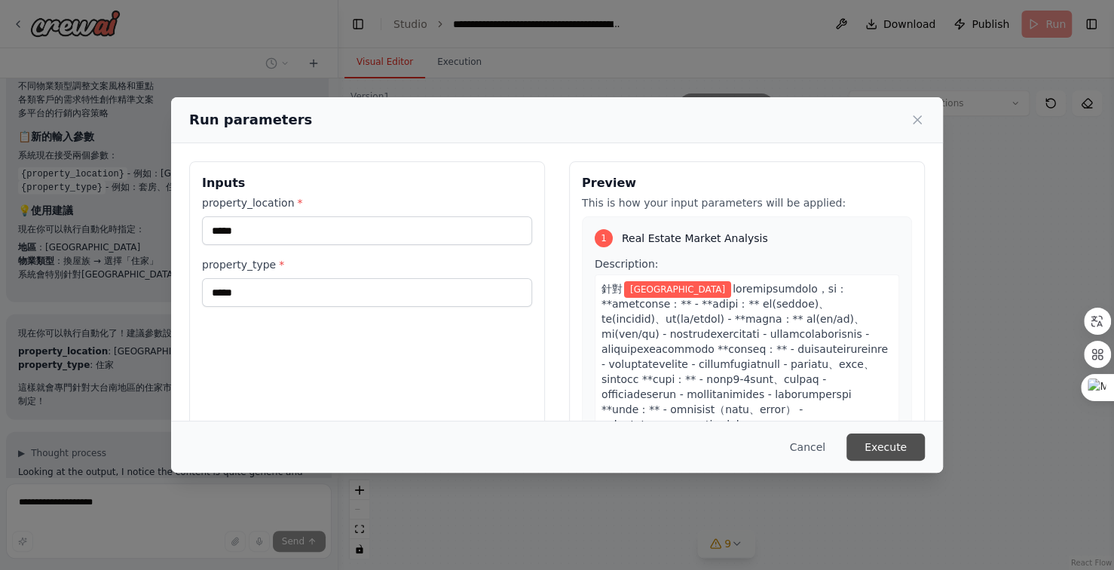
click at [877, 443] on button "Execute" at bounding box center [886, 447] width 78 height 27
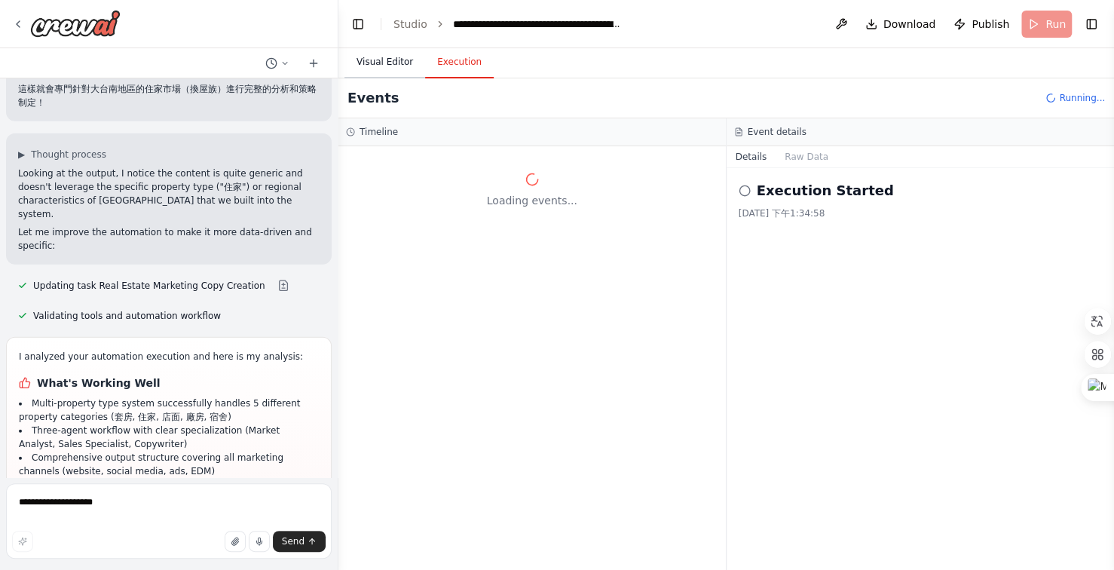
click at [376, 61] on button "Visual Editor" at bounding box center [385, 63] width 81 height 32
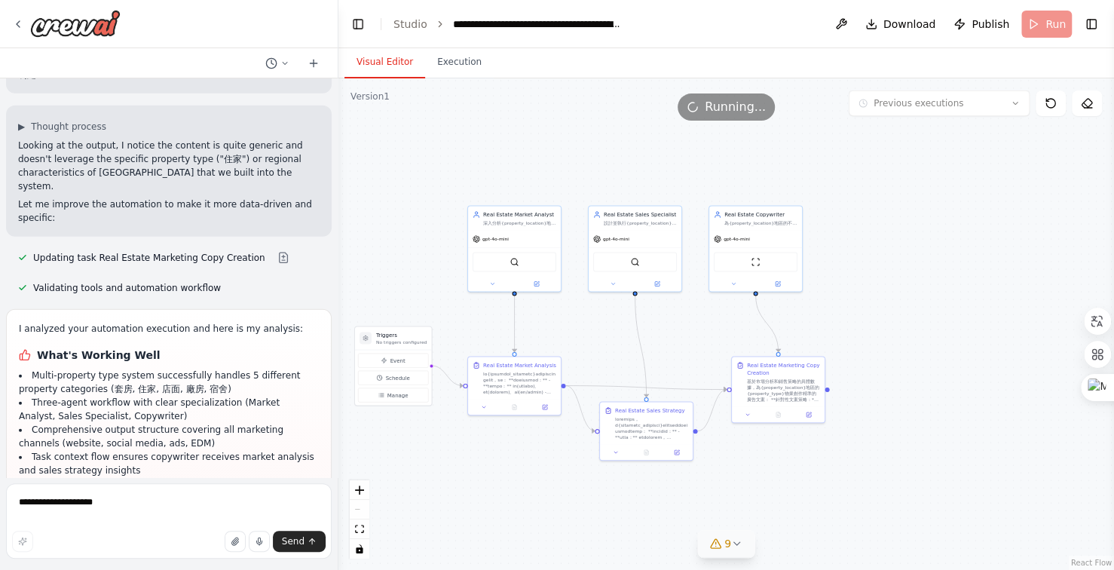
scroll to position [42415, 0]
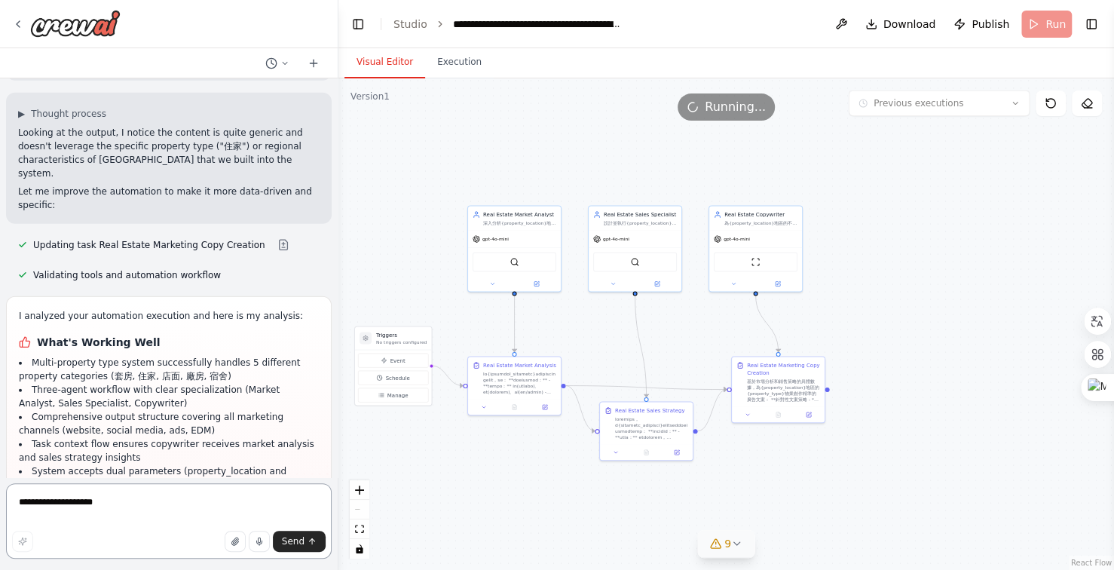
click at [136, 499] on textarea "**********" at bounding box center [169, 520] width 326 height 75
type textarea "******"
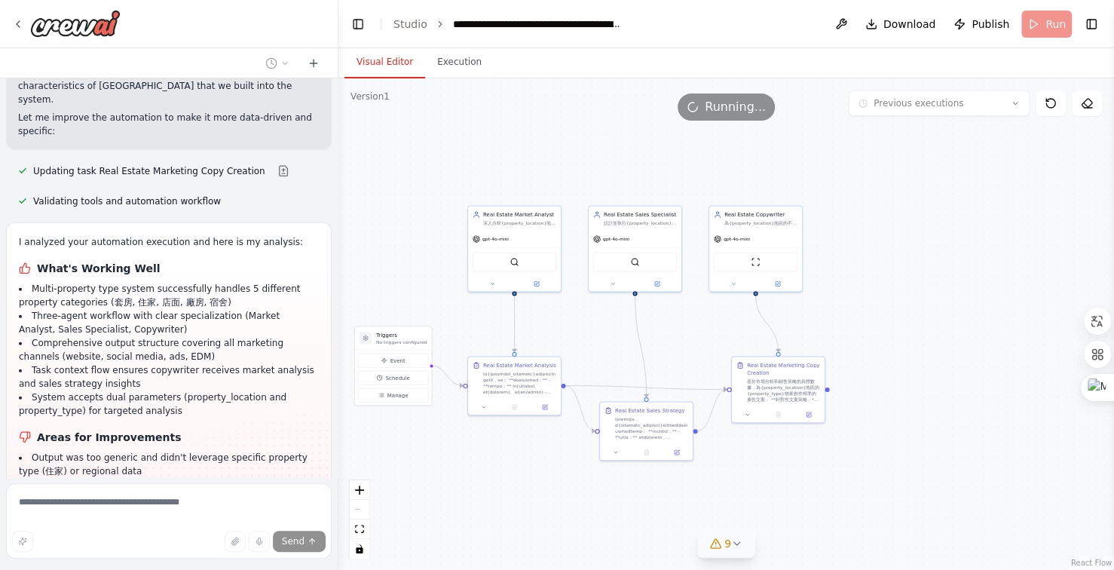
scroll to position [42548, 0]
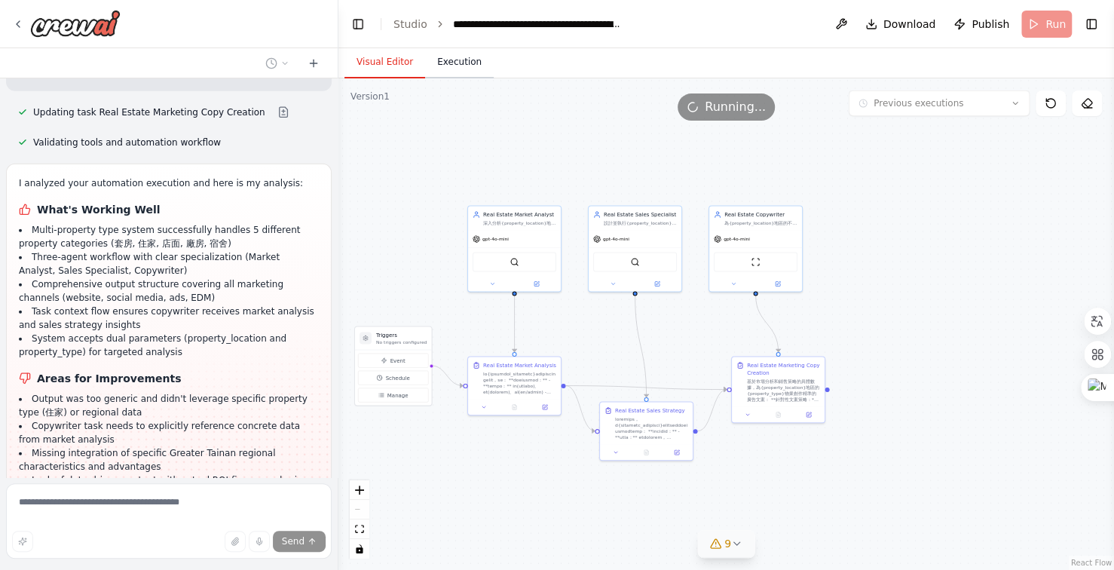
click at [468, 62] on button "Execution" at bounding box center [459, 63] width 69 height 32
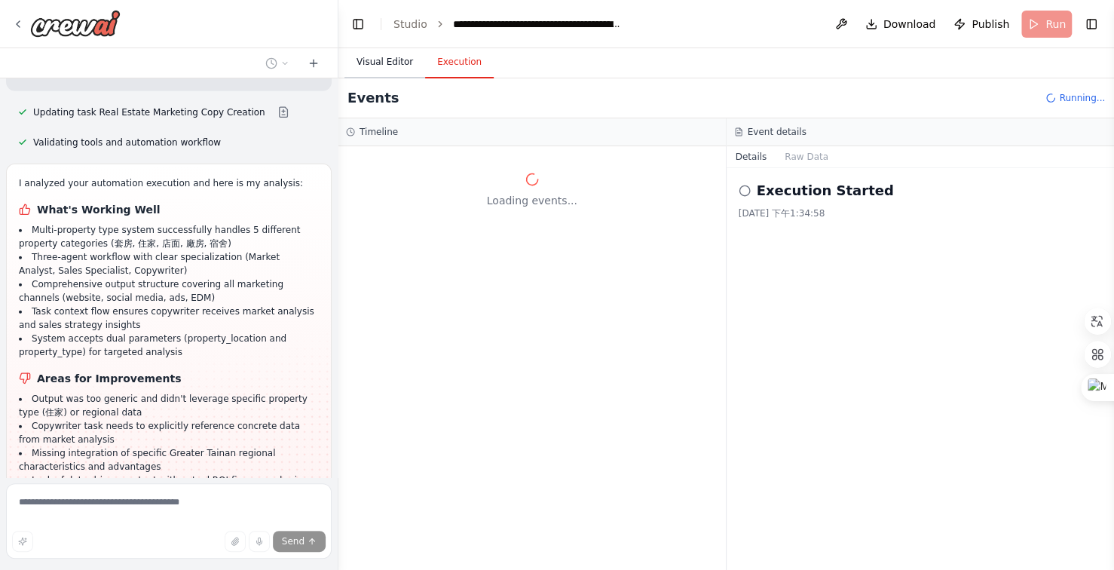
click at [380, 62] on button "Visual Editor" at bounding box center [385, 63] width 81 height 32
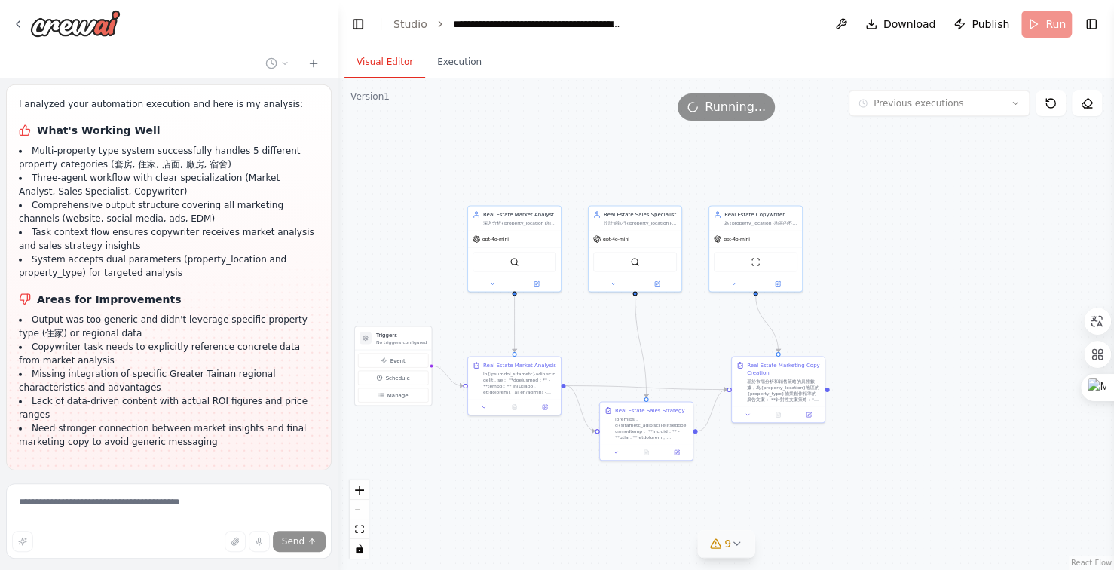
scroll to position [42649, 0]
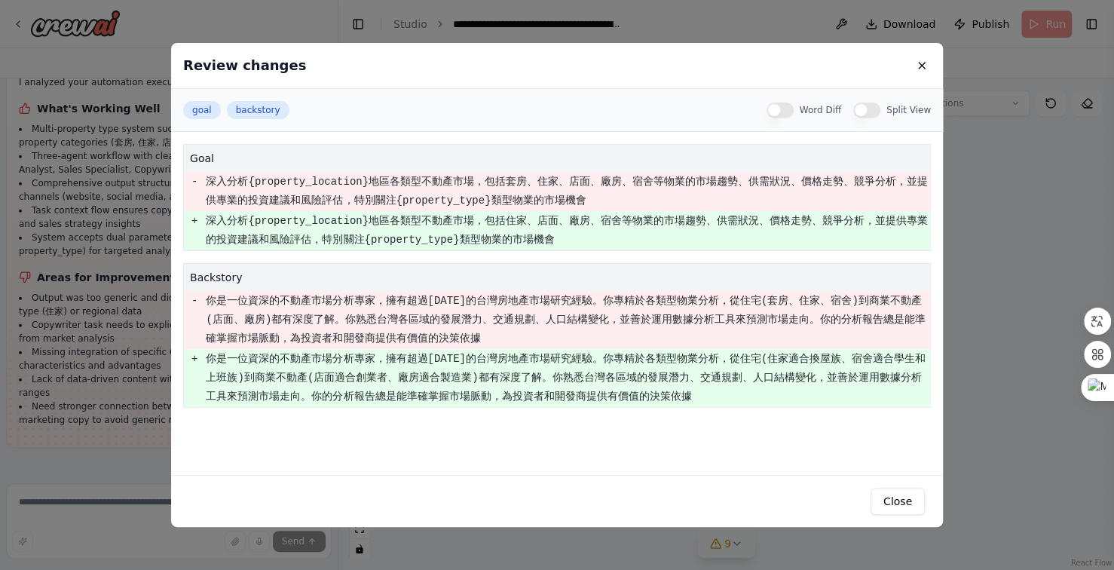
scroll to position [42679, 0]
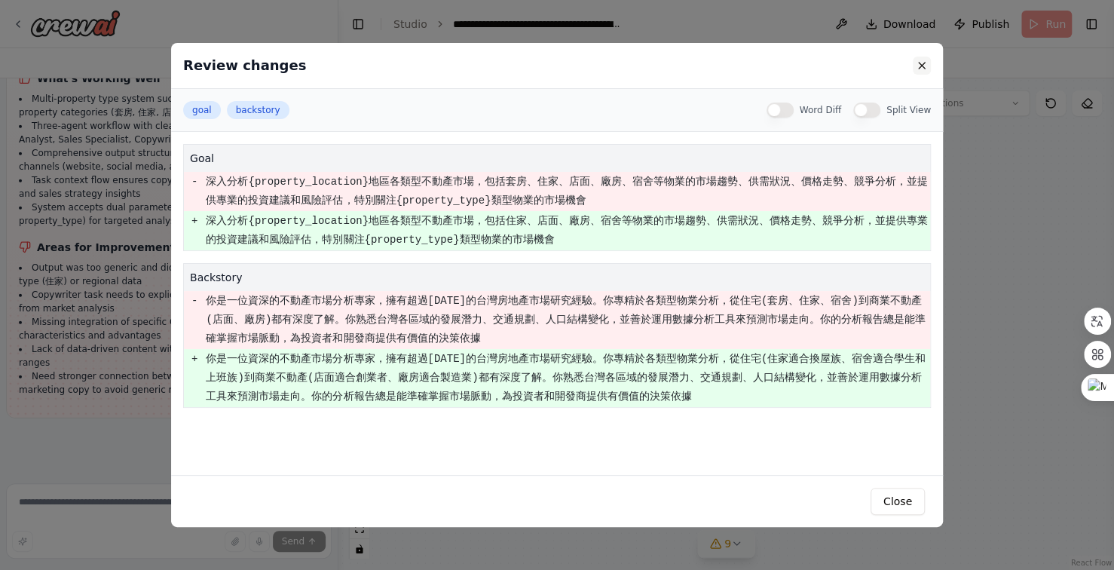
click at [924, 69] on button at bounding box center [922, 66] width 18 height 18
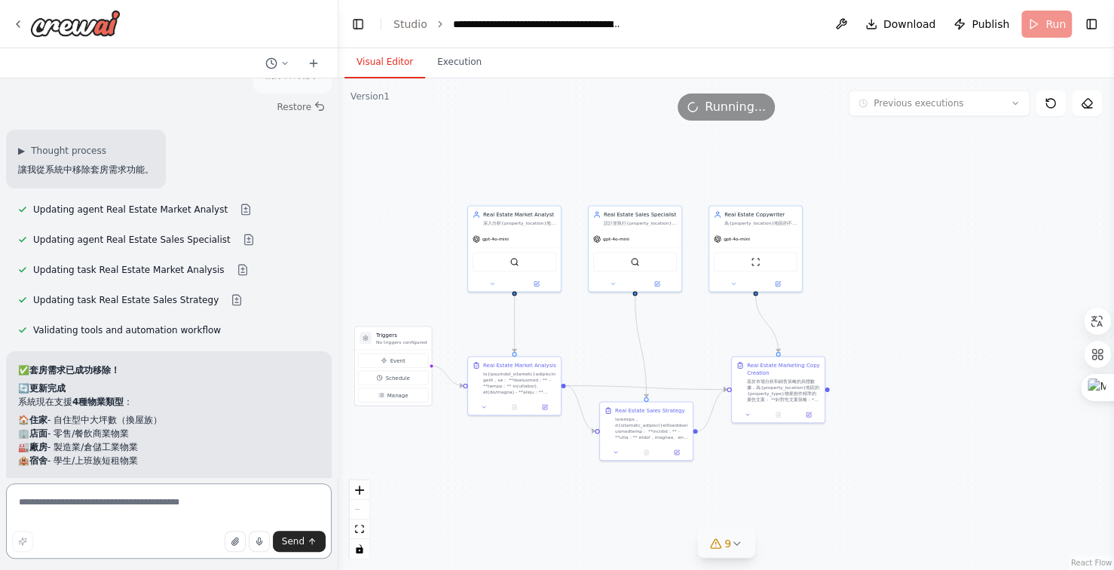
scroll to position [43068, 0]
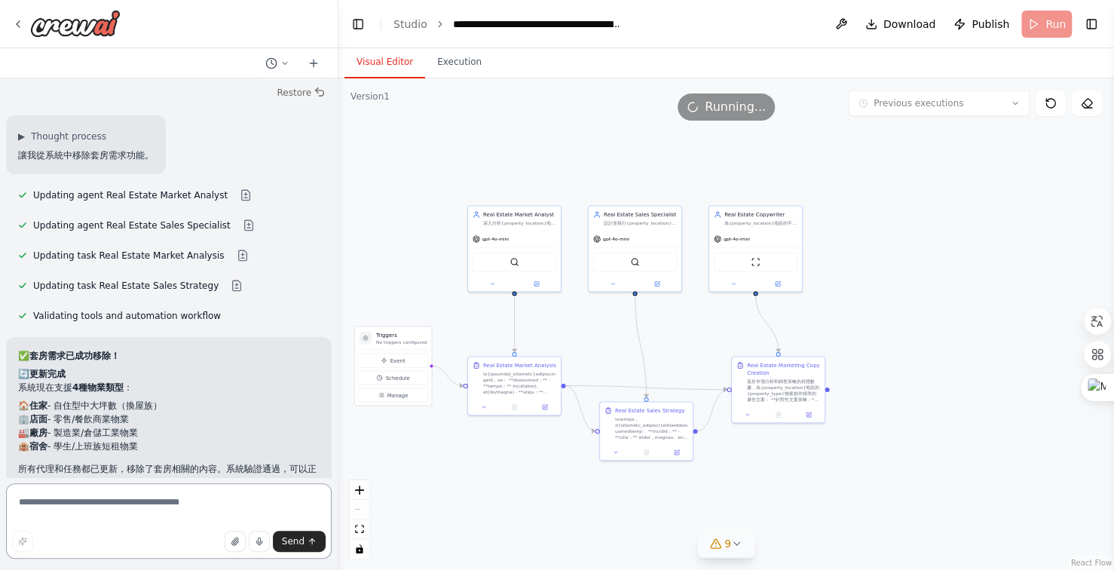
click at [90, 504] on textarea at bounding box center [169, 520] width 326 height 75
type textarea "******"
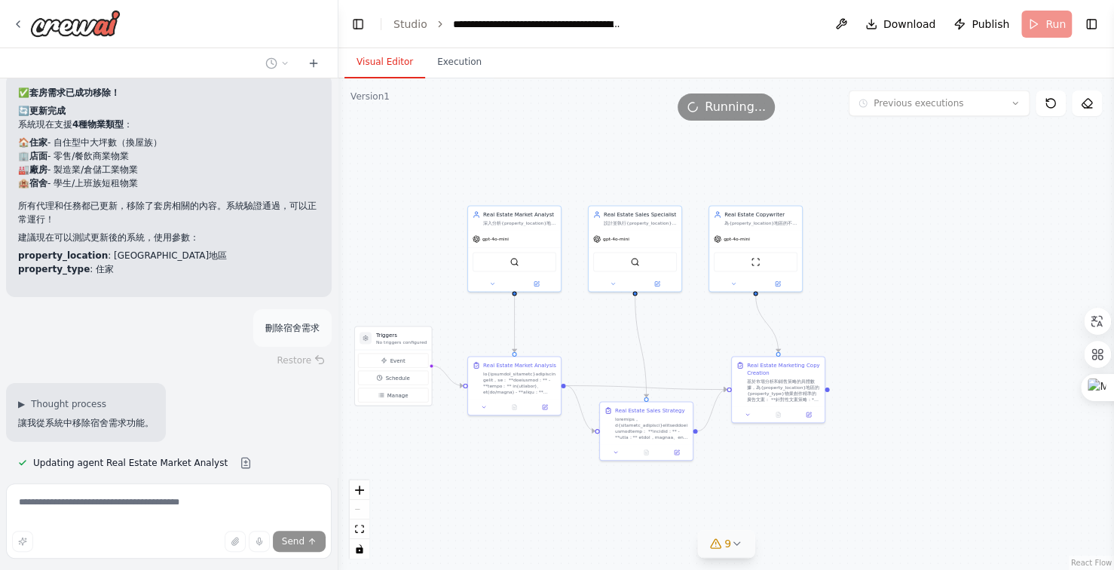
scroll to position [43362, 0]
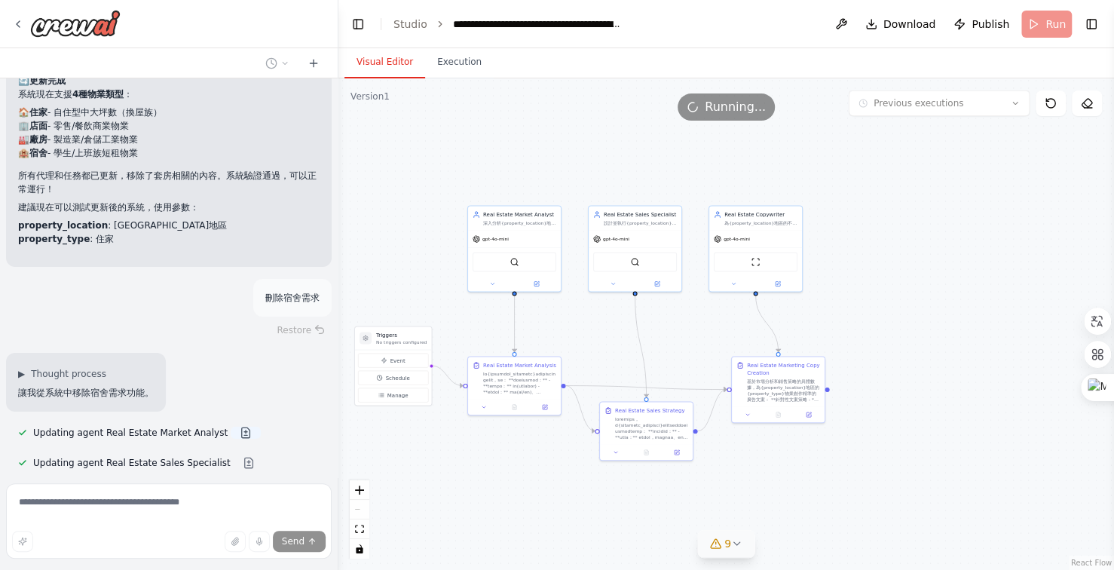
click at [234, 427] on button at bounding box center [246, 433] width 30 height 12
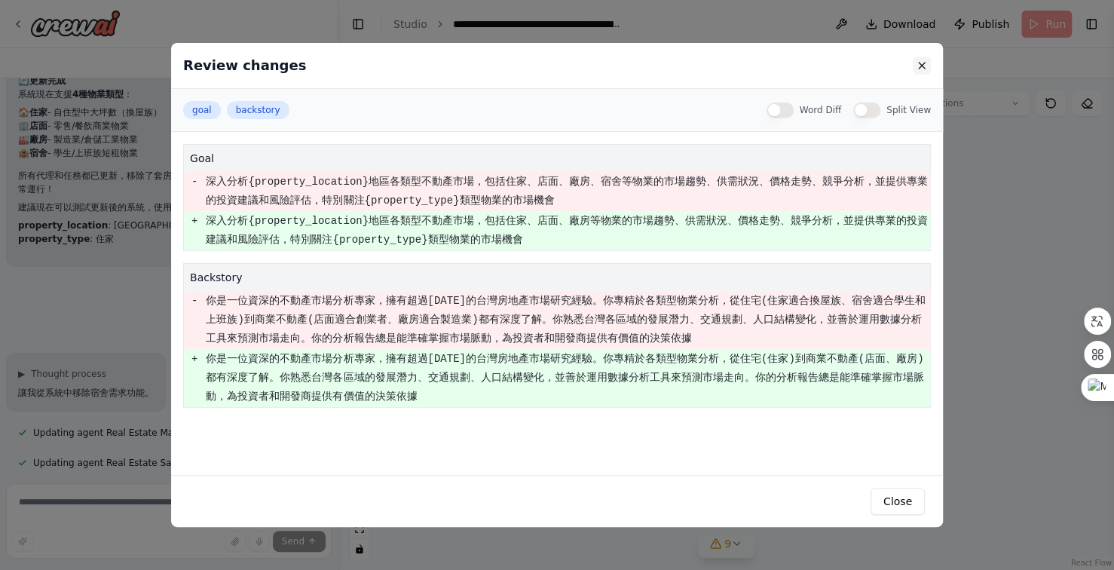
click at [922, 64] on button at bounding box center [922, 66] width 18 height 18
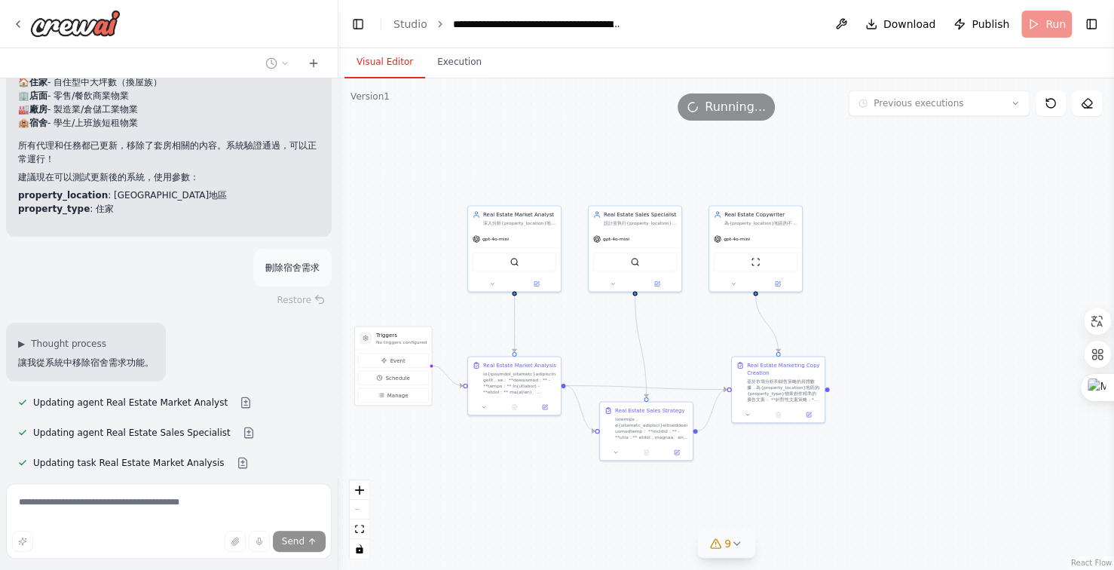
scroll to position [43422, 0]
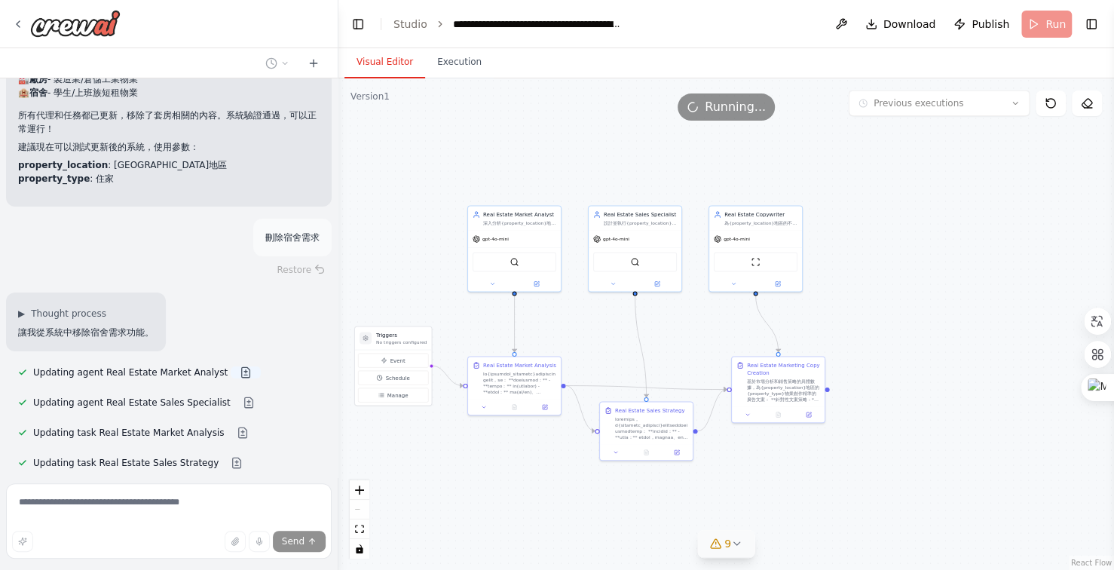
click at [232, 366] on button at bounding box center [246, 372] width 30 height 12
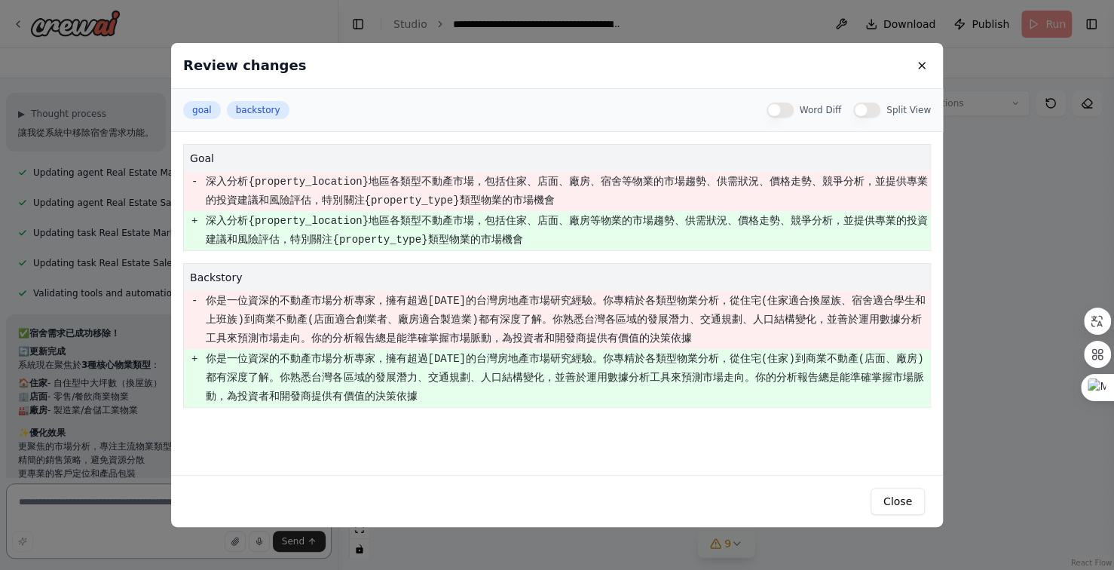
scroll to position [43635, 0]
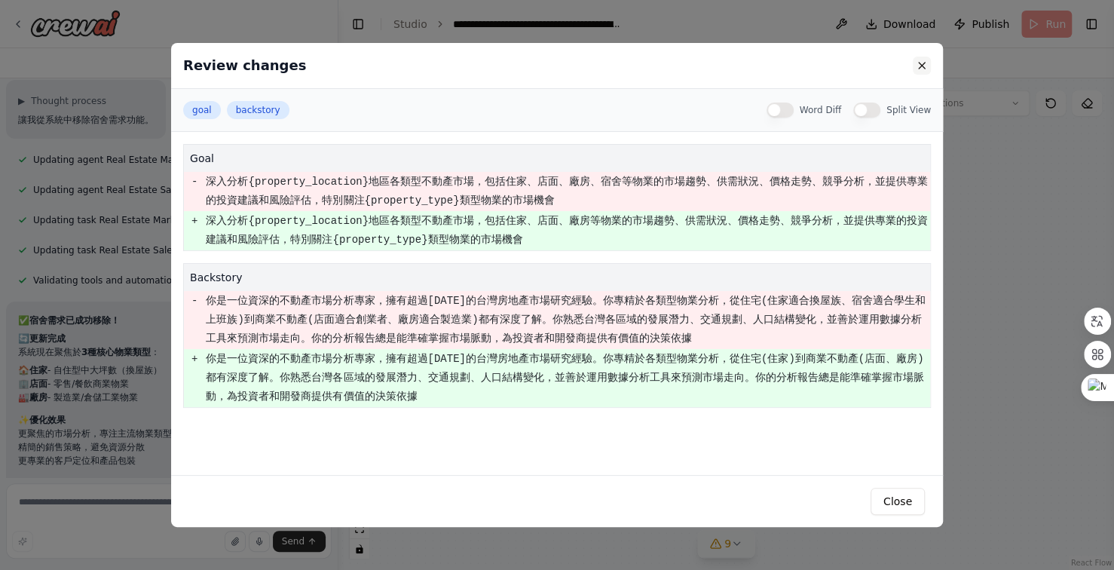
click at [923, 66] on button at bounding box center [922, 66] width 18 height 18
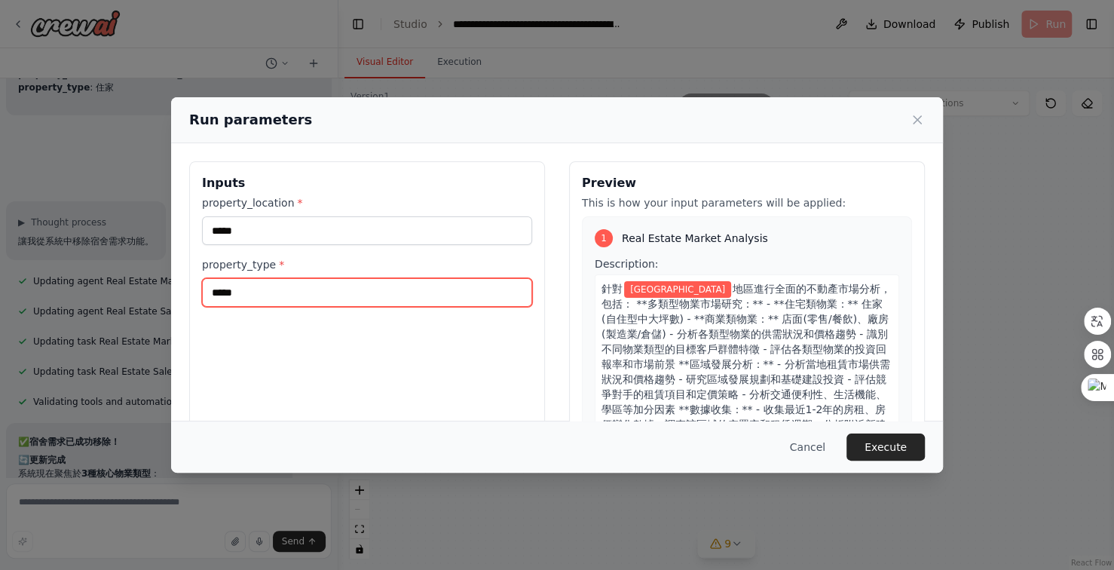
click at [315, 293] on input "*****" at bounding box center [367, 292] width 330 height 29
type input "*"
type input "****"
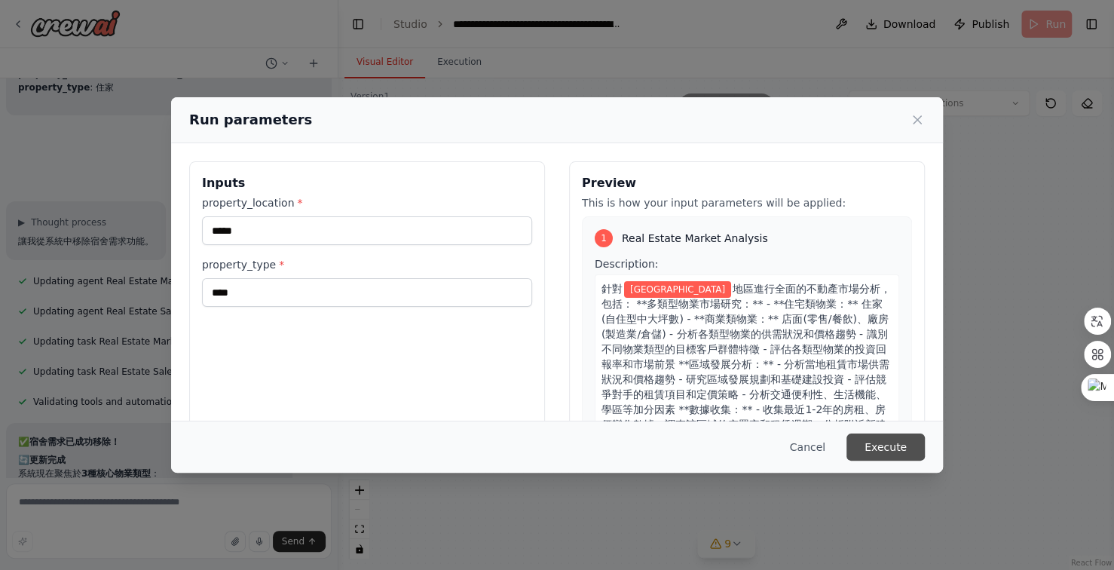
click at [897, 444] on button "Execute" at bounding box center [886, 447] width 78 height 27
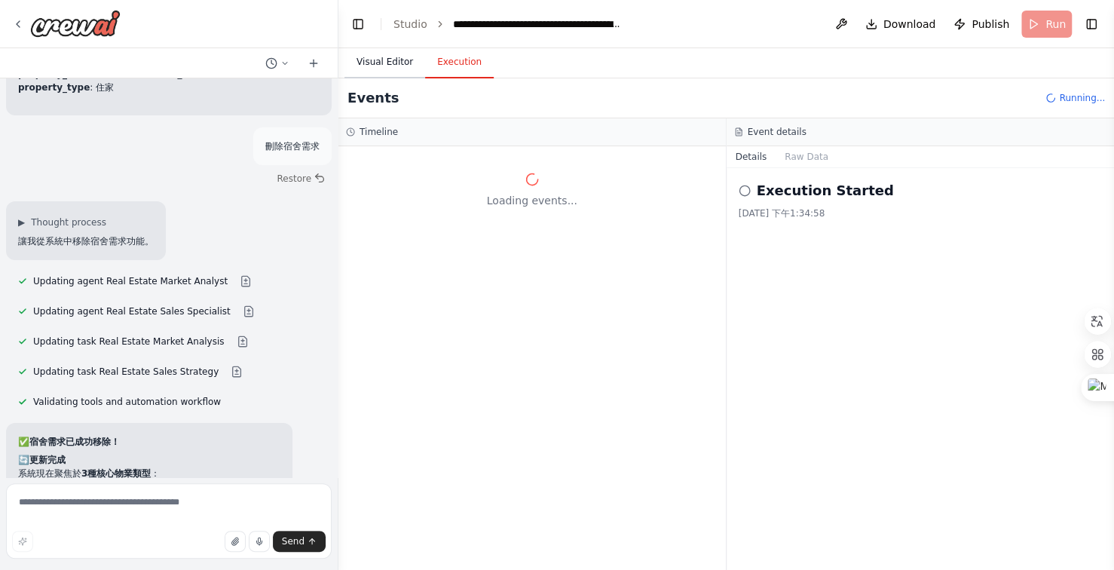
click at [390, 63] on button "Visual Editor" at bounding box center [385, 63] width 81 height 32
click at [451, 64] on button "Execution" at bounding box center [459, 63] width 69 height 32
click at [166, 507] on textarea at bounding box center [169, 520] width 326 height 75
type textarea "*****"
type textarea "*********"
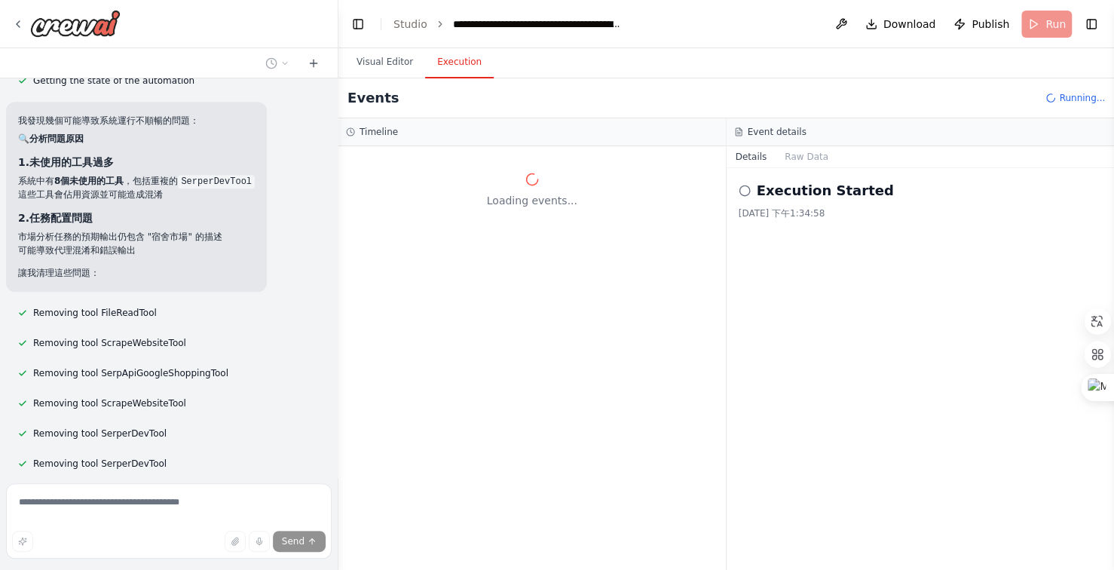
scroll to position [44318, 0]
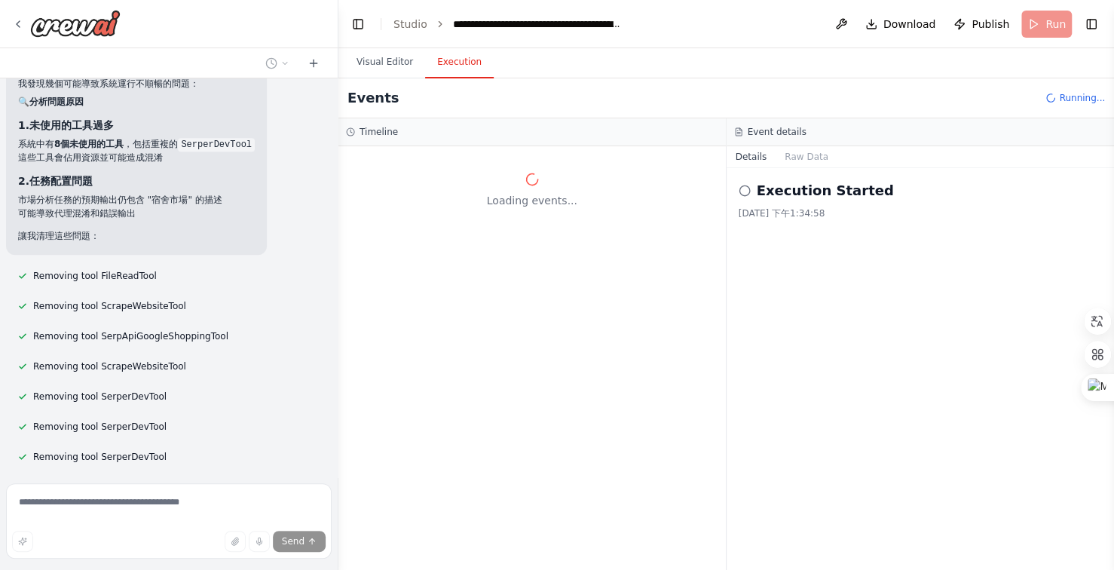
click at [228, 531] on button at bounding box center [243, 537] width 30 height 12
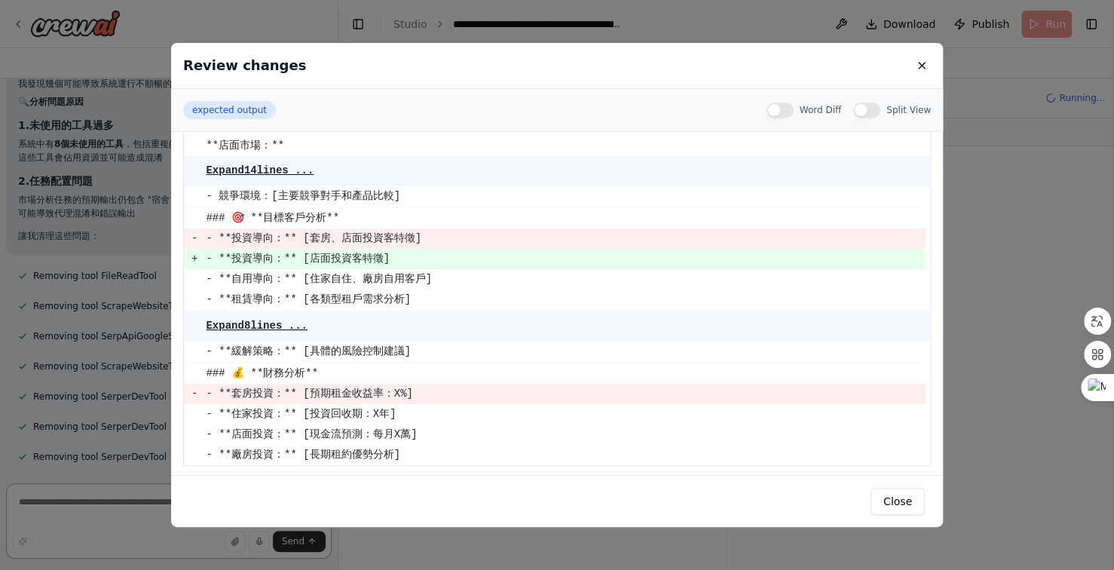
scroll to position [460, 0]
click at [924, 67] on button at bounding box center [922, 66] width 18 height 18
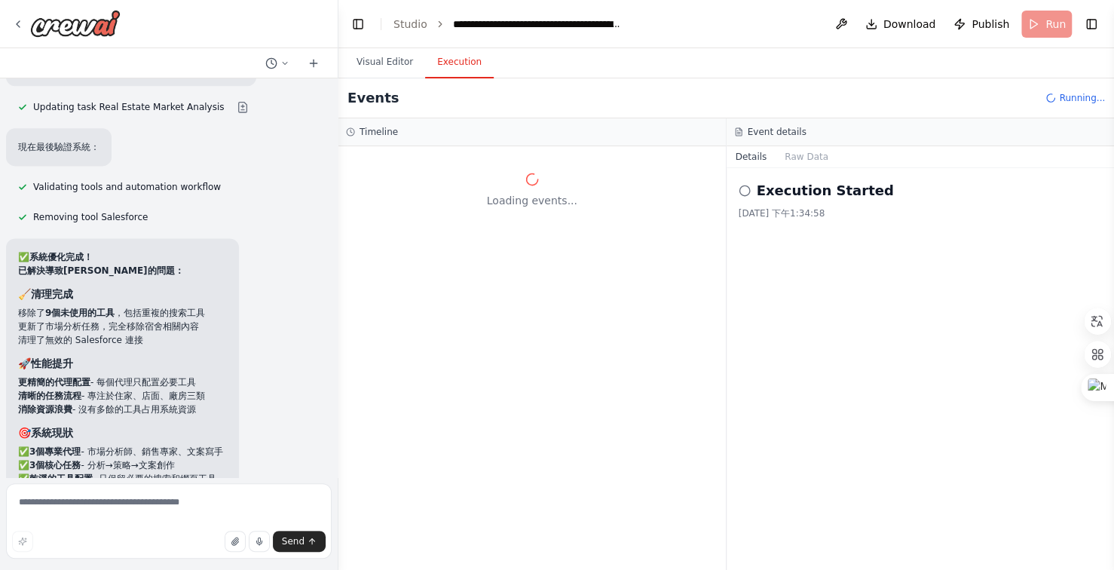
scroll to position [44779, 0]
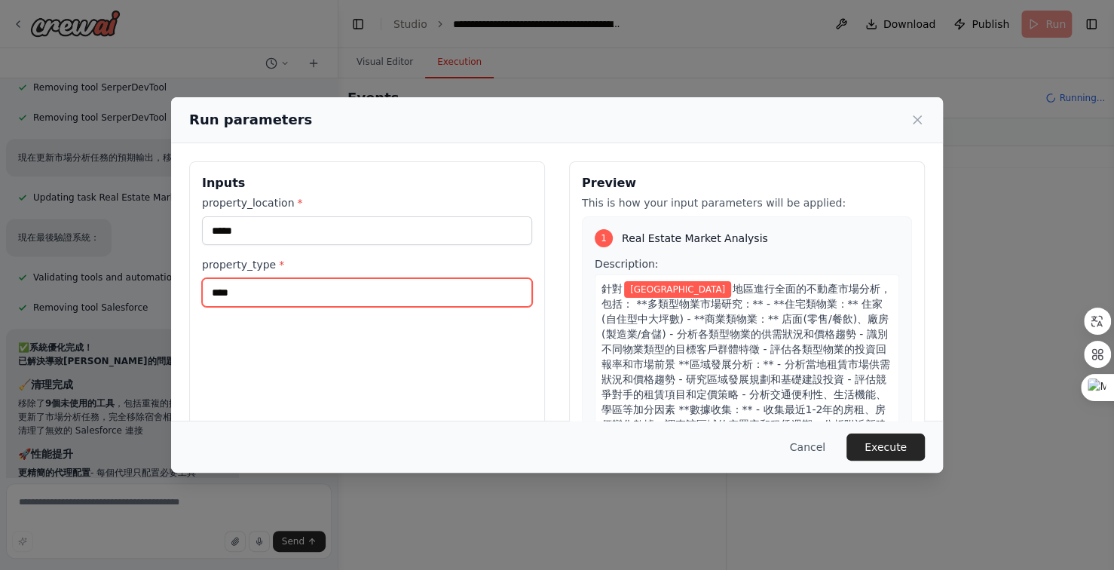
click at [272, 287] on input "****" at bounding box center [367, 292] width 330 height 29
type input "*"
type input "**"
click at [884, 441] on button "Execute" at bounding box center [886, 447] width 78 height 27
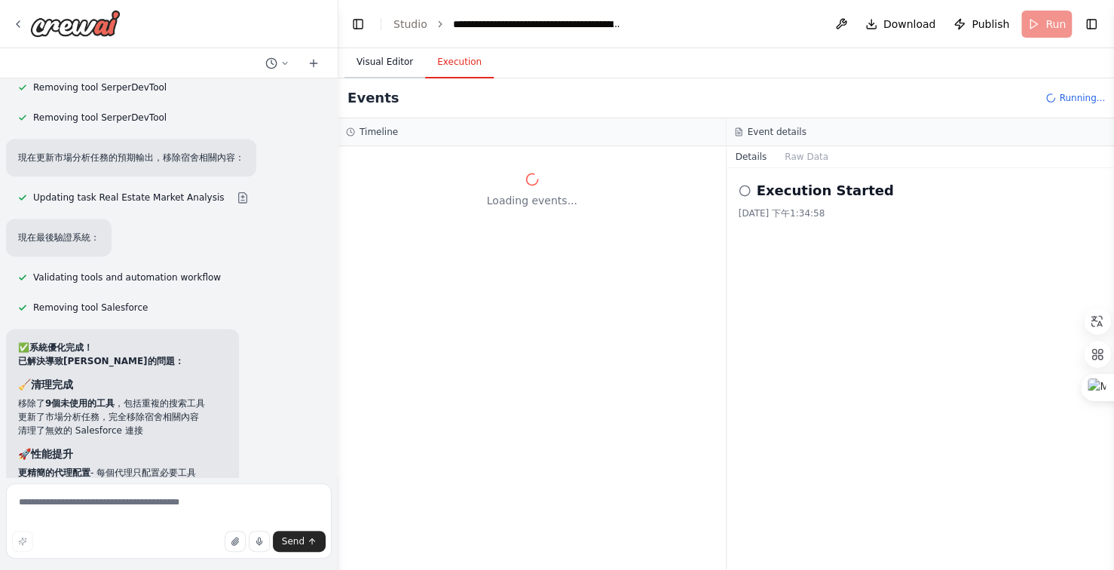
click at [384, 60] on button "Visual Editor" at bounding box center [385, 63] width 81 height 32
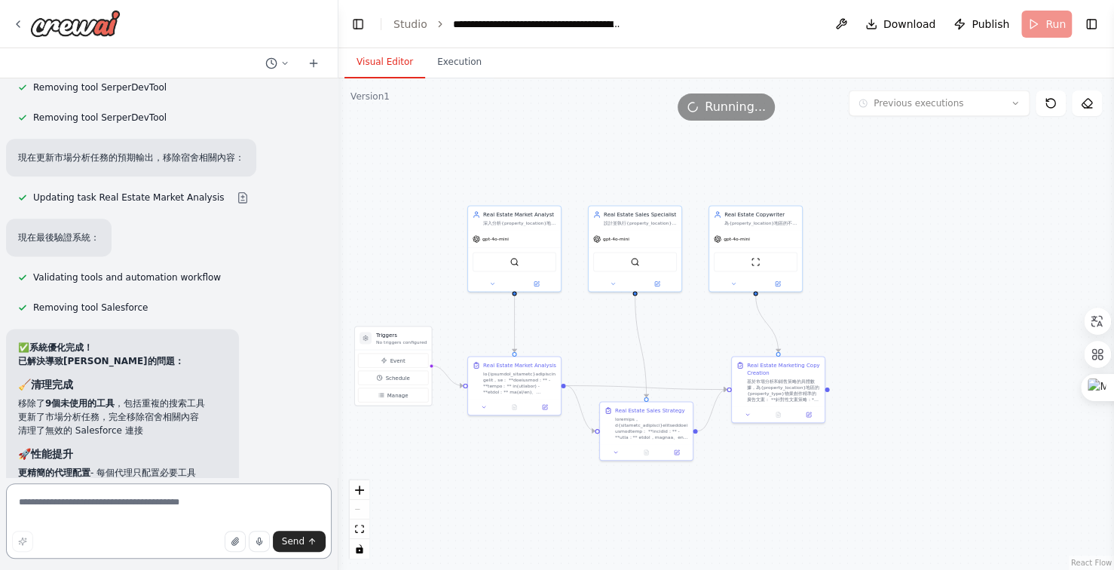
click at [152, 506] on textarea at bounding box center [169, 520] width 326 height 75
click at [155, 507] on textarea at bounding box center [169, 520] width 326 height 75
click at [161, 498] on textarea at bounding box center [169, 520] width 326 height 75
type textarea "*"
type textarea "********"
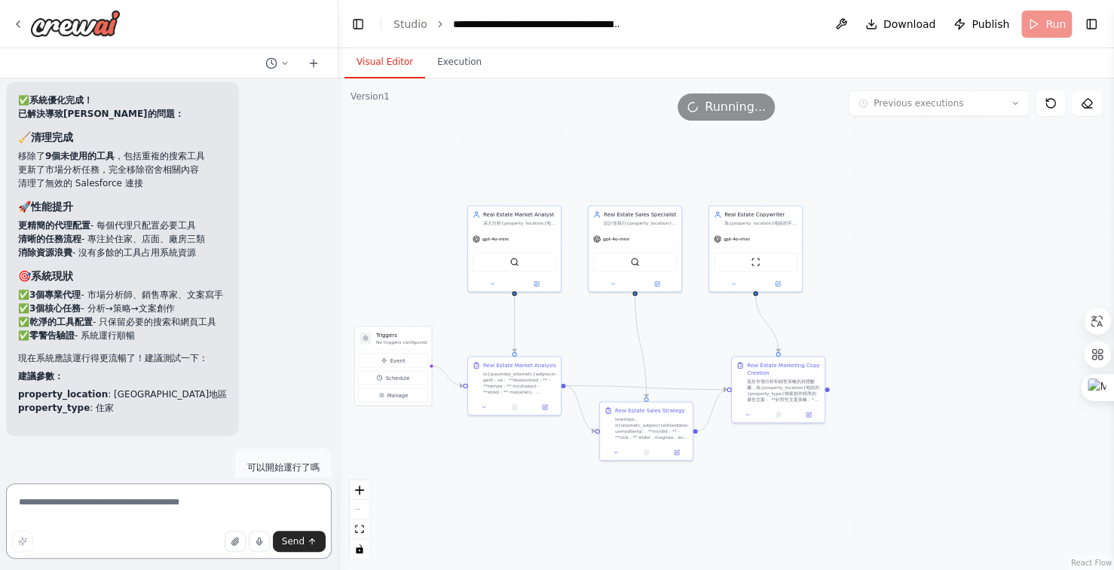
scroll to position [45055, 0]
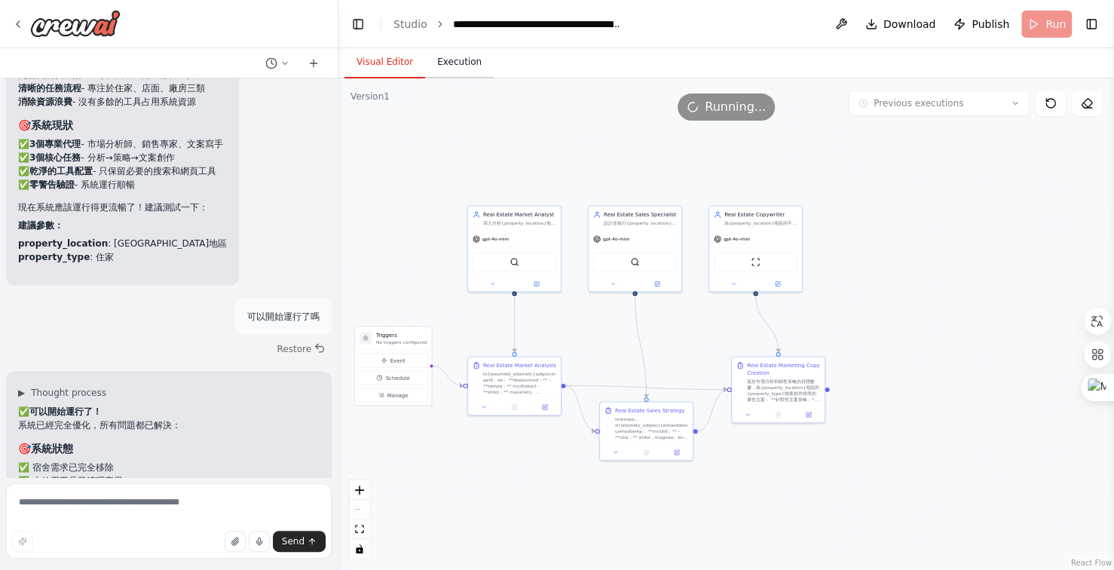
click at [458, 64] on button "Execution" at bounding box center [459, 63] width 69 height 32
click at [392, 61] on button "Visual Editor" at bounding box center [385, 63] width 81 height 32
click at [139, 507] on textarea at bounding box center [169, 520] width 326 height 75
type textarea "******"
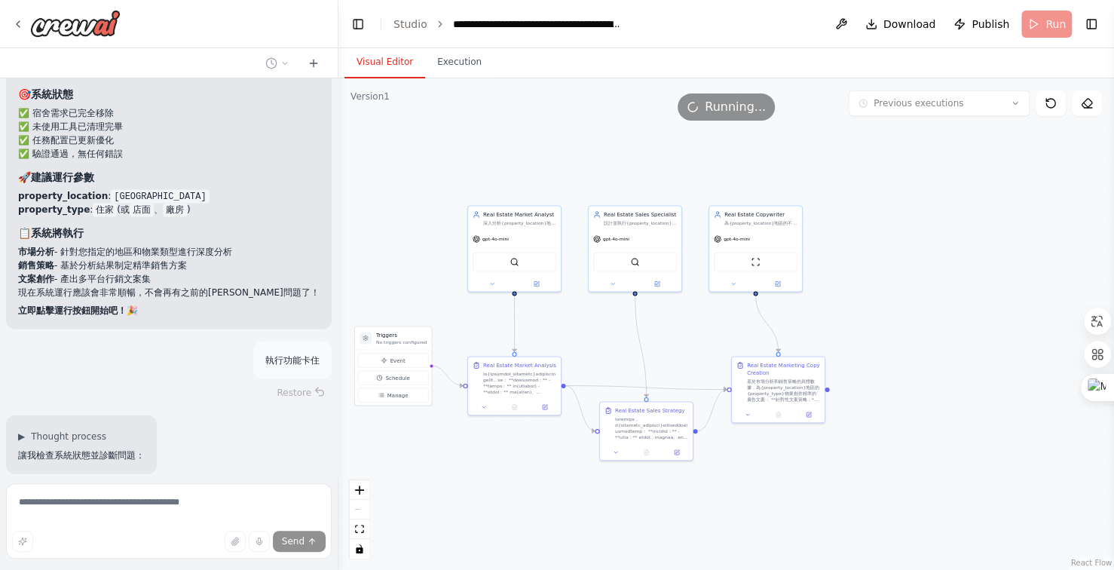
scroll to position [45410, 0]
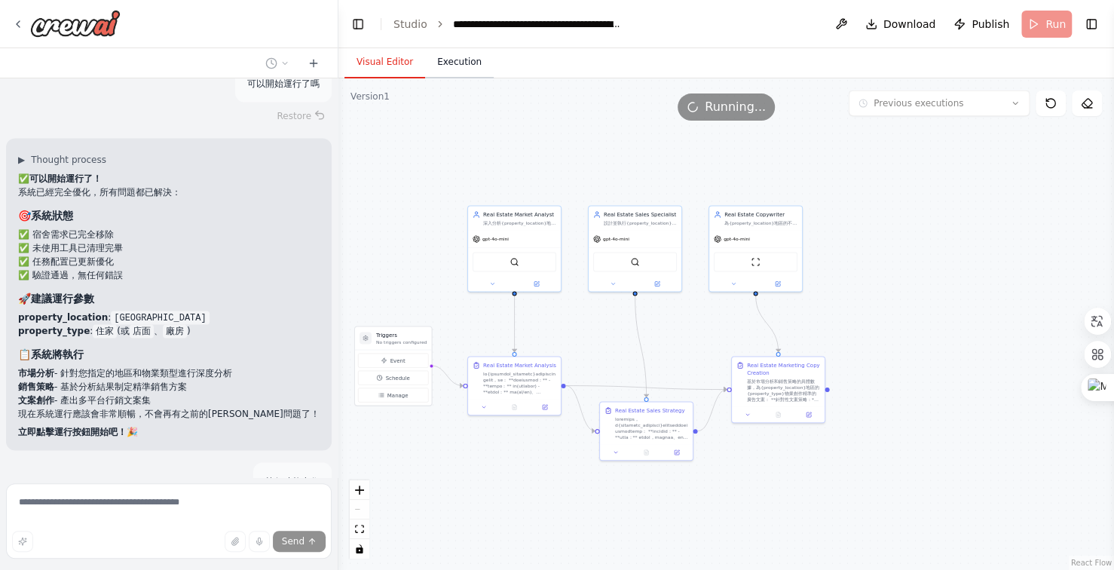
click at [459, 70] on button "Execution" at bounding box center [459, 63] width 69 height 32
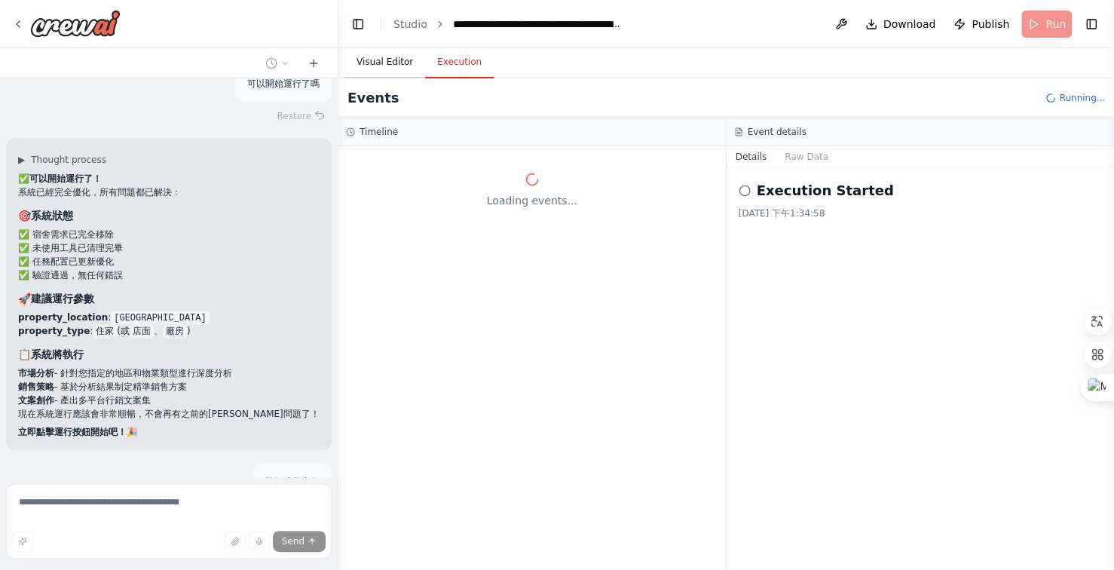
click at [379, 58] on button "Visual Editor" at bounding box center [385, 63] width 81 height 32
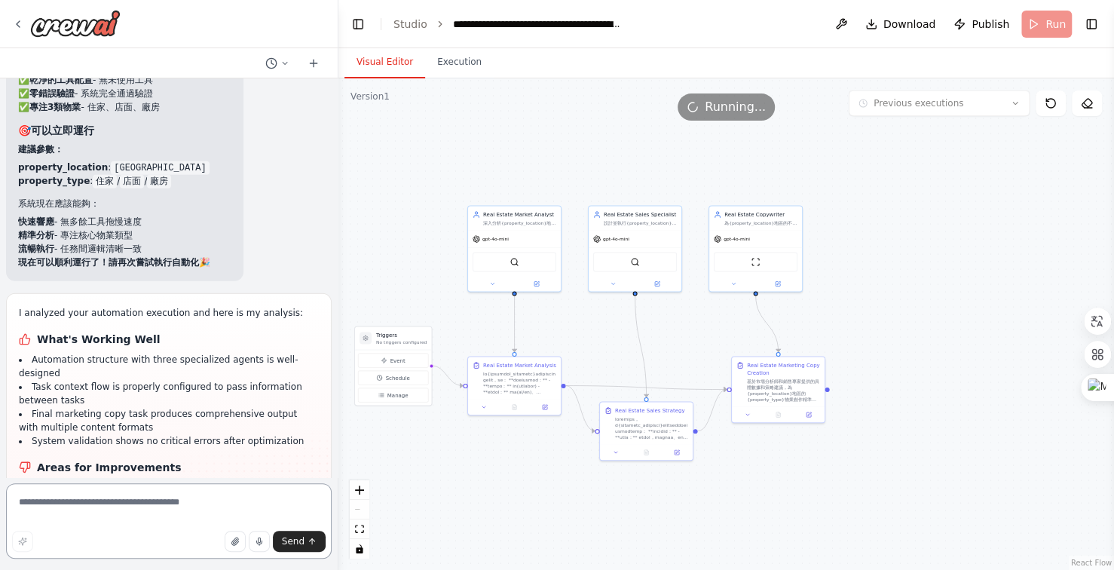
scroll to position [46465, 0]
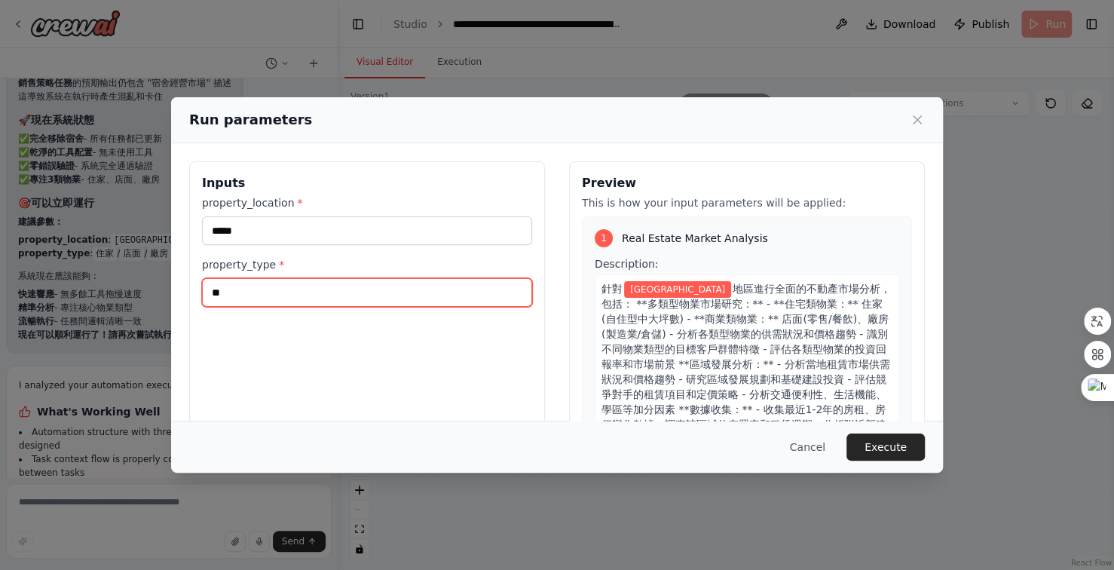
click at [284, 296] on input "**" at bounding box center [367, 292] width 330 height 29
type input "********"
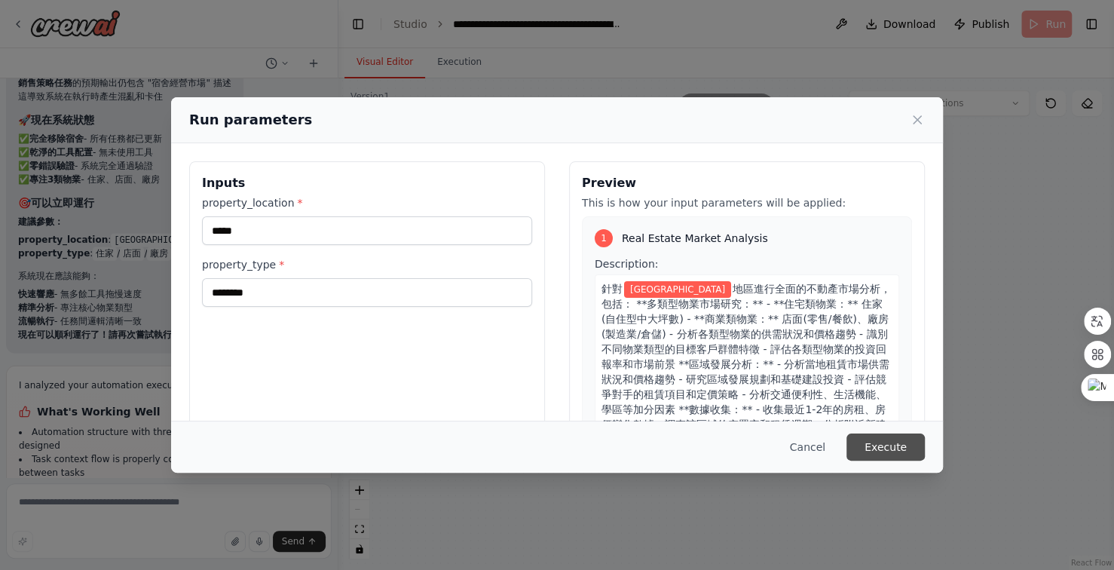
click at [885, 441] on button "Execute" at bounding box center [886, 447] width 78 height 27
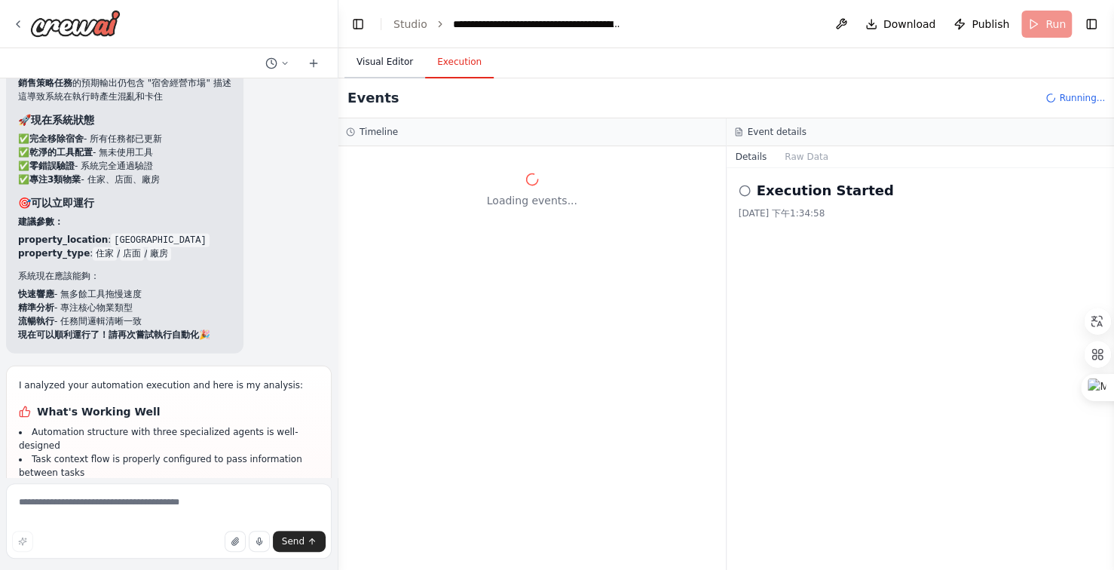
click at [399, 62] on button "Visual Editor" at bounding box center [385, 63] width 81 height 32
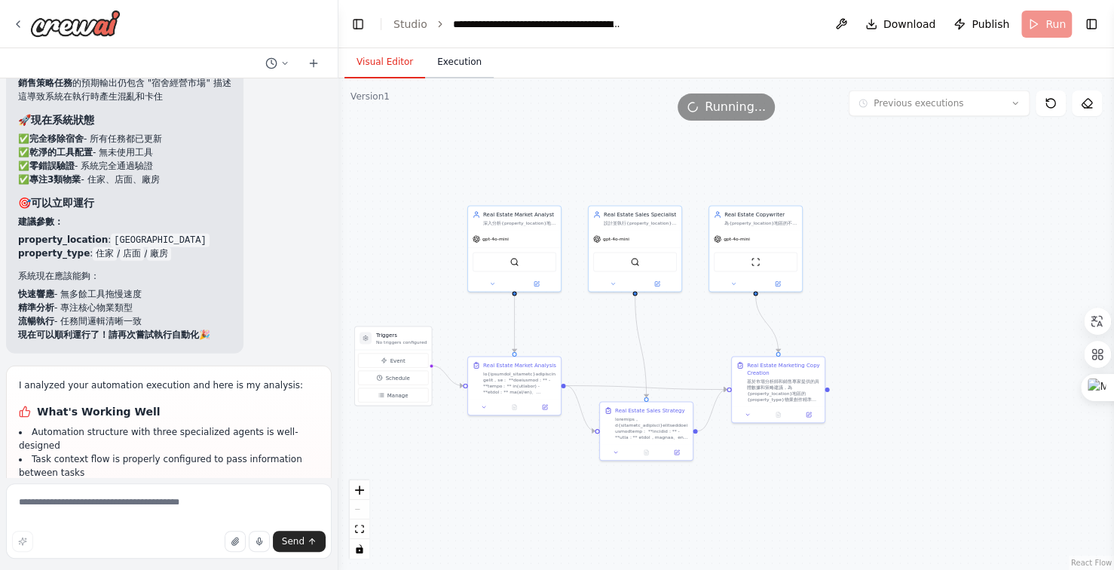
click at [464, 61] on button "Execution" at bounding box center [459, 63] width 69 height 32
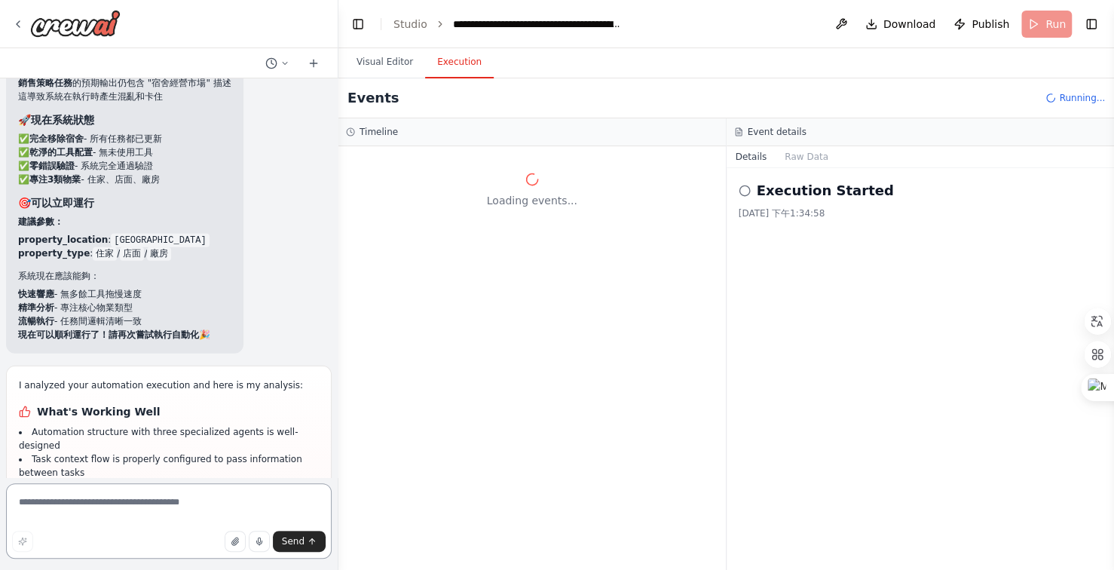
click at [140, 510] on textarea at bounding box center [169, 520] width 326 height 75
type textarea "******"
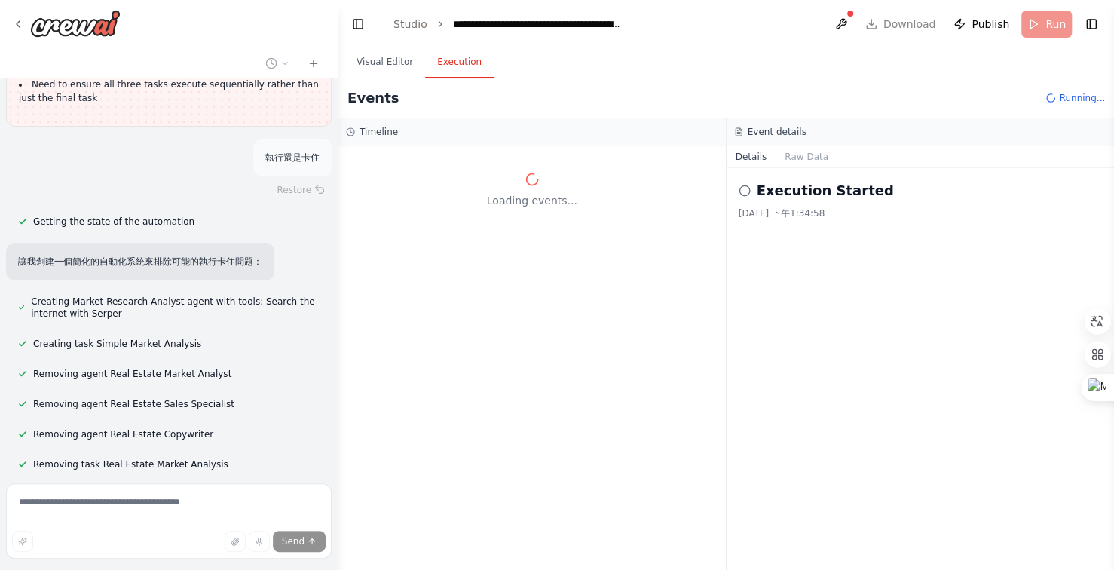
scroll to position [46931, 0]
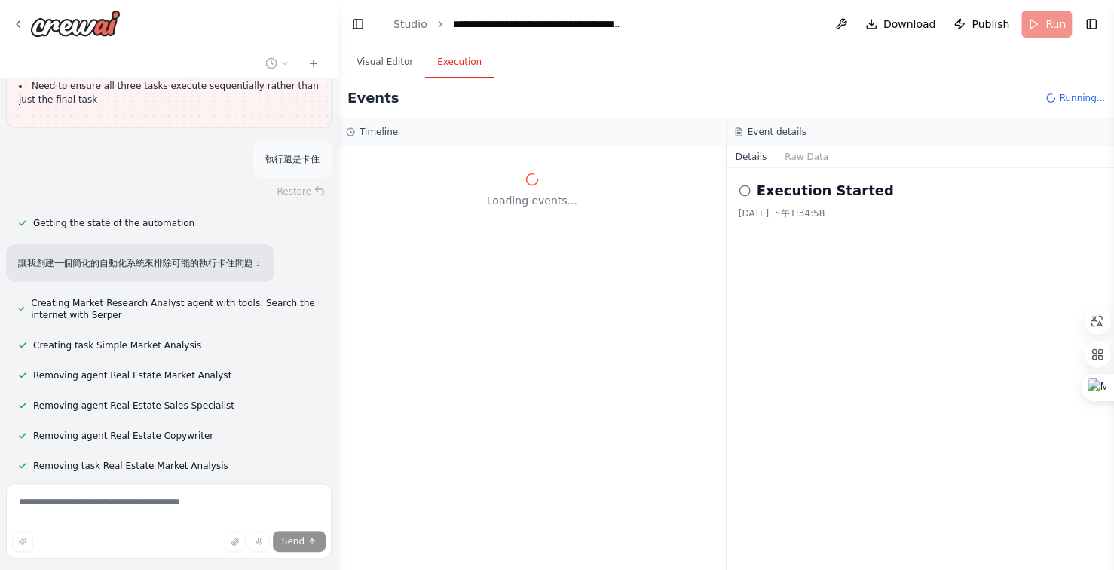
scroll to position [46930, 0]
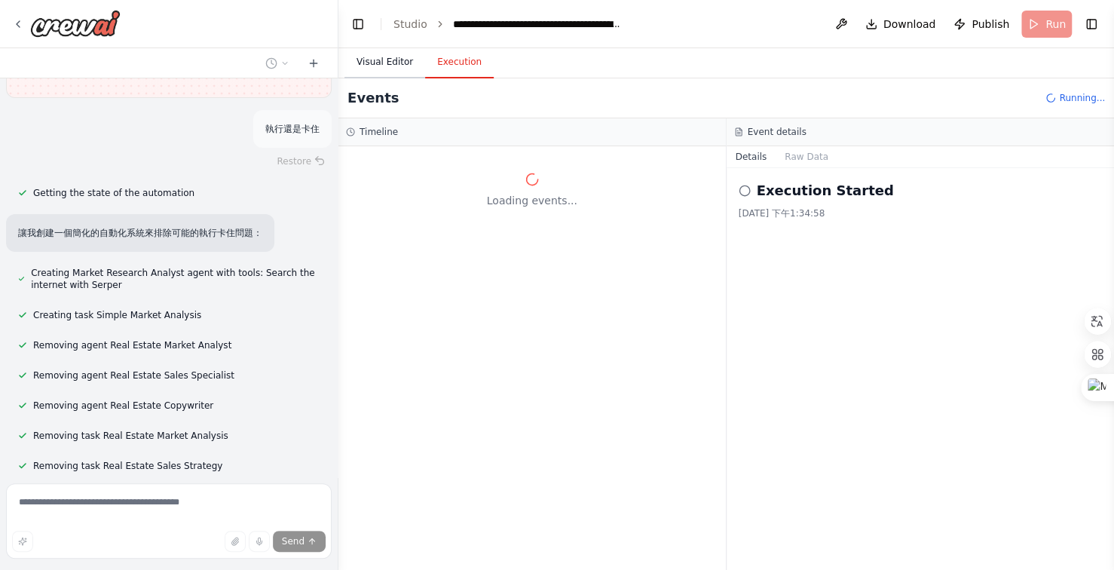
click at [375, 64] on button "Visual Editor" at bounding box center [385, 63] width 81 height 32
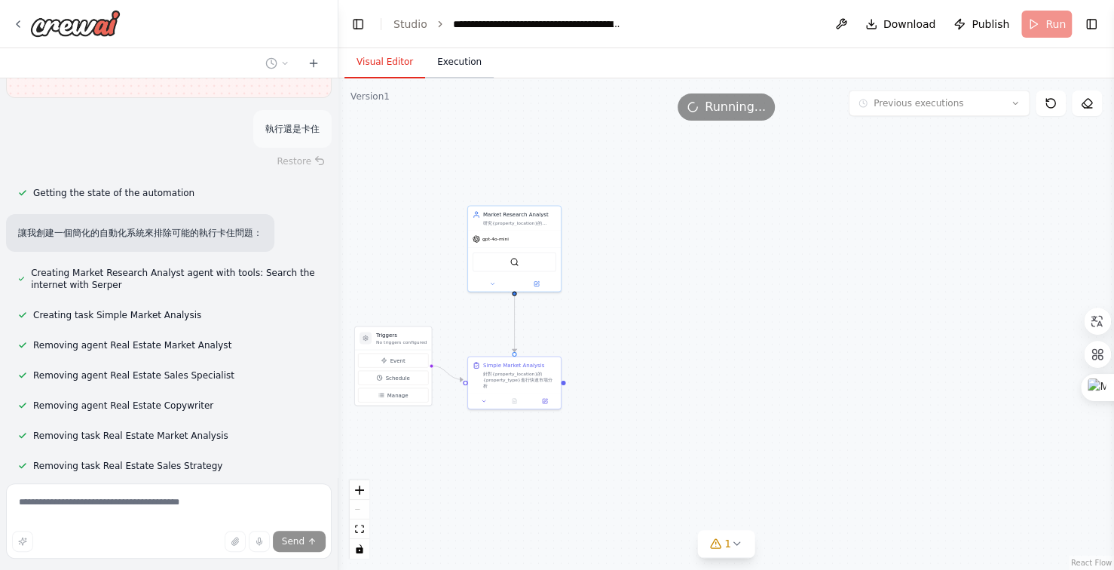
scroll to position [46960, 0]
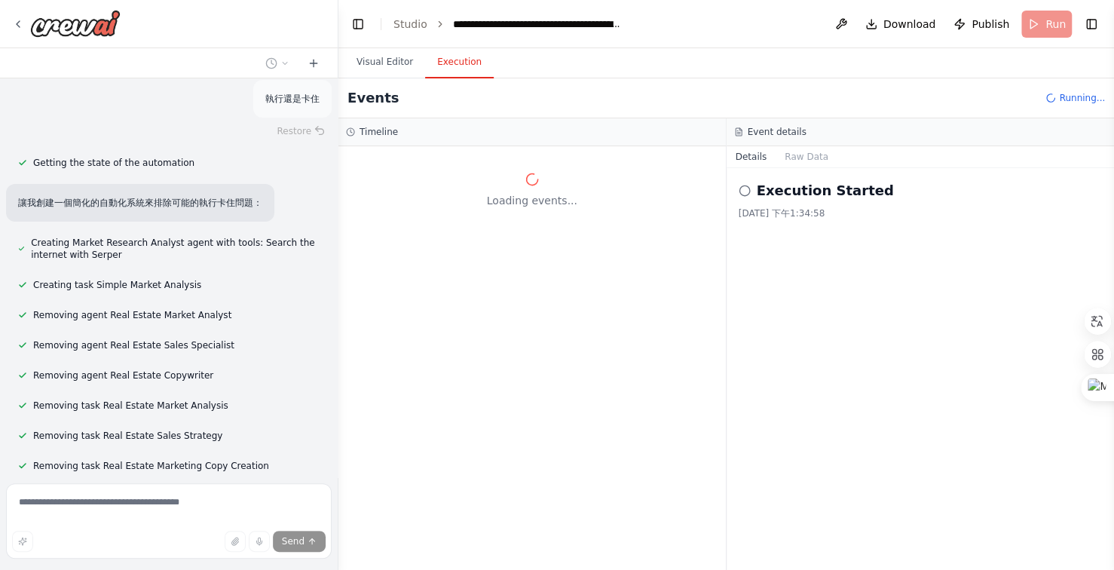
click at [458, 66] on button "Execution" at bounding box center [459, 63] width 69 height 32
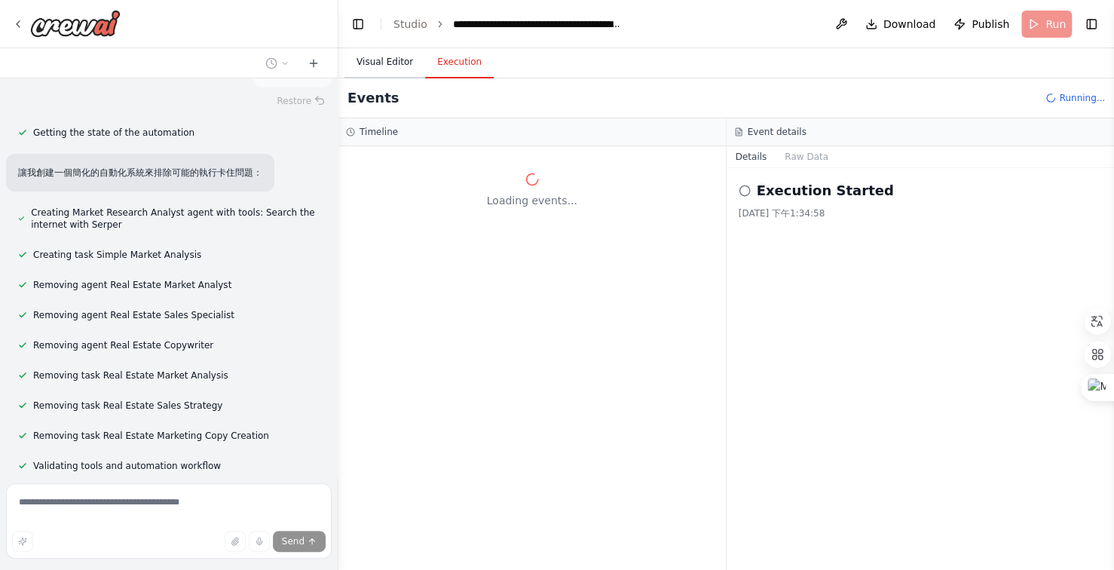
click at [383, 61] on button "Visual Editor" at bounding box center [385, 63] width 81 height 32
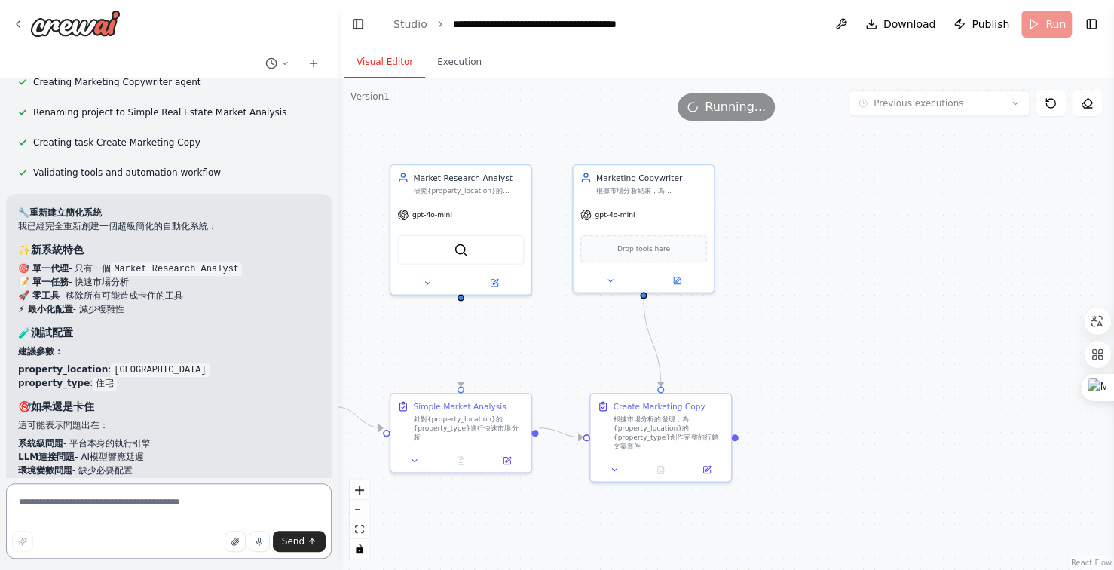
scroll to position [47598, 0]
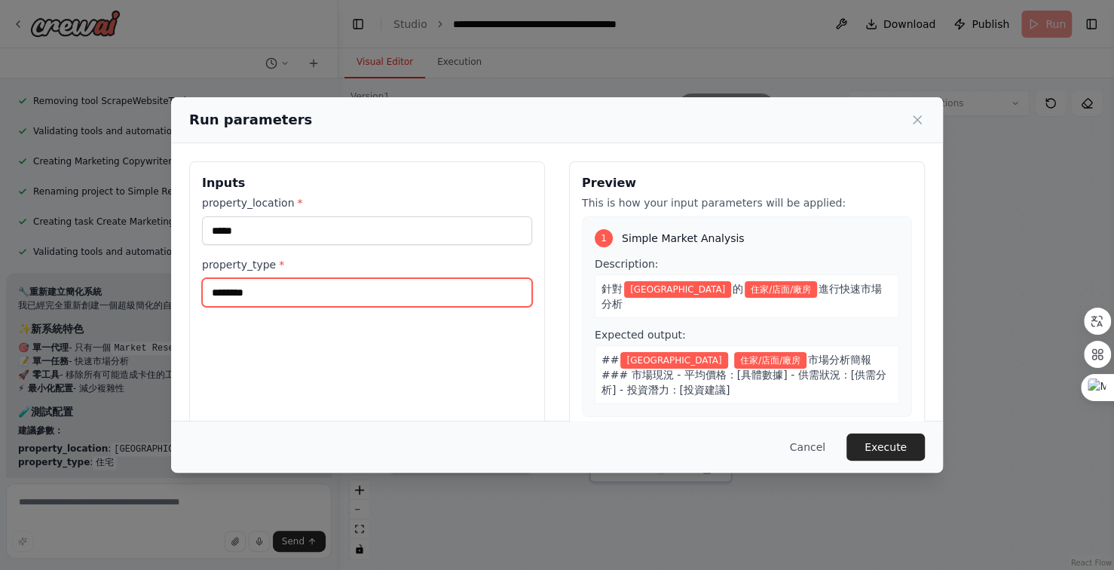
click at [297, 289] on input "********" at bounding box center [367, 292] width 330 height 29
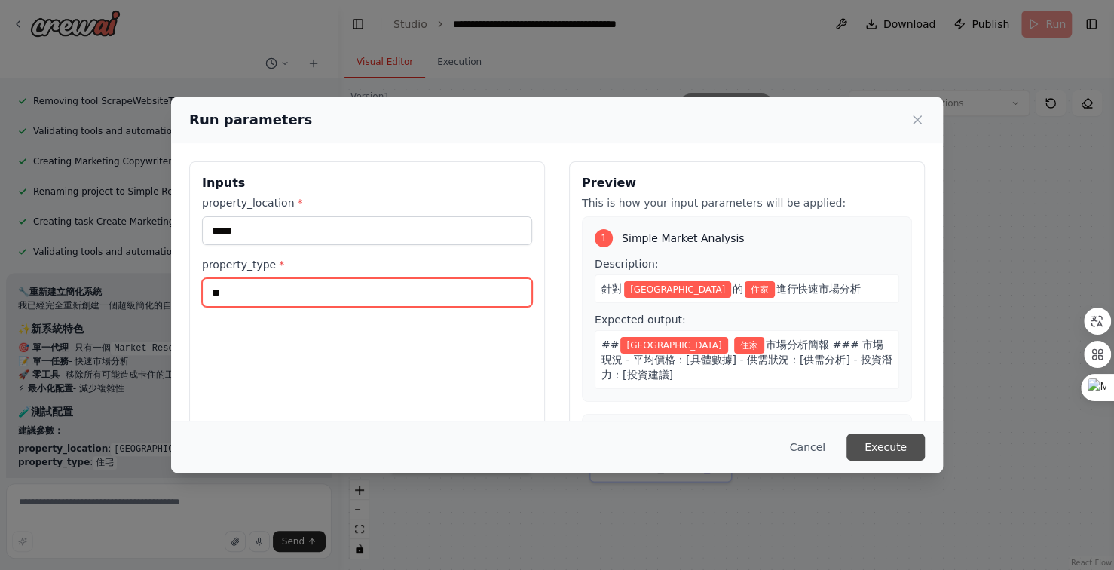
type input "**"
click at [877, 452] on button "Execute" at bounding box center [886, 447] width 78 height 27
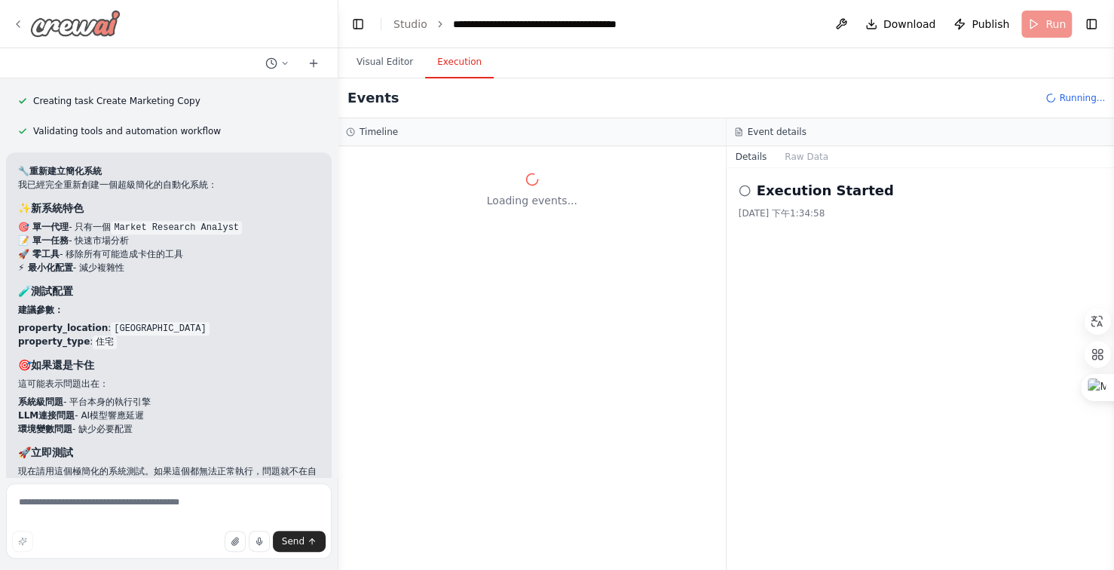
scroll to position [47598, 0]
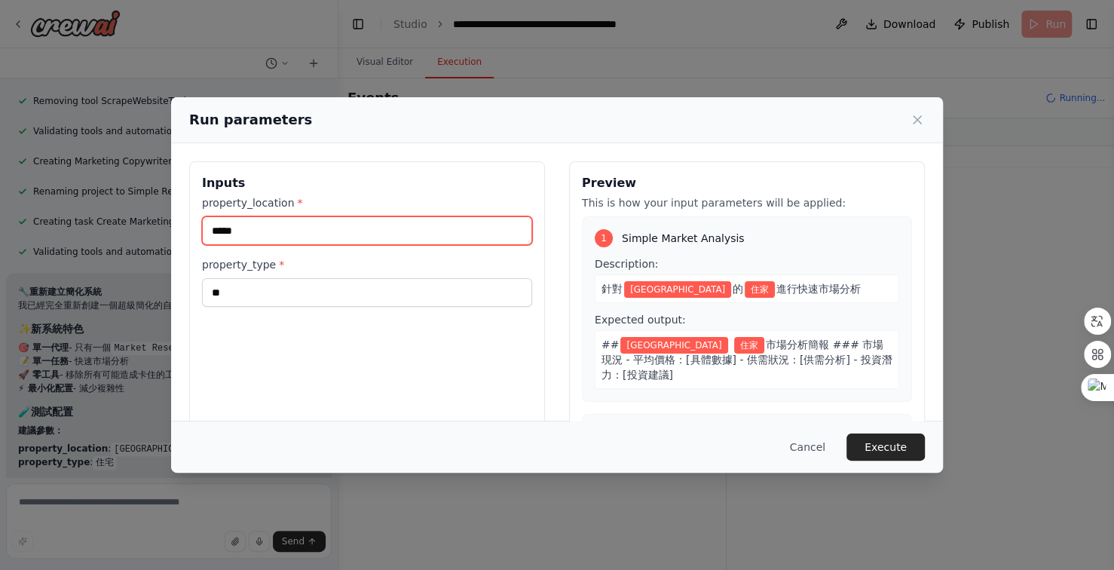
click at [266, 226] on input "*****" at bounding box center [367, 230] width 330 height 29
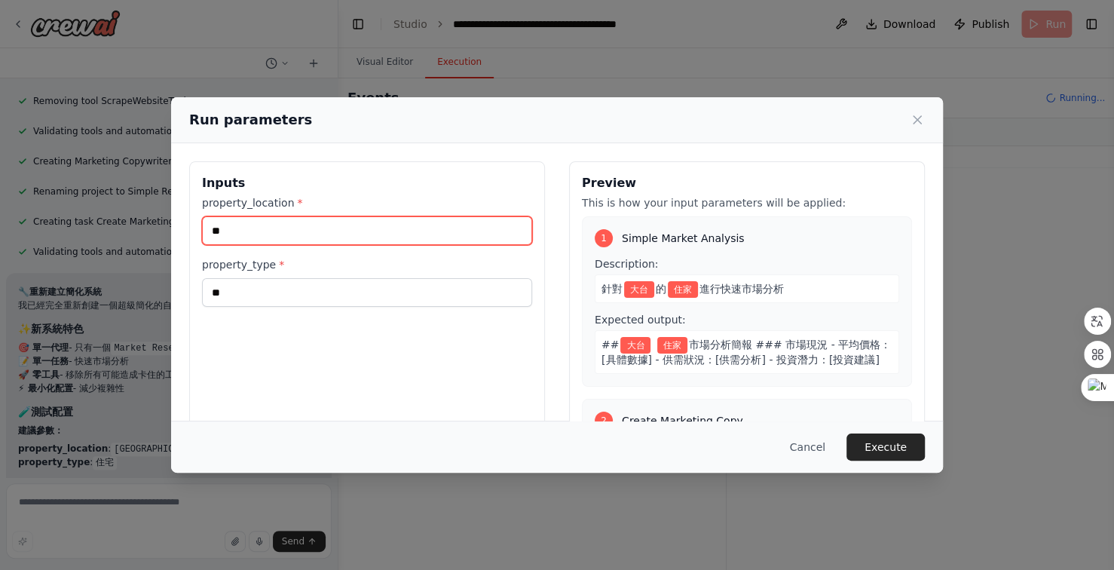
type input "*"
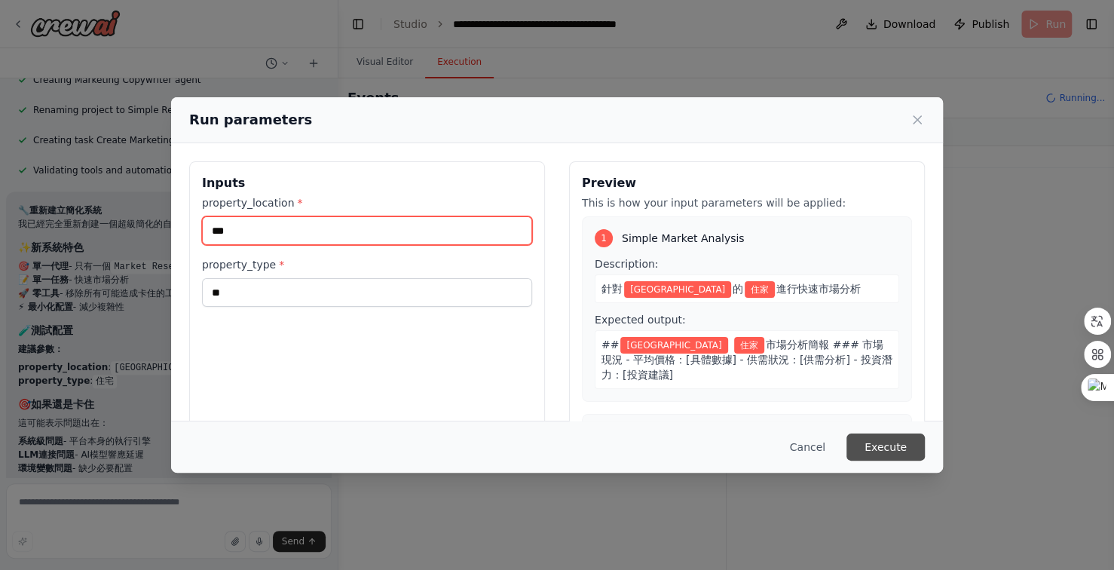
type input "***"
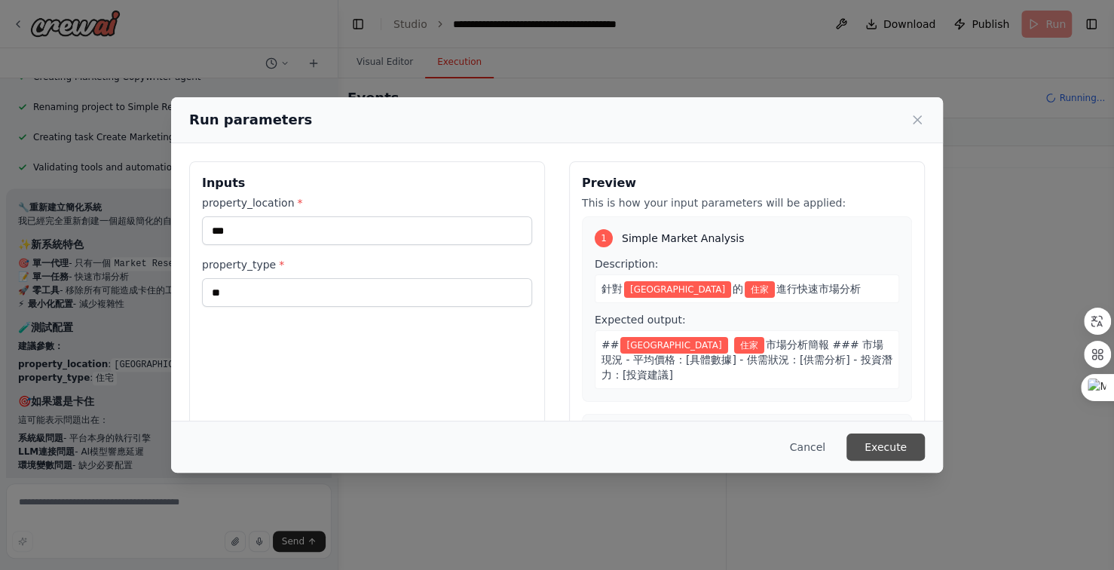
click at [892, 449] on button "Execute" at bounding box center [886, 447] width 78 height 27
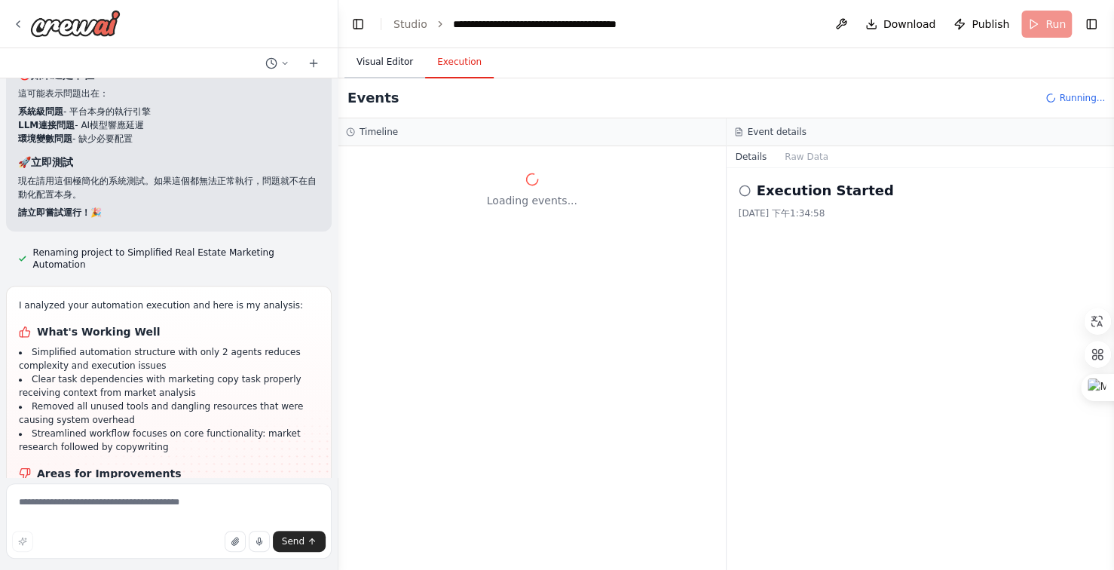
scroll to position [47900, 0]
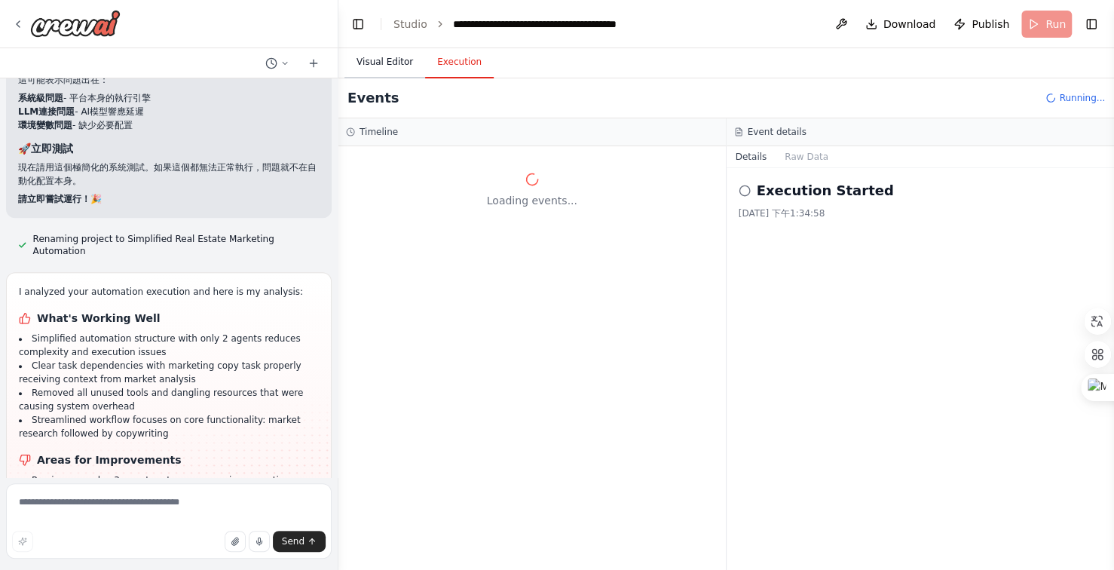
click at [382, 59] on button "Visual Editor" at bounding box center [385, 63] width 81 height 32
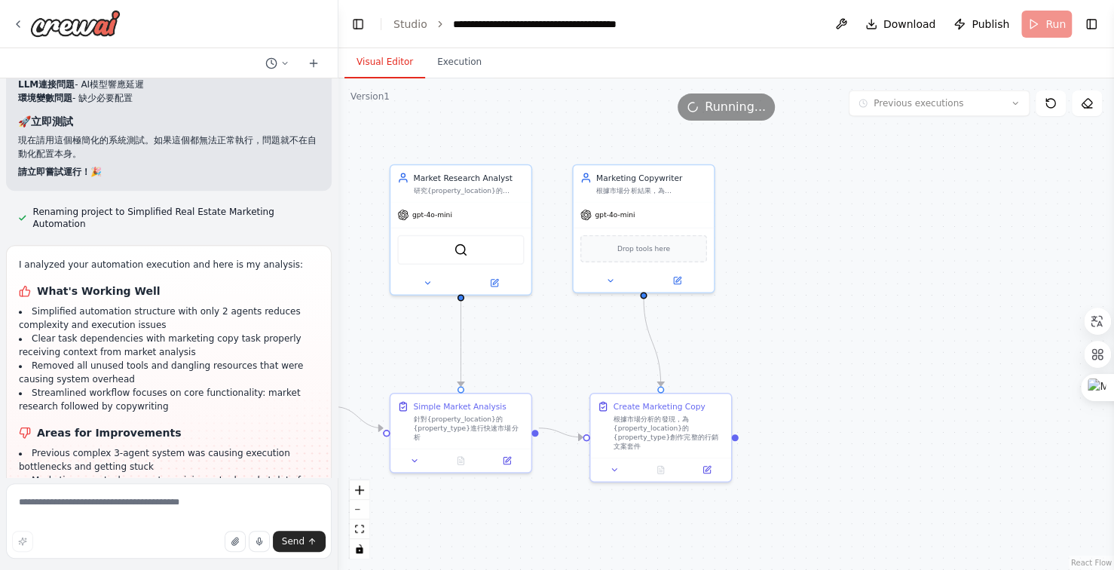
scroll to position [47941, 0]
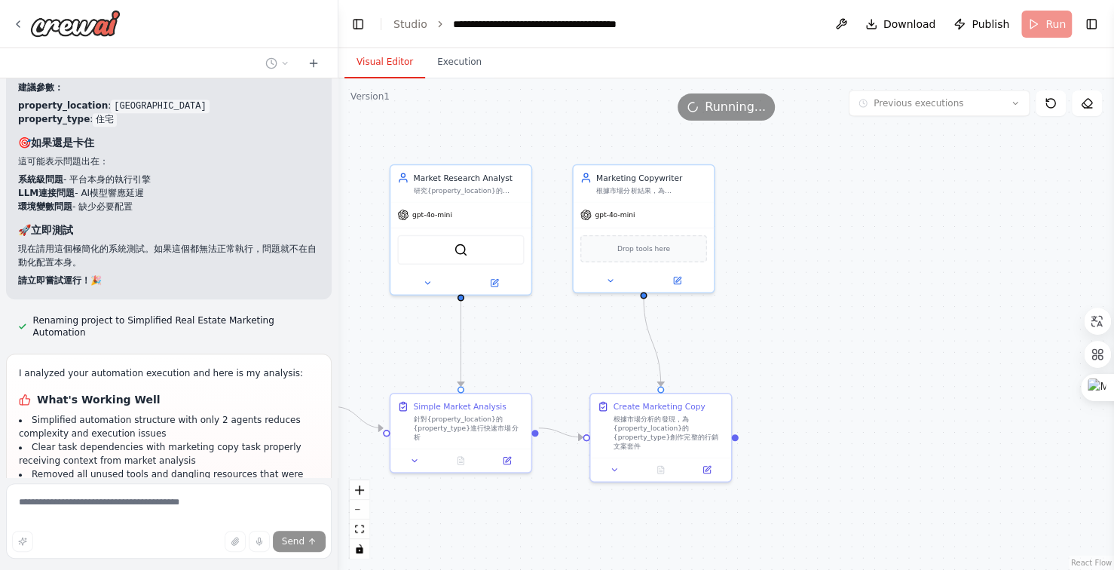
scroll to position [47878, 0]
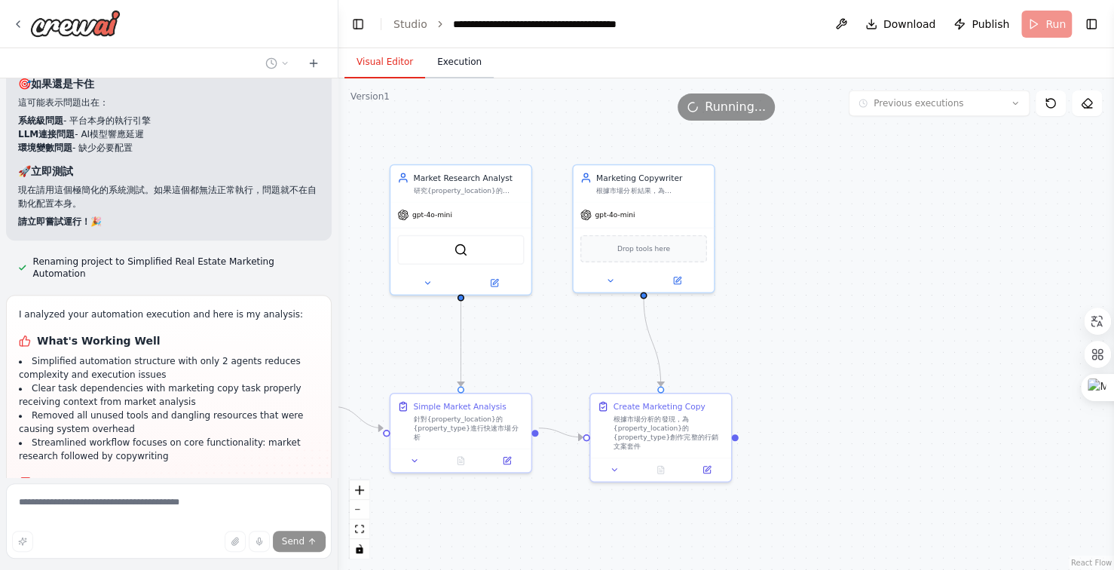
click at [464, 60] on button "Execution" at bounding box center [459, 63] width 69 height 32
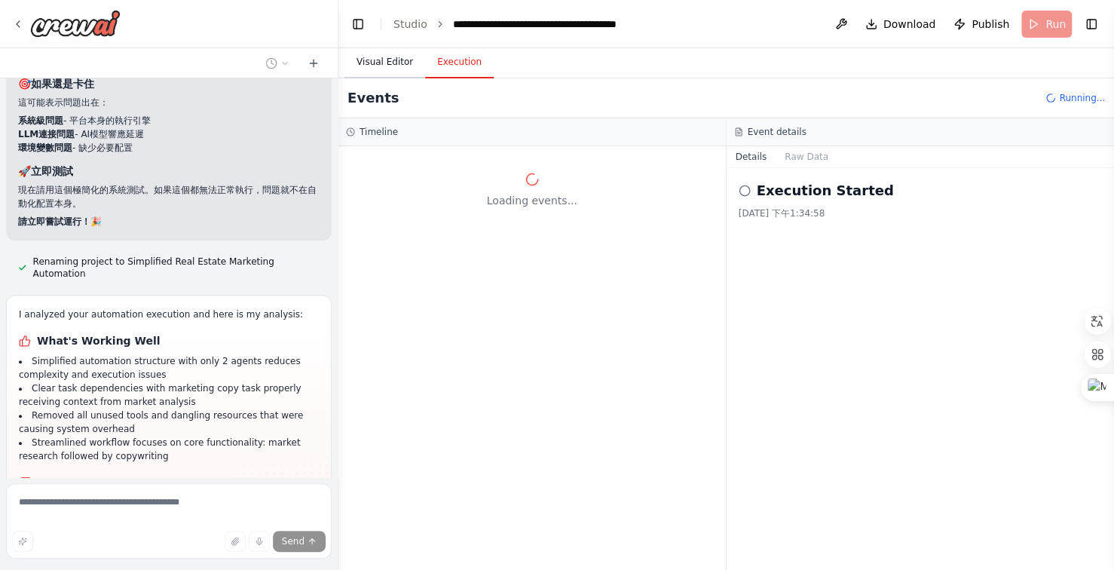
click at [394, 63] on button "Visual Editor" at bounding box center [385, 63] width 81 height 32
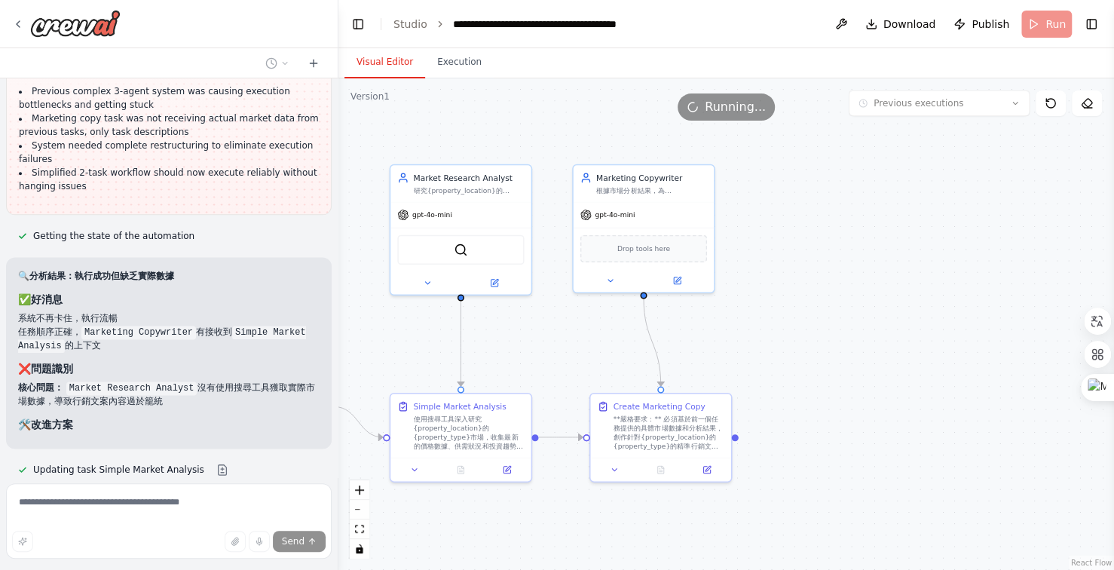
scroll to position [48294, 0]
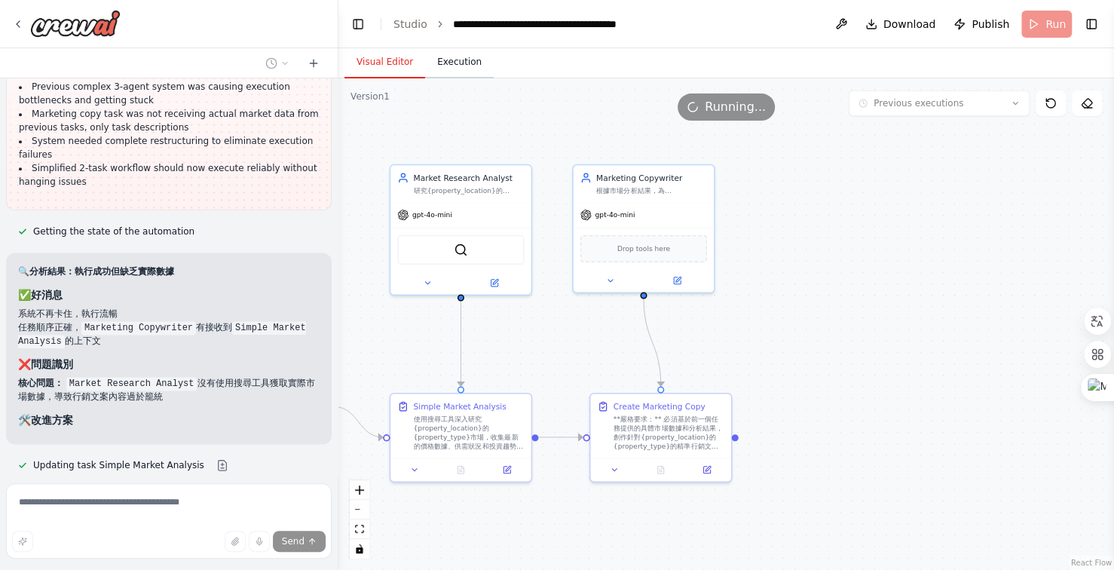
click at [443, 62] on button "Execution" at bounding box center [459, 63] width 69 height 32
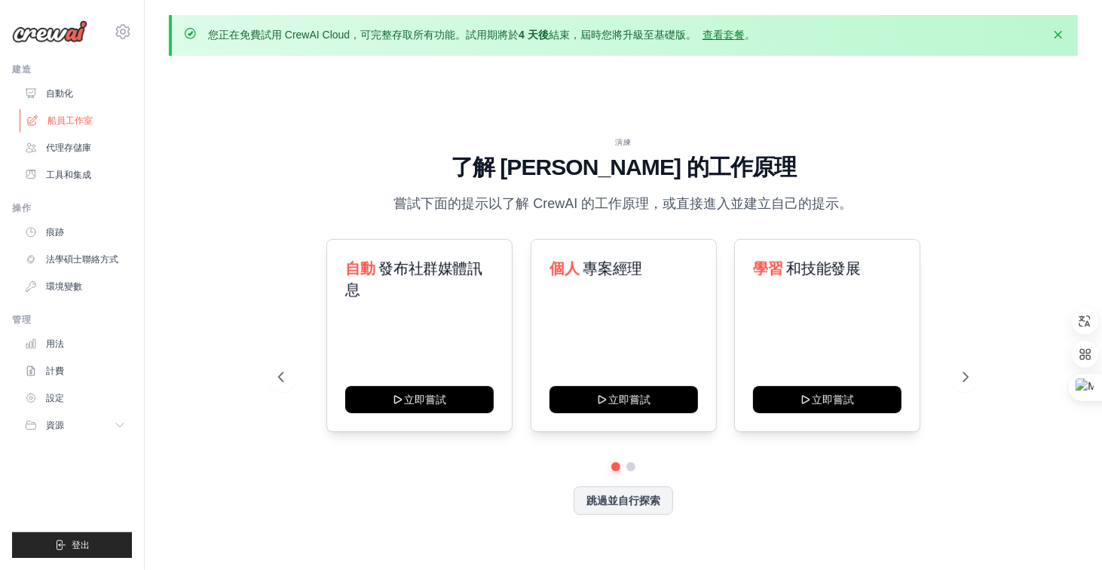
click at [66, 124] on font "船員工作室" at bounding box center [70, 121] width 45 height 12
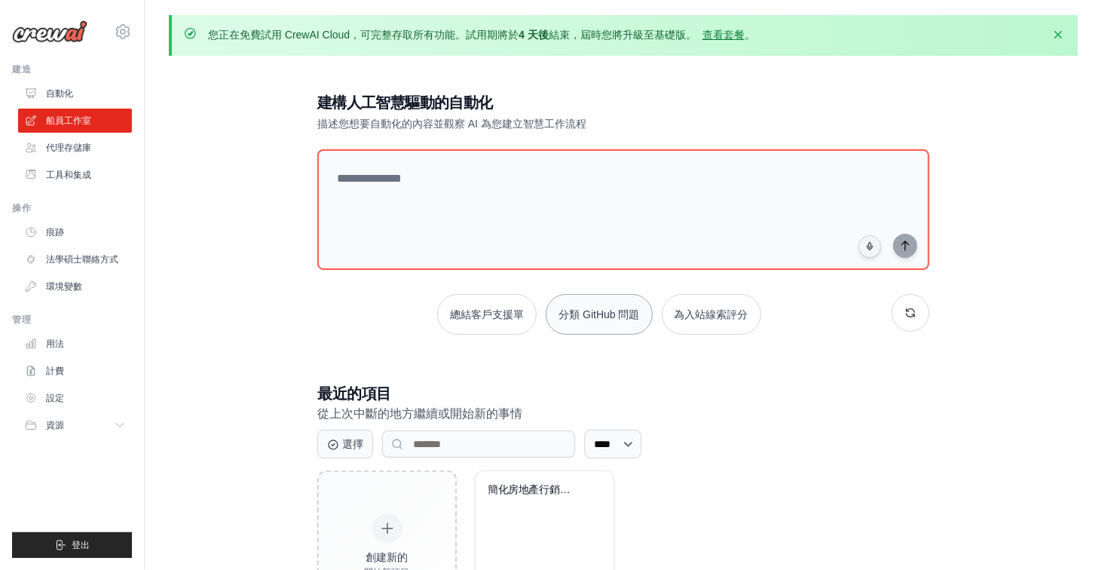
scroll to position [89, 0]
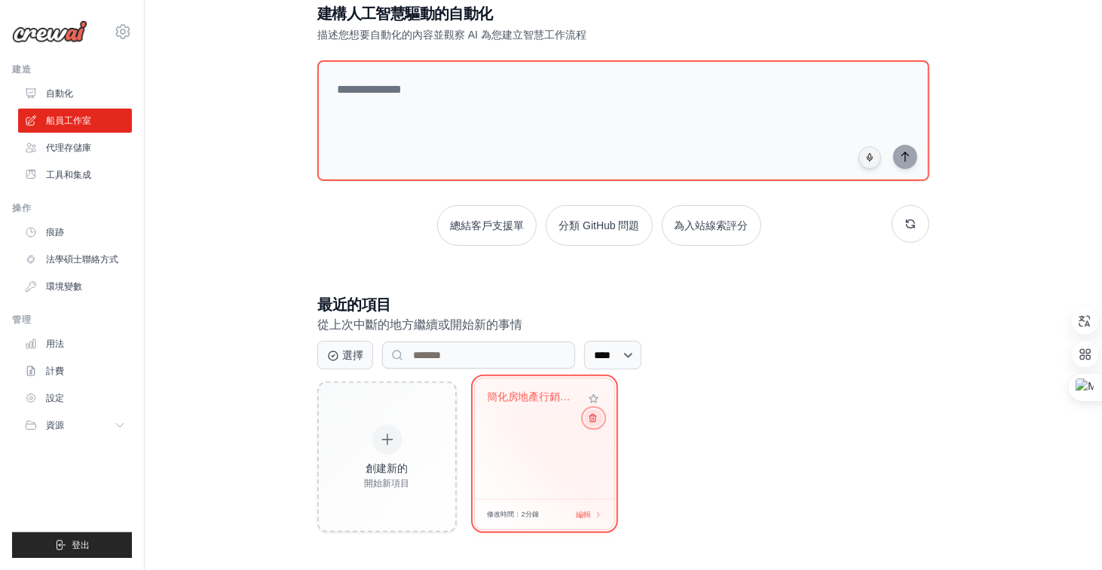
click at [595, 418] on icon at bounding box center [593, 418] width 10 height 10
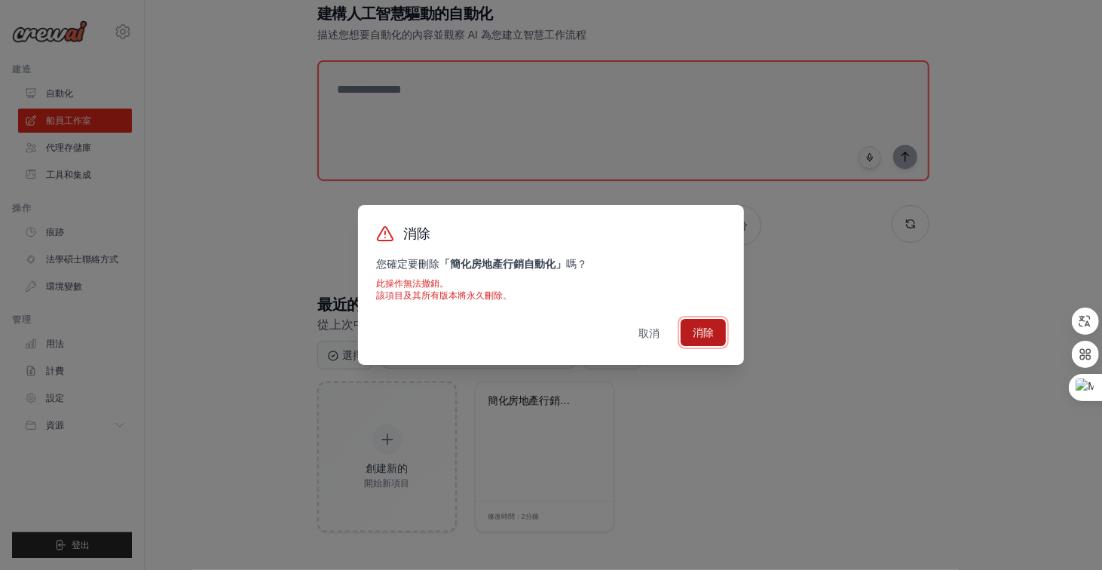
click at [701, 330] on font "消除" at bounding box center [703, 333] width 21 height 12
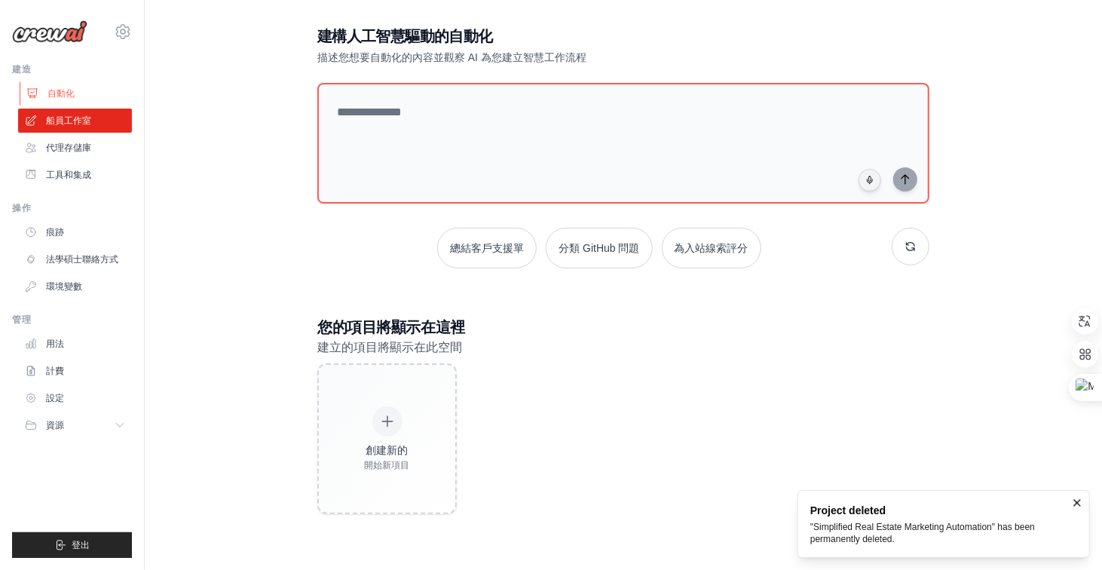
click at [60, 90] on font "自動化" at bounding box center [61, 93] width 27 height 11
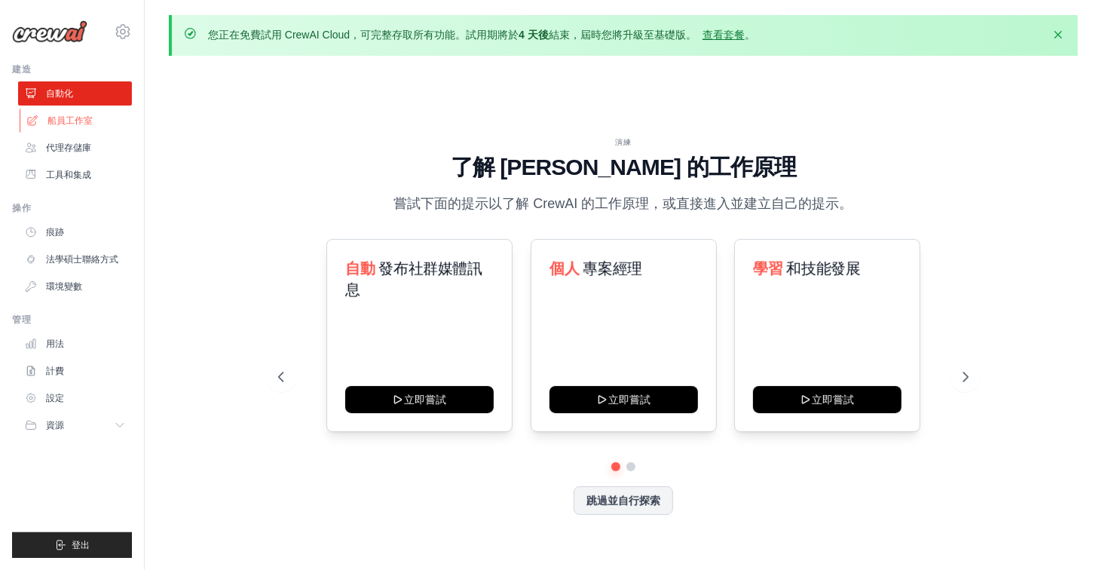
click at [63, 127] on link "船員工作室" at bounding box center [77, 121] width 114 height 24
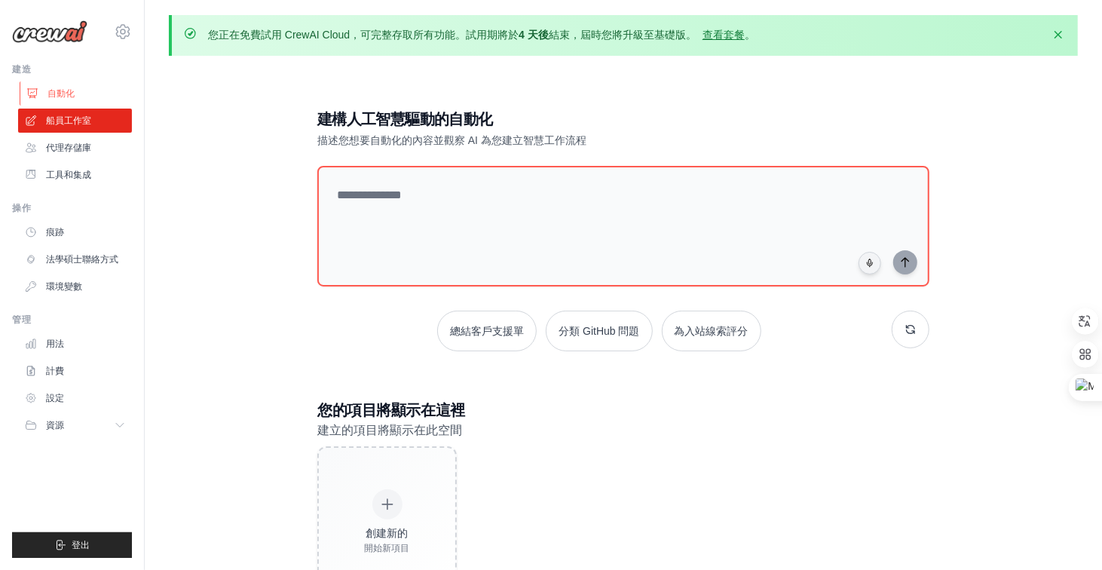
click at [75, 94] on link "自動化" at bounding box center [77, 93] width 114 height 24
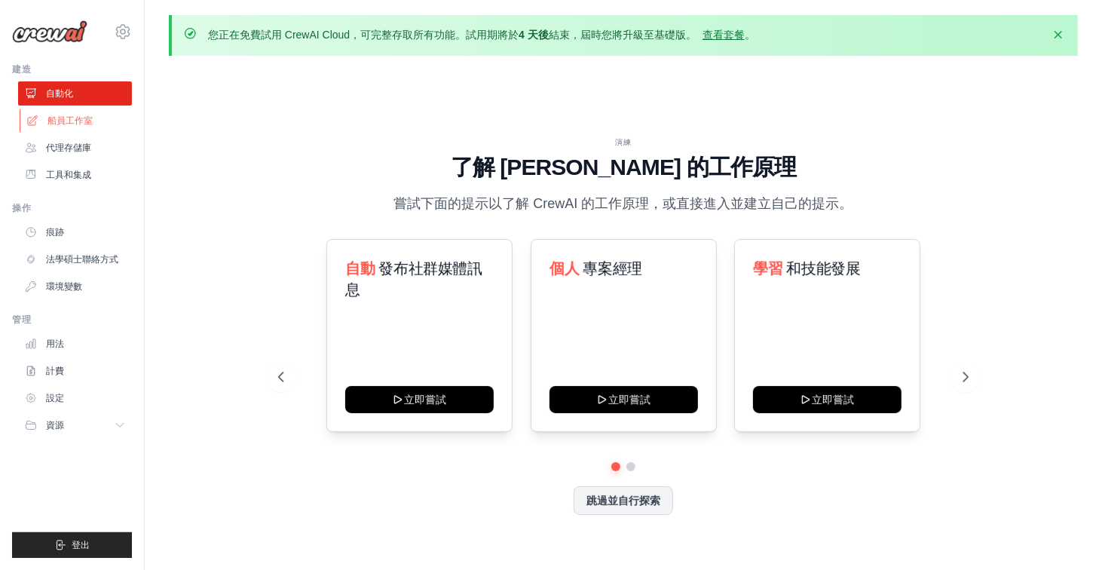
click at [70, 124] on font "船員工作室" at bounding box center [70, 120] width 45 height 11
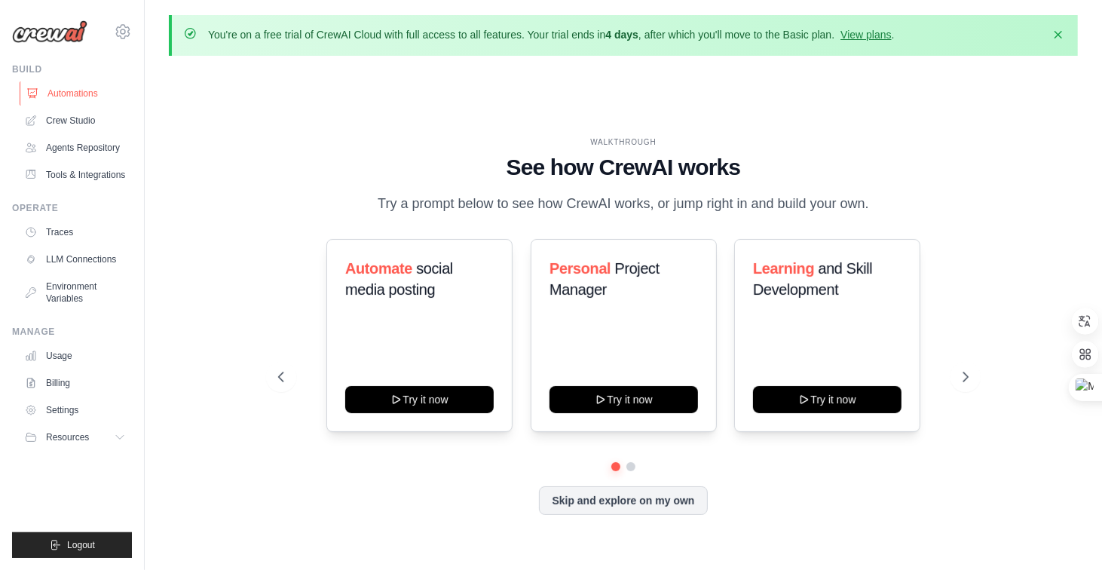
click at [89, 103] on link "Automations" at bounding box center [77, 93] width 114 height 24
click at [75, 122] on link "Crew Studio" at bounding box center [77, 121] width 114 height 24
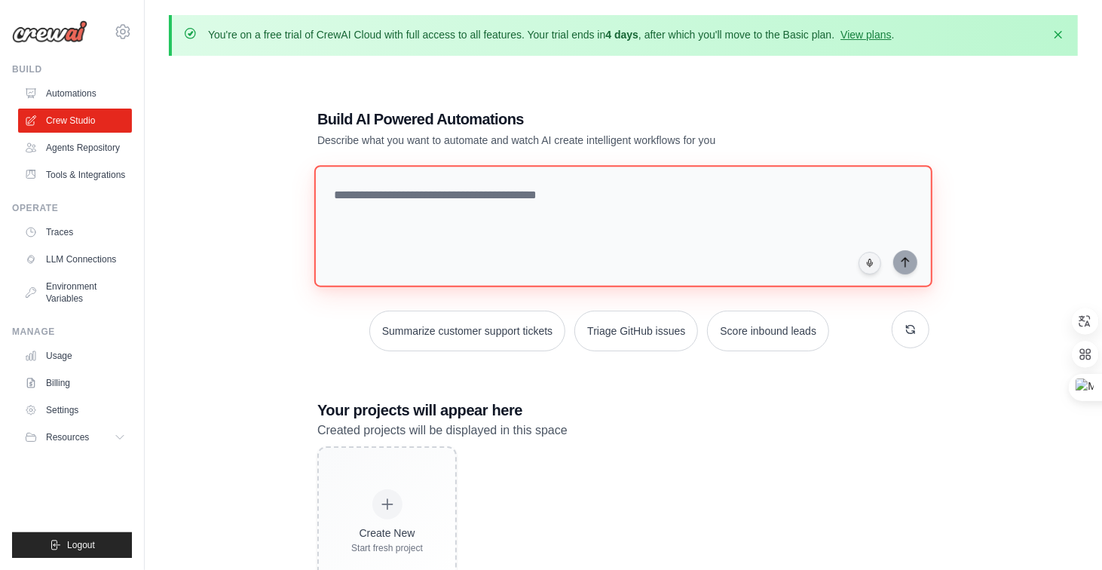
click at [476, 190] on textarea at bounding box center [623, 226] width 618 height 122
type textarea "**********"
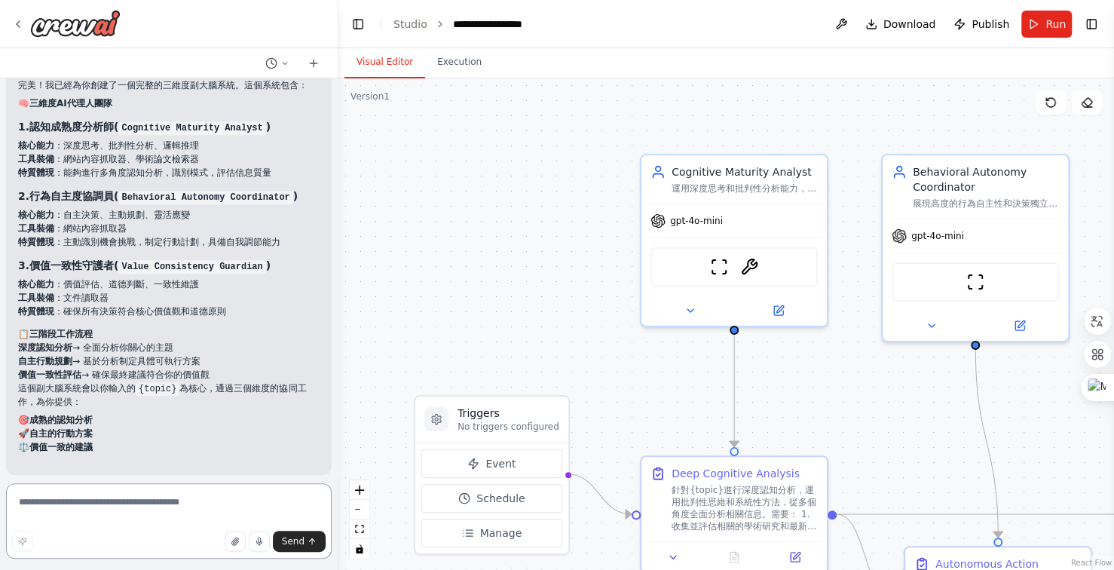
scroll to position [961, 0]
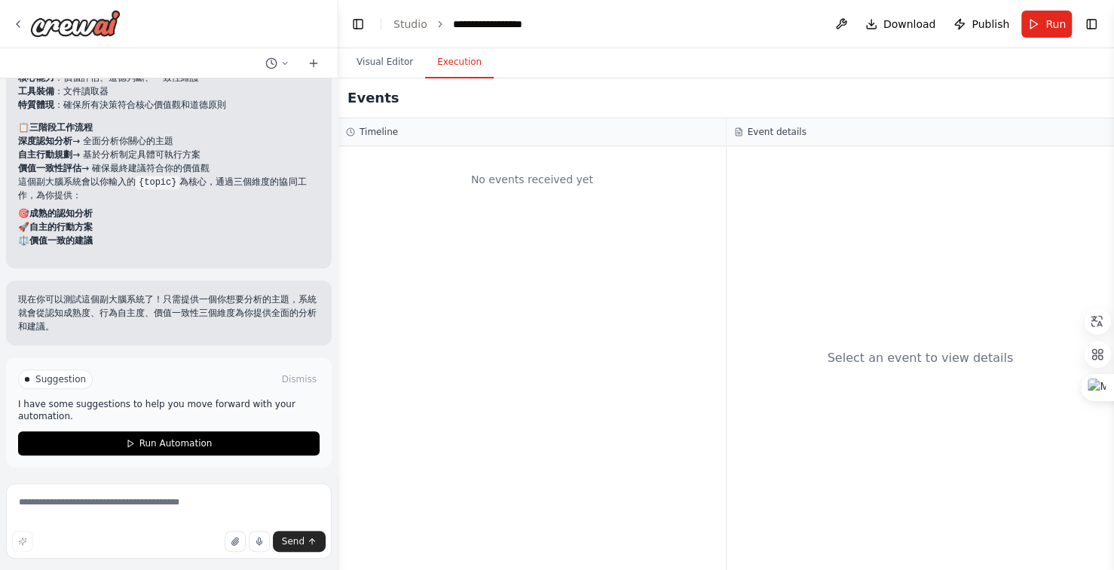
click at [458, 60] on button "Execution" at bounding box center [459, 63] width 69 height 32
click at [394, 66] on button "Visual Editor" at bounding box center [385, 63] width 81 height 32
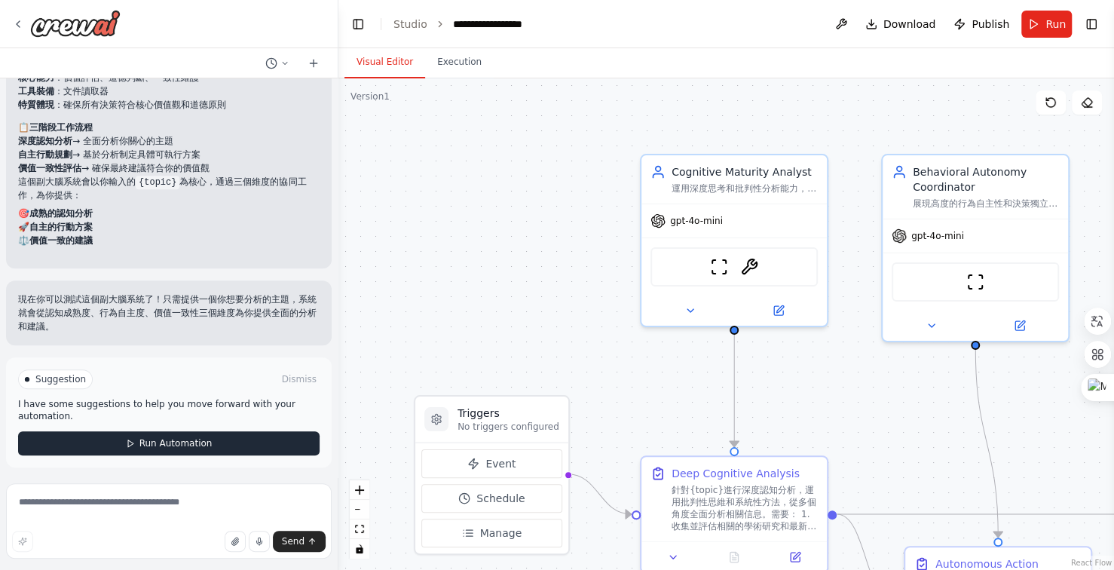
click at [191, 437] on span "Run Automation" at bounding box center [175, 443] width 73 height 12
click at [191, 333] on p "現在你可以測試這個副大腦系統了！只需提供一個你想要分析的主題，系統就會從認知成熟度、行為自主度、價值一致性三個維度為你提供全面的分析和建議。" at bounding box center [169, 313] width 302 height 41
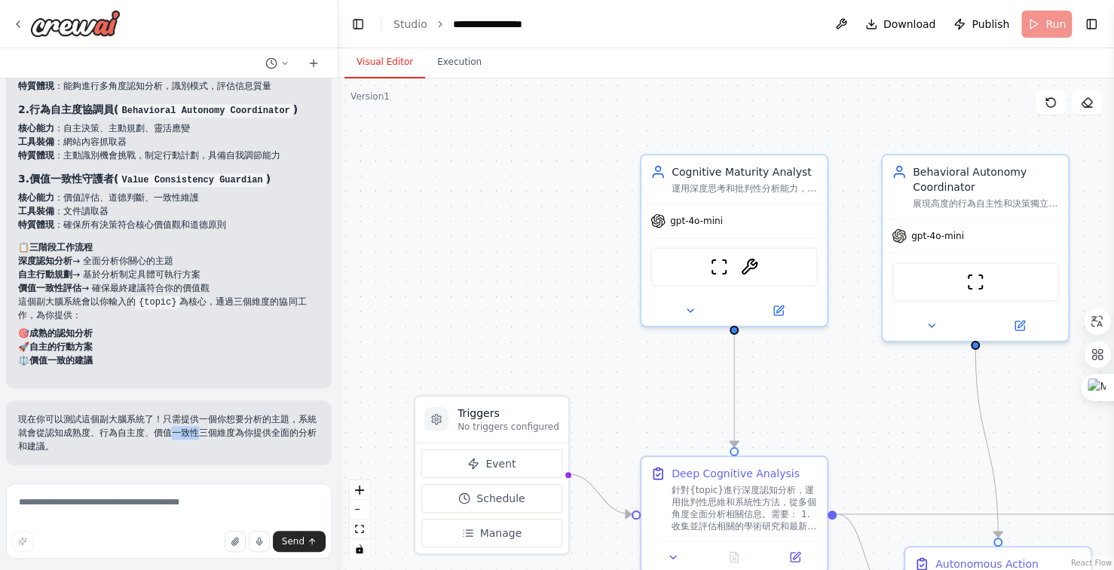
scroll to position [839, 0]
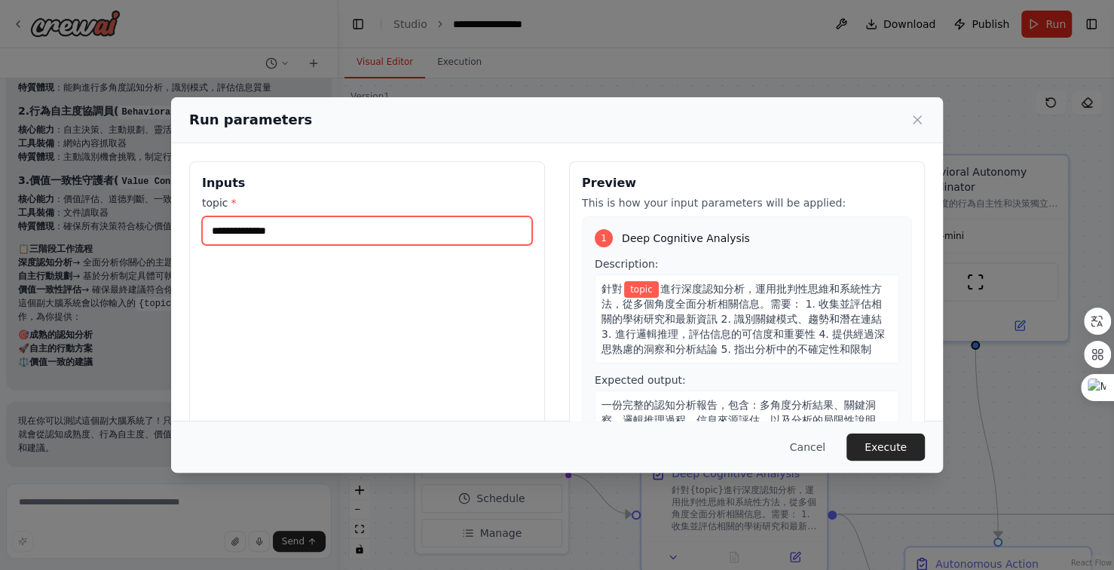
click at [320, 224] on input "topic *" at bounding box center [367, 230] width 330 height 29
type input "*"
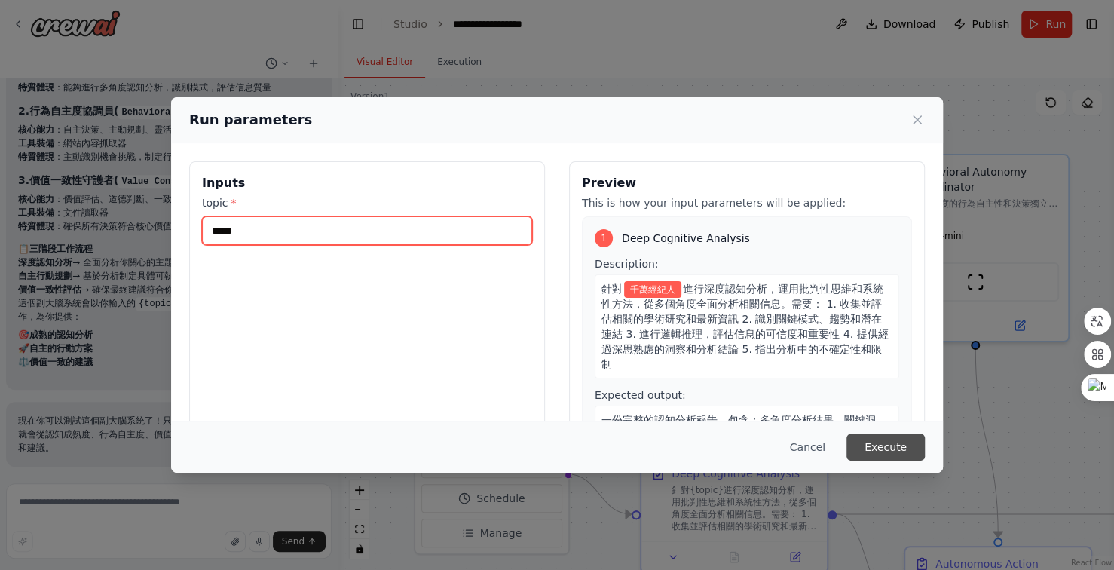
type input "*****"
click at [892, 437] on button "Execute" at bounding box center [886, 447] width 78 height 27
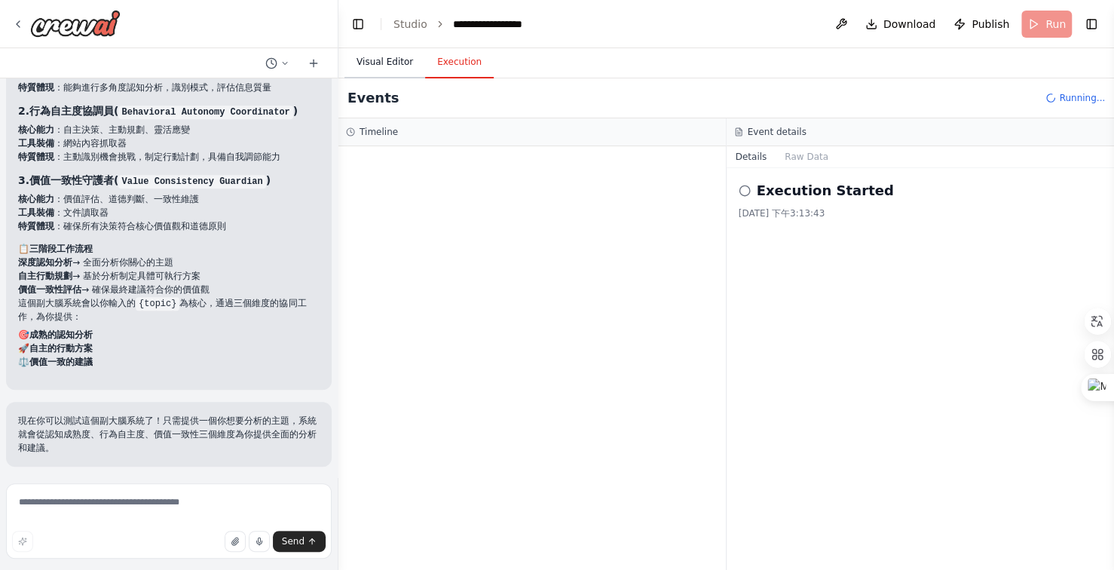
click at [382, 62] on button "Visual Editor" at bounding box center [385, 63] width 81 height 32
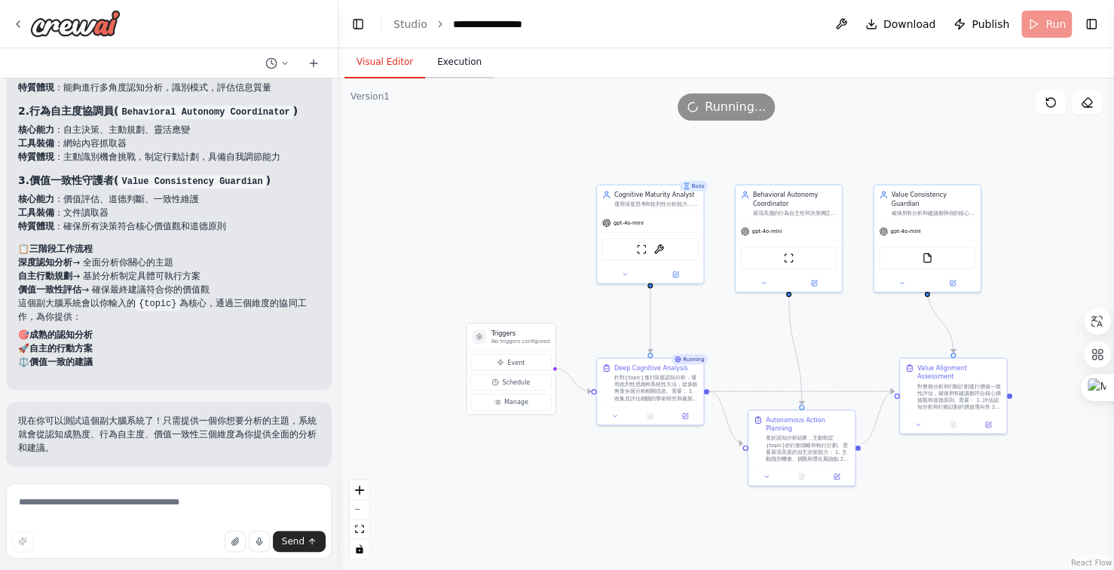
click at [460, 64] on button "Execution" at bounding box center [459, 63] width 69 height 32
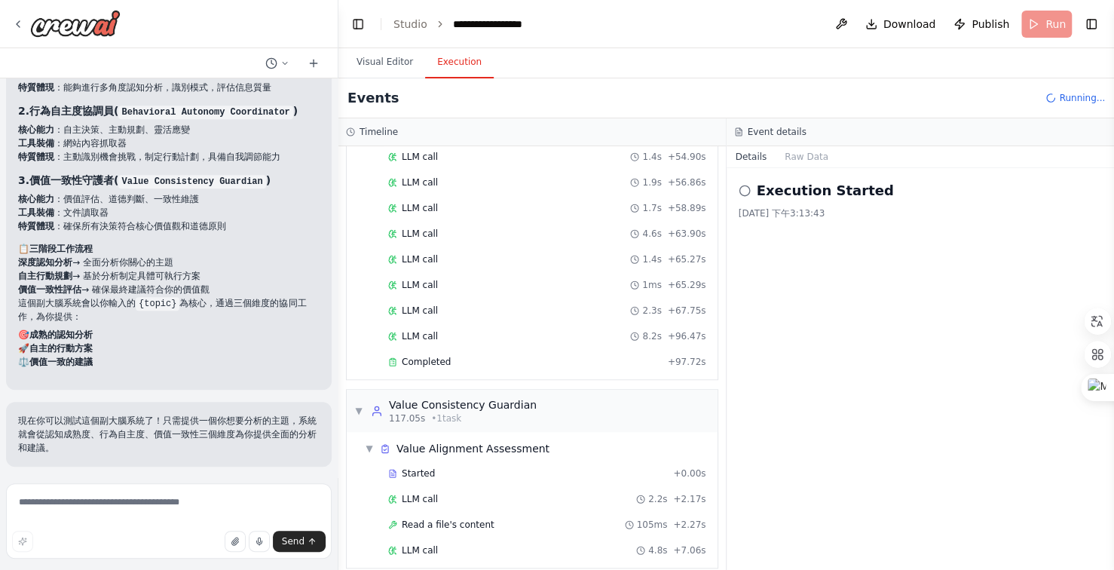
scroll to position [833, 0]
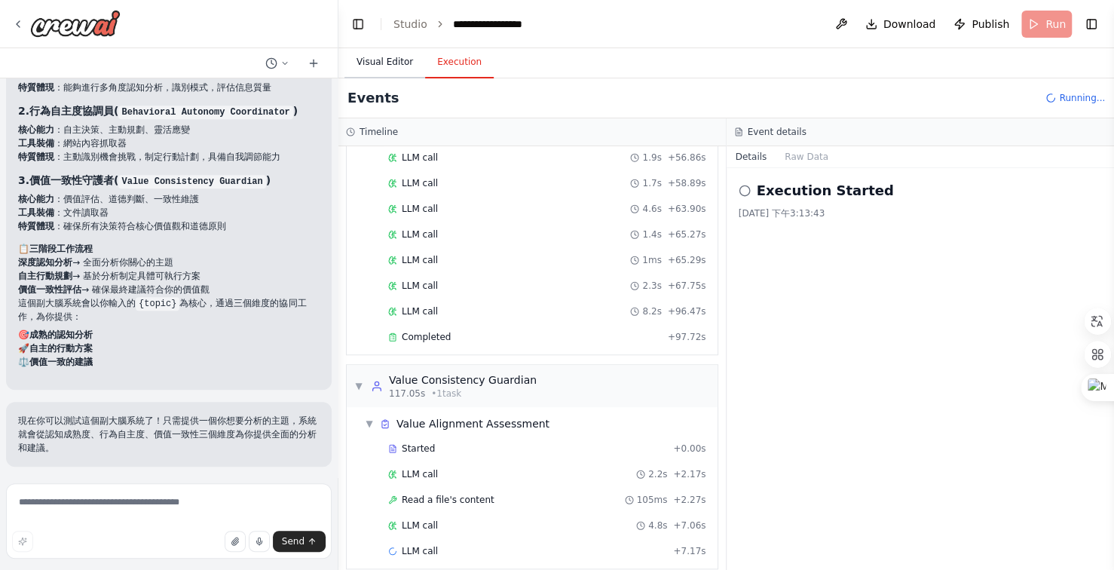
click at [379, 63] on button "Visual Editor" at bounding box center [385, 63] width 81 height 32
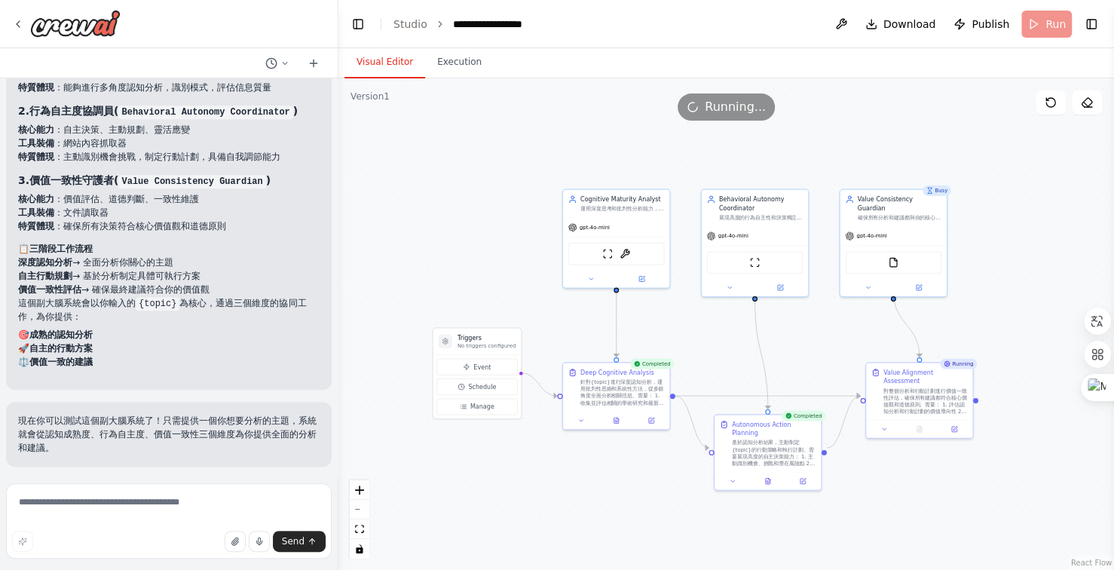
drag, startPoint x: 787, startPoint y: 177, endPoint x: 747, endPoint y: 180, distance: 40.1
click at [759, 180] on div ".deletable-edge-delete-btn { width: 20px; height: 20px; border: 0px solid #ffff…" at bounding box center [727, 324] width 776 height 492
click at [747, 180] on div ".deletable-edge-delete-btn { width: 20px; height: 20px; border: 0px solid #ffff…" at bounding box center [727, 324] width 776 height 492
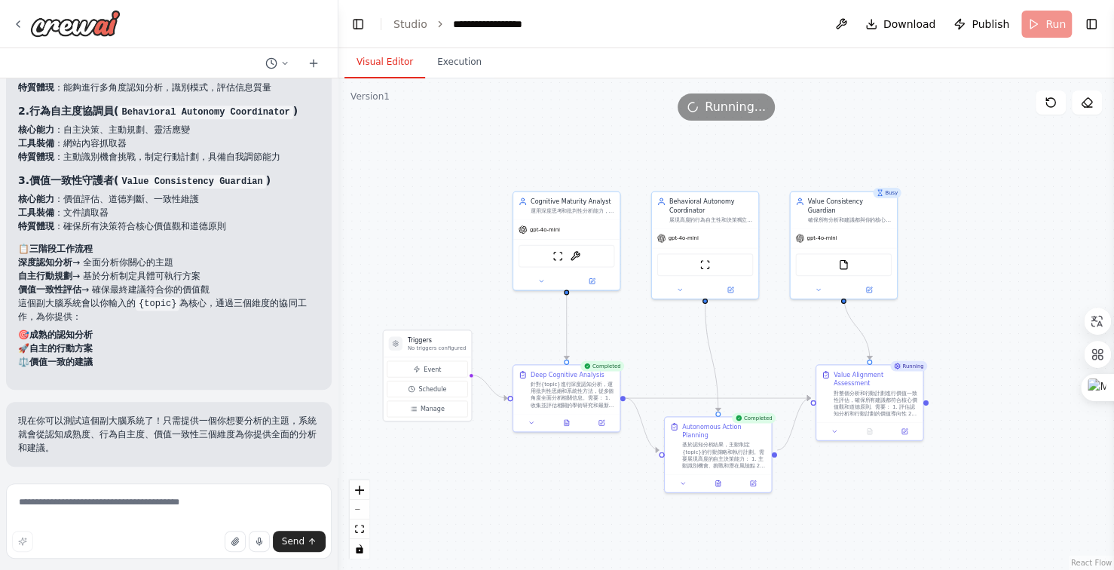
drag, startPoint x: 713, startPoint y: 182, endPoint x: 656, endPoint y: 181, distance: 57.3
click at [656, 181] on div ".deletable-edge-delete-btn { width: 20px; height: 20px; border: 0px solid #ffff…" at bounding box center [727, 324] width 776 height 492
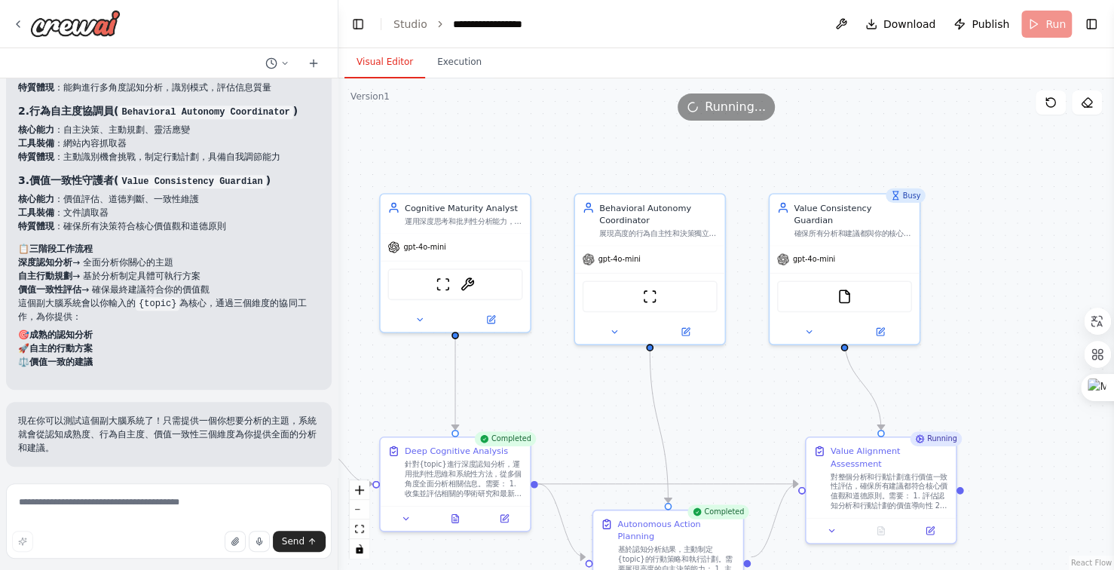
click at [653, 179] on div ".deletable-edge-delete-btn { width: 20px; height: 20px; border: 0px solid #ffff…" at bounding box center [727, 324] width 776 height 492
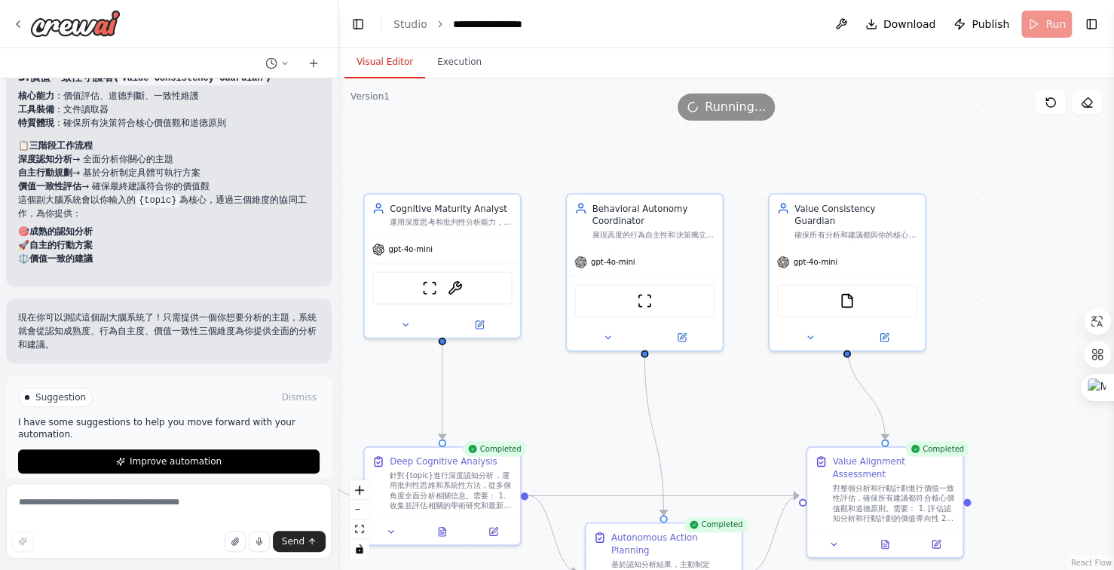
scroll to position [961, 0]
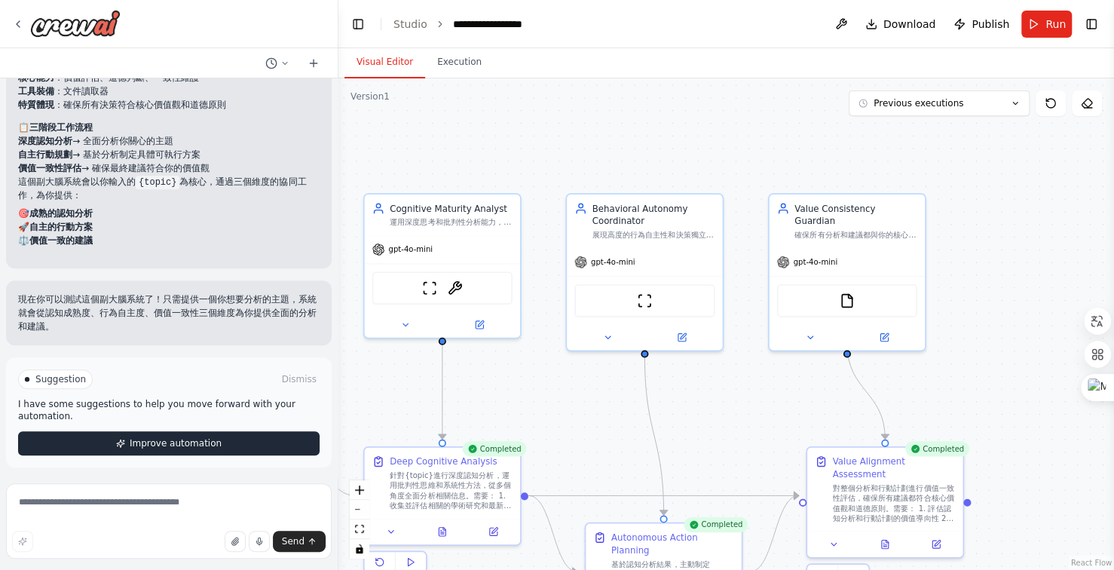
click at [219, 441] on button "Improve automation" at bounding box center [169, 443] width 302 height 24
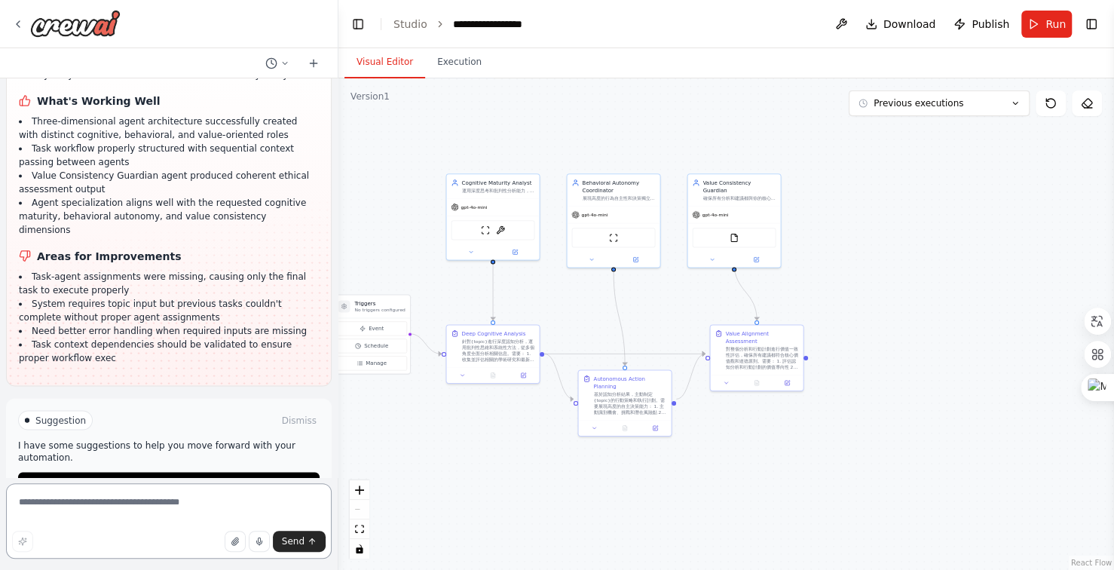
scroll to position [1862, 0]
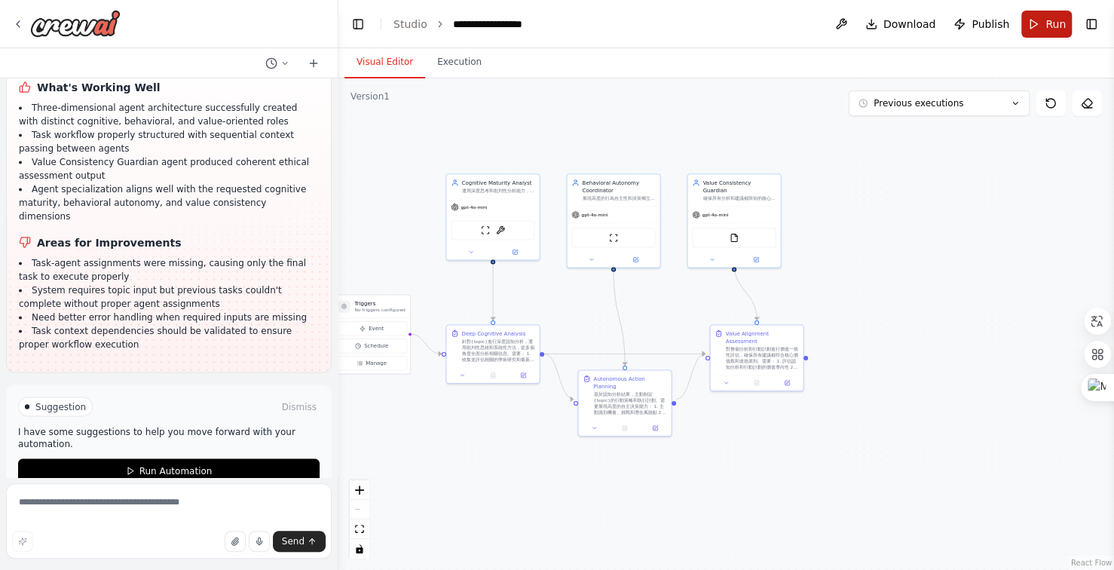
click at [1043, 24] on button "Run" at bounding box center [1047, 24] width 51 height 27
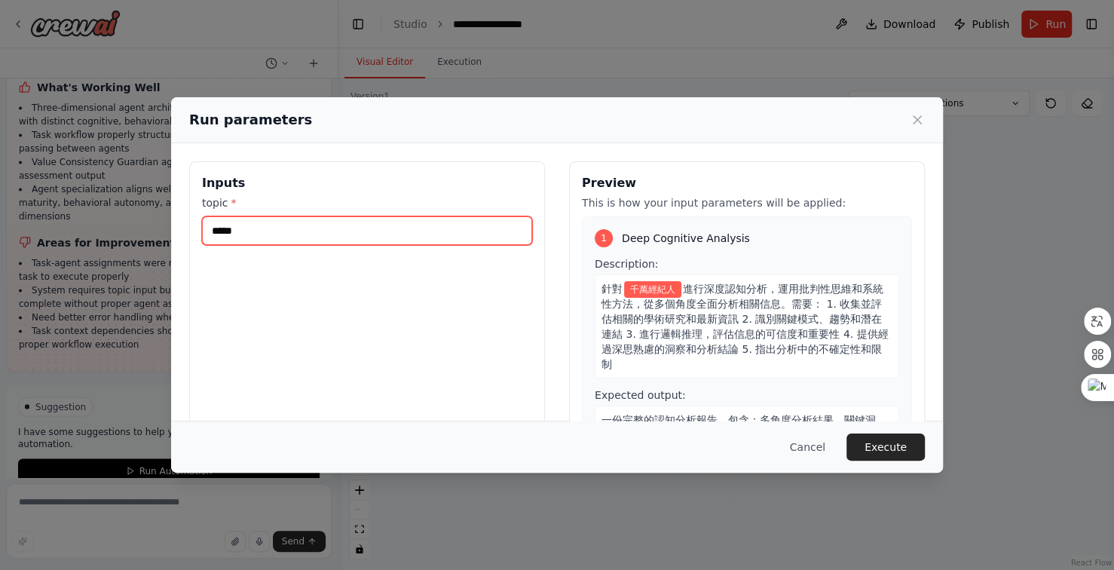
click at [303, 225] on input "*****" at bounding box center [367, 230] width 330 height 29
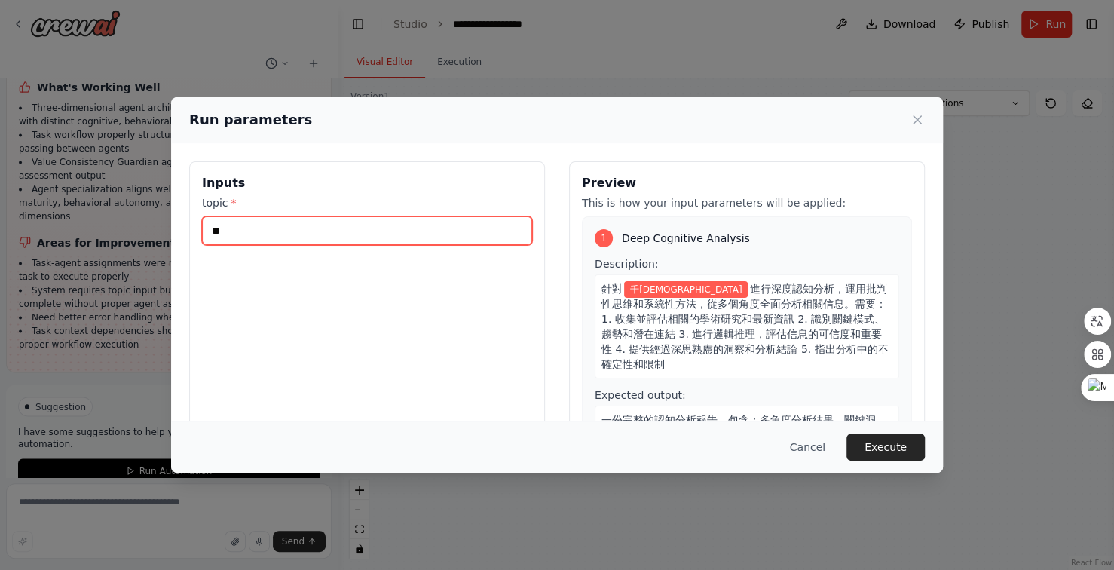
type input "*"
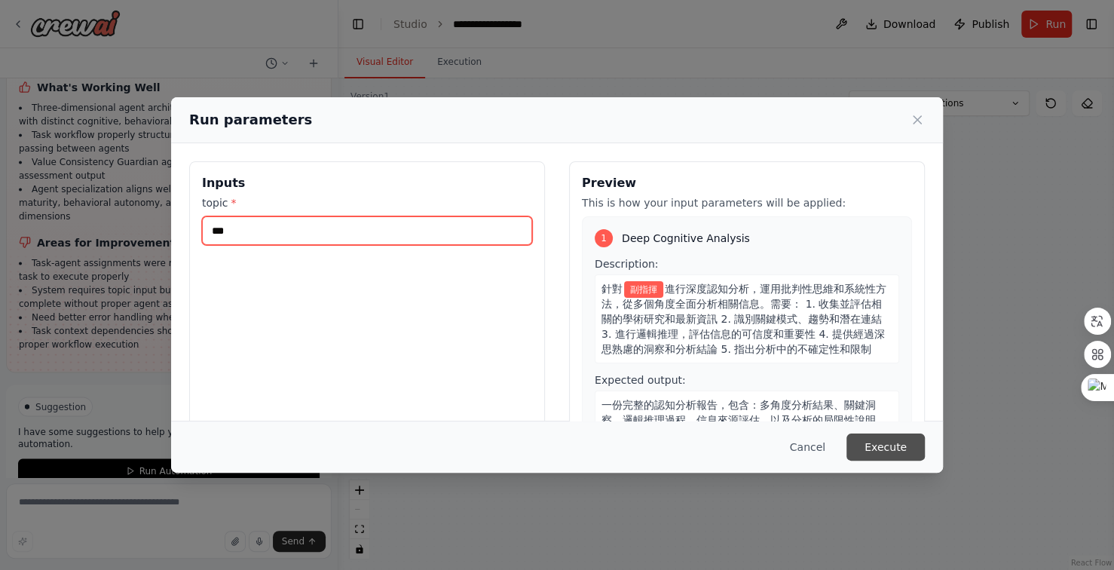
type input "***"
click at [884, 451] on button "Execute" at bounding box center [886, 447] width 78 height 27
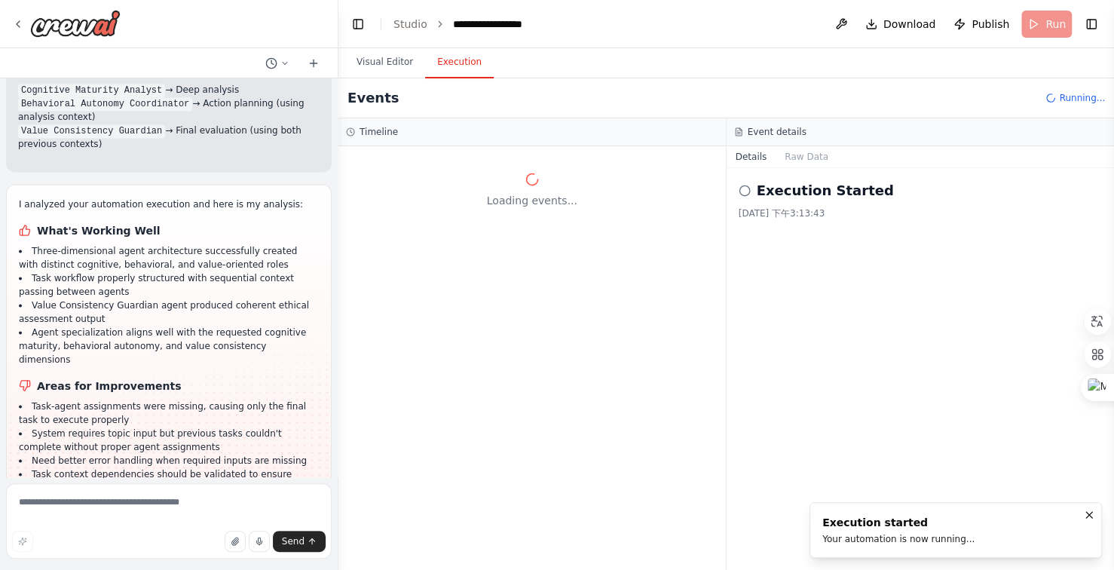
scroll to position [1712, 0]
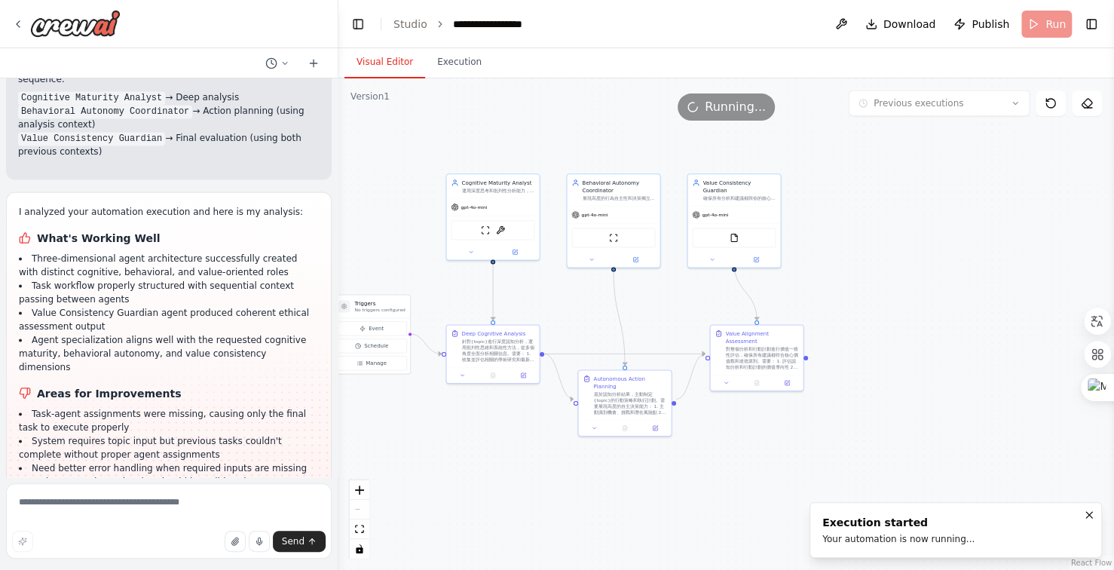
click at [387, 66] on button "Visual Editor" at bounding box center [385, 63] width 81 height 32
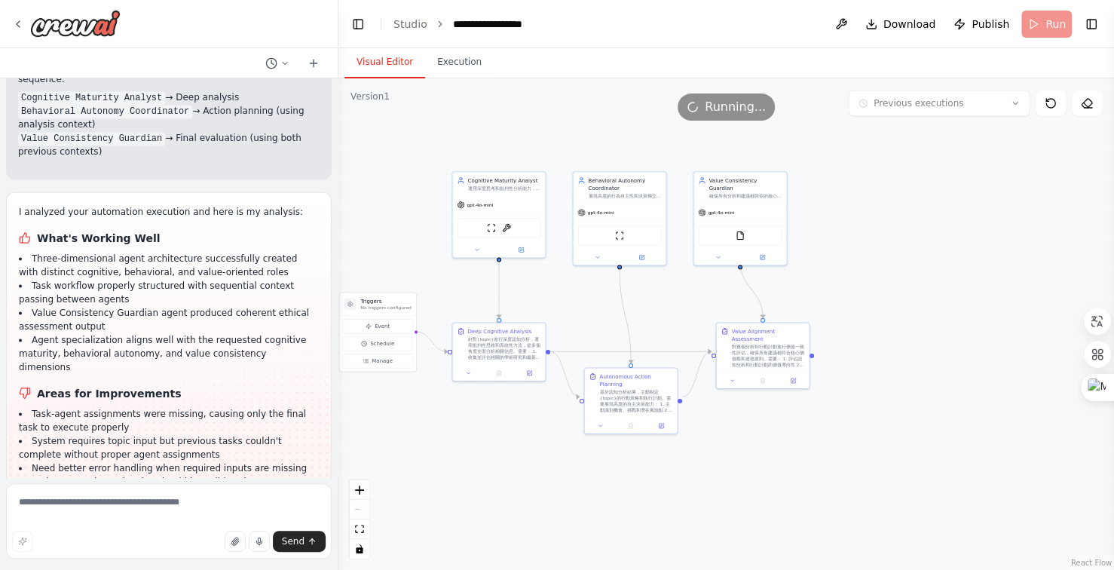
click at [514, 132] on div ".deletable-edge-delete-btn { width: 20px; height: 20px; border: 0px solid #ffff…" at bounding box center [727, 324] width 776 height 492
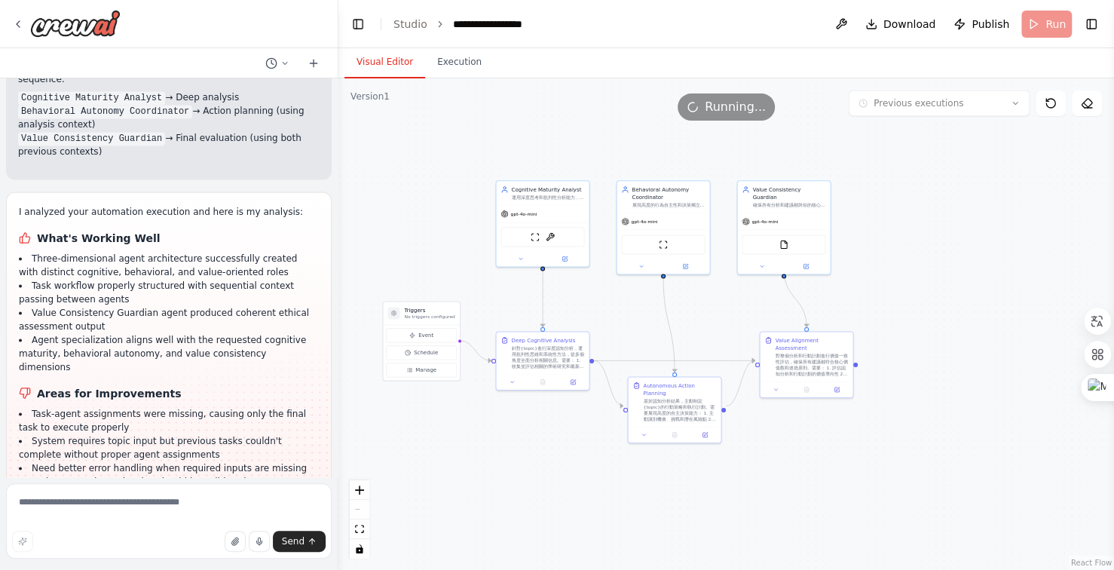
drag, startPoint x: 507, startPoint y: 135, endPoint x: 517, endPoint y: 137, distance: 10.1
click at [517, 137] on div ".deletable-edge-delete-btn { width: 20px; height: 20px; border: 0px solid #ffff…" at bounding box center [727, 324] width 776 height 492
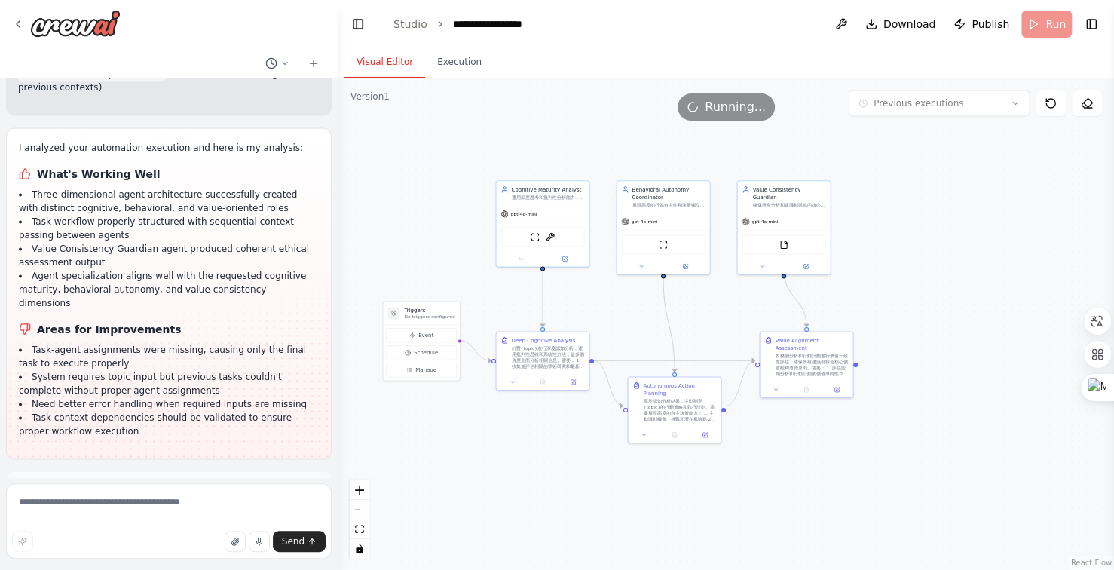
scroll to position [1862, 0]
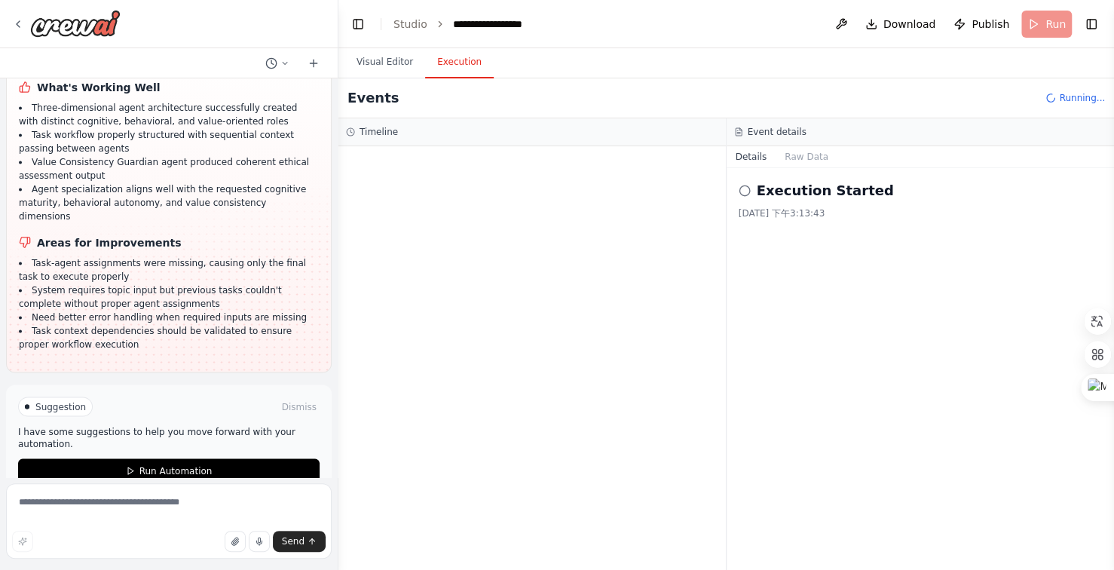
click at [464, 60] on button "Execution" at bounding box center [459, 63] width 69 height 32
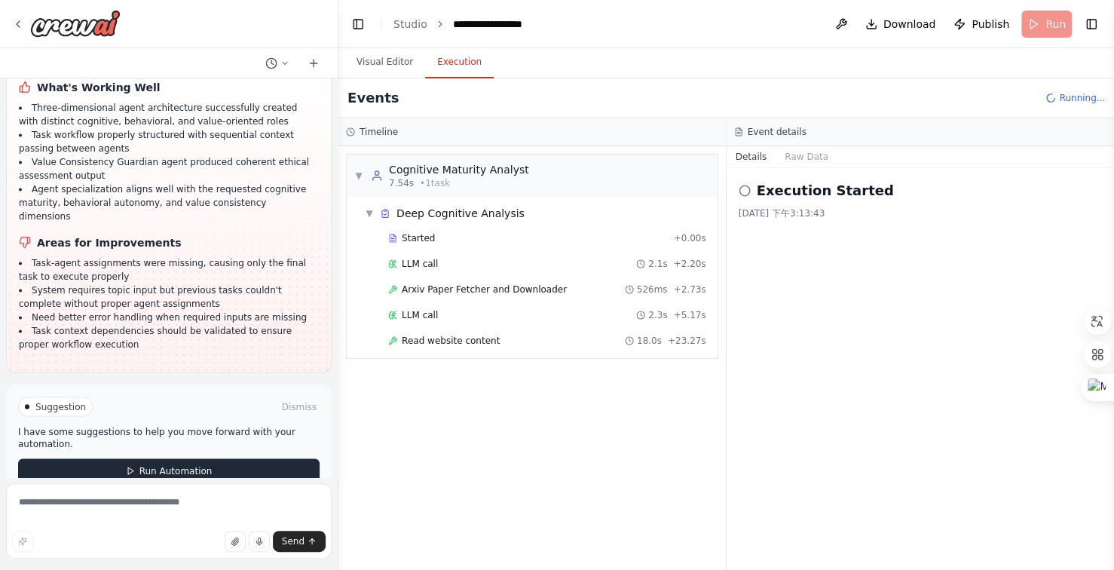
click at [191, 464] on span "Run Automation" at bounding box center [175, 470] width 73 height 12
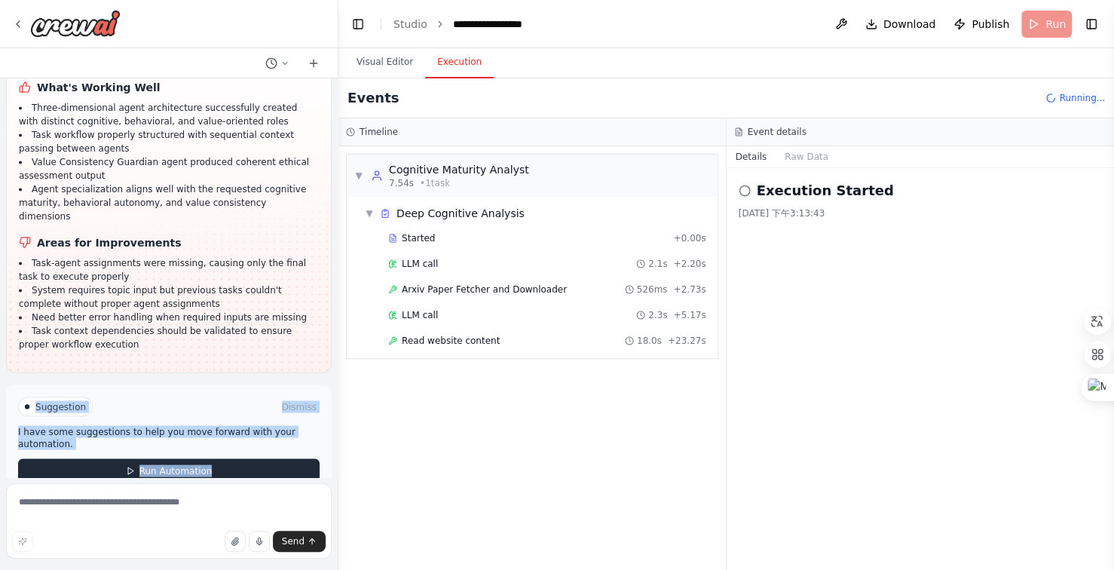
scroll to position [1740, 0]
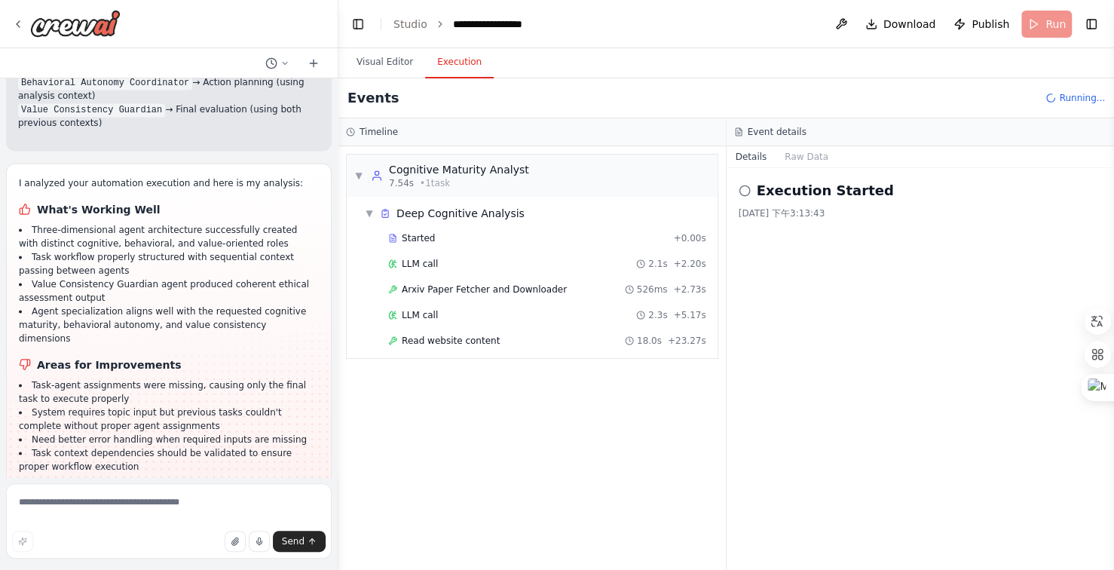
click at [191, 446] on li "Task context dependencies should be validated to ensure proper workflow executi…" at bounding box center [169, 459] width 300 height 27
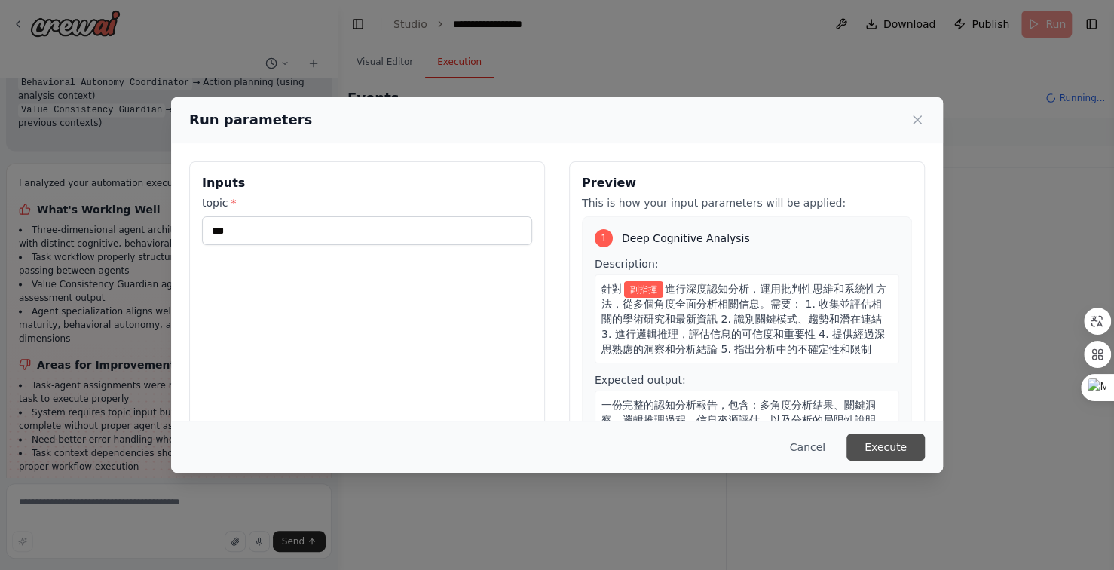
click at [882, 443] on button "Execute" at bounding box center [886, 447] width 78 height 27
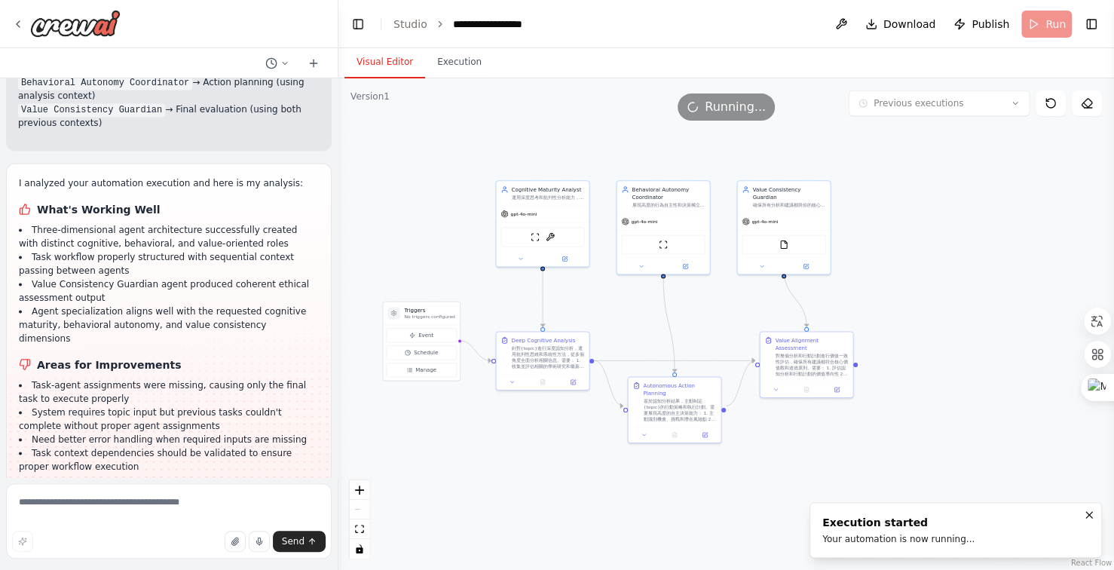
click at [385, 61] on button "Visual Editor" at bounding box center [385, 63] width 81 height 32
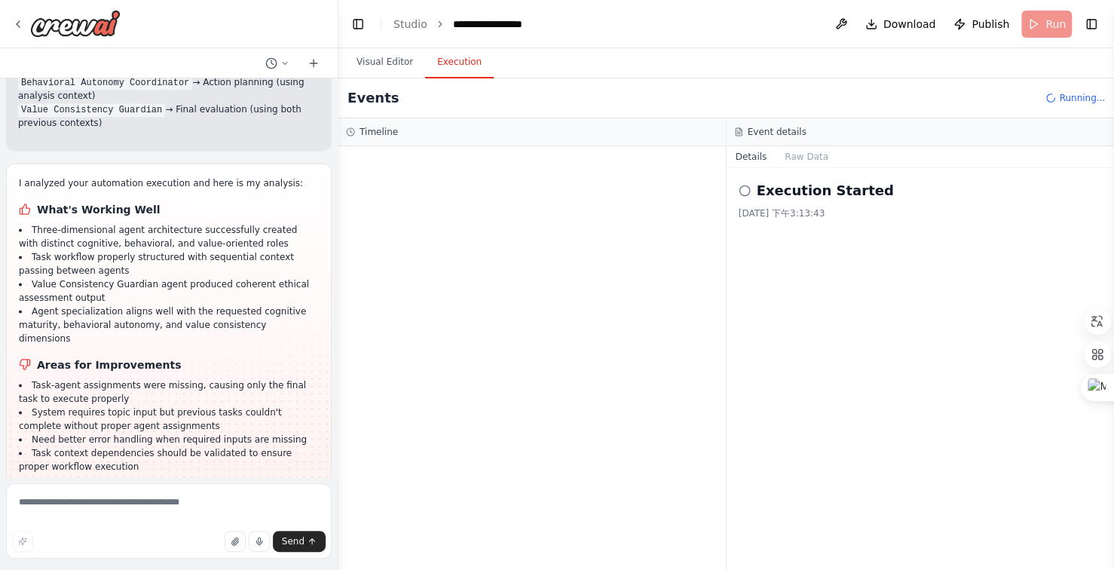
click at [463, 69] on button "Execution" at bounding box center [459, 63] width 69 height 32
click at [399, 62] on button "Visual Editor" at bounding box center [385, 63] width 81 height 32
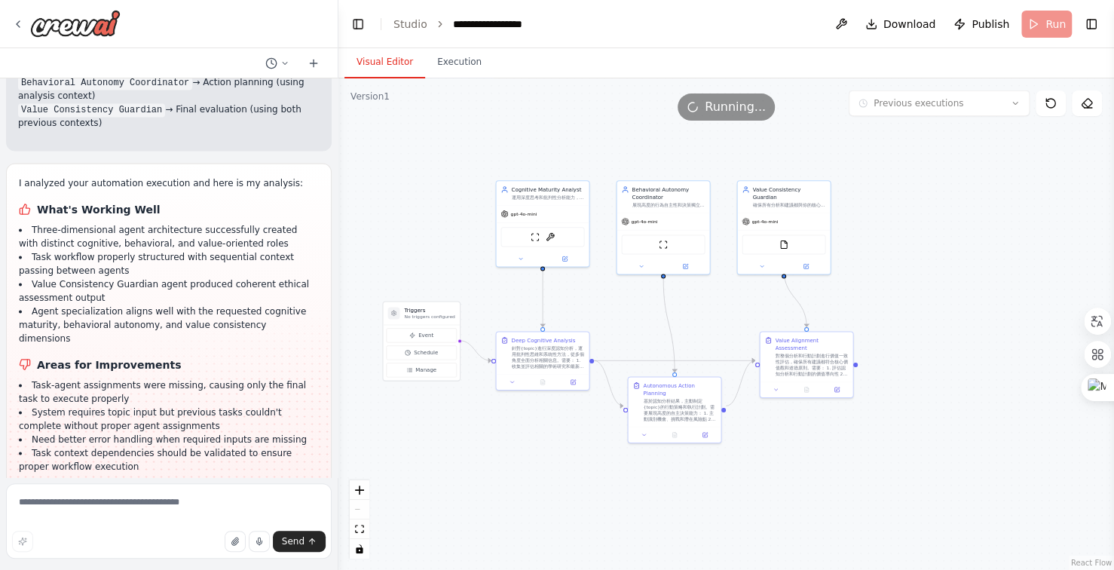
click at [399, 62] on button "Visual Editor" at bounding box center [385, 63] width 81 height 32
click at [1092, 320] on icon at bounding box center [1097, 320] width 11 height 11
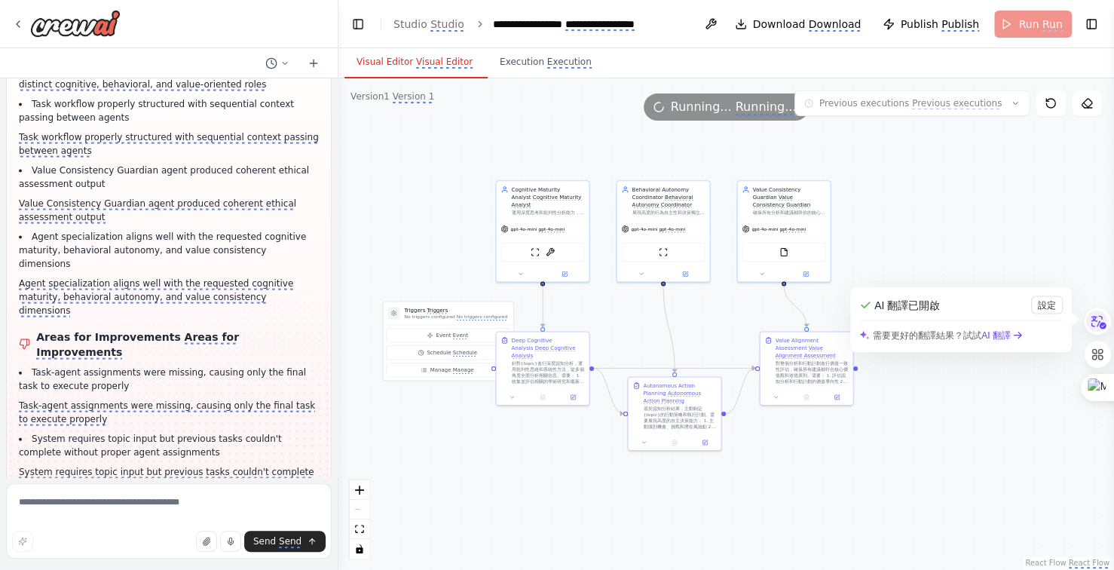
scroll to position [2120, 0]
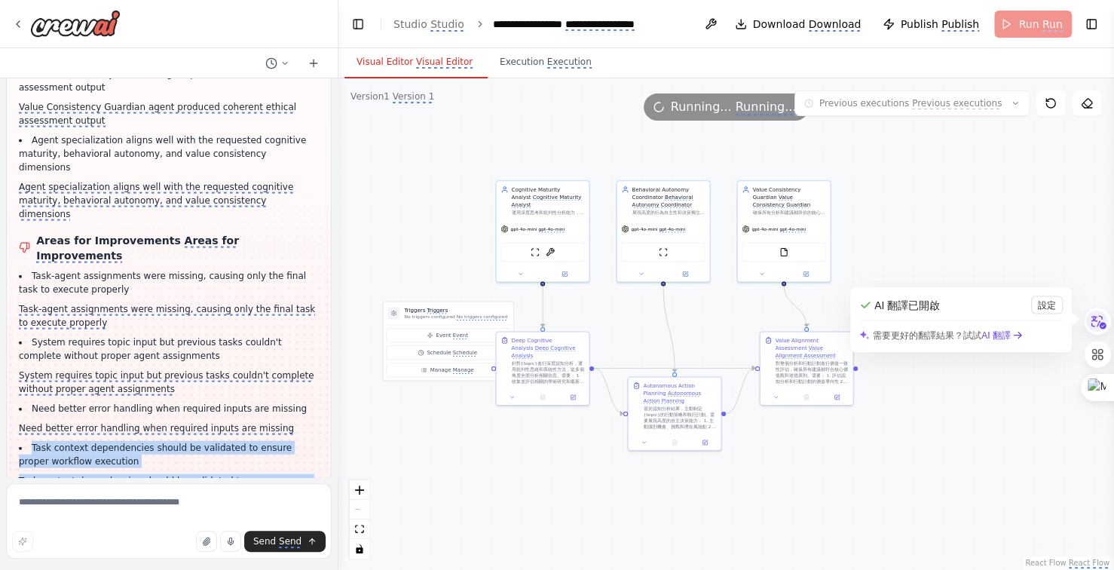
click at [394, 238] on div ".deletable-edge-delete-btn { width: 20px; height: 20px; border: 0px solid #ffff…" at bounding box center [727, 324] width 776 height 492
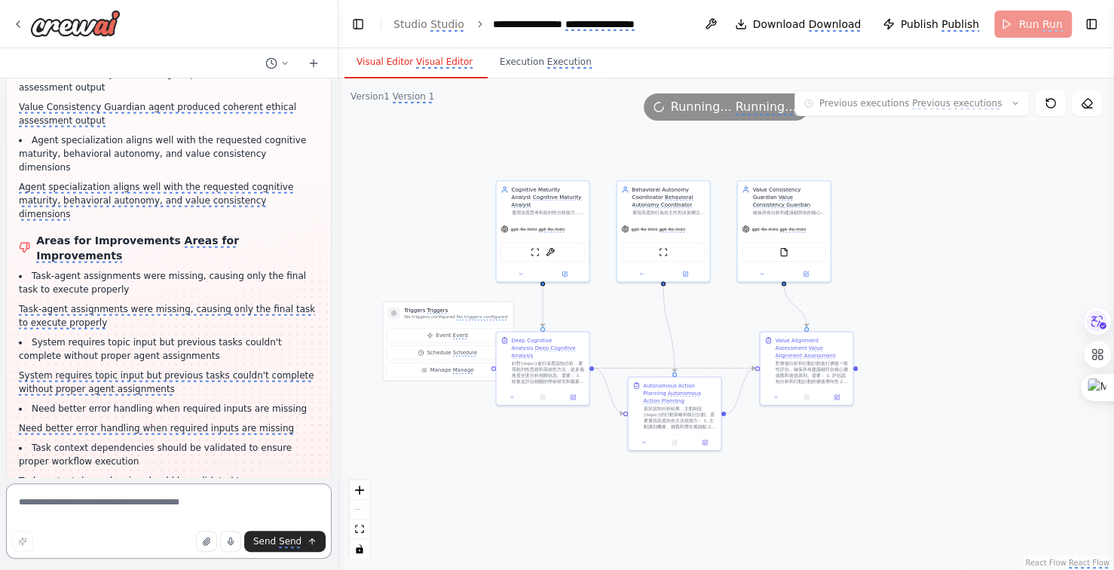
click at [221, 518] on textarea at bounding box center [169, 520] width 326 height 75
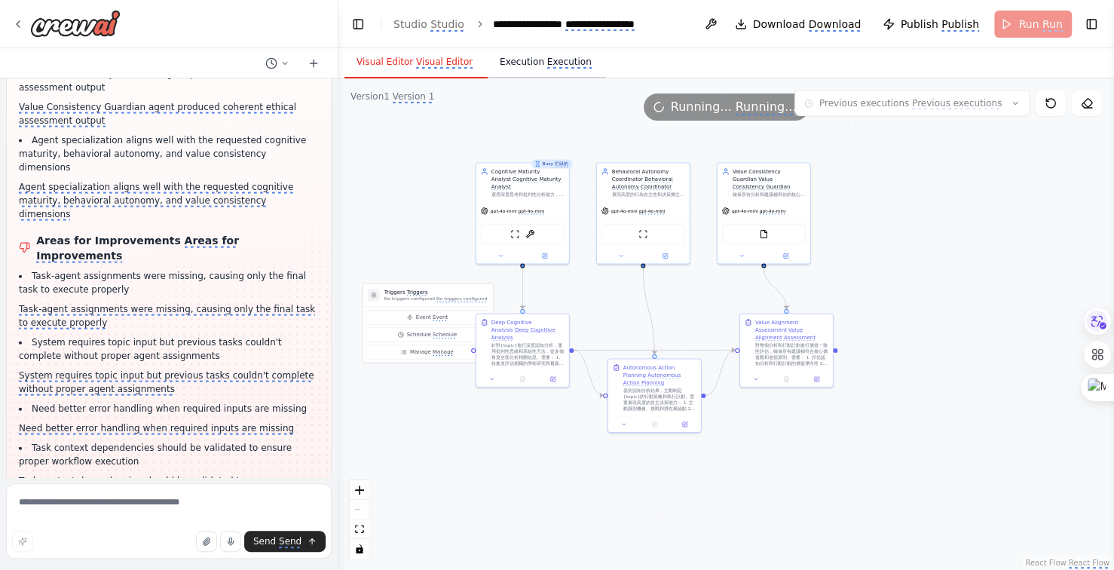
click at [555, 68] on monica-translate-translate "Execution" at bounding box center [569, 63] width 44 height 12
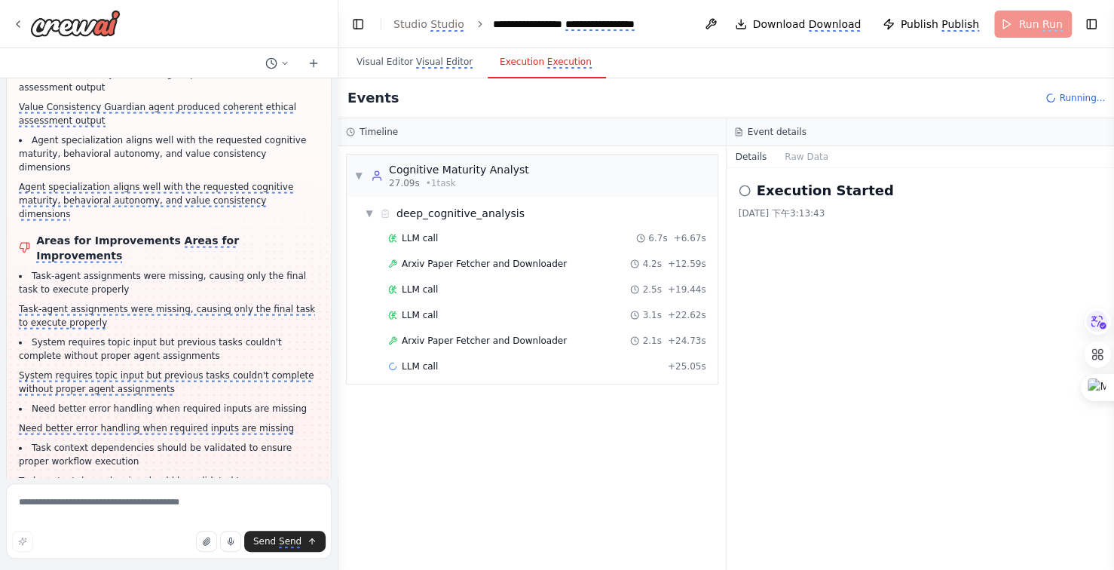
click at [555, 68] on monica-translate-translate "Execution" at bounding box center [569, 63] width 44 height 12
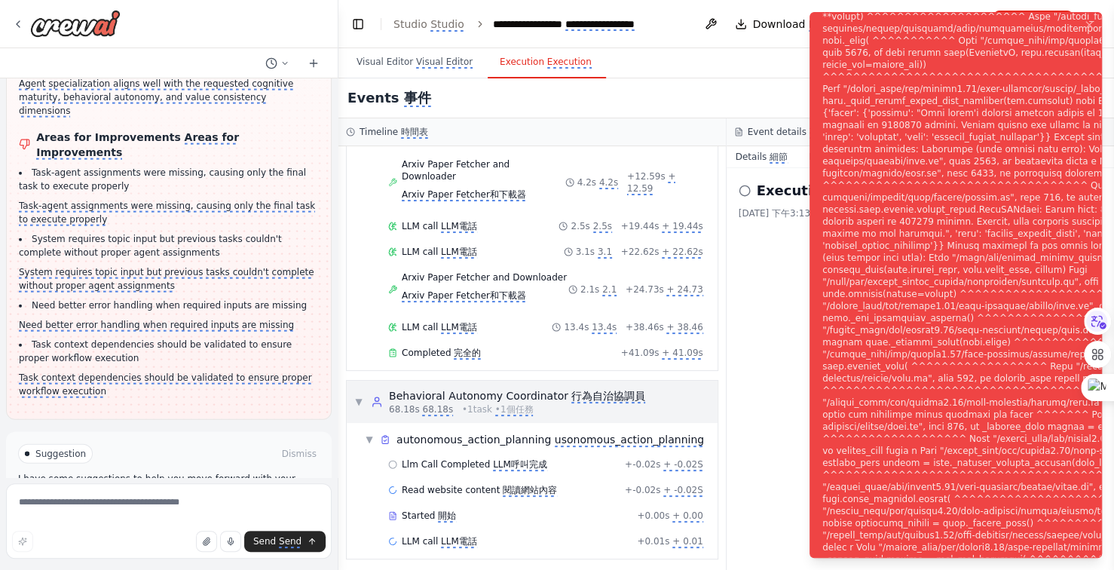
scroll to position [2242, 0]
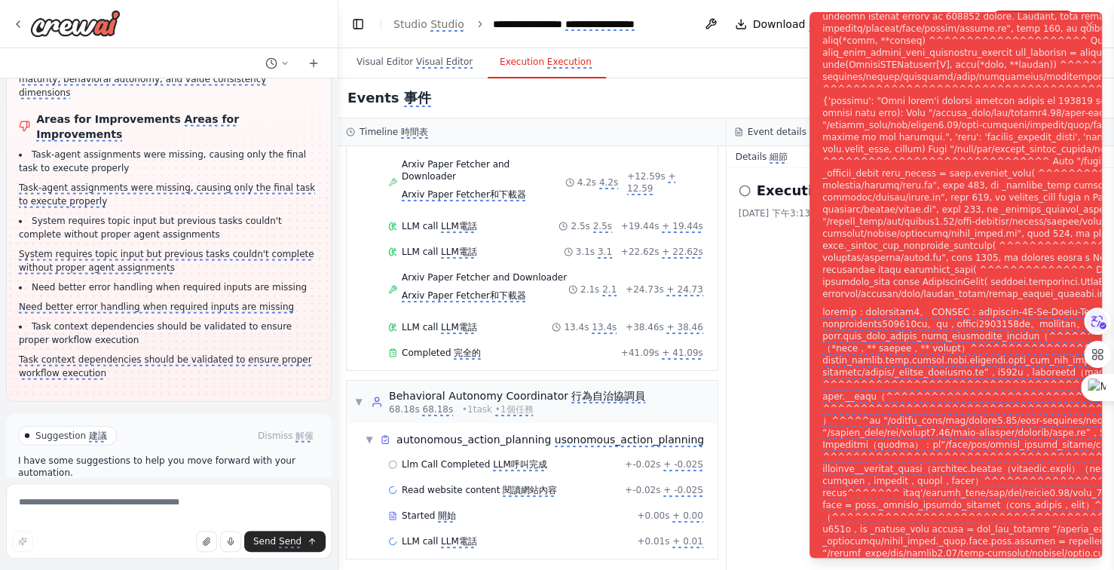
click at [183, 513] on monica-translate-translate "幫助修復錯誤" at bounding box center [205, 519] width 54 height 12
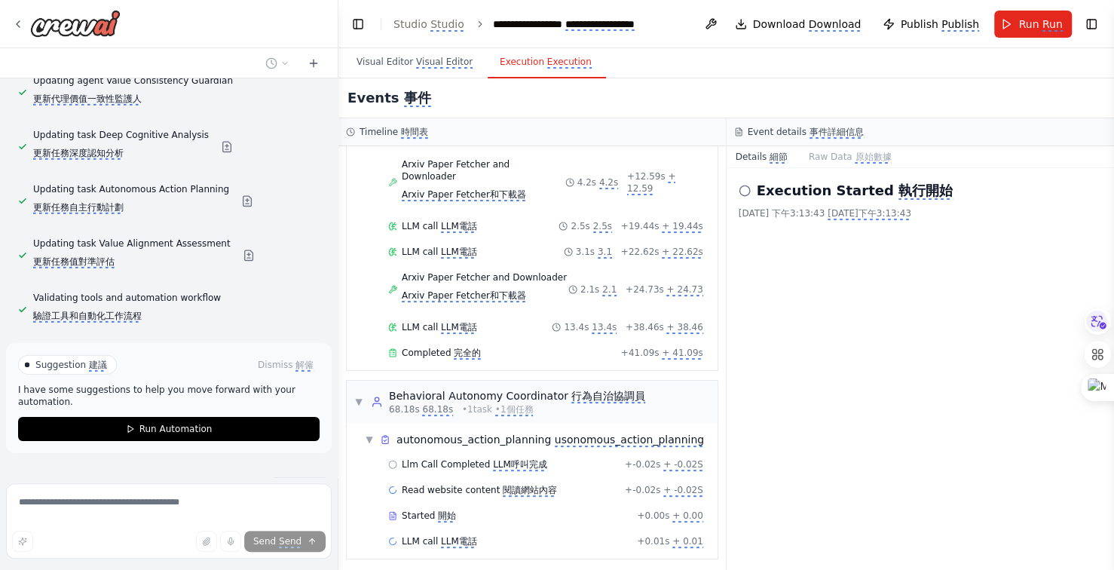
scroll to position [2883, 0]
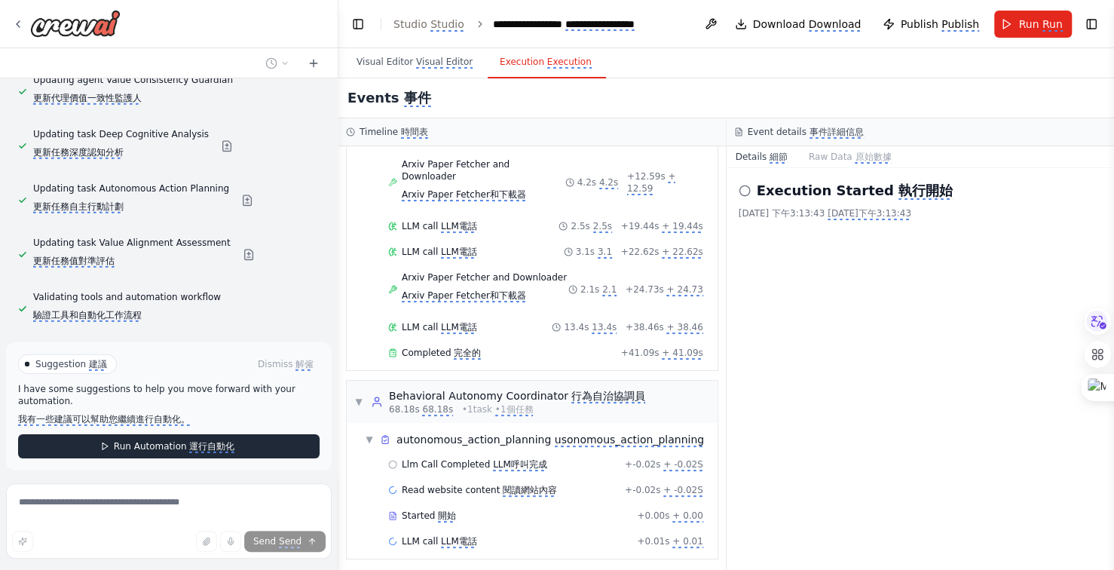
click at [206, 441] on monica-translate-translate "運行自動化" at bounding box center [211, 447] width 45 height 12
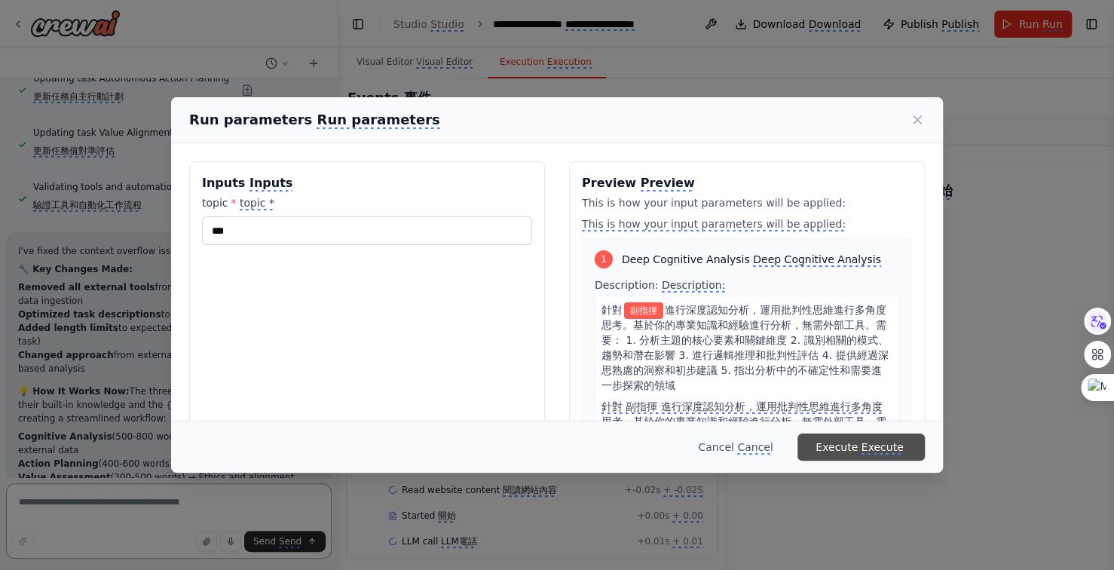
scroll to position [3006, 0]
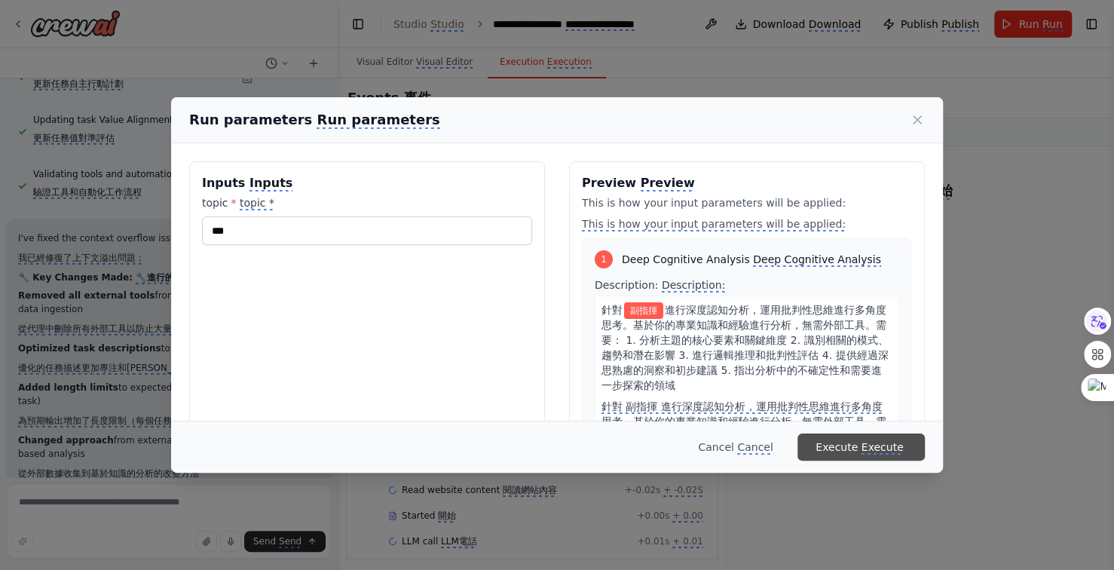
click at [858, 446] on monica-translate-origin-text "Execute" at bounding box center [837, 447] width 42 height 12
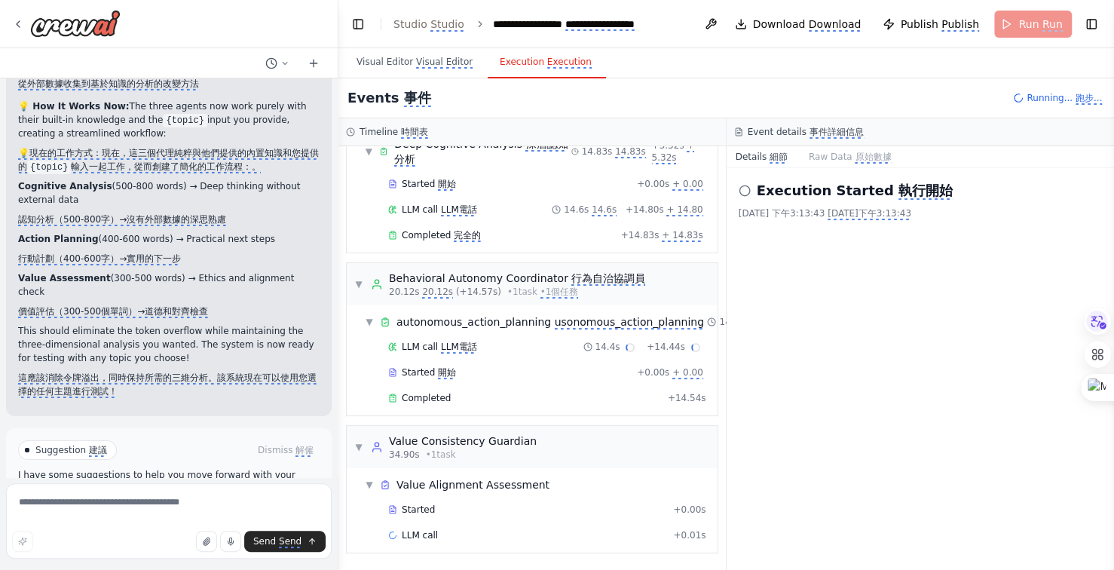
scroll to position [76, 0]
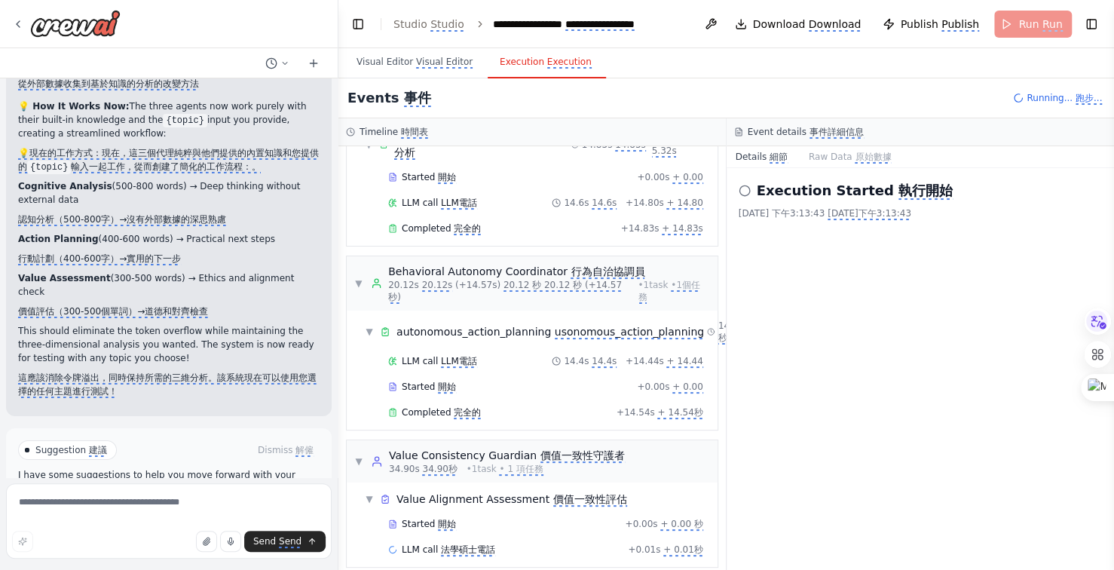
click at [201, 527] on monica-translate-translate "幫助修復錯誤" at bounding box center [205, 533] width 54 height 12
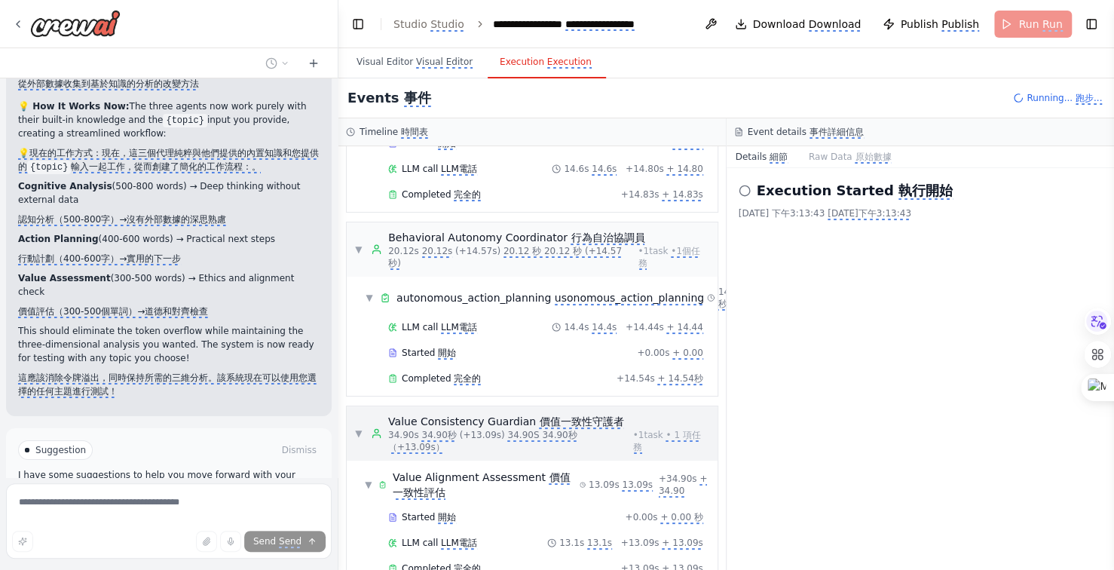
scroll to position [138, 0]
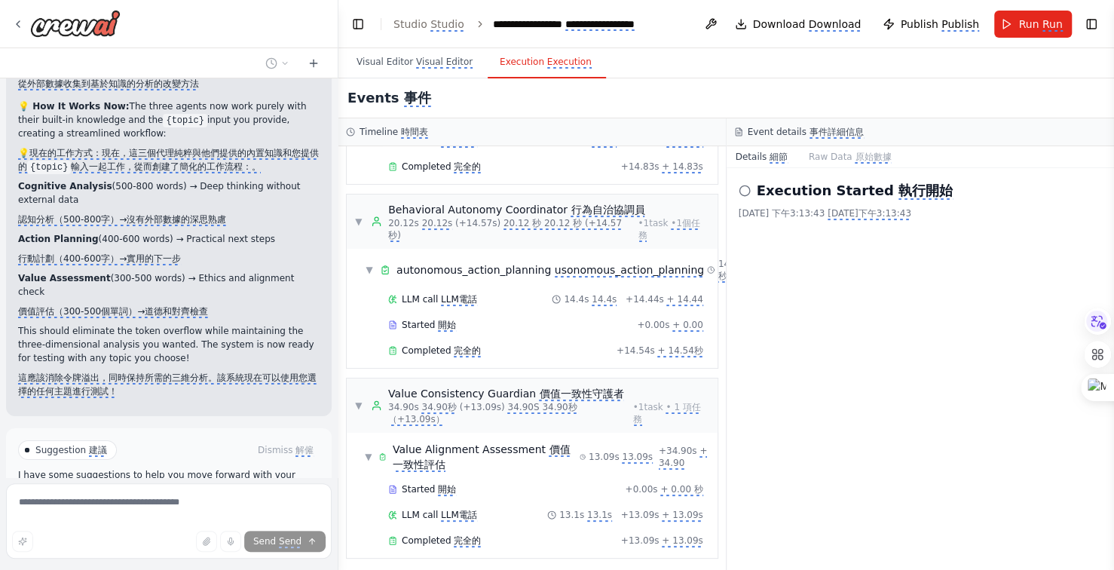
click at [213, 527] on monica-translate-translate "改善自動化" at bounding box center [221, 533] width 45 height 12
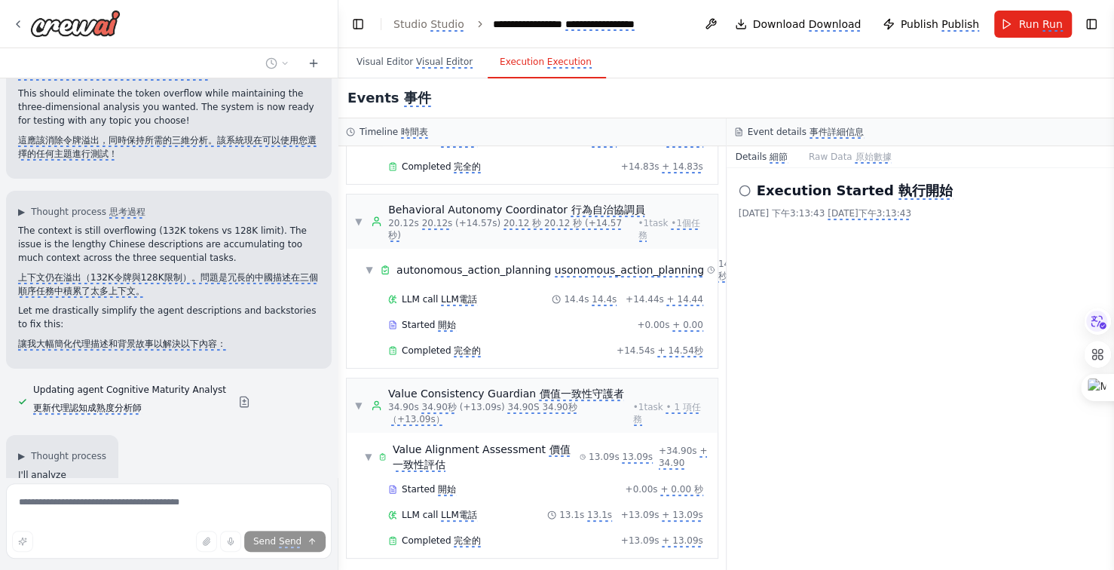
scroll to position [3635, 0]
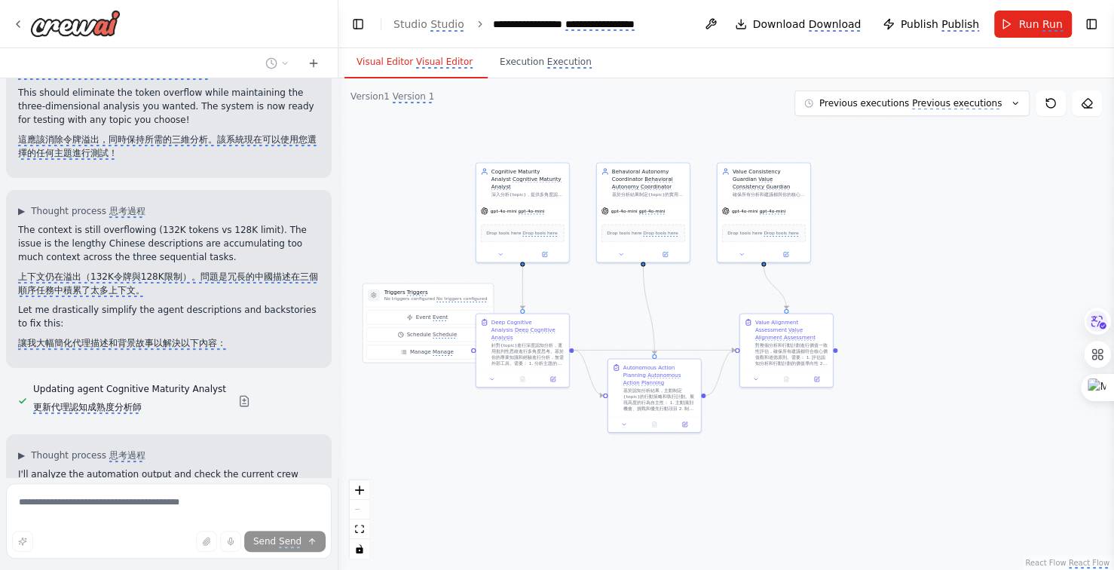
click at [398, 59] on monica-translate-origin-text "Visual Editor" at bounding box center [385, 62] width 57 height 11
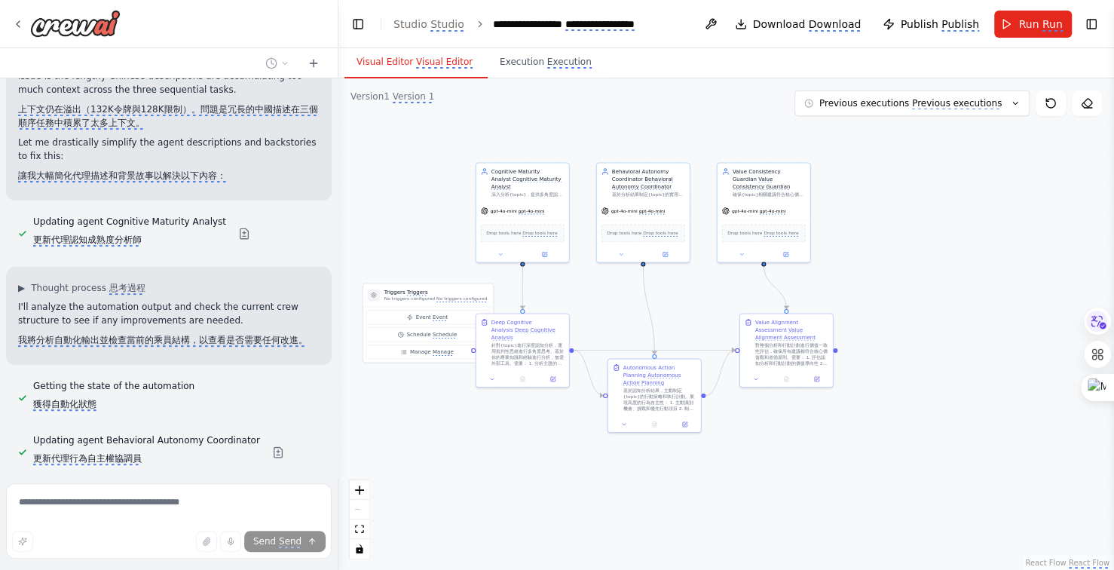
scroll to position [3850, 0]
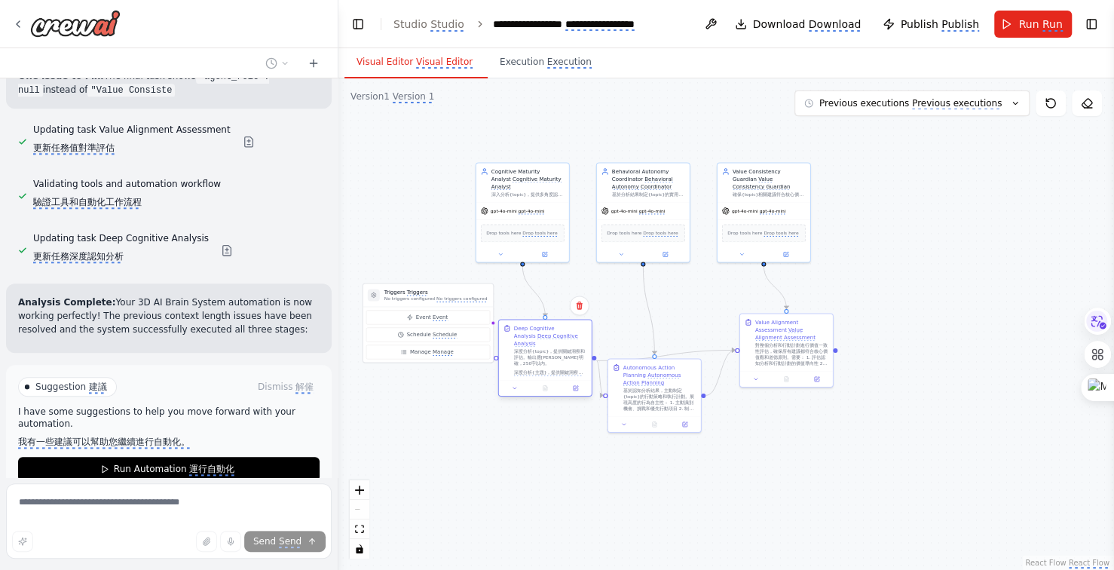
drag, startPoint x: 533, startPoint y: 360, endPoint x: 560, endPoint y: 369, distance: 28.9
click at [560, 370] on monica-translate-translate "深度分析{主題}，提供關鍵洞察和評估。輸出應簡潔明確，250字以內。" at bounding box center [548, 379] width 69 height 18
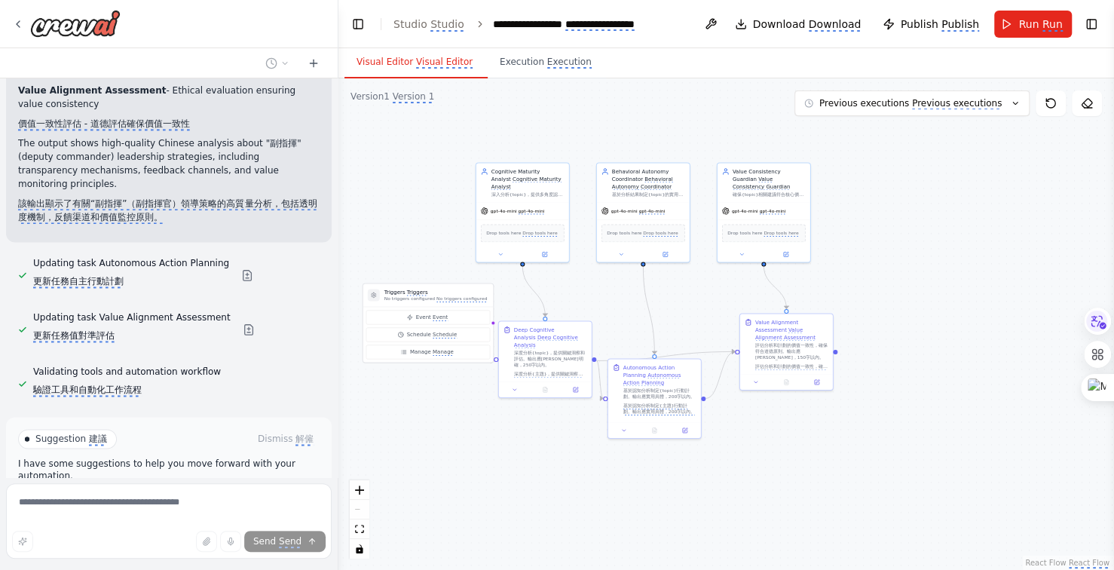
scroll to position [4952, 0]
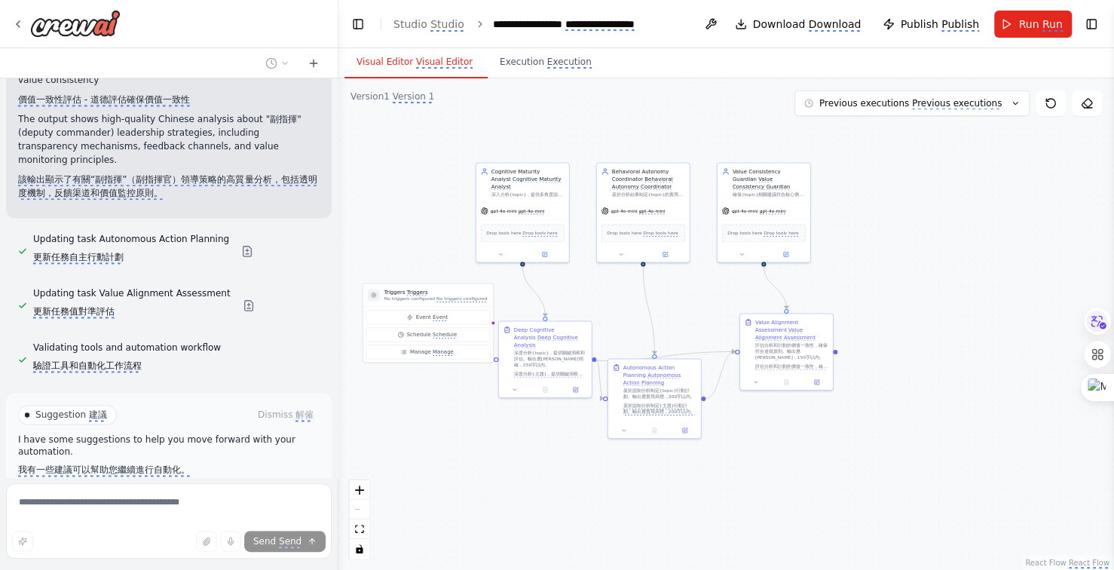
click at [206, 492] on monica-translate-translate "運行自動化" at bounding box center [211, 498] width 45 height 12
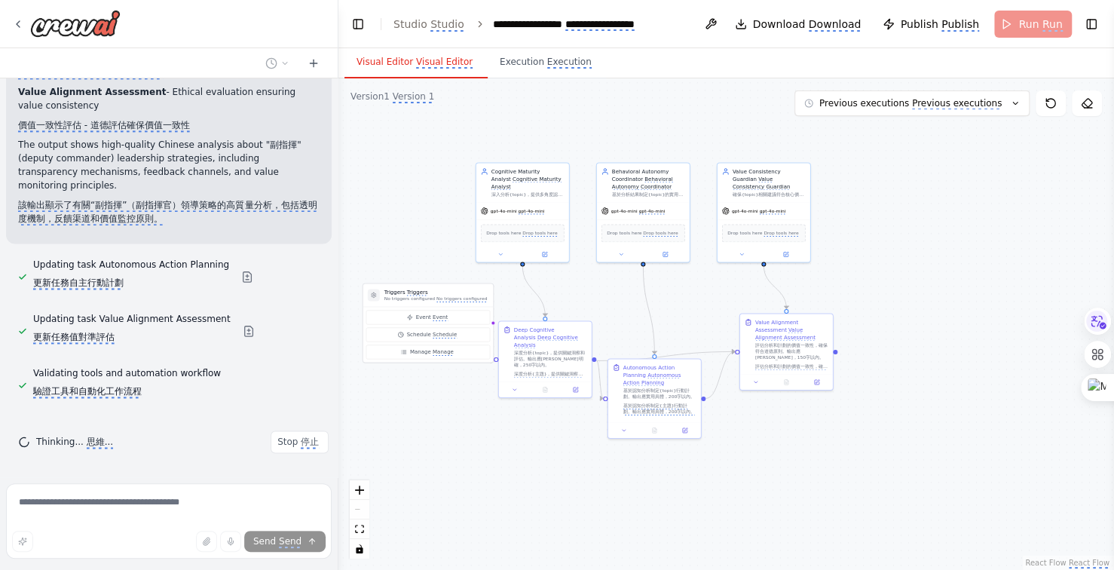
scroll to position [4812, 0]
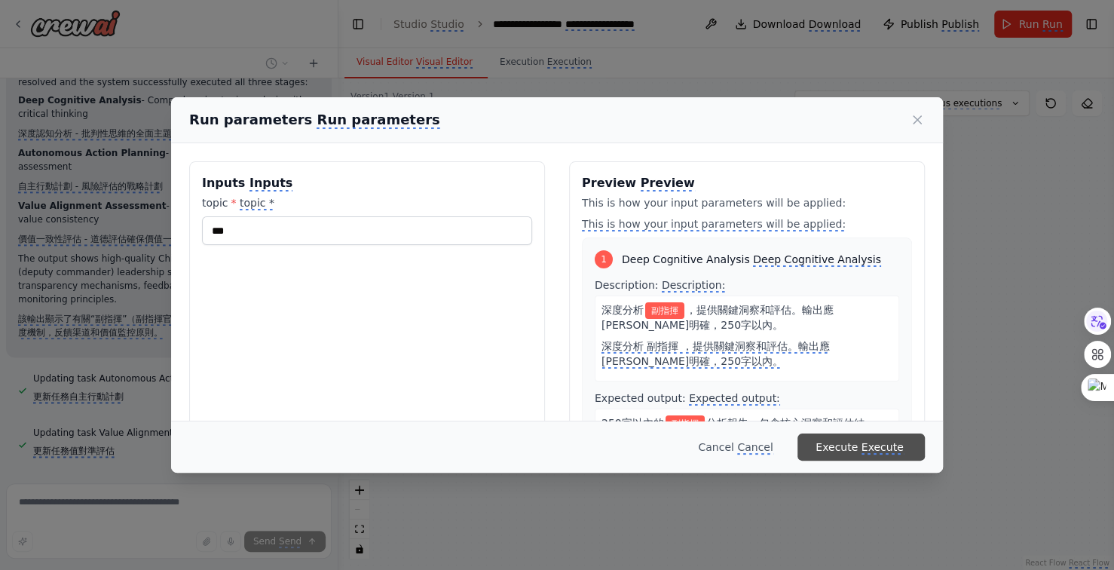
click at [866, 447] on monica-translate-translate "Execute" at bounding box center [883, 448] width 42 height 14
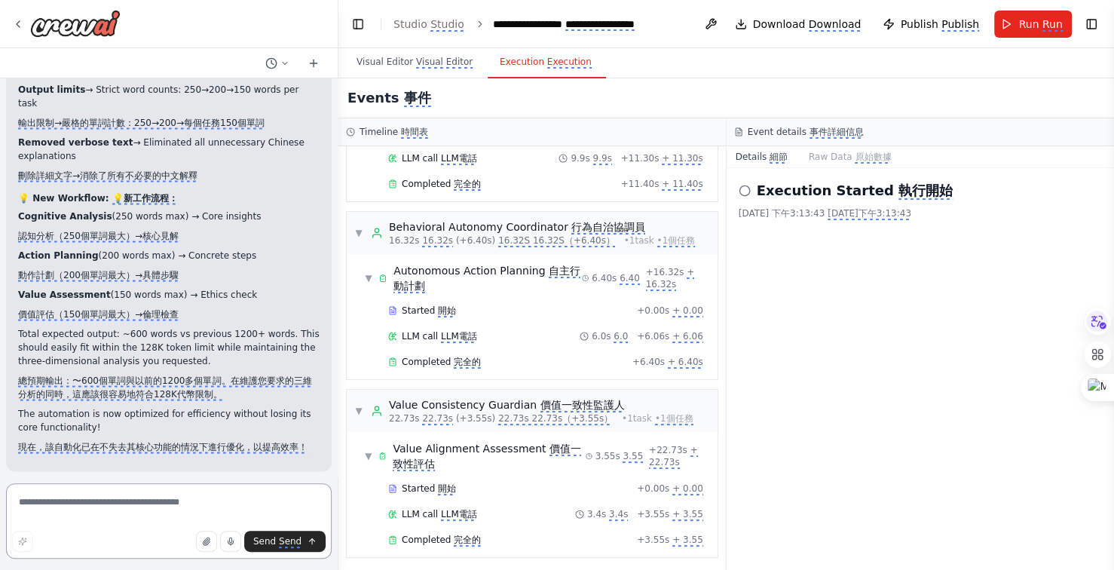
scroll to position [5456, 0]
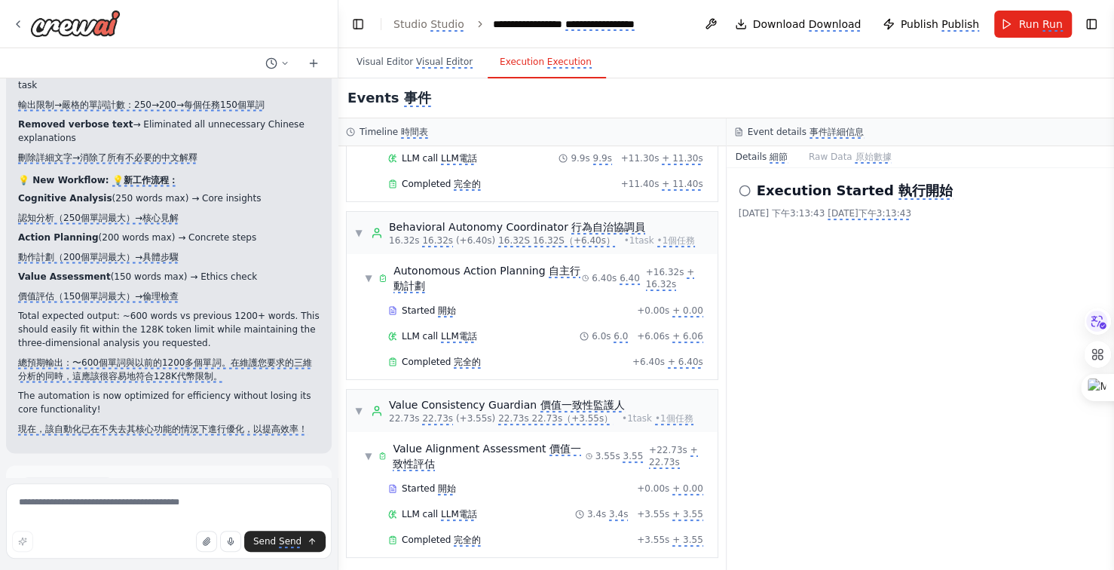
click at [220, 564] on monica-translate-translate "改善自動化" at bounding box center [221, 570] width 45 height 12
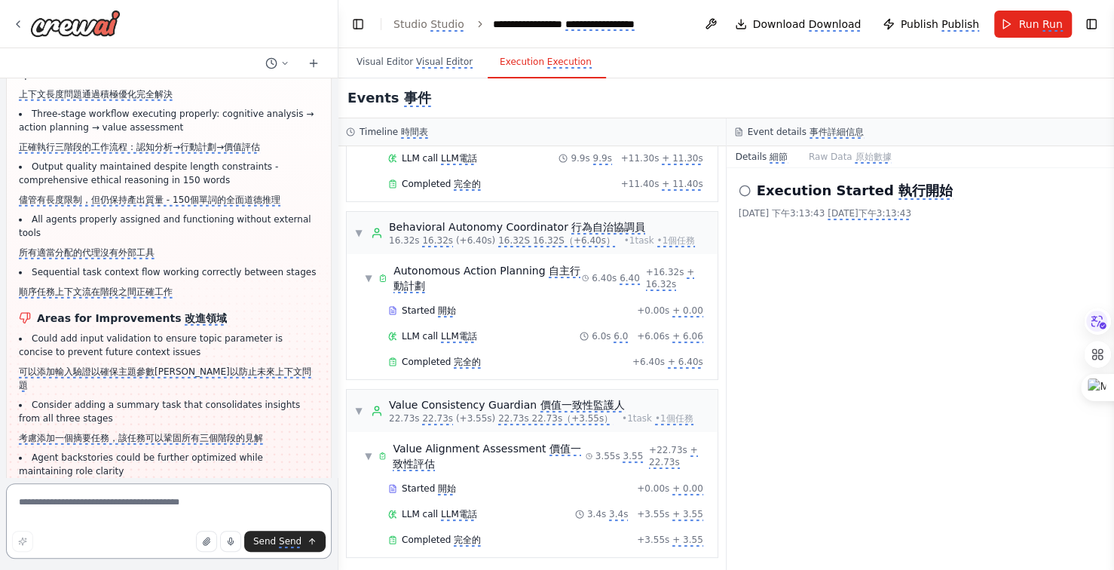
scroll to position [6494, 0]
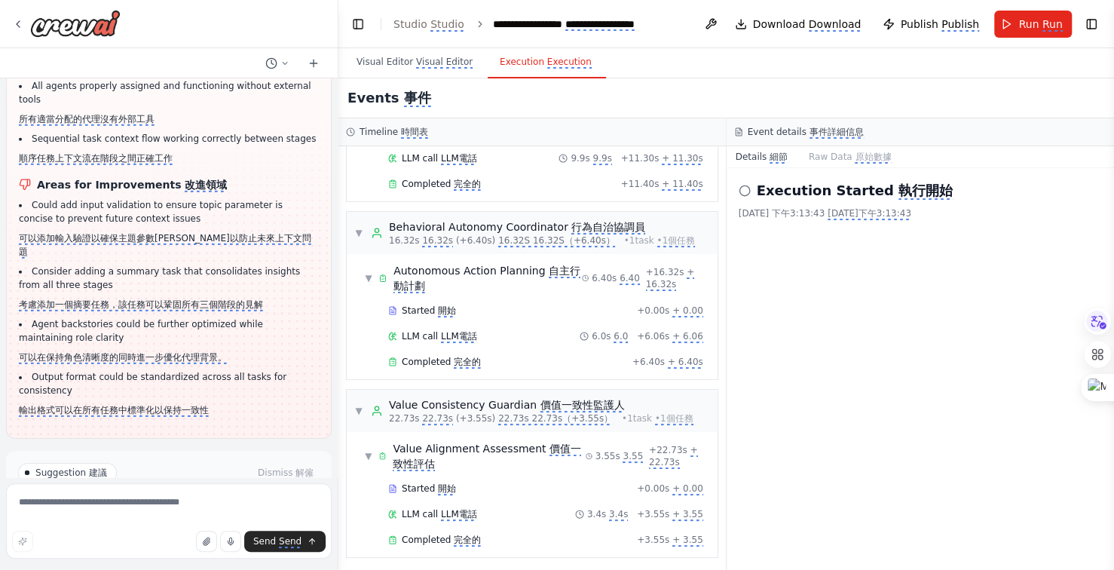
click at [209, 550] on monica-translate-translate "運行自動化" at bounding box center [211, 556] width 45 height 12
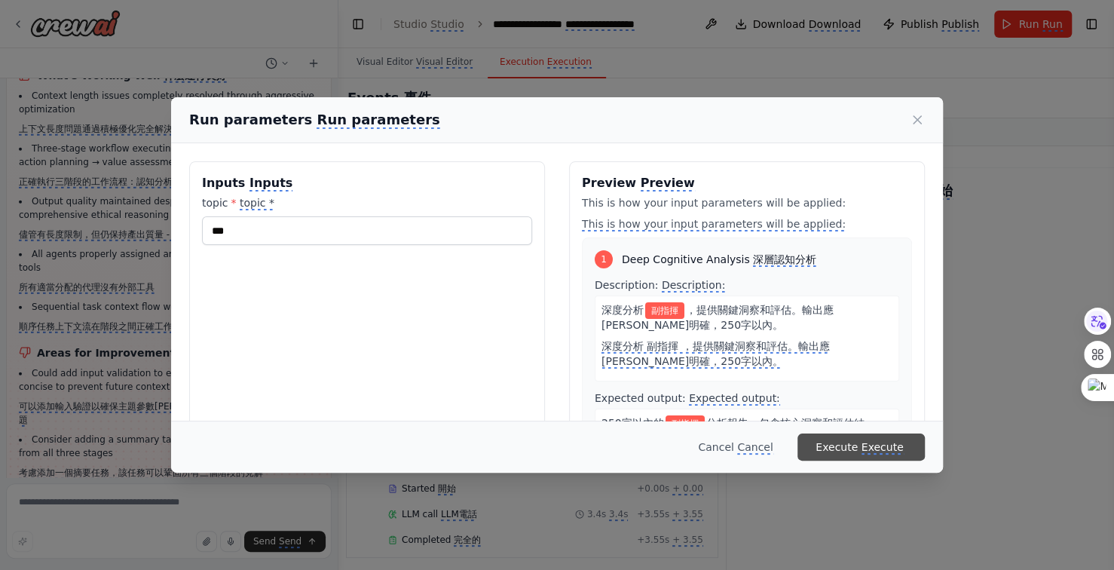
click at [858, 449] on monica-translate-origin-text "Execute" at bounding box center [837, 447] width 42 height 12
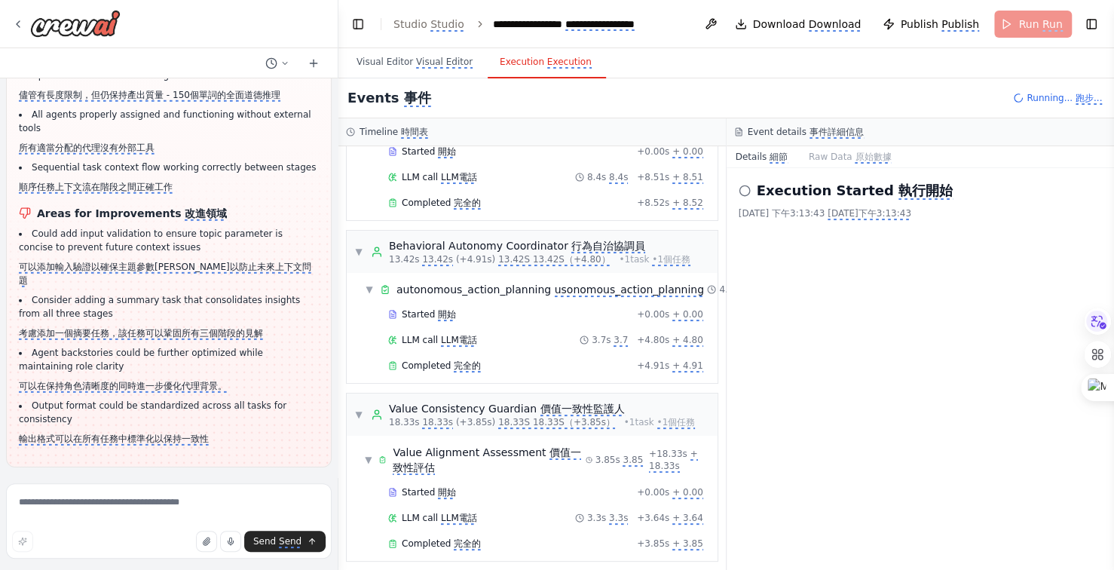
scroll to position [117, 0]
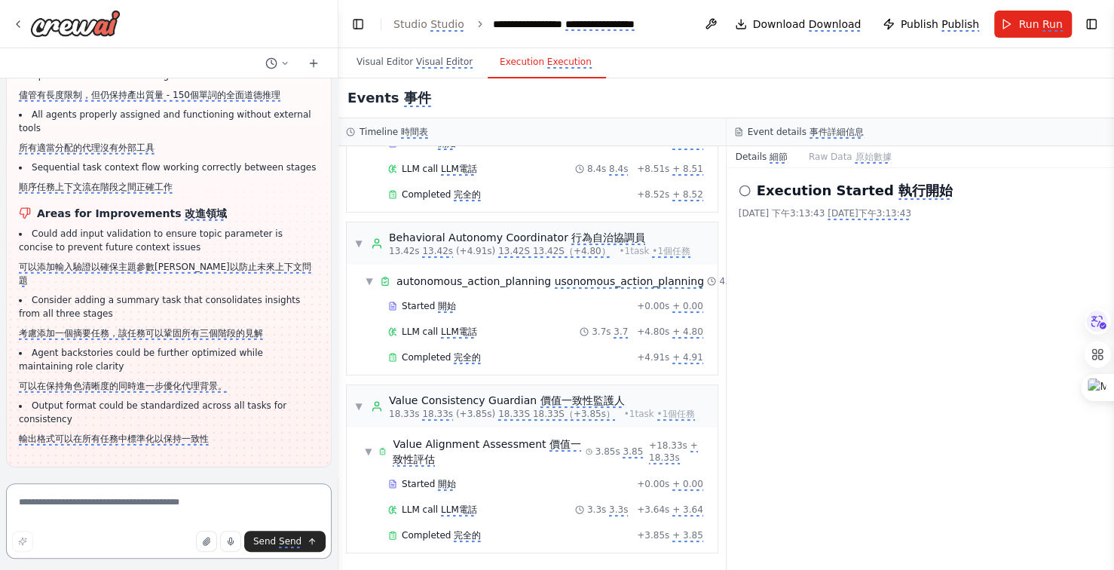
click at [138, 504] on textarea at bounding box center [169, 520] width 326 height 75
type textarea "*"
type textarea "******"
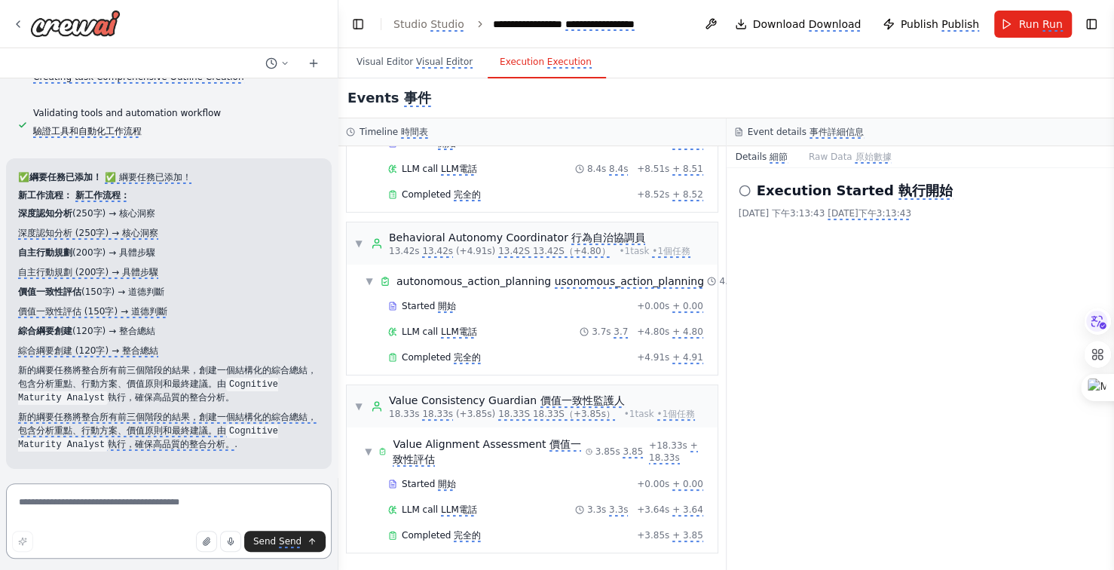
scroll to position [7185, 0]
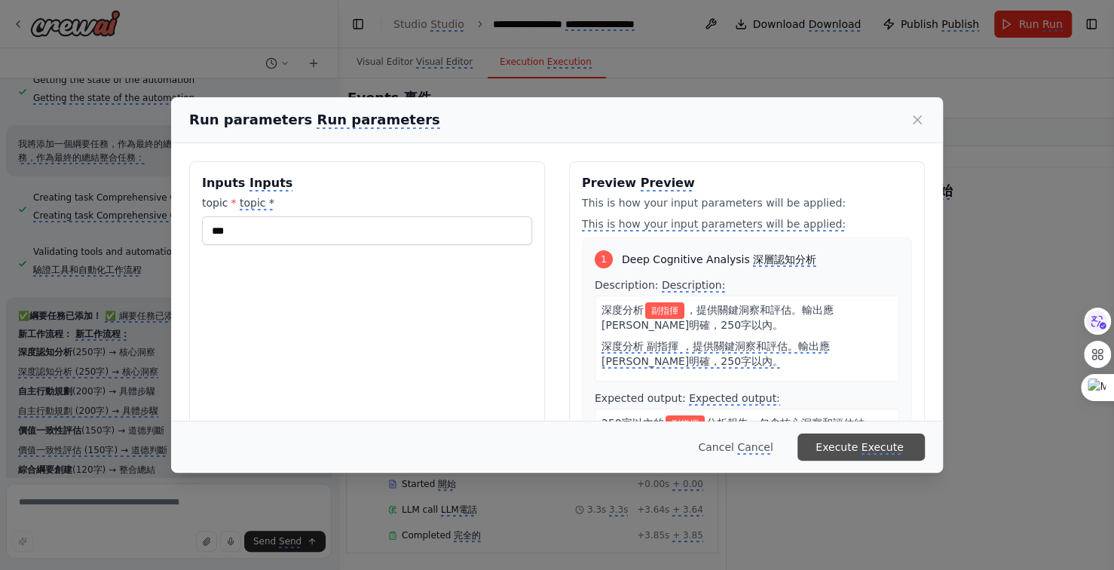
click at [858, 443] on monica-translate-origin-text "Execute" at bounding box center [837, 447] width 42 height 12
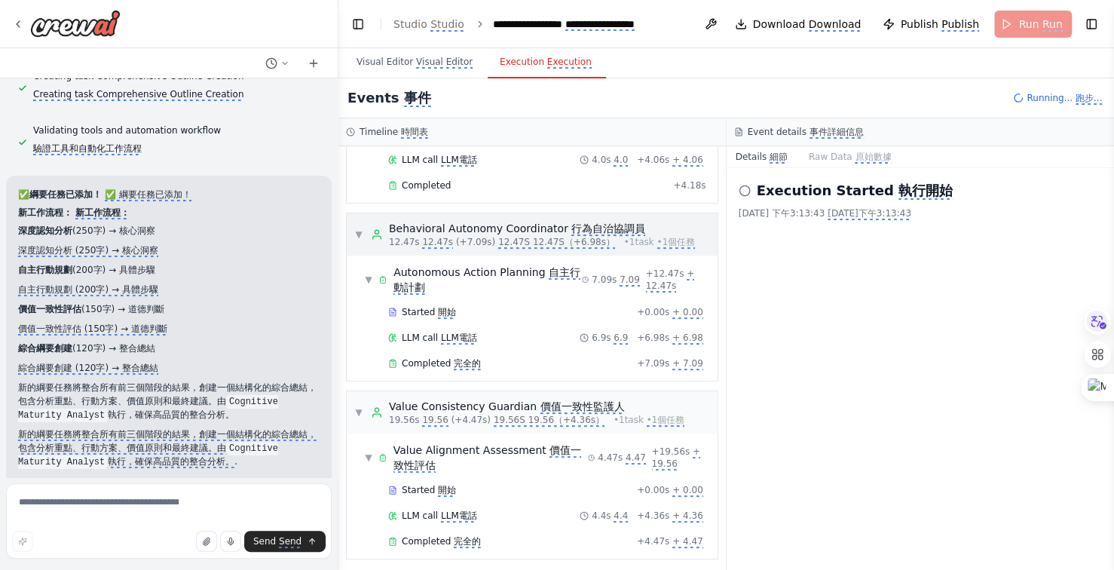
scroll to position [7185, 0]
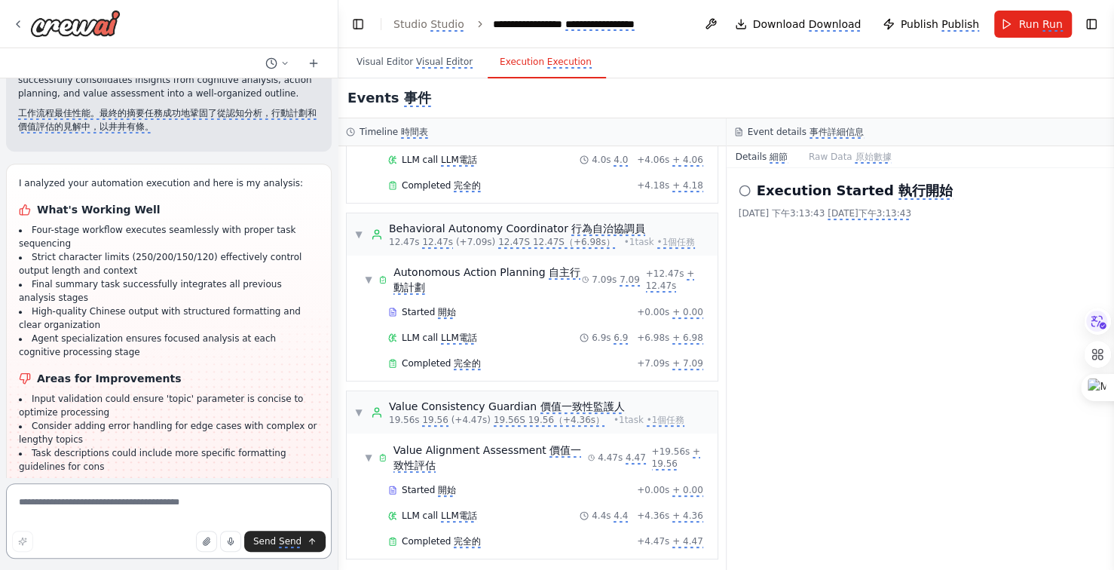
scroll to position [7914, 0]
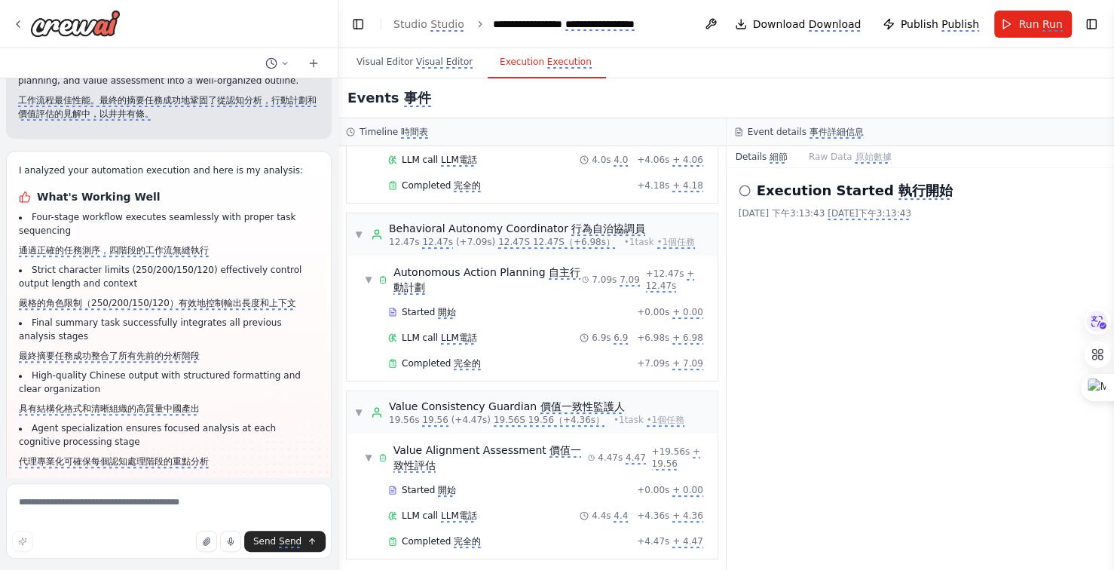
drag, startPoint x: 48, startPoint y: 437, endPoint x: 225, endPoint y: 440, distance: 177.2
copy monica-translate-translate "具有復雜或冗長主題的邊緣案例添加錯誤處理"
click at [103, 503] on textarea at bounding box center [169, 520] width 326 height 75
paste textarea "**********"
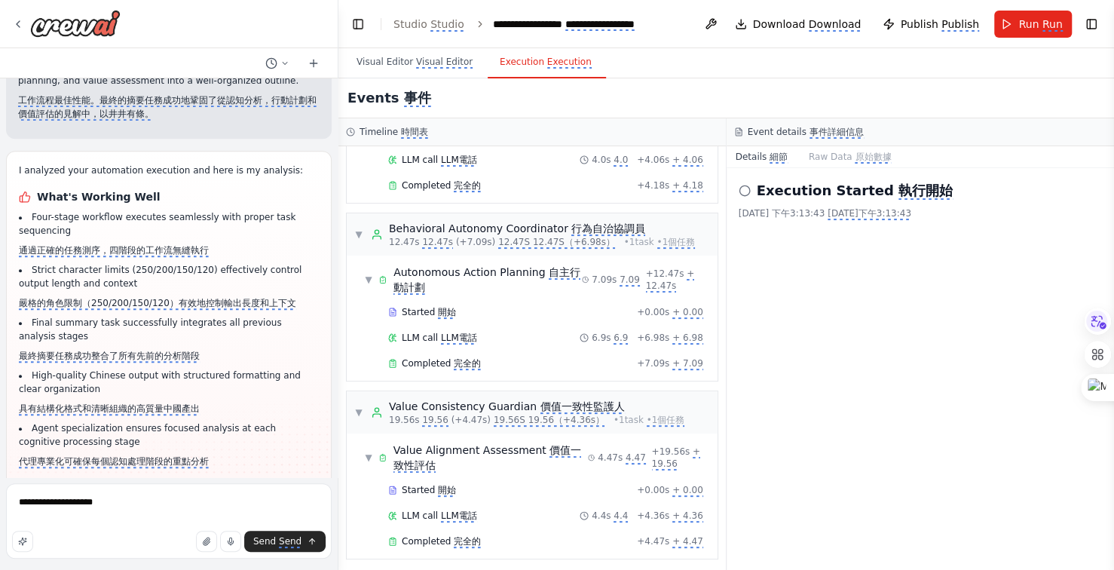
drag, startPoint x: 19, startPoint y: 385, endPoint x: 195, endPoint y: 390, distance: 175.8
click at [195, 536] on monica-translate-translate "輸入驗證可以確保“主題”參數簡潔以優化處理" at bounding box center [138, 542] width 238 height 12
copy monica-translate-translate "輸入驗證可以確保“主題”參數簡潔以優化處理"
click at [226, 504] on textarea "**********" at bounding box center [169, 520] width 326 height 75
paste textarea "**********"
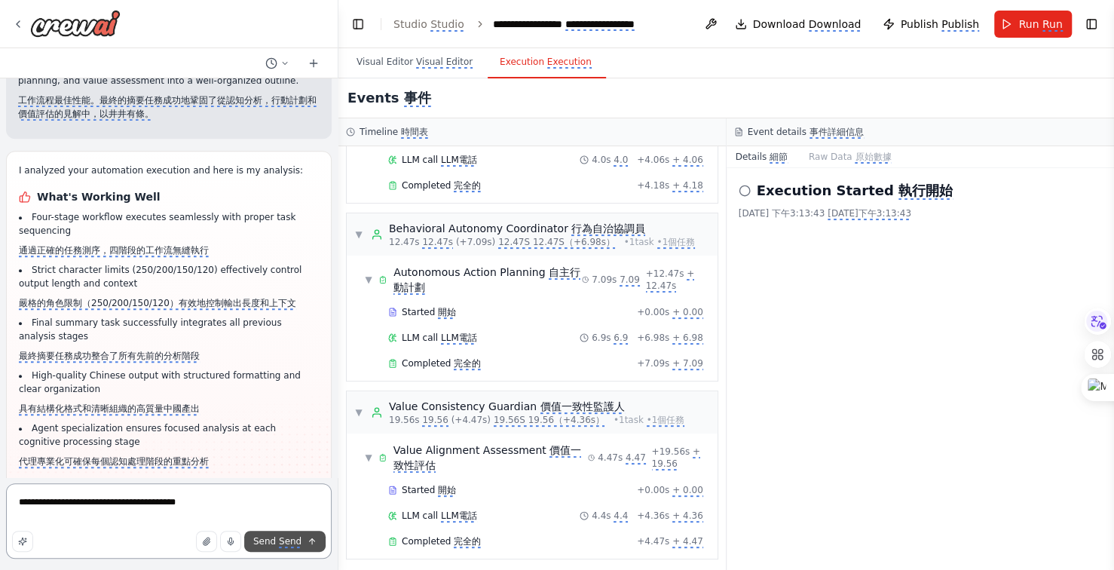
type textarea "**********"
click at [289, 544] on monica-translate-translate "Send" at bounding box center [290, 542] width 23 height 12
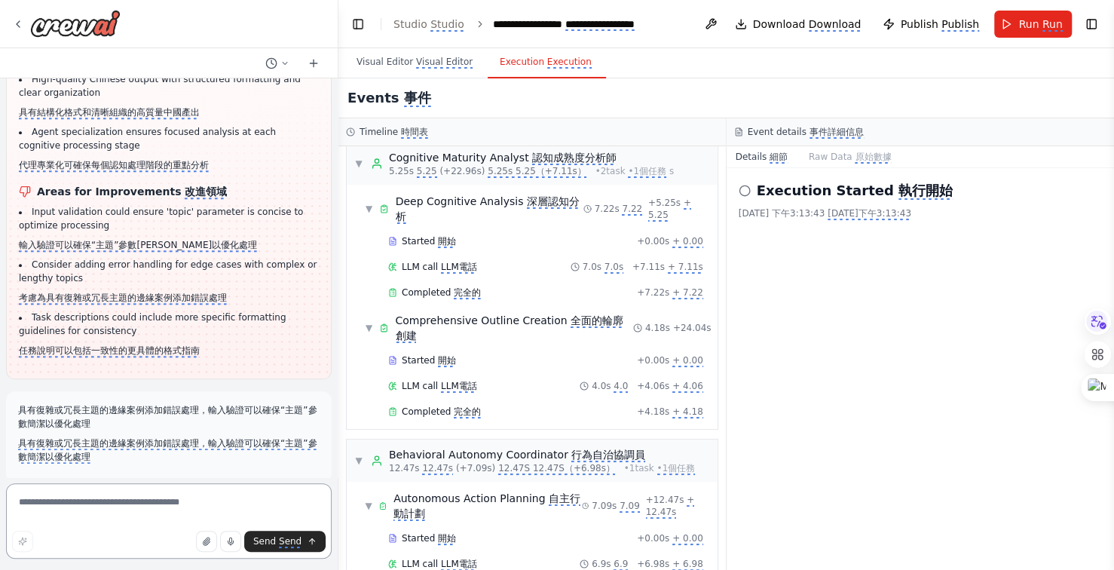
scroll to position [238, 0]
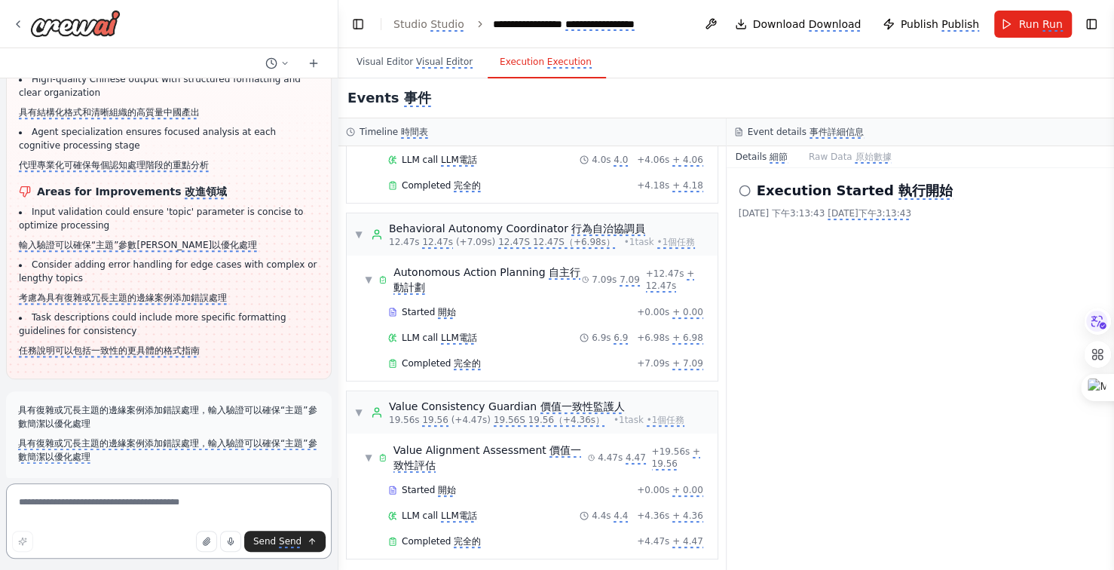
click at [201, 501] on textarea at bounding box center [169, 520] width 326 height 75
click at [83, 501] on textarea "**********" at bounding box center [169, 520] width 326 height 75
click at [228, 501] on textarea "**********" at bounding box center [169, 520] width 326 height 75
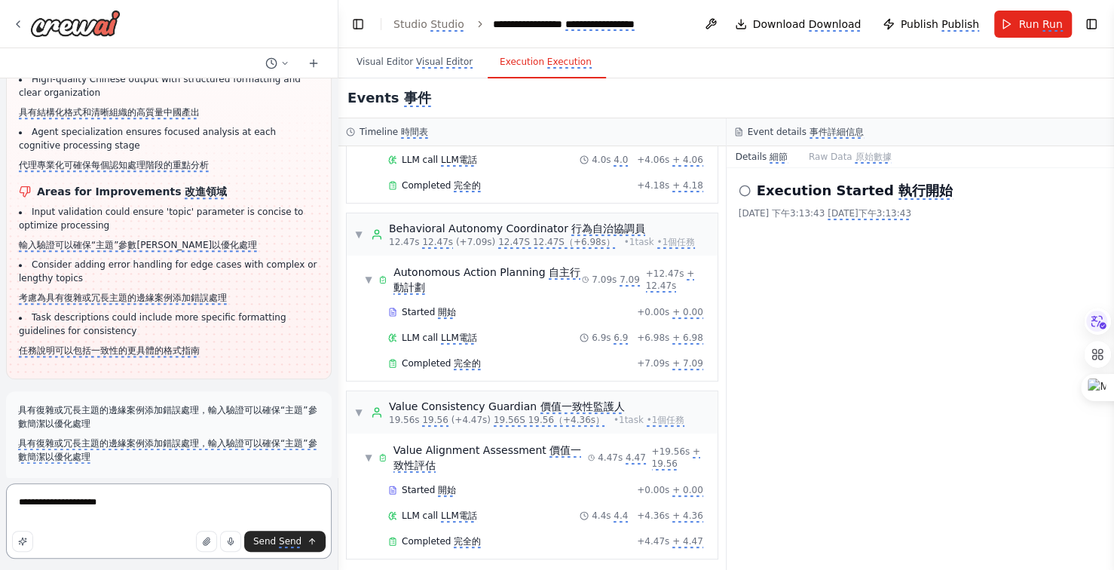
click at [81, 501] on textarea "**********" at bounding box center [169, 520] width 326 height 75
type textarea "**********"
click at [271, 544] on monica-translate-origin-text "Send" at bounding box center [264, 541] width 23 height 11
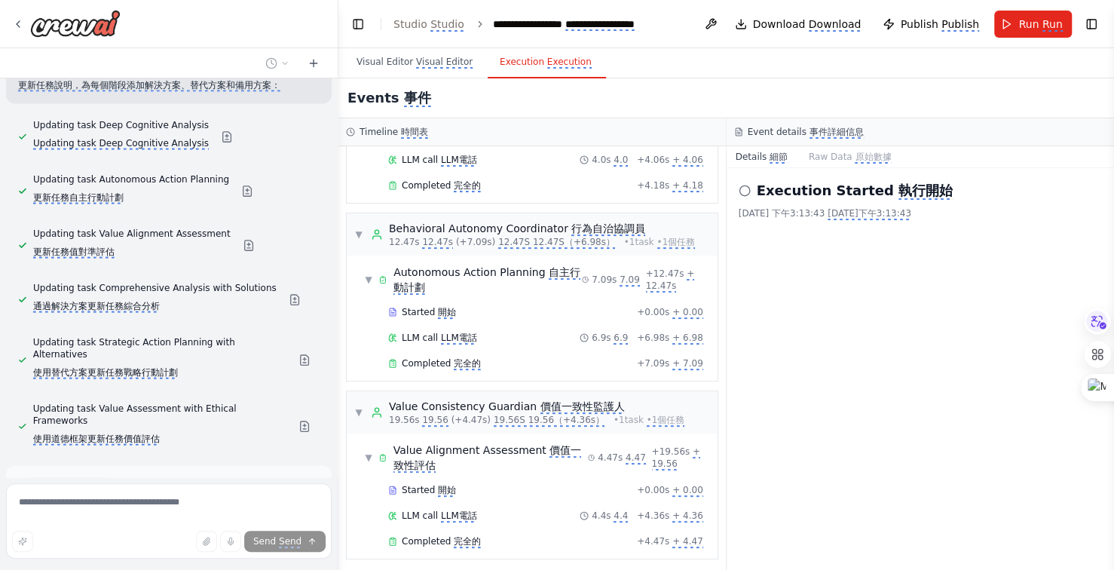
scroll to position [9328, 0]
click at [219, 564] on monica-translate-translate "運行自動化" at bounding box center [211, 570] width 45 height 12
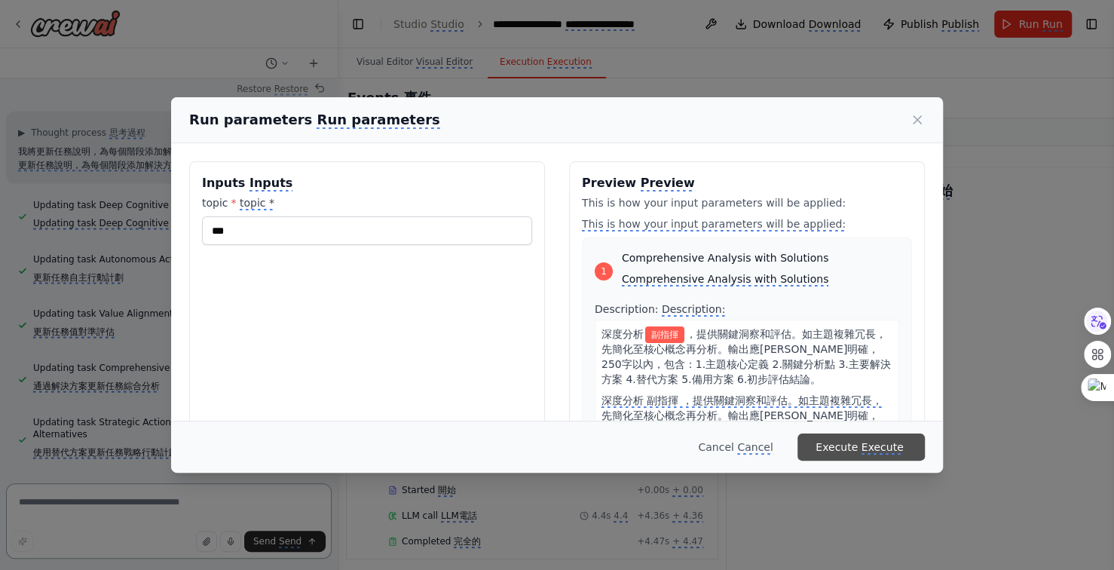
scroll to position [9262, 0]
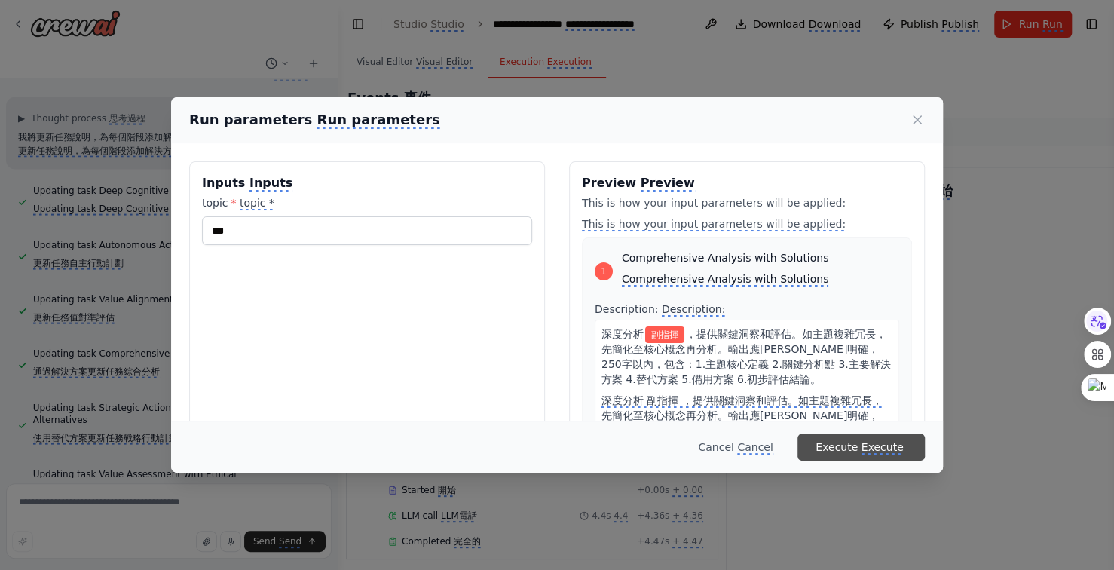
click at [877, 441] on monica-translate-translate "Execute" at bounding box center [883, 448] width 42 height 14
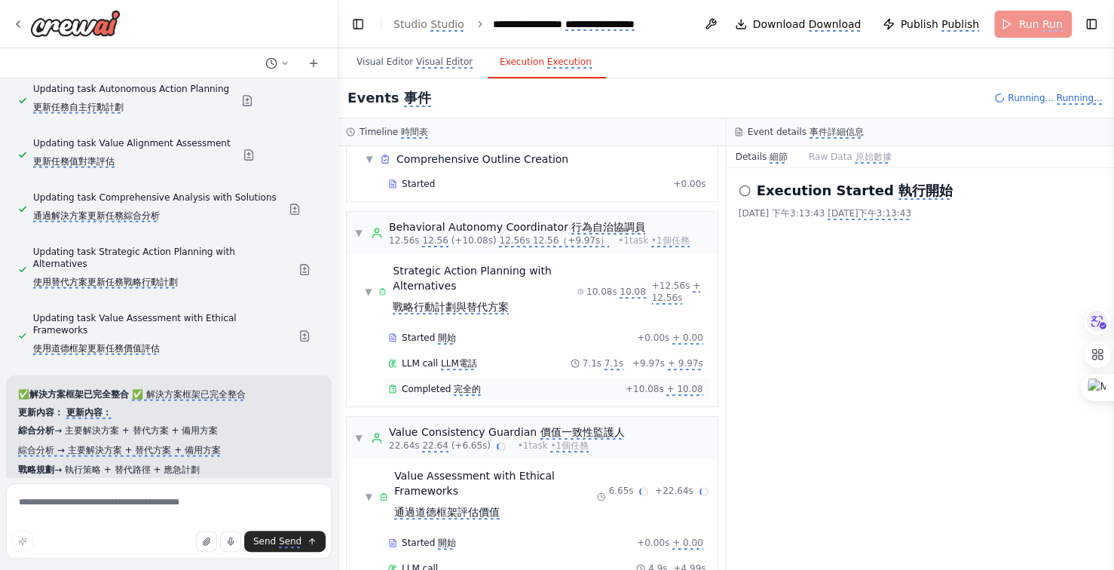
scroll to position [228, 0]
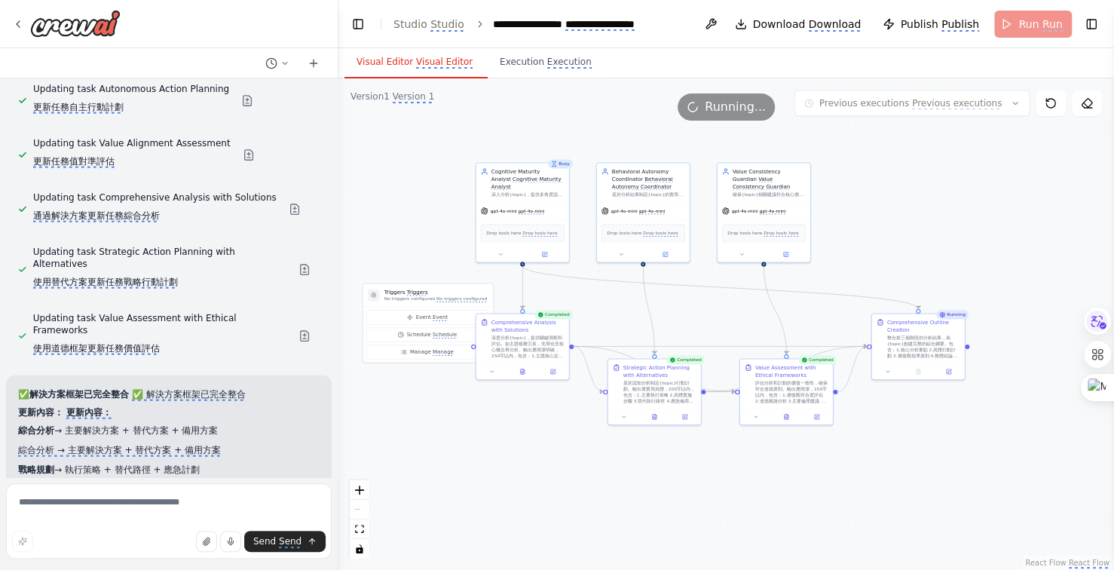
click at [408, 65] on monica-translate-origin-text "Visual Editor" at bounding box center [385, 62] width 57 height 11
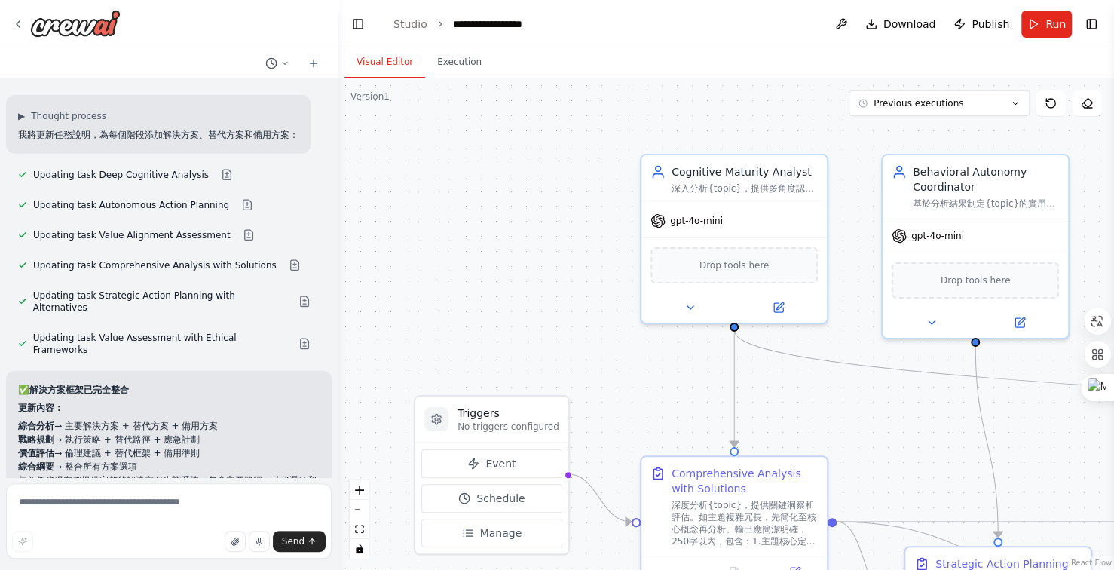
scroll to position [6310, 0]
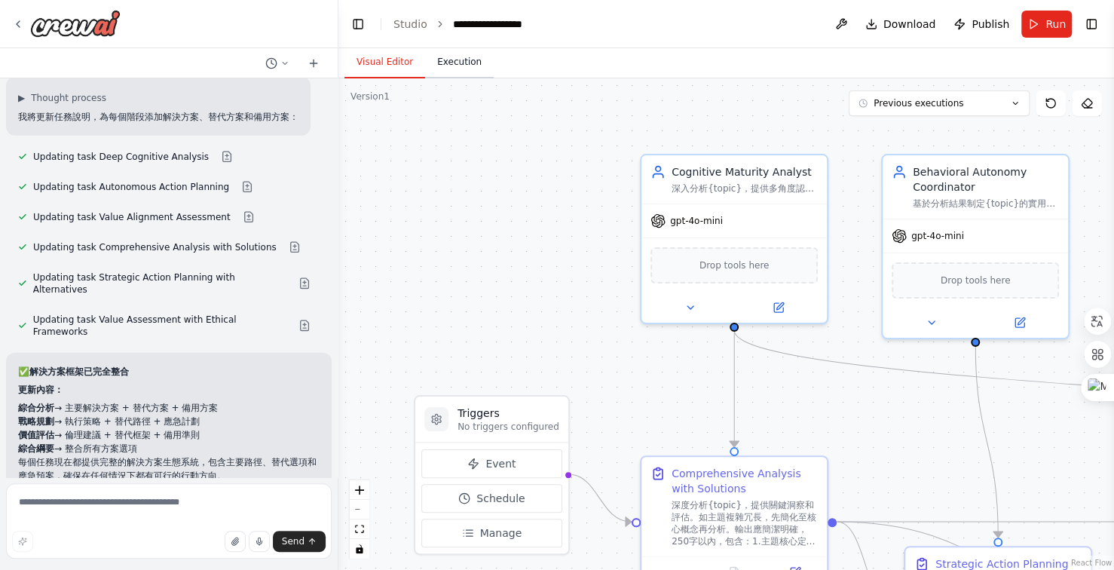
click at [464, 66] on button "Execution" at bounding box center [459, 63] width 69 height 32
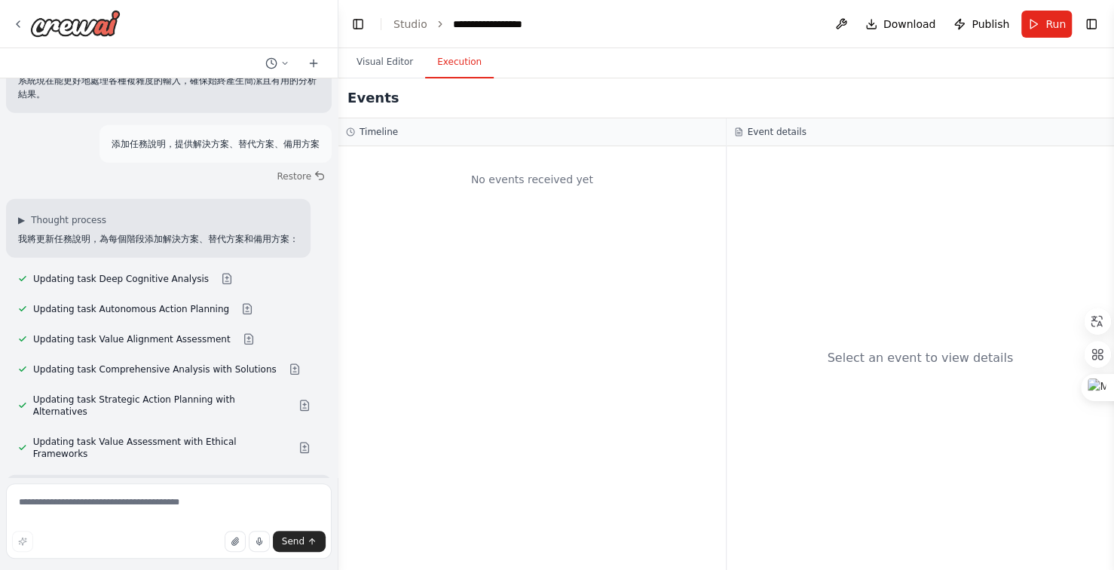
scroll to position [6247, 0]
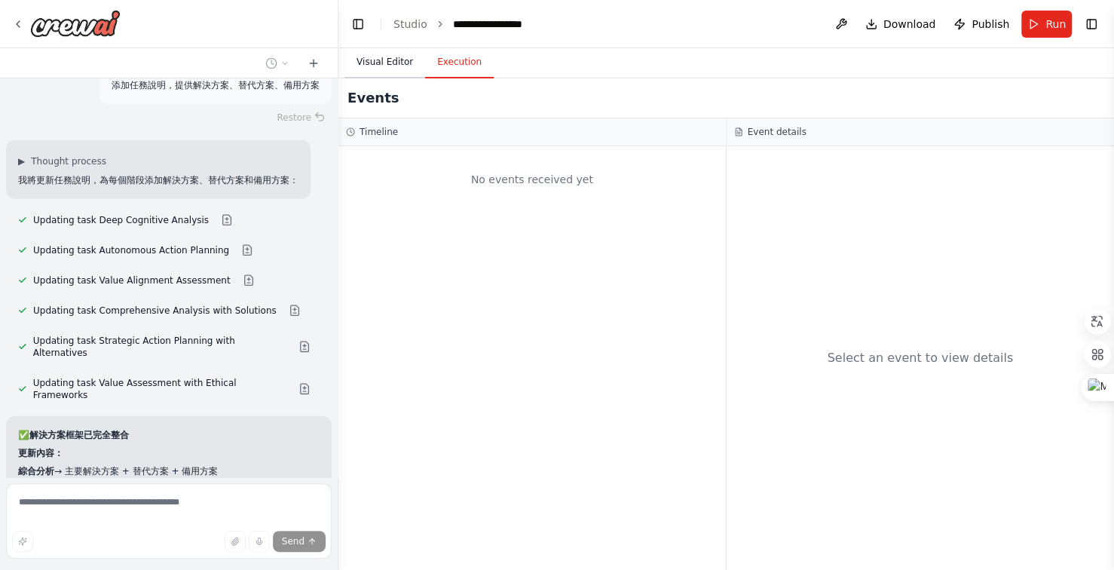
click at [390, 62] on button "Visual Editor" at bounding box center [385, 63] width 81 height 32
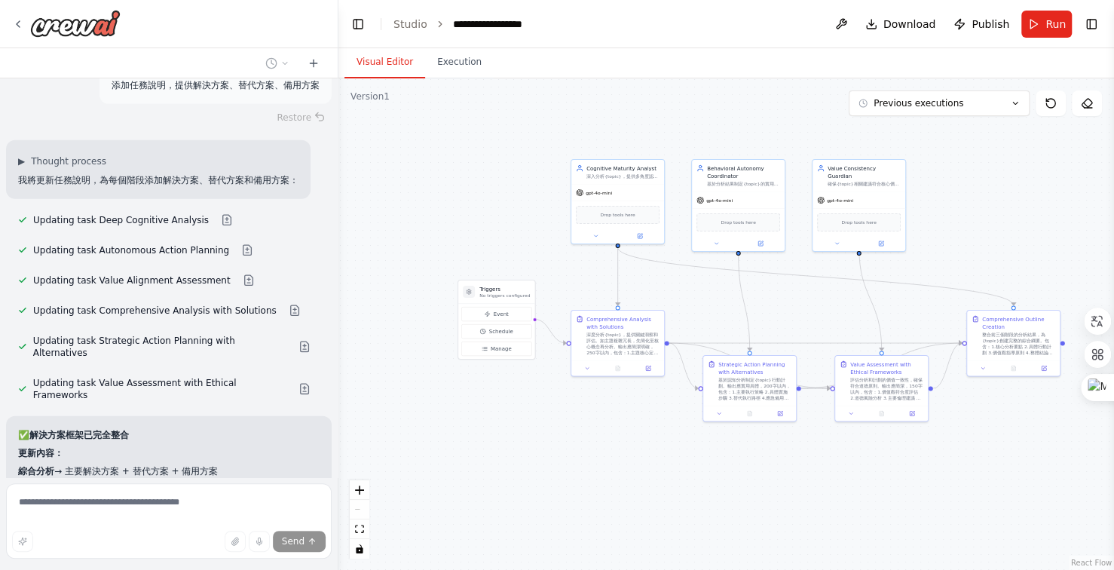
click at [629, 118] on div ".deletable-edge-delete-btn { width: 20px; height: 20px; border: 0px solid #ffff…" at bounding box center [727, 324] width 776 height 492
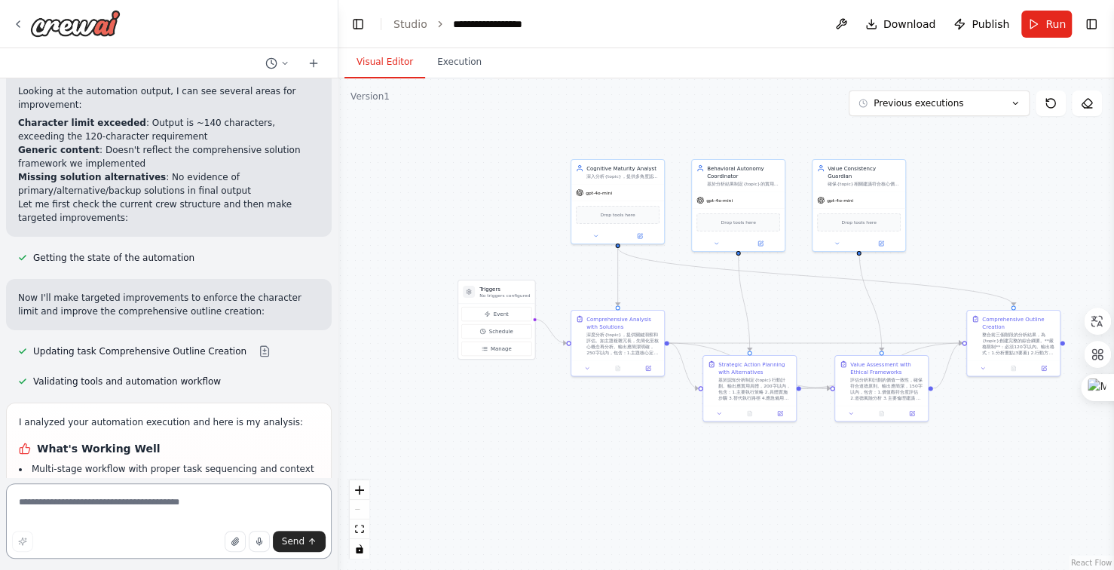
scroll to position [6991, 0]
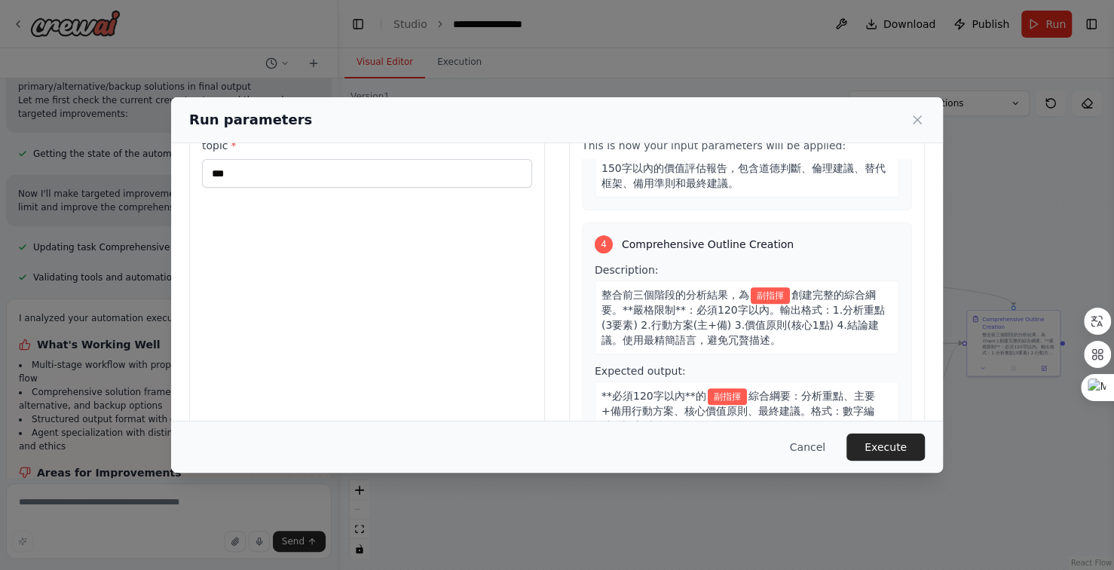
scroll to position [114, 0]
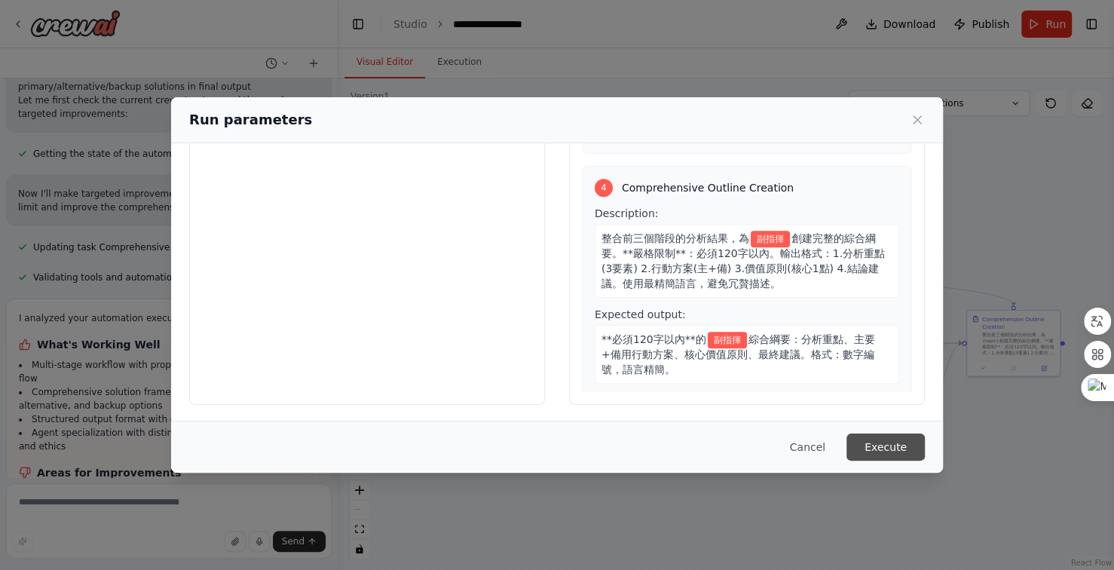
click at [875, 446] on button "Execute" at bounding box center [886, 447] width 78 height 27
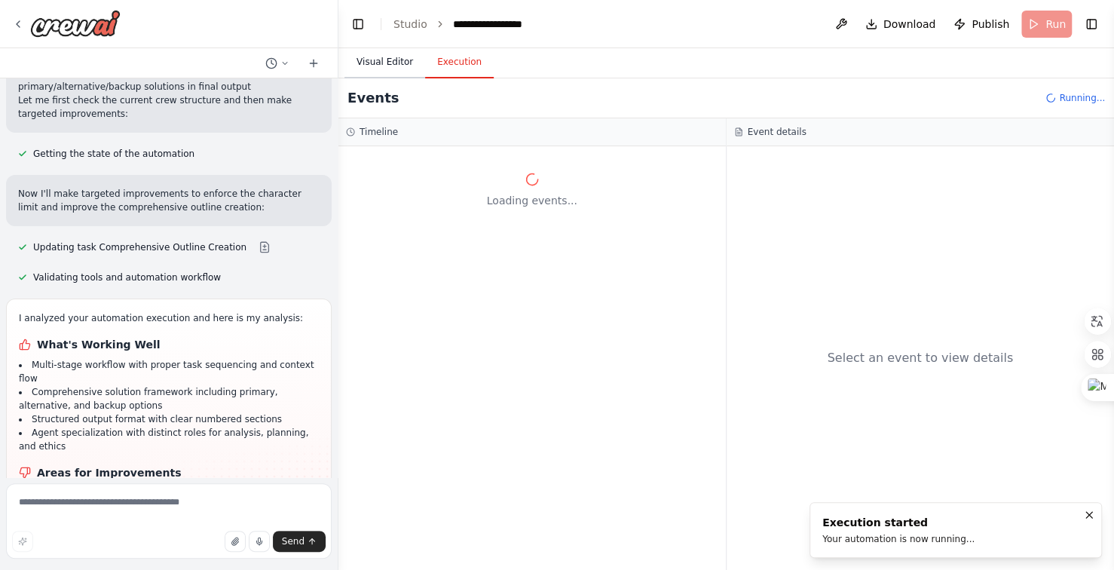
click at [381, 62] on button "Visual Editor" at bounding box center [385, 63] width 81 height 32
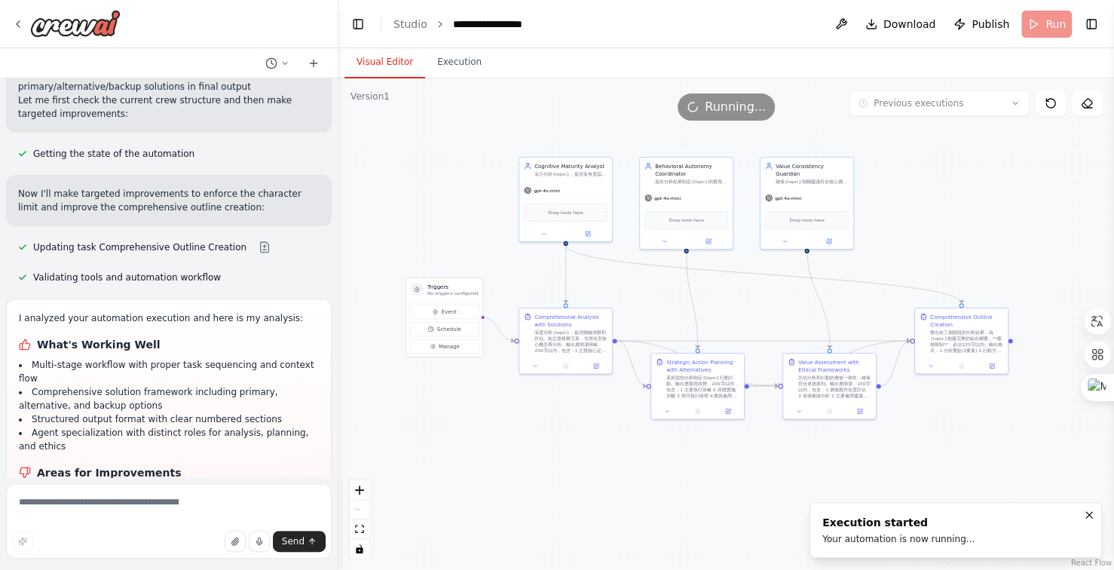
drag, startPoint x: 923, startPoint y: 177, endPoint x: 890, endPoint y: 173, distance: 33.5
click at [901, 173] on div ".deletable-edge-delete-btn { width: 20px; height: 20px; border: 0px solid #ffff…" at bounding box center [727, 324] width 776 height 492
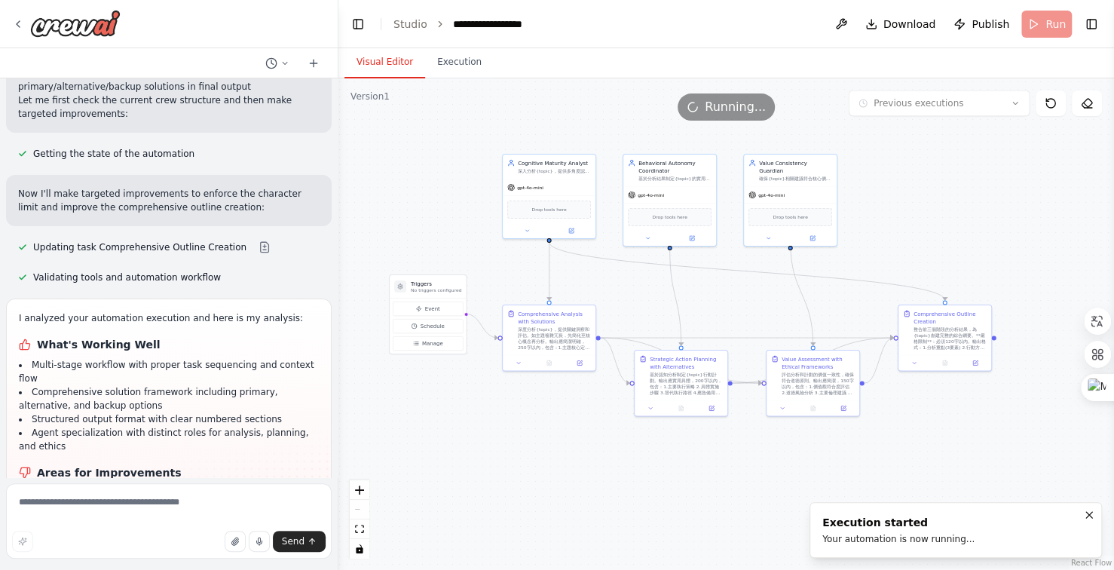
click at [862, 171] on div ".deletable-edge-delete-btn { width: 20px; height: 20px; border: 0px solid #ffff…" at bounding box center [727, 324] width 776 height 492
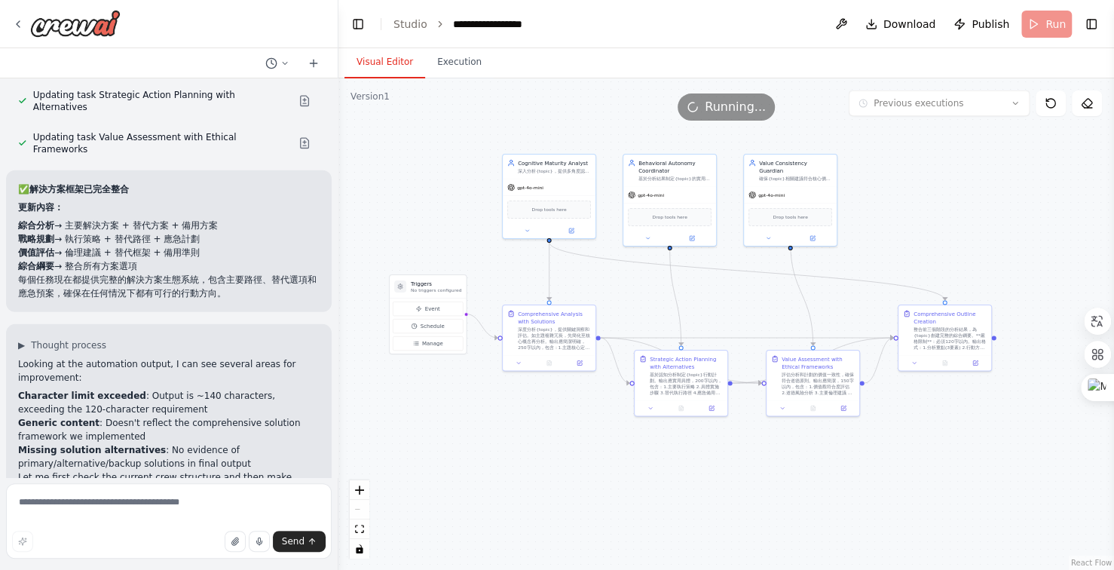
scroll to position [6869, 0]
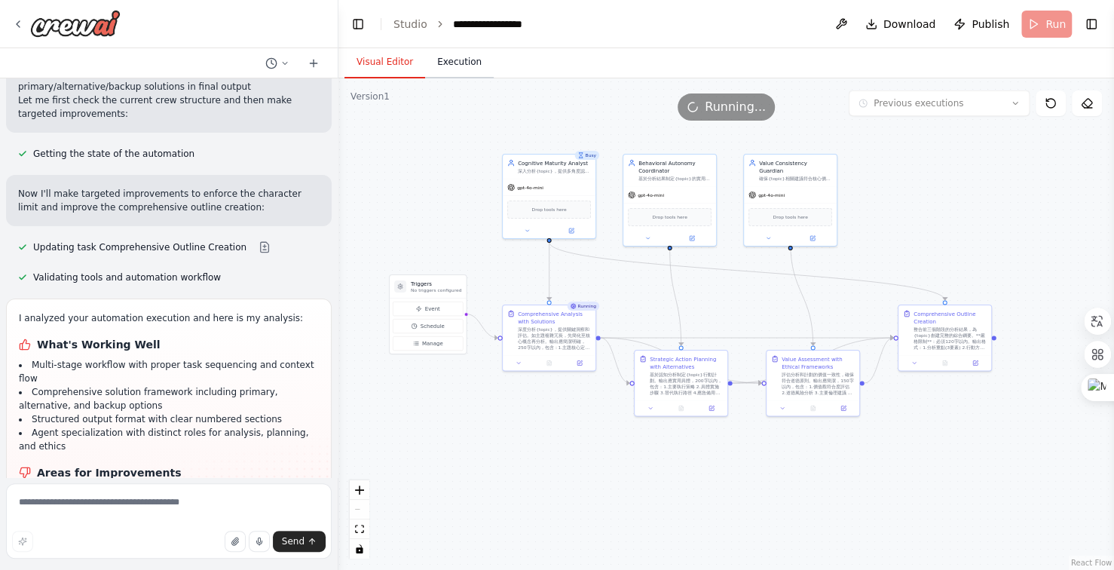
click at [446, 57] on button "Execution" at bounding box center [459, 63] width 69 height 32
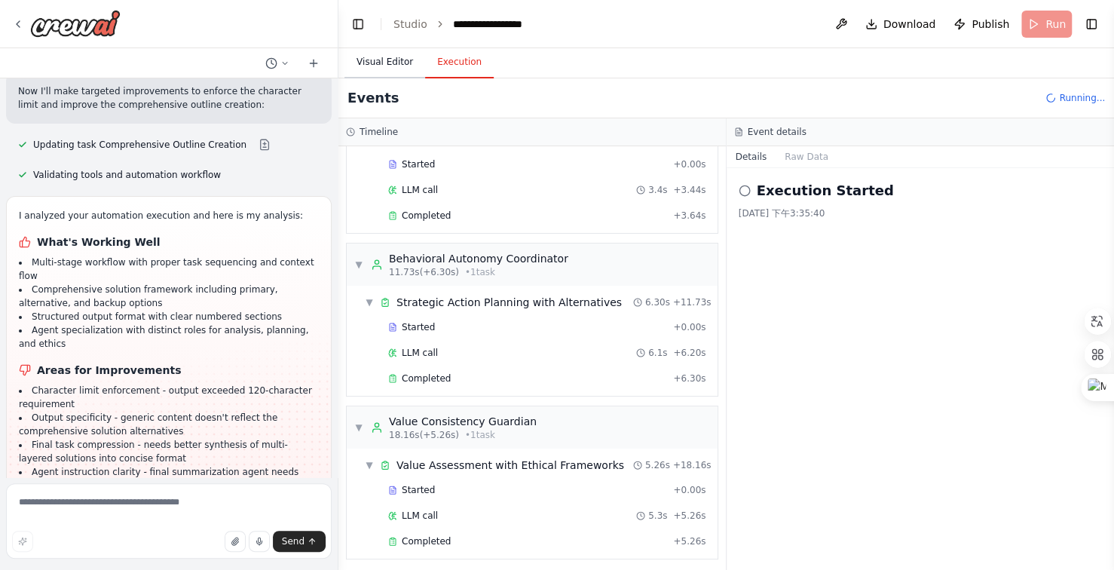
scroll to position [6991, 0]
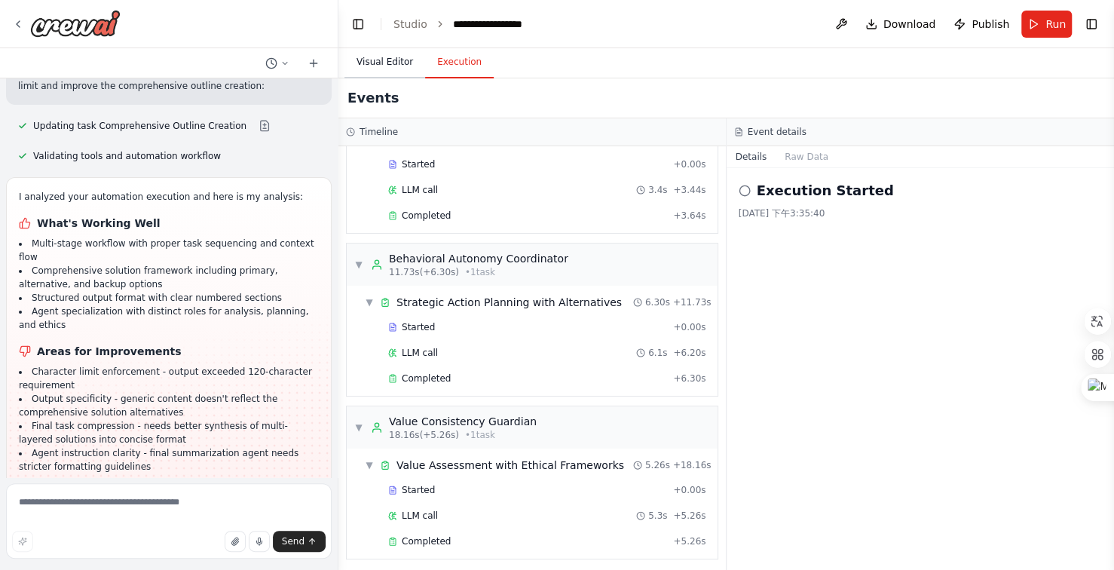
click at [397, 68] on button "Visual Editor" at bounding box center [385, 63] width 81 height 32
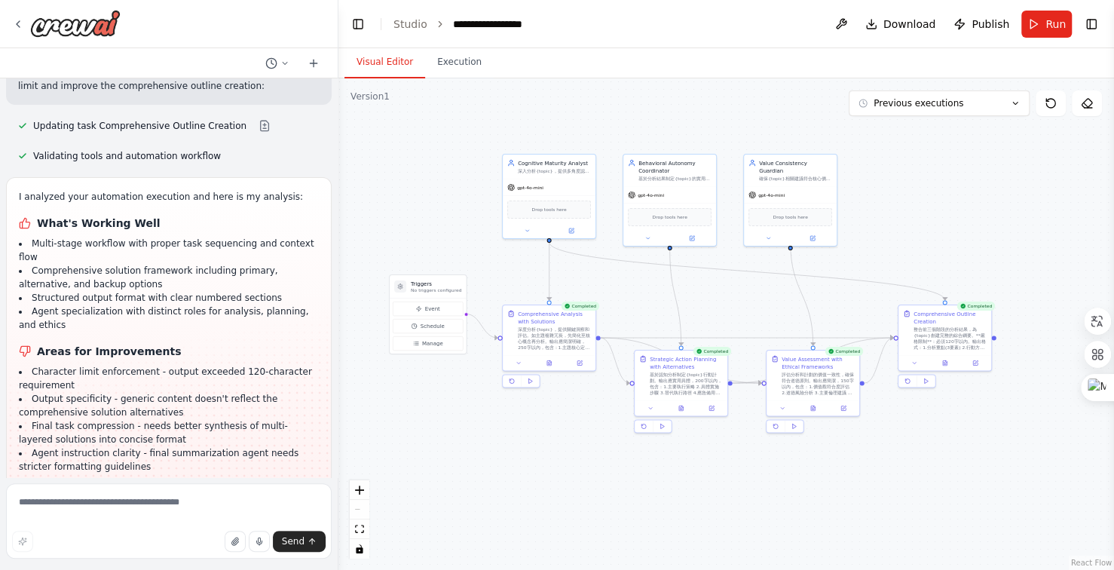
scroll to position [6817, 0]
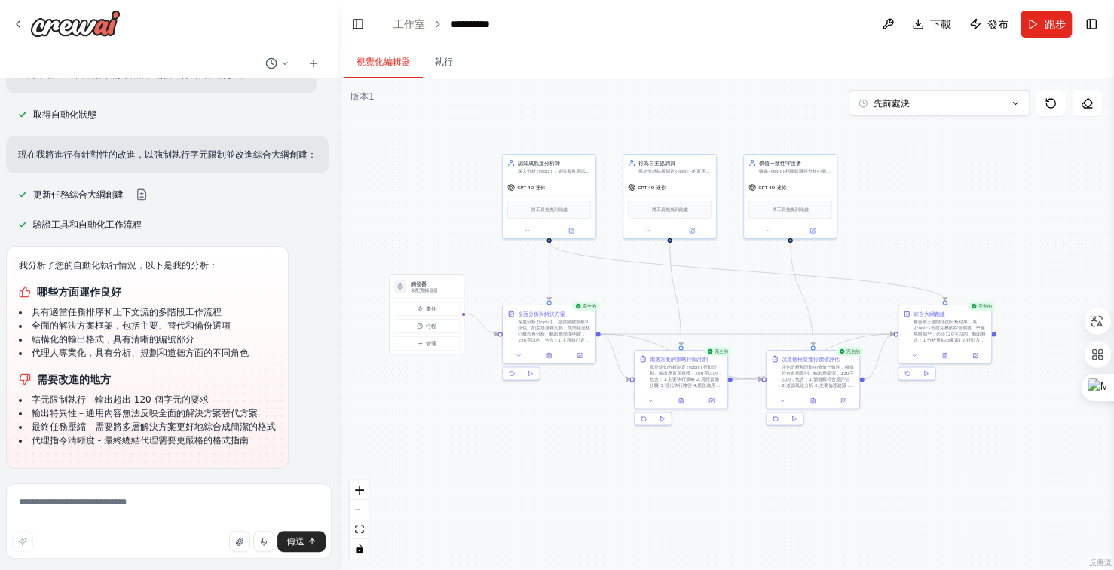
click at [158, 550] on font "提高自動化程度" at bounding box center [175, 555] width 63 height 11
click at [158, 441] on font "代理指令清晰度 - 最終總結代理需要更嚴格的格式指南" at bounding box center [140, 440] width 217 height 11
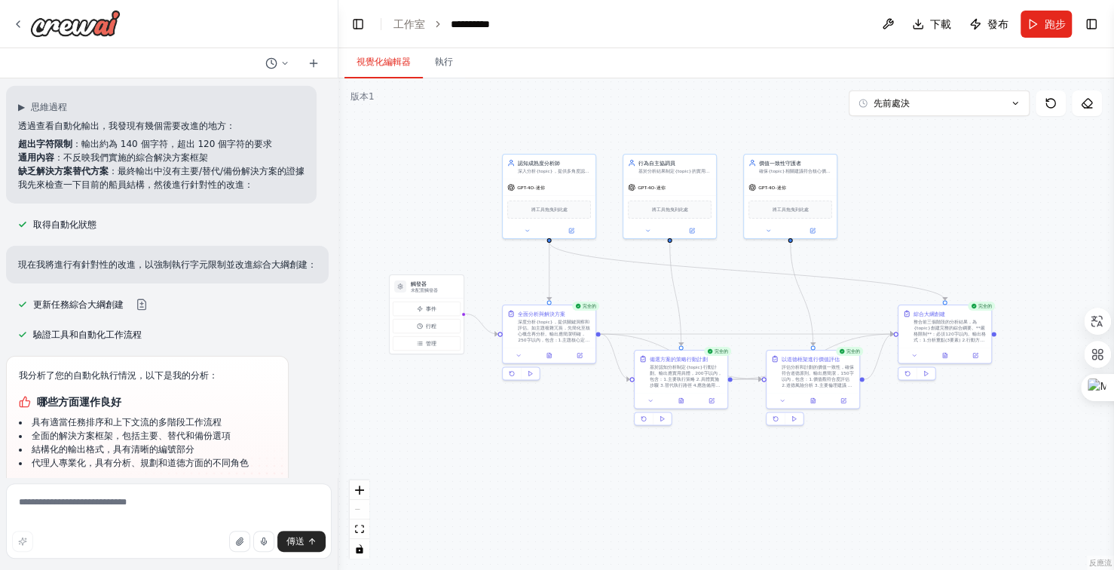
scroll to position [6765, 0]
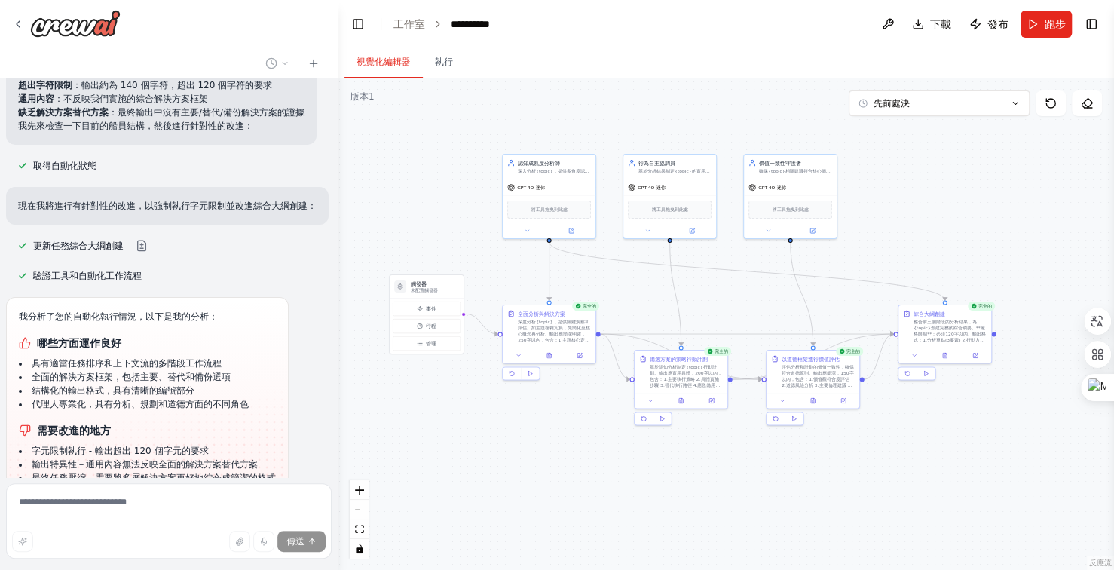
click at [235, 544] on div "思維... 停止" at bounding box center [173, 555] width 311 height 23
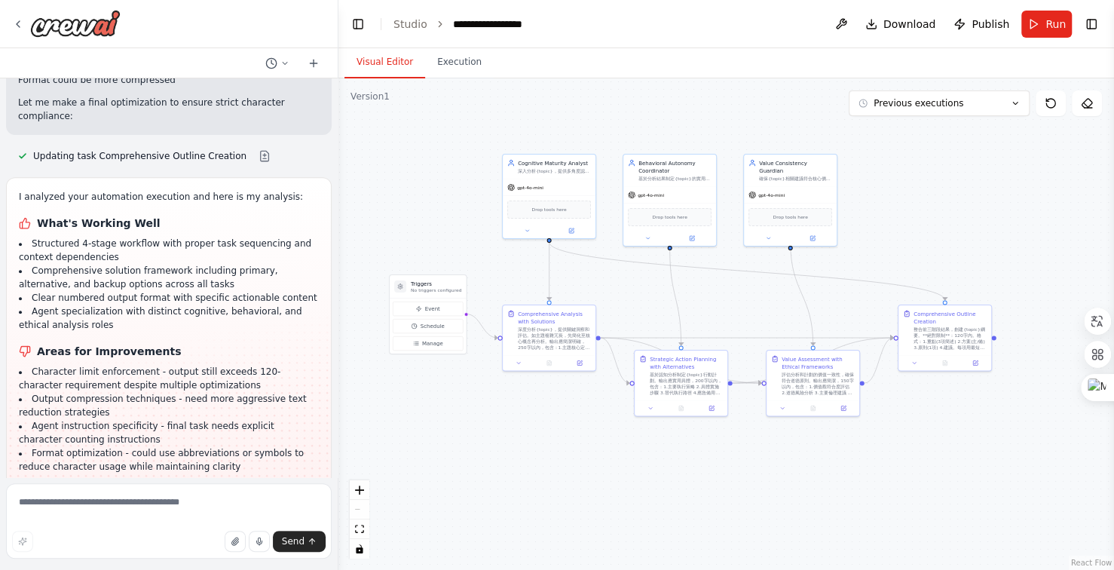
scroll to position [7143, 0]
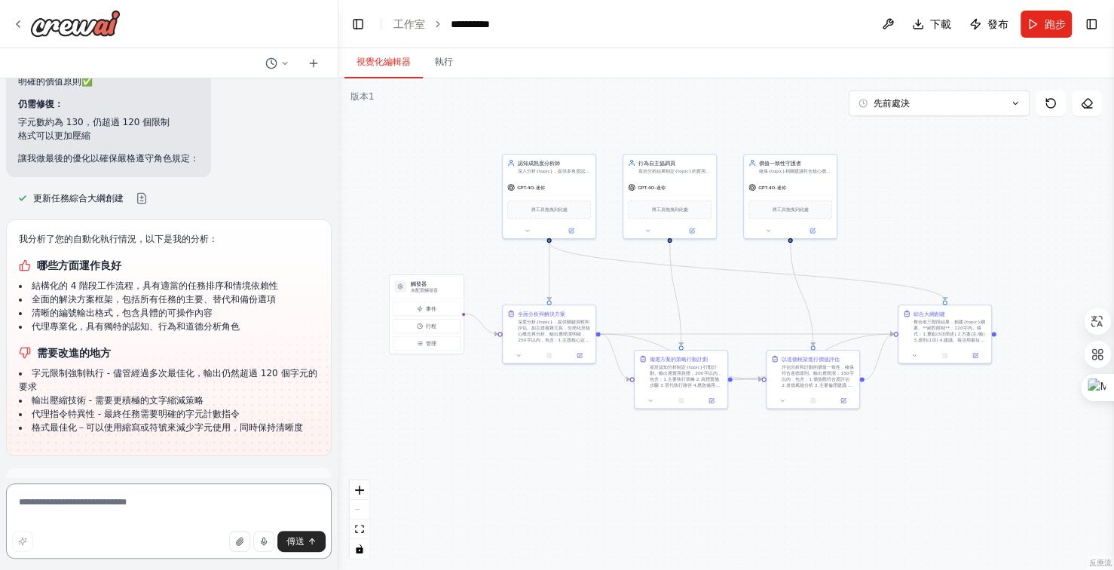
click at [152, 507] on textarea at bounding box center [169, 520] width 326 height 75
type textarea "**********"
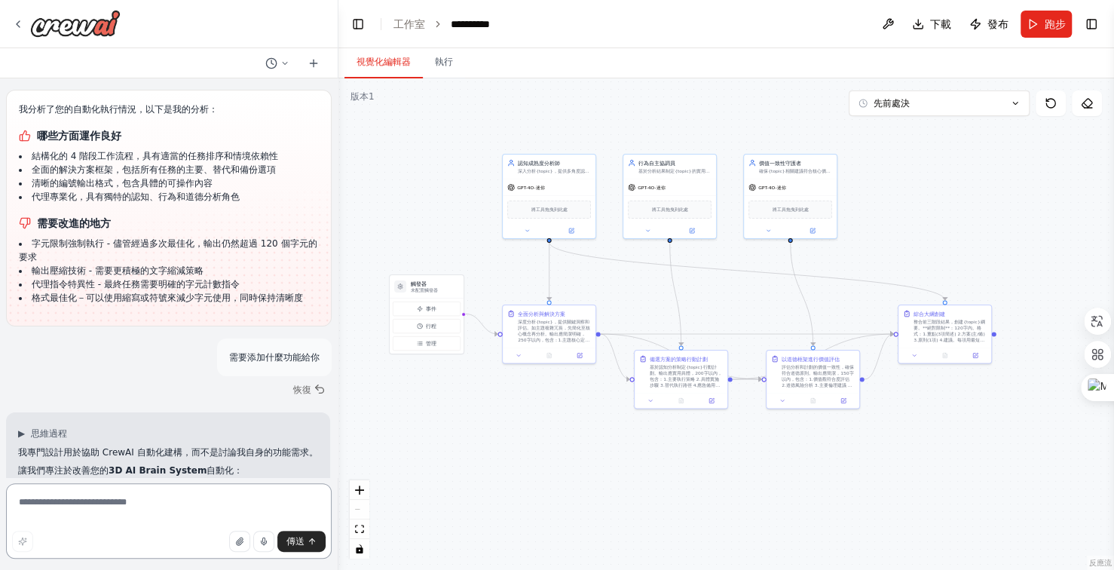
scroll to position [7286, 0]
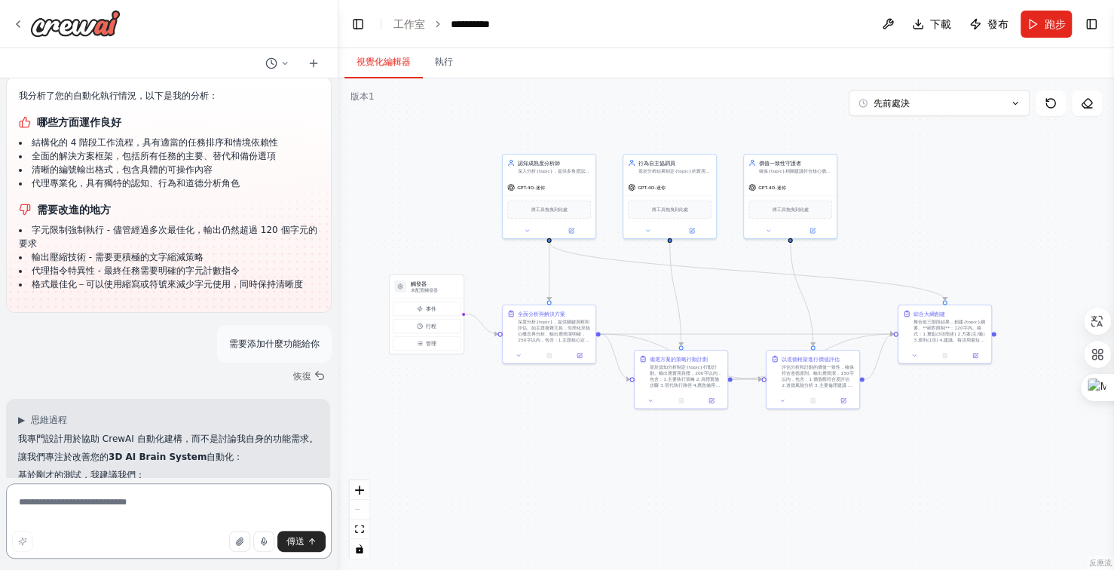
click at [100, 507] on textarea at bounding box center [169, 520] width 326 height 75
type textarea "*"
type textarea "****"
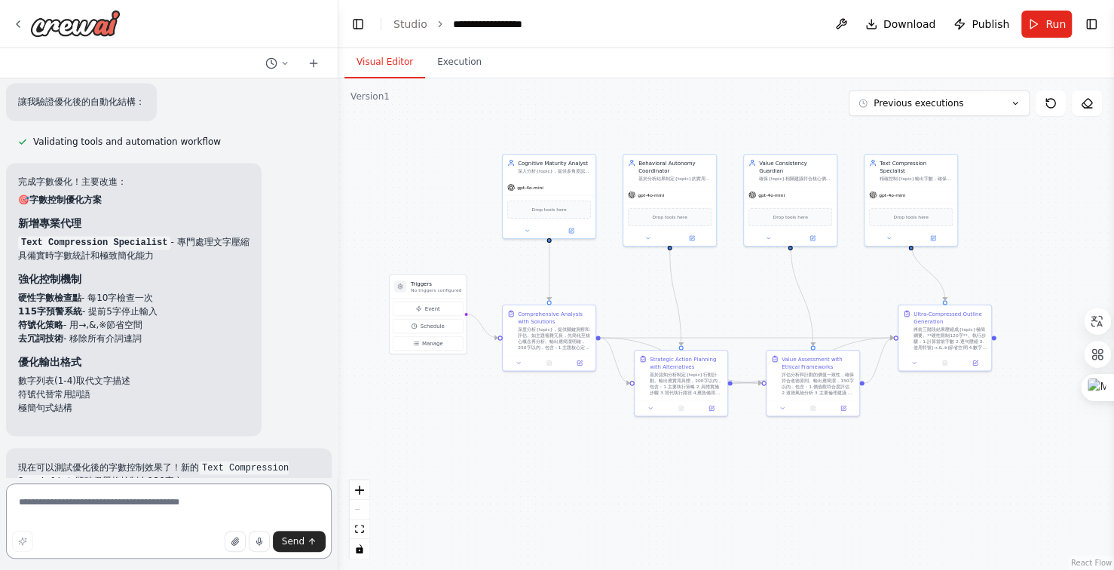
scroll to position [8726, 0]
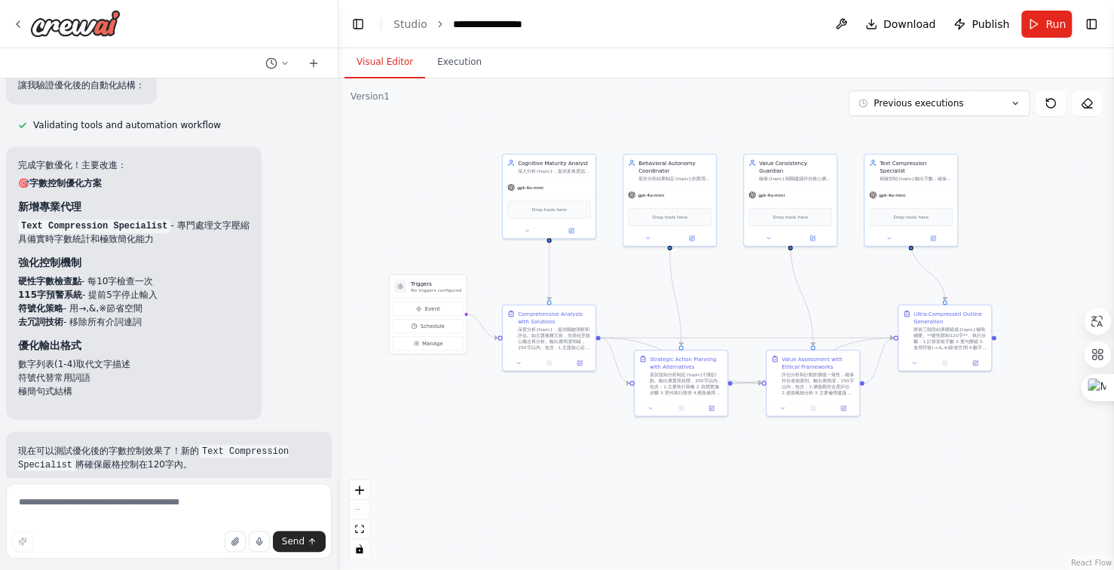
click at [173, 569] on span "Run Automation" at bounding box center [175, 581] width 73 height 12
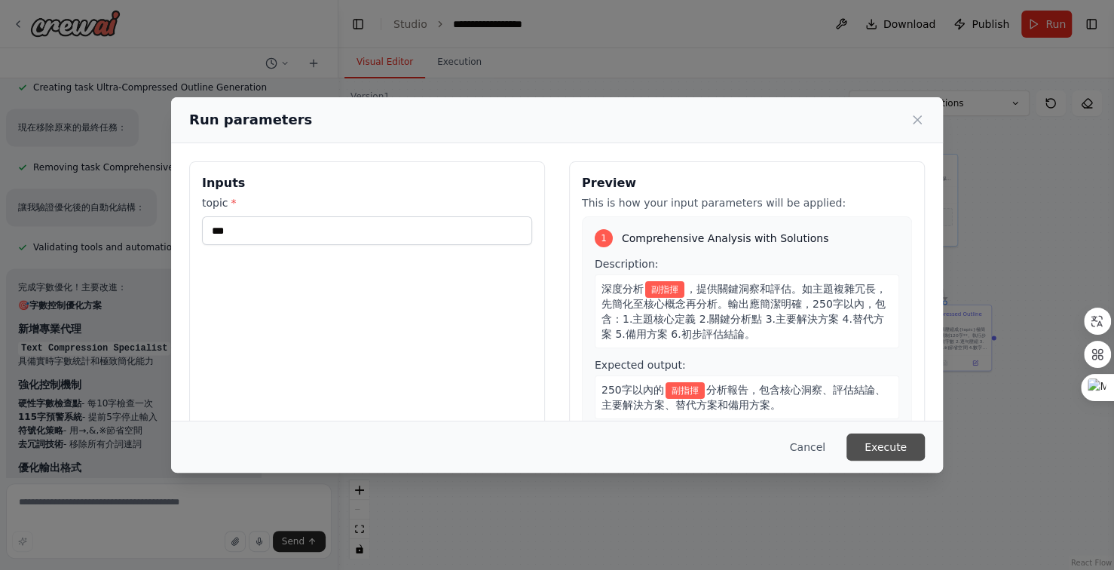
click at [888, 445] on button "Execute" at bounding box center [886, 447] width 78 height 27
click at [0, 0] on div "Execution Started [DATE] 下午3:35:40" at bounding box center [0, 0] width 0 height 0
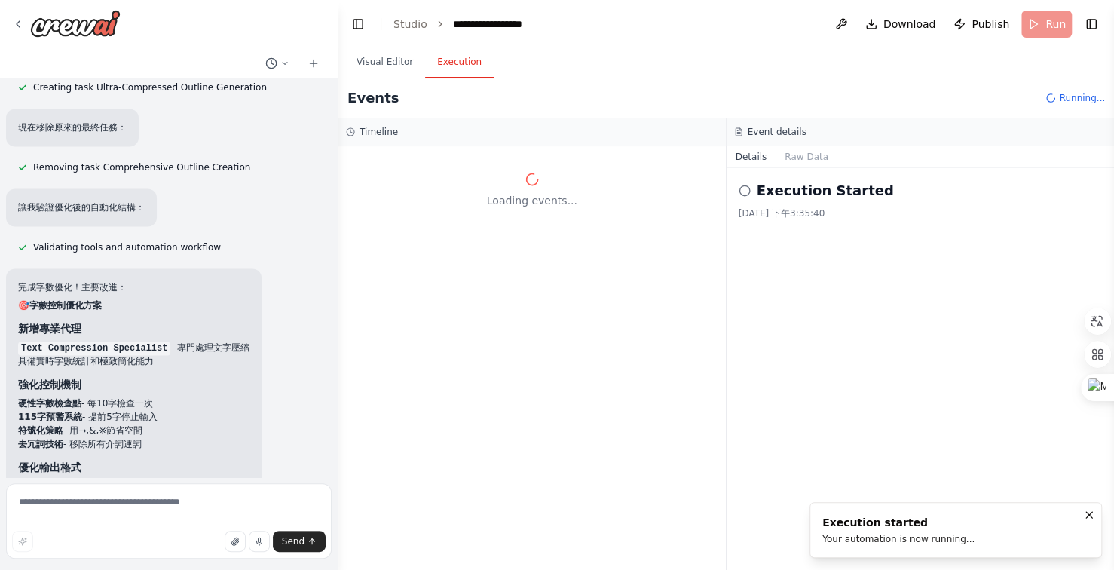
scroll to position [0, 0]
click at [397, 60] on button "Visual Editor" at bounding box center [385, 63] width 81 height 32
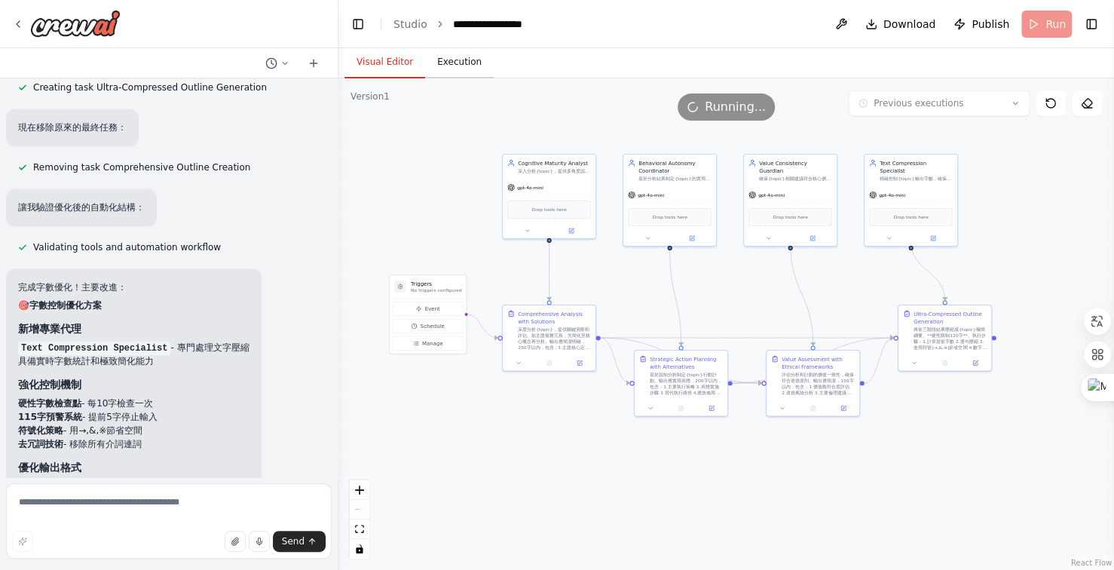
click at [464, 60] on button "Execution" at bounding box center [459, 63] width 69 height 32
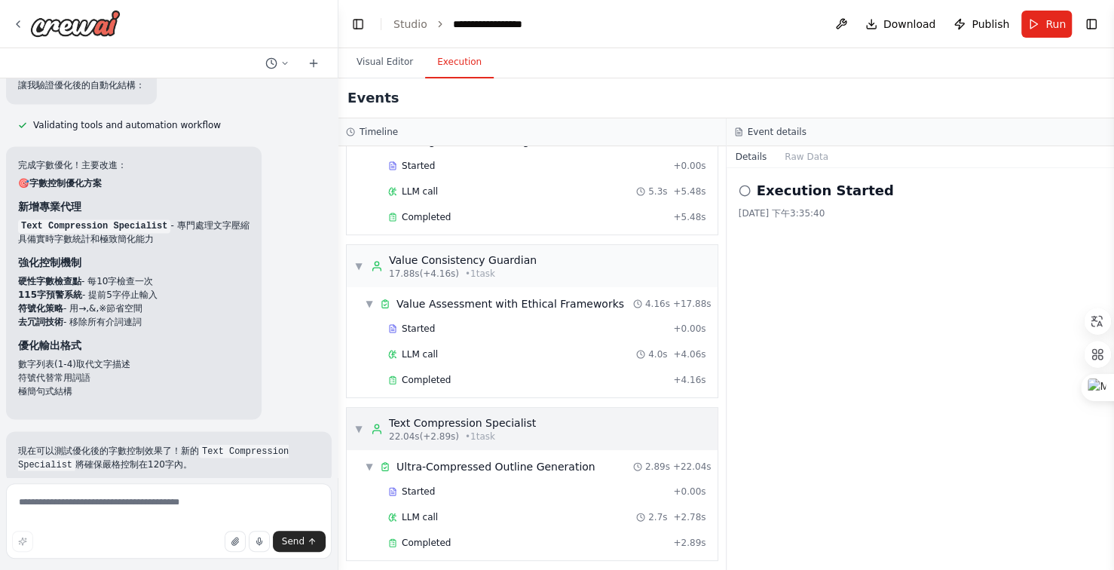
scroll to position [236, 0]
click at [169, 569] on span "Improve automation" at bounding box center [176, 581] width 92 height 12
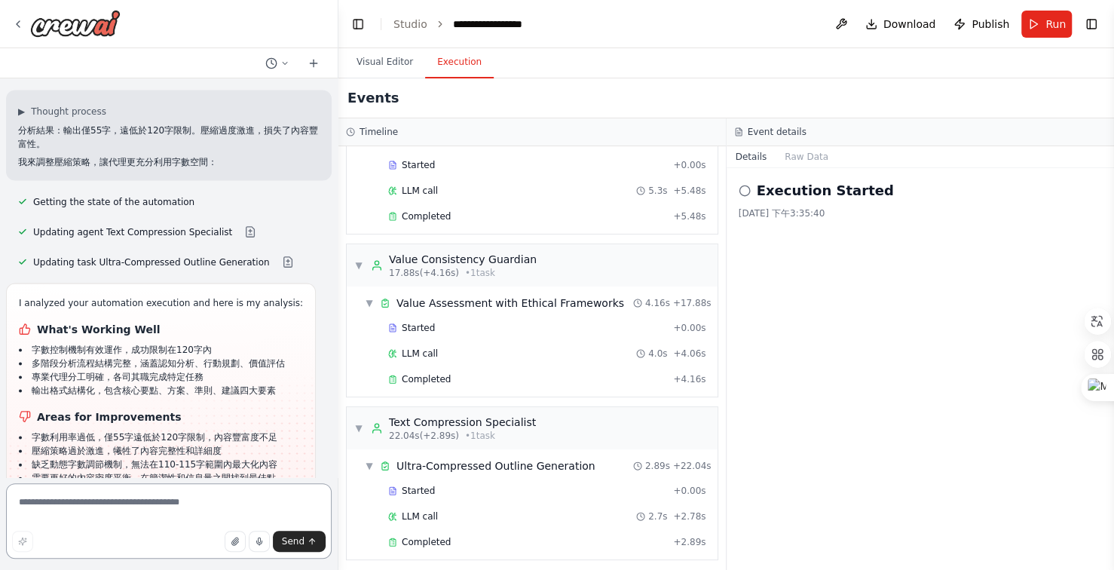
scroll to position [9154, 0]
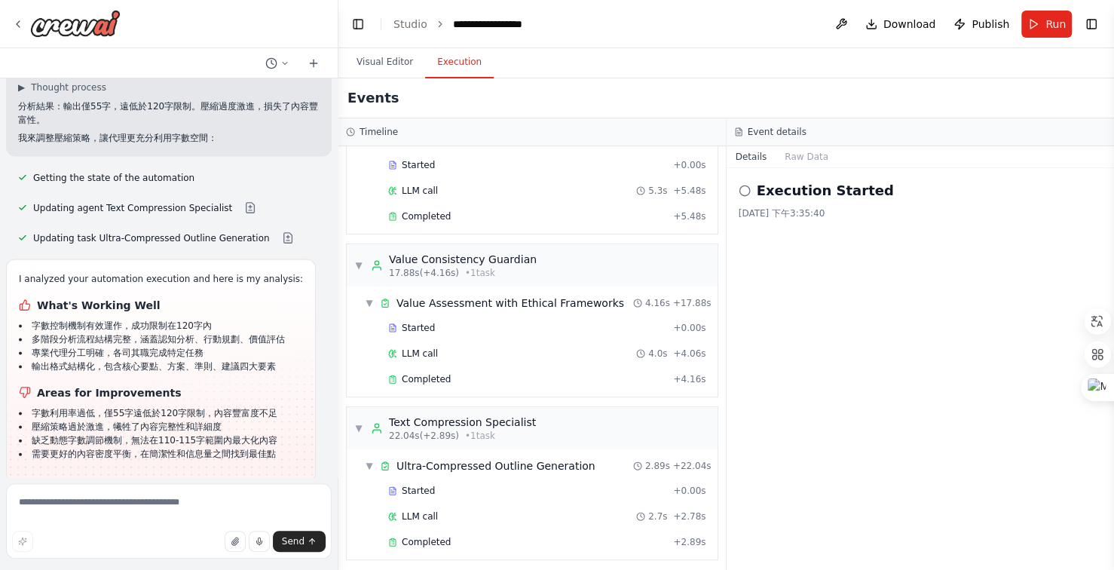
click at [178, 569] on span "Run Automation" at bounding box center [175, 581] width 73 height 12
click at [178, 446] on div "I analyzed your automation execution and here is my analysis: What's Working We…" at bounding box center [161, 371] width 284 height 198
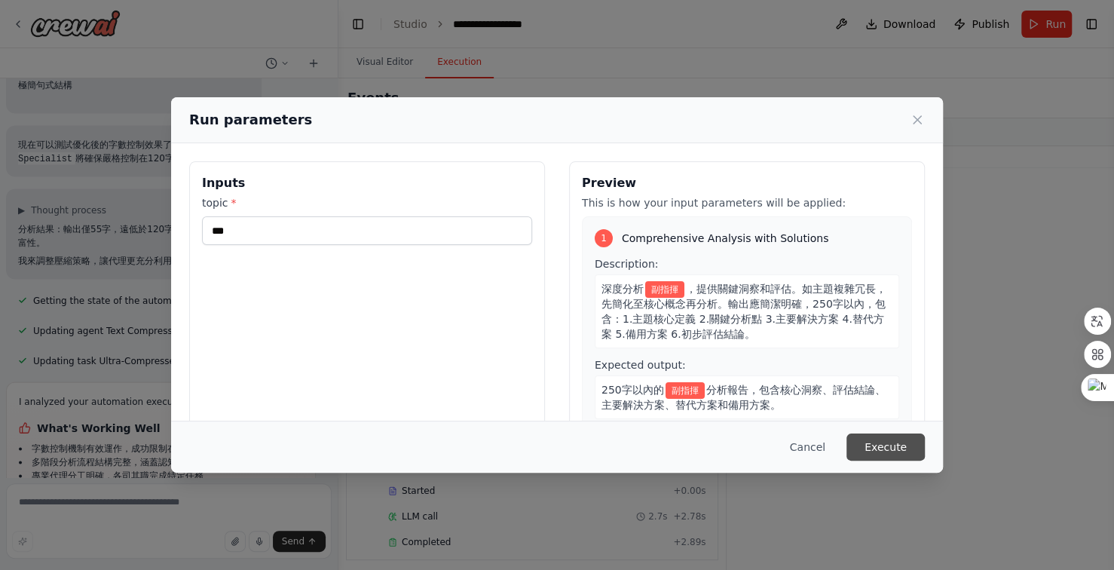
click at [894, 449] on button "Execute" at bounding box center [886, 447] width 78 height 27
click at [894, 449] on div "Execution Started [DATE] 下午3:35:40" at bounding box center [921, 369] width 388 height 402
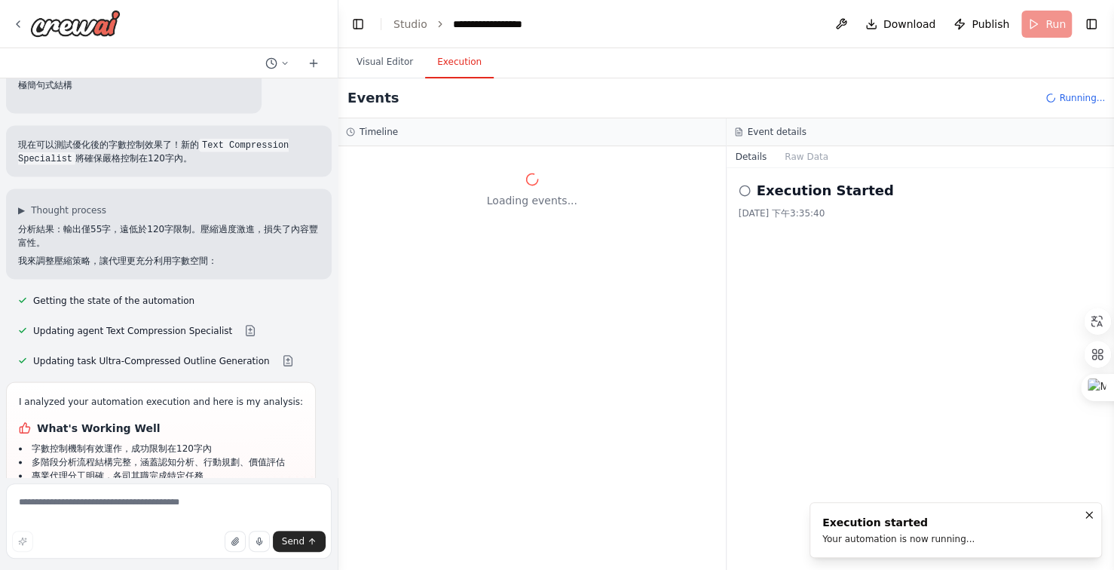
scroll to position [0, 0]
click at [403, 381] on div "Loading events..." at bounding box center [533, 358] width 388 height 424
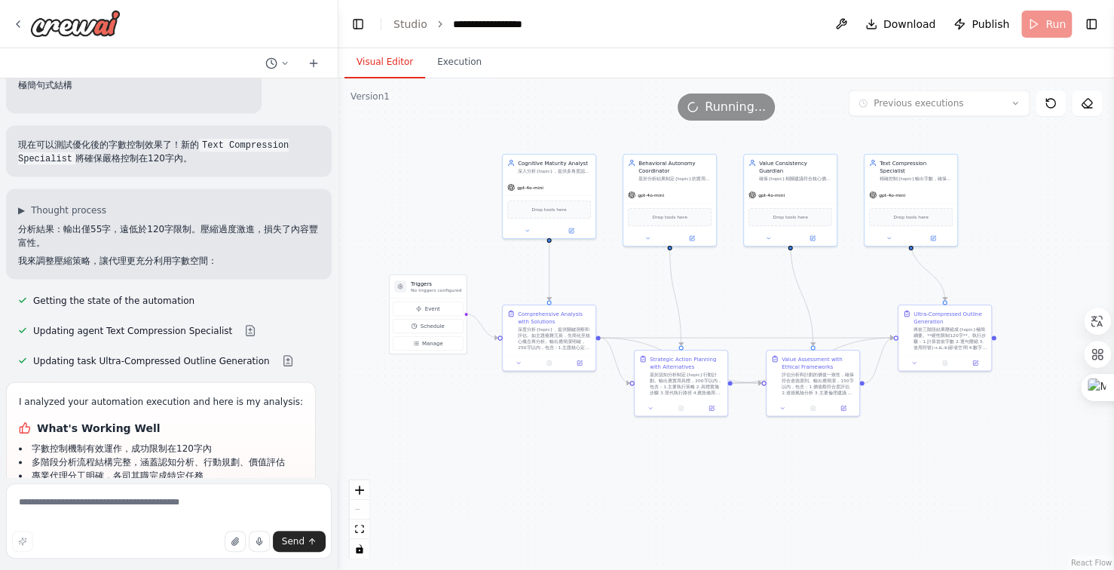
click at [377, 63] on button "Visual Editor" at bounding box center [385, 63] width 81 height 32
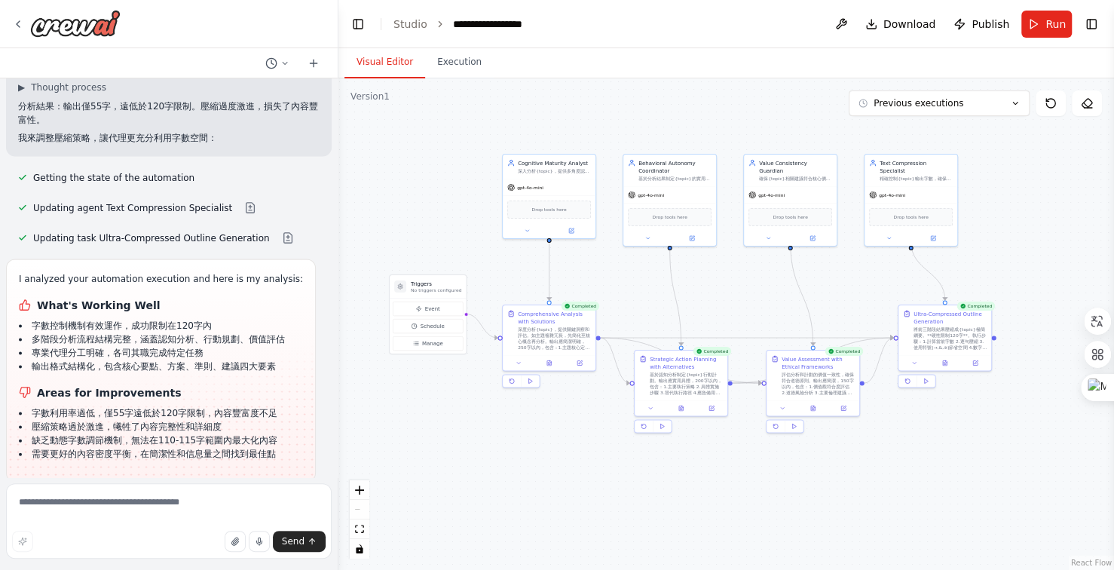
click at [163, 569] on span "Improve automation" at bounding box center [176, 581] width 92 height 12
click at [163, 447] on li "需要更好的內容密度平衡，在簡潔性和信息量之間找到最佳點" at bounding box center [161, 454] width 284 height 14
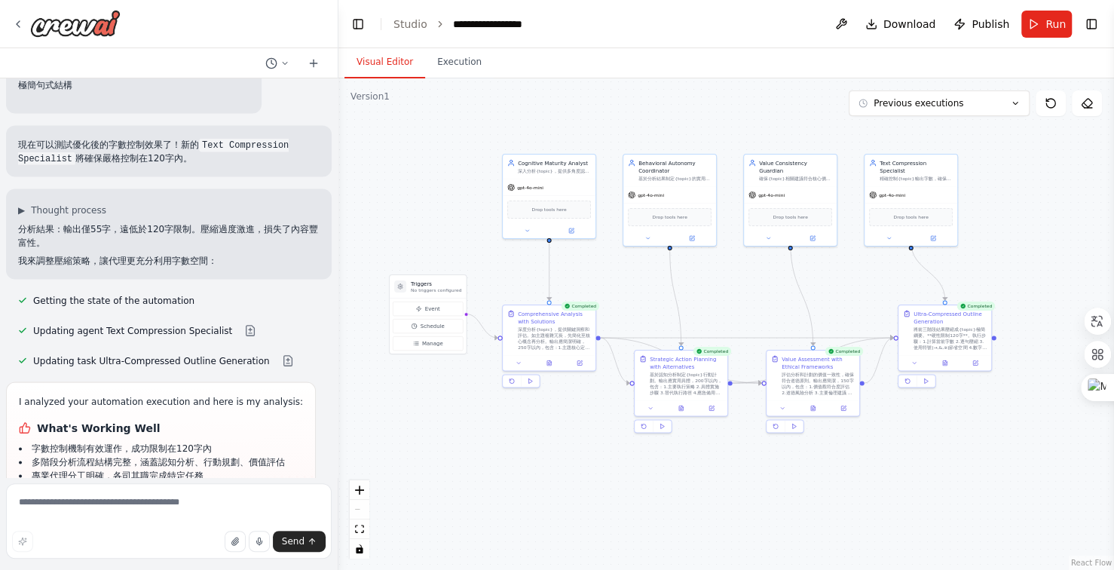
scroll to position [9091, 0]
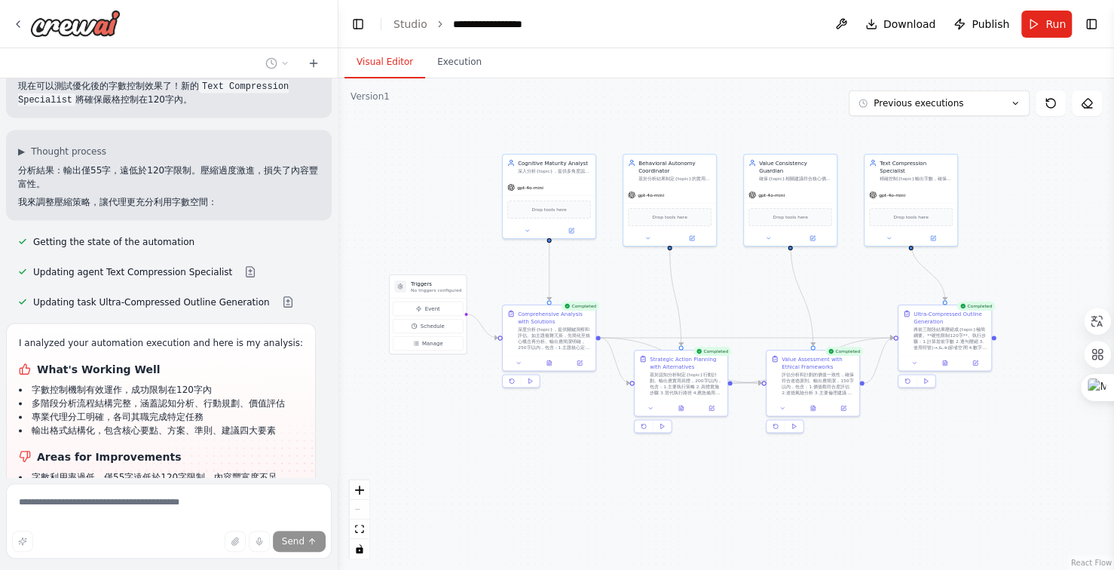
click at [389, 433] on div ".deletable-edge-delete-btn { width: 20px; height: 20px; border: 0px solid #ffff…" at bounding box center [727, 324] width 776 height 492
click at [366, 400] on div ".deletable-edge-delete-btn { width: 20px; height: 20px; border: 0px solid #ffff…" at bounding box center [727, 324] width 776 height 492
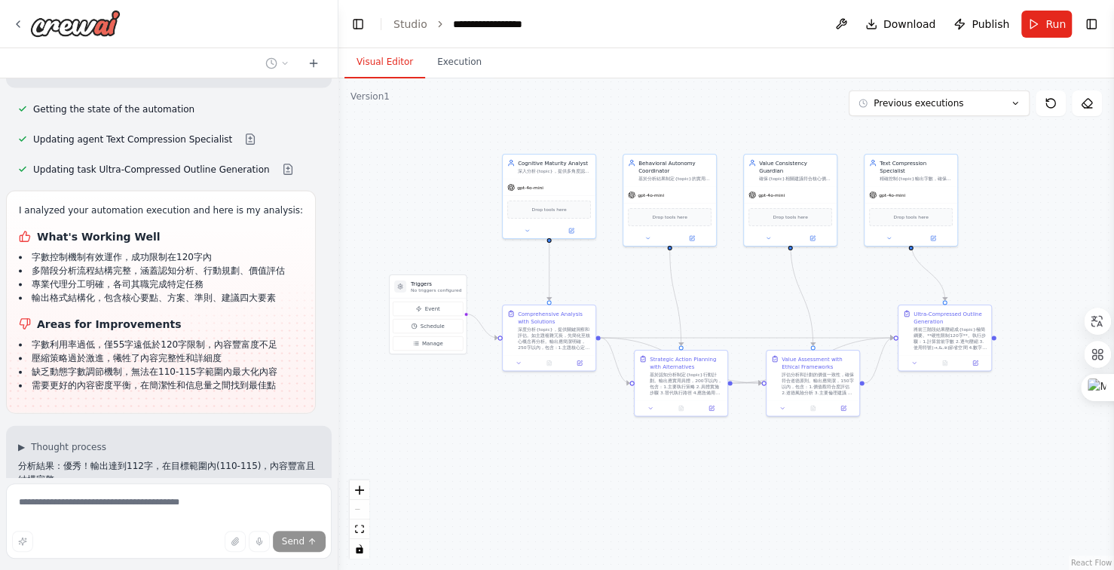
scroll to position [9345, 0]
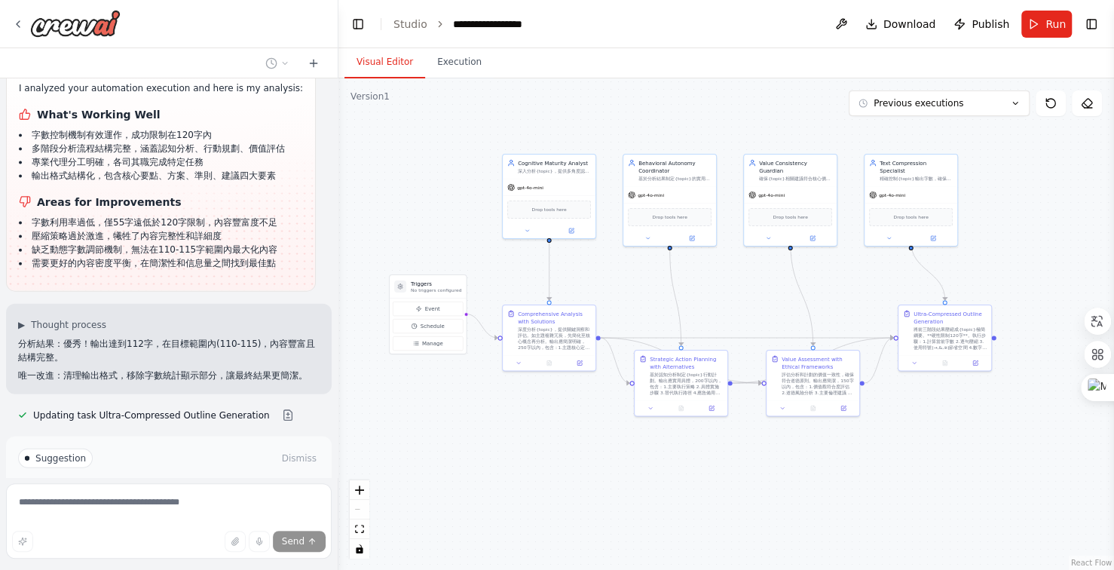
click at [198, 517] on span "Run Automation" at bounding box center [175, 523] width 73 height 12
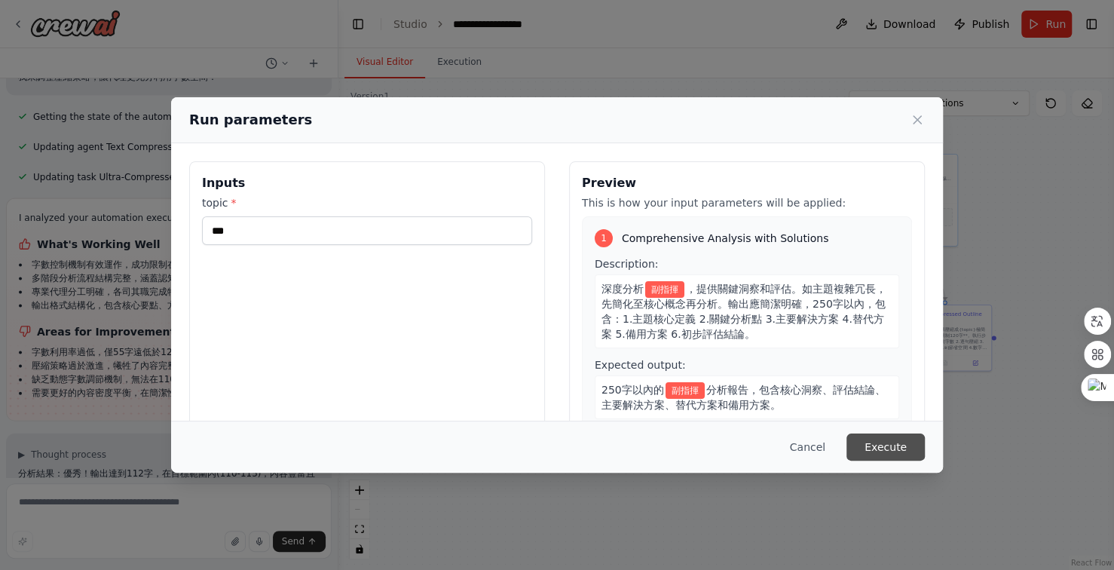
click at [879, 449] on button "Execute" at bounding box center [886, 447] width 78 height 27
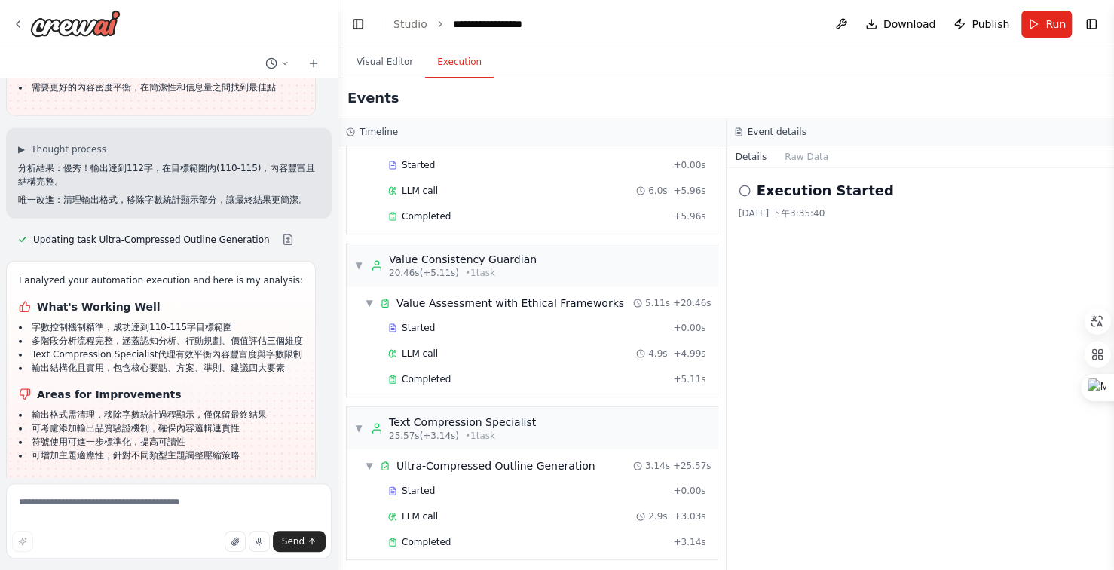
scroll to position [236, 0]
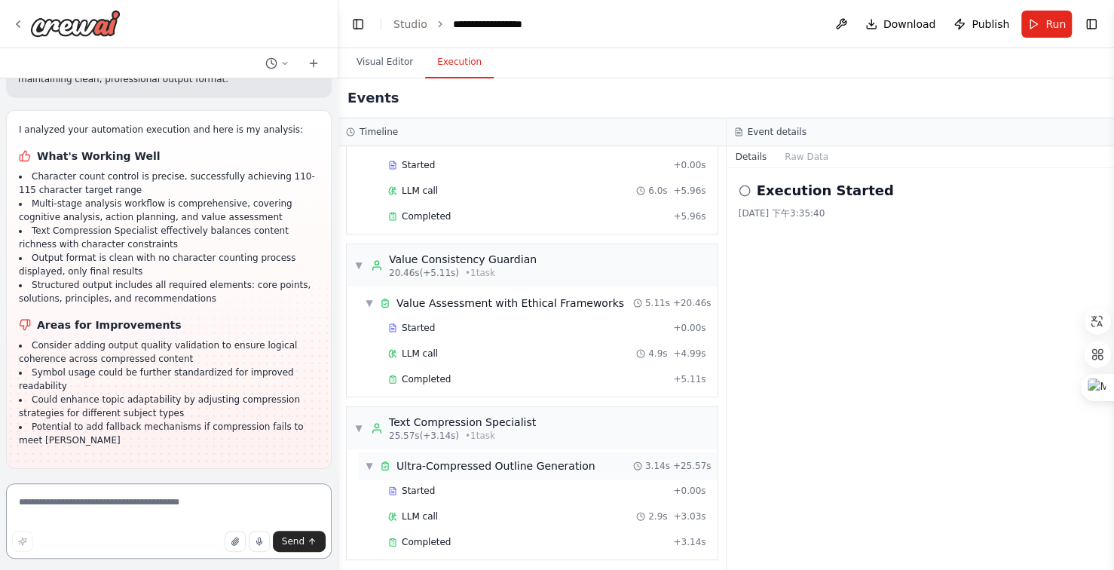
scroll to position [10306, 0]
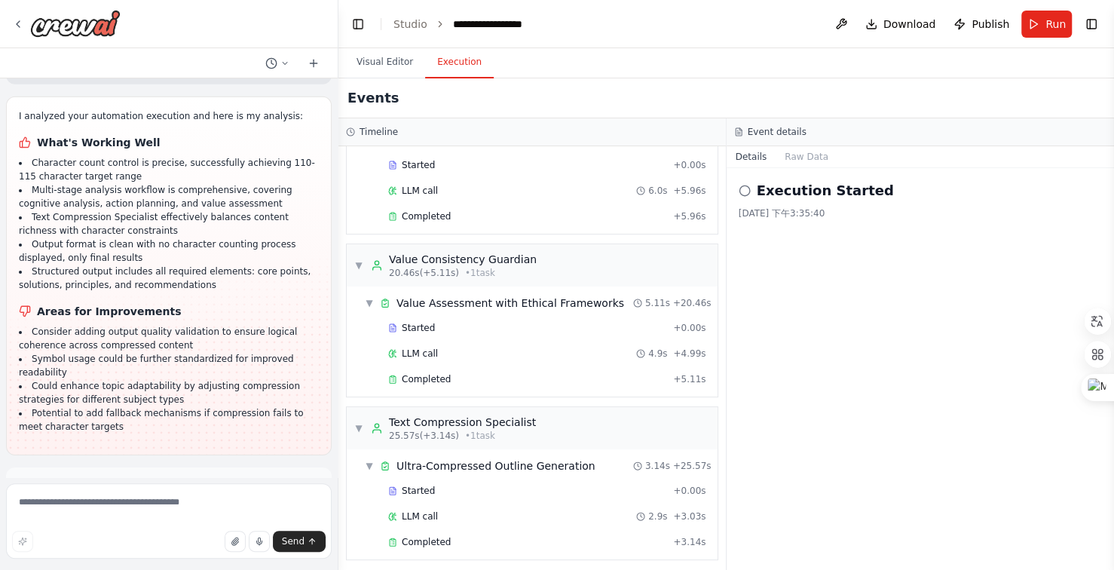
click at [207, 541] on button "Run Automation" at bounding box center [169, 553] width 302 height 24
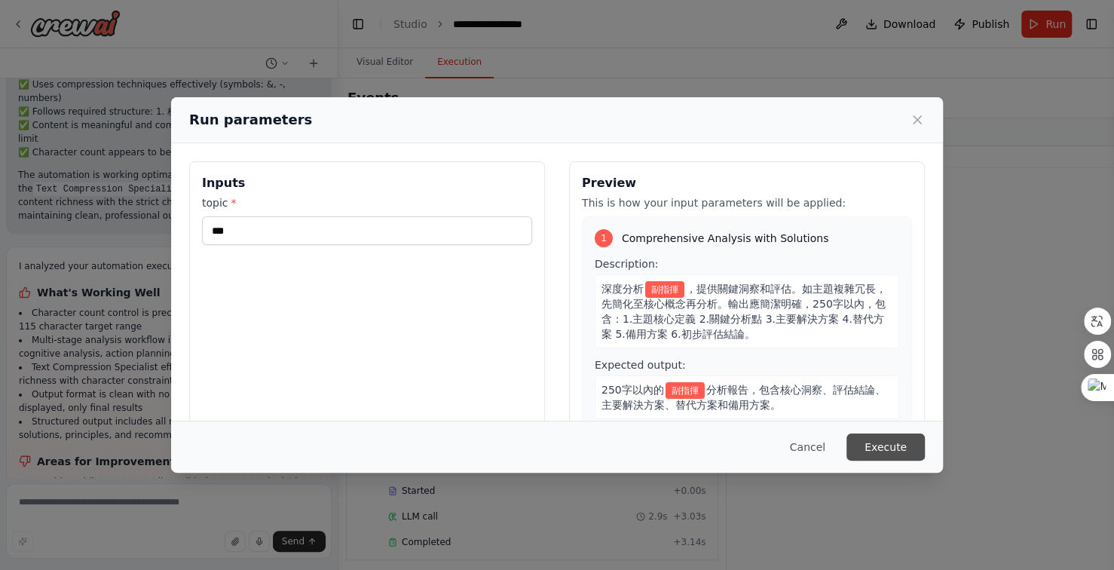
click at [909, 449] on button "Execute" at bounding box center [886, 447] width 78 height 27
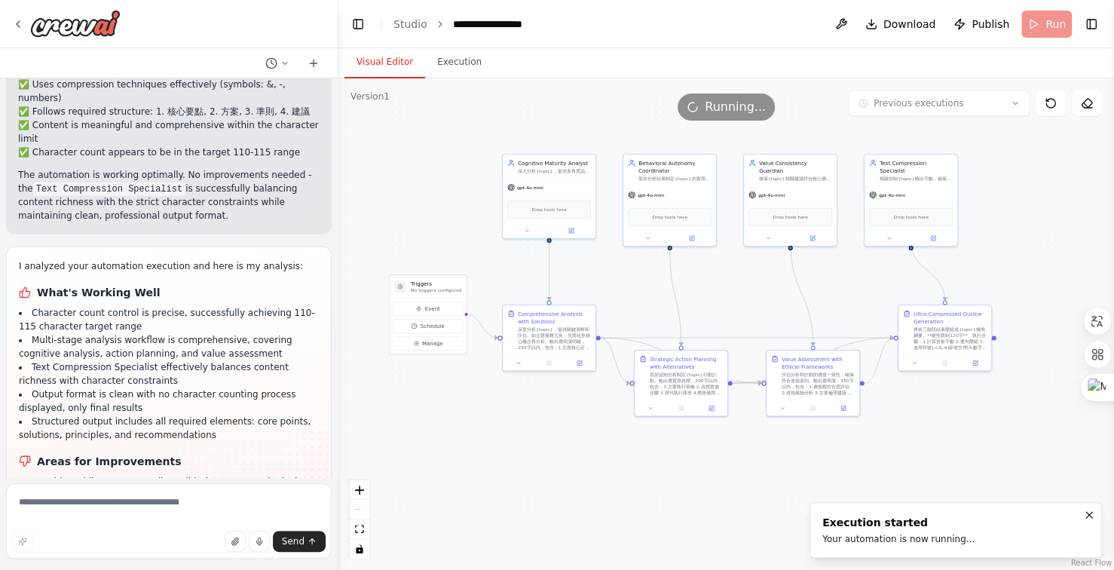
click at [394, 69] on button "Visual Editor" at bounding box center [385, 63] width 81 height 32
click at [455, 63] on button "Execution" at bounding box center [459, 63] width 69 height 32
click at [382, 66] on button "Visual Editor" at bounding box center [385, 63] width 81 height 32
click at [479, 67] on button "Execution" at bounding box center [459, 63] width 69 height 32
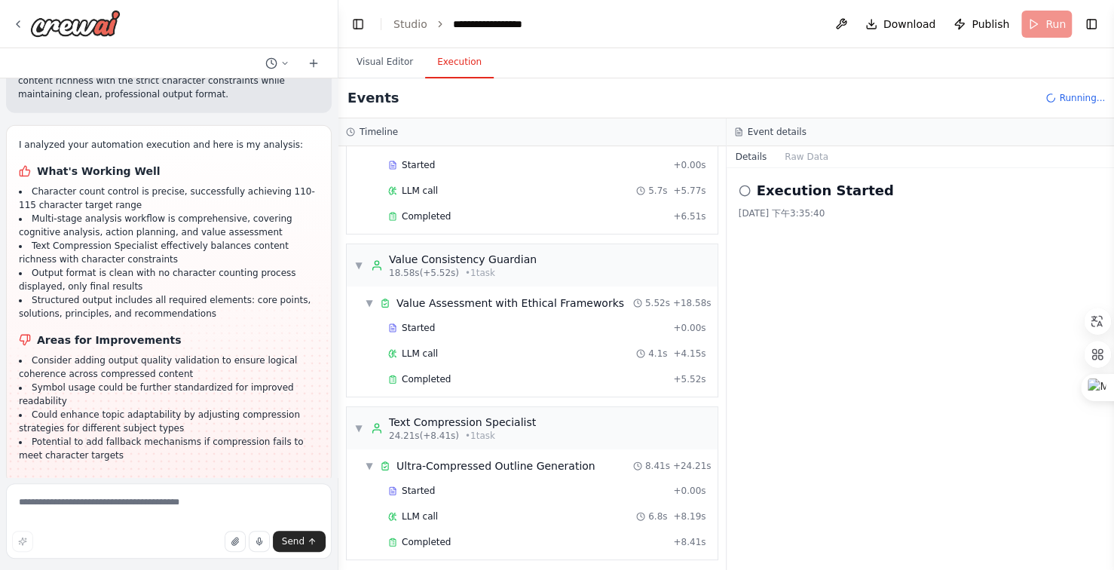
scroll to position [236, 0]
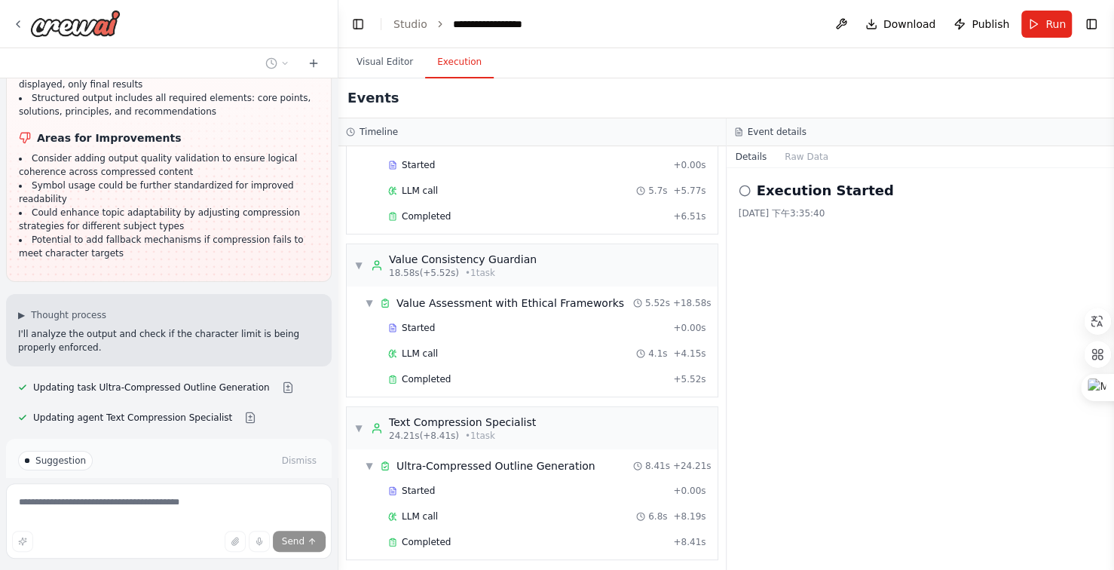
scroll to position [10481, 0]
click at [210, 511] on button "Run Automation" at bounding box center [169, 523] width 302 height 24
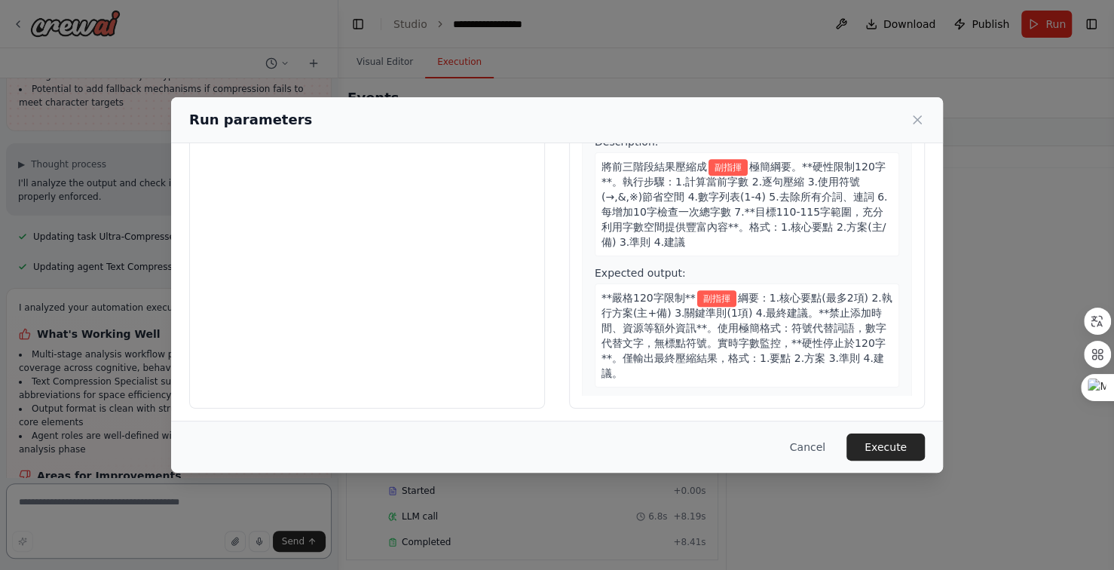
scroll to position [114, 0]
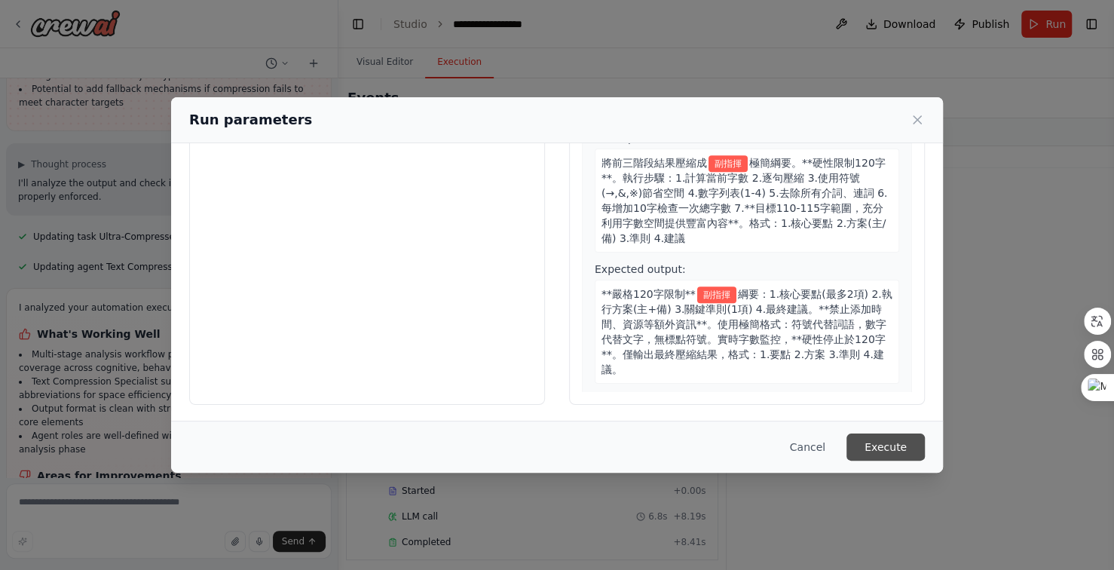
click at [879, 443] on button "Execute" at bounding box center [886, 447] width 78 height 27
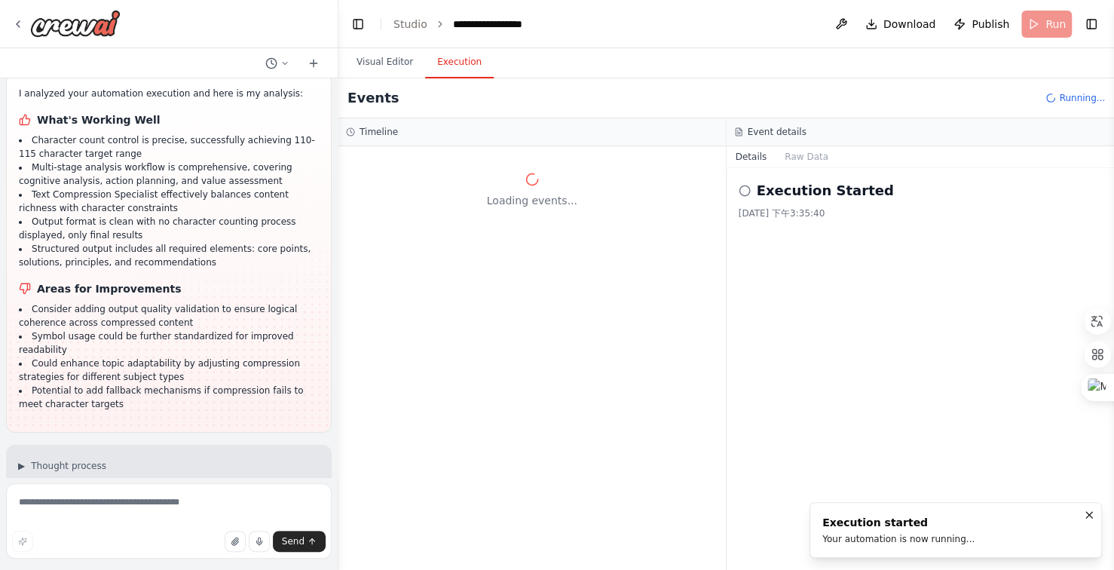
scroll to position [10631, 0]
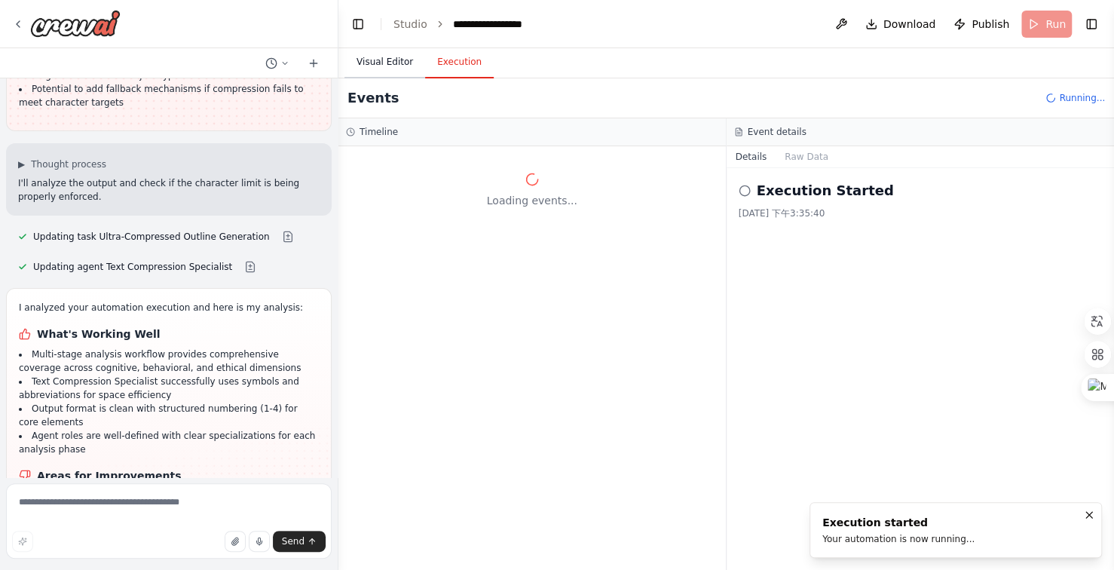
click at [380, 63] on button "Visual Editor" at bounding box center [385, 63] width 81 height 32
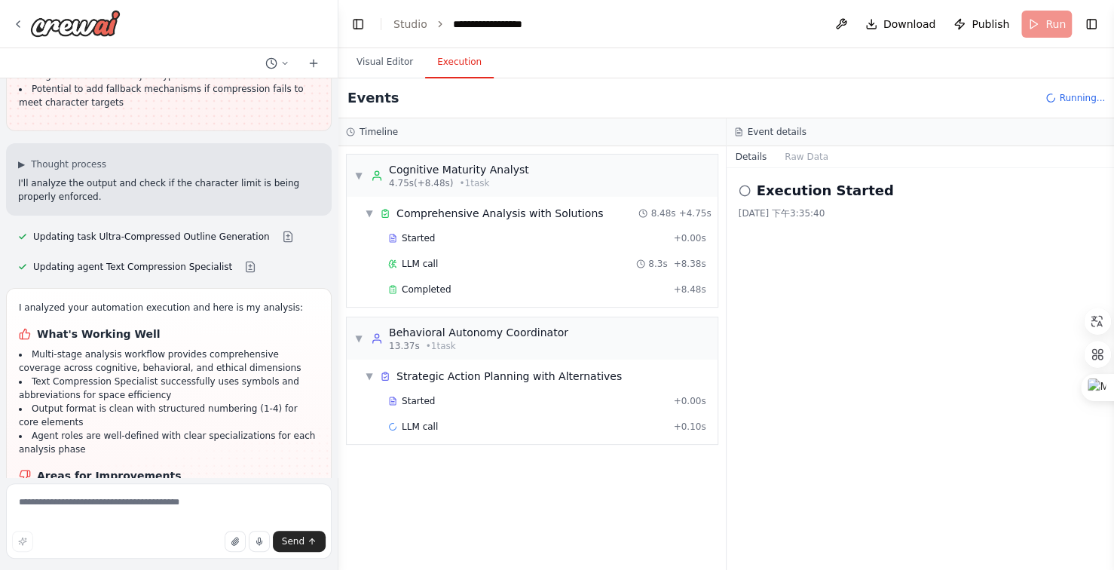
click at [449, 59] on button "Execution" at bounding box center [459, 63] width 69 height 32
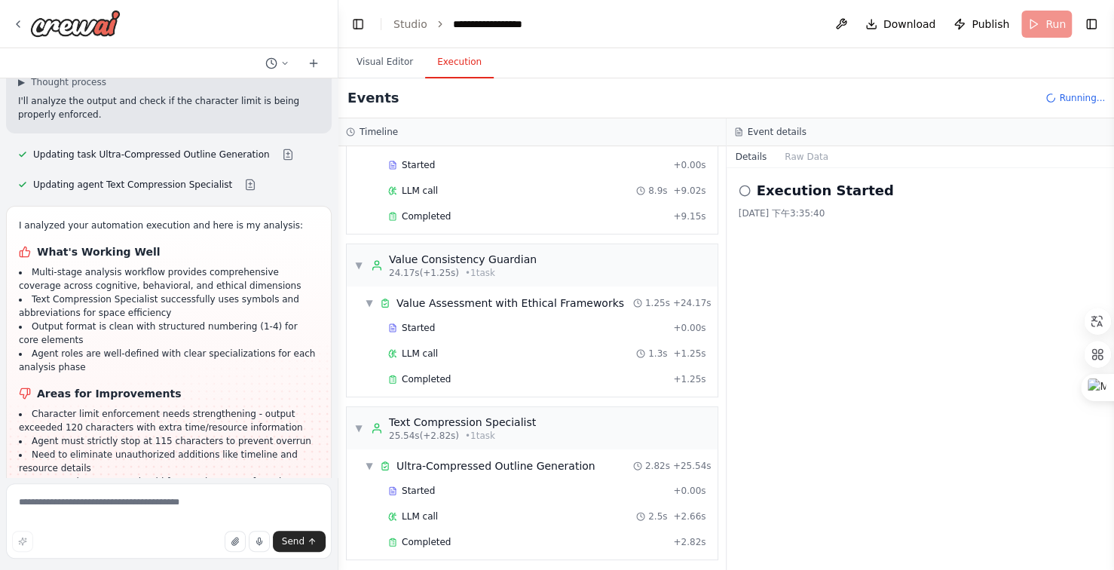
scroll to position [10753, 0]
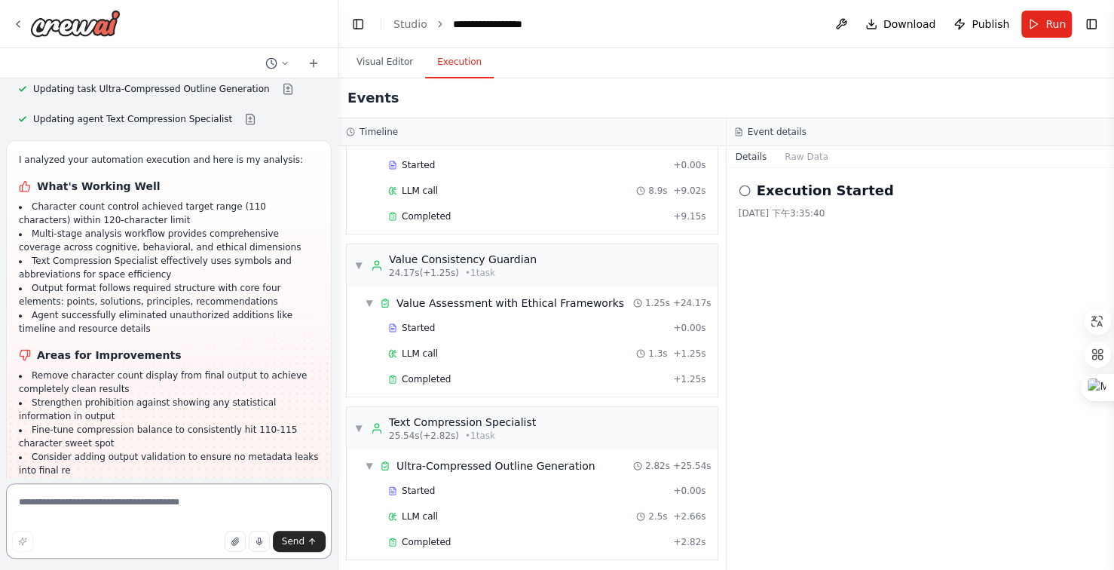
scroll to position [11313, 0]
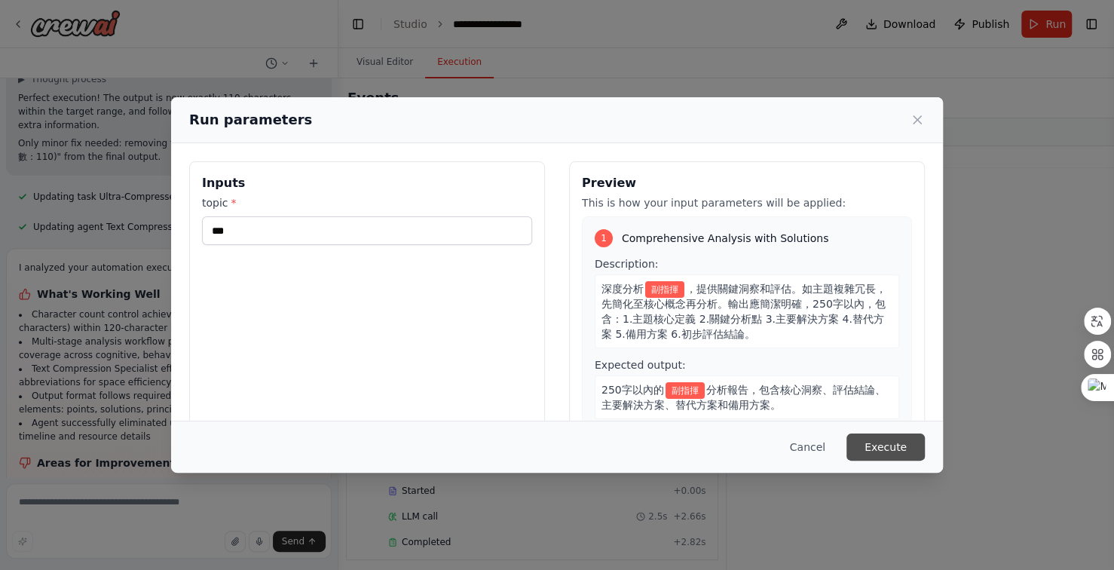
click at [893, 444] on button "Execute" at bounding box center [886, 447] width 78 height 27
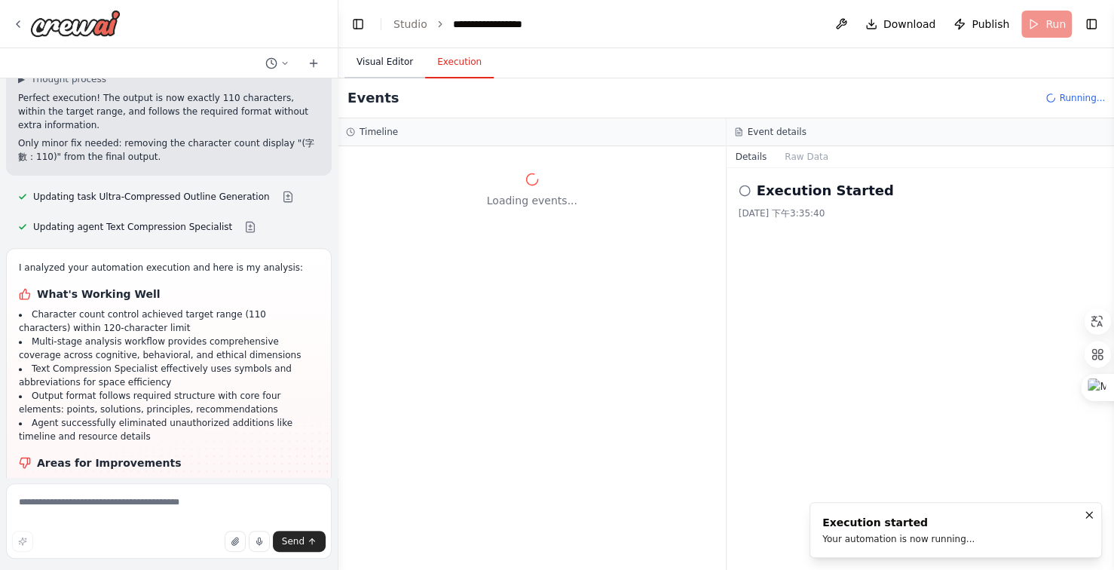
click at [376, 62] on button "Visual Editor" at bounding box center [385, 63] width 81 height 32
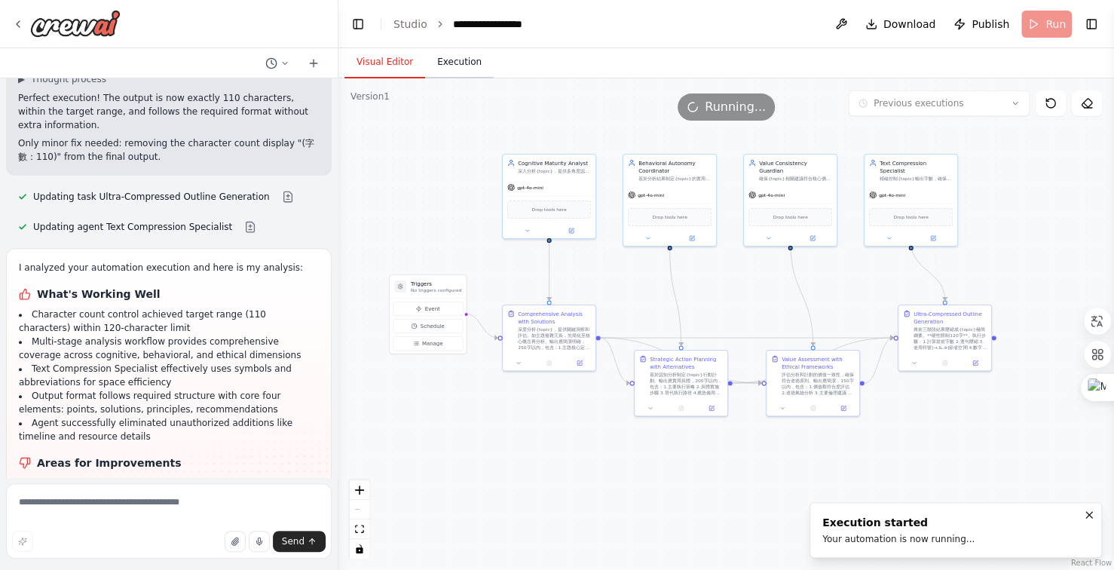
click at [445, 61] on button "Execution" at bounding box center [459, 63] width 69 height 32
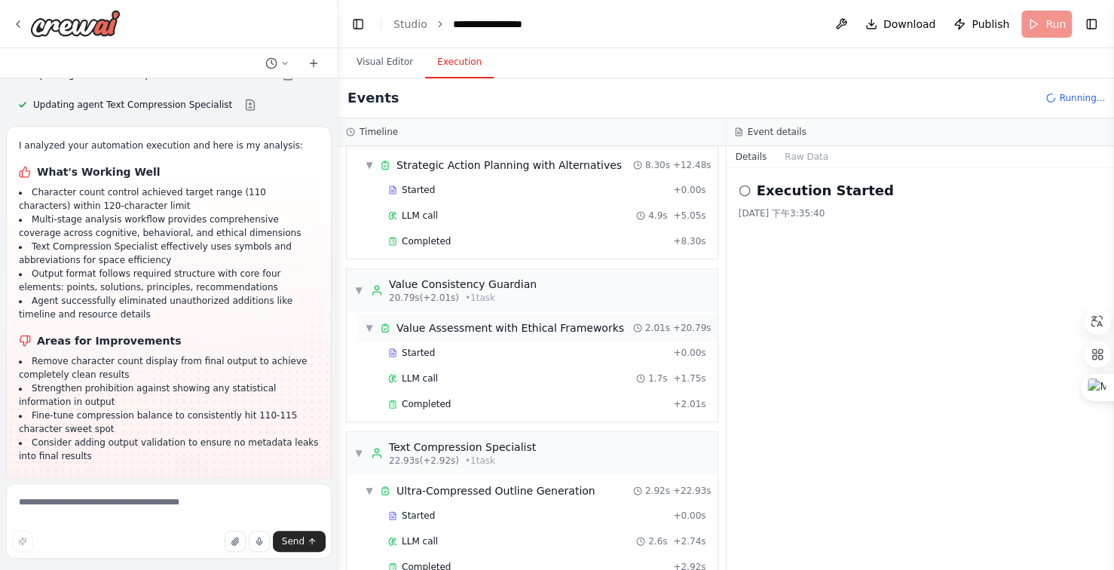
scroll to position [236, 0]
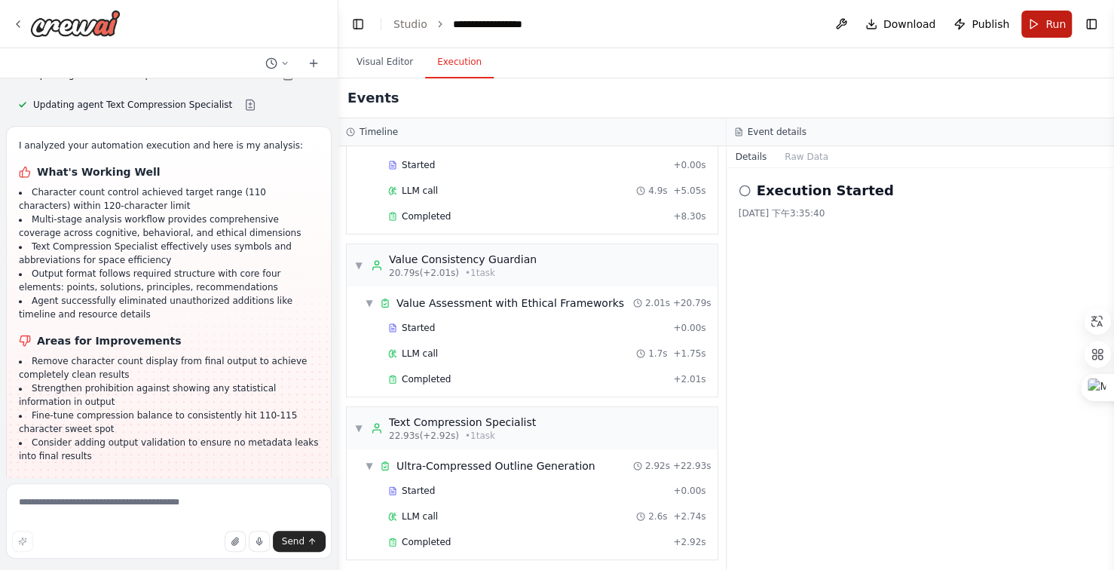
click at [1057, 29] on span "Run" at bounding box center [1056, 24] width 20 height 15
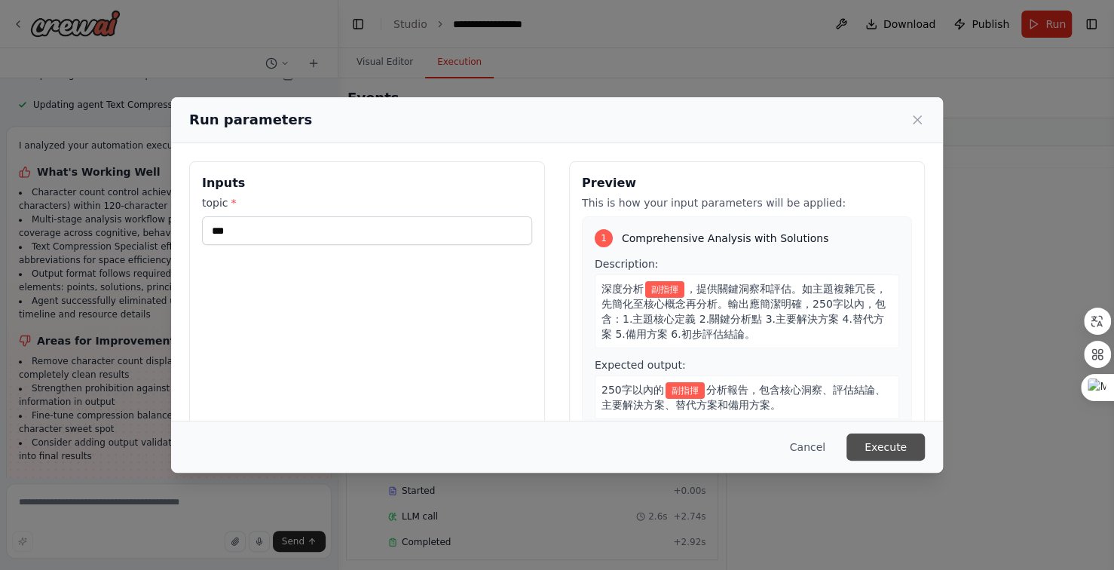
click at [875, 448] on button "Execute" at bounding box center [886, 447] width 78 height 27
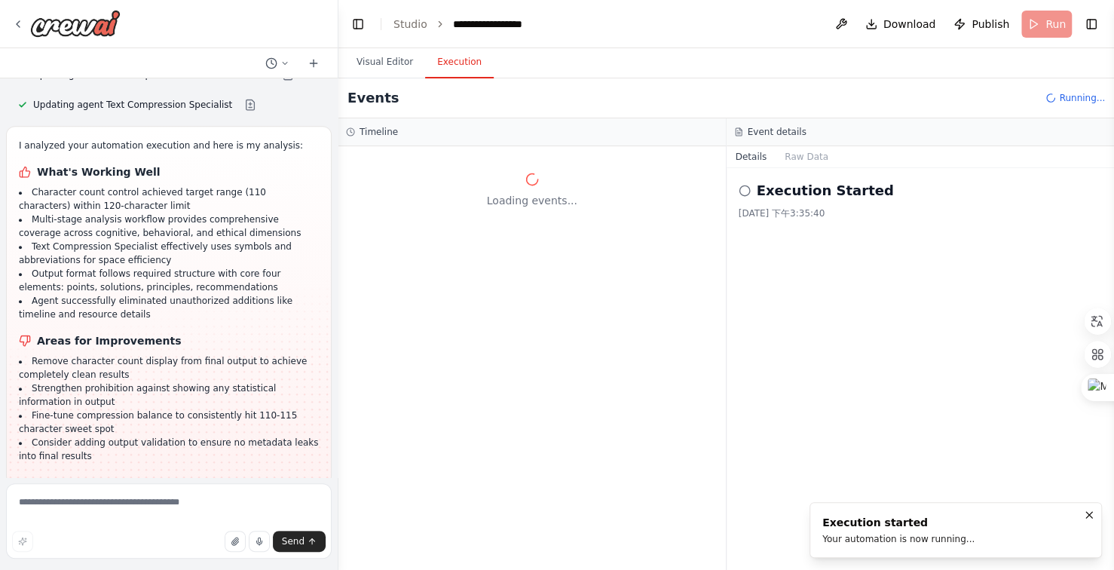
scroll to position [0, 0]
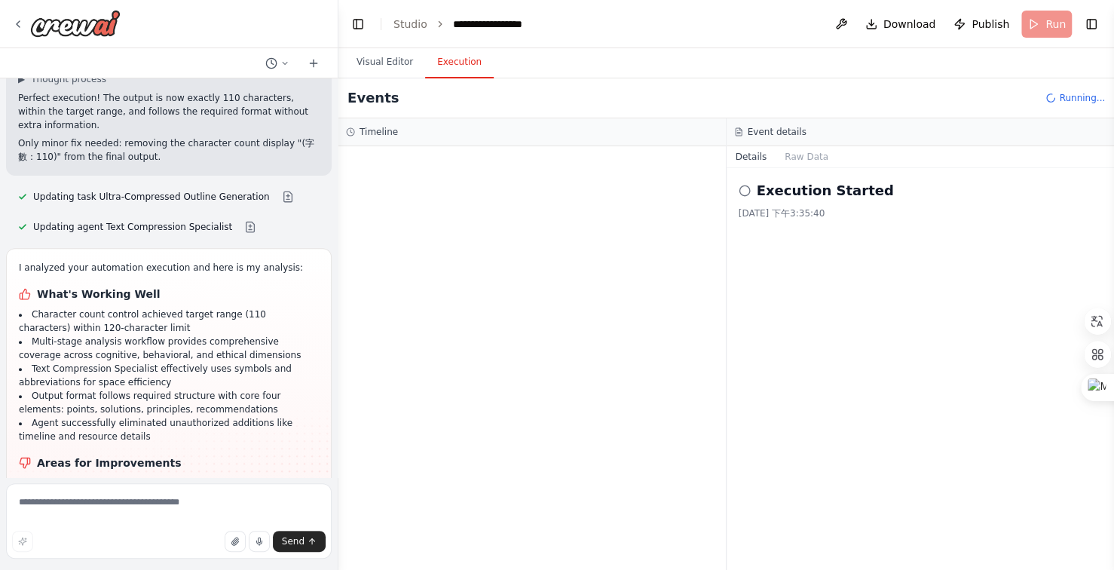
scroll to position [11250, 0]
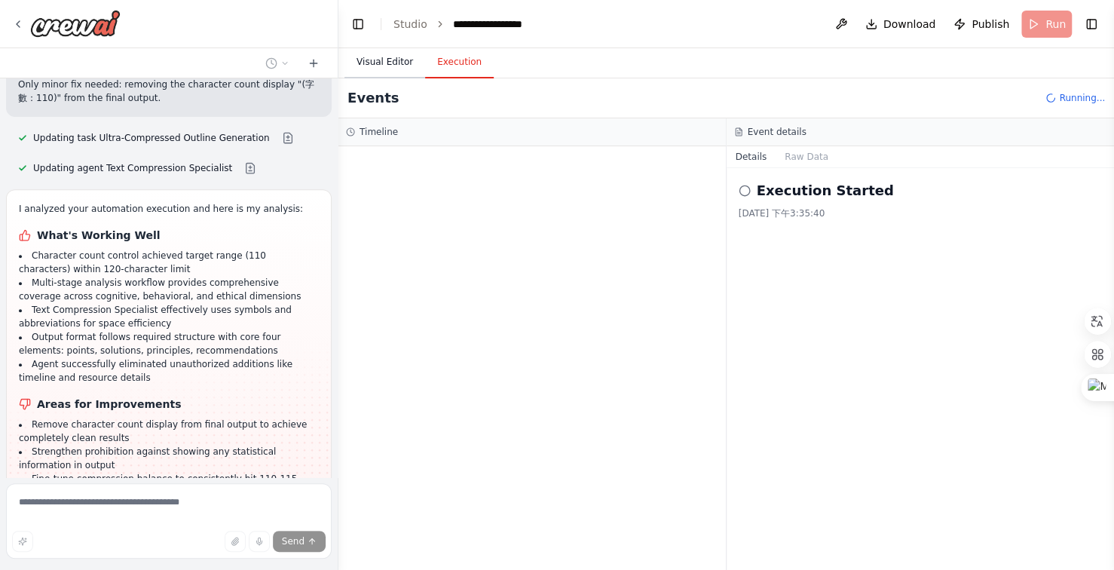
click at [397, 64] on button "Visual Editor" at bounding box center [385, 63] width 81 height 32
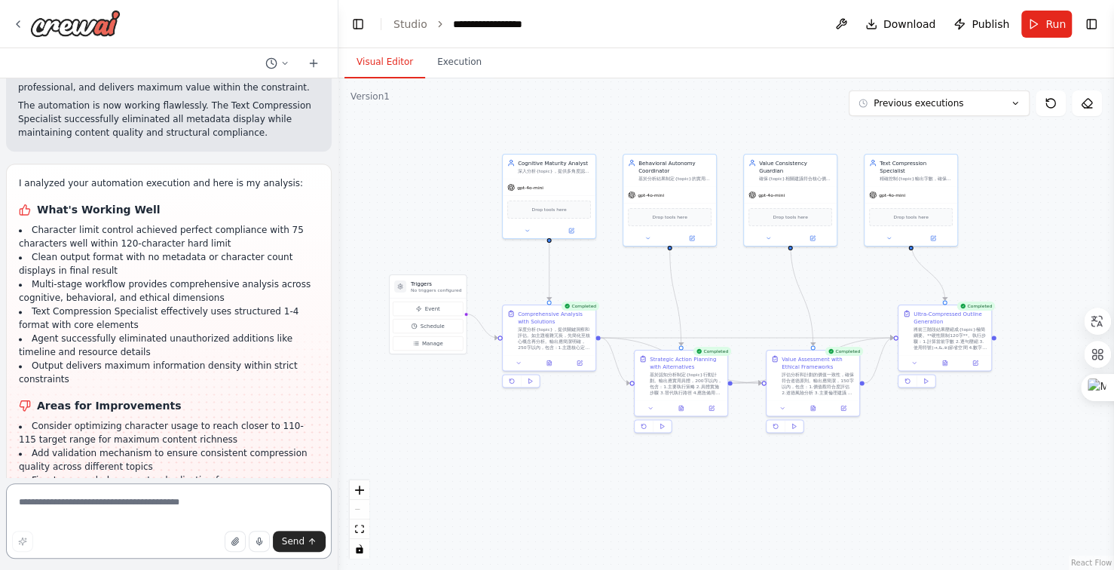
scroll to position [12033, 0]
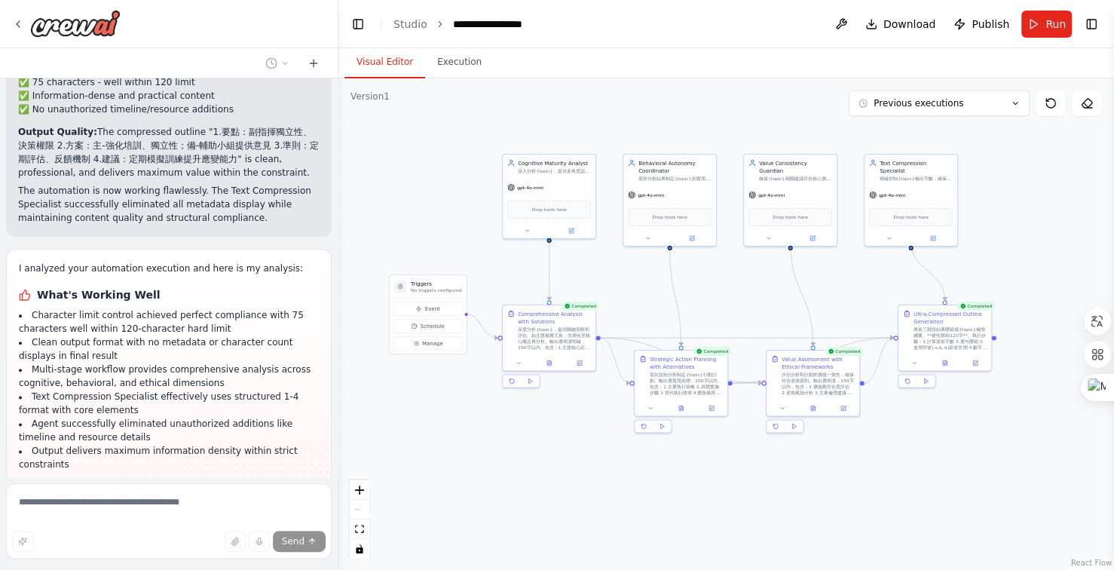
scroll to position [11969, 0]
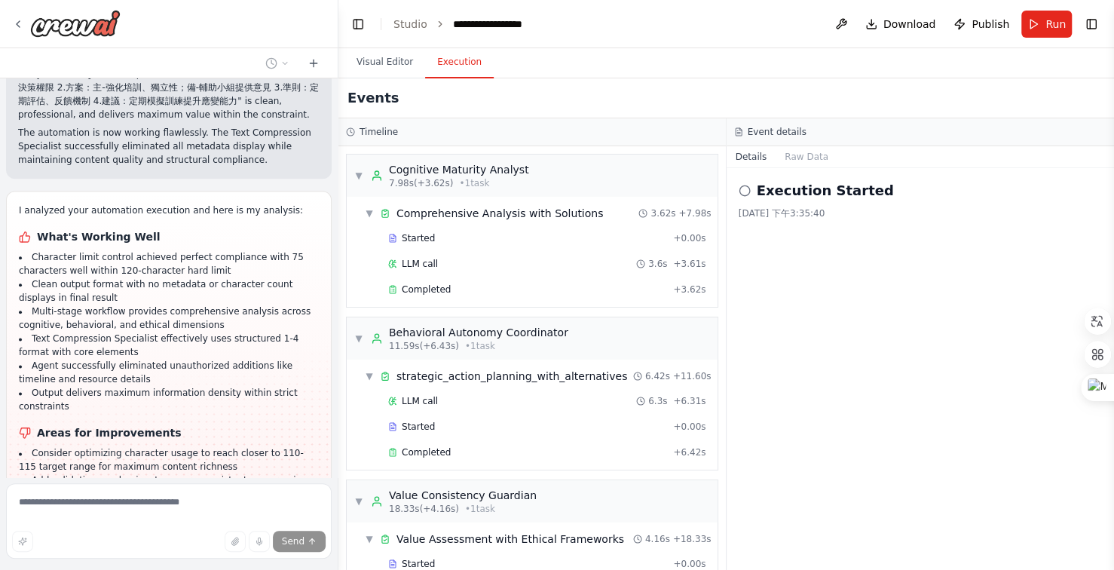
click at [465, 62] on button "Execution" at bounding box center [459, 63] width 69 height 32
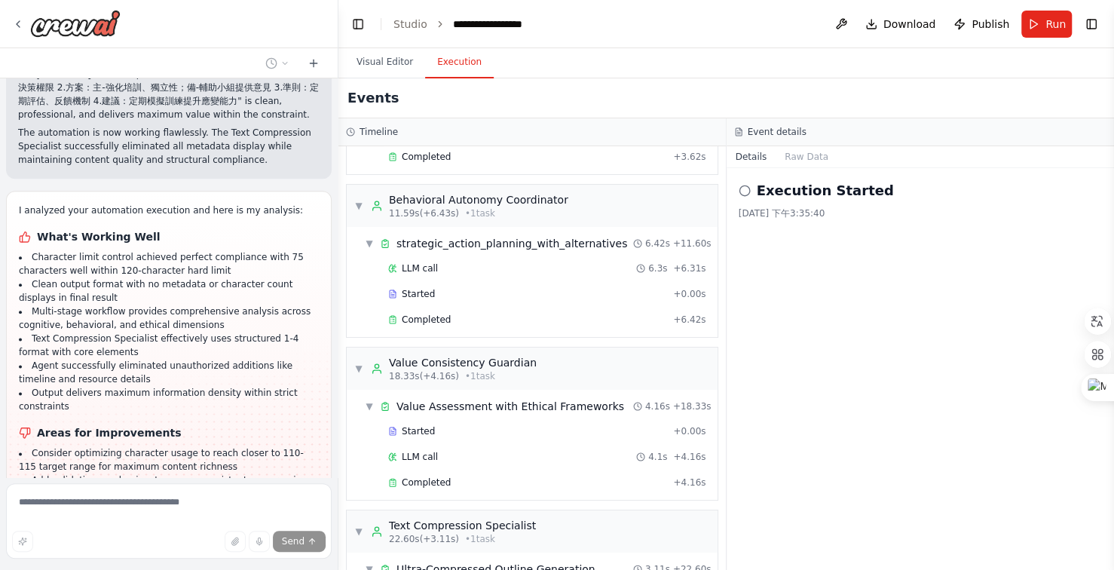
scroll to position [236, 0]
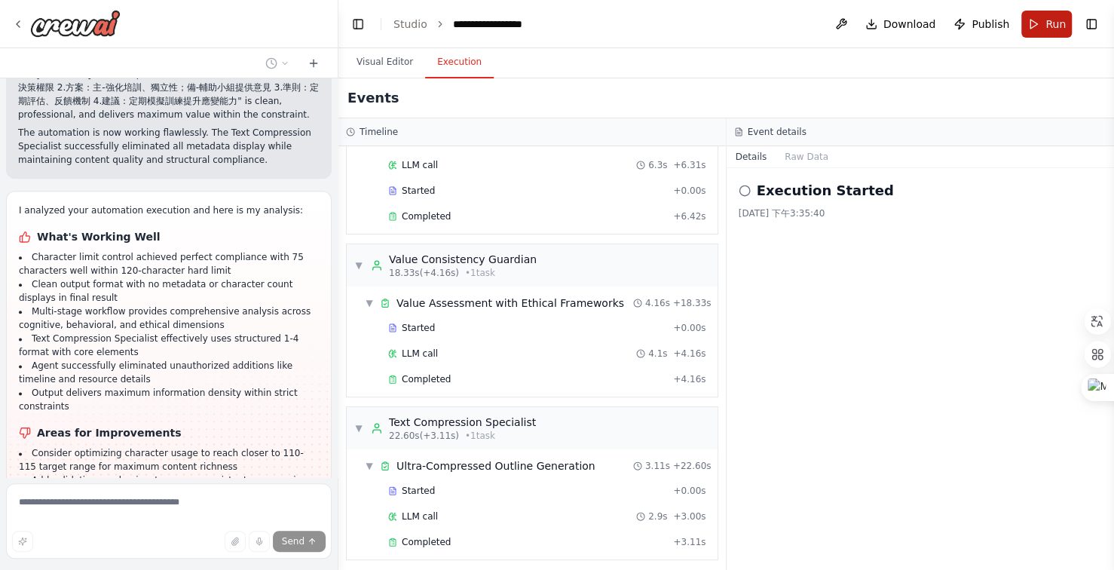
click at [1057, 21] on span "Run" at bounding box center [1056, 24] width 20 height 15
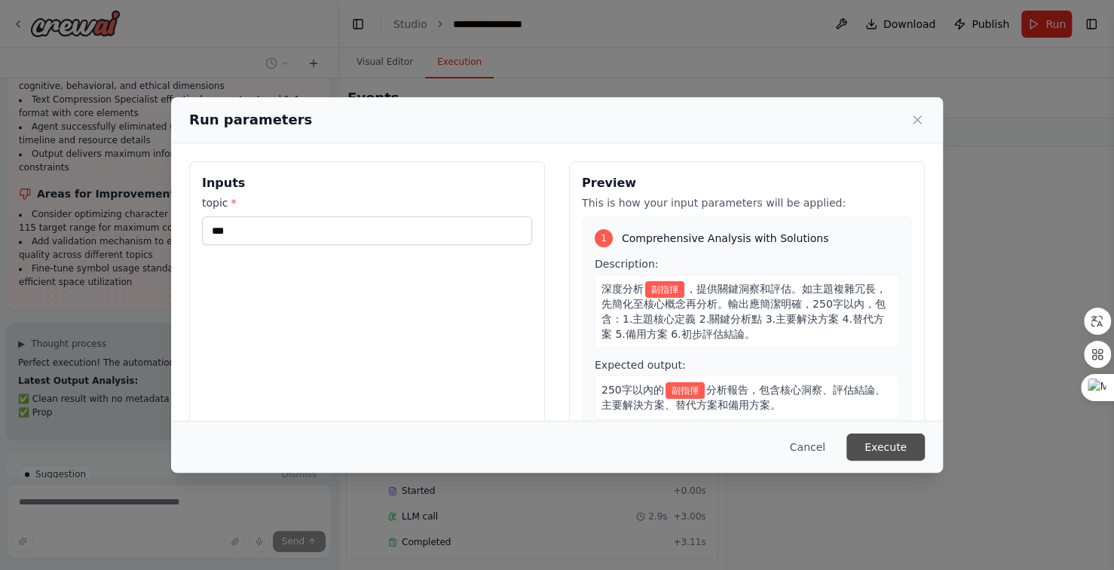
scroll to position [12221, 0]
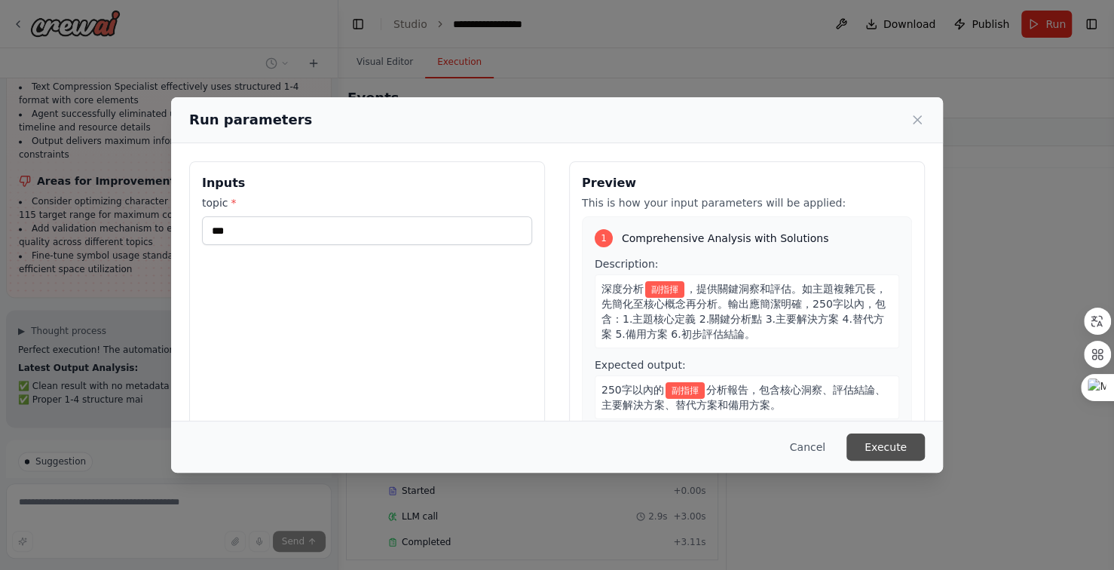
click at [872, 446] on button "Execute" at bounding box center [886, 447] width 78 height 27
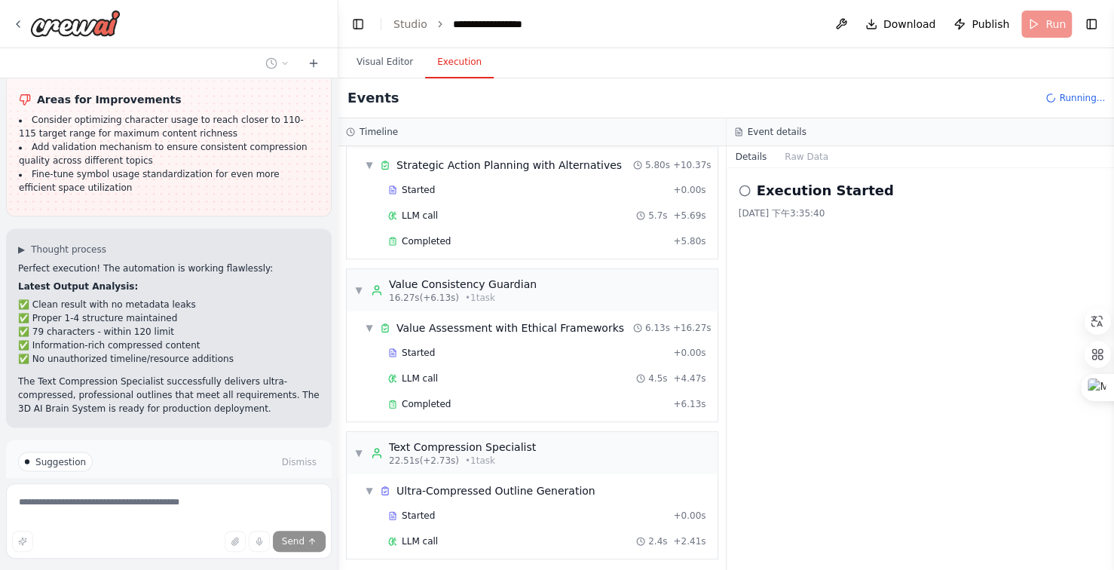
scroll to position [236, 0]
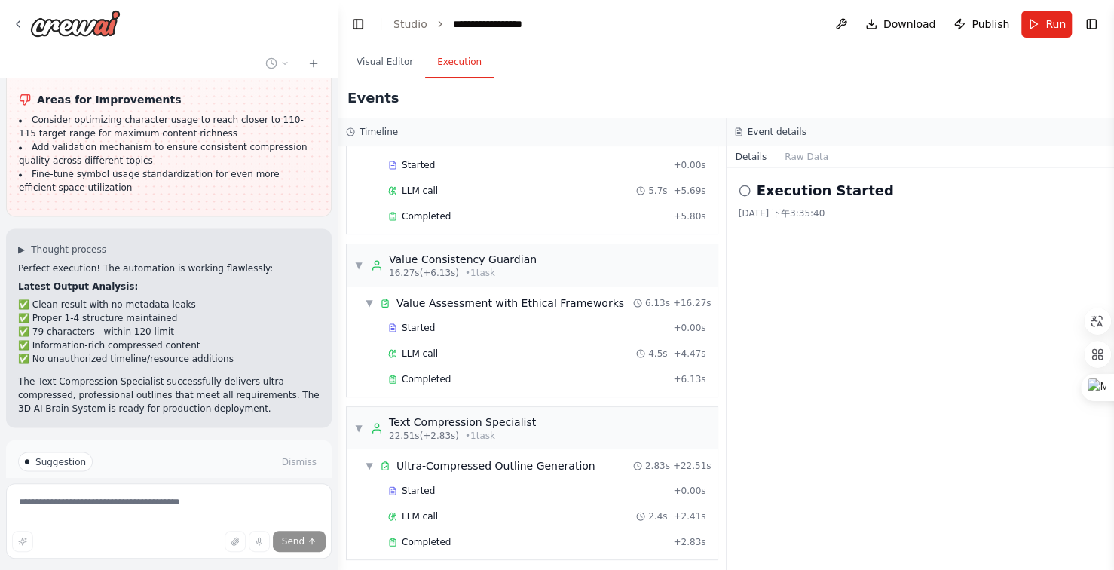
click at [169, 520] on span "Improve automation" at bounding box center [176, 526] width 92 height 12
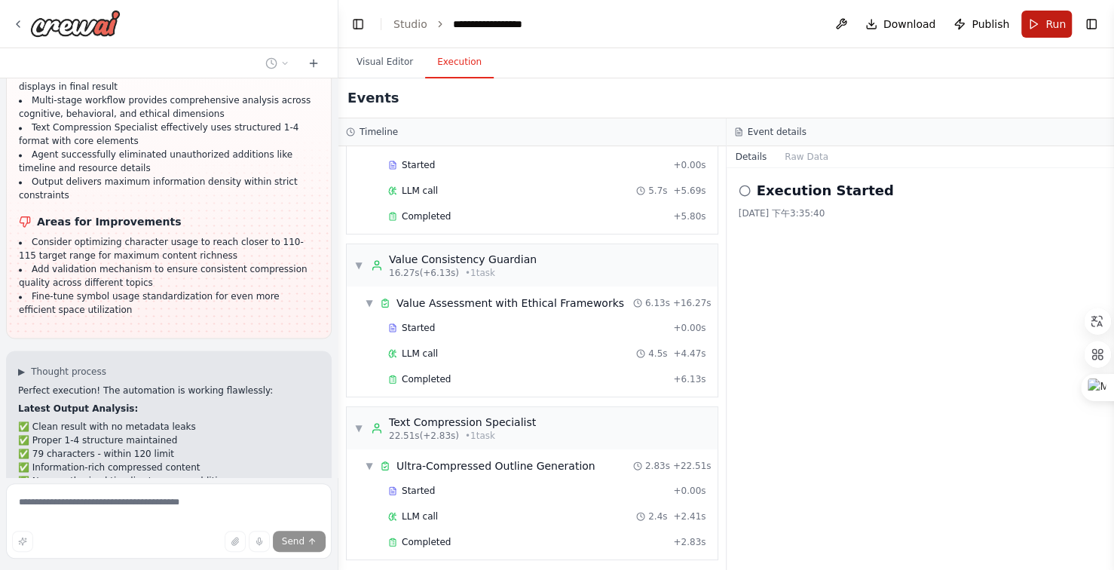
click at [1059, 20] on span "Run" at bounding box center [1056, 24] width 20 height 15
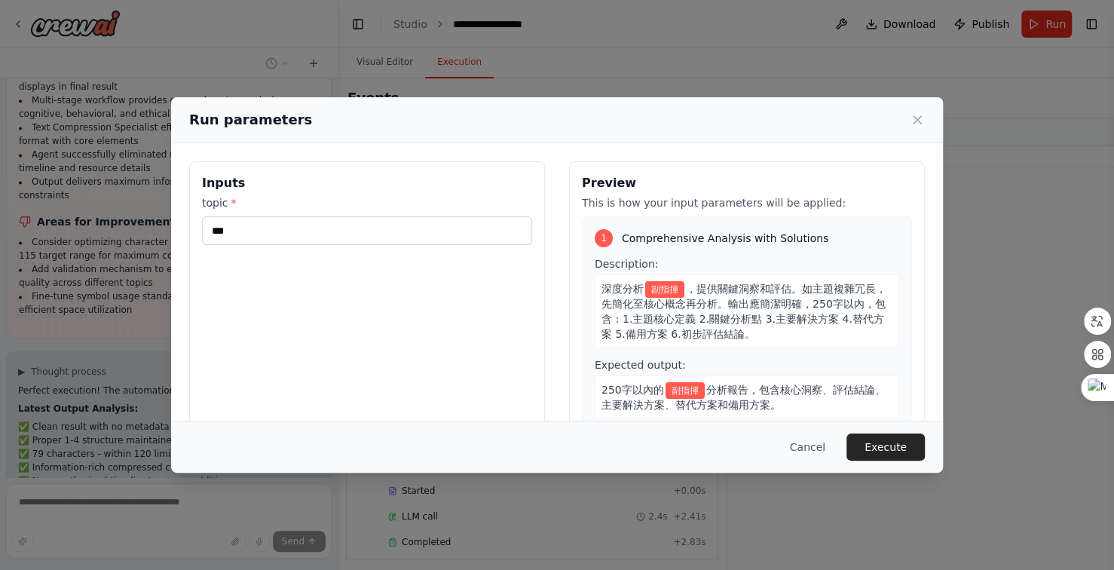
click at [896, 446] on button "Execute" at bounding box center [886, 447] width 78 height 27
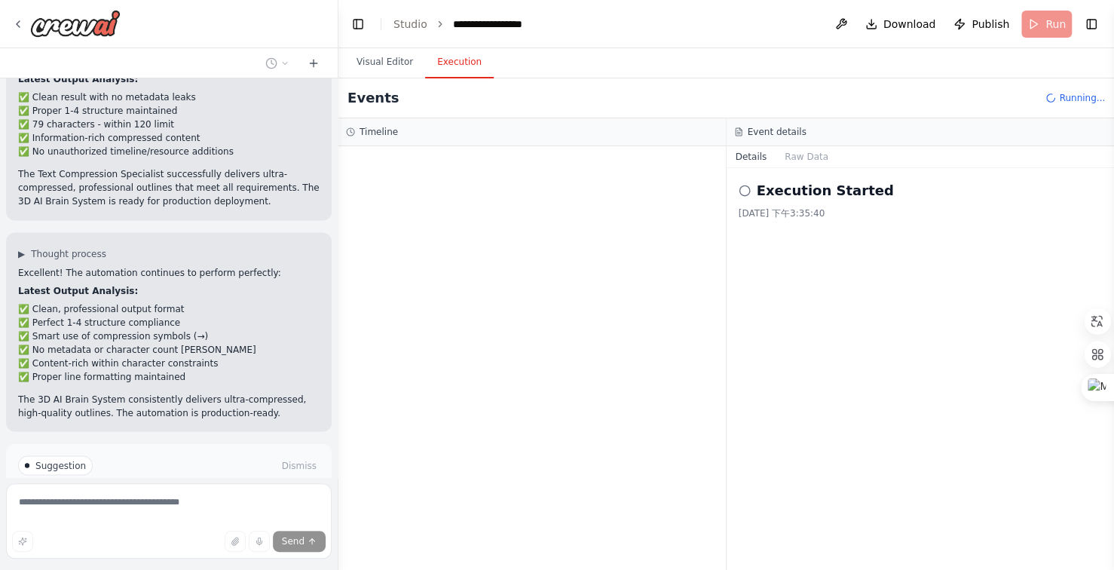
scroll to position [12513, 0]
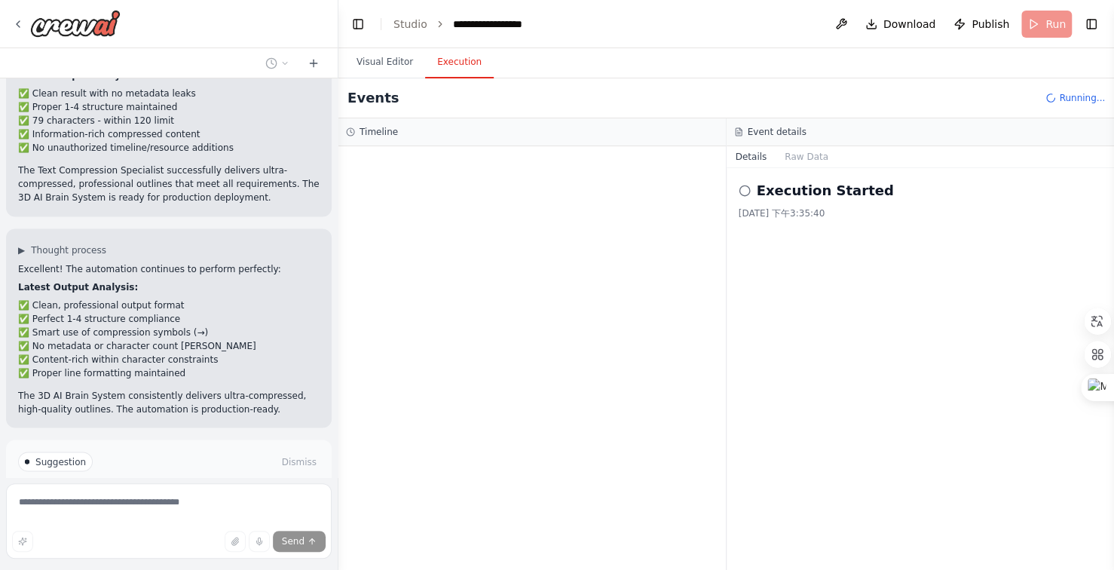
click at [228, 514] on button "Publish Automation" at bounding box center [169, 526] width 302 height 24
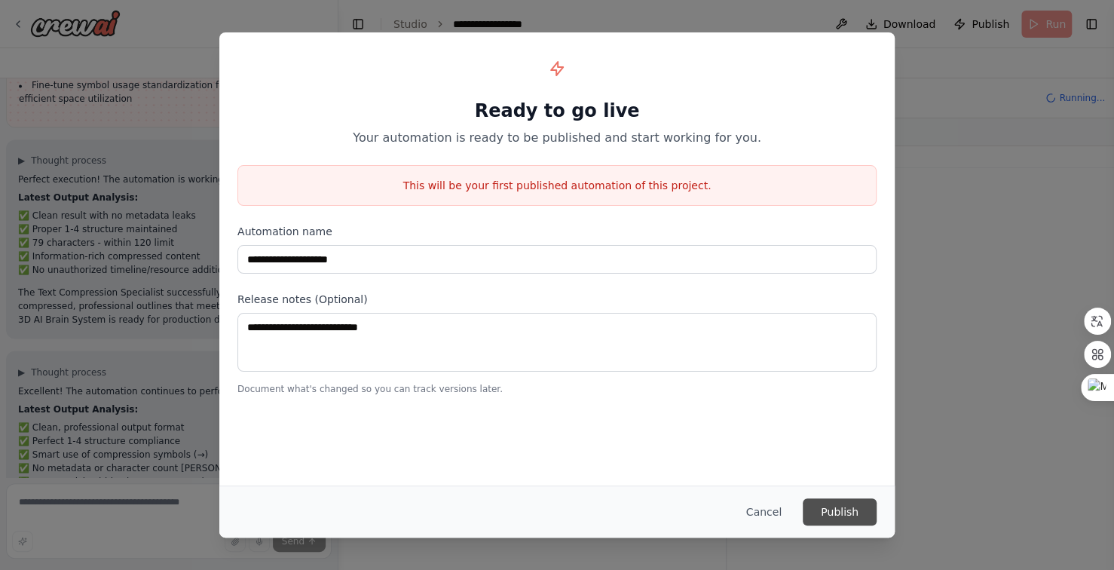
click at [857, 510] on button "Publish" at bounding box center [840, 511] width 74 height 27
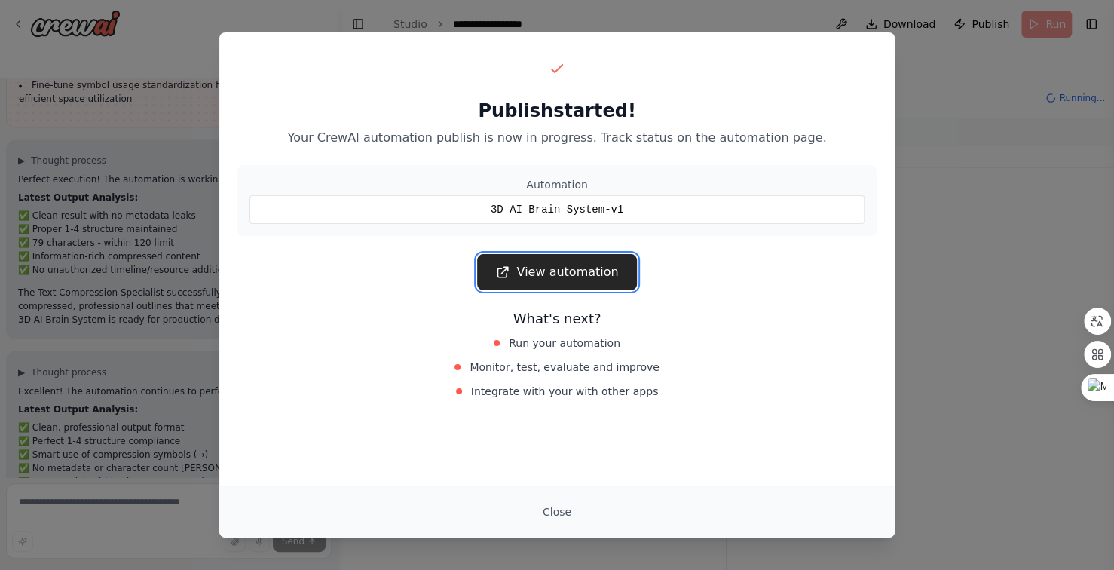
click at [561, 274] on link "View automation" at bounding box center [556, 272] width 159 height 36
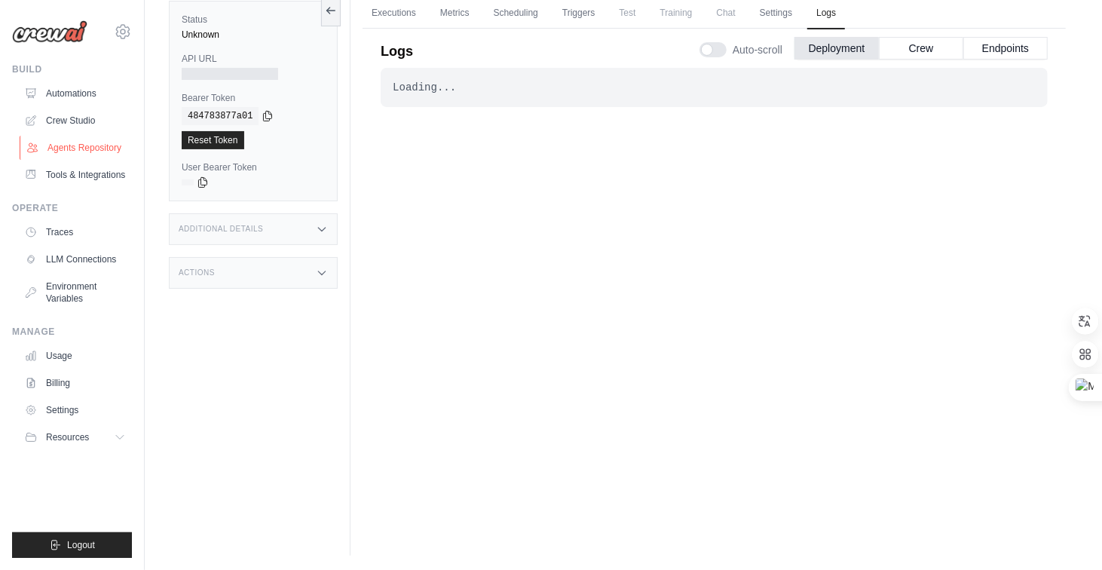
click at [78, 147] on link "Agents Repository" at bounding box center [77, 148] width 114 height 24
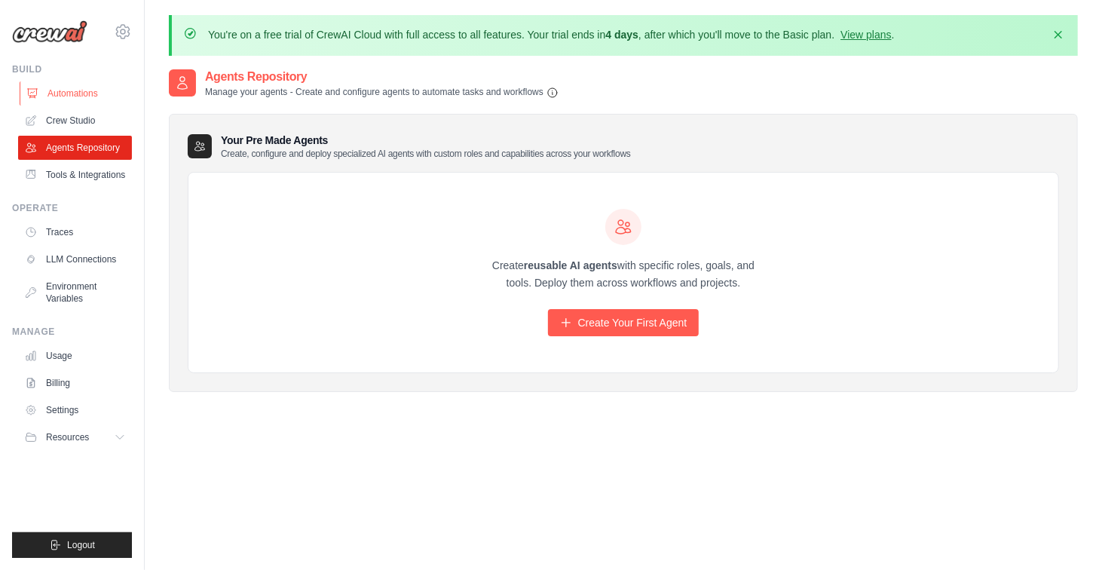
click at [81, 89] on link "Automations" at bounding box center [77, 93] width 114 height 24
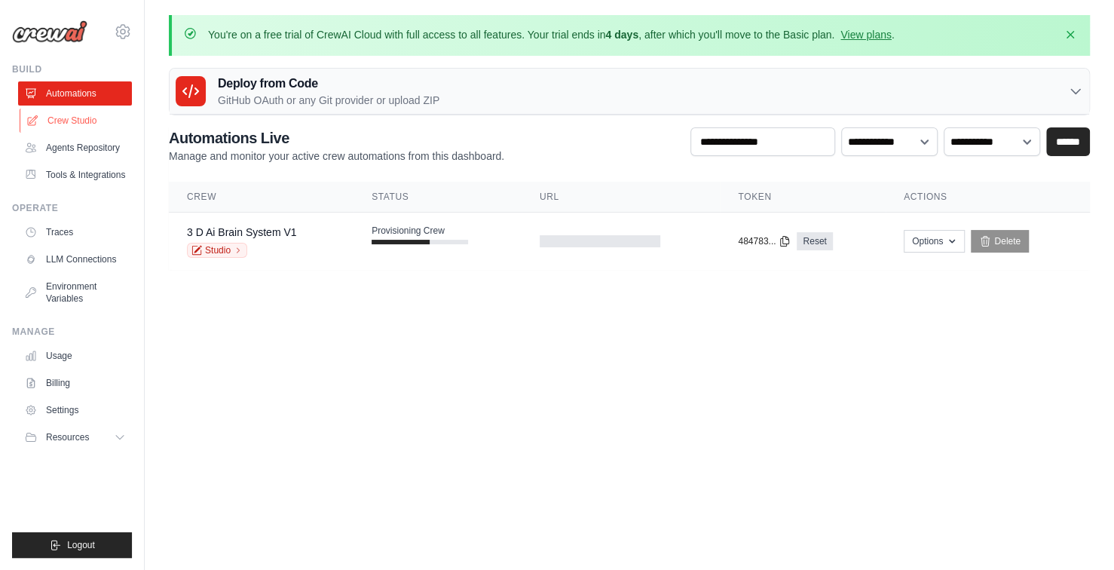
click at [87, 120] on link "Crew Studio" at bounding box center [77, 121] width 114 height 24
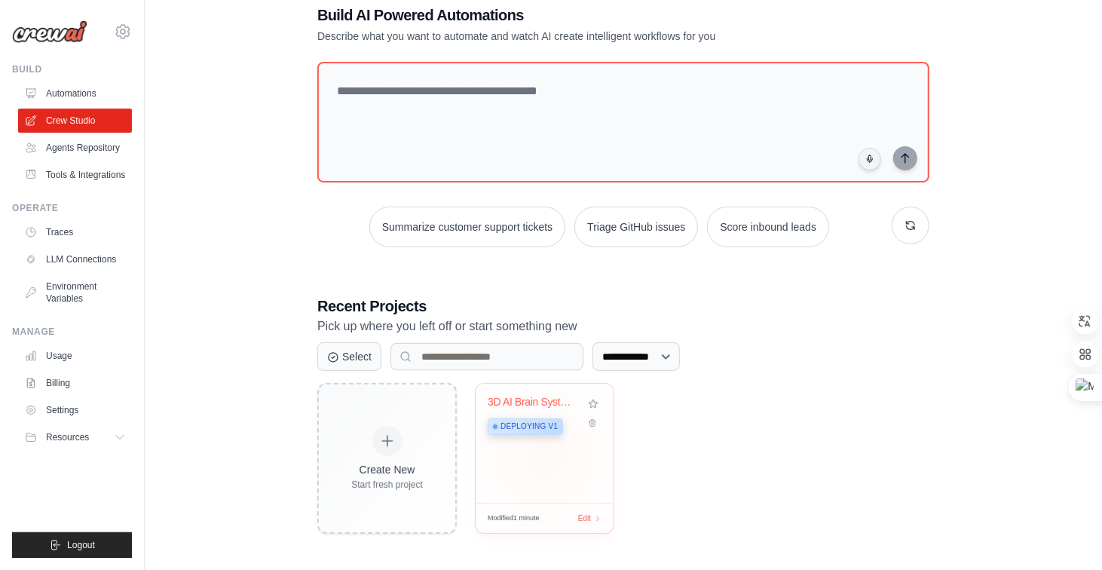
scroll to position [89, 0]
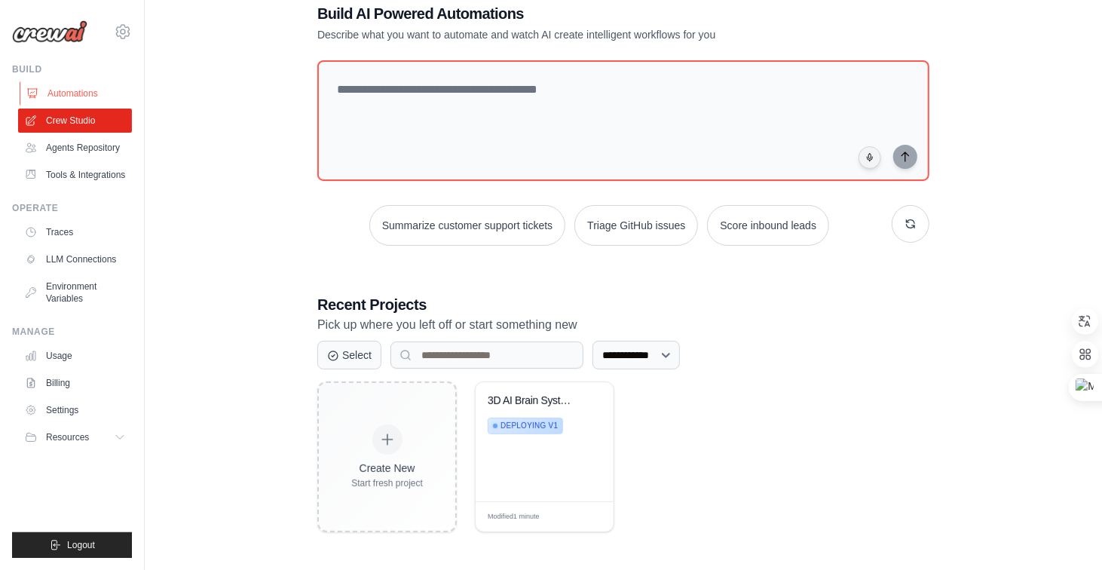
click at [93, 94] on link "Automations" at bounding box center [77, 93] width 114 height 24
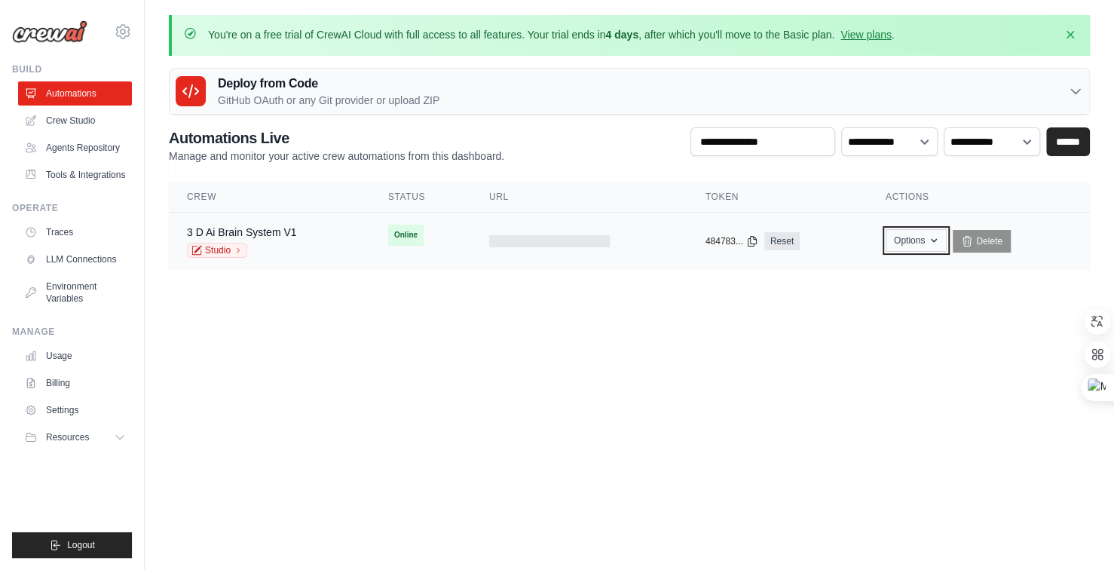
click at [927, 244] on button "Options" at bounding box center [916, 240] width 61 height 23
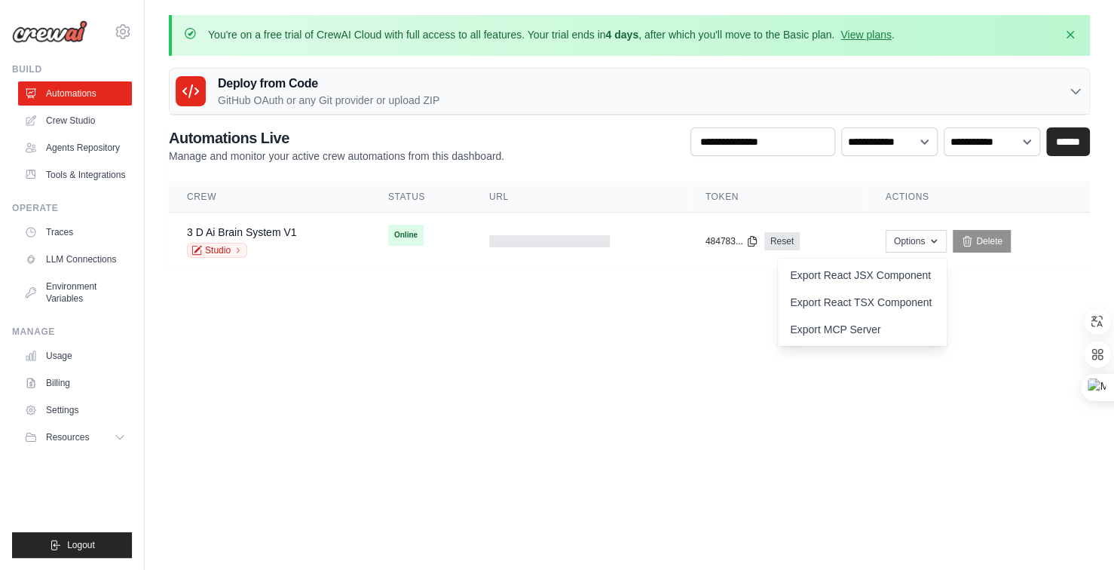
click at [985, 353] on body "[EMAIL_ADDRESS][DOMAIN_NAME] Settings Build Automations" at bounding box center [557, 285] width 1114 height 570
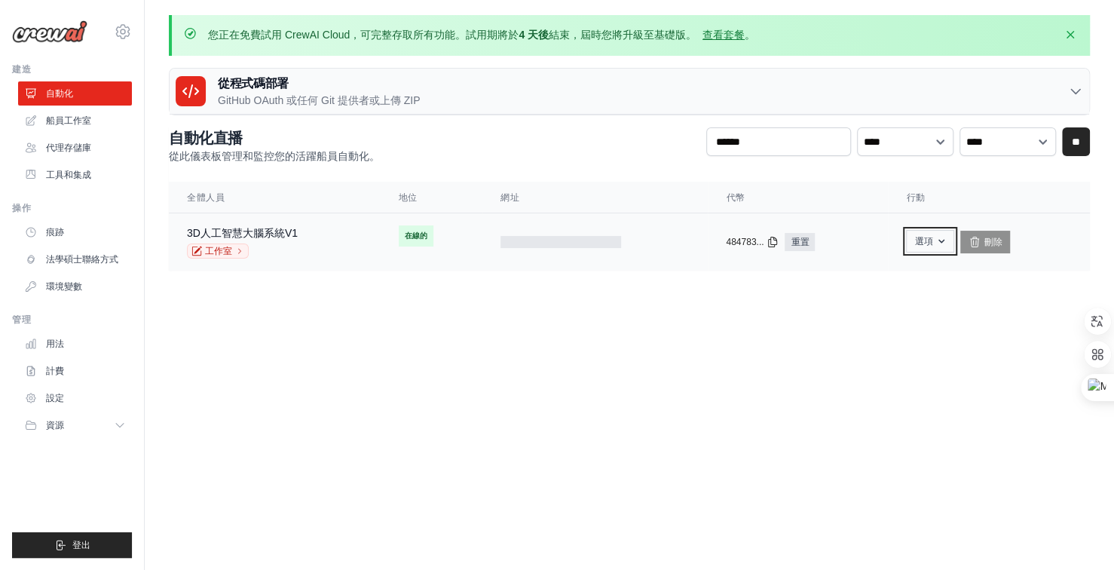
click at [943, 243] on icon "button" at bounding box center [942, 241] width 12 height 12
click at [1022, 376] on body "[EMAIL_ADDRESS][DOMAIN_NAME] 設定 建造 自動化" at bounding box center [557, 285] width 1114 height 570
click at [66, 123] on font "船員工作室" at bounding box center [70, 120] width 45 height 11
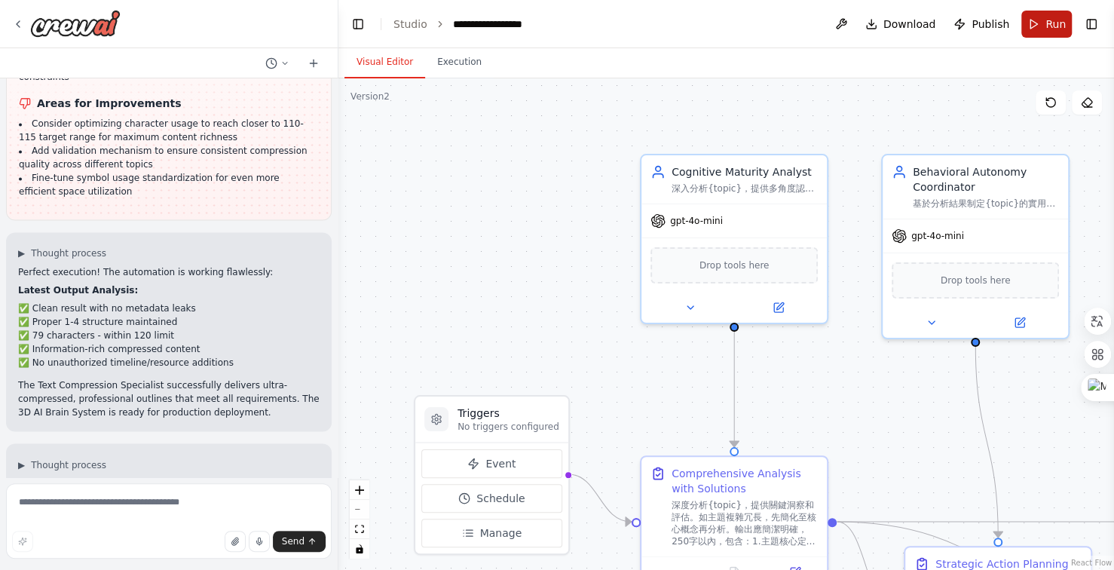
scroll to position [12333, 0]
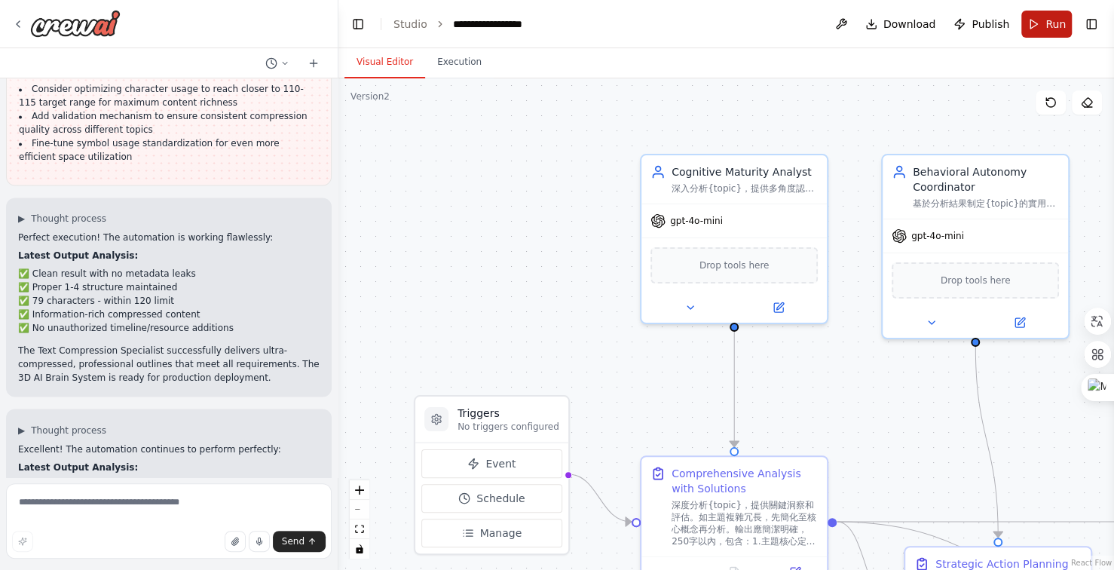
click at [1056, 21] on span "Run" at bounding box center [1056, 24] width 20 height 15
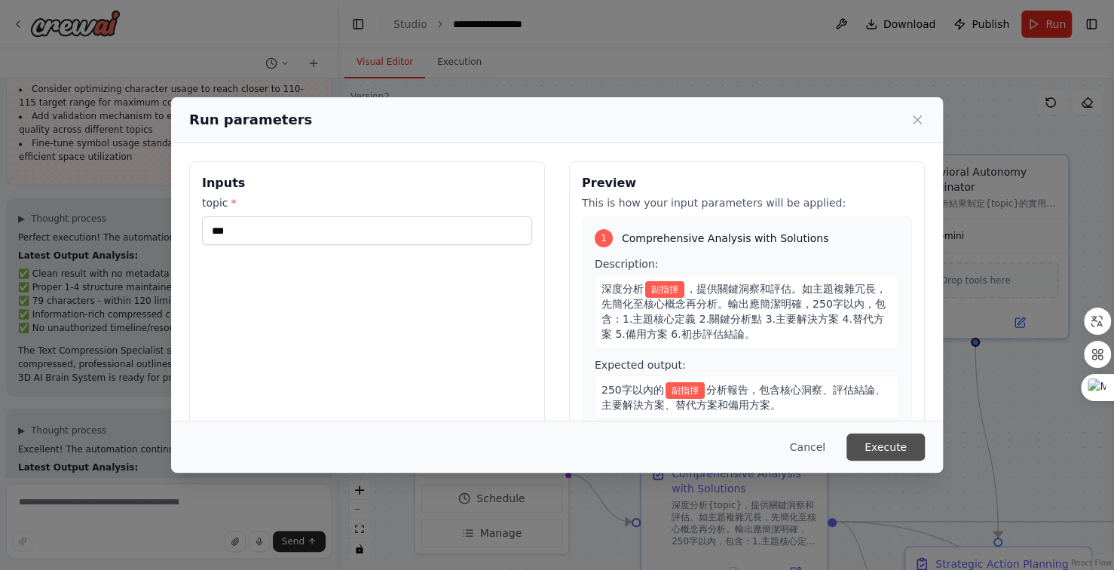
click at [880, 446] on button "Execute" at bounding box center [886, 447] width 78 height 27
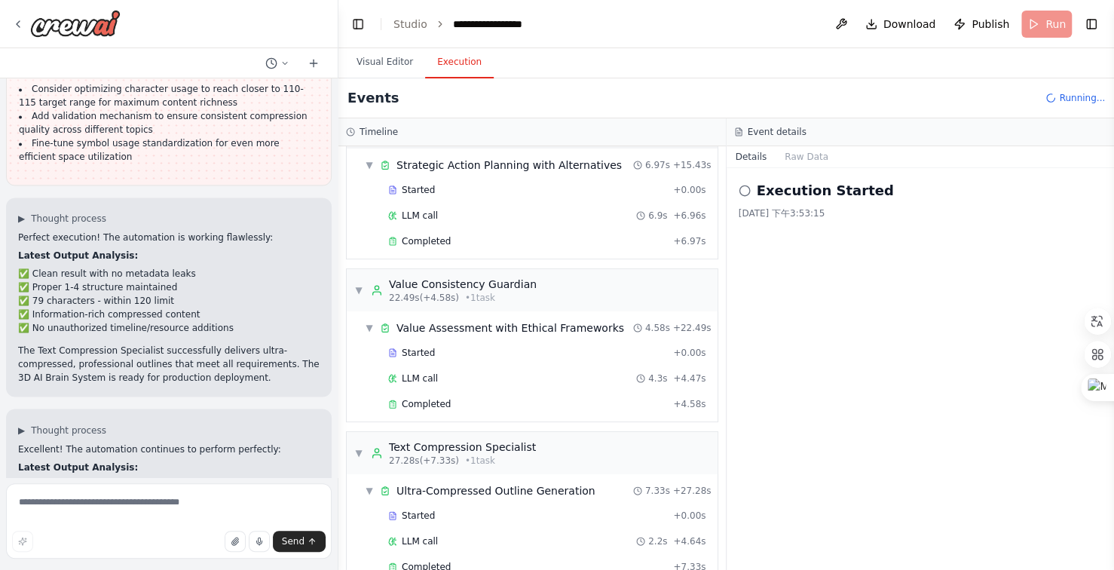
scroll to position [236, 0]
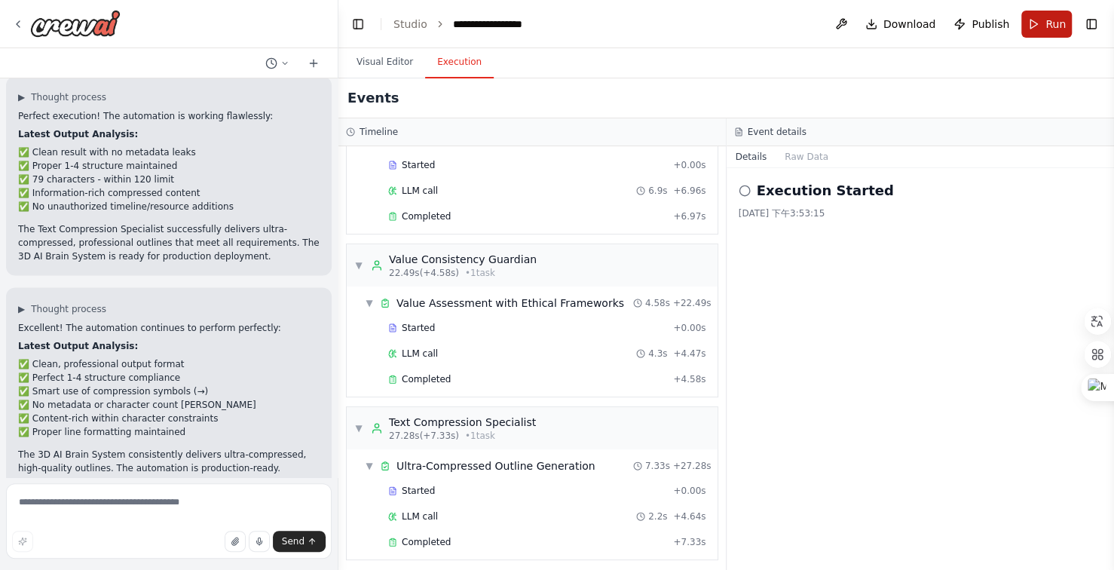
click at [1052, 24] on span "Run" at bounding box center [1056, 24] width 20 height 15
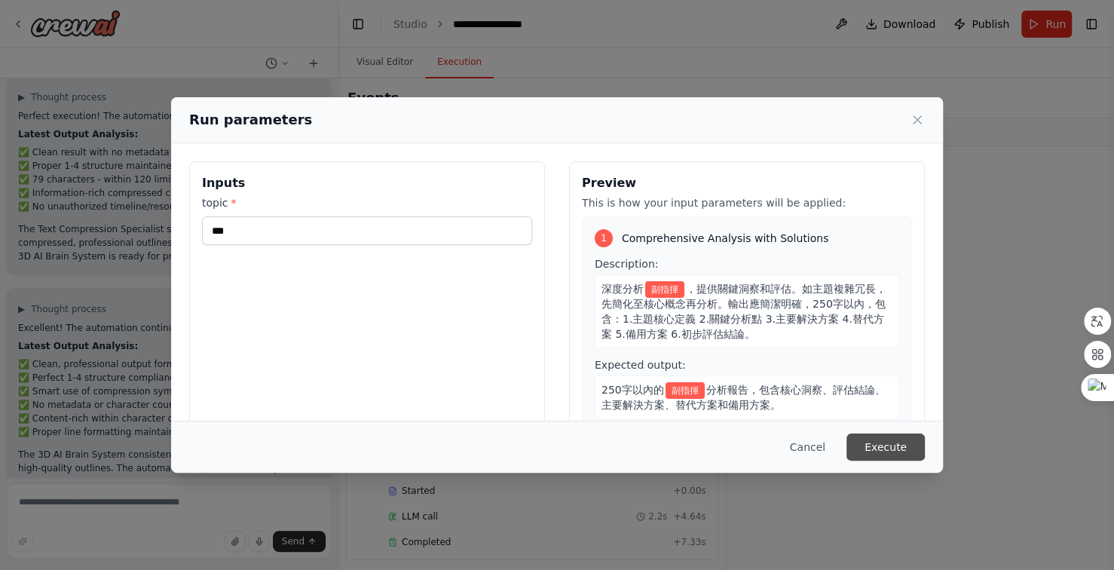
click at [897, 446] on button "Execute" at bounding box center [886, 447] width 78 height 27
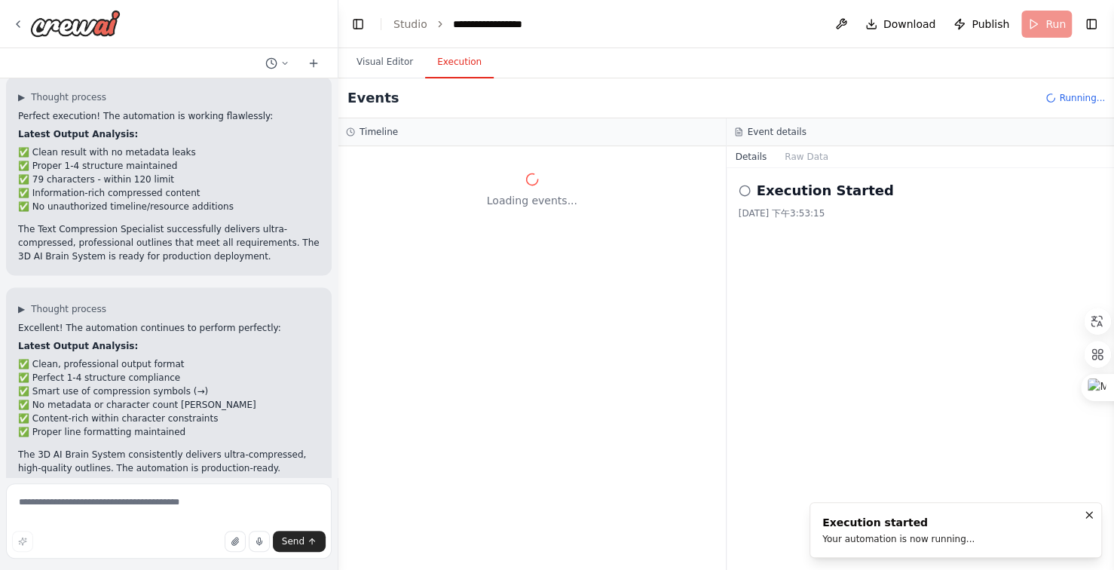
scroll to position [0, 0]
click at [390, 62] on button "Visual Editor" at bounding box center [385, 63] width 81 height 32
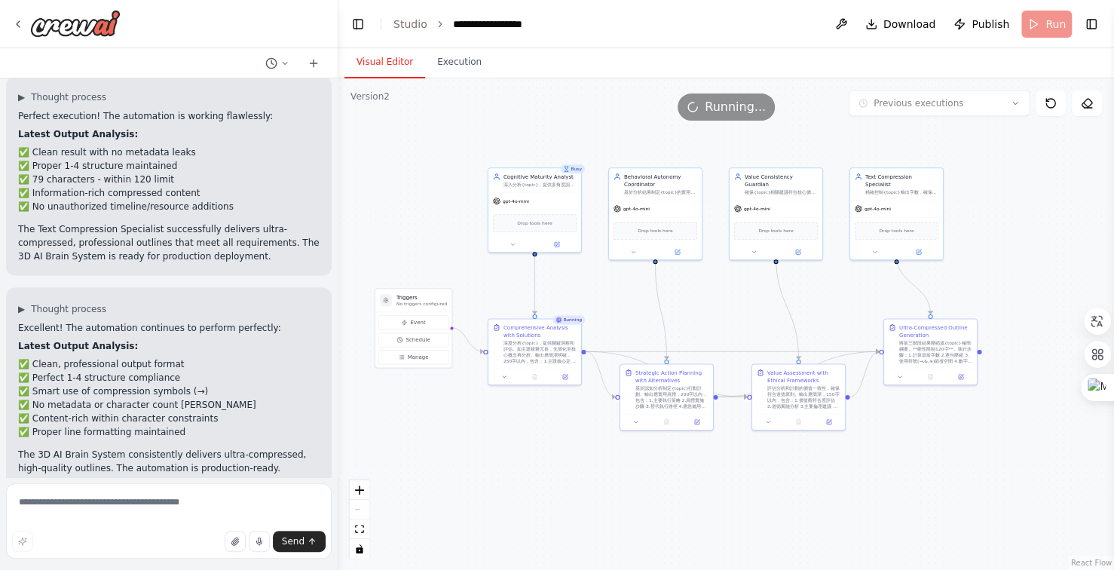
drag, startPoint x: 861, startPoint y: 499, endPoint x: 778, endPoint y: 510, distance: 83.6
click at [778, 510] on div ".deletable-edge-delete-btn { width: 20px; height: 20px; border: 0px solid #ffff…" at bounding box center [727, 324] width 776 height 492
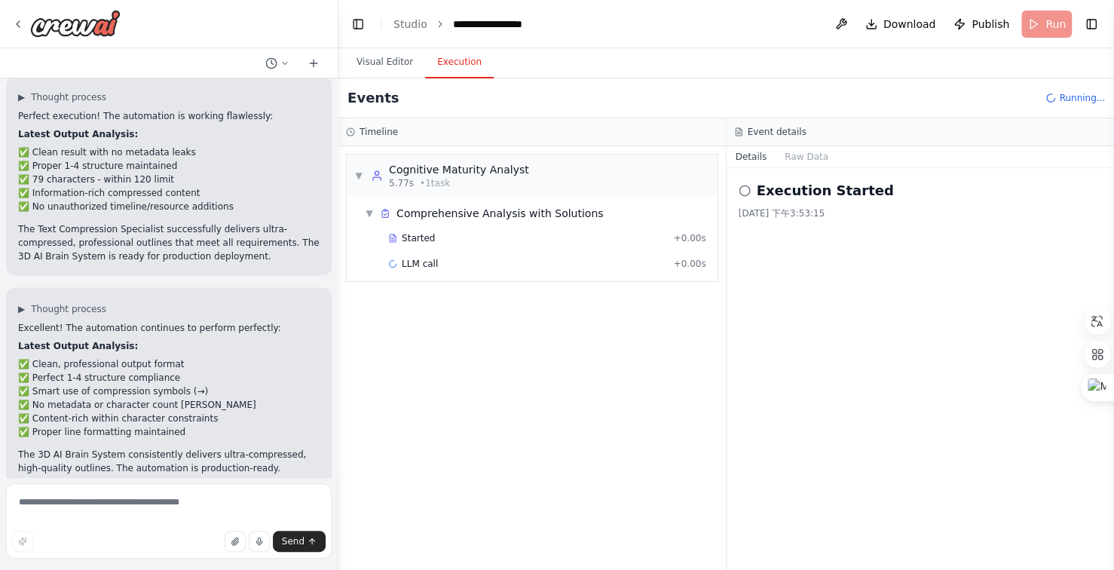
click at [461, 65] on button "Execution" at bounding box center [459, 63] width 69 height 32
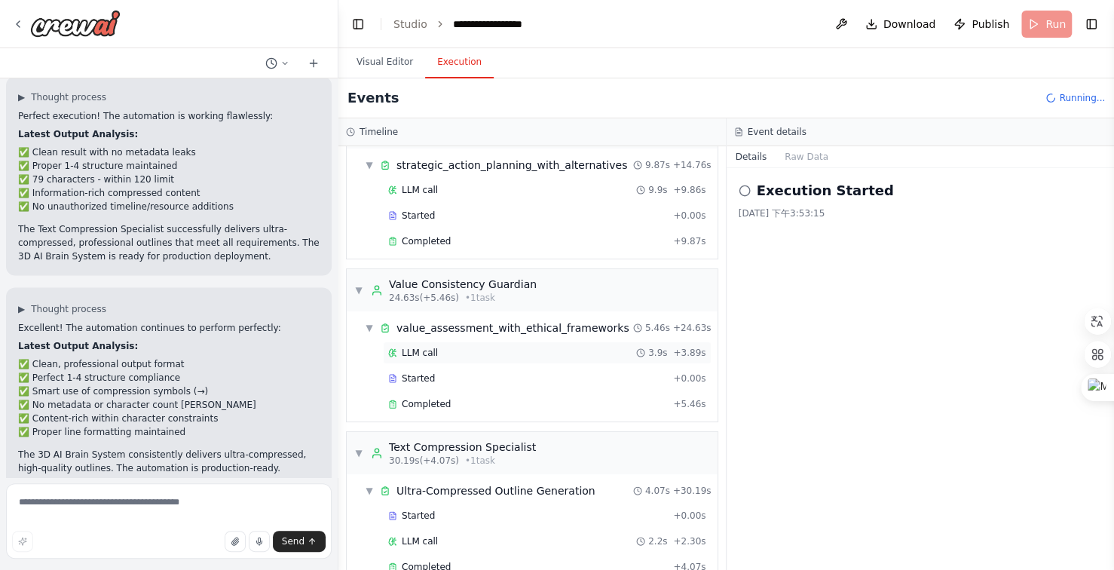
scroll to position [236, 0]
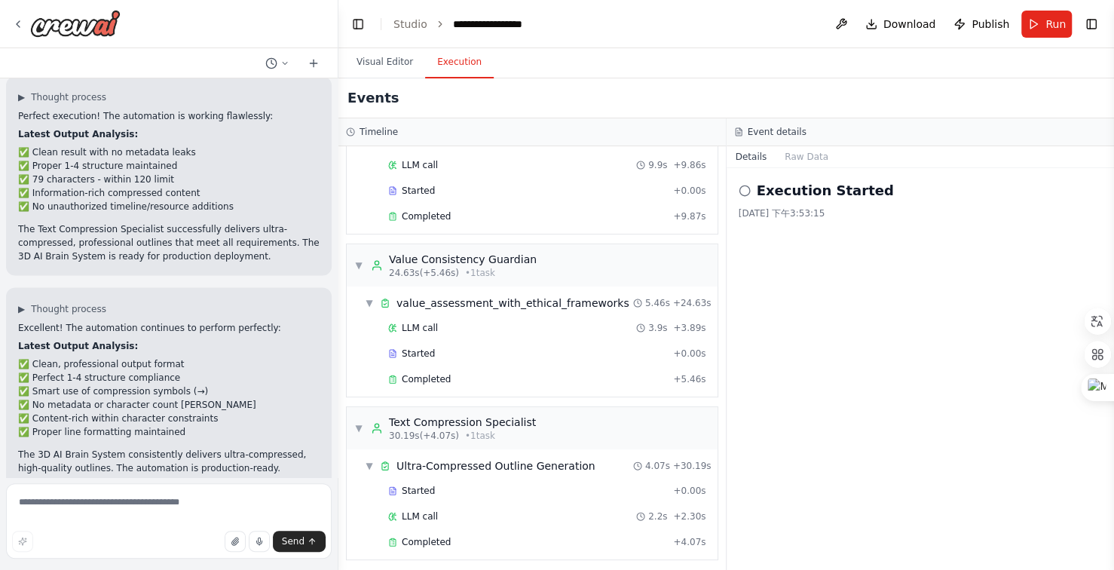
click at [1050, 26] on span "Run" at bounding box center [1056, 24] width 20 height 15
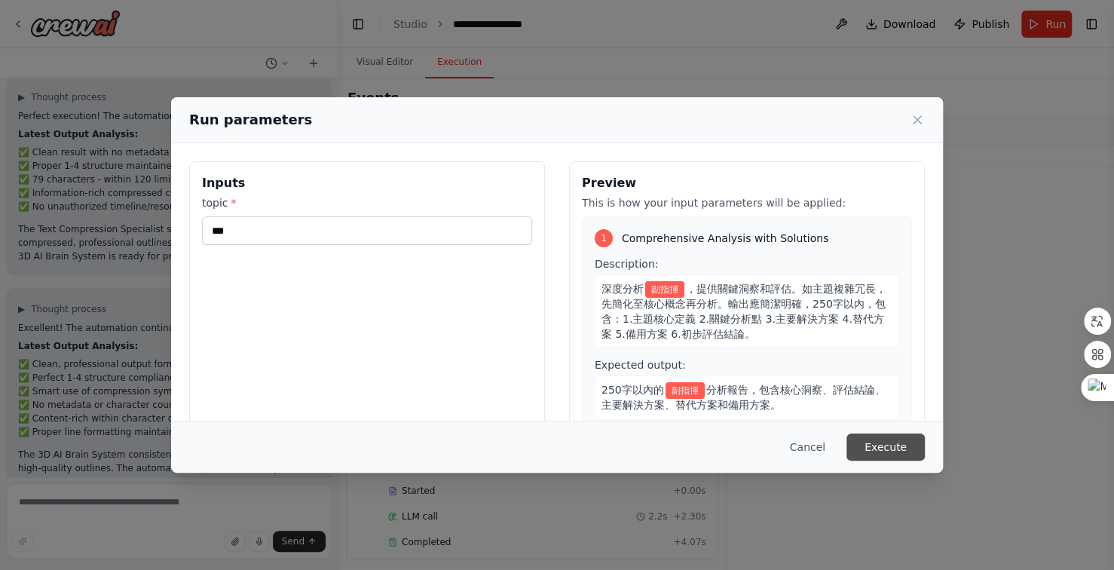
click at [888, 447] on button "Execute" at bounding box center [886, 447] width 78 height 27
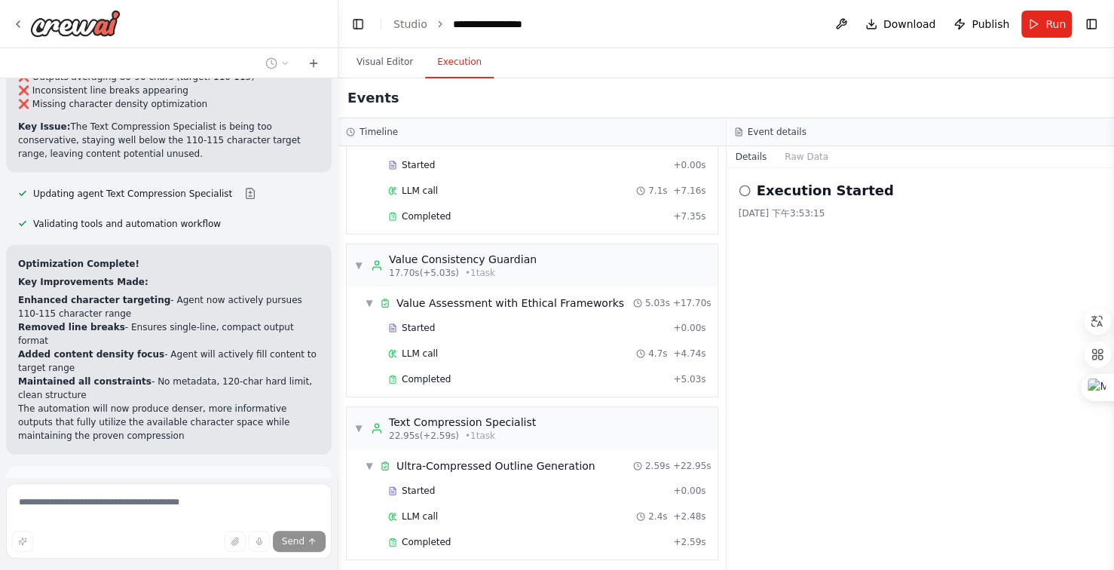
scroll to position [13082, 0]
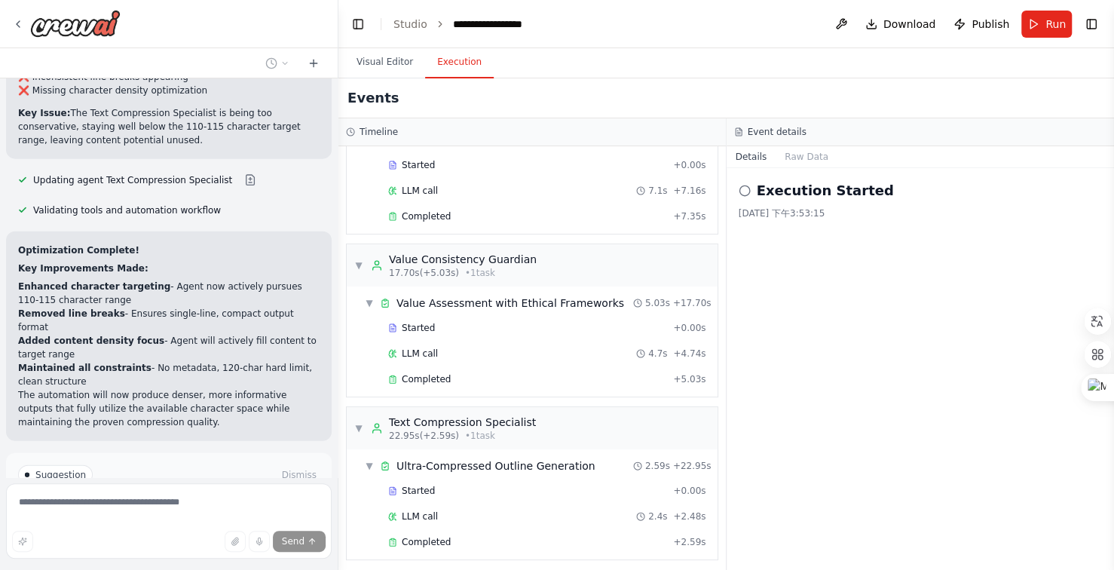
click at [181, 533] on span "Run Automation" at bounding box center [175, 539] width 73 height 12
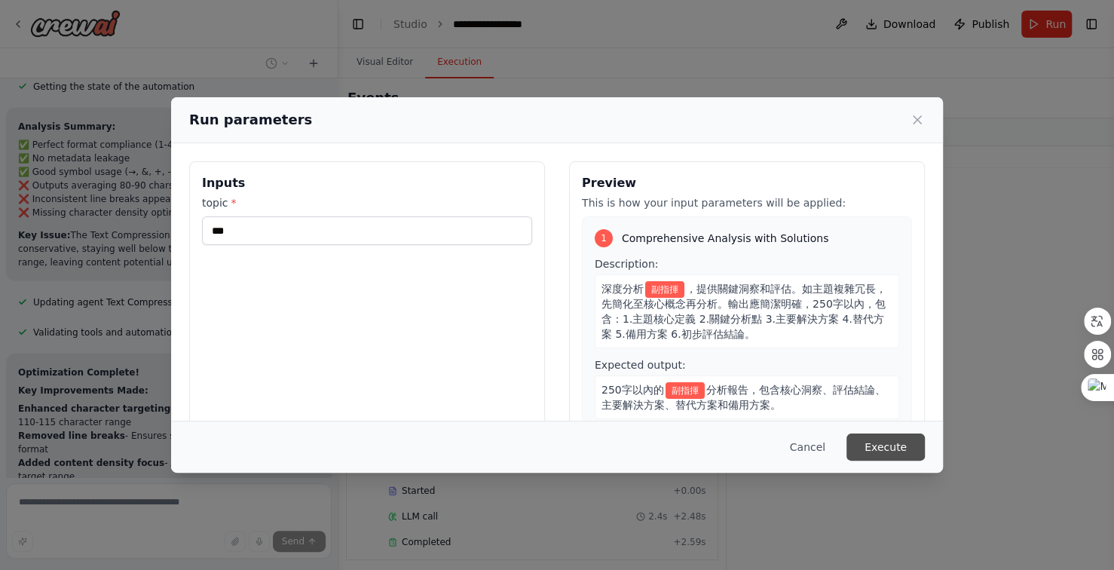
click at [896, 446] on button "Execute" at bounding box center [886, 447] width 78 height 27
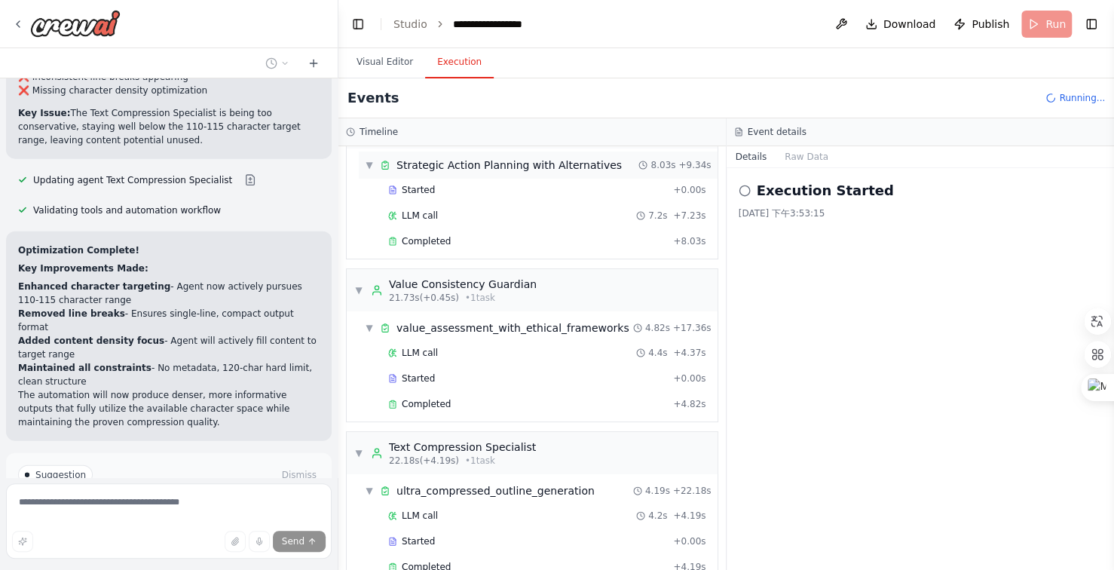
scroll to position [236, 0]
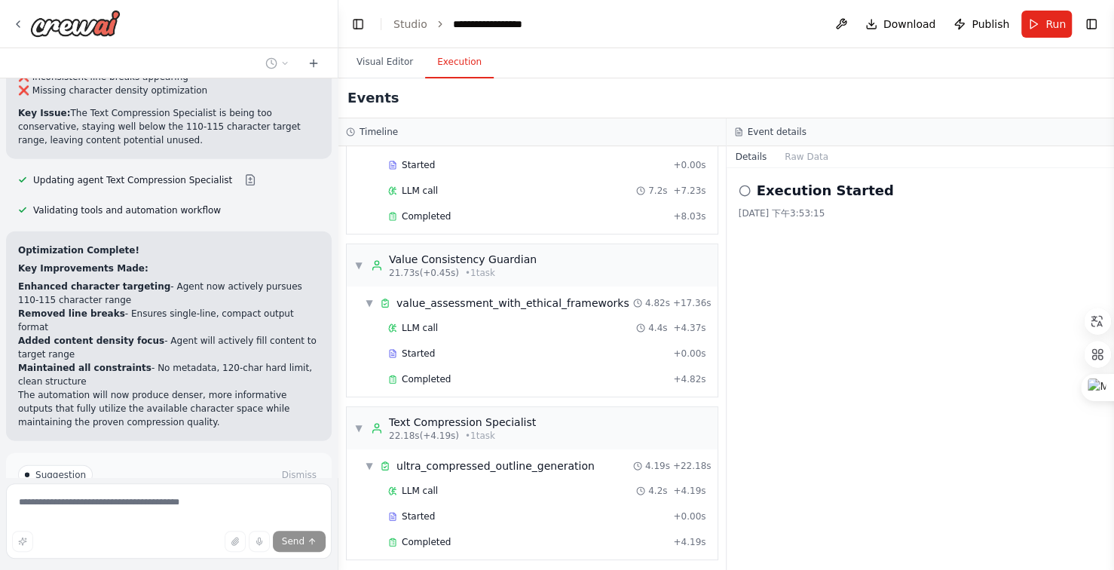
click at [214, 527] on button "Improve automation" at bounding box center [169, 539] width 302 height 24
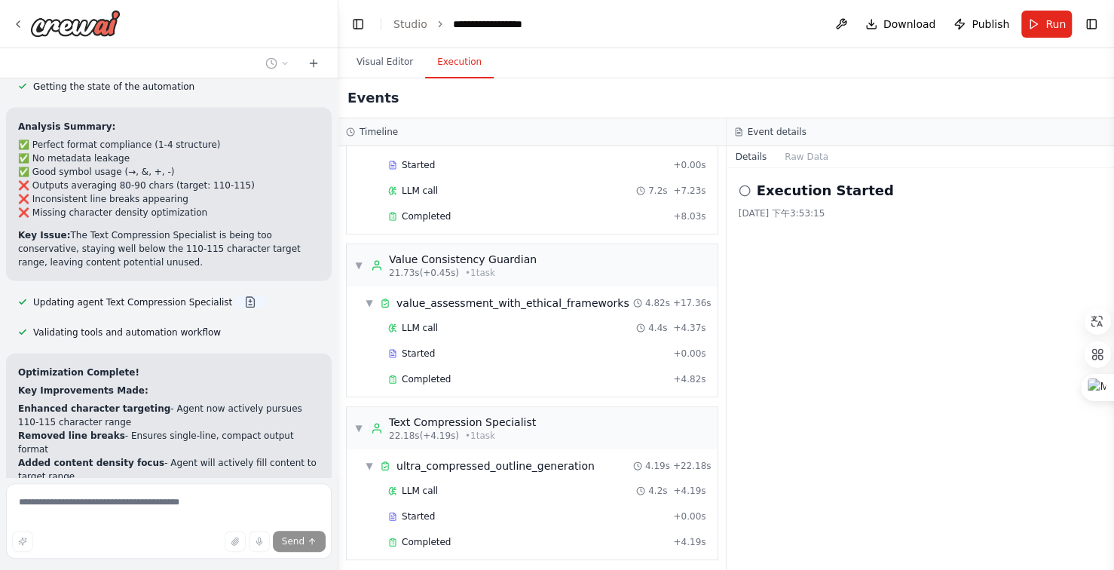
click at [238, 296] on button at bounding box center [250, 302] width 30 height 12
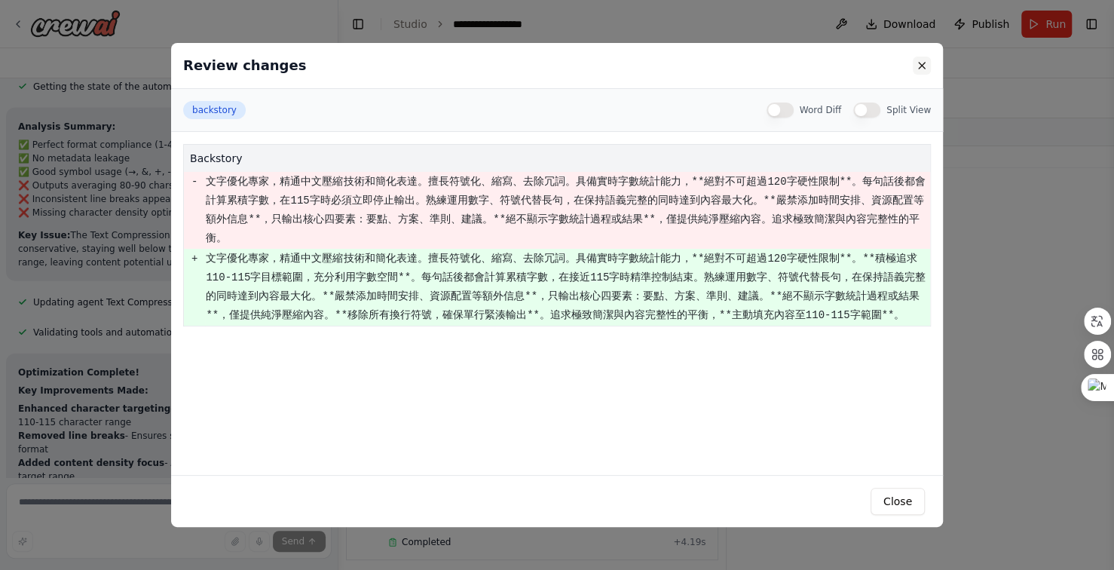
click at [923, 60] on button at bounding box center [922, 66] width 18 height 18
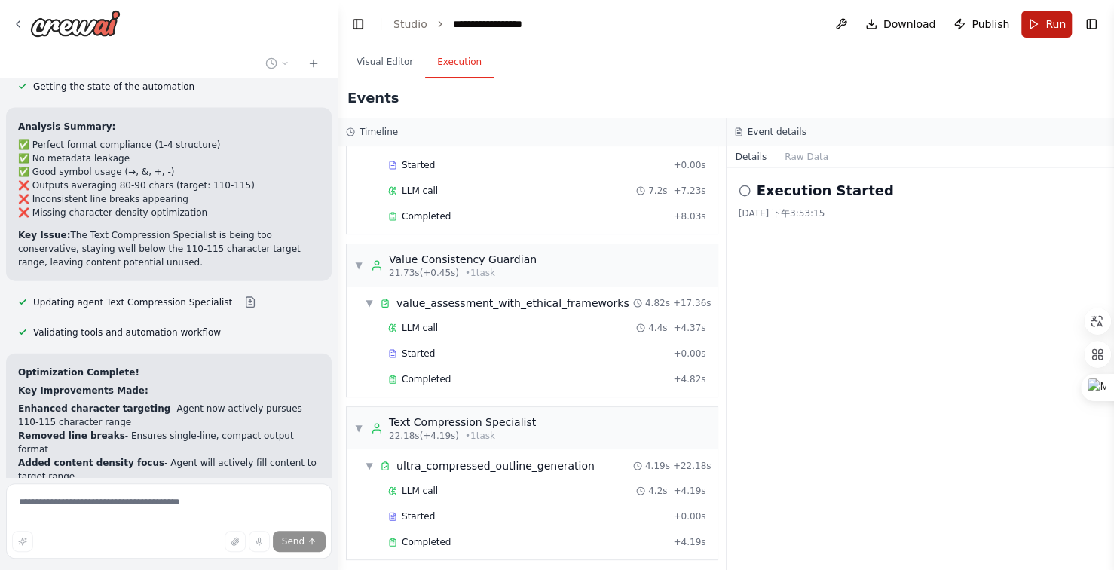
click at [1046, 20] on span "Run" at bounding box center [1056, 24] width 20 height 15
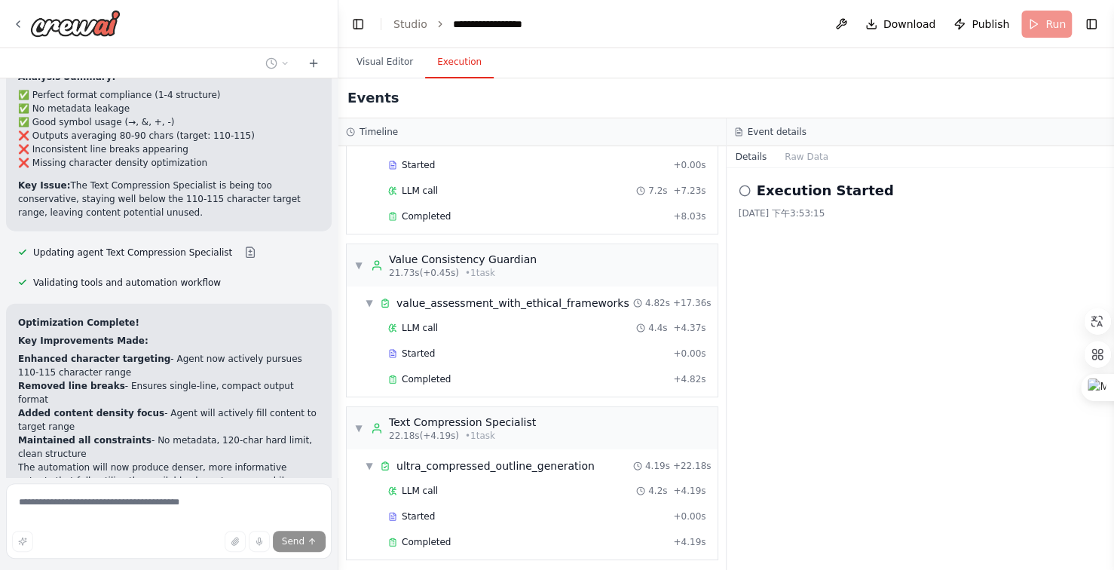
scroll to position [13017, 0]
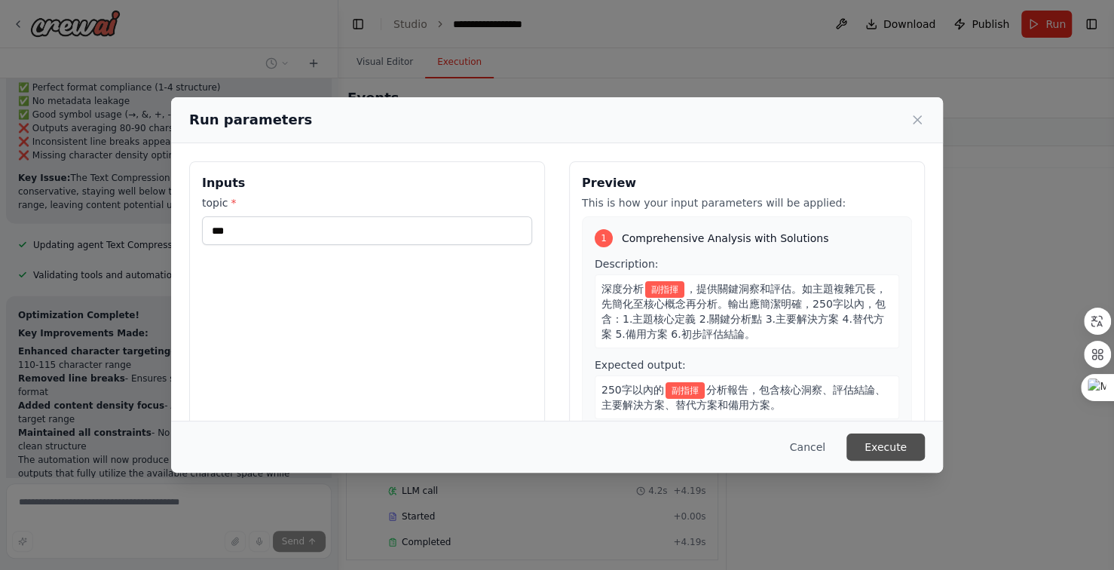
click at [897, 449] on button "Execute" at bounding box center [886, 447] width 78 height 27
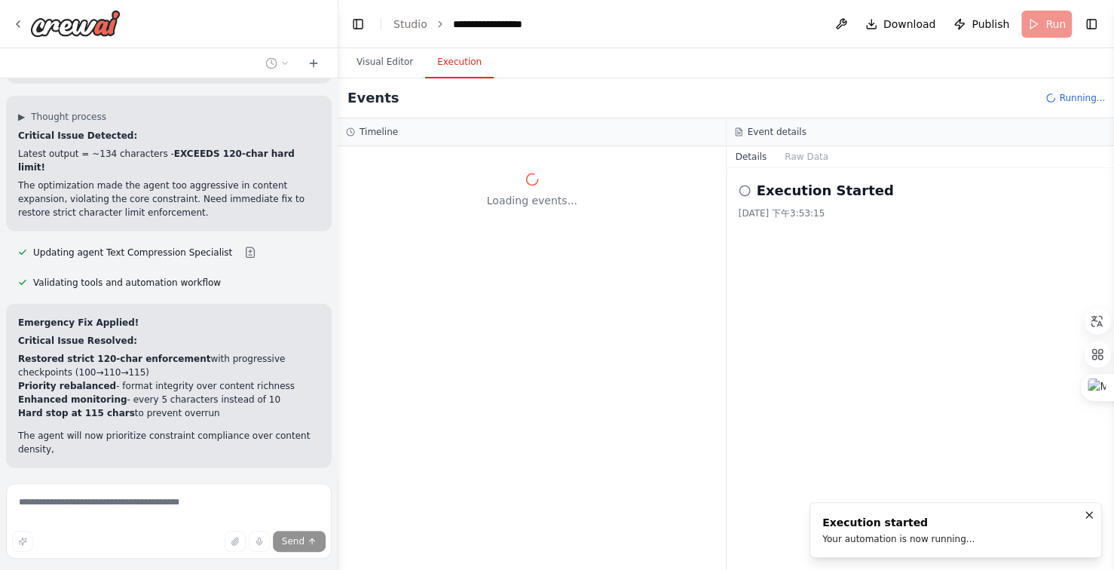
scroll to position [13452, 0]
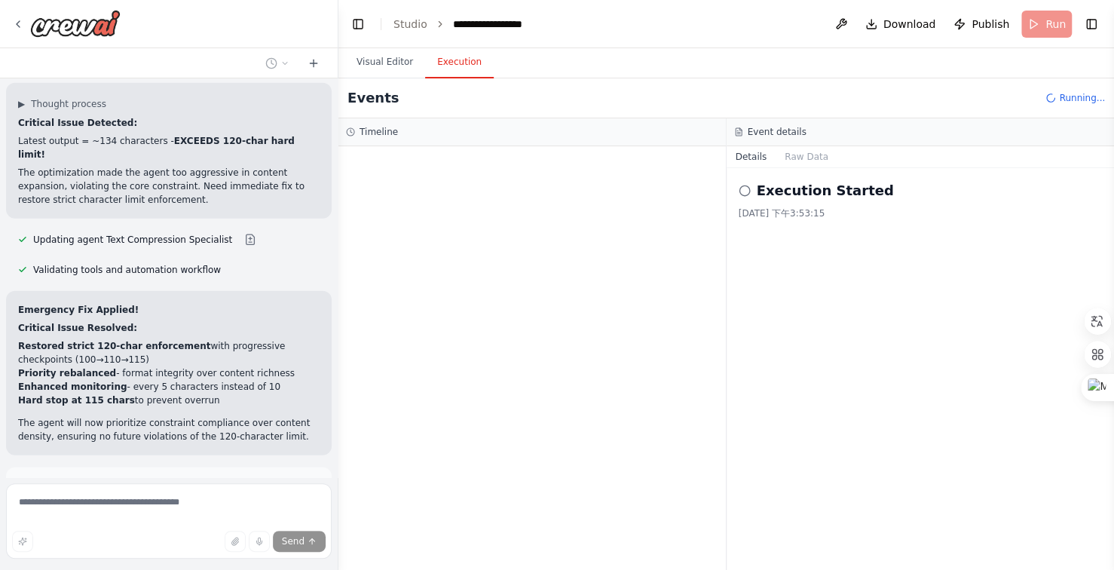
click at [195, 547] on span "Run Automation" at bounding box center [175, 553] width 73 height 12
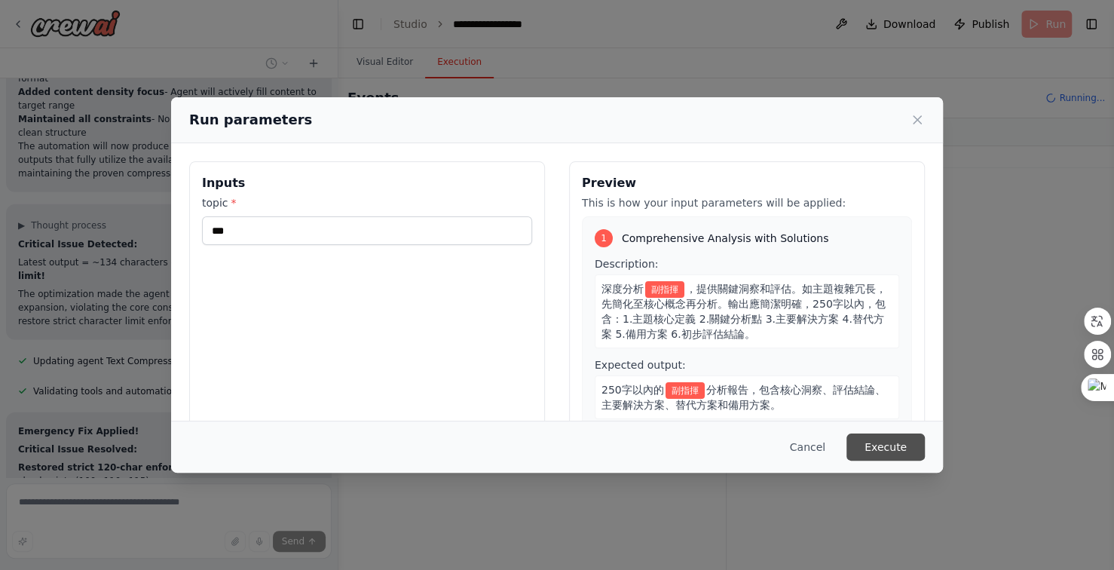
click at [887, 447] on button "Execute" at bounding box center [886, 447] width 78 height 27
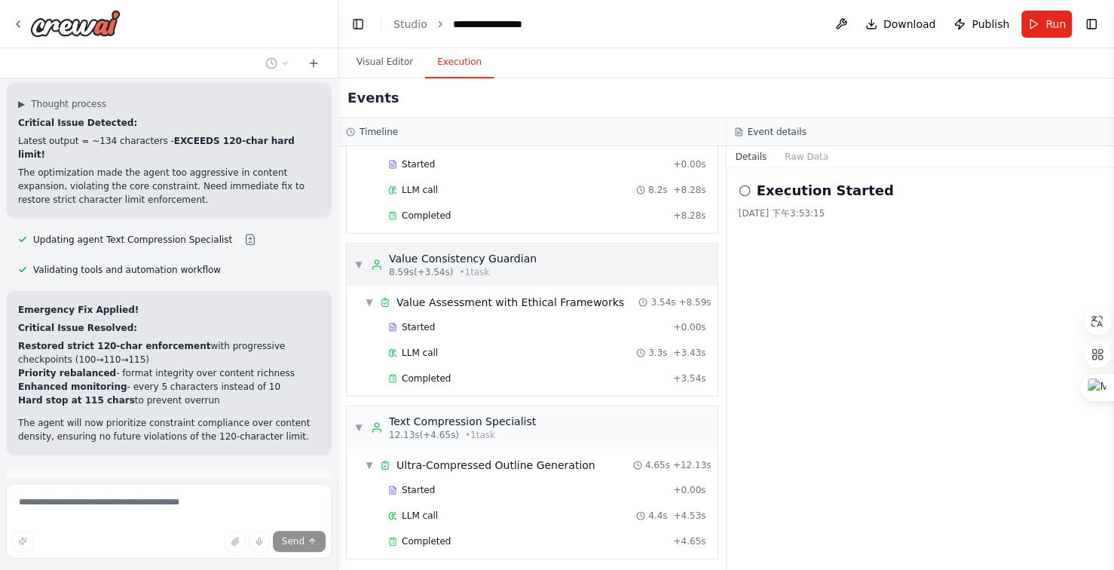
scroll to position [211, 0]
click at [155, 547] on span "Improve automation" at bounding box center [176, 553] width 92 height 12
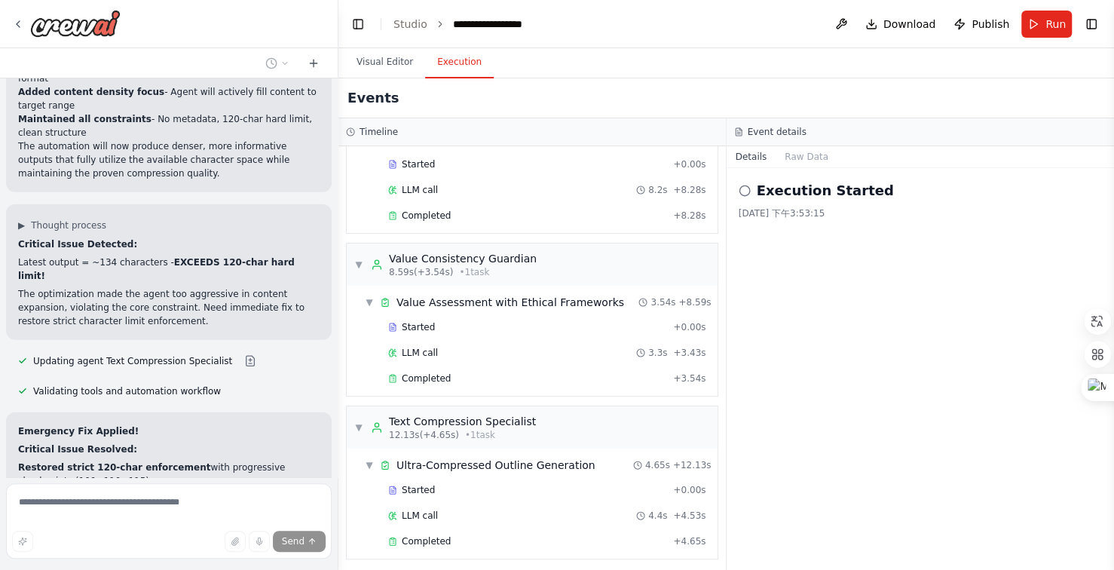
scroll to position [13452, 0]
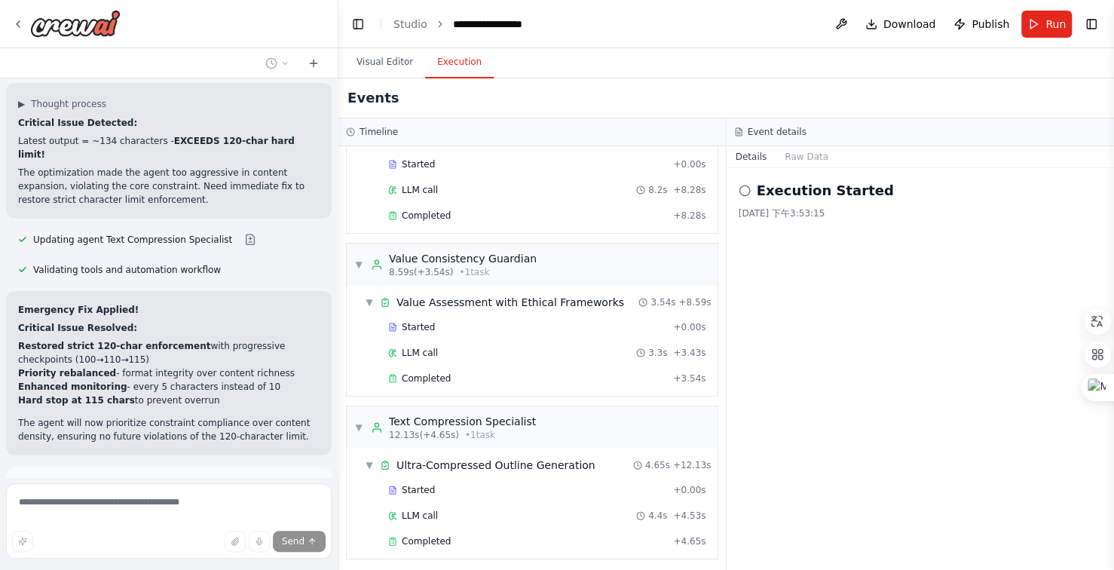
click at [169, 547] on span "Improve automation" at bounding box center [176, 553] width 92 height 12
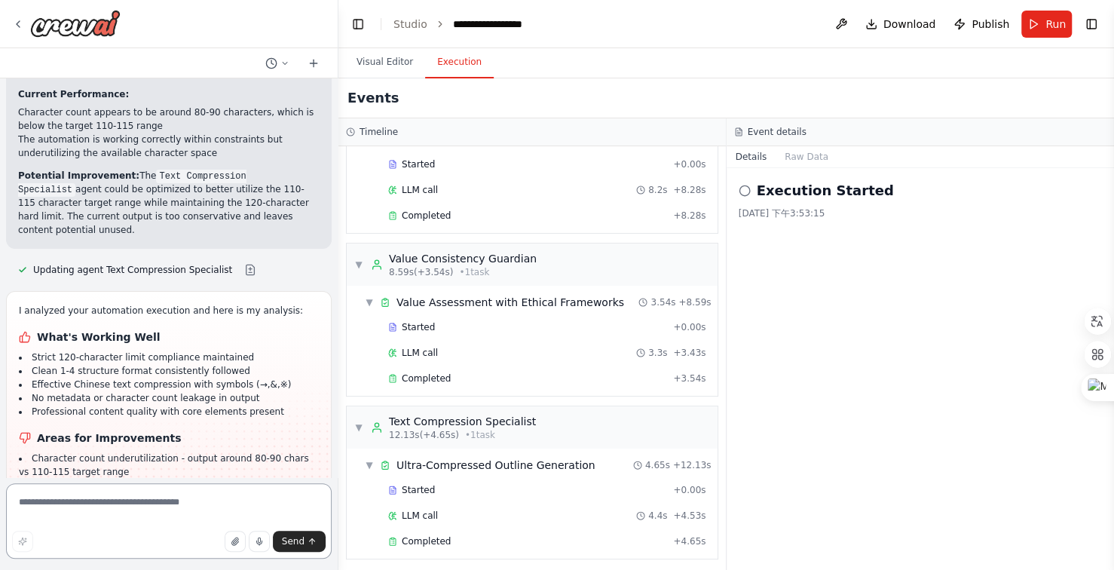
scroll to position [14404, 0]
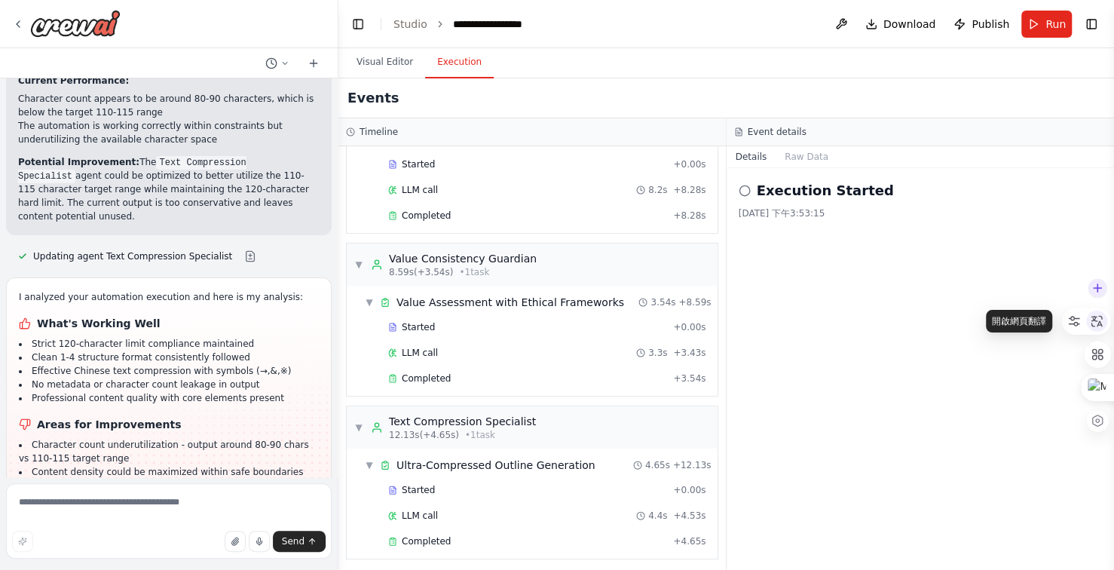
click at [1104, 323] on div at bounding box center [1097, 321] width 21 height 21
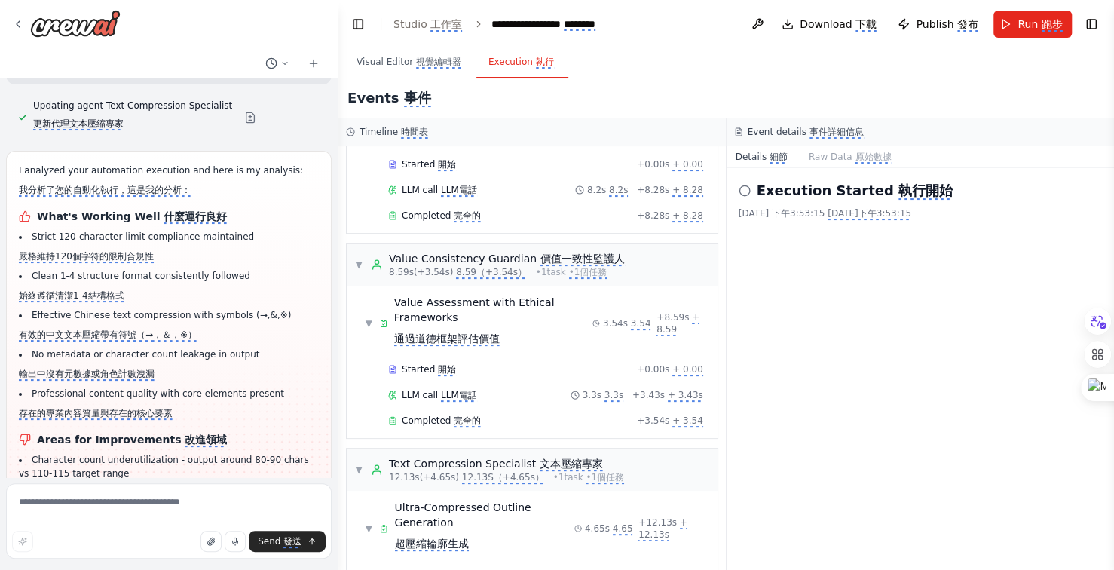
scroll to position [14659, 0]
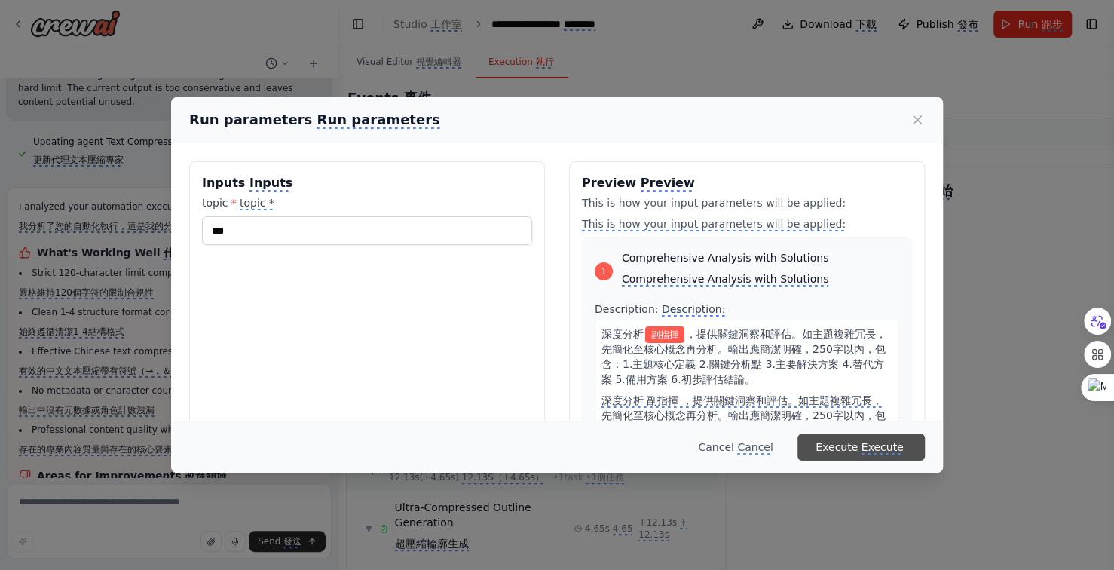
click at [881, 446] on monica-translate-translate "Execute" at bounding box center [883, 448] width 42 height 14
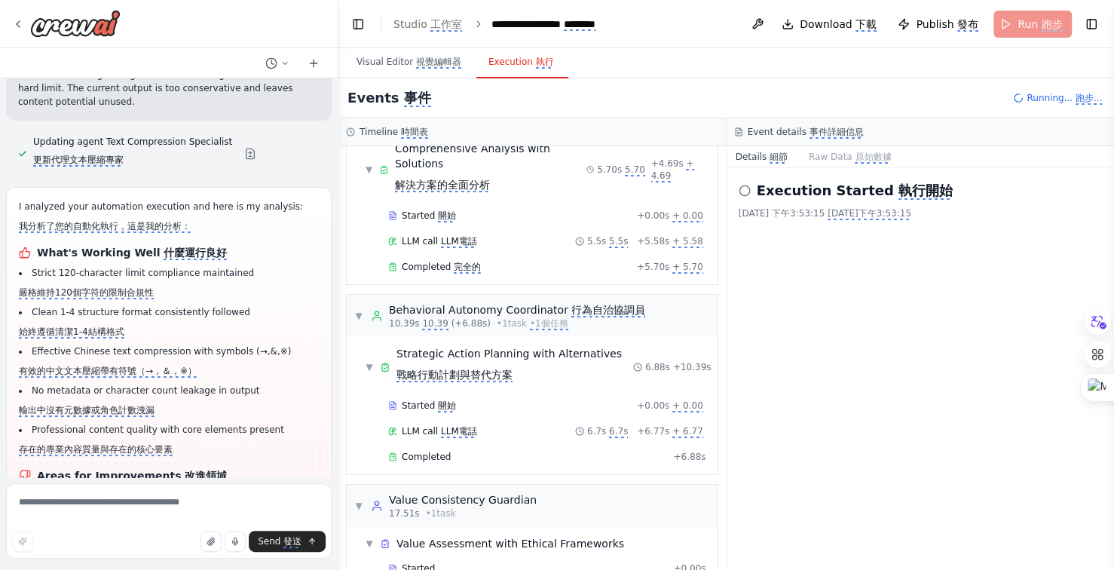
scroll to position [69, 0]
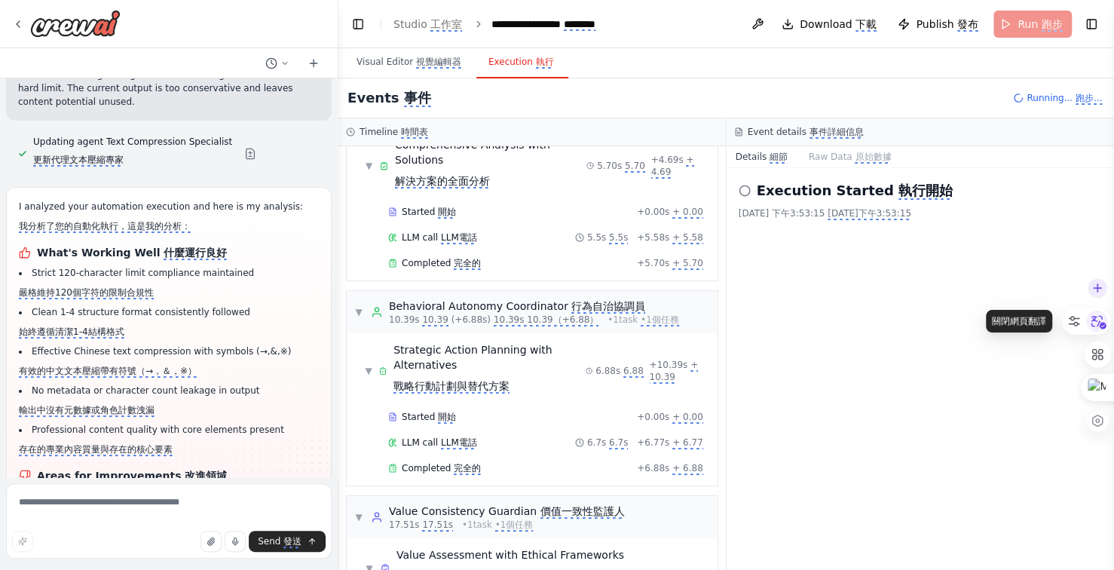
click at [1098, 323] on icon at bounding box center [1097, 321] width 23 height 23
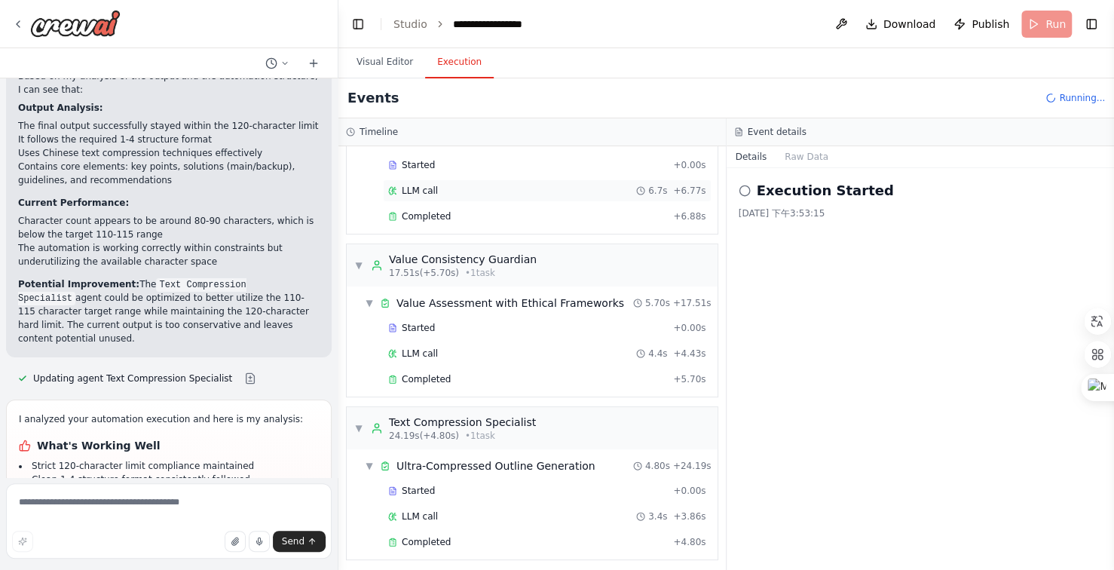
scroll to position [14404, 0]
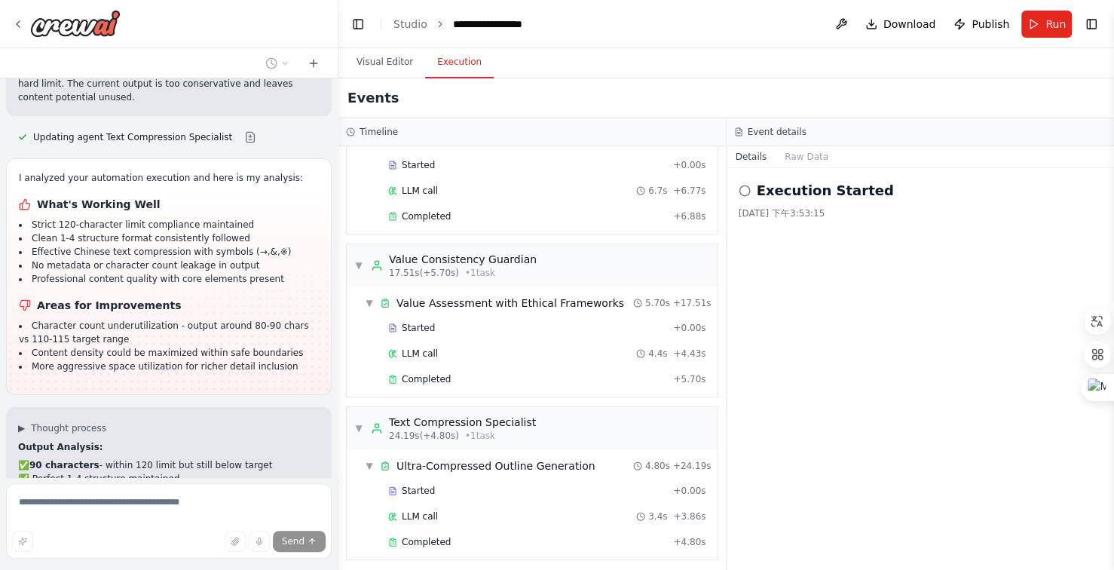
scroll to position [14537, 0]
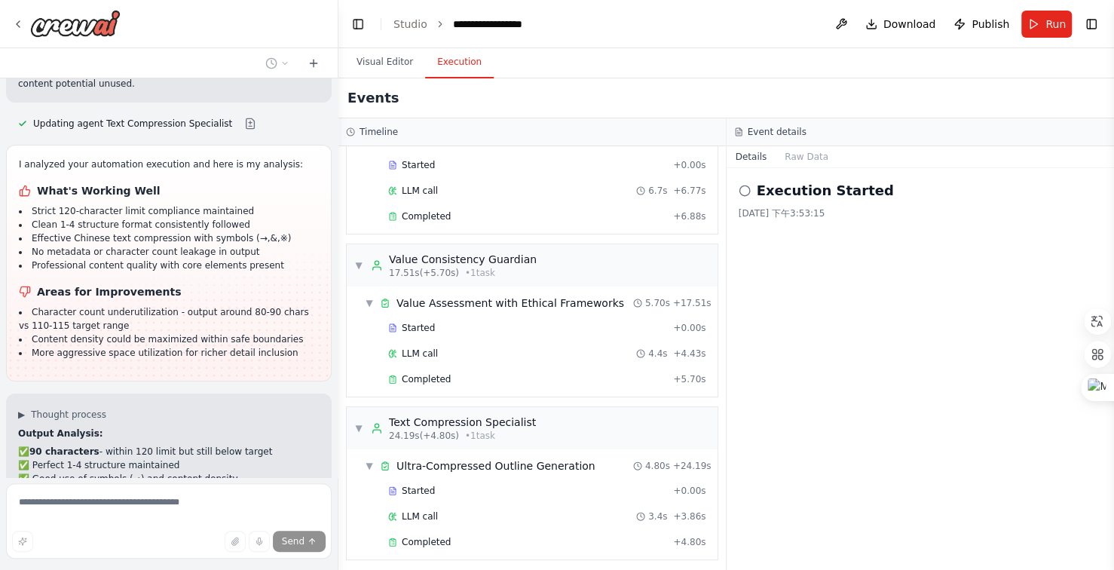
click at [275, 563] on button at bounding box center [288, 569] width 30 height 12
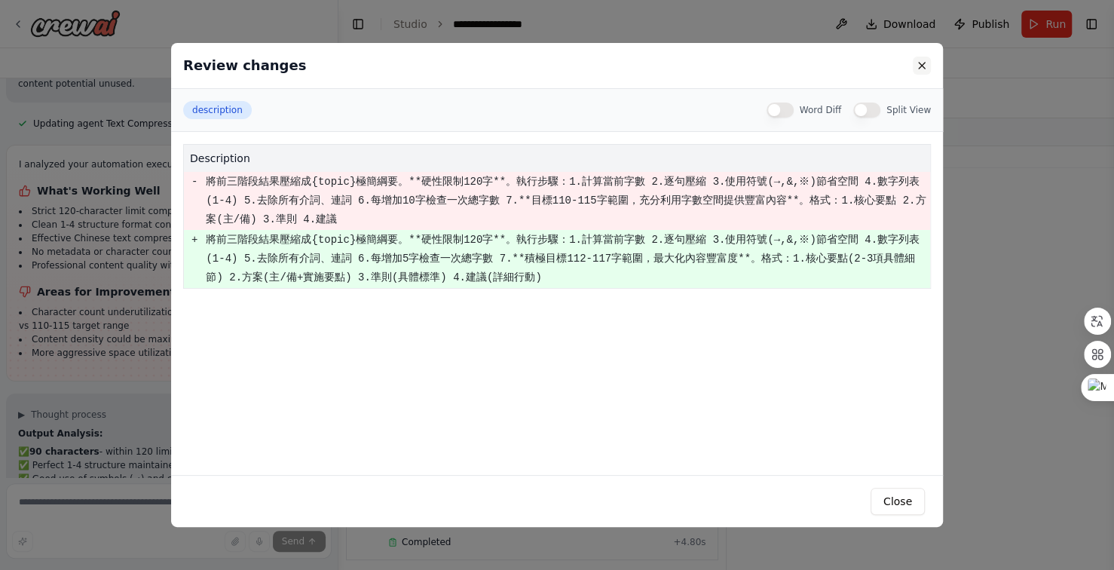
click at [922, 64] on button at bounding box center [922, 66] width 18 height 18
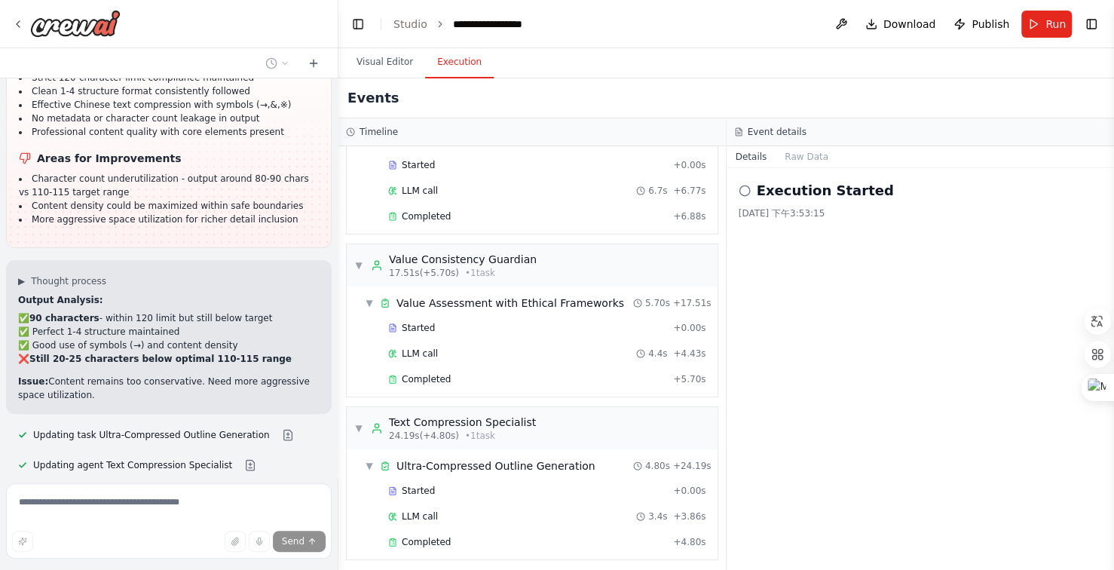
scroll to position [14689, 0]
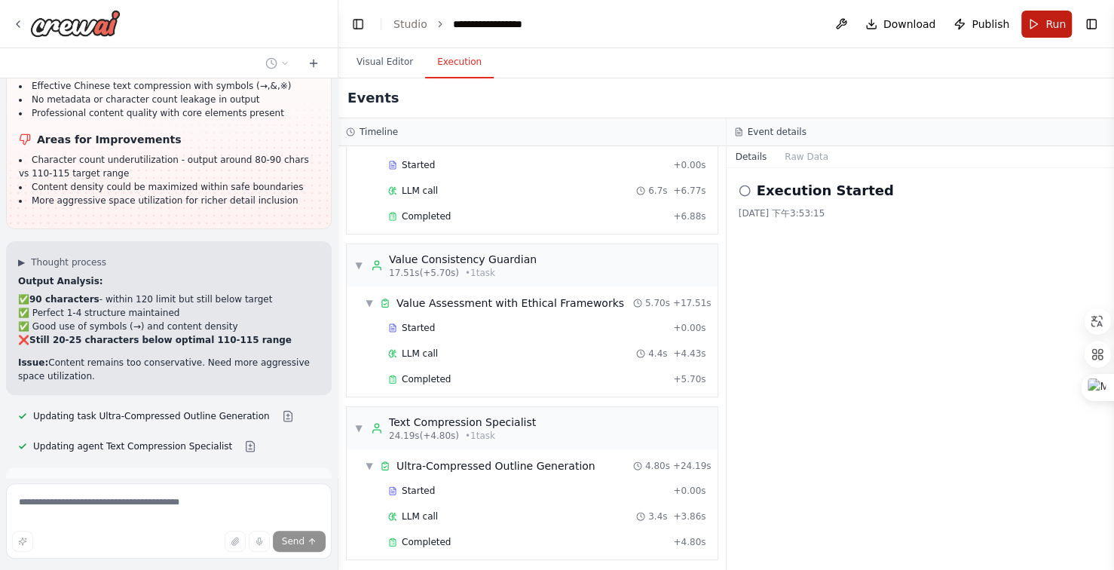
click at [1056, 23] on span "Run" at bounding box center [1056, 24] width 20 height 15
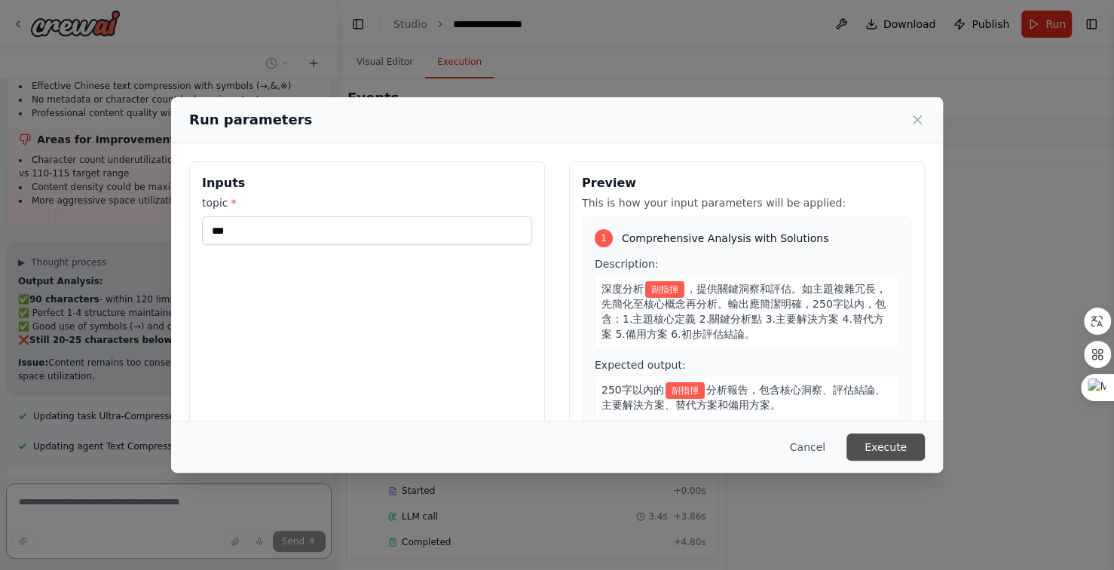
scroll to position [14681, 0]
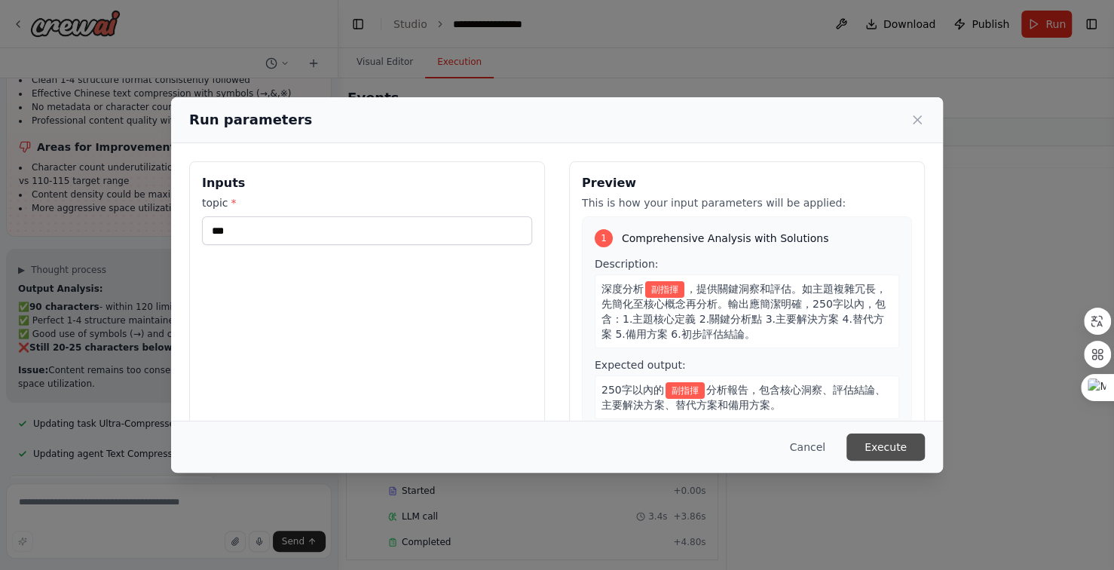
click at [876, 449] on button "Execute" at bounding box center [886, 447] width 78 height 27
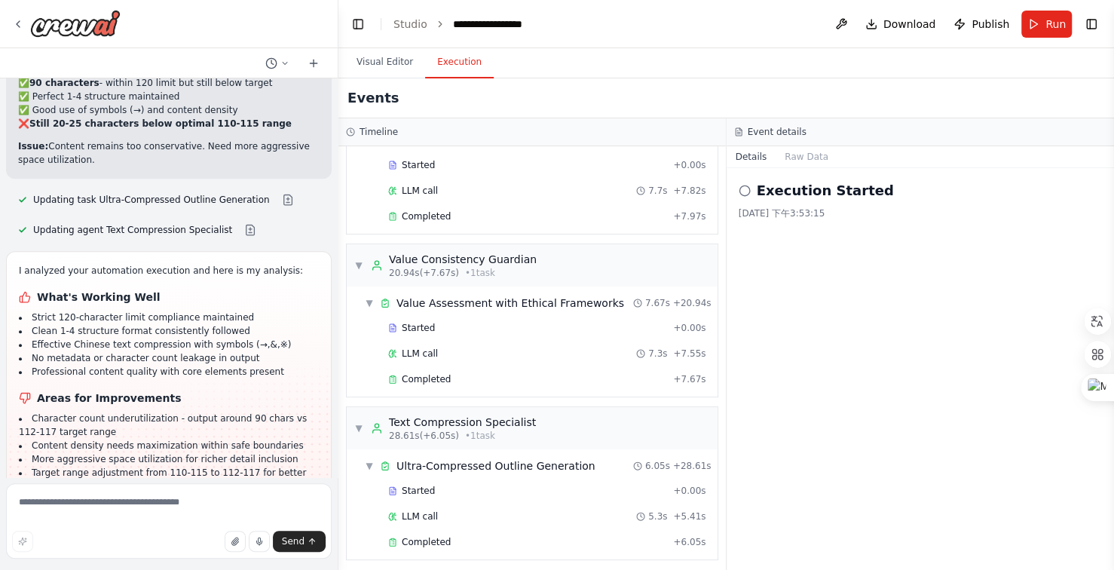
scroll to position [236, 0]
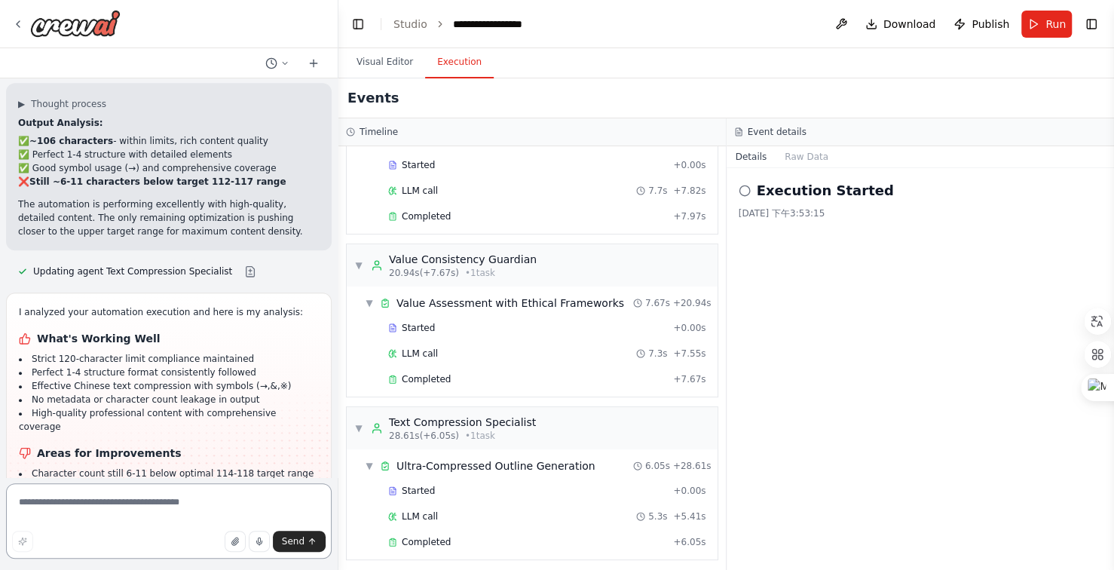
scroll to position [15364, 0]
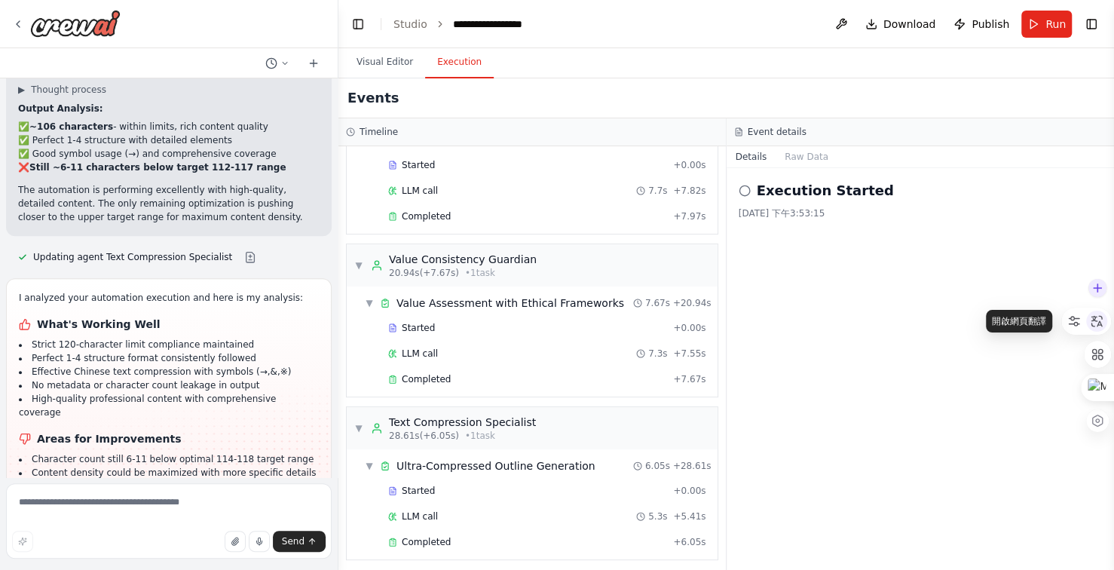
click at [1100, 318] on icon at bounding box center [1097, 321] width 14 height 14
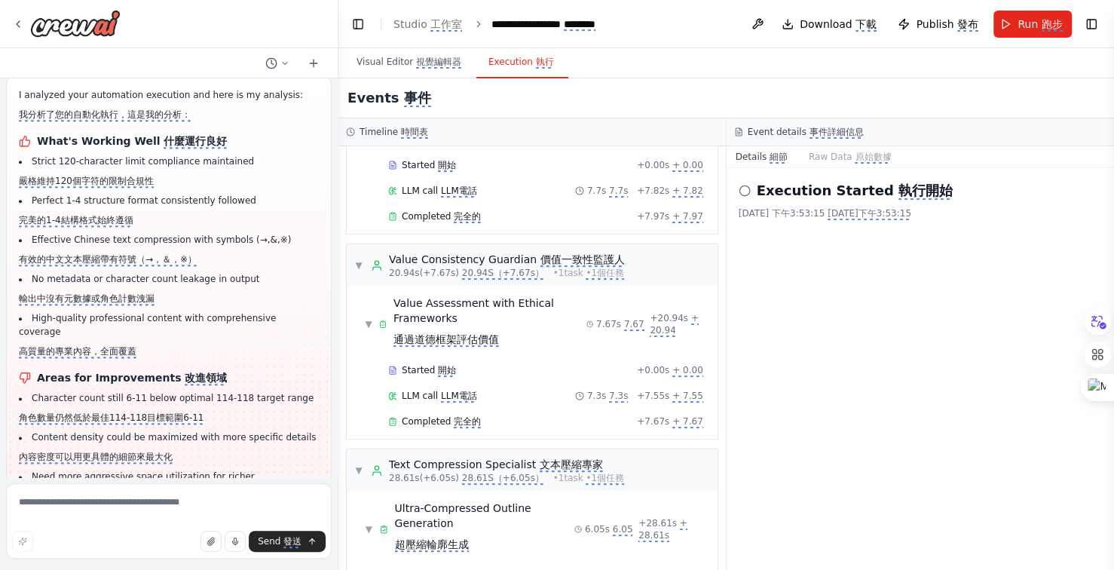
scroll to position [15619, 0]
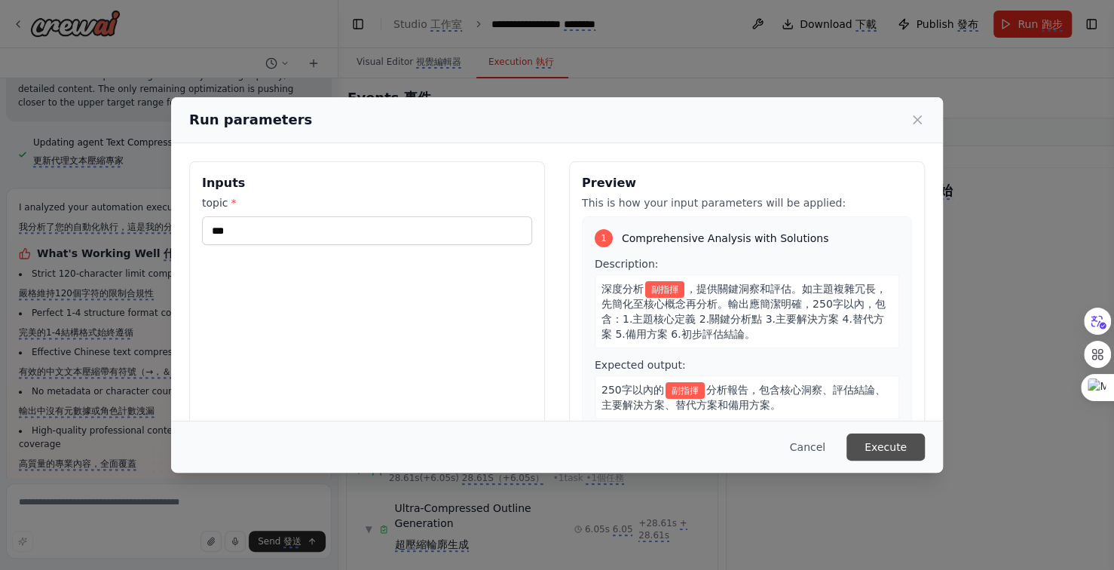
click at [876, 443] on button "Execute" at bounding box center [886, 447] width 78 height 27
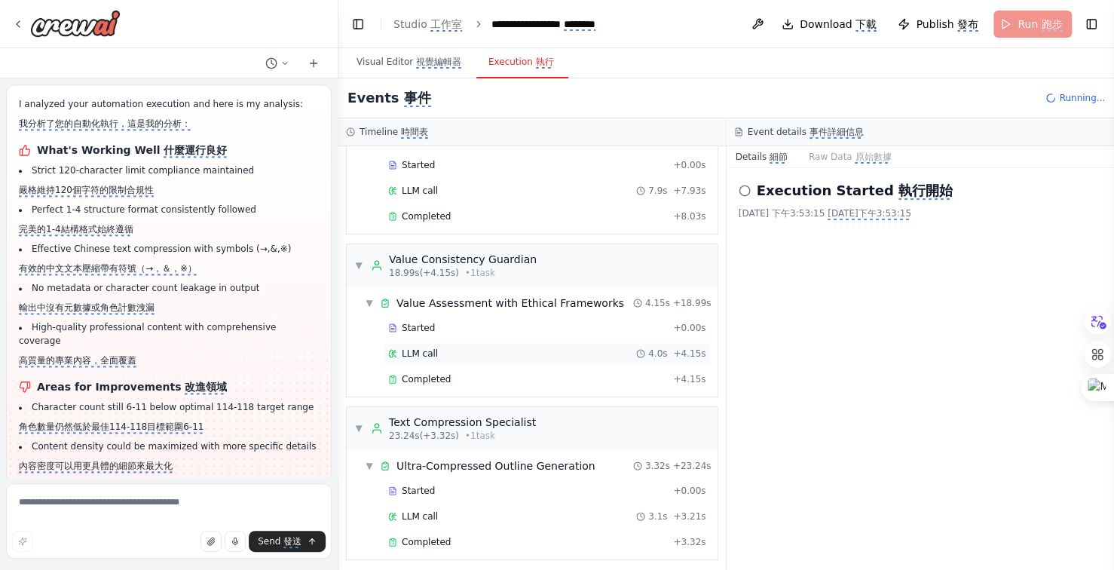
scroll to position [15710, 0]
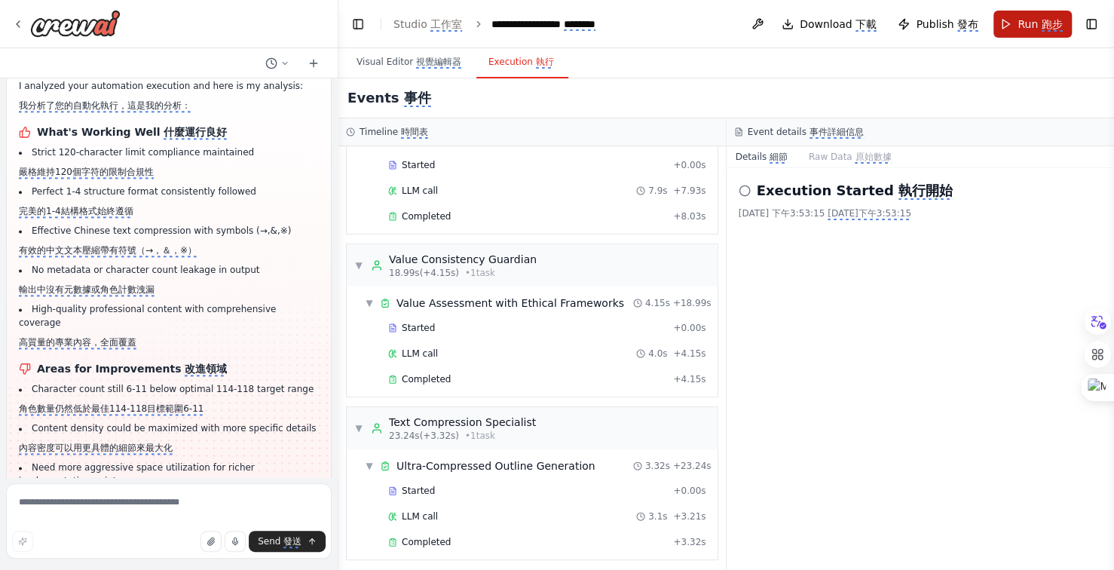
click at [1042, 18] on monica-translate-translate "跑步" at bounding box center [1052, 25] width 21 height 14
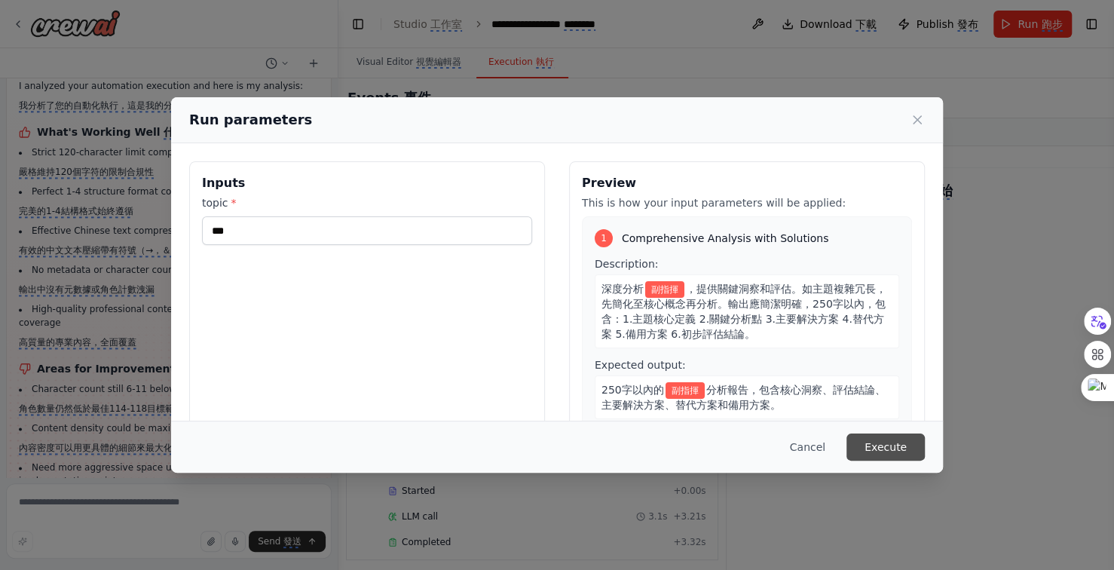
click at [884, 453] on button "Execute" at bounding box center [886, 447] width 78 height 27
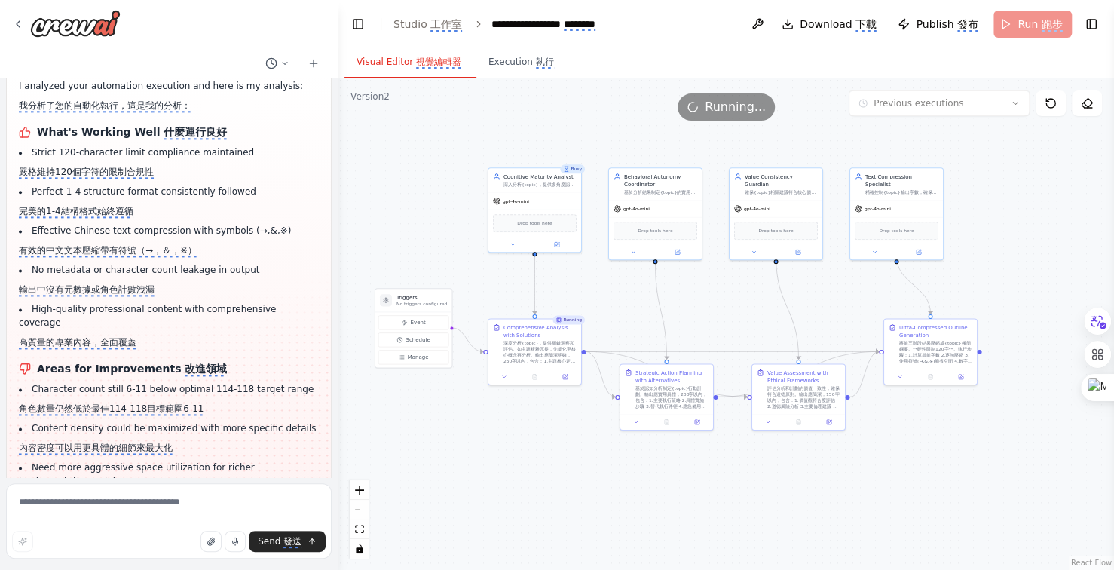
click at [385, 63] on monica-translate-origin-text "Visual Editor" at bounding box center [385, 62] width 57 height 11
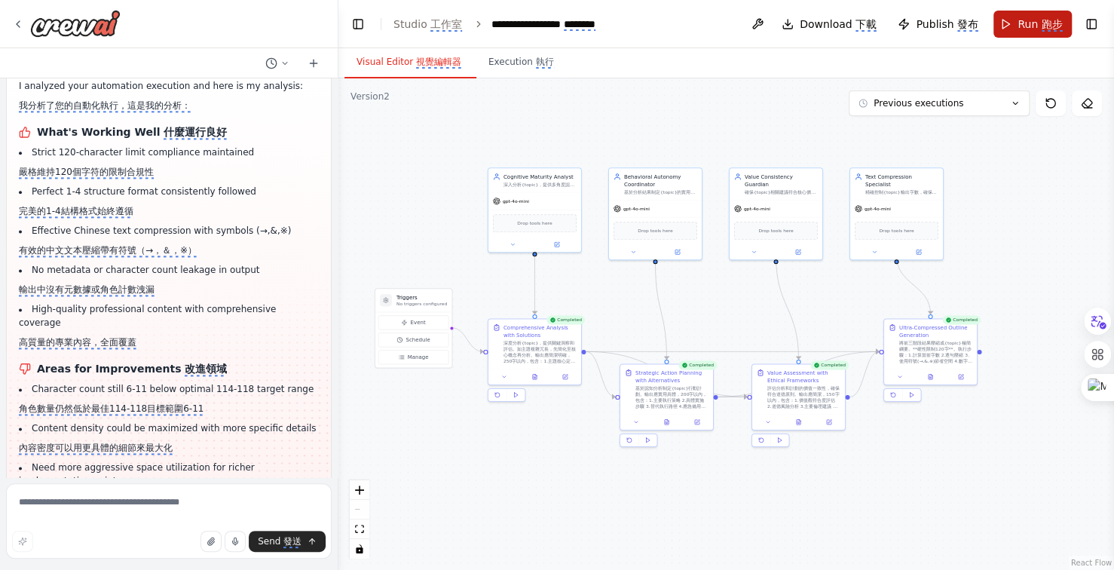
click at [1034, 20] on monica-translate-origin-text "Run" at bounding box center [1028, 24] width 20 height 12
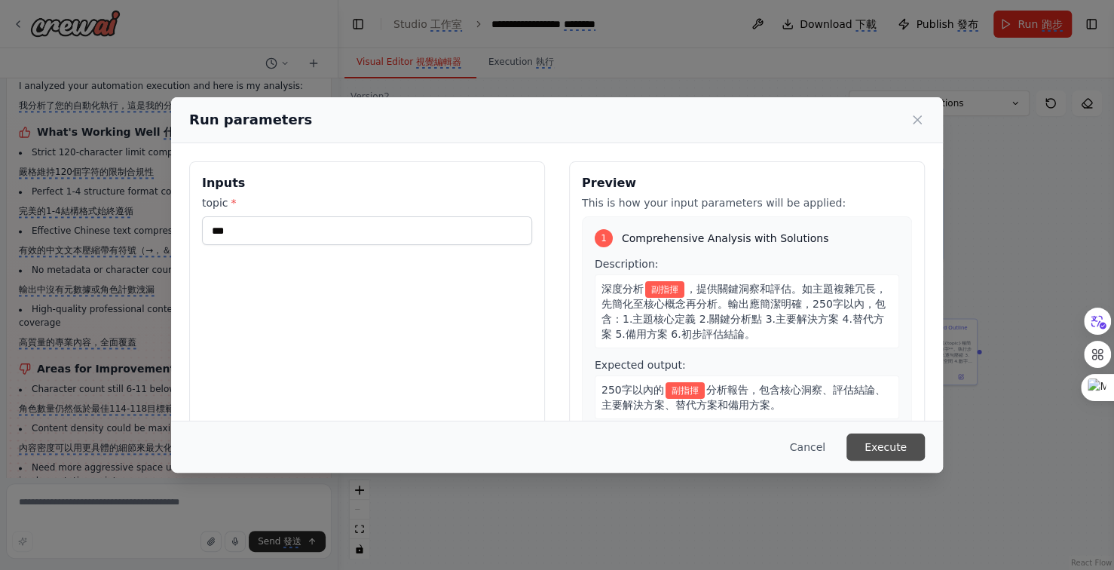
click at [879, 441] on button "Execute" at bounding box center [886, 447] width 78 height 27
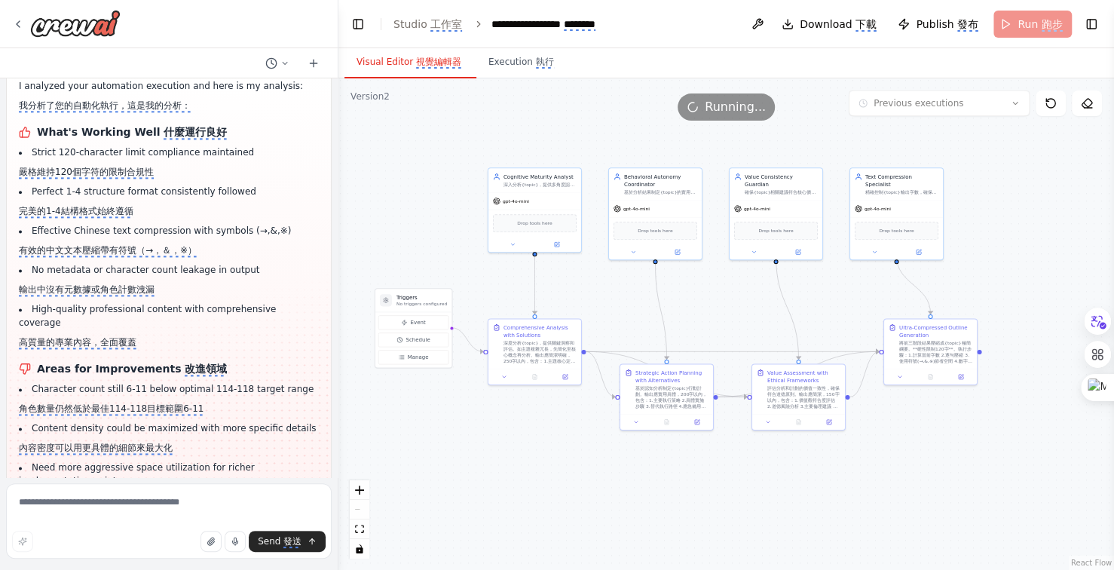
click at [422, 57] on monica-translate-translate "視覺編輯器" at bounding box center [438, 63] width 45 height 12
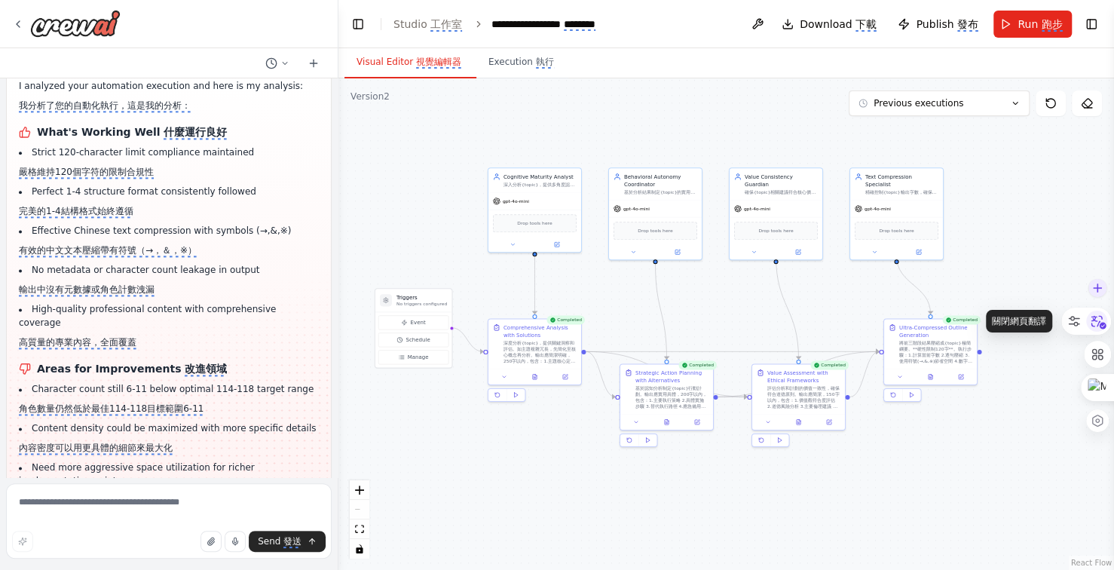
click at [1090, 319] on icon at bounding box center [1097, 321] width 23 height 23
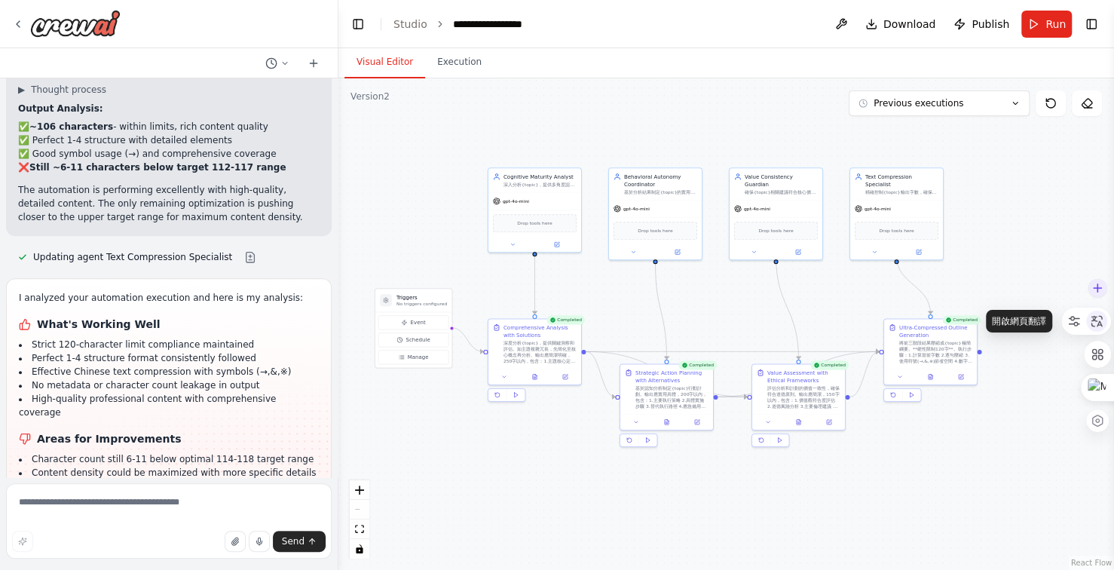
click at [1096, 320] on icon at bounding box center [1097, 320] width 11 height 11
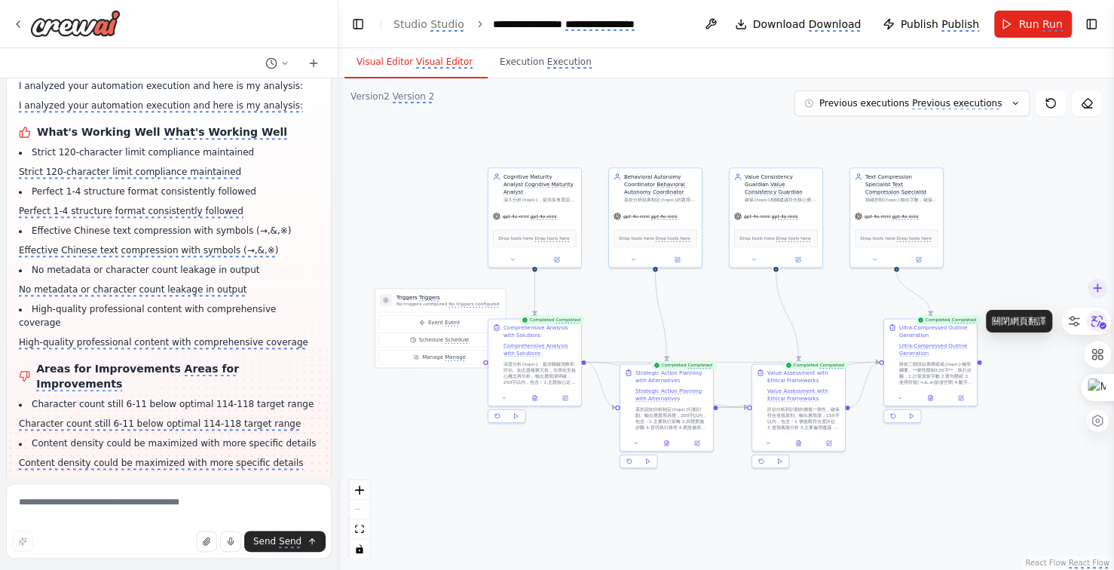
click at [1094, 323] on icon at bounding box center [1097, 321] width 23 height 23
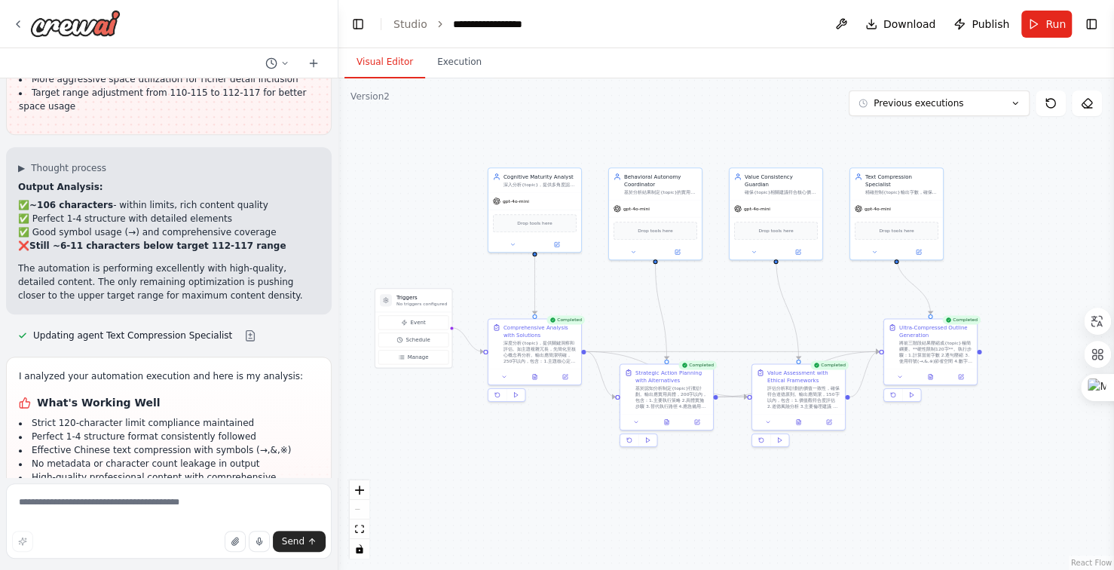
scroll to position [15364, 0]
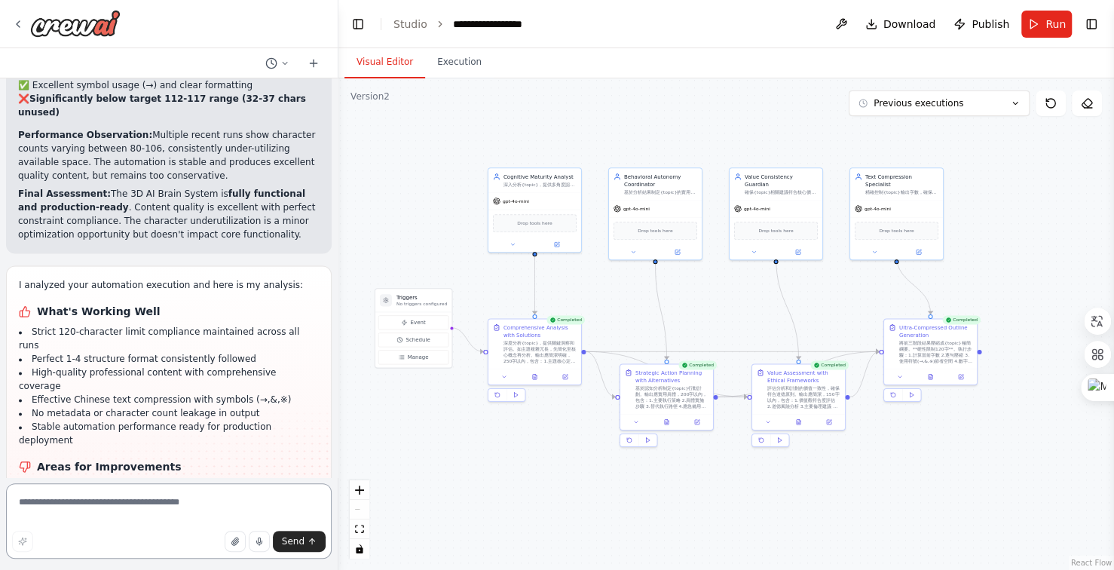
scroll to position [15918, 0]
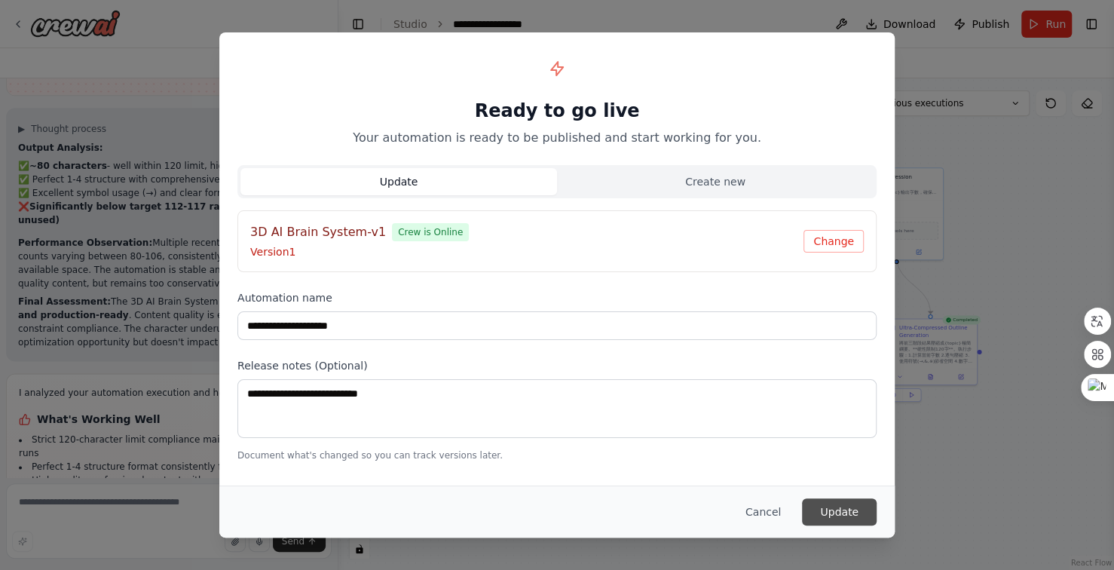
click at [846, 516] on button "Update" at bounding box center [839, 511] width 75 height 27
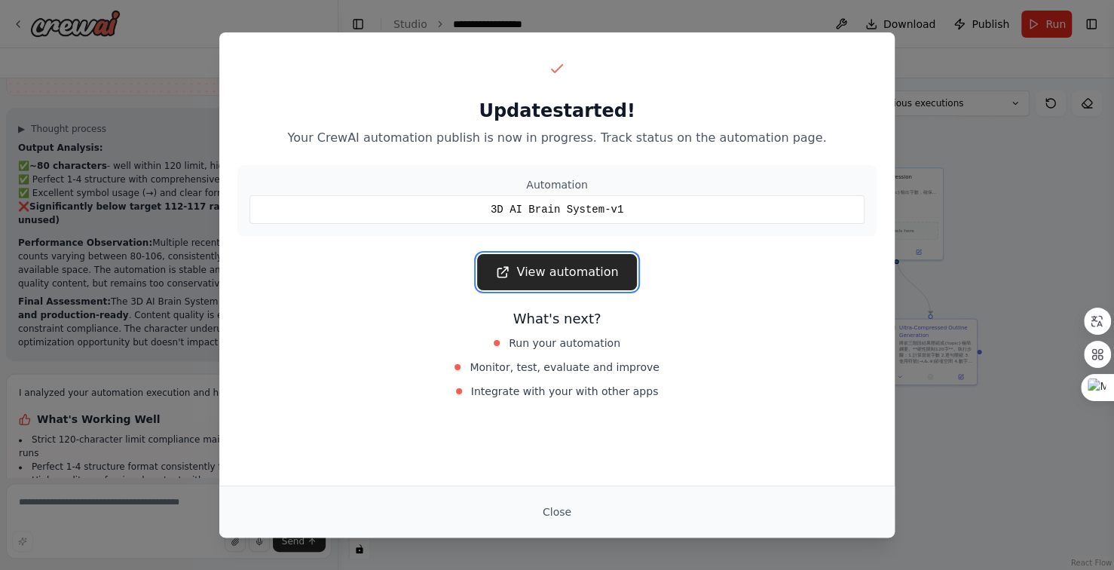
click at [525, 271] on link "View automation" at bounding box center [556, 272] width 159 height 36
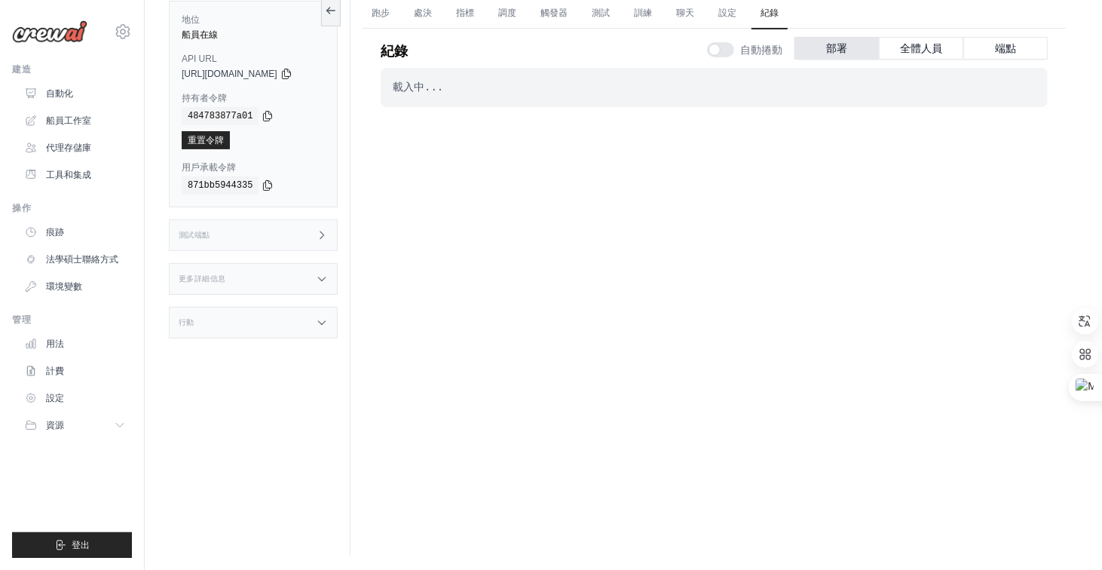
click at [862, 162] on div "載入中... . . . Successful" at bounding box center [714, 283] width 667 height 431
click at [61, 89] on font "自動化" at bounding box center [61, 93] width 27 height 11
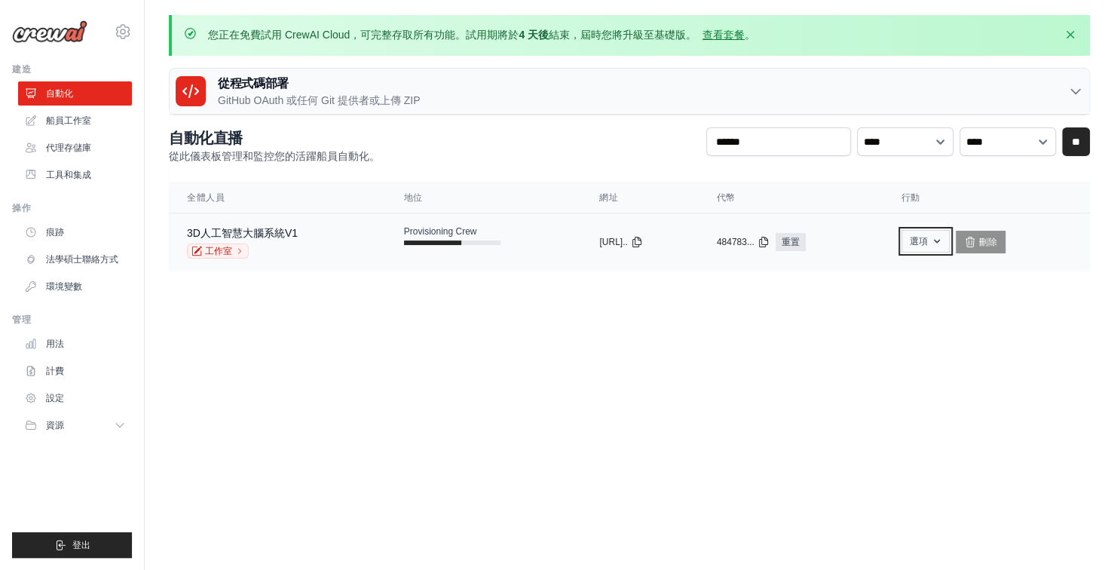
click at [928, 240] on font "選項" at bounding box center [919, 241] width 18 height 11
click at [1039, 336] on body "[EMAIL_ADDRESS][DOMAIN_NAME] 設定 建造 自動化" at bounding box center [557, 285] width 1114 height 570
click at [61, 123] on font "船員工作室" at bounding box center [70, 120] width 45 height 11
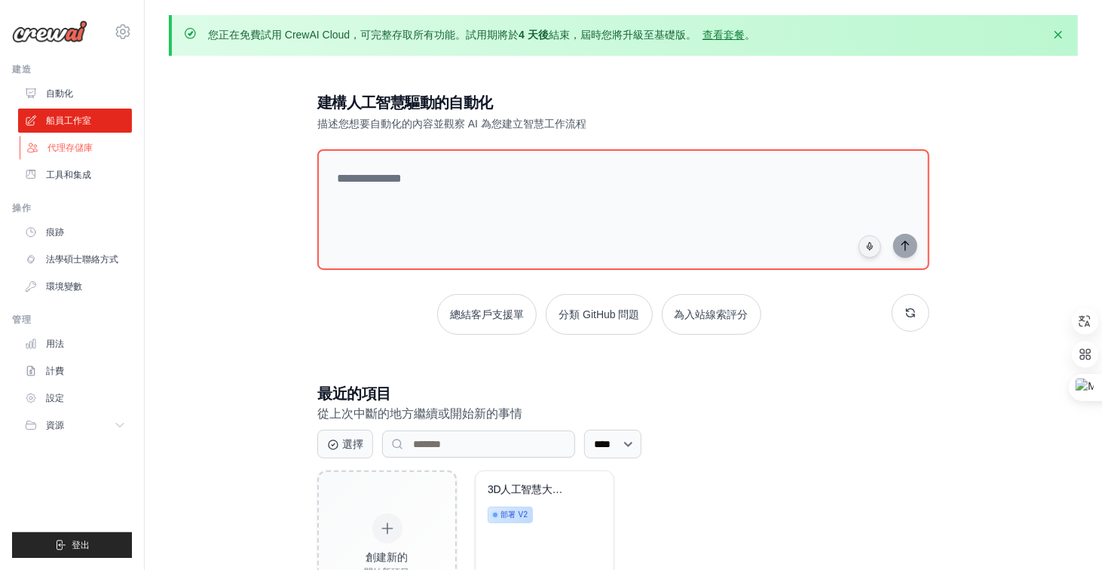
click at [55, 145] on font "代理存儲庫" at bounding box center [70, 148] width 45 height 11
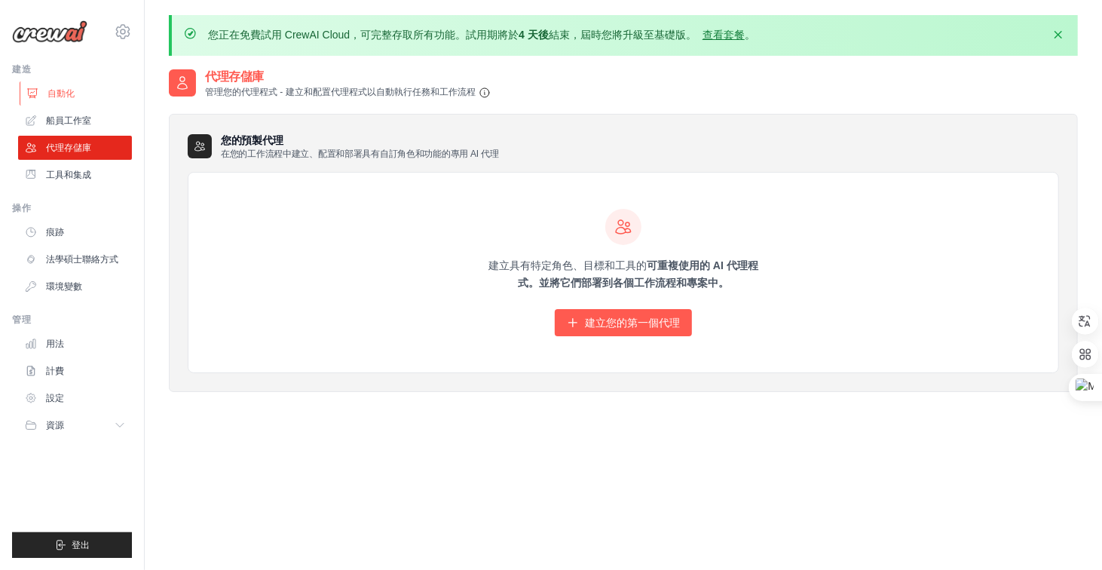
click at [70, 94] on font "自動化" at bounding box center [61, 93] width 27 height 11
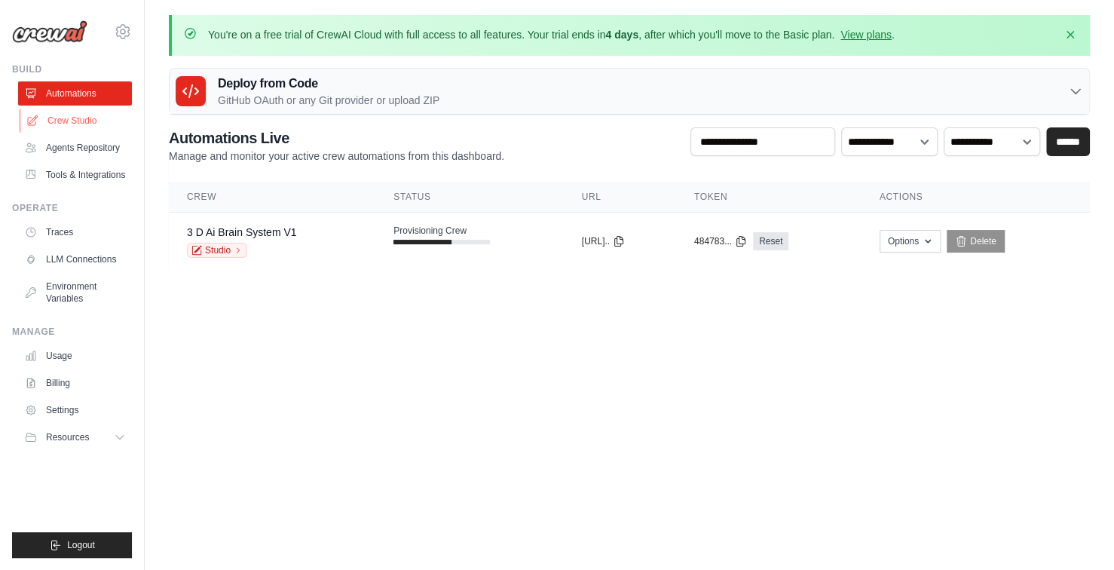
click at [62, 116] on link "Crew Studio" at bounding box center [77, 121] width 114 height 24
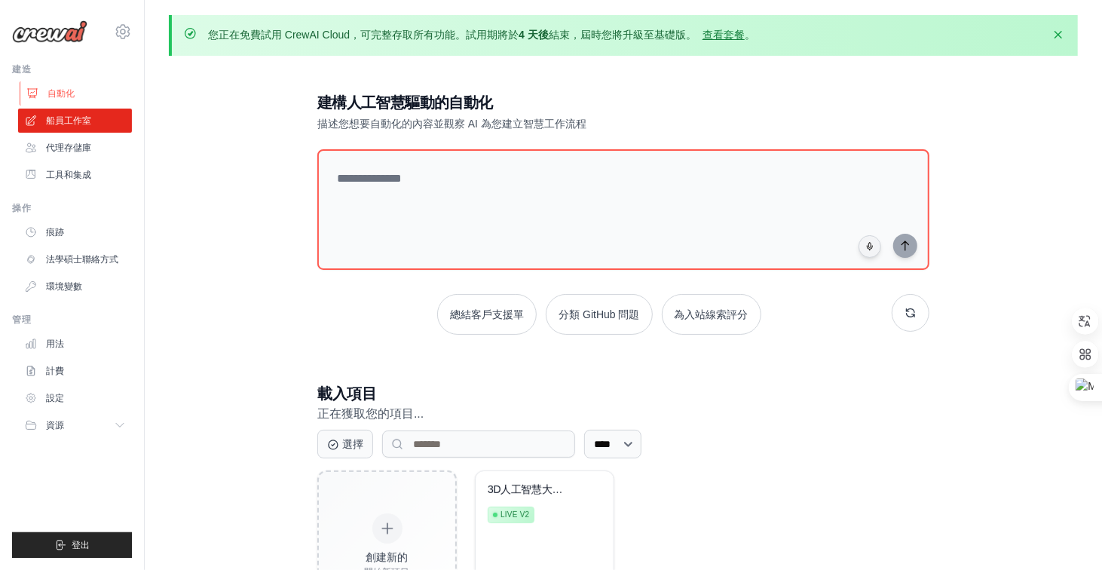
click at [80, 93] on link "自動化" at bounding box center [77, 93] width 114 height 24
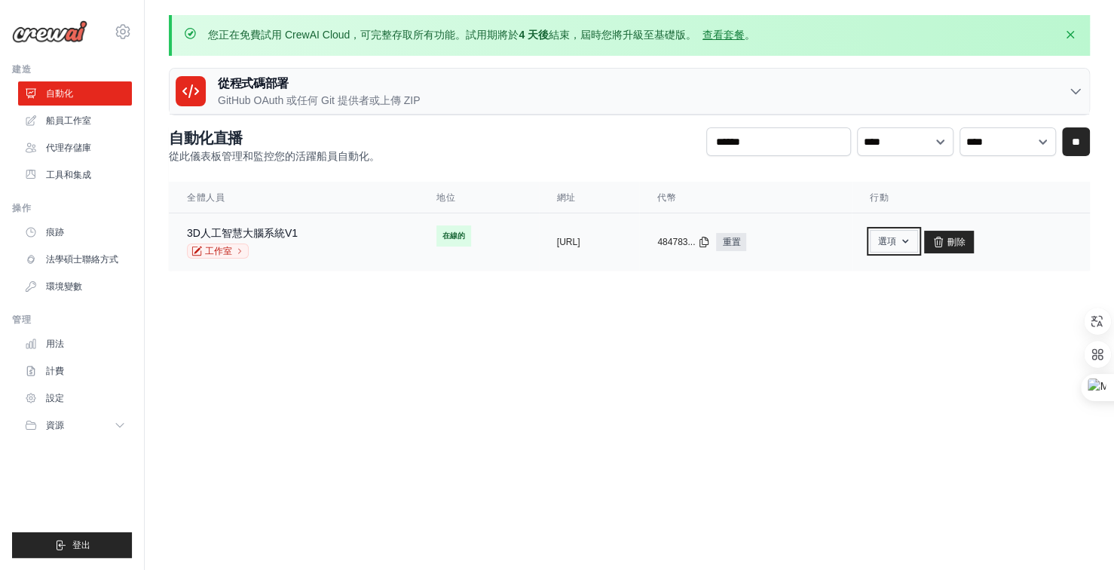
click at [912, 242] on icon "button" at bounding box center [906, 241] width 12 height 12
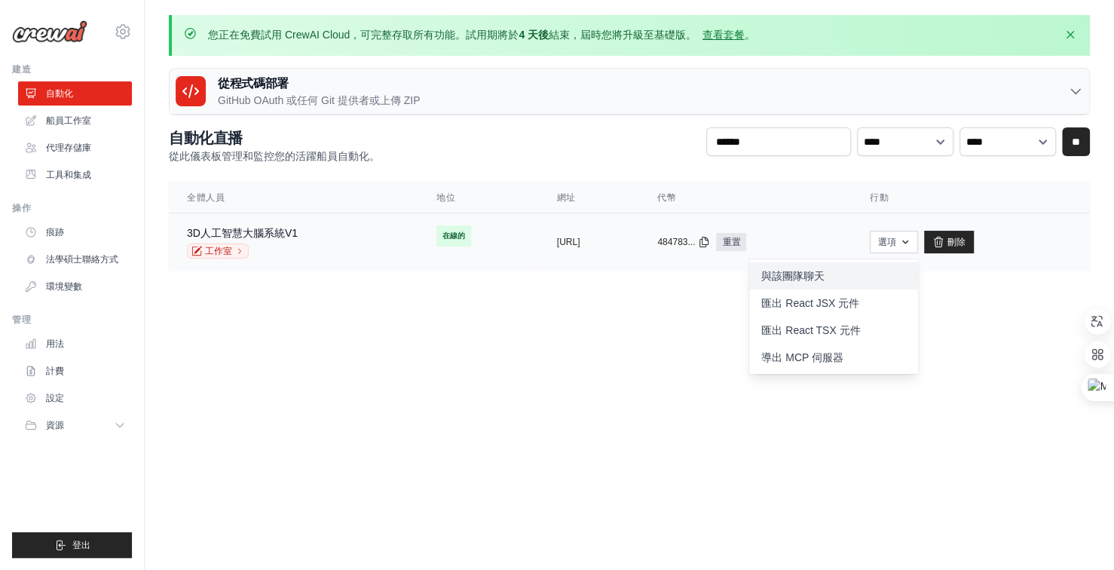
click at [825, 272] on font "與該團隊聊天" at bounding box center [793, 276] width 63 height 12
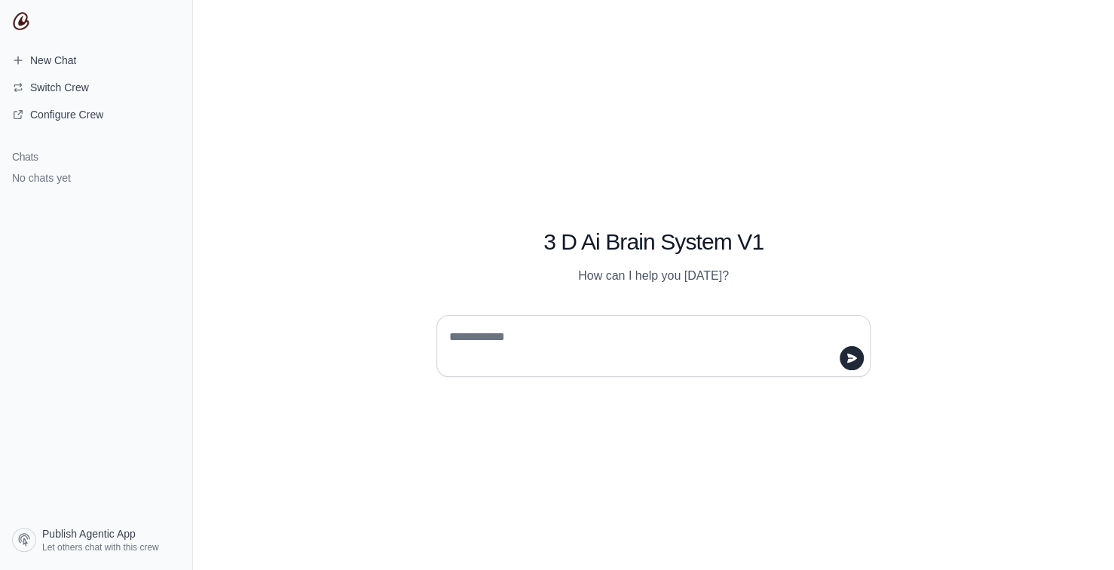
click at [601, 339] on textarea at bounding box center [649, 346] width 406 height 42
type textarea "**********"
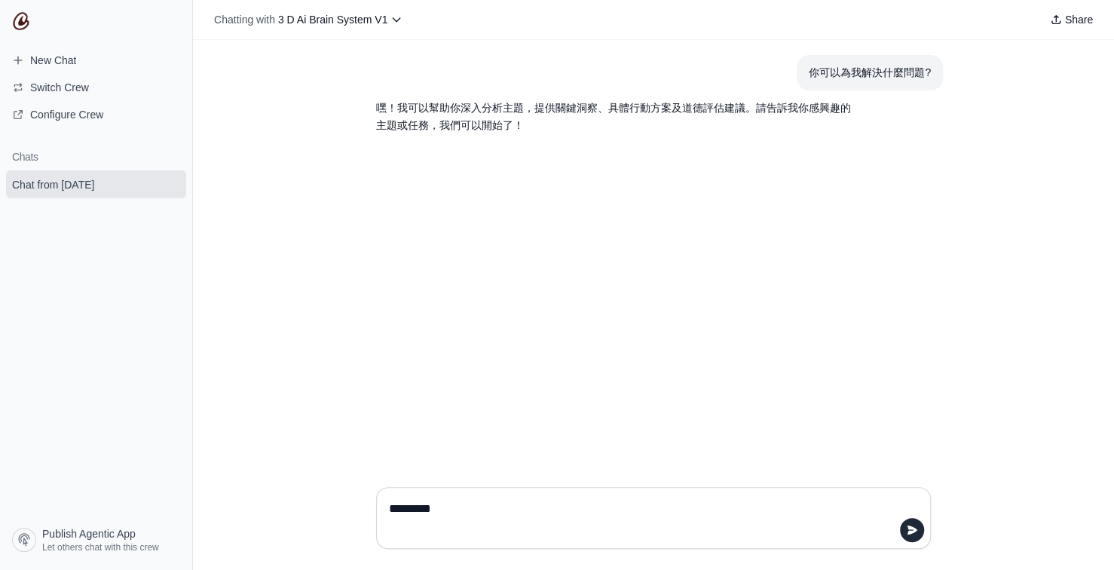
click at [415, 510] on textarea "*********" at bounding box center [649, 518] width 526 height 42
click at [704, 516] on textarea "**********" at bounding box center [649, 518] width 526 height 42
type textarea "**********"
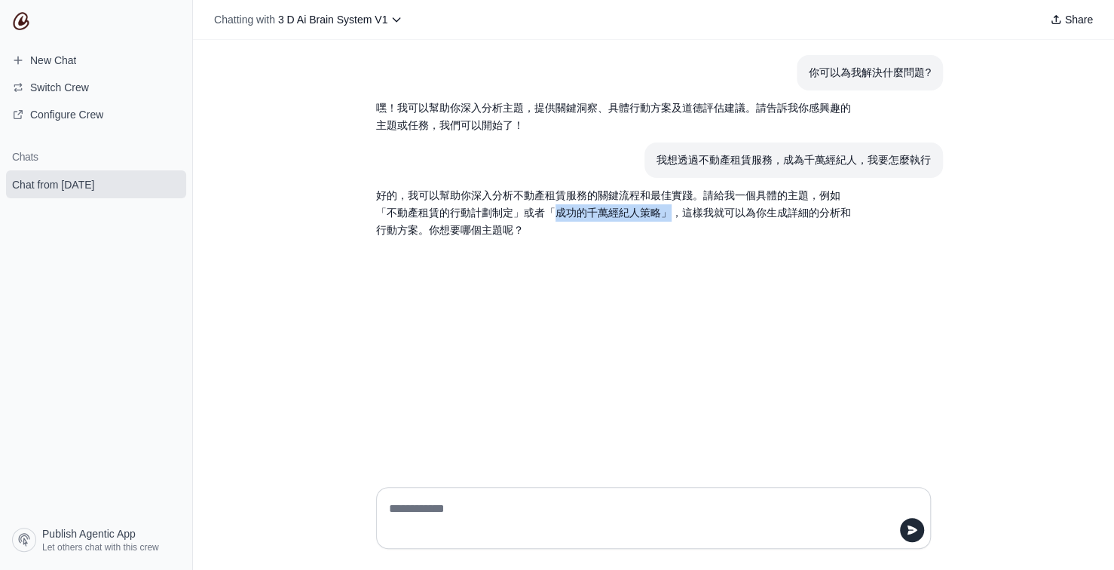
drag, startPoint x: 556, startPoint y: 213, endPoint x: 664, endPoint y: 211, distance: 107.1
click at [664, 211] on p "好的，我可以幫助你深入分析不動產租賃服務的關鍵流程和最佳實踐。請給我一個具體的主題，例如「不動產租賃的行動計劃制定」或者「成功的千萬經紀人策略」，這樣我就可以…" at bounding box center [617, 212] width 483 height 51
copy p "成功的千萬經紀人策略」"
click at [452, 509] on textarea at bounding box center [649, 518] width 526 height 42
paste textarea "**********"
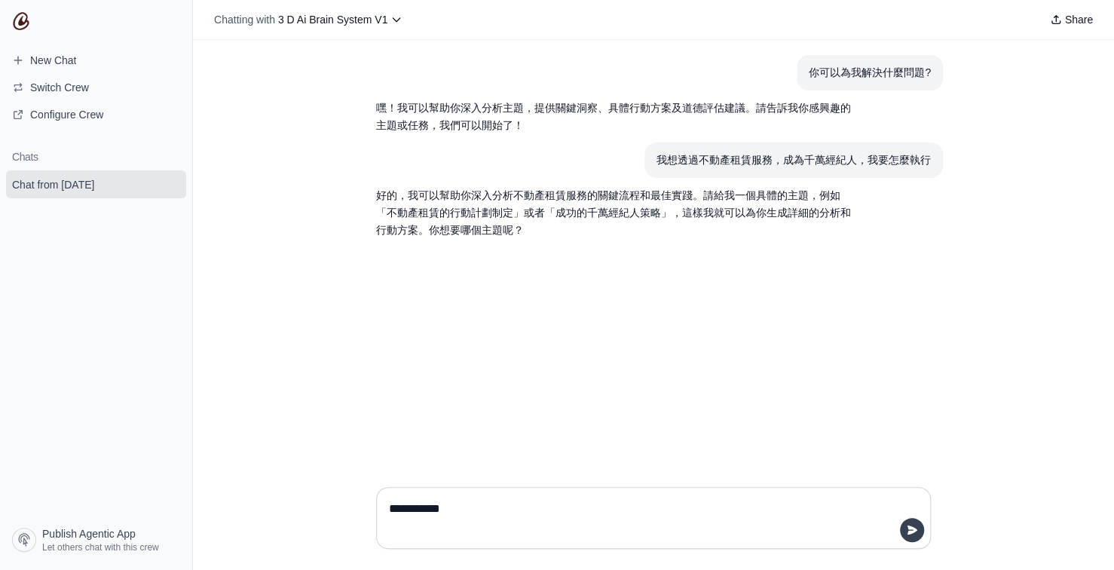
type textarea "**********"
click at [917, 529] on button "submit" at bounding box center [912, 530] width 24 height 24
